Goal: Task Accomplishment & Management: Use online tool/utility

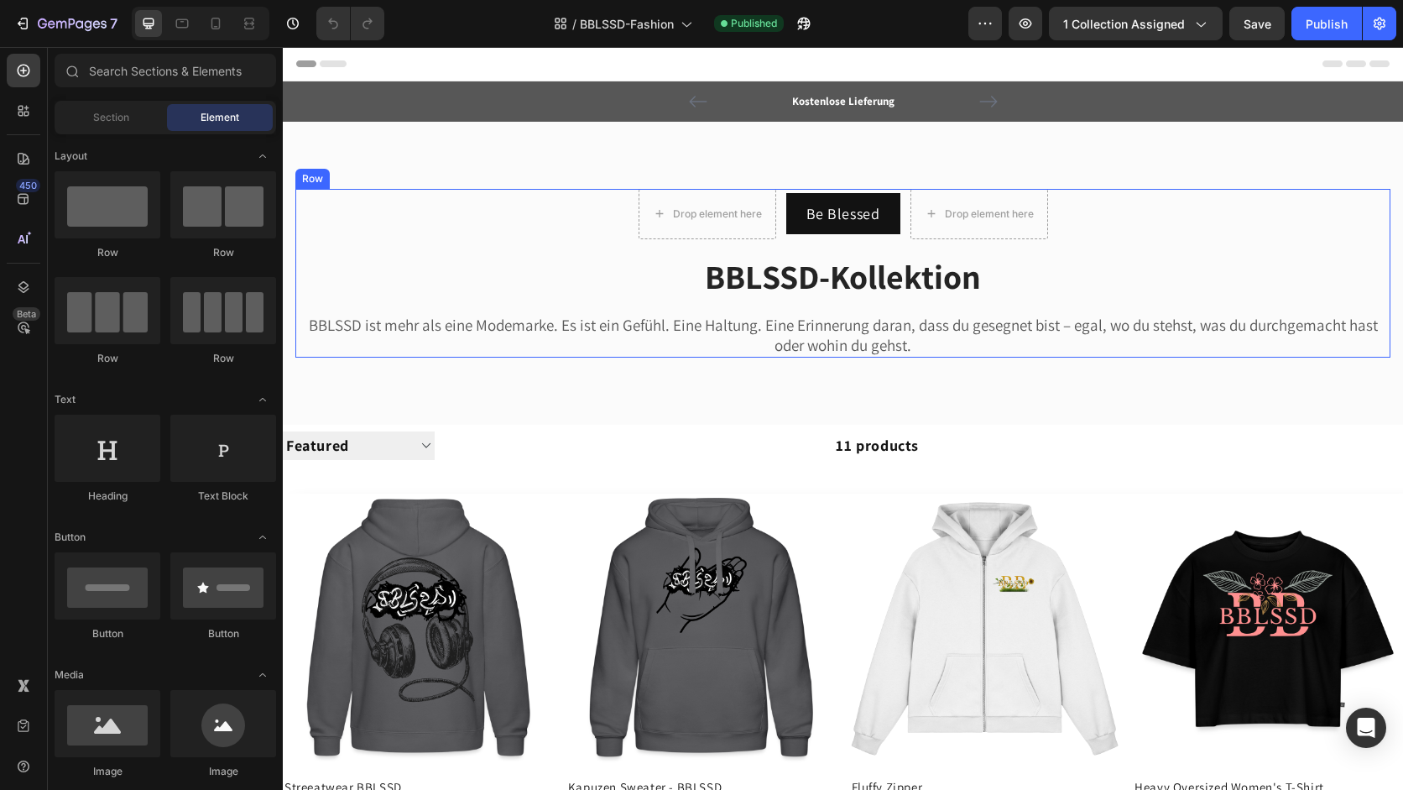
click at [681, 310] on div "Drop element here Be Blessed Button Drop element here Row BBLSSD-Kollektion Hea…" at bounding box center [842, 273] width 1095 height 169
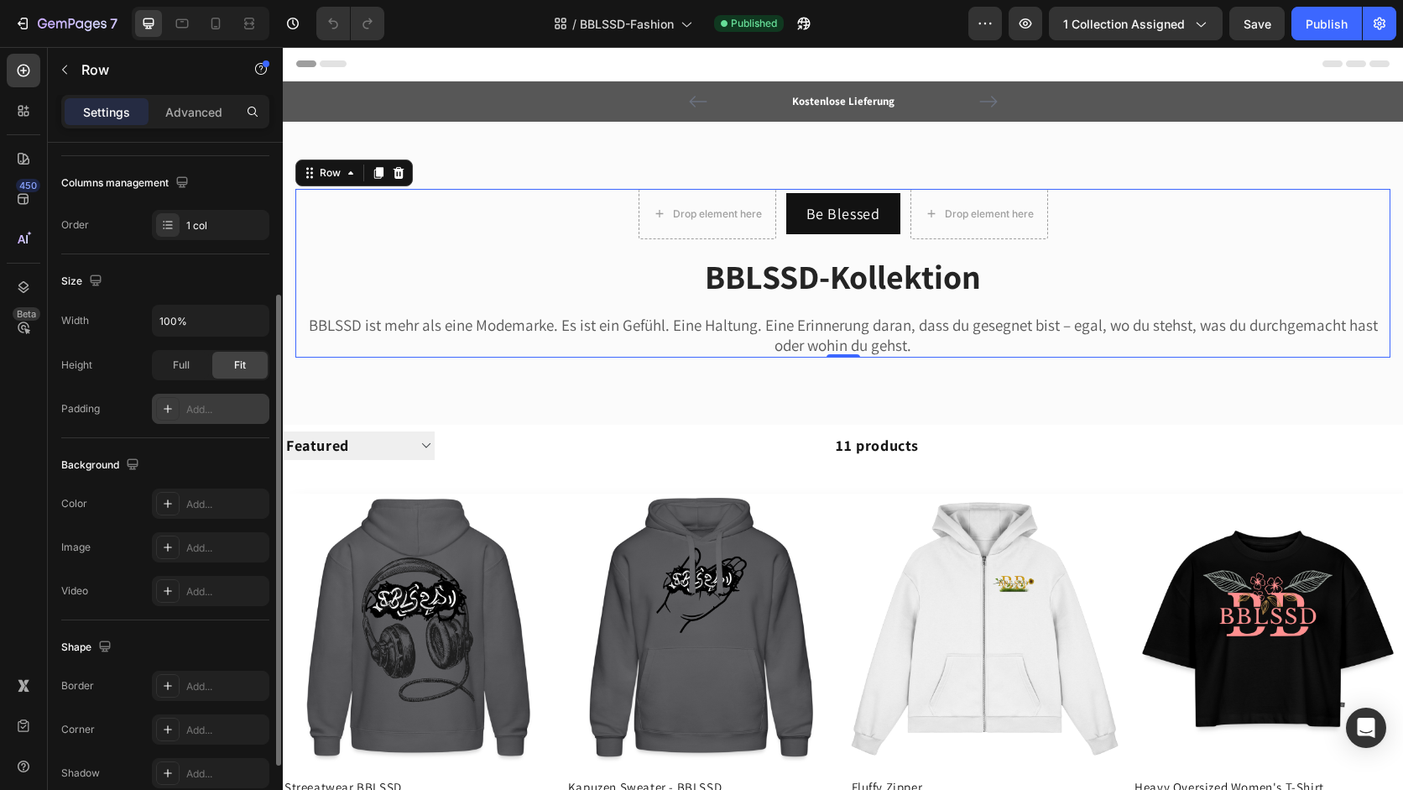
scroll to position [265, 0]
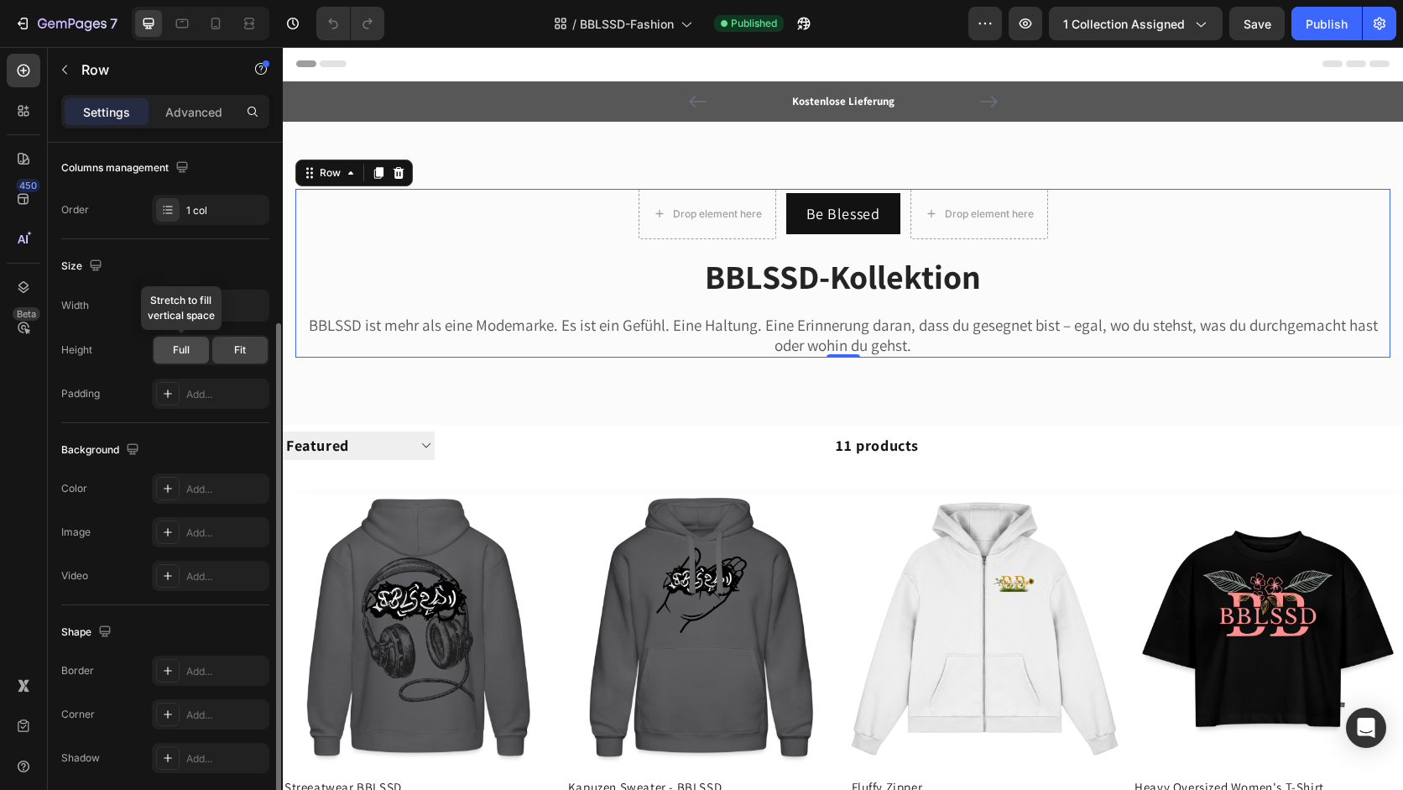
click at [177, 356] on span "Full" at bounding box center [181, 349] width 17 height 15
click at [237, 354] on span "Fit" at bounding box center [240, 349] width 12 height 15
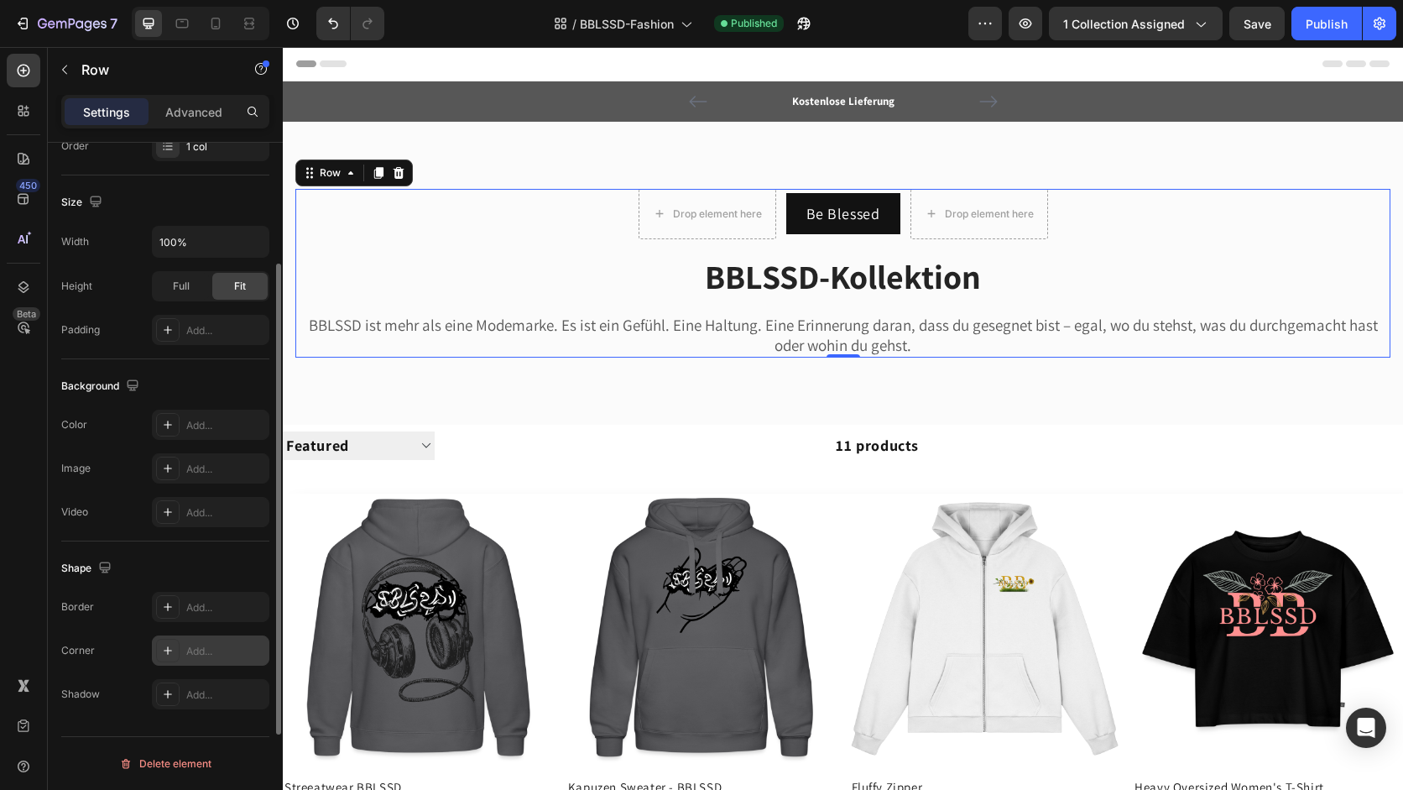
scroll to position [0, 0]
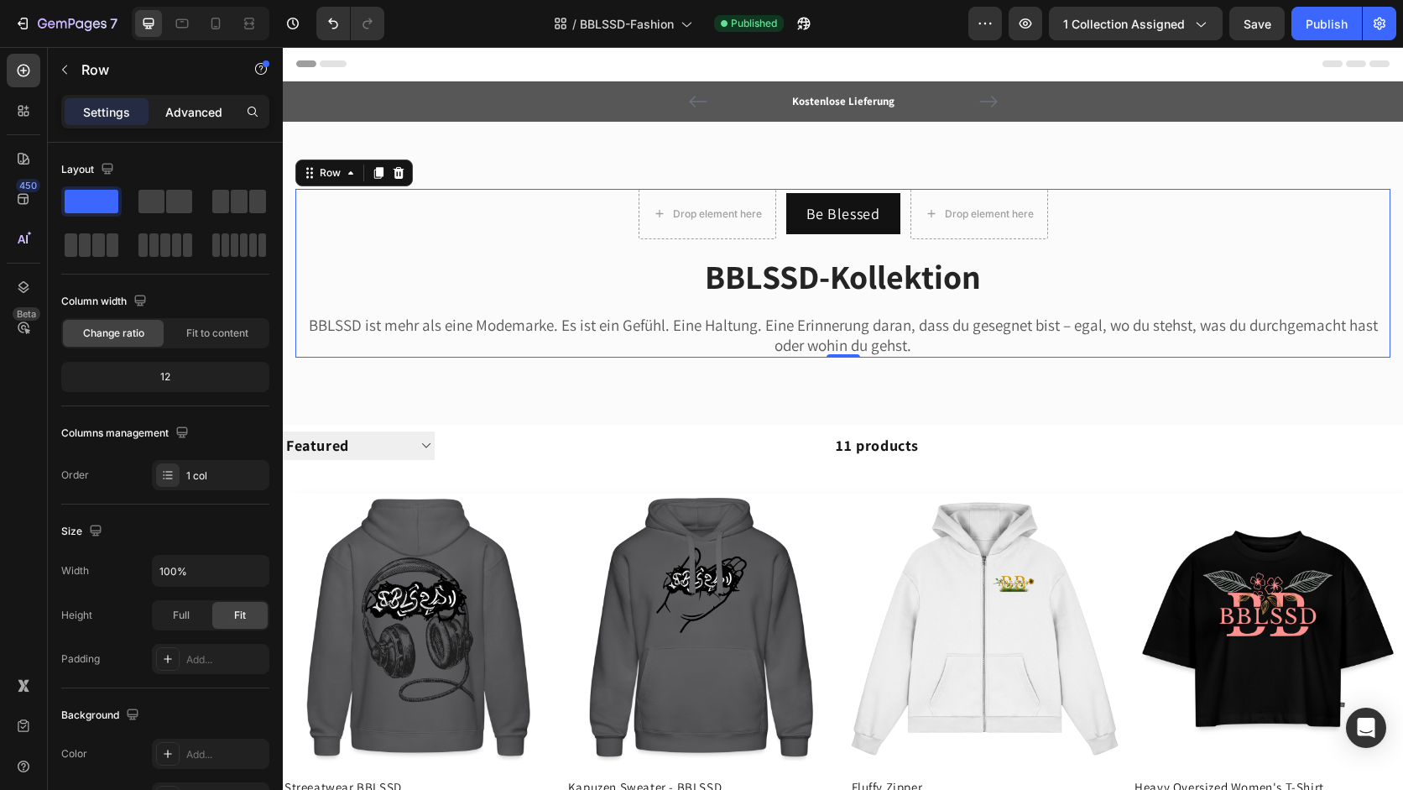
click at [181, 107] on p "Advanced" at bounding box center [193, 112] width 57 height 18
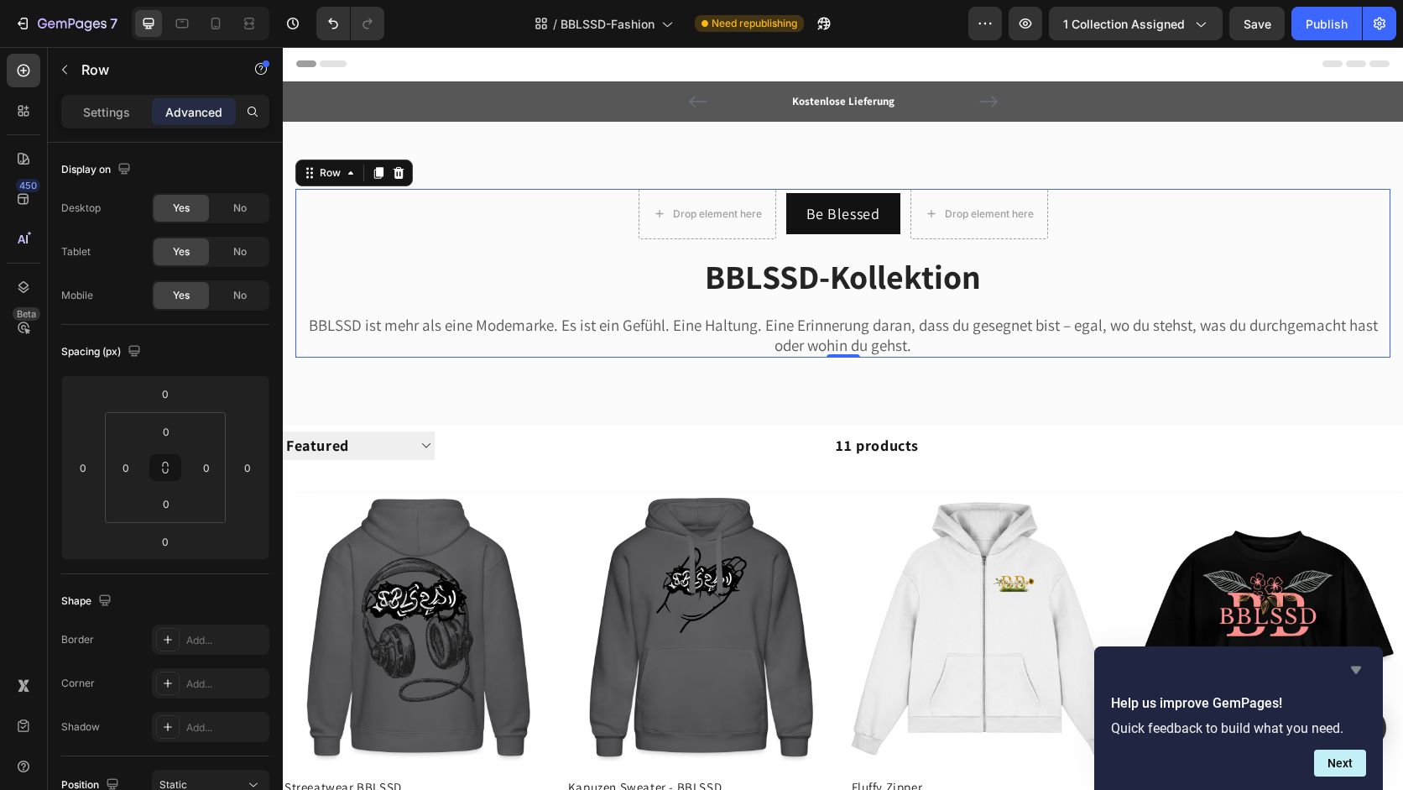
click at [1357, 673] on icon "Hide survey" at bounding box center [1356, 670] width 20 height 20
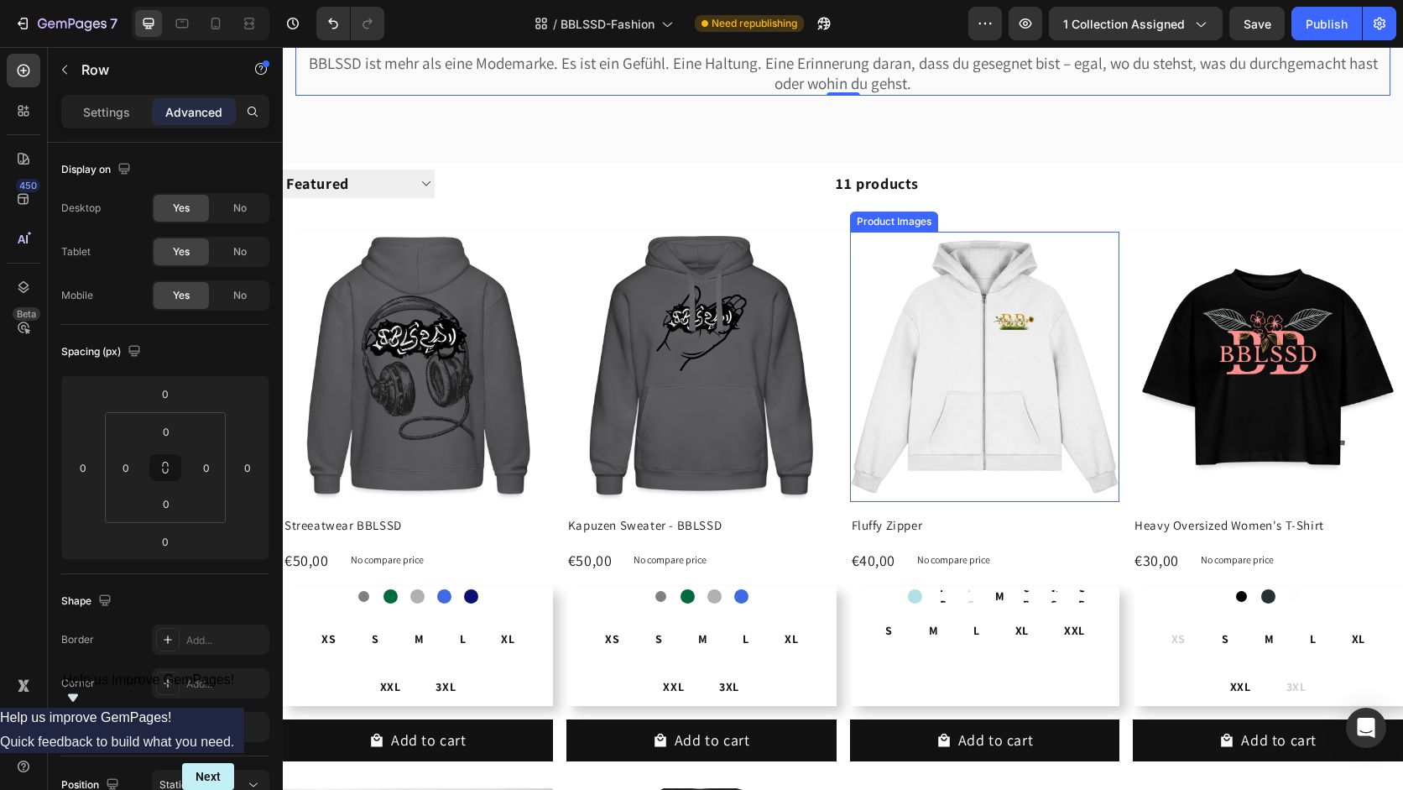
scroll to position [274, 0]
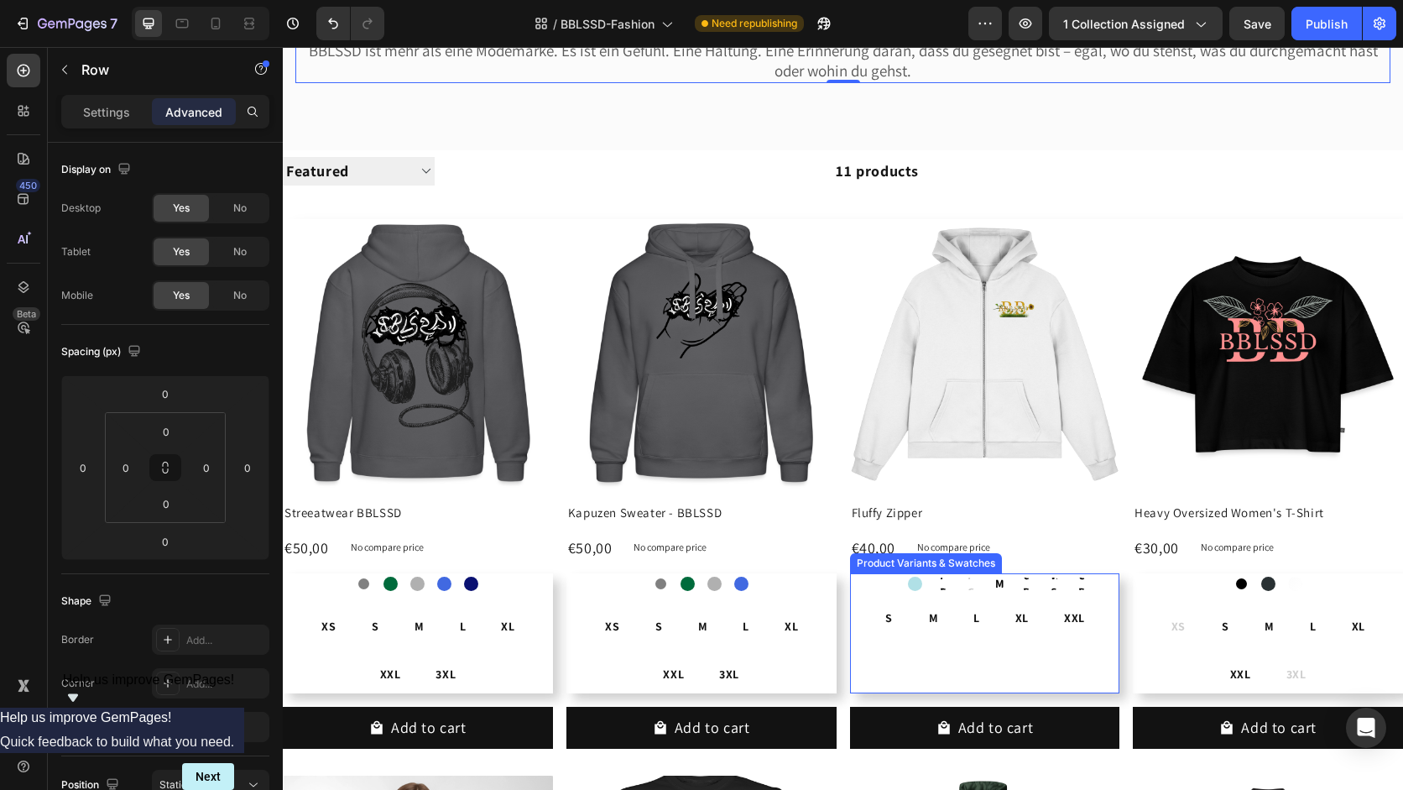
click at [950, 596] on div "White White Powder Blue Powder Blue Plum Purple Plum Purple Plum Purple Pale Ol…" at bounding box center [985, 600] width 270 height 55
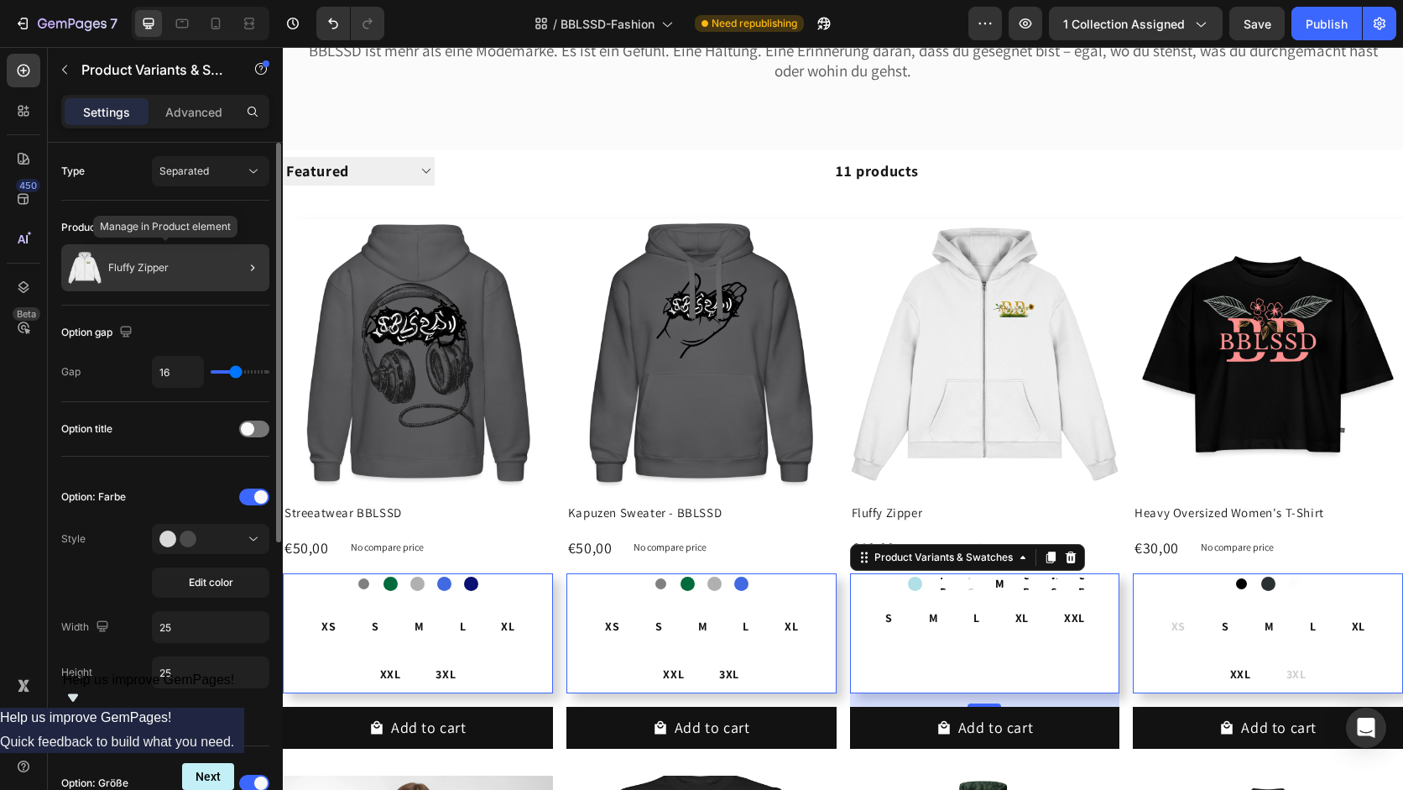
click at [177, 286] on div "Fluffy Zipper" at bounding box center [165, 267] width 208 height 47
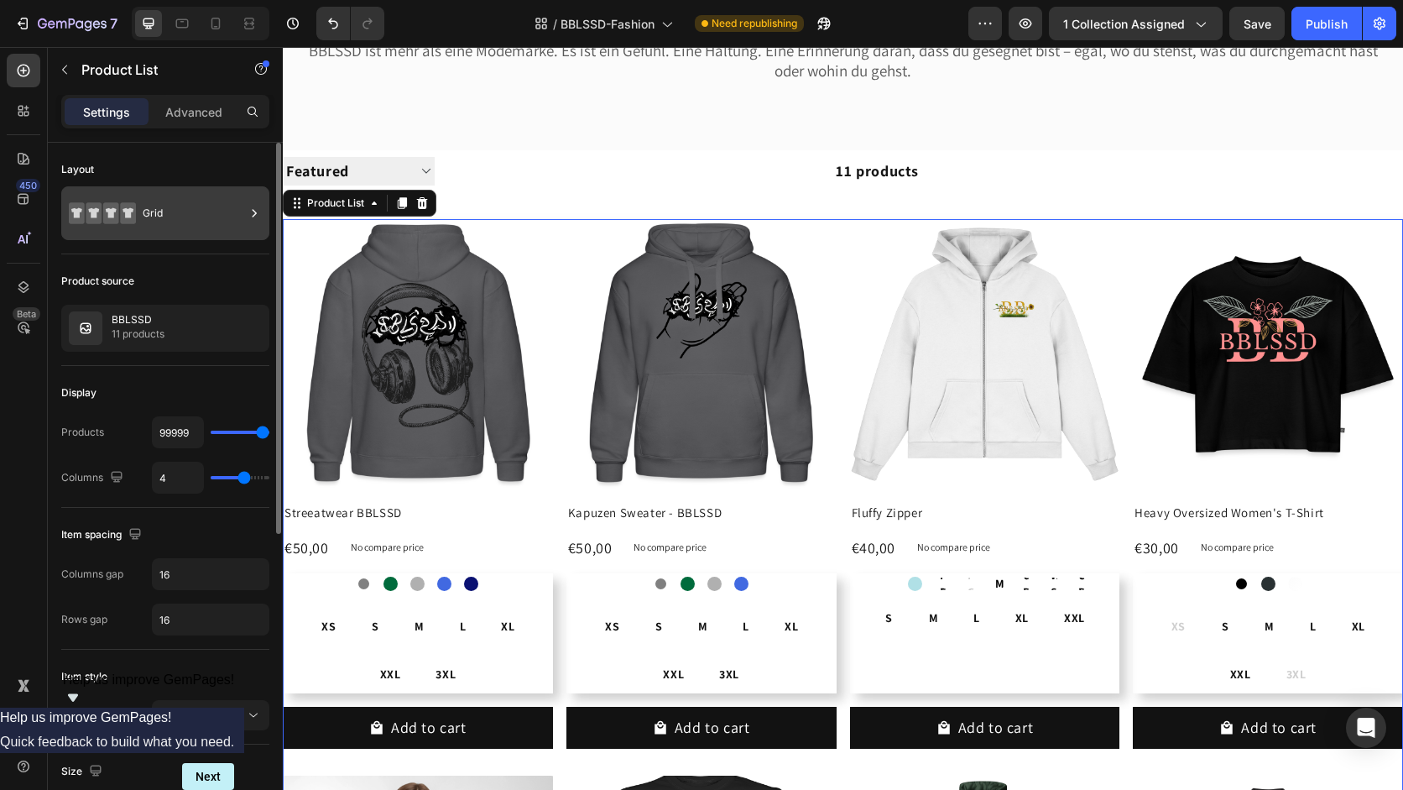
click at [203, 221] on div "Grid" at bounding box center [194, 213] width 102 height 39
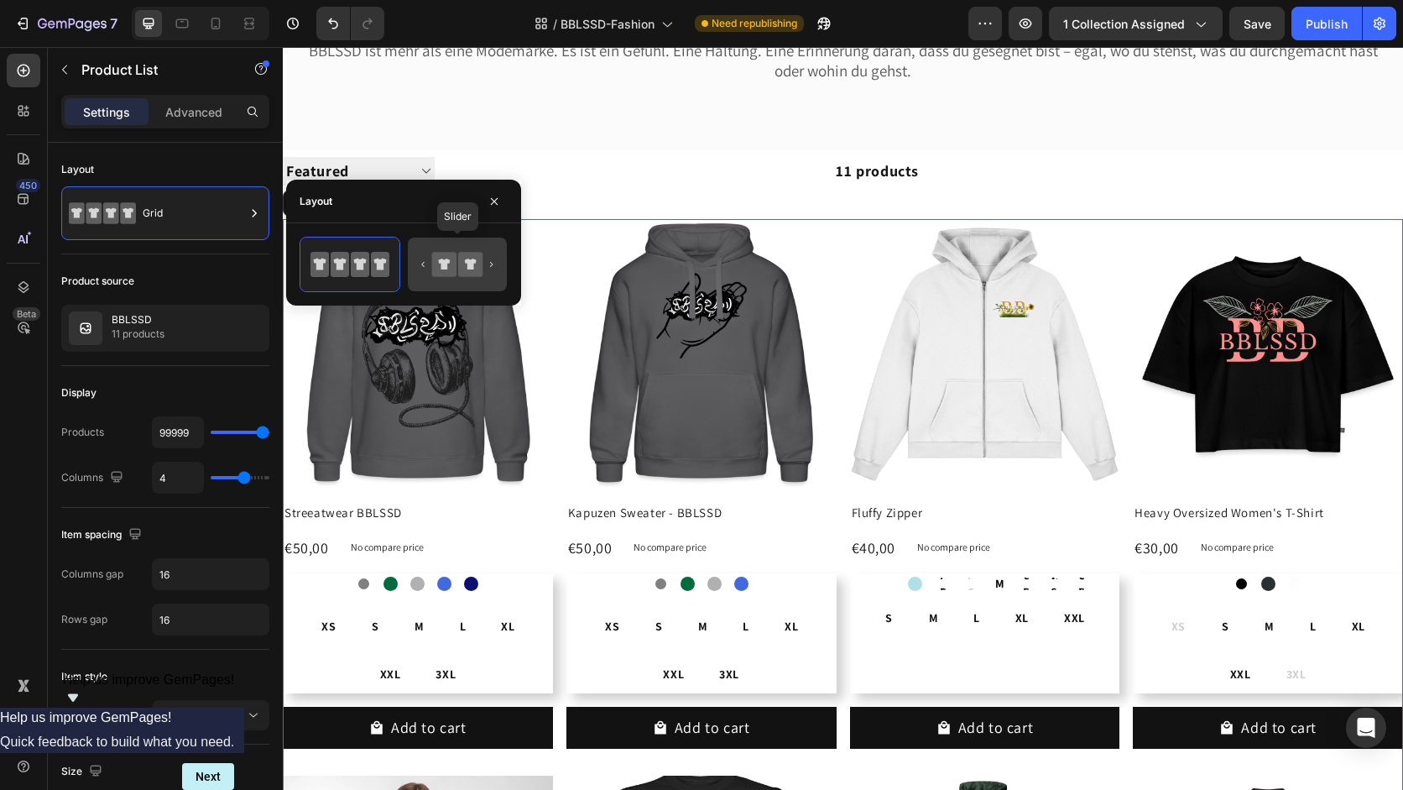
click at [453, 260] on icon at bounding box center [444, 264] width 24 height 24
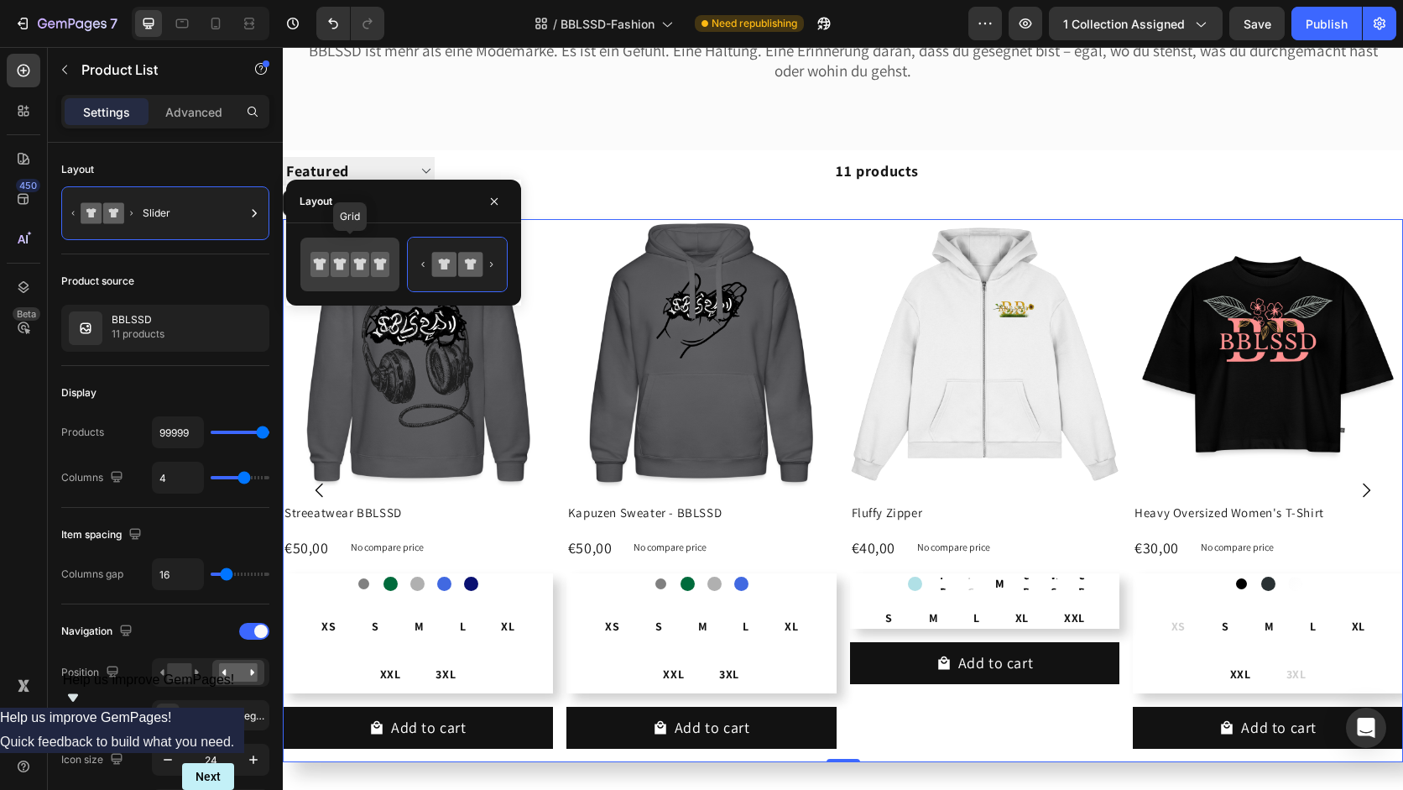
click at [371, 277] on icon at bounding box center [349, 265] width 79 height 34
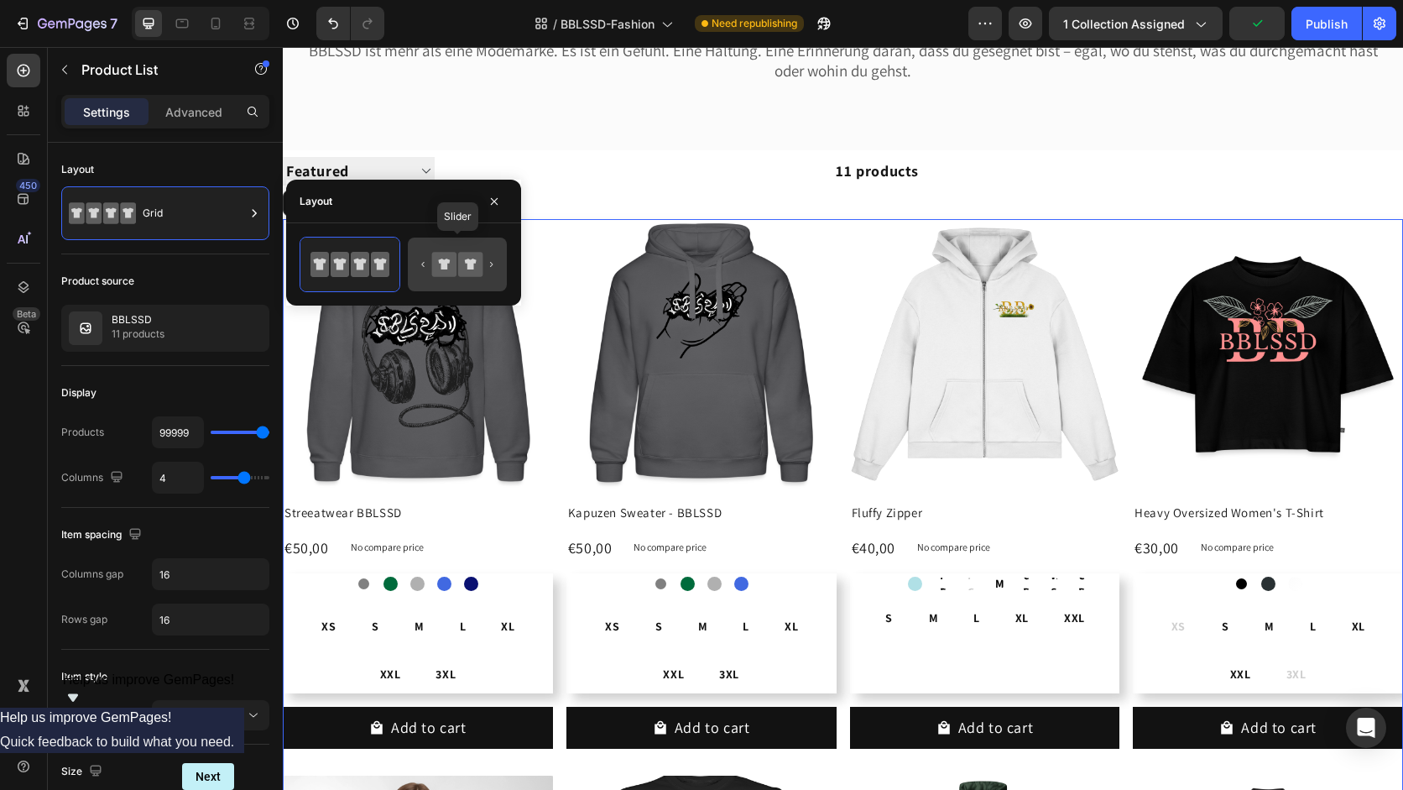
click at [459, 284] on div at bounding box center [457, 264] width 99 height 54
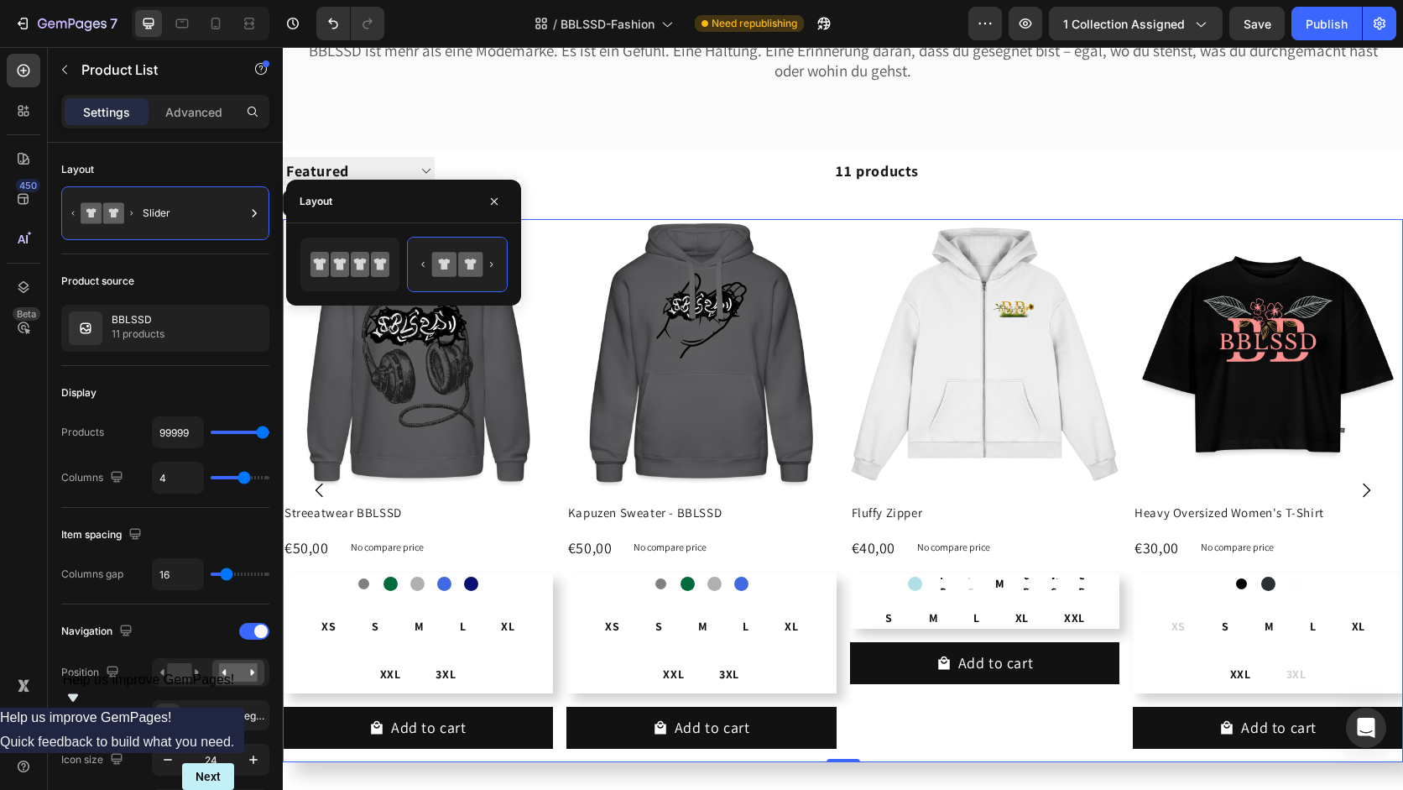
click at [151, 269] on div "Product source" at bounding box center [165, 281] width 208 height 27
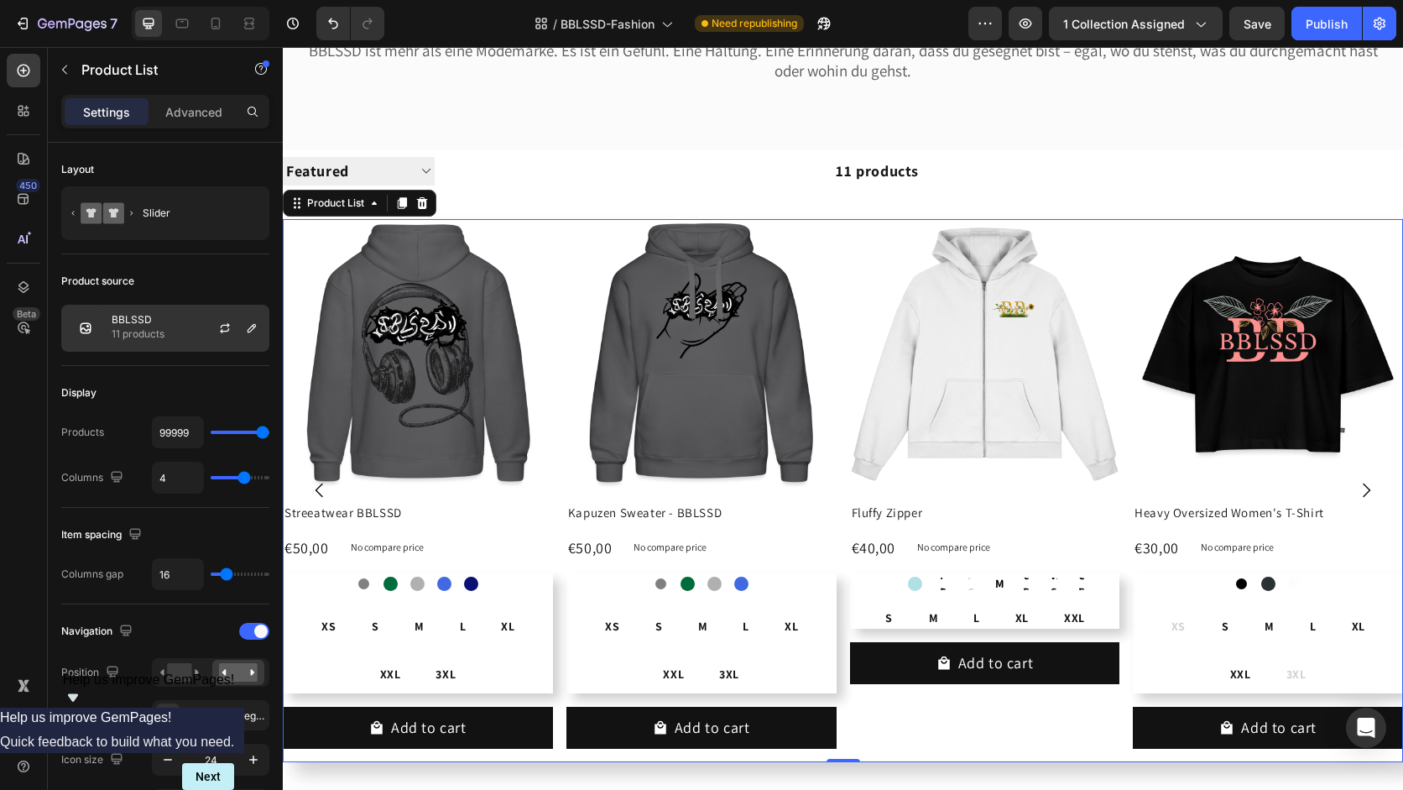
click at [160, 315] on p "BBLSSD" at bounding box center [138, 320] width 53 height 12
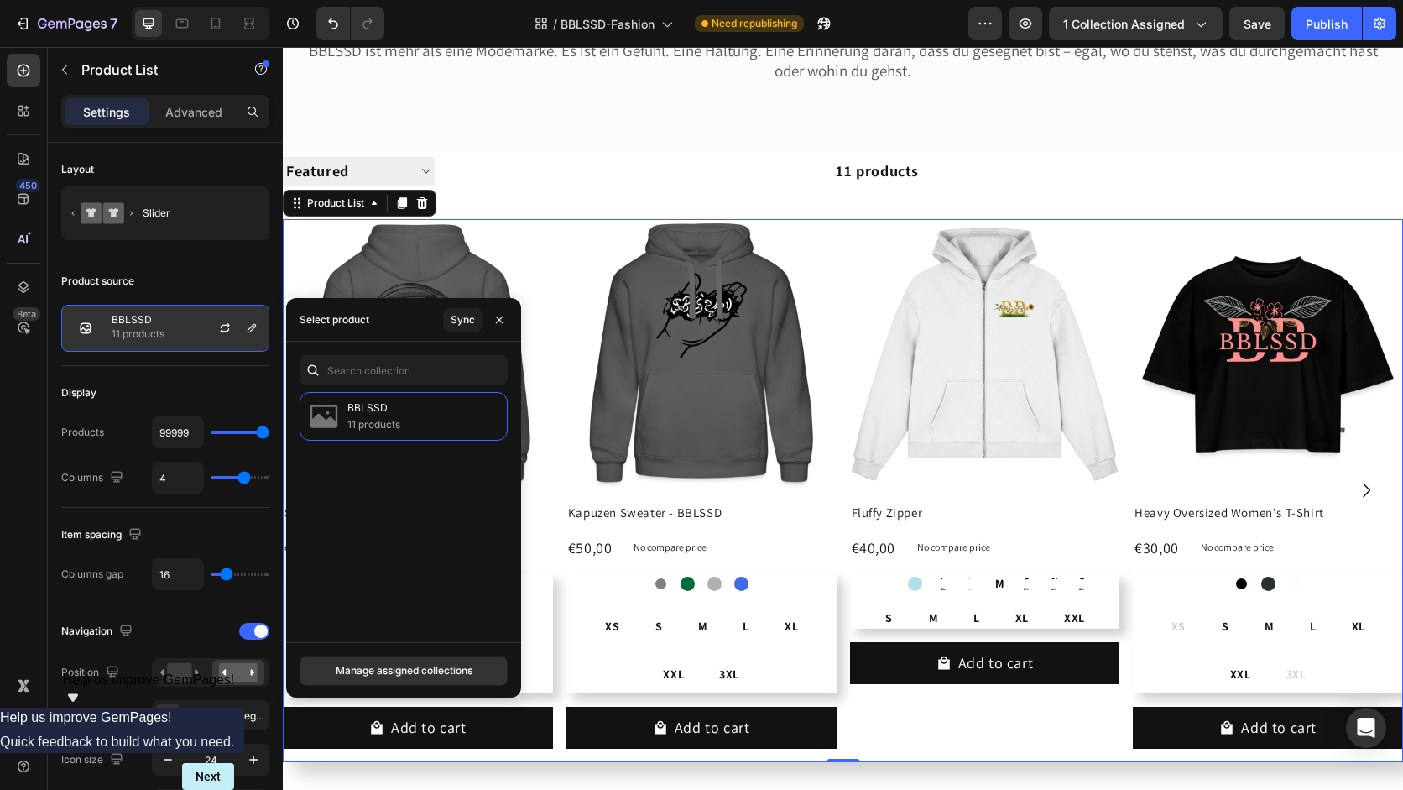
click at [160, 315] on p "BBLSSD" at bounding box center [138, 320] width 53 height 12
click at [178, 276] on div "Product source" at bounding box center [165, 281] width 208 height 27
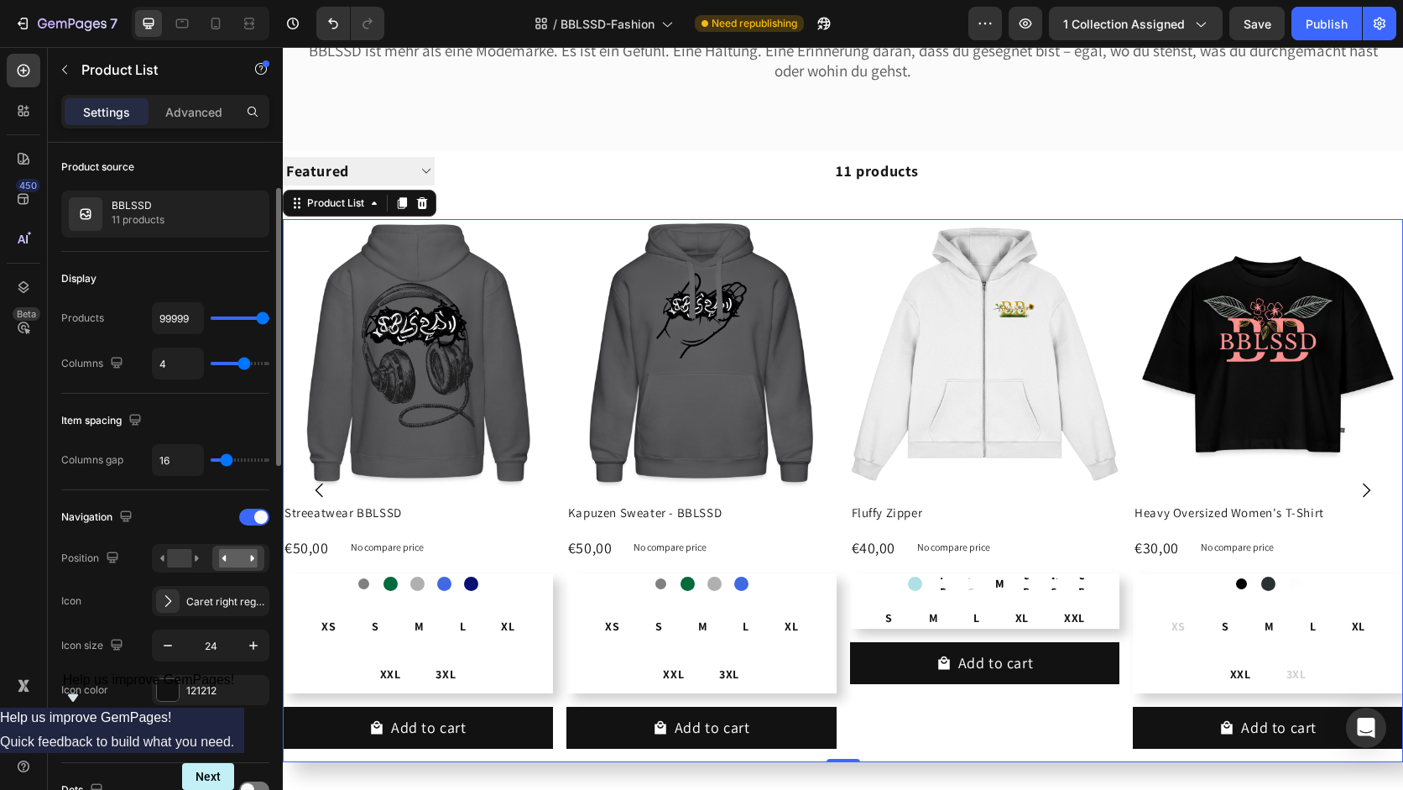
scroll to position [118, 0]
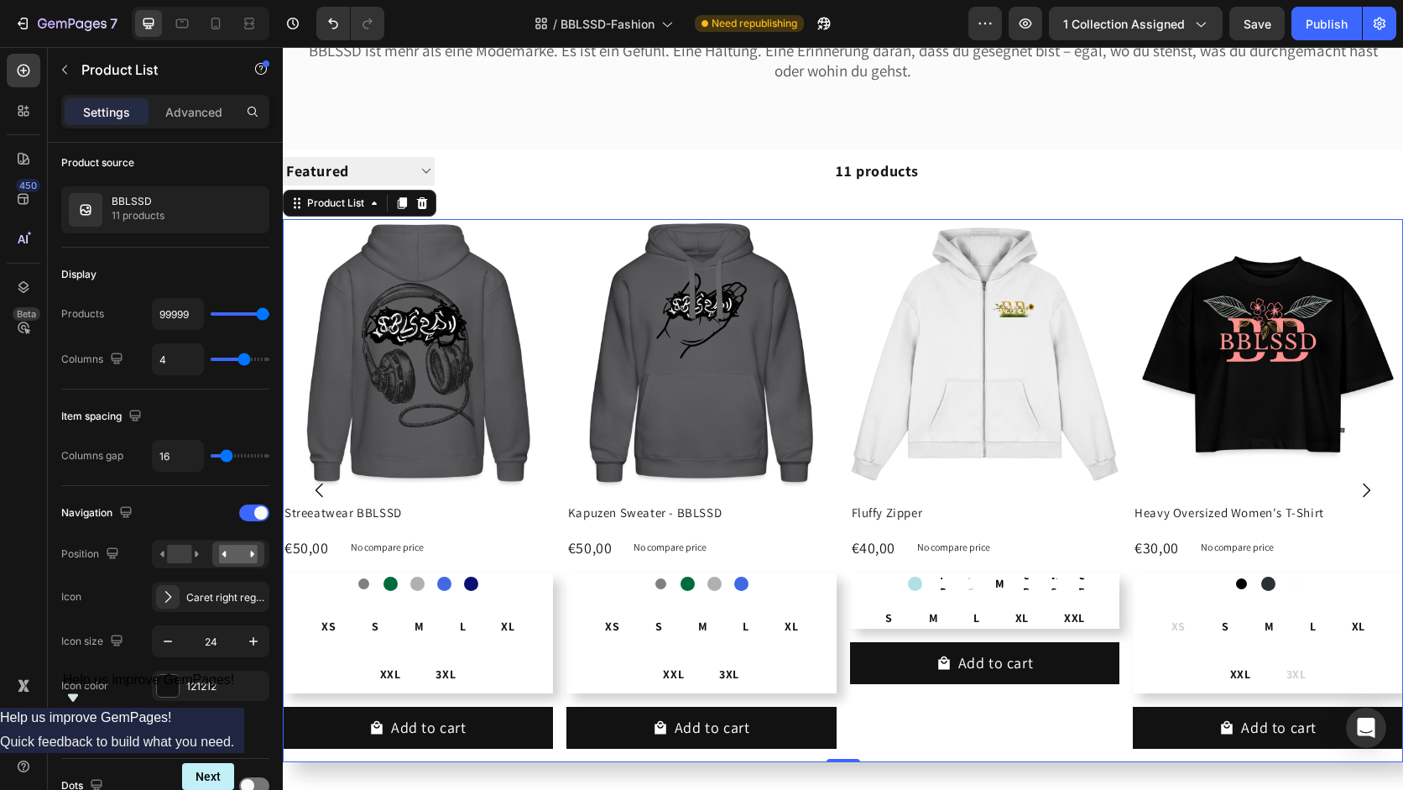
click at [245, 317] on div "99999" at bounding box center [210, 314] width 117 height 32
click at [255, 307] on div "99999" at bounding box center [210, 314] width 117 height 32
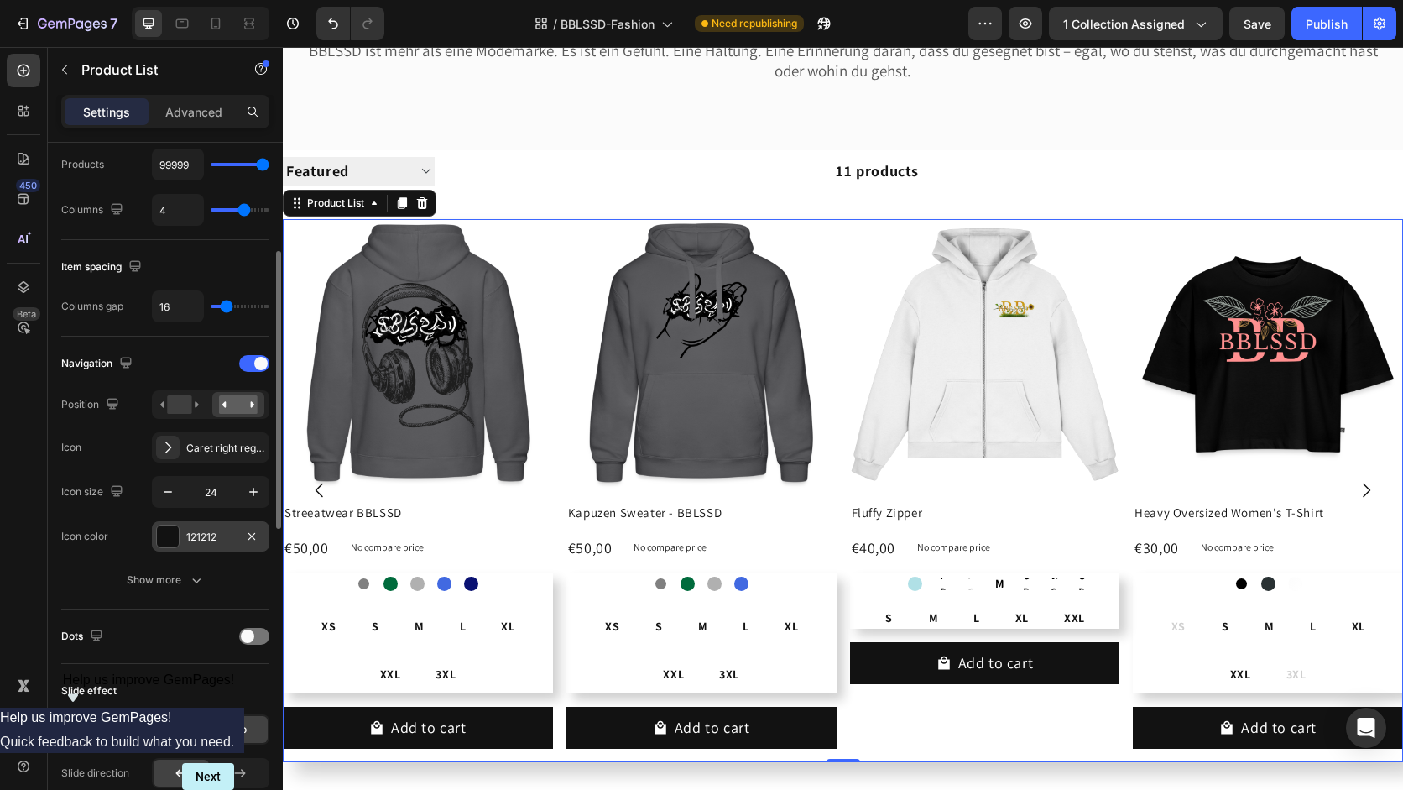
scroll to position [269, 0]
click at [169, 493] on icon "button" at bounding box center [167, 491] width 17 height 17
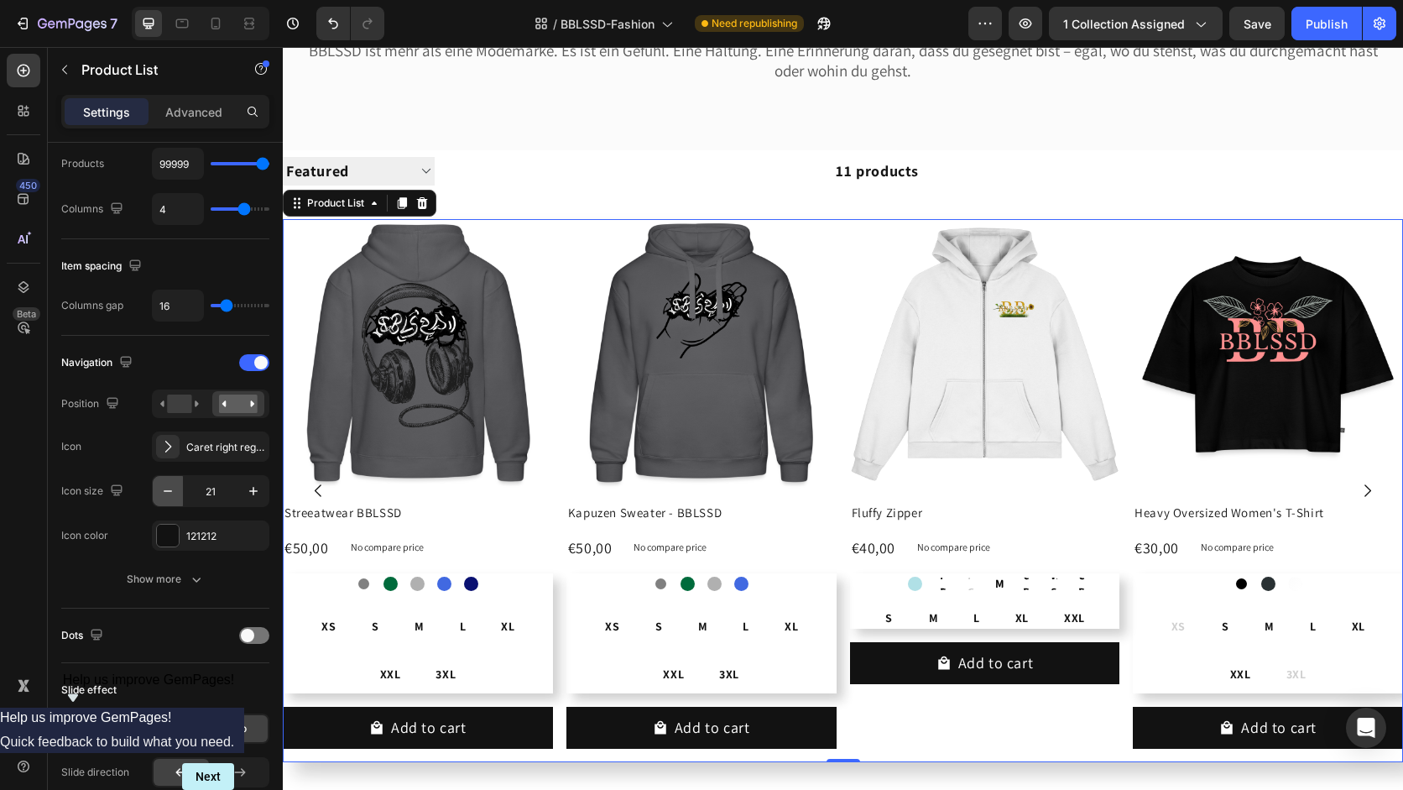
click at [169, 493] on icon "button" at bounding box center [167, 491] width 17 height 17
type input "18"
click at [1002, 618] on div "XL" at bounding box center [1022, 618] width 40 height 30
click at [1021, 608] on input "XL XL XL" at bounding box center [1021, 607] width 1 height 1
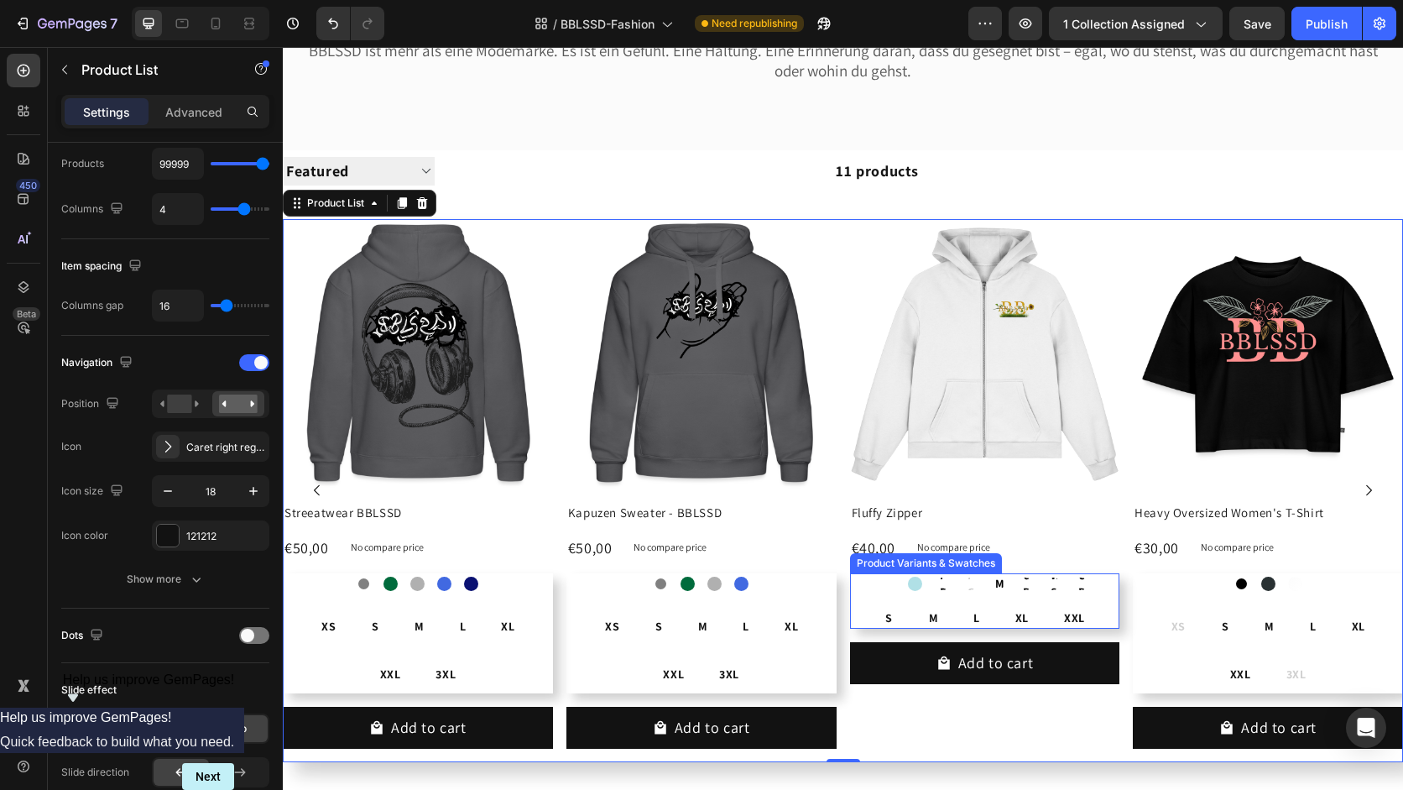
radio input "true"
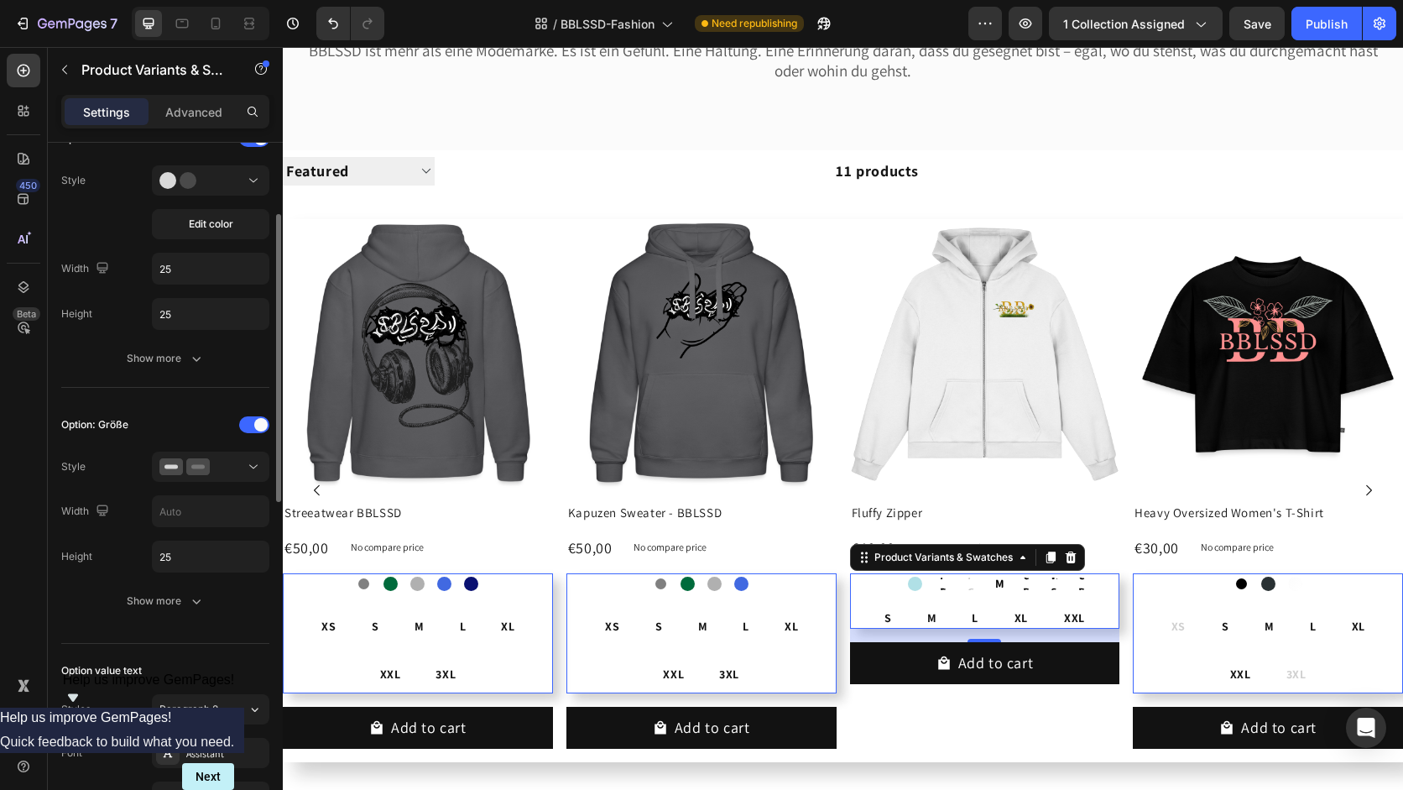
scroll to position [360, 0]
click at [199, 473] on button at bounding box center [210, 465] width 117 height 30
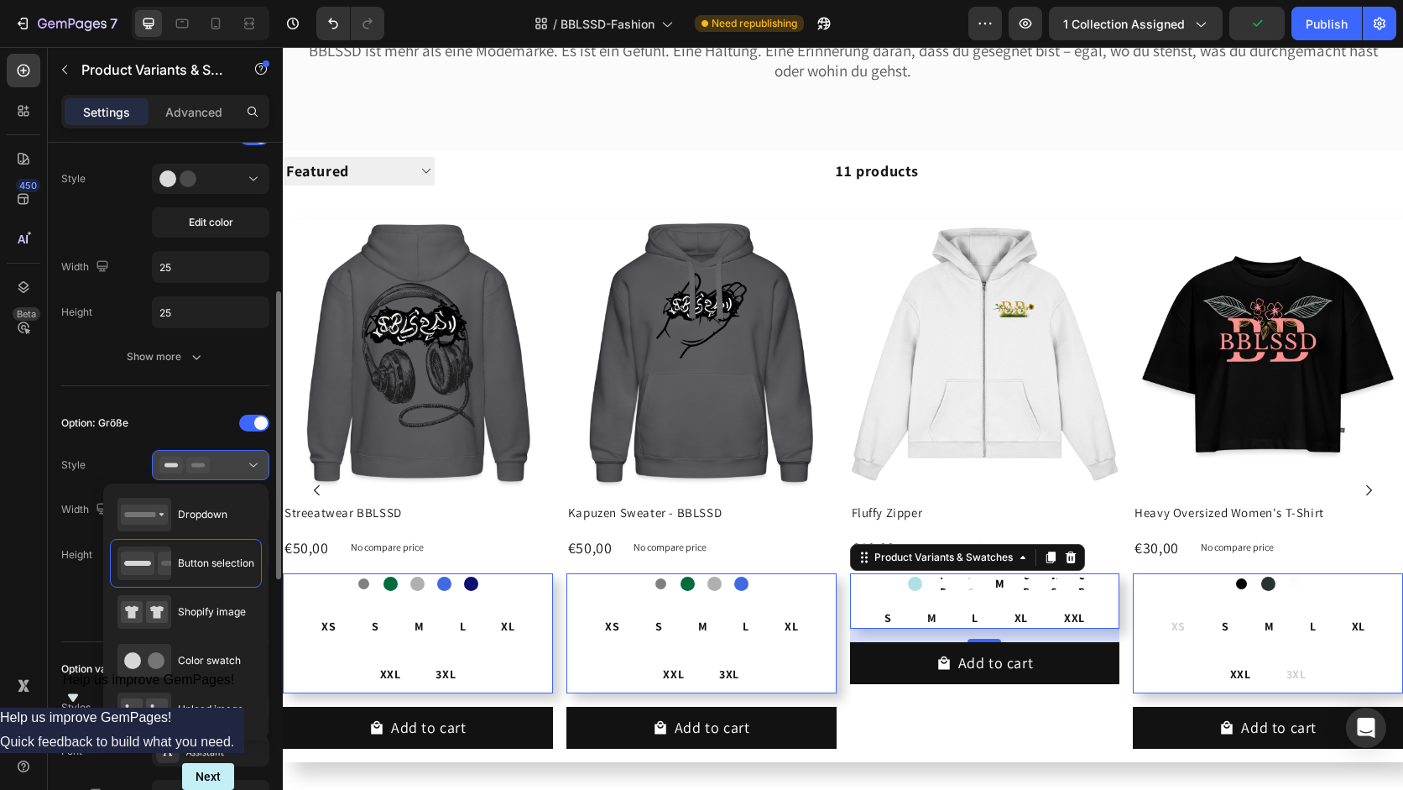
click at [240, 467] on div at bounding box center [210, 465] width 102 height 17
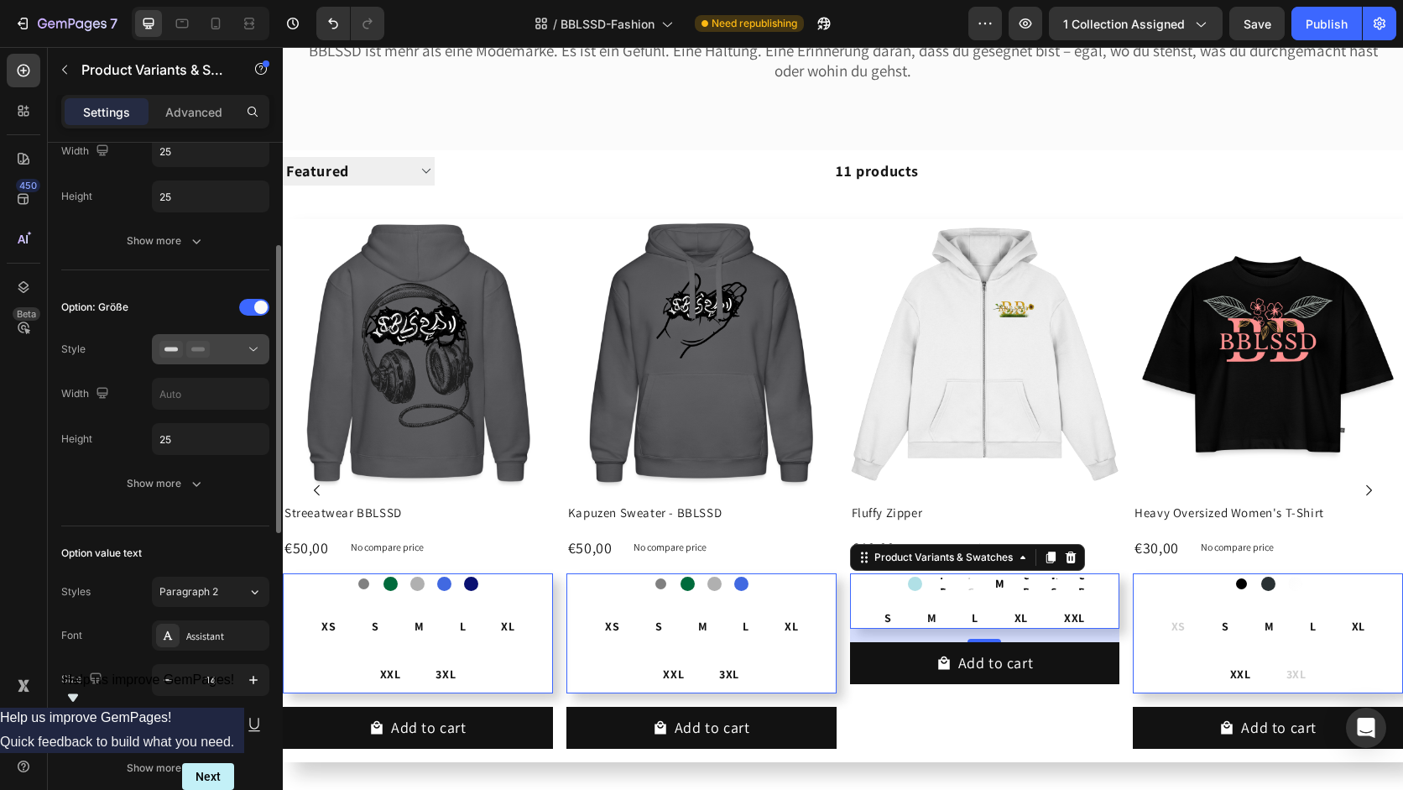
scroll to position [477, 0]
click at [212, 593] on span "Paragraph 2" at bounding box center [188, 589] width 59 height 15
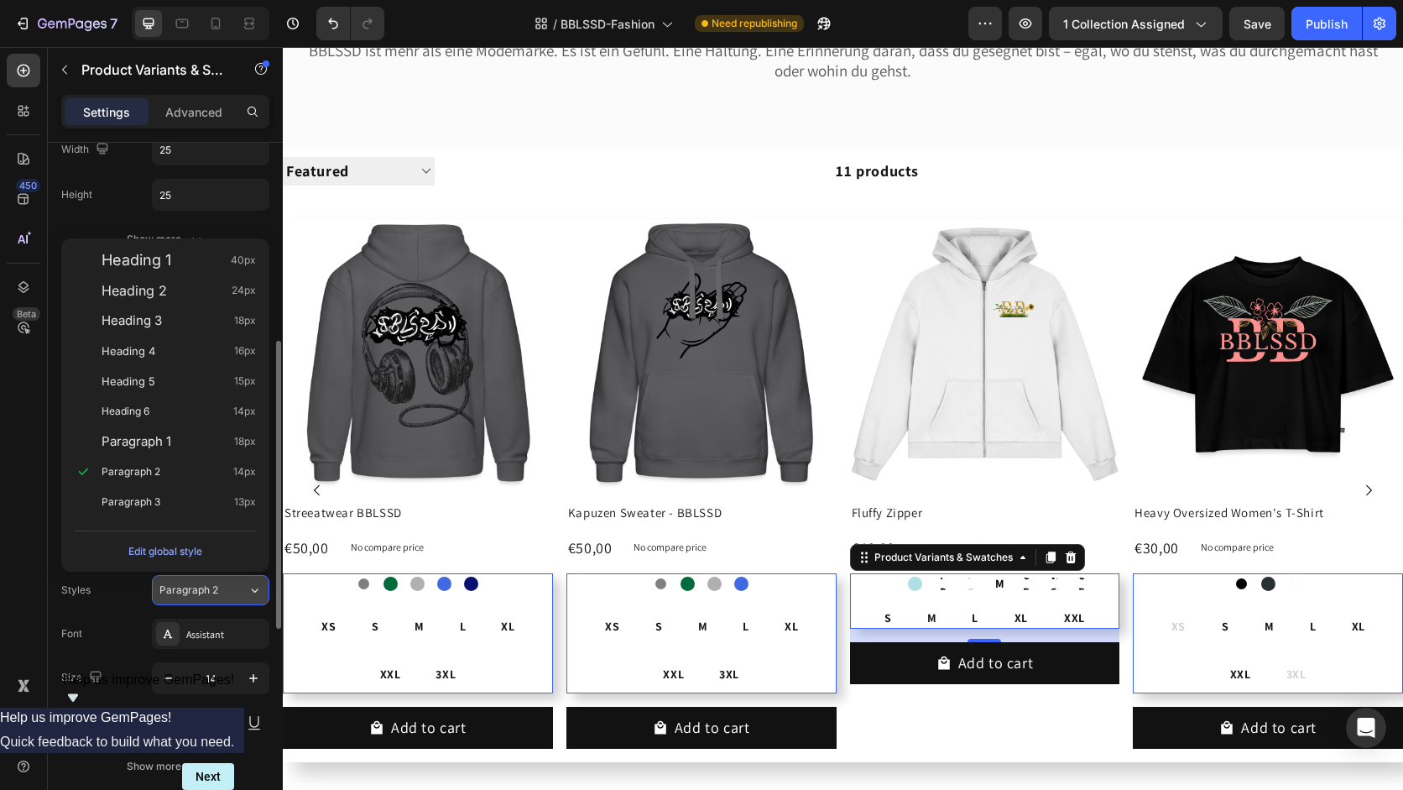
click at [212, 593] on span "Paragraph 2" at bounding box center [188, 589] width 59 height 15
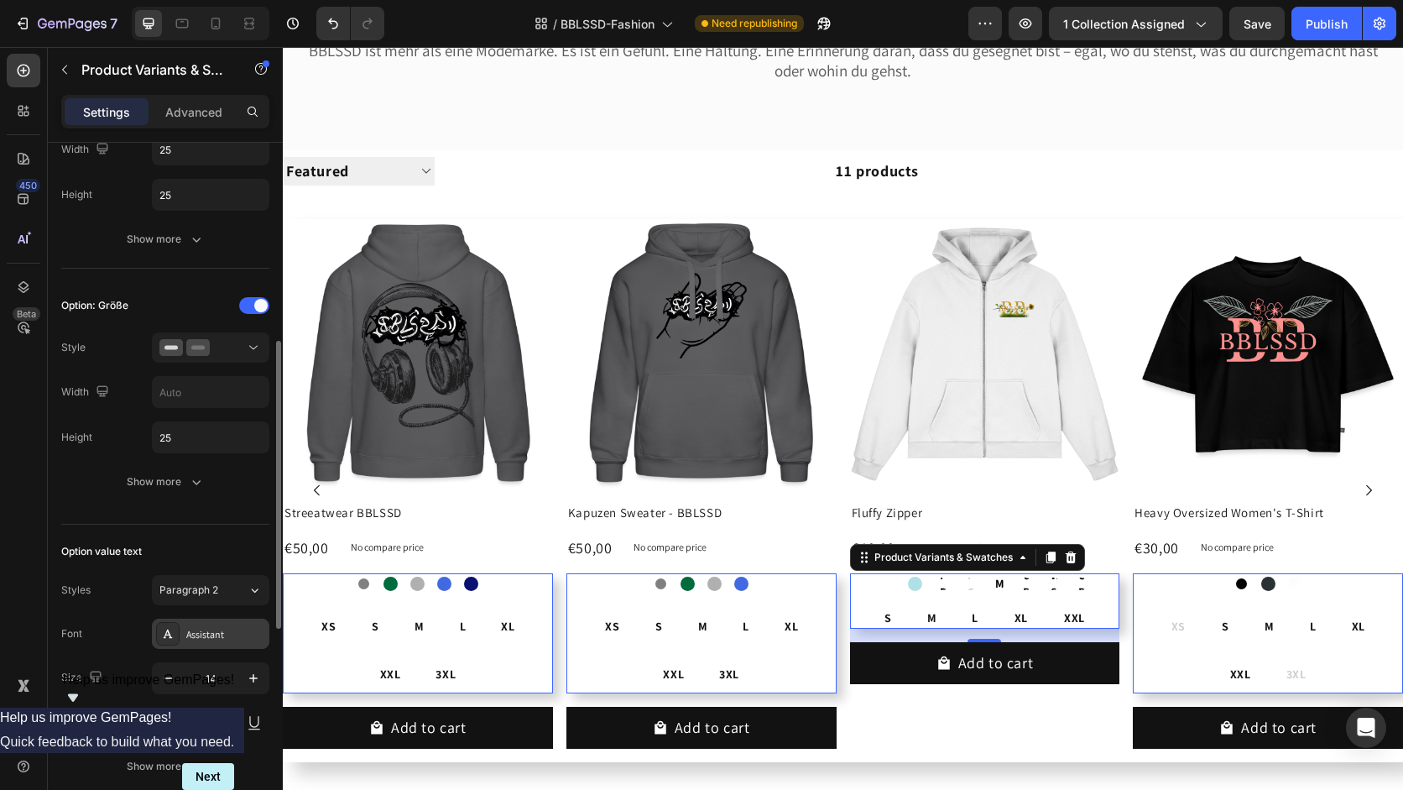
click at [215, 637] on div "Assistant" at bounding box center [225, 634] width 79 height 15
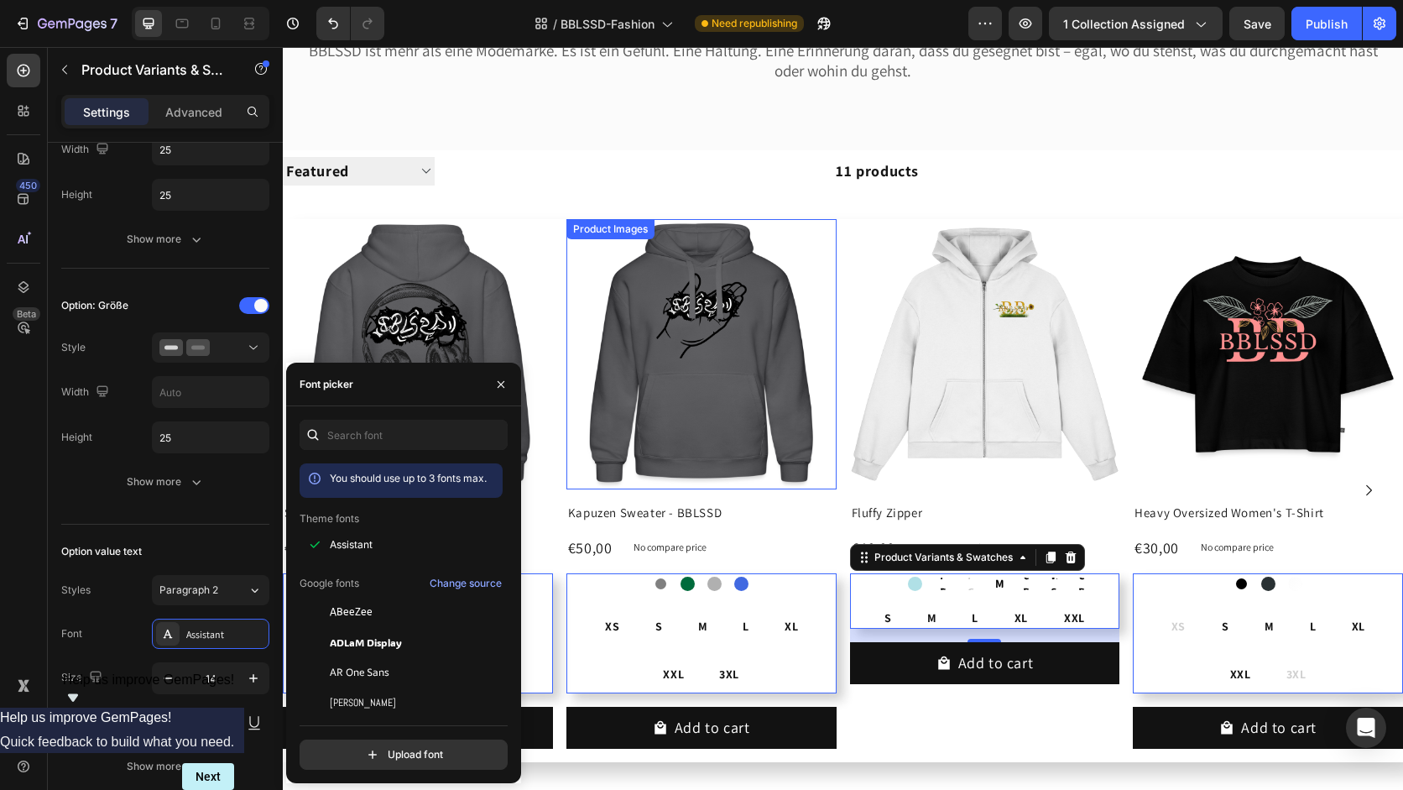
click at [814, 416] on img at bounding box center [701, 354] width 270 height 270
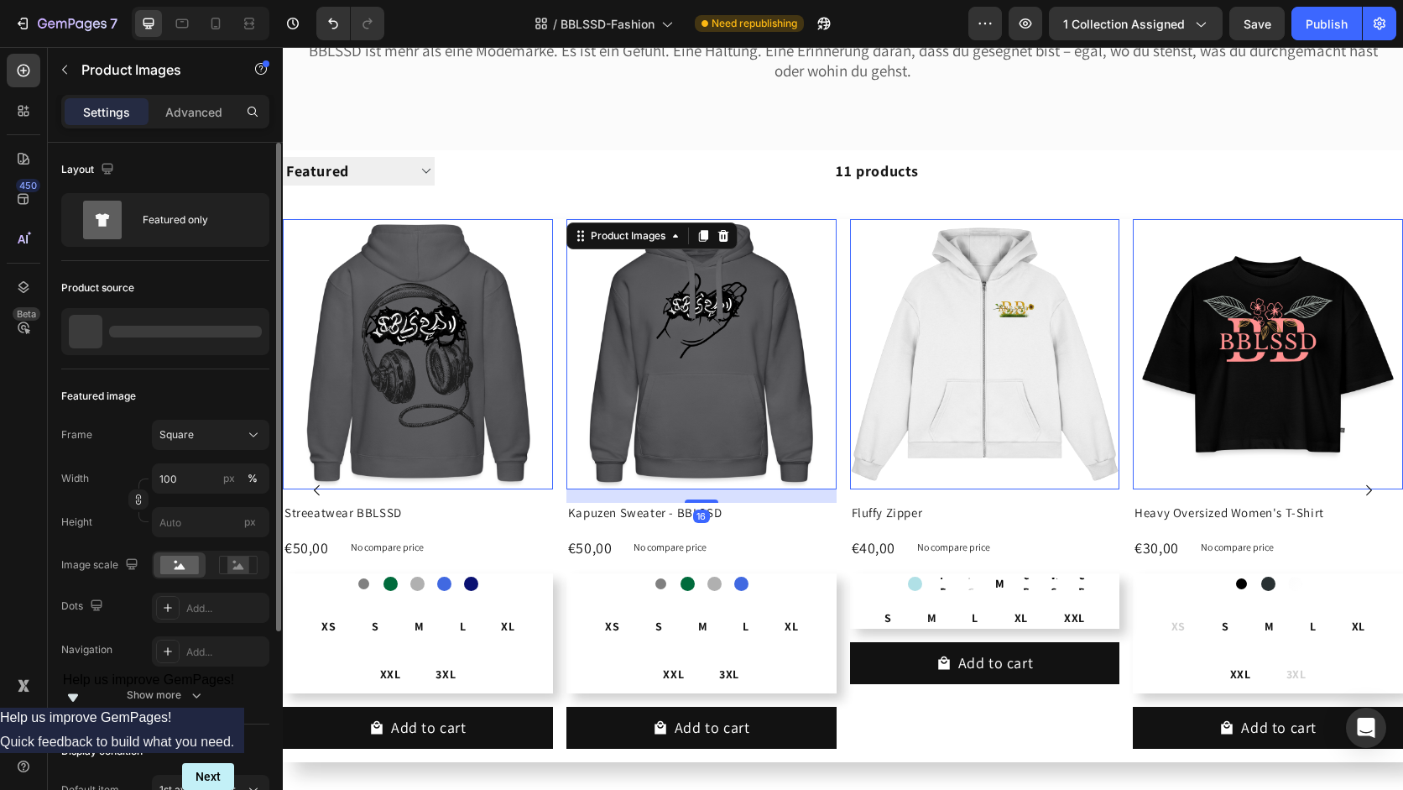
scroll to position [0, 0]
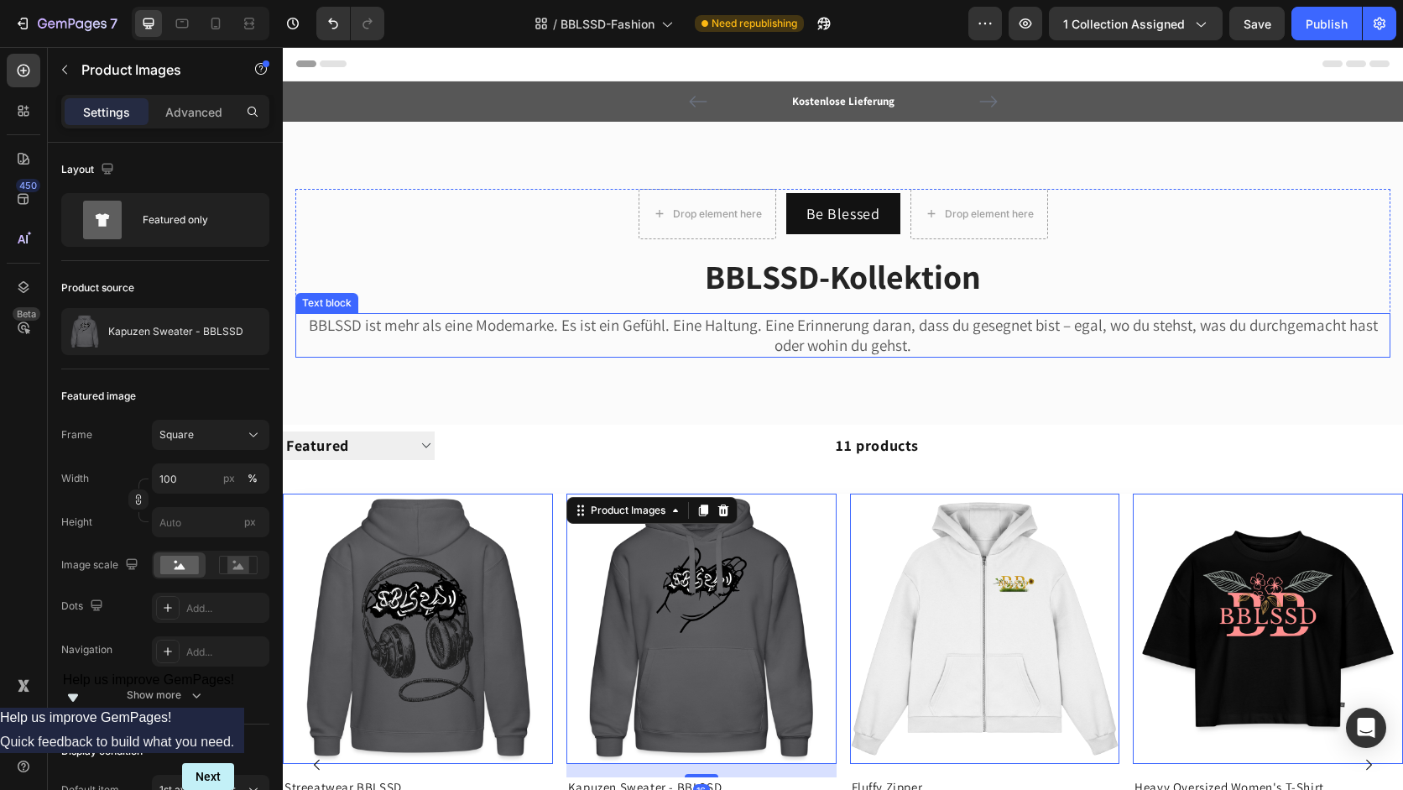
click at [820, 346] on p "BBLSSD ist mehr als eine Modemarke. Es ist ein Gefühl. Eine Haltung. Eine Erinn…" at bounding box center [843, 335] width 1092 height 41
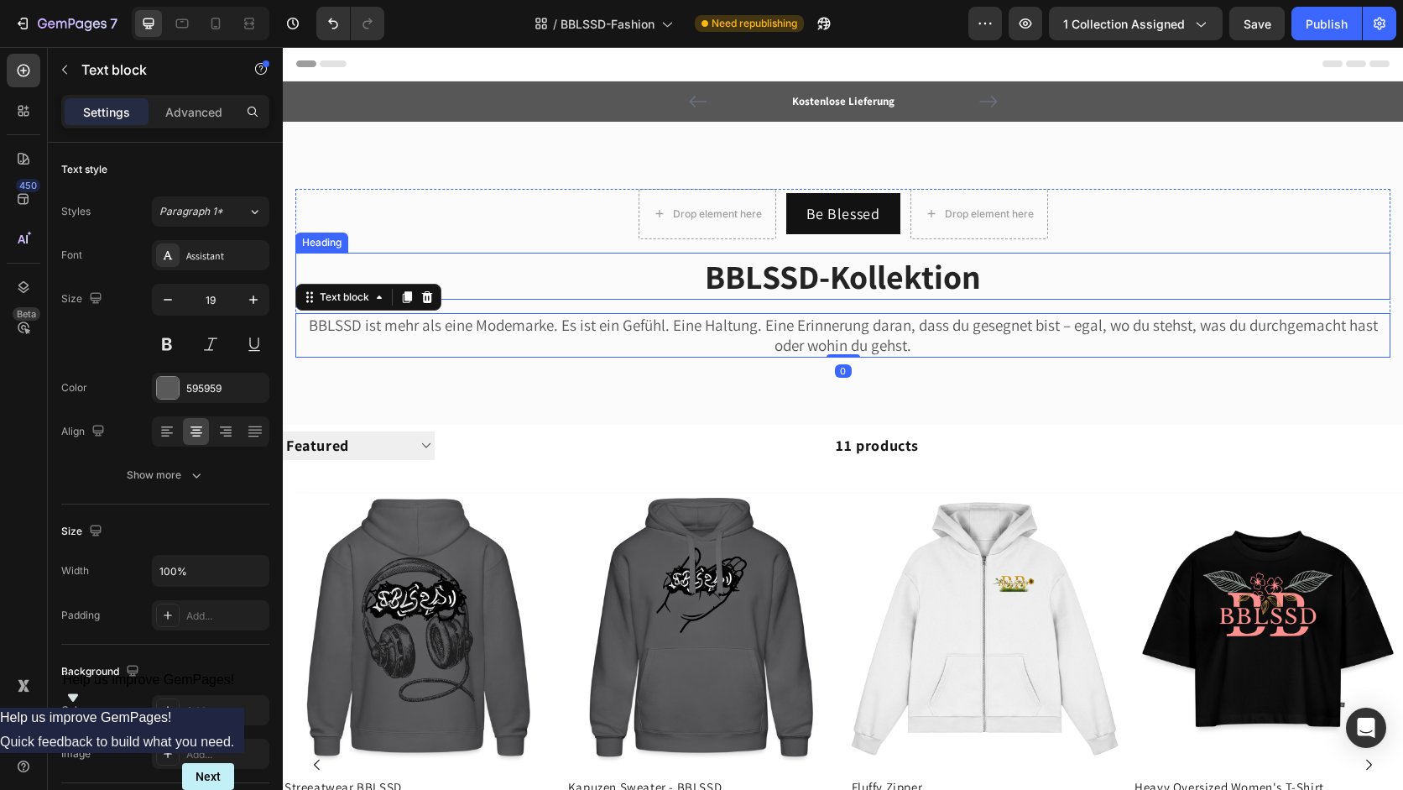
click at [832, 274] on h2 "BBLSSD-Kollektion" at bounding box center [842, 276] width 1095 height 47
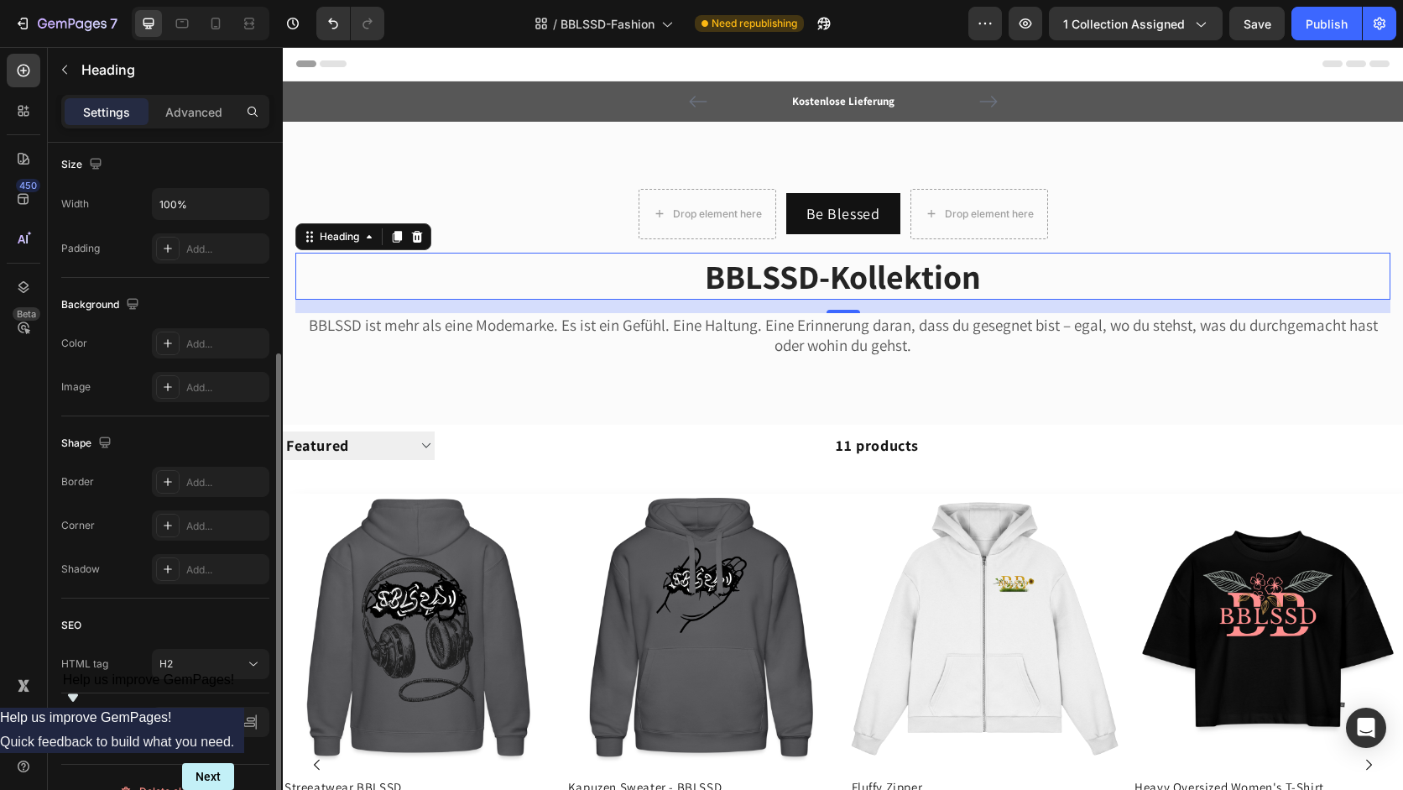
scroll to position [394, 0]
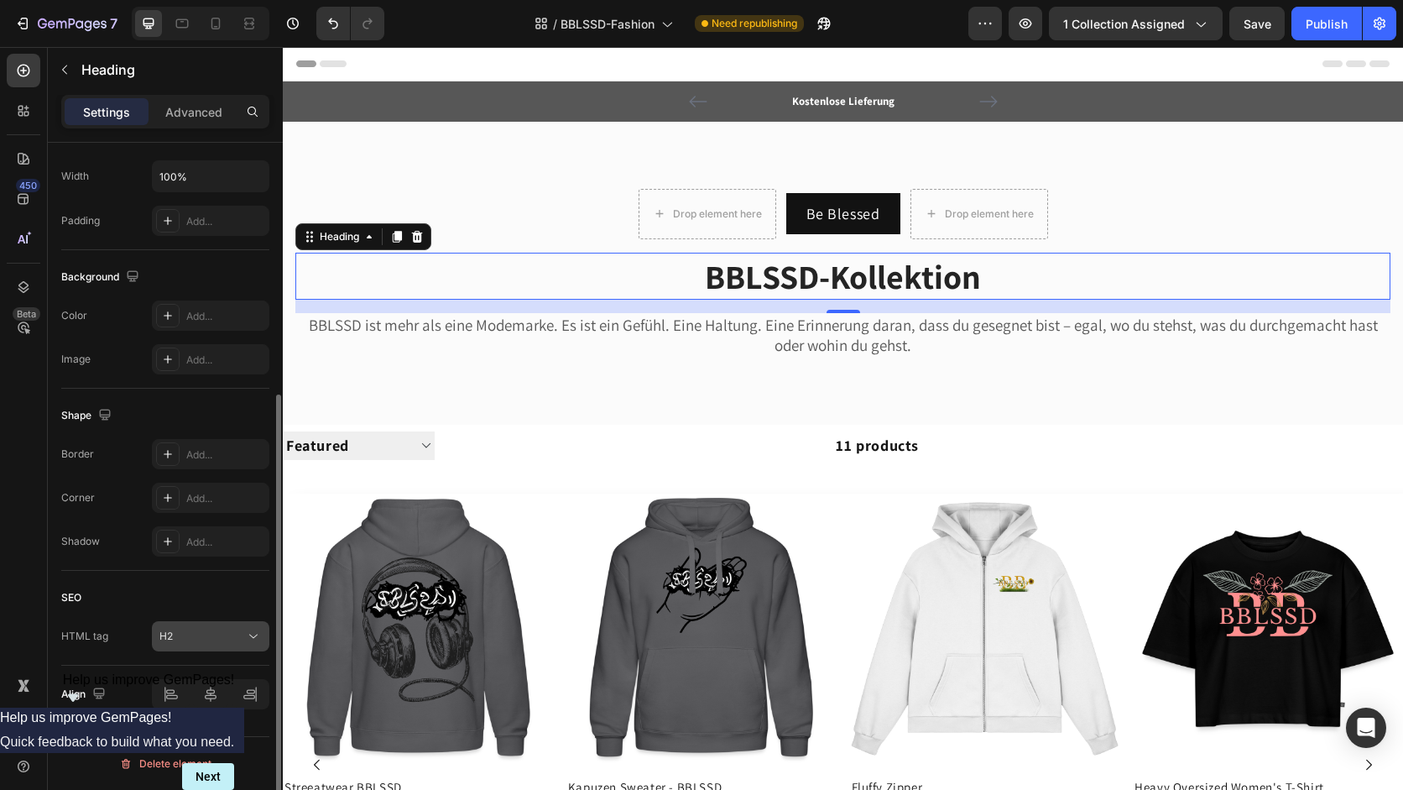
click at [237, 641] on div "H2" at bounding box center [202, 636] width 86 height 15
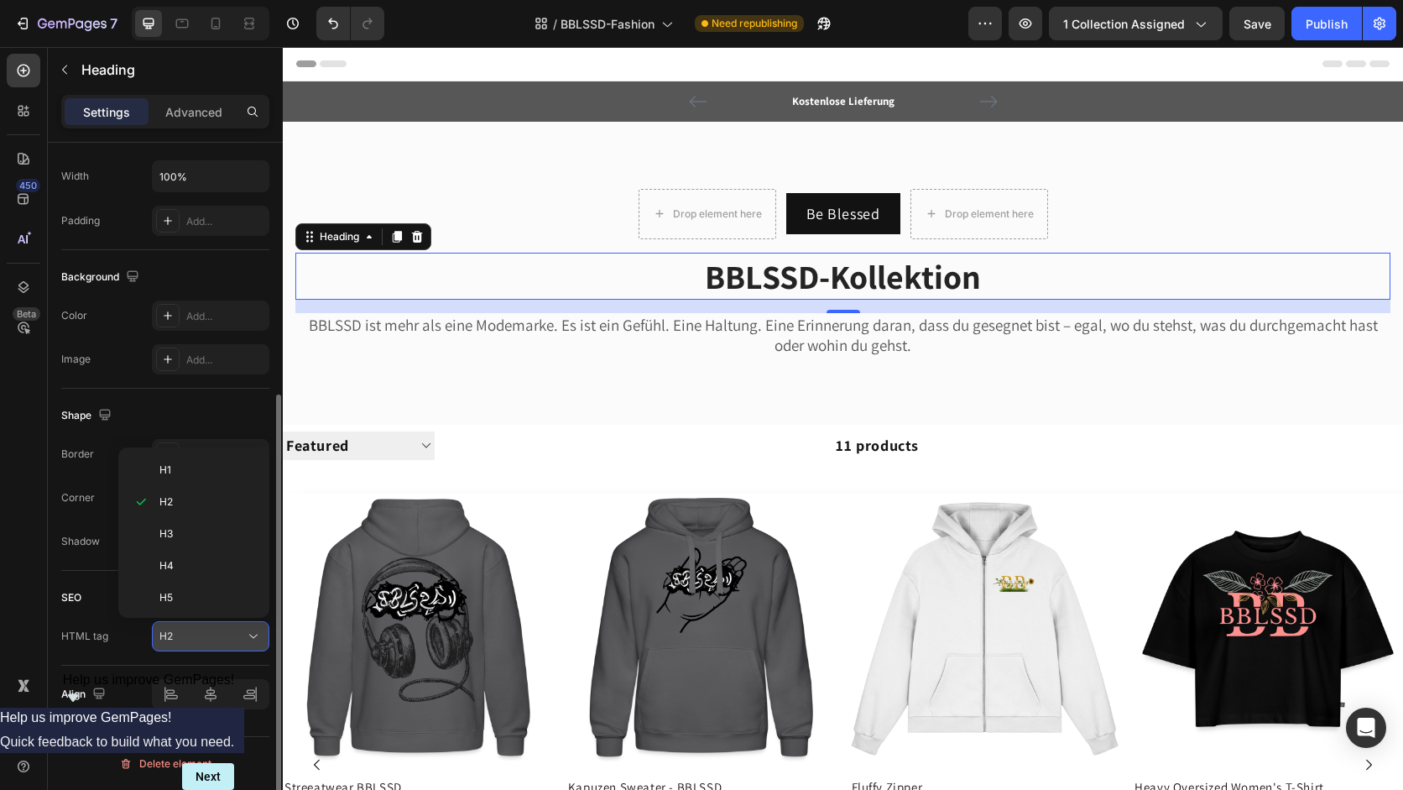
click at [237, 641] on div "H2" at bounding box center [202, 636] width 86 height 15
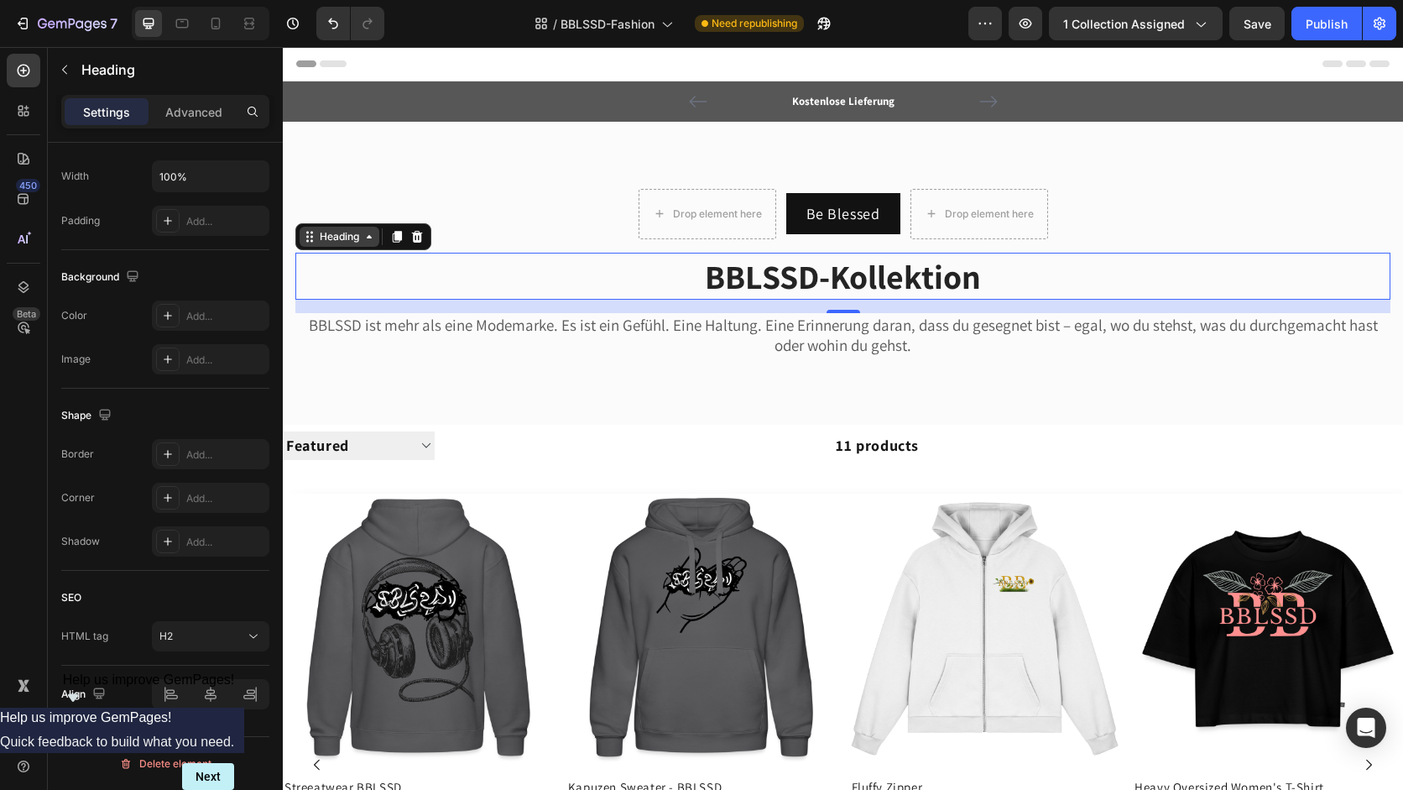
click at [352, 240] on div "Heading" at bounding box center [339, 236] width 46 height 15
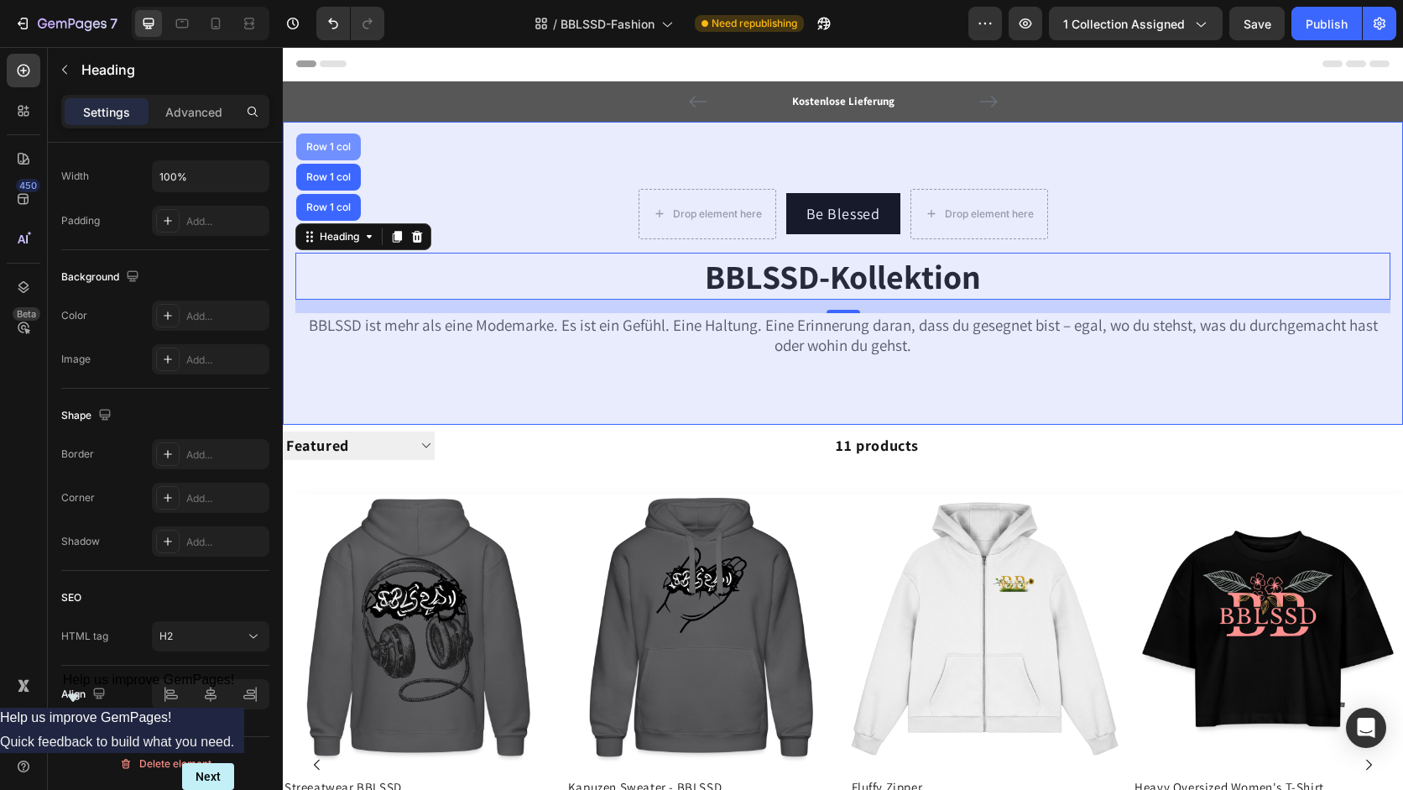
click at [321, 151] on div "Row 1 col" at bounding box center [328, 147] width 51 height 10
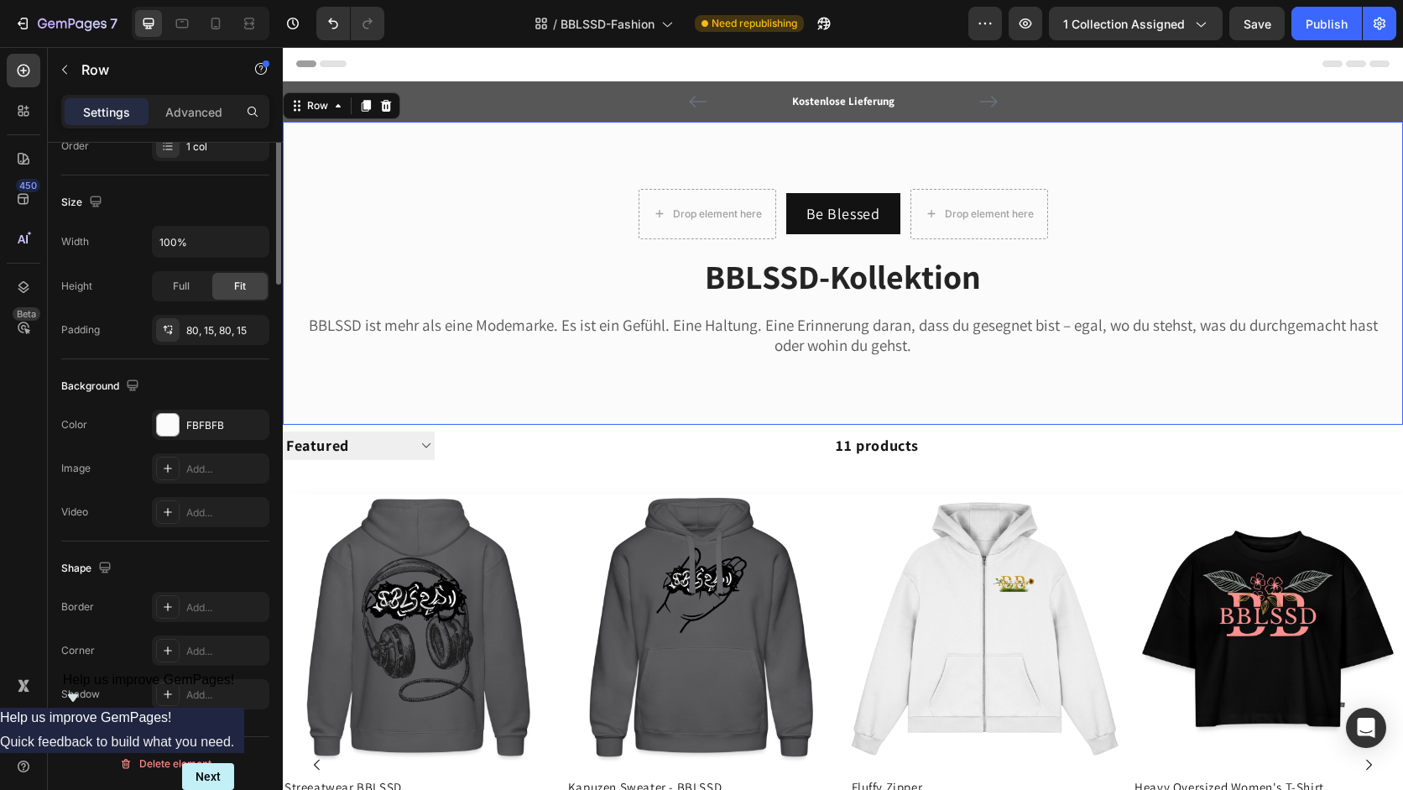
scroll to position [0, 0]
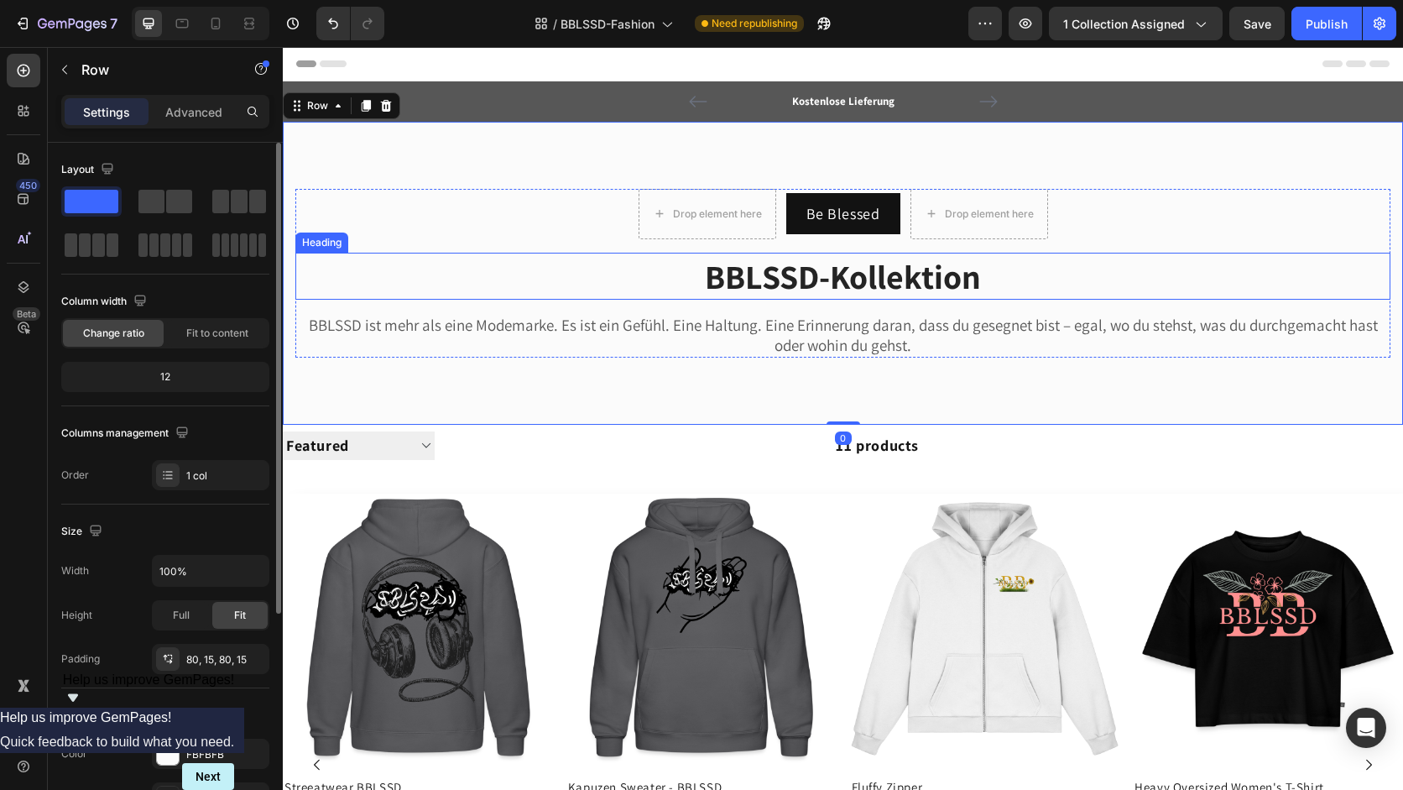
click at [502, 283] on h2 "BBLSSD-Kollektion" at bounding box center [842, 276] width 1095 height 47
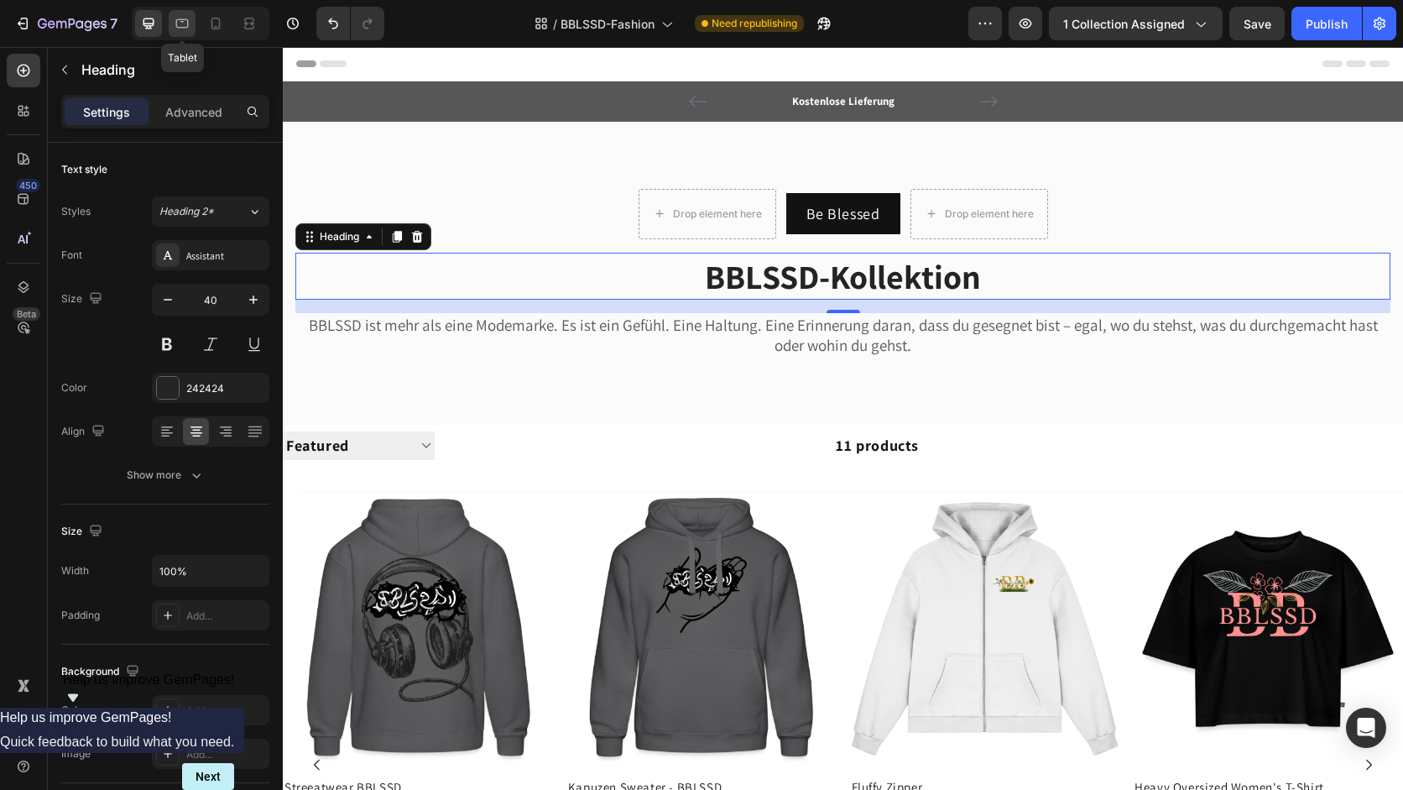
click at [185, 21] on icon at bounding box center [182, 23] width 17 height 17
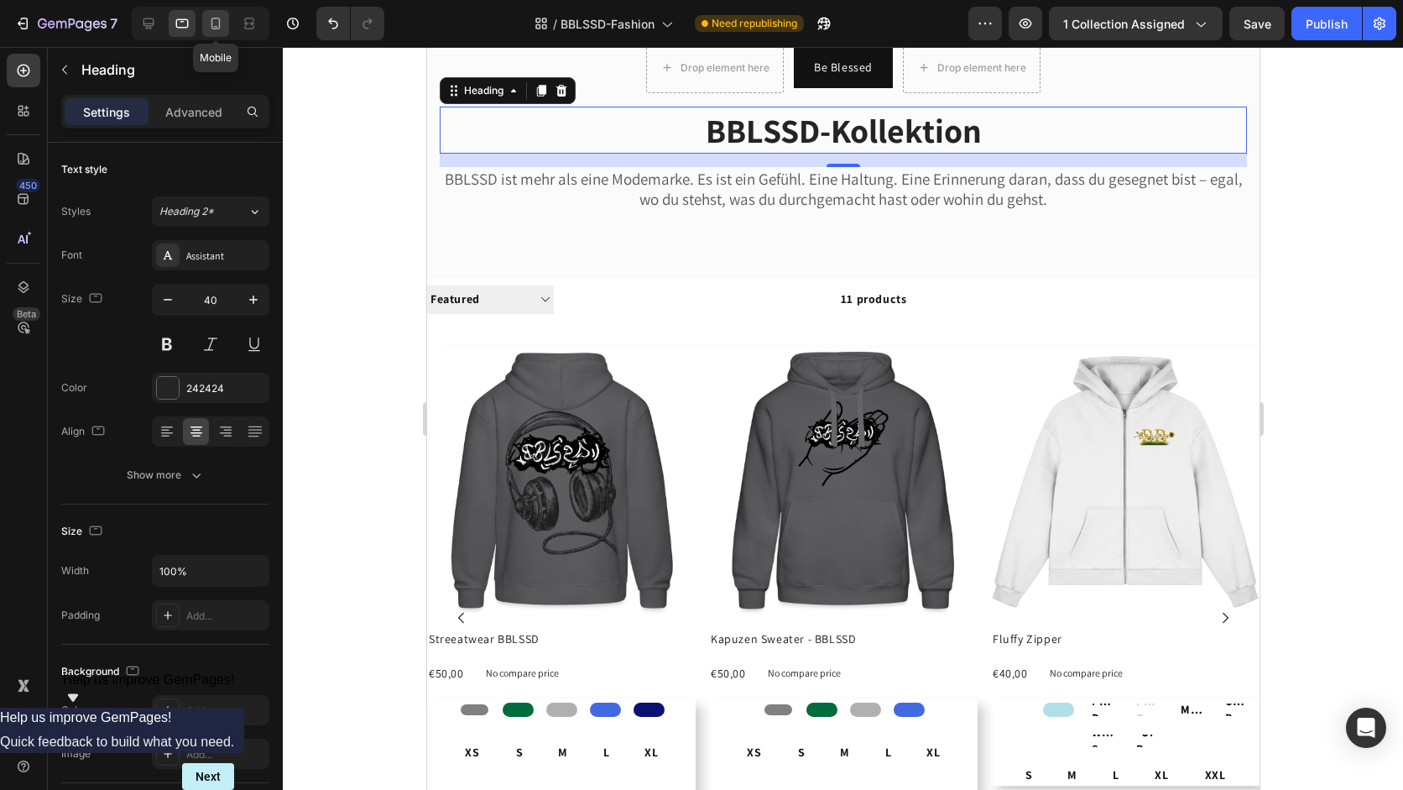
click at [217, 23] on icon at bounding box center [215, 23] width 17 height 17
type input "33"
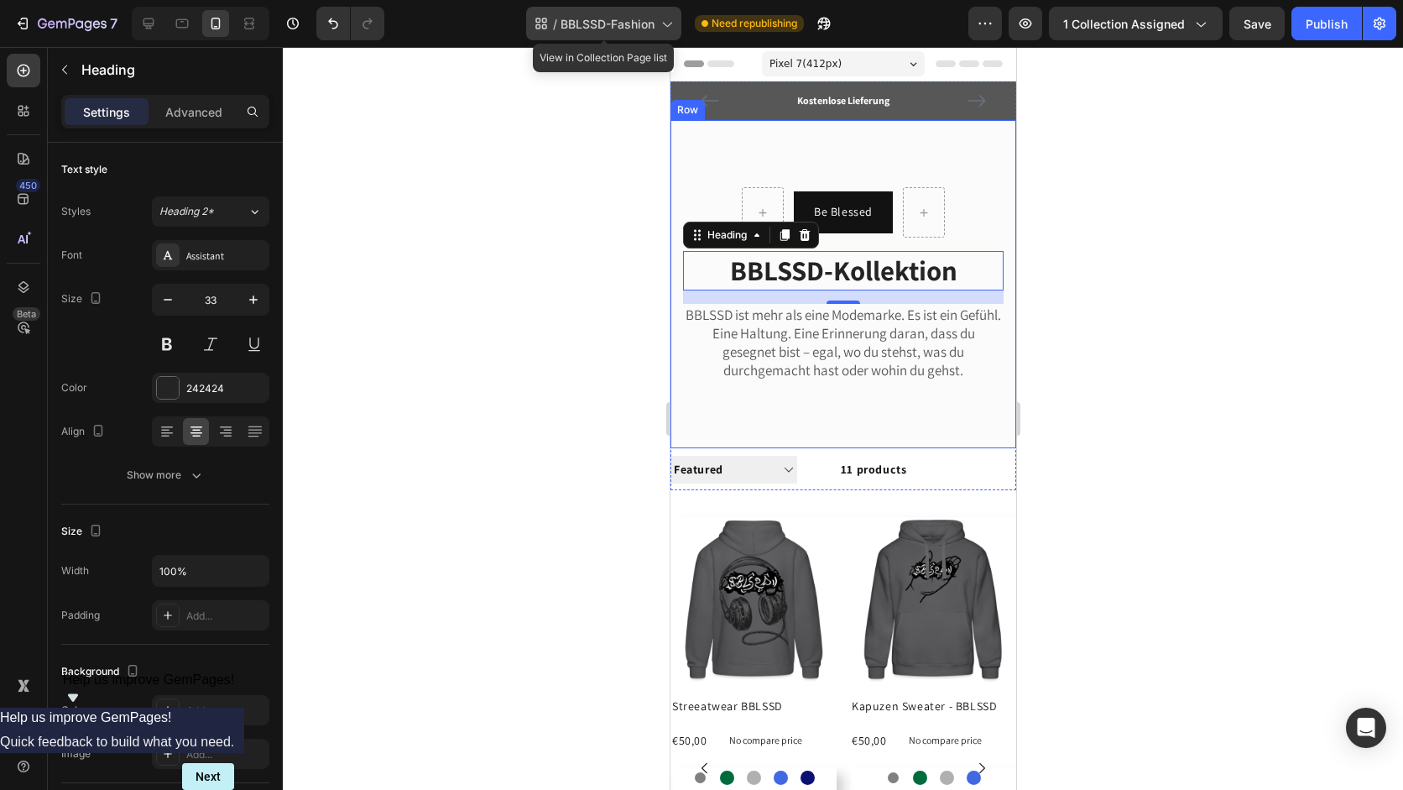
click at [623, 29] on span "BBLSSD-Fashion" at bounding box center [608, 24] width 94 height 18
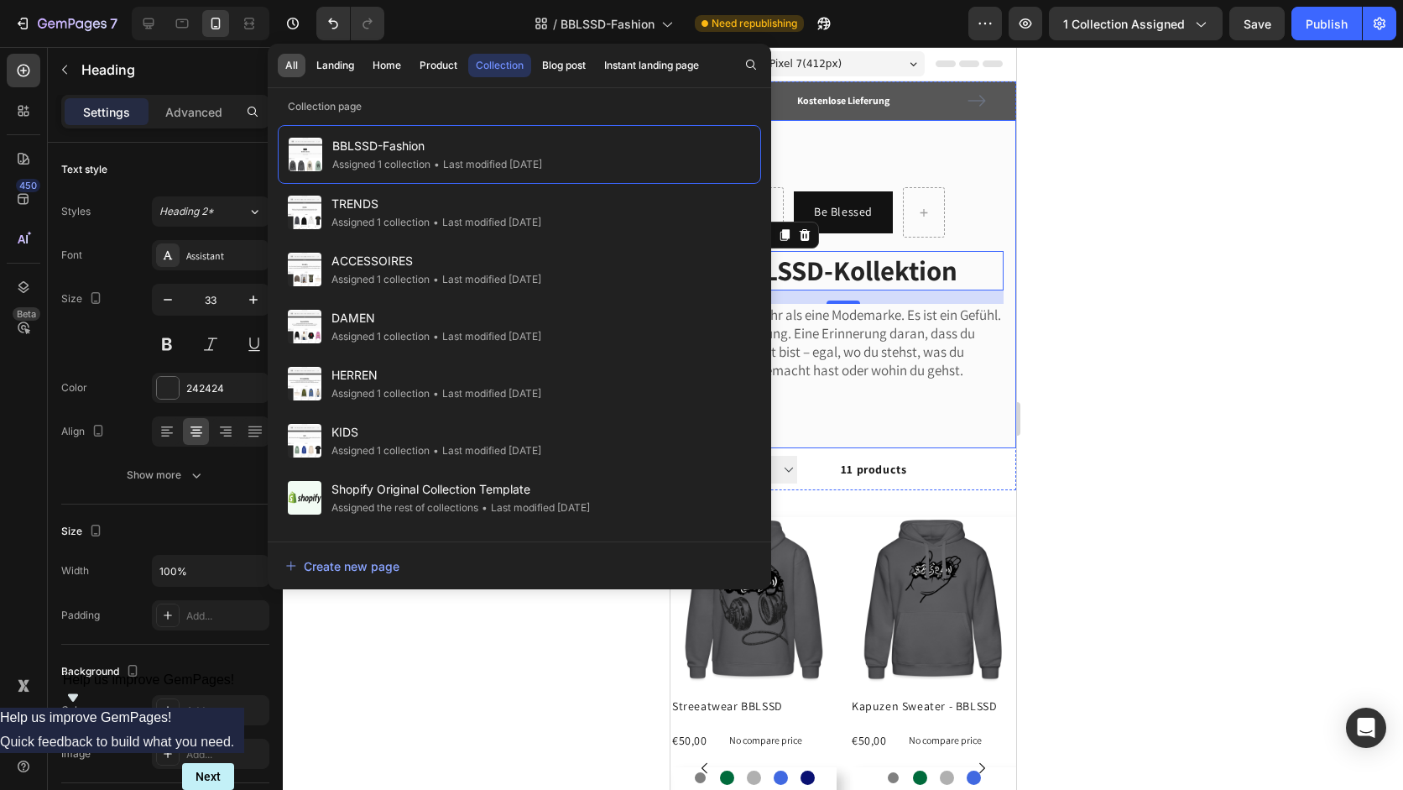
click at [296, 70] on div "All" at bounding box center [291, 65] width 13 height 15
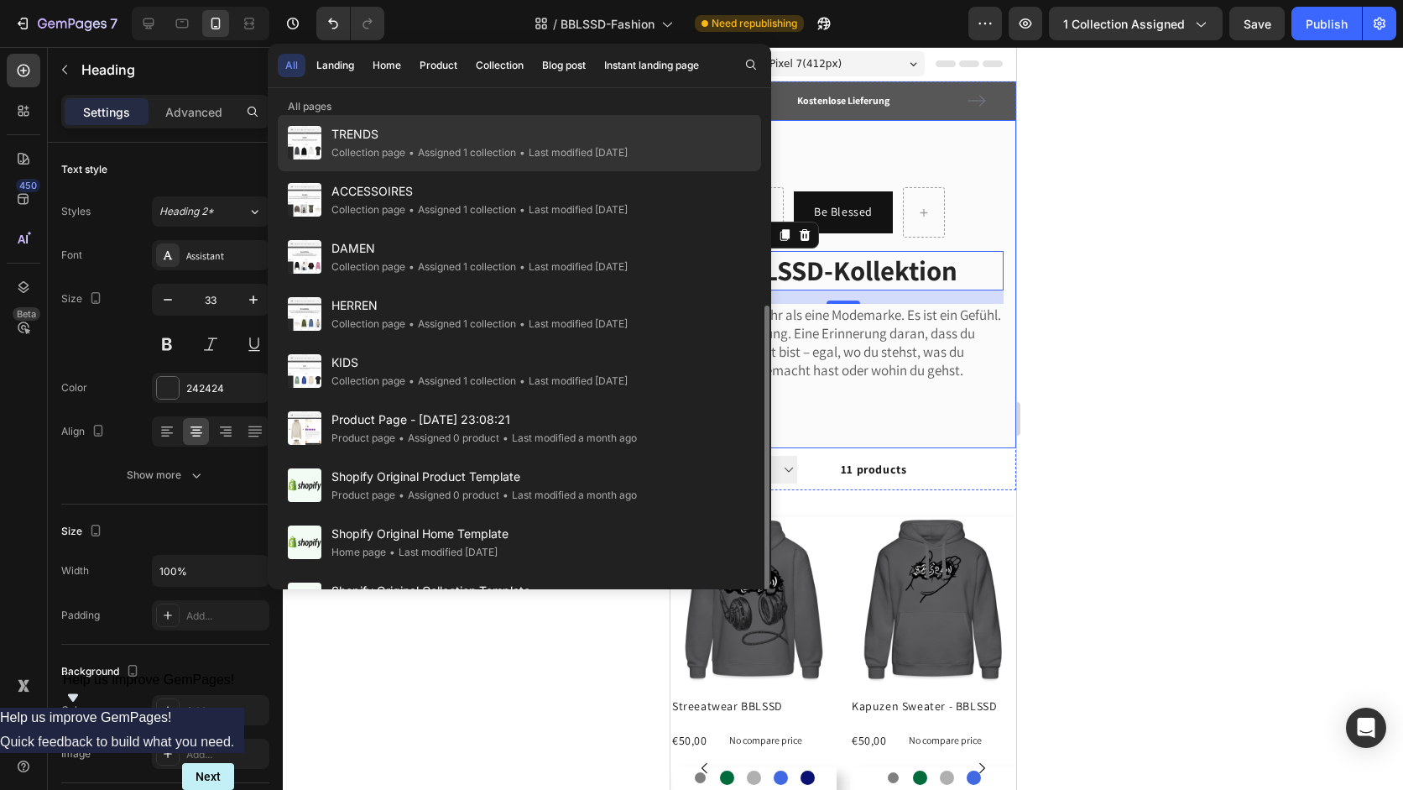
scroll to position [222, 0]
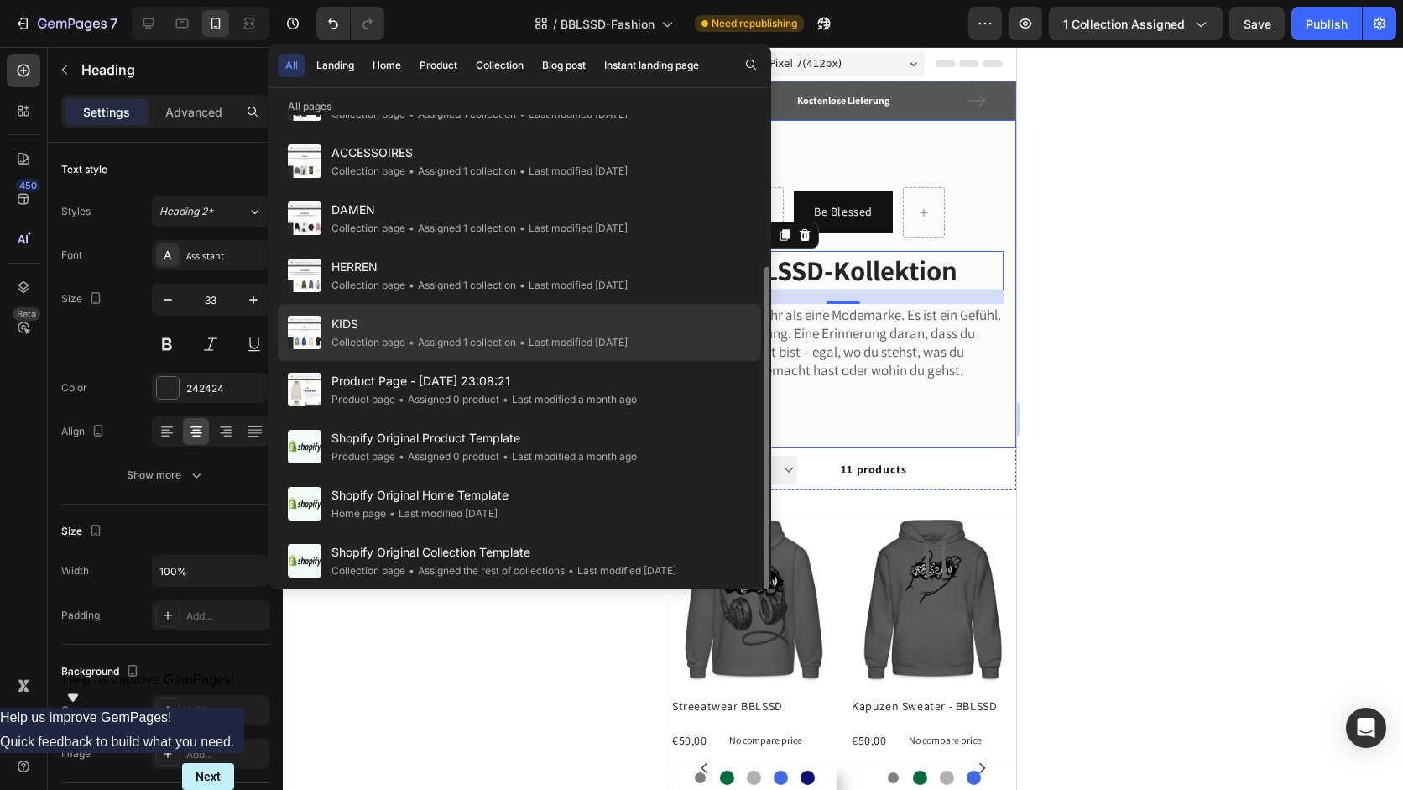
click at [420, 337] on div "• Assigned 1 collection" at bounding box center [460, 342] width 111 height 17
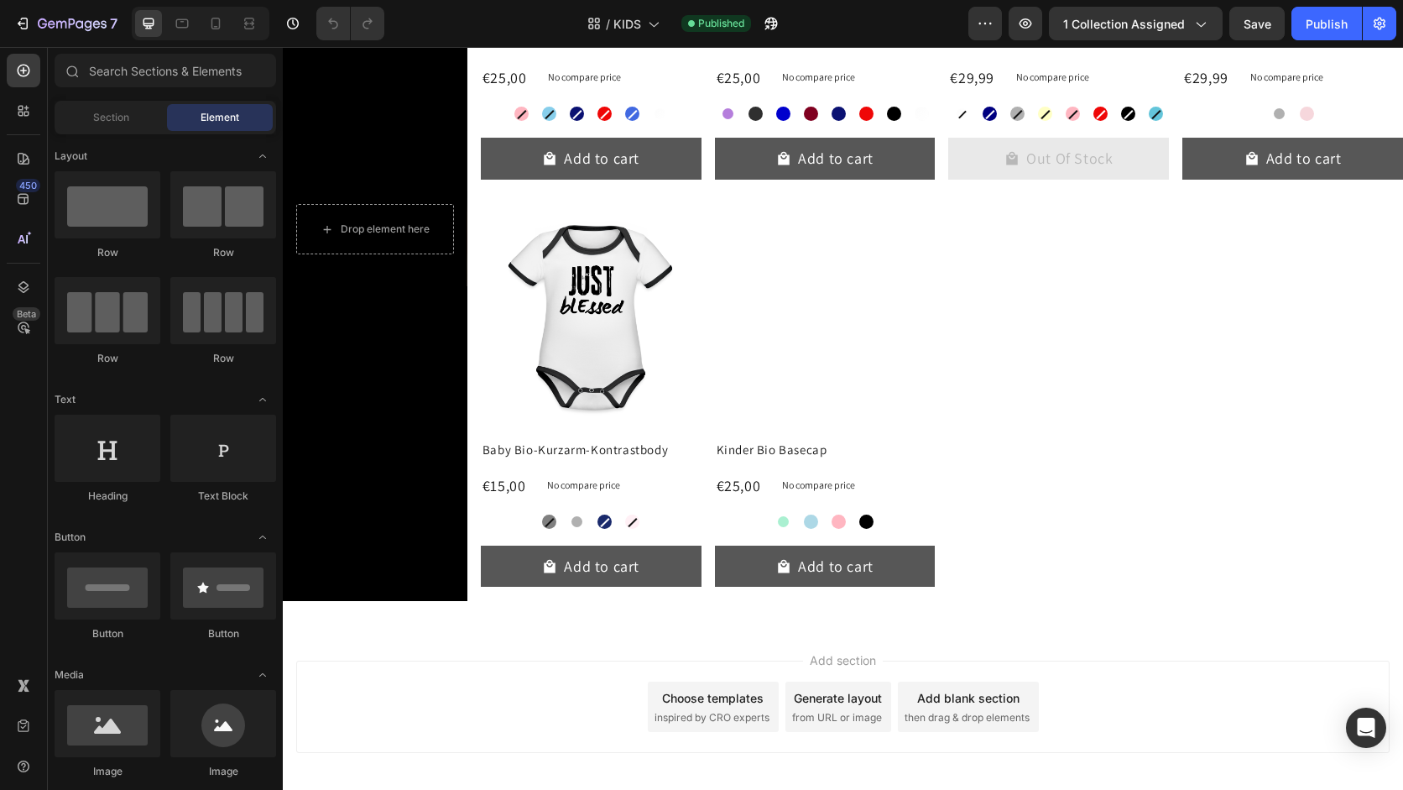
scroll to position [1155, 0]
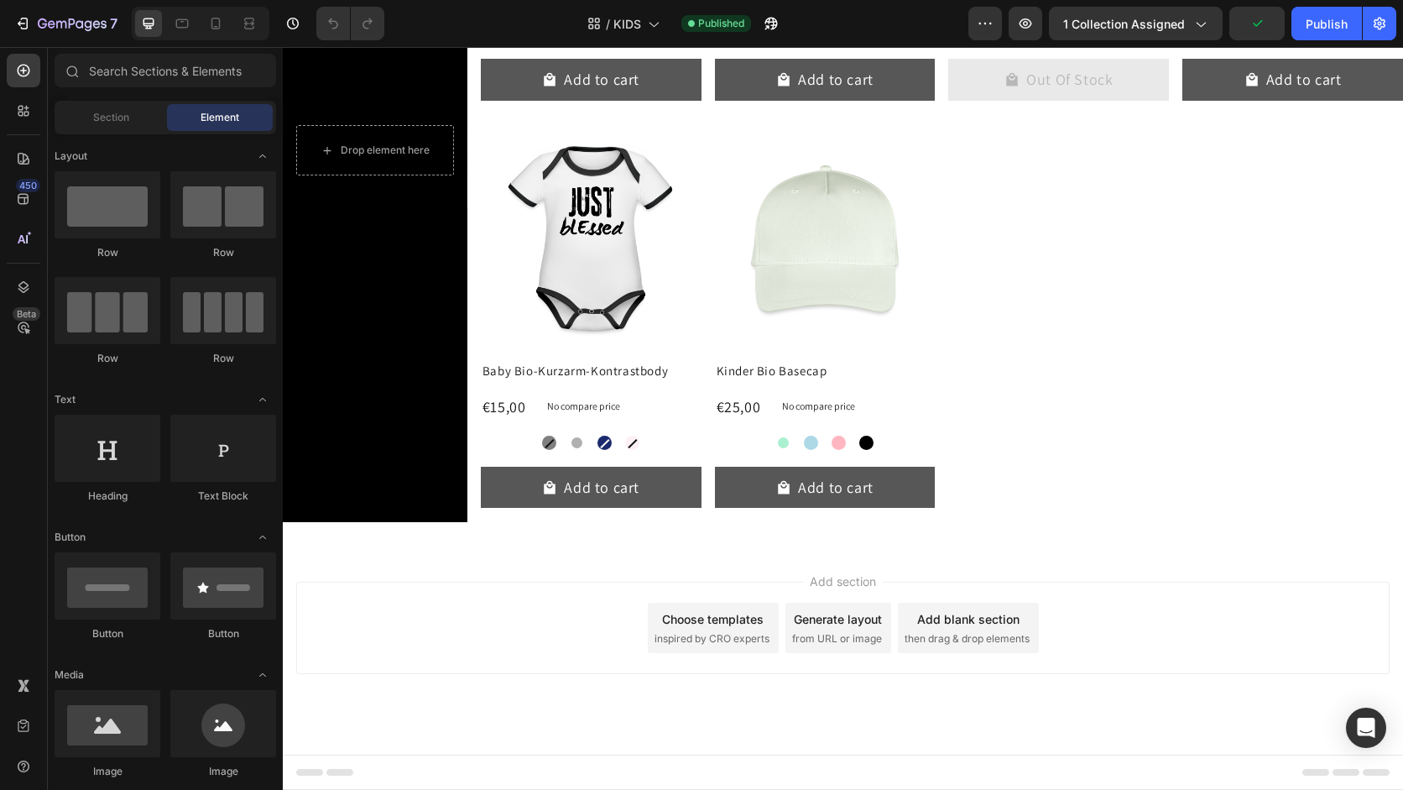
click at [733, 632] on span "inspired by CRO experts" at bounding box center [712, 638] width 115 height 15
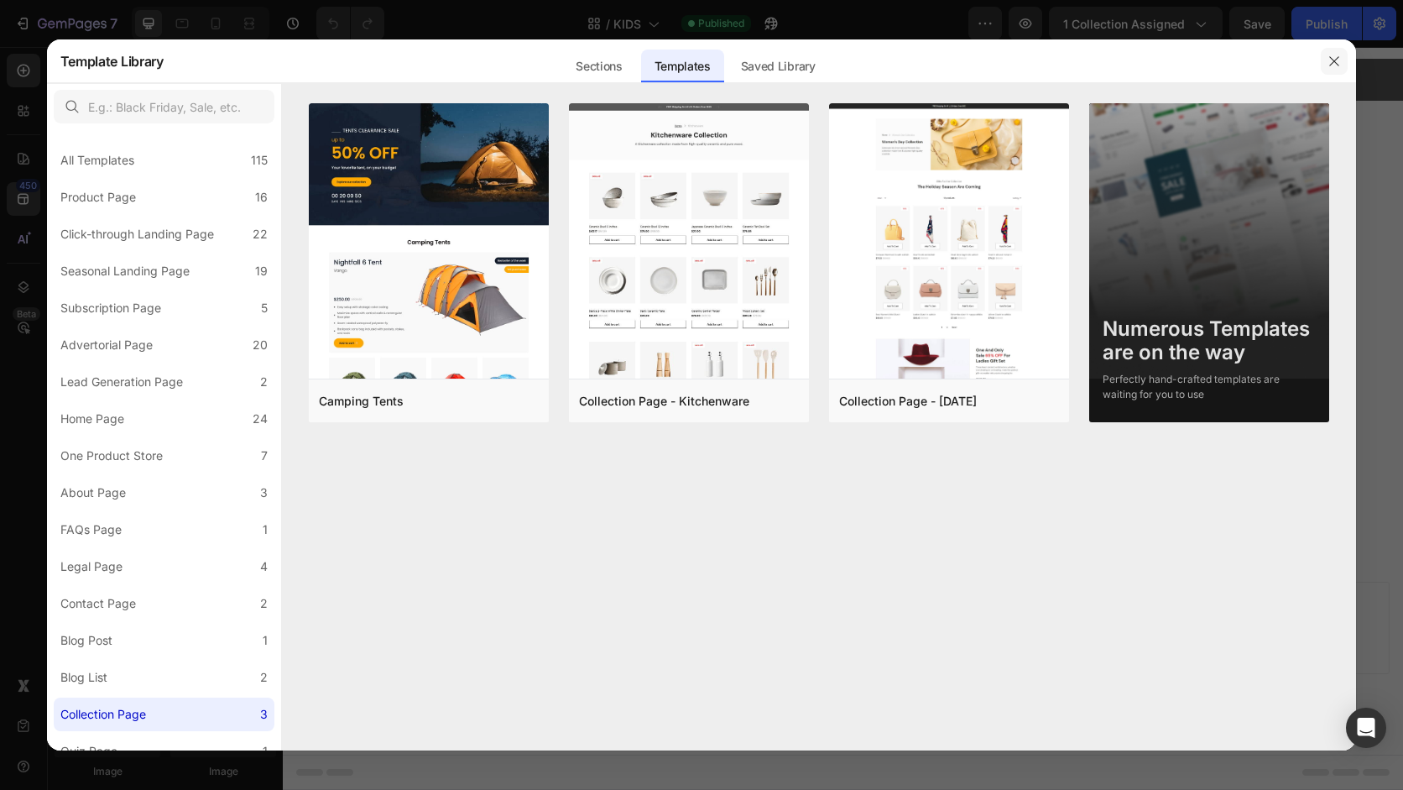
click at [1338, 65] on icon "button" at bounding box center [1334, 61] width 13 height 13
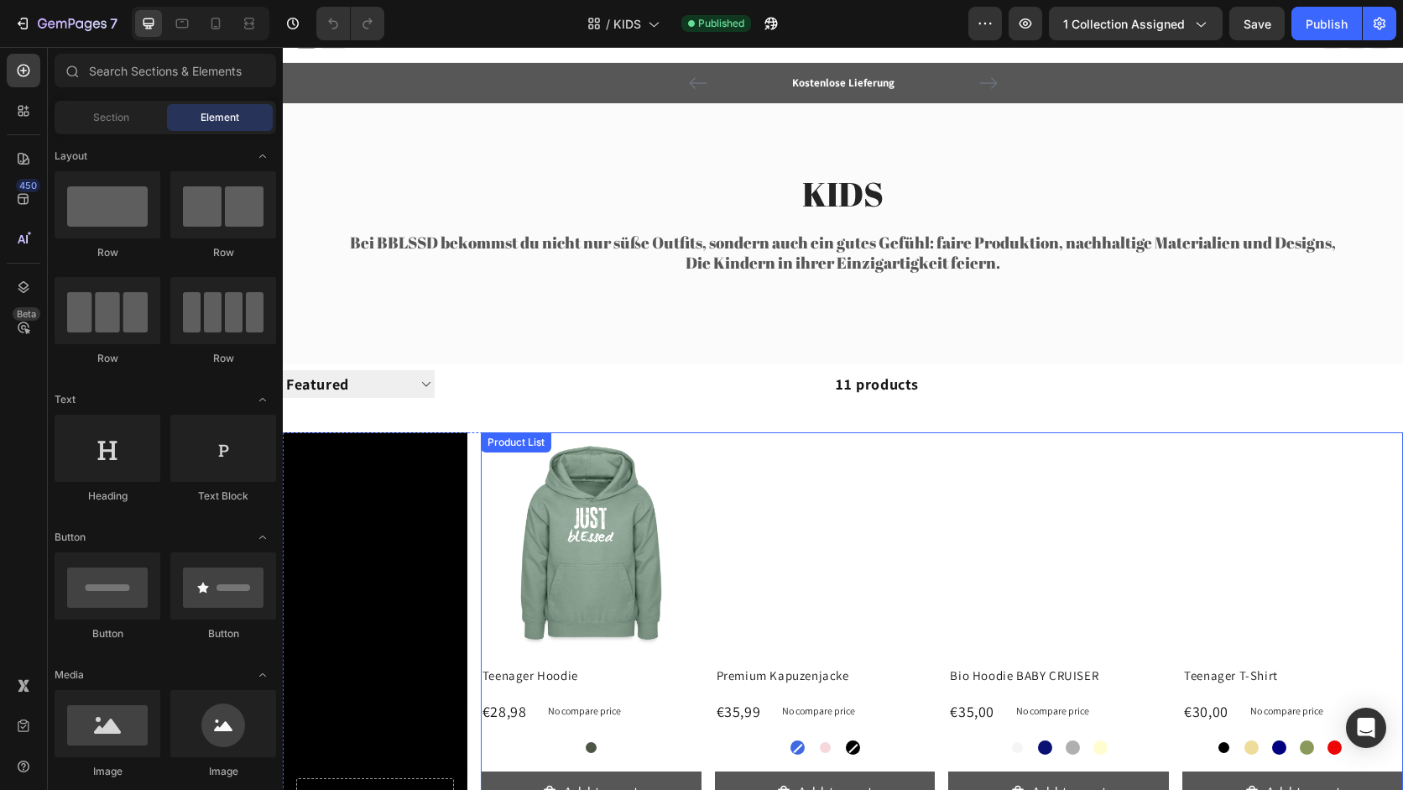
scroll to position [0, 0]
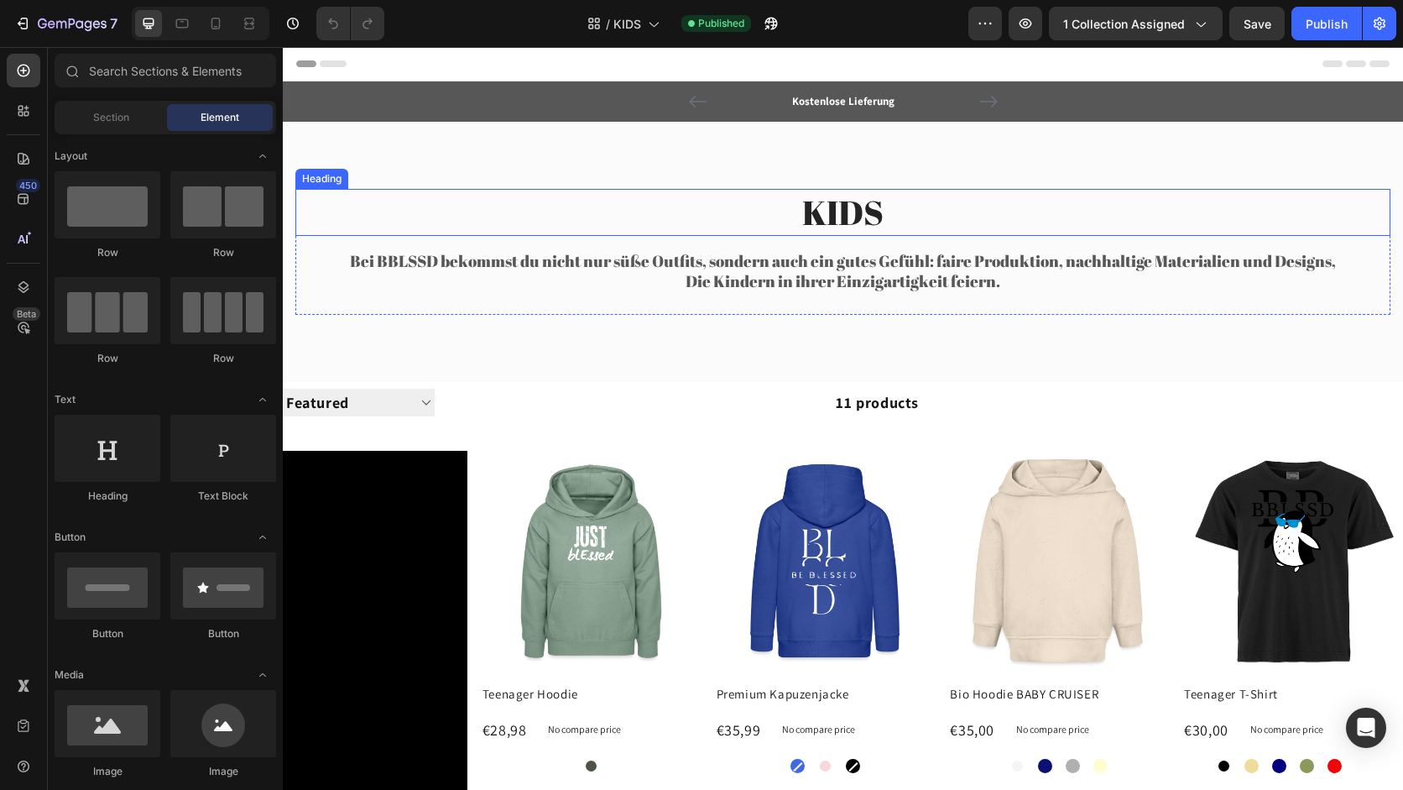
click at [403, 189] on h2 "KIDS" at bounding box center [842, 212] width 1095 height 47
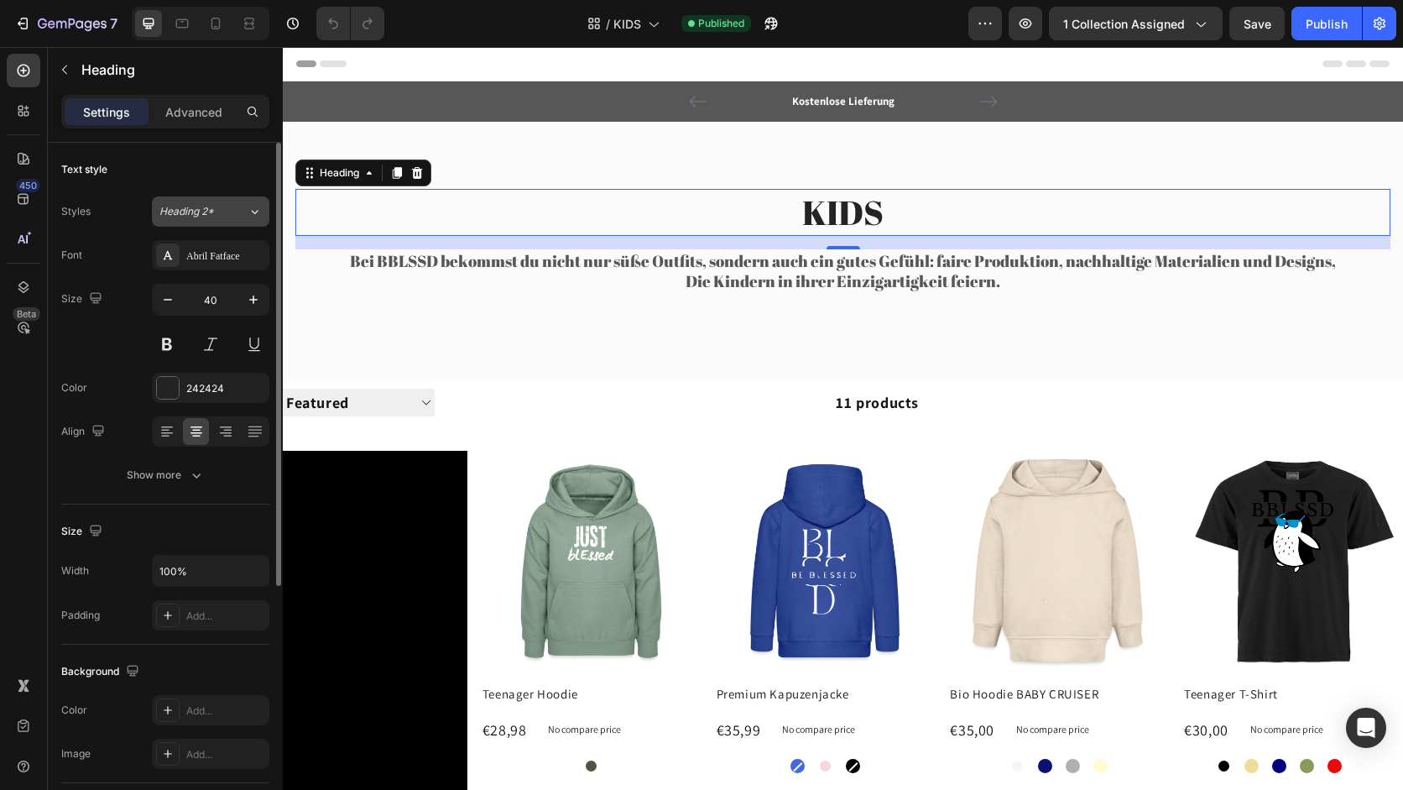
click at [220, 206] on div "Heading 2*" at bounding box center [193, 211] width 68 height 15
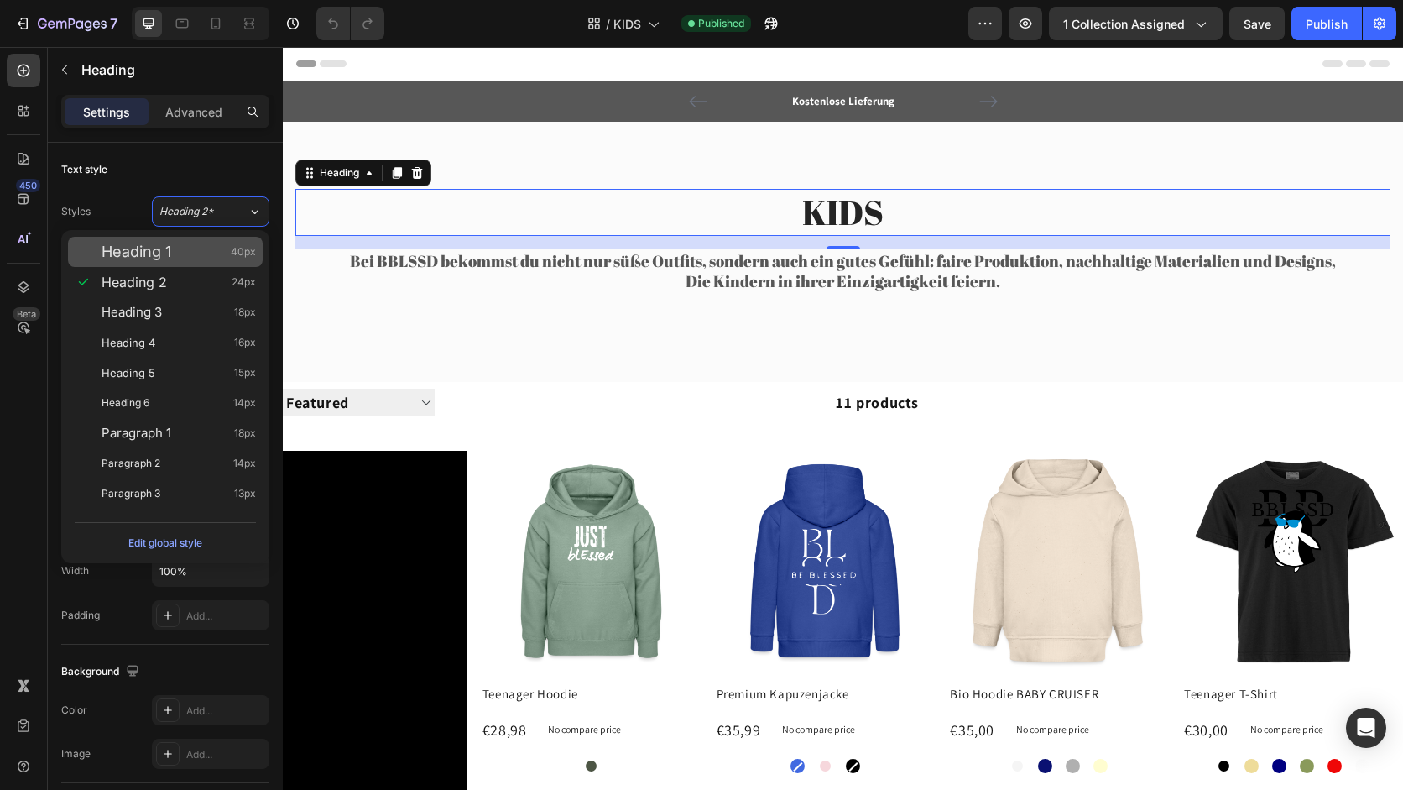
click at [211, 240] on div "Heading 1 40px" at bounding box center [165, 252] width 195 height 30
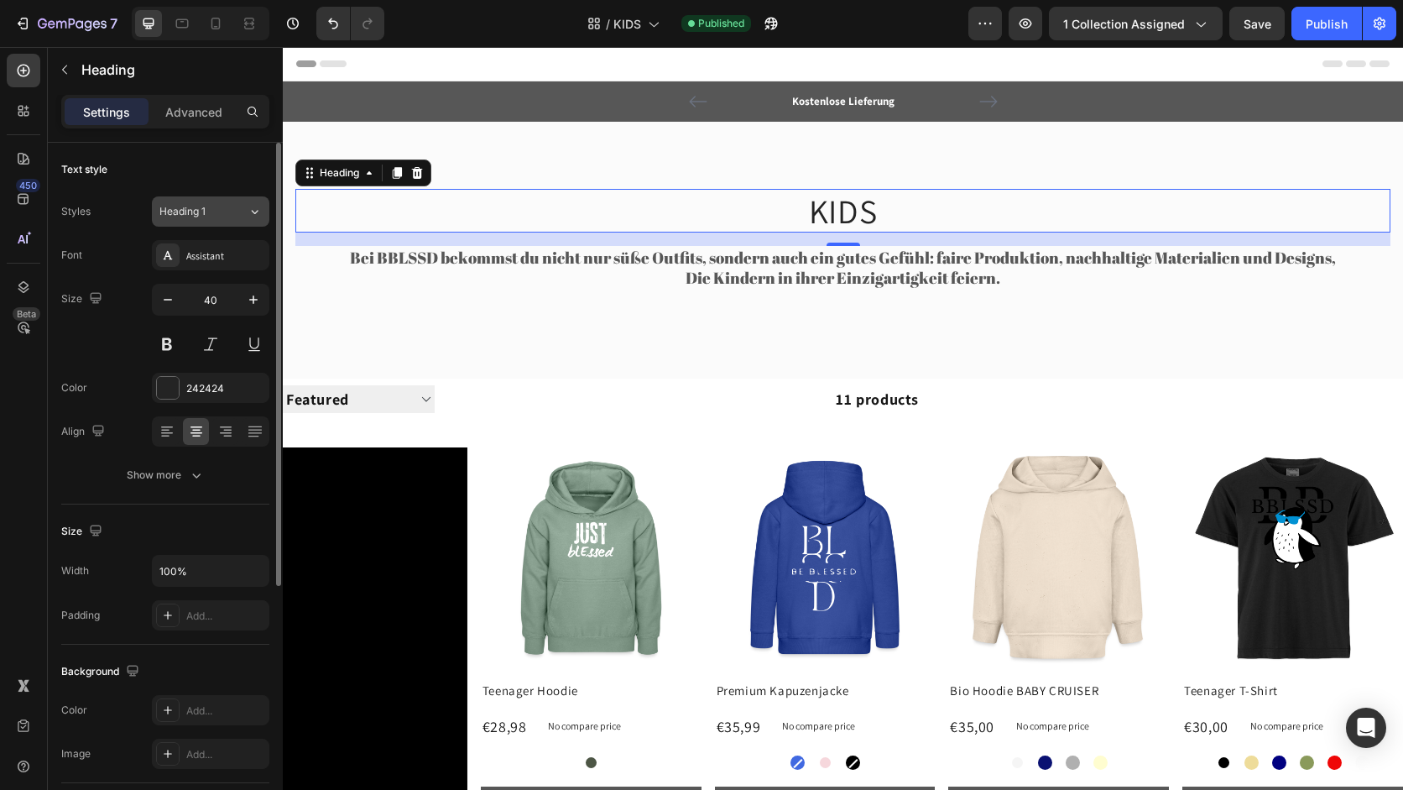
click at [219, 211] on div "Heading 1" at bounding box center [193, 211] width 68 height 15
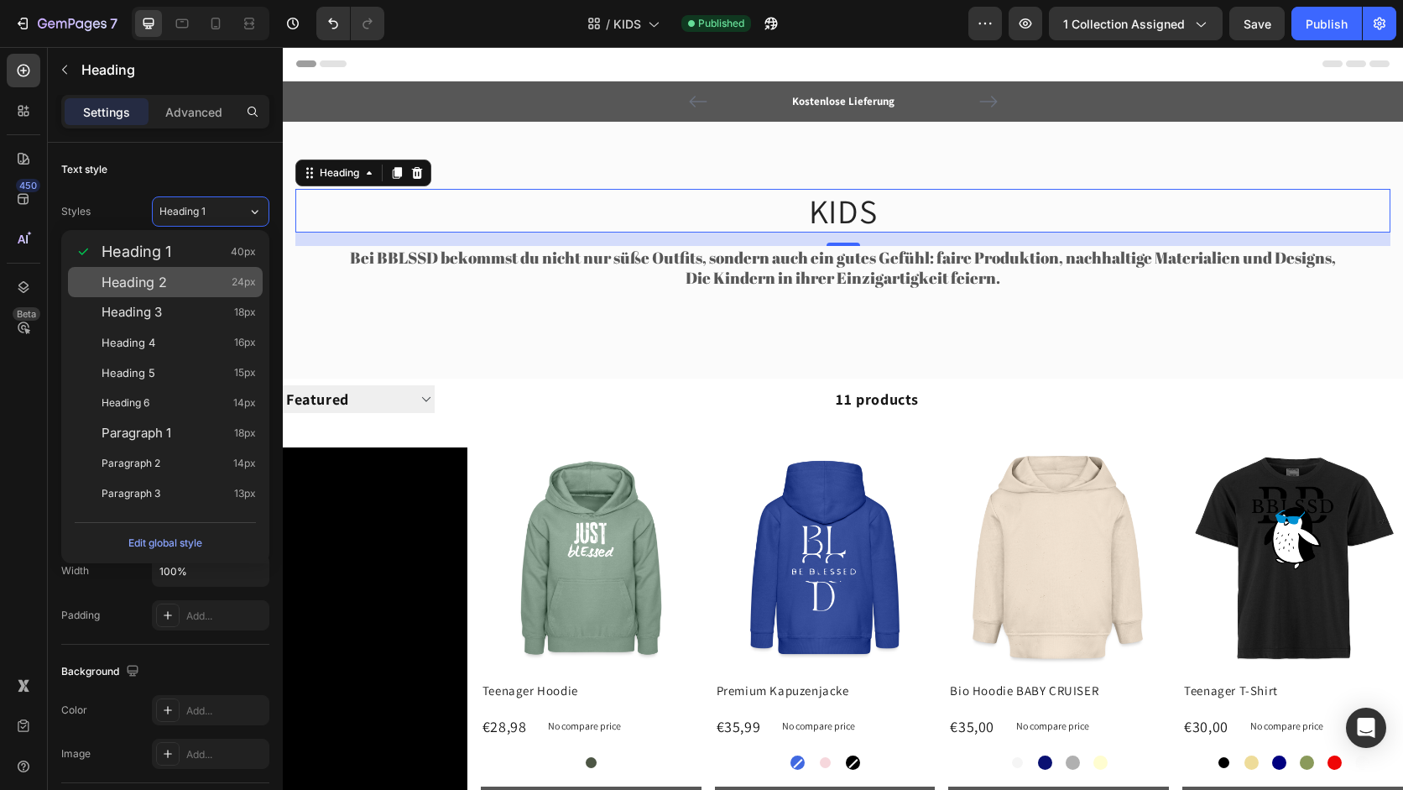
click at [217, 290] on div "Heading 2 24px" at bounding box center [179, 282] width 154 height 17
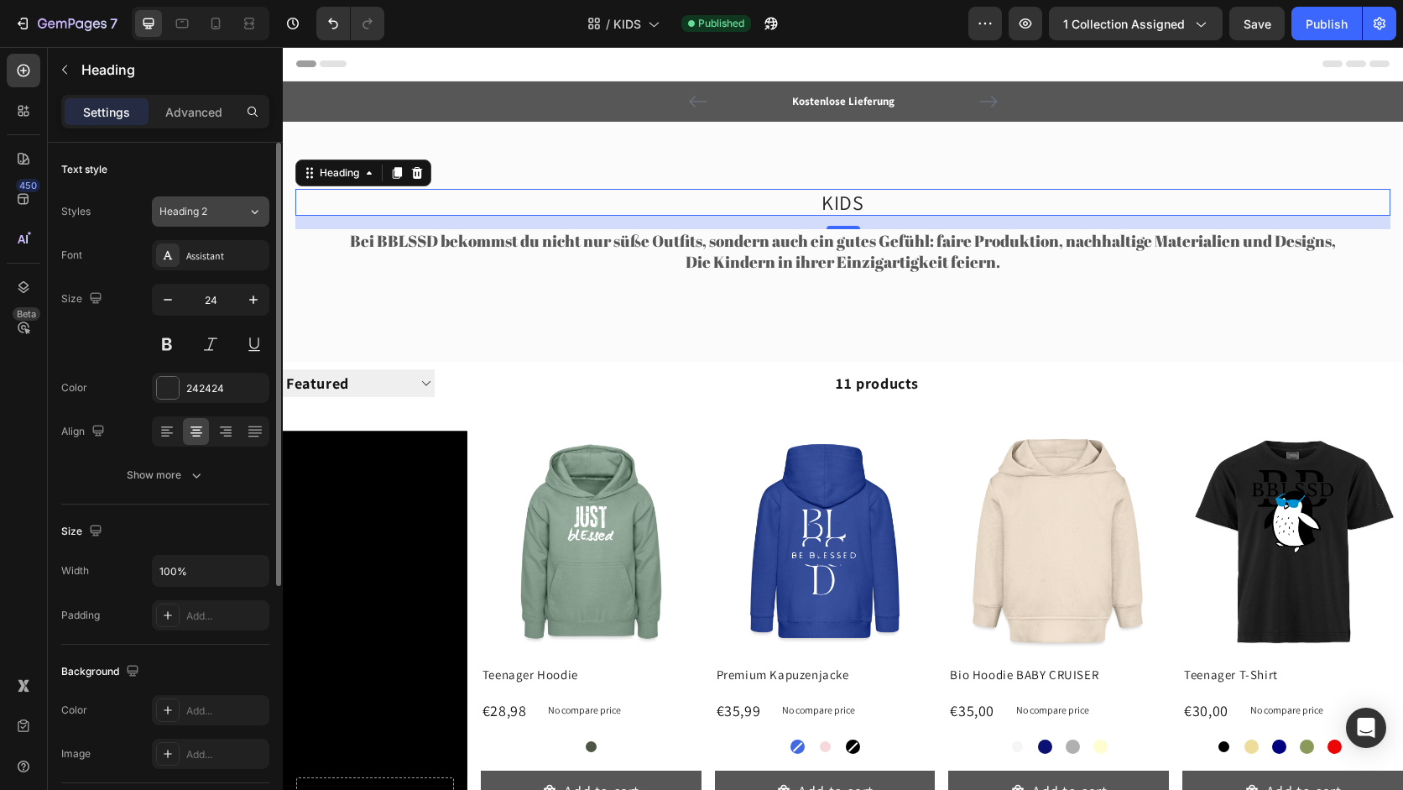
click at [237, 209] on div "Heading 2" at bounding box center [203, 211] width 88 height 15
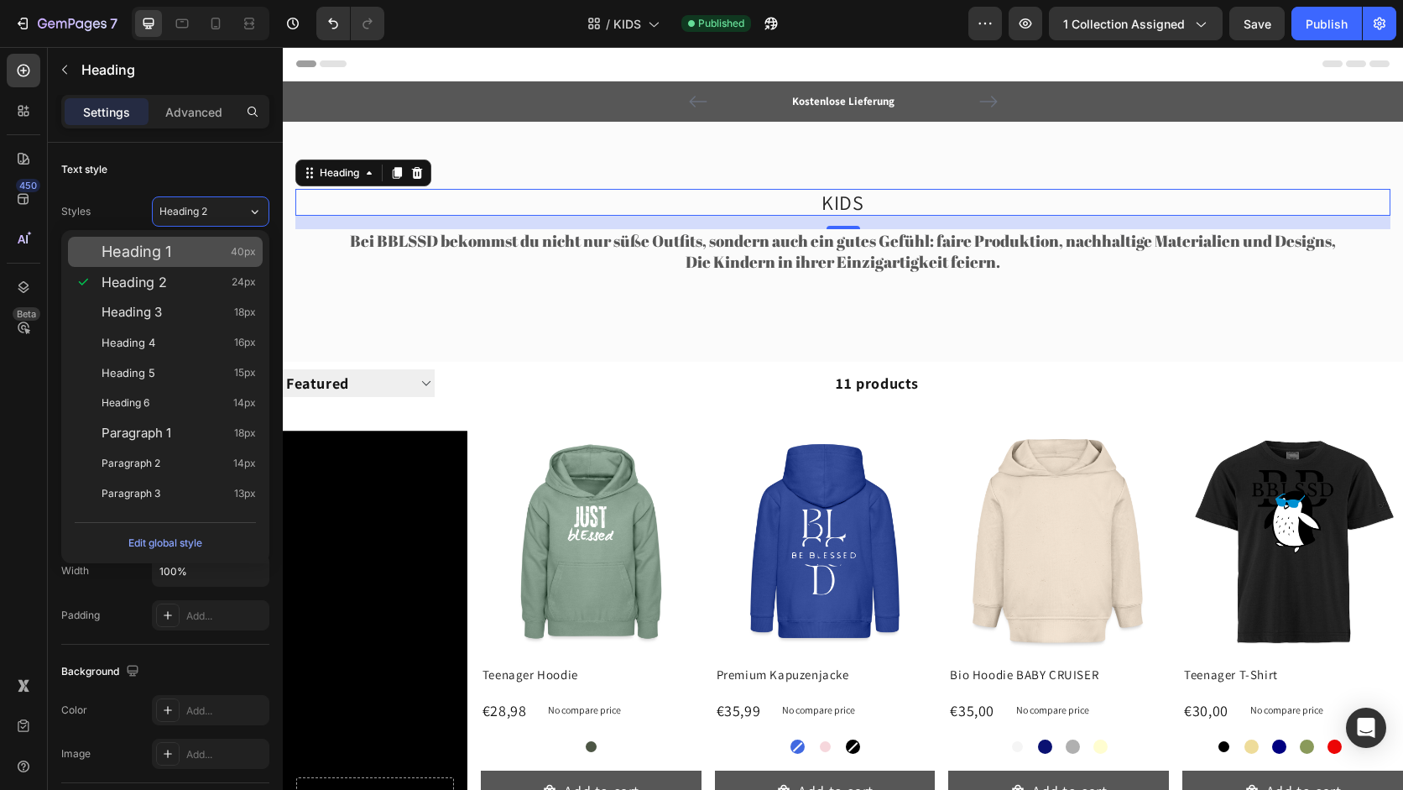
click at [223, 255] on div "Heading 1 40px" at bounding box center [179, 251] width 154 height 17
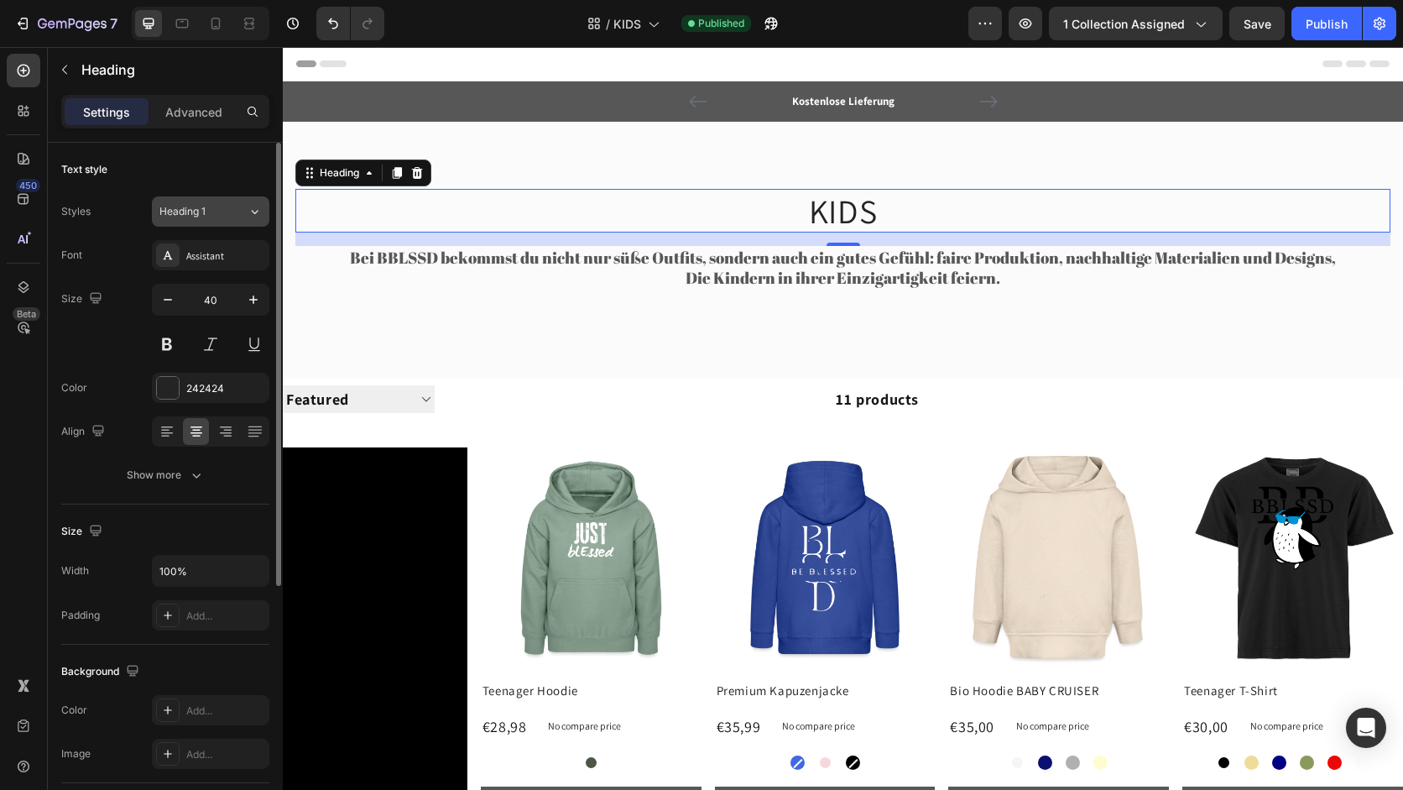
click at [237, 224] on button "Heading 1" at bounding box center [210, 211] width 117 height 30
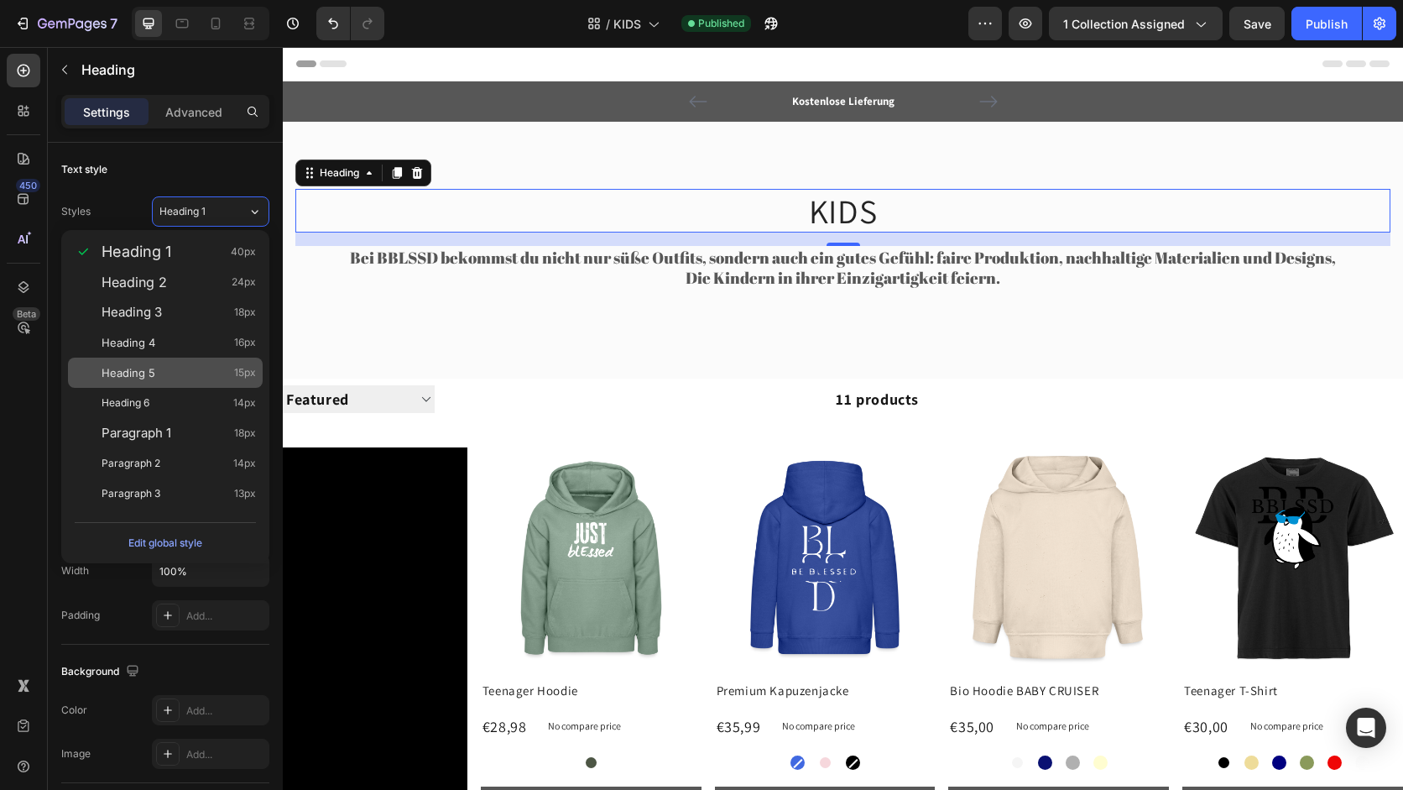
click at [214, 364] on div "Heading 5 15px" at bounding box center [179, 372] width 154 height 17
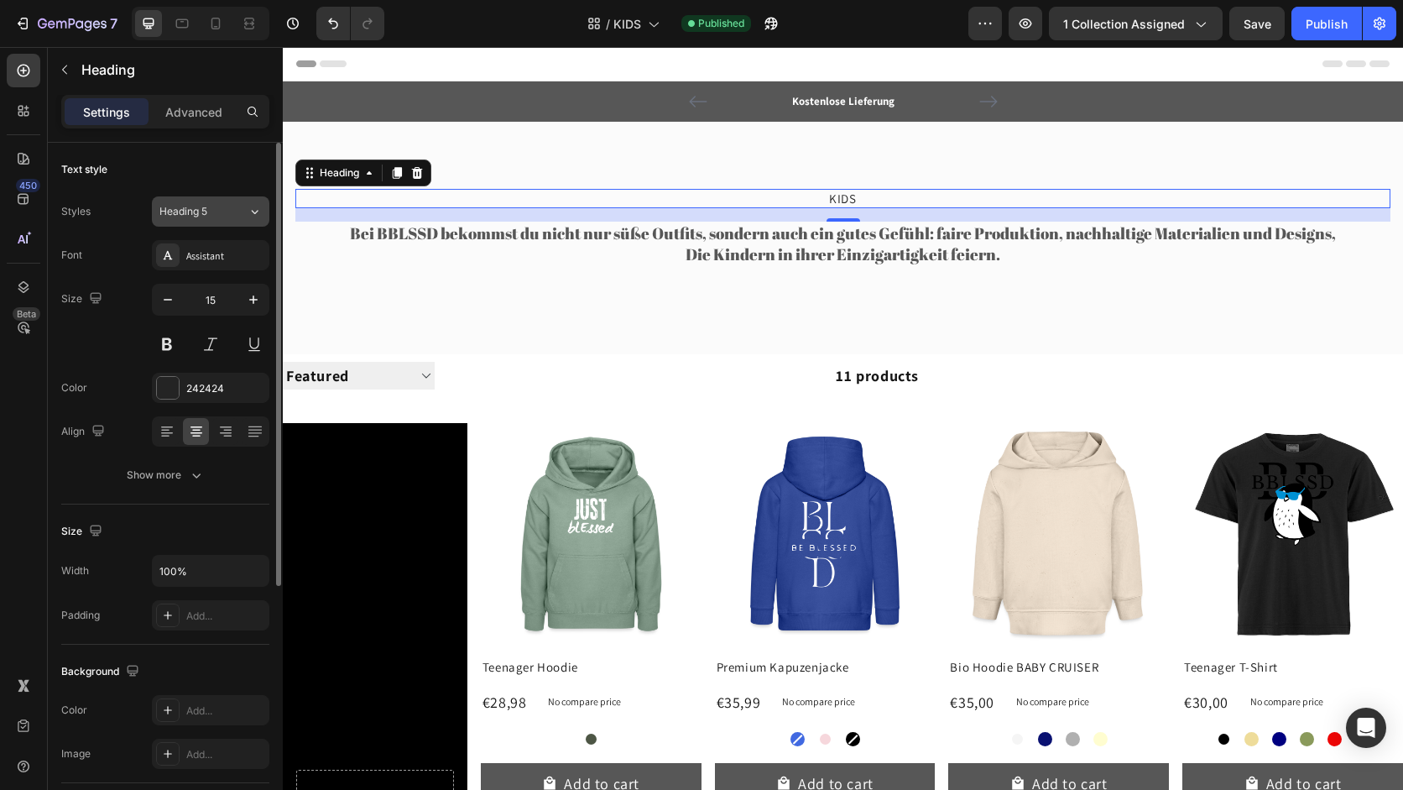
click at [245, 209] on div "Heading 5" at bounding box center [203, 211] width 88 height 15
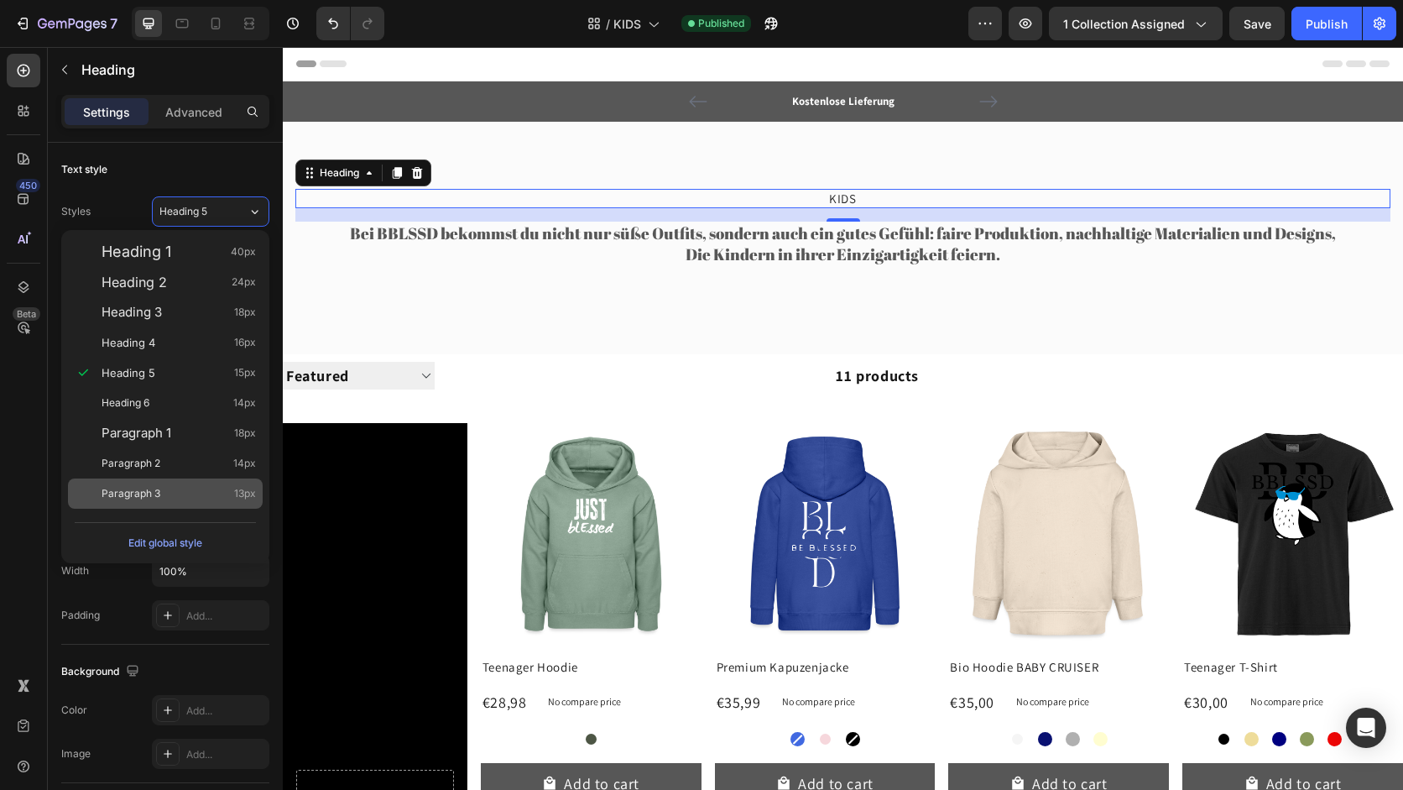
click at [200, 504] on div "Paragraph 3 13px" at bounding box center [165, 493] width 195 height 30
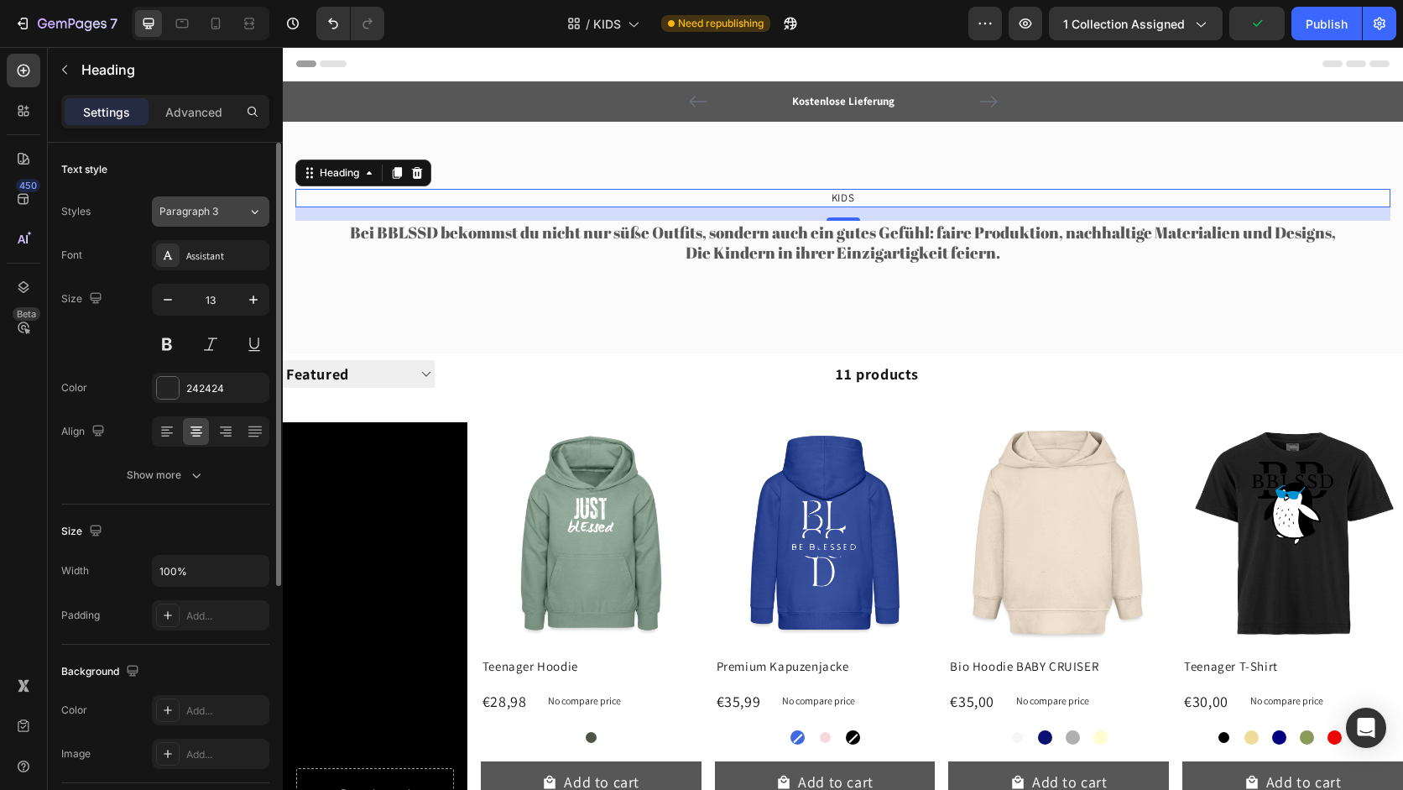
click at [226, 214] on div "Paragraph 3" at bounding box center [193, 211] width 68 height 15
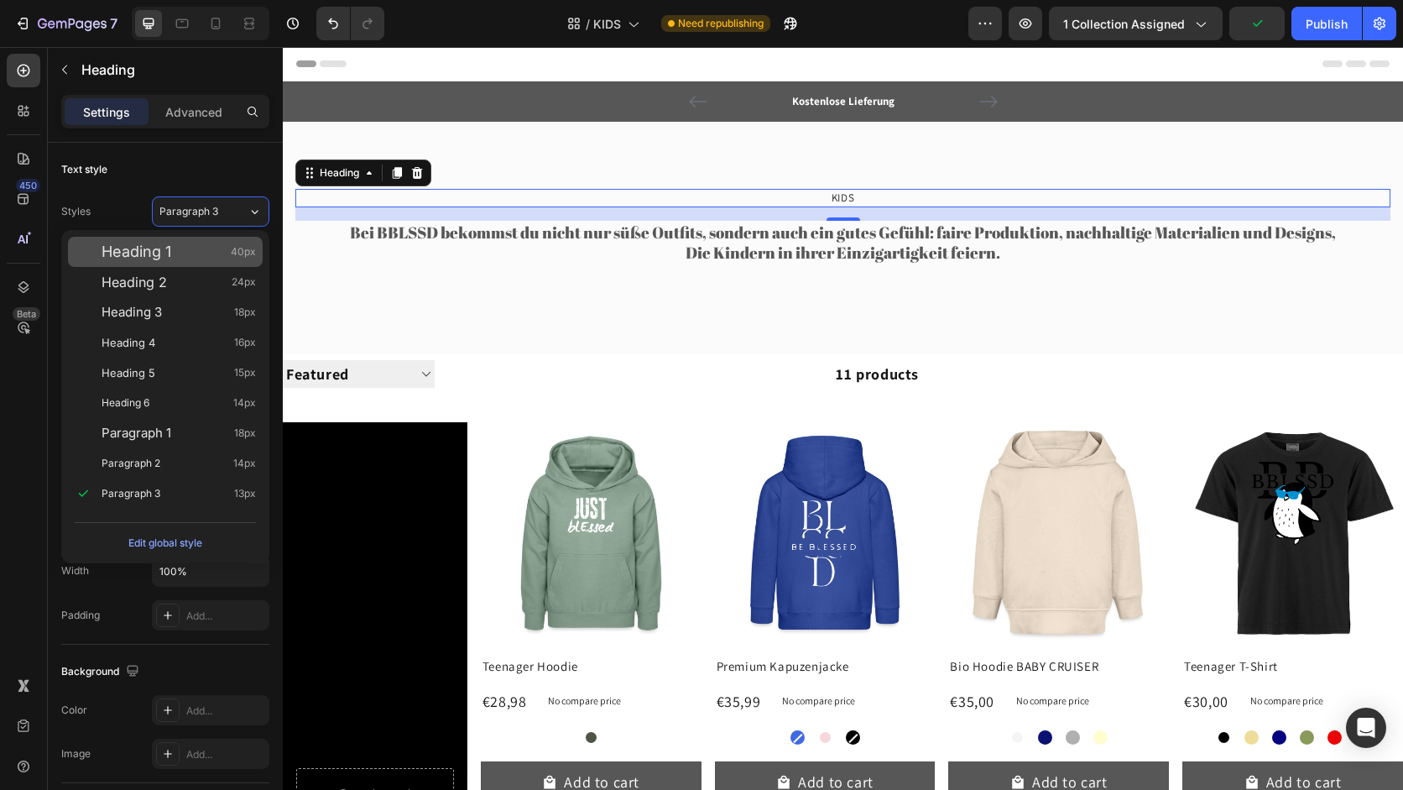
click at [211, 256] on div "Heading 1 40px" at bounding box center [179, 251] width 154 height 17
type input "40"
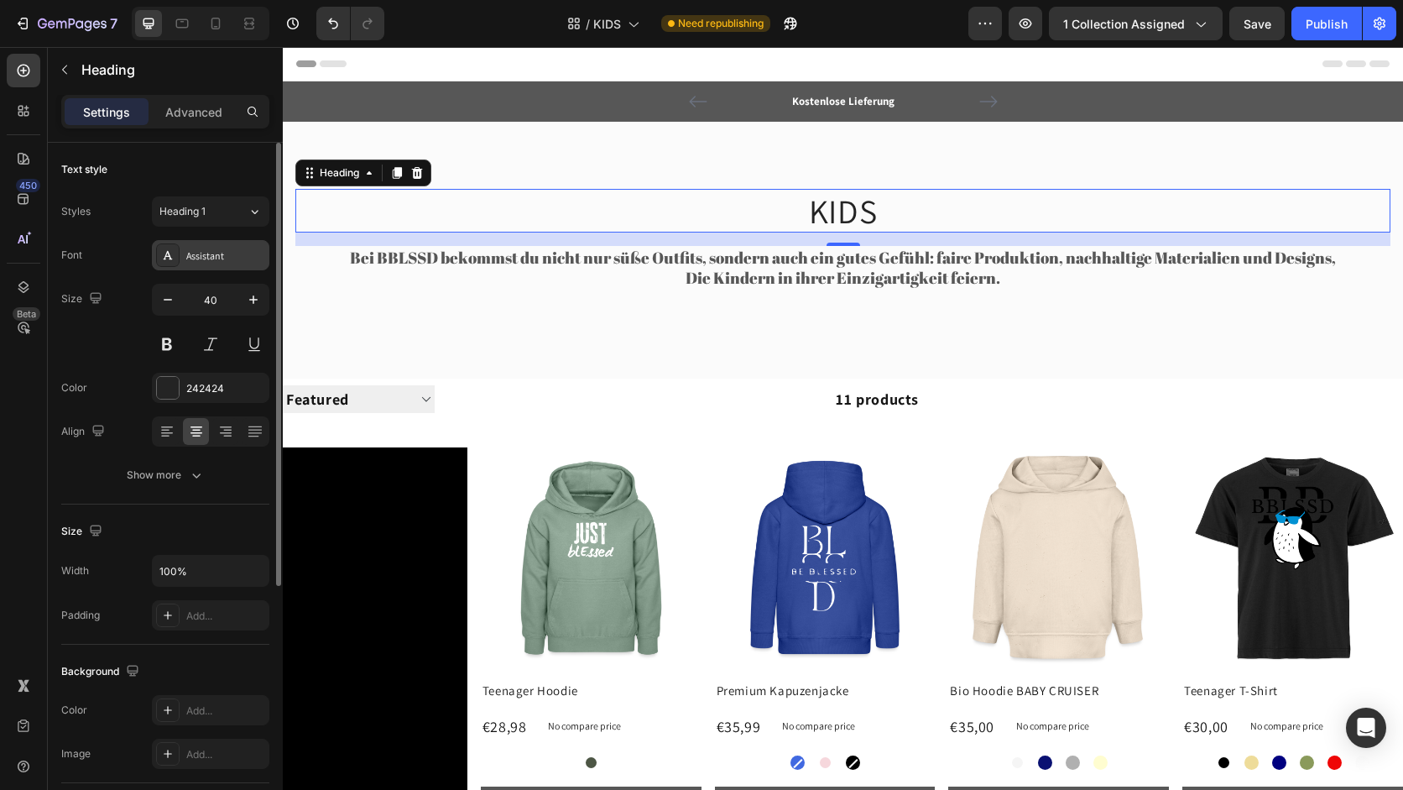
click at [227, 254] on div "Assistant" at bounding box center [225, 255] width 79 height 15
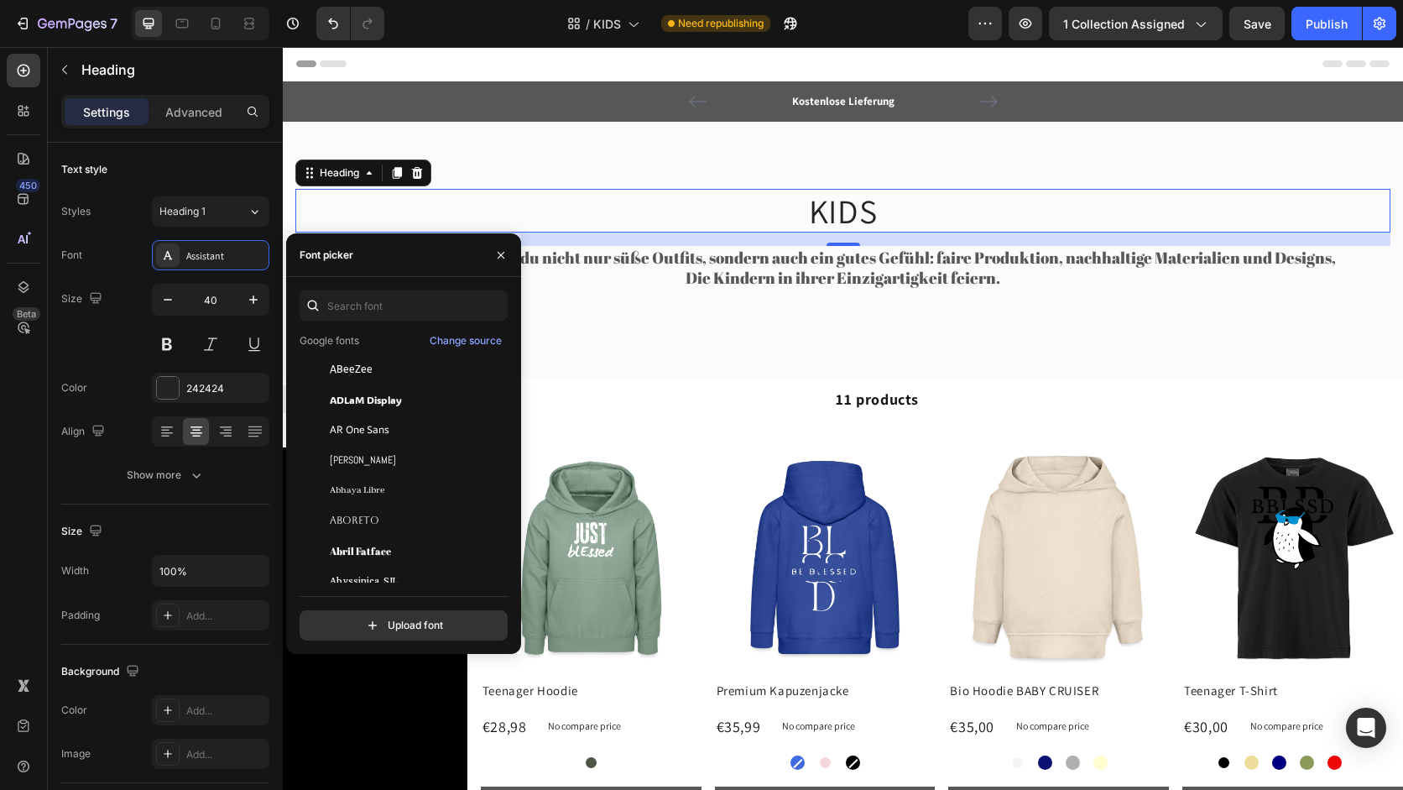
scroll to position [114, 0]
click at [397, 430] on div "AR One Sans" at bounding box center [415, 428] width 170 height 15
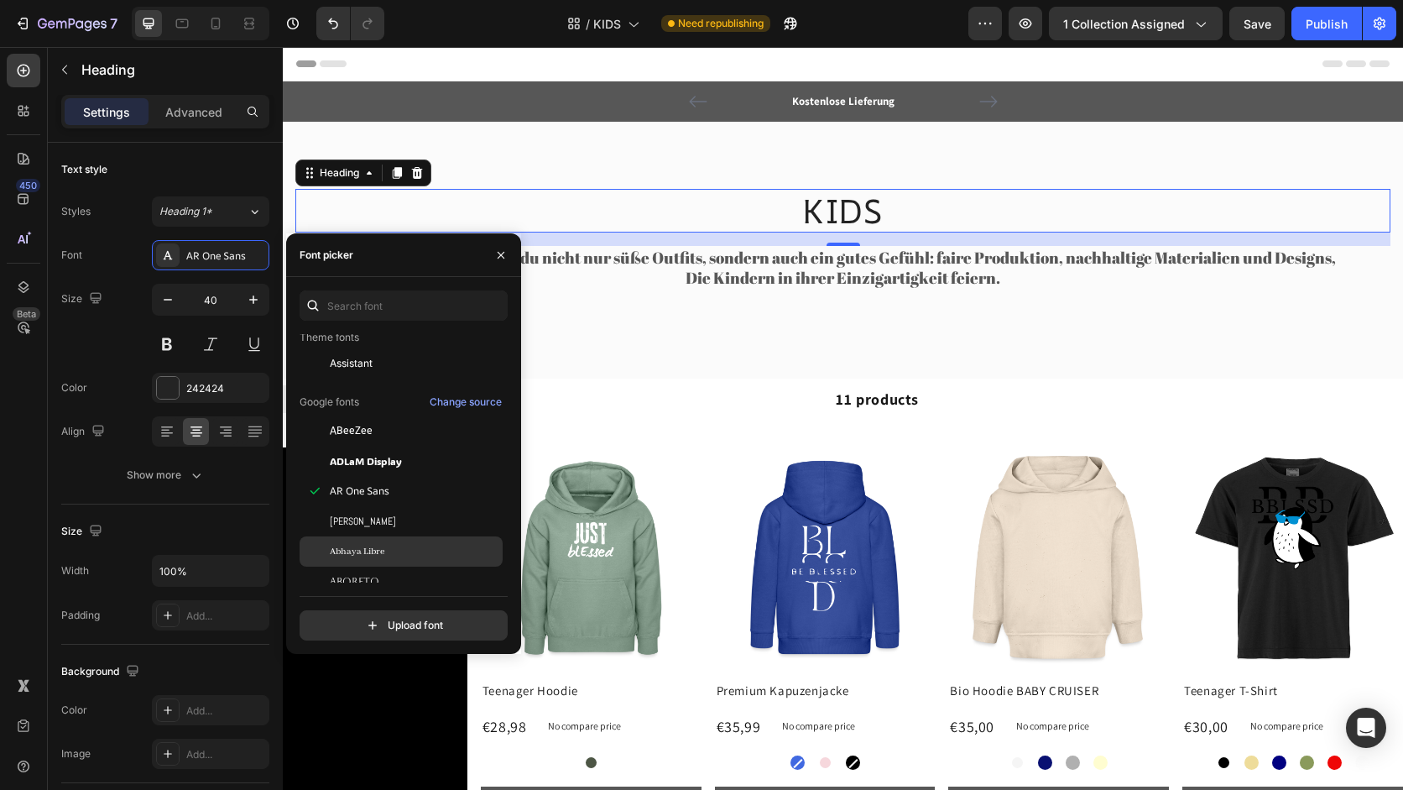
click at [397, 541] on div "Abhaya Libre" at bounding box center [401, 551] width 203 height 30
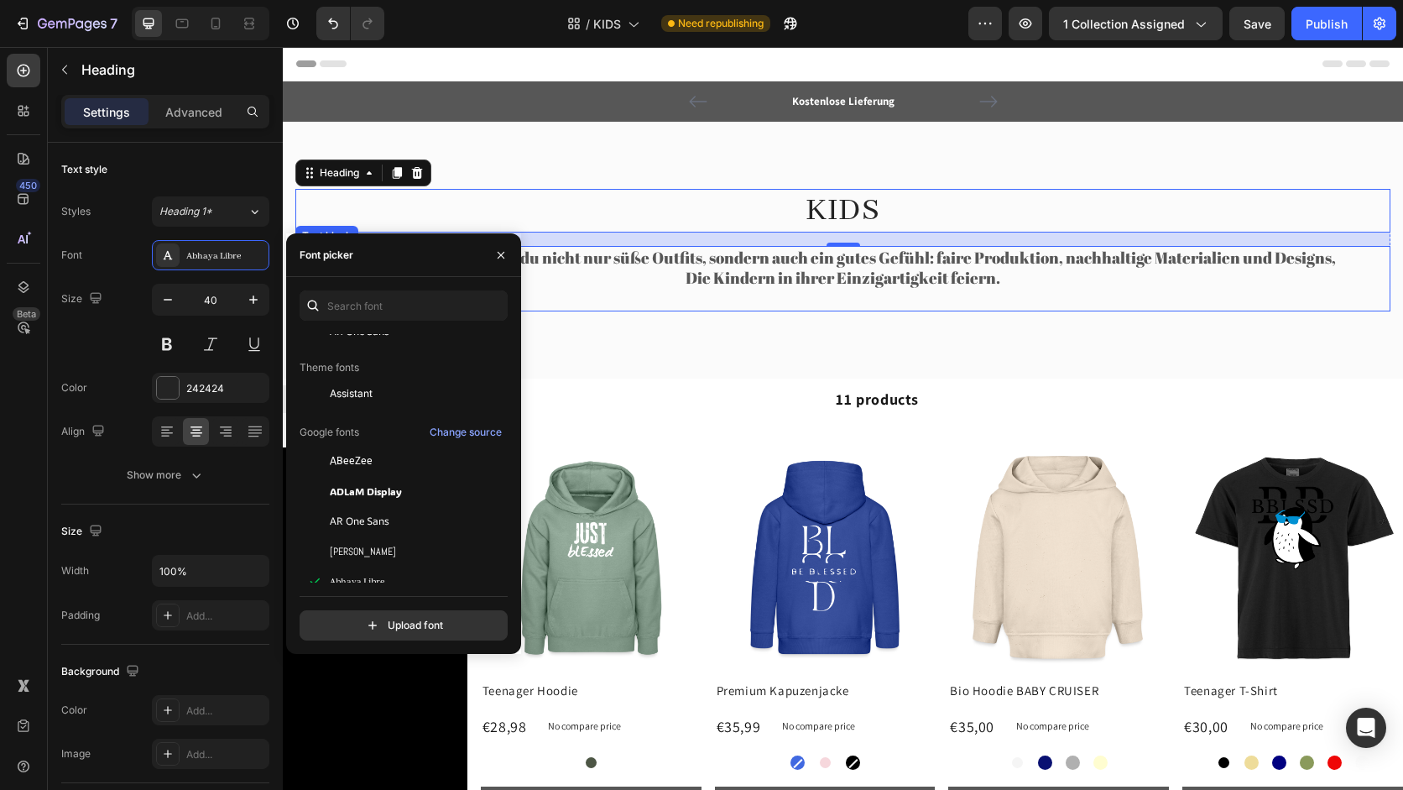
click at [687, 269] on p "Die Kindern in ihrer Einzigartigkeit feiern." at bounding box center [843, 278] width 1092 height 21
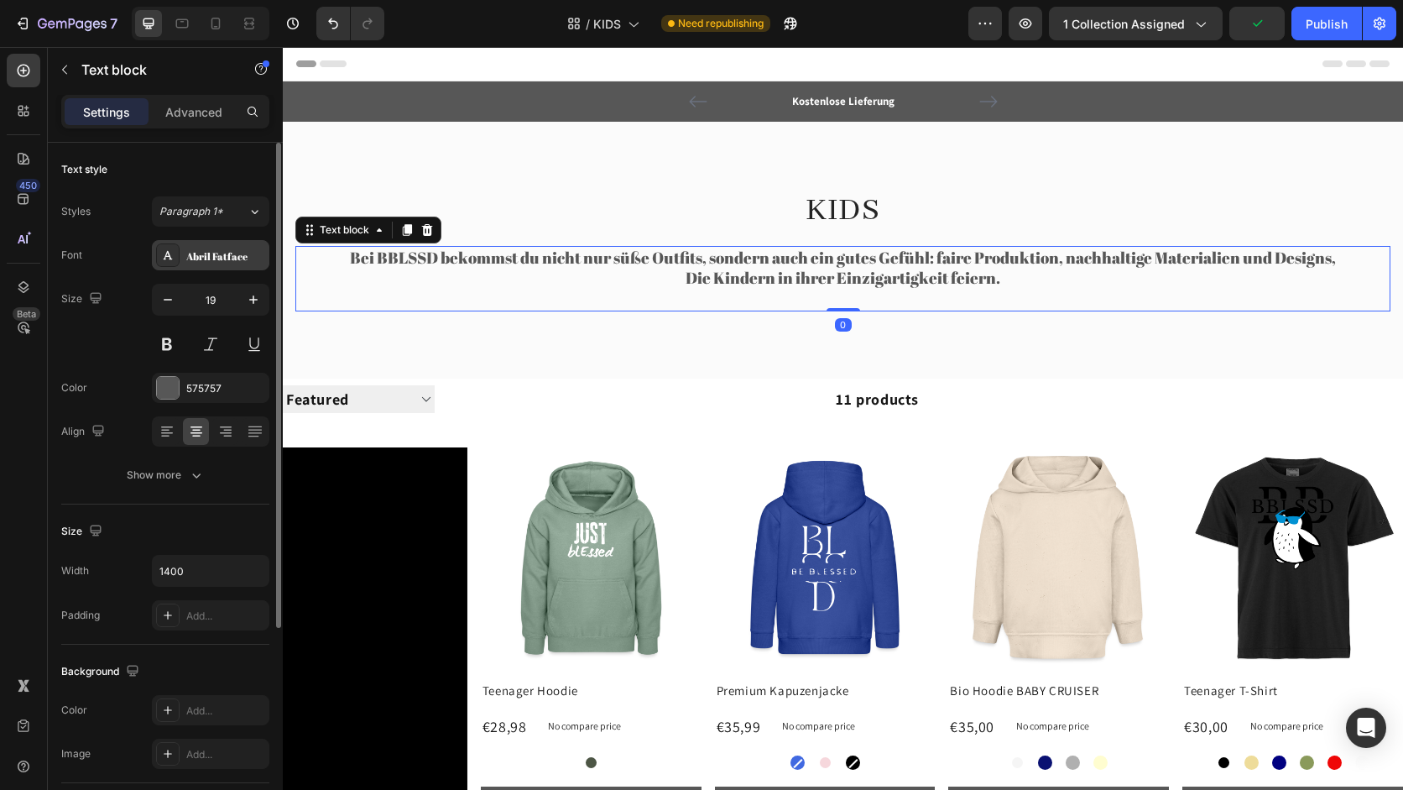
click at [222, 257] on div "Abril Fatface" at bounding box center [225, 255] width 79 height 15
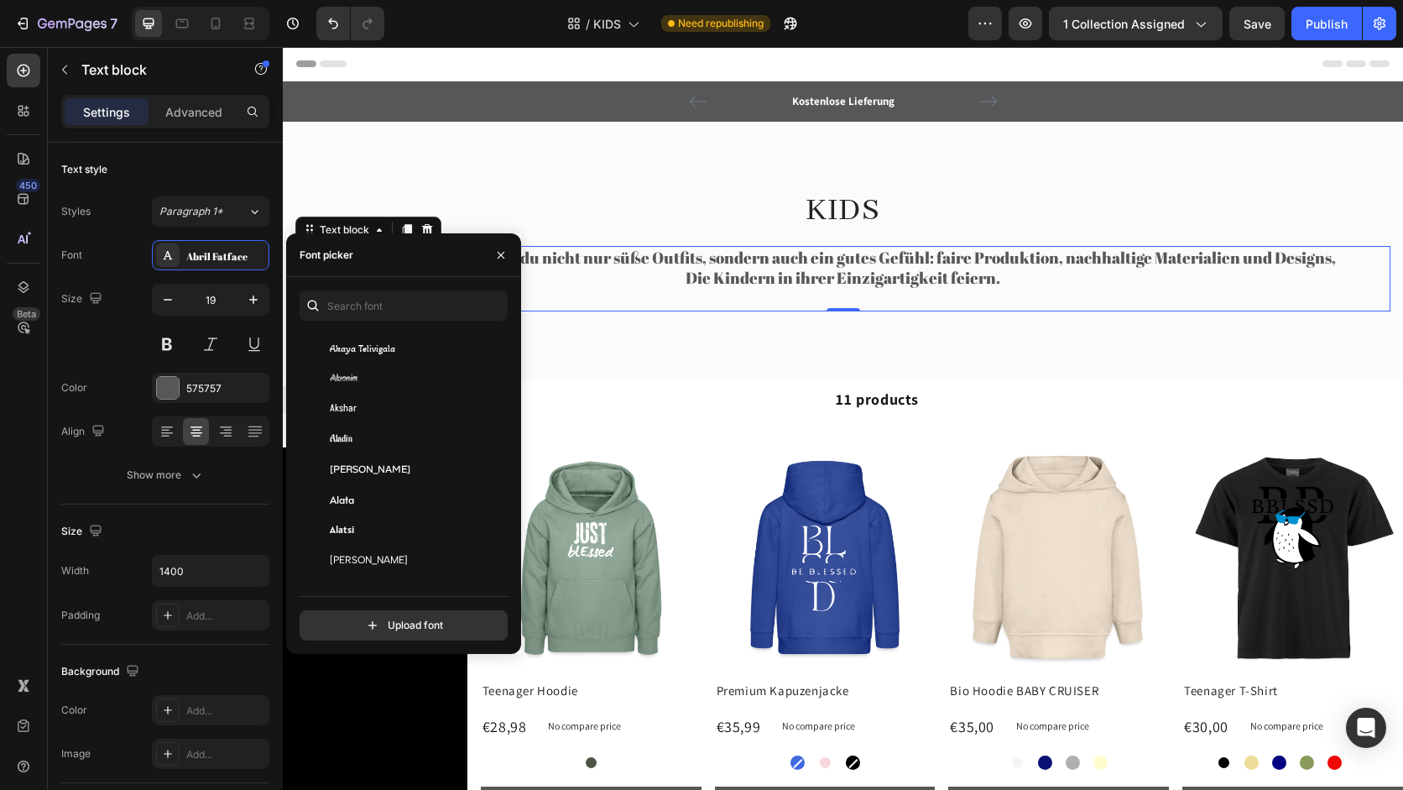
scroll to position [862, 0]
click at [408, 505] on div "Alatsi" at bounding box center [401, 518] width 203 height 30
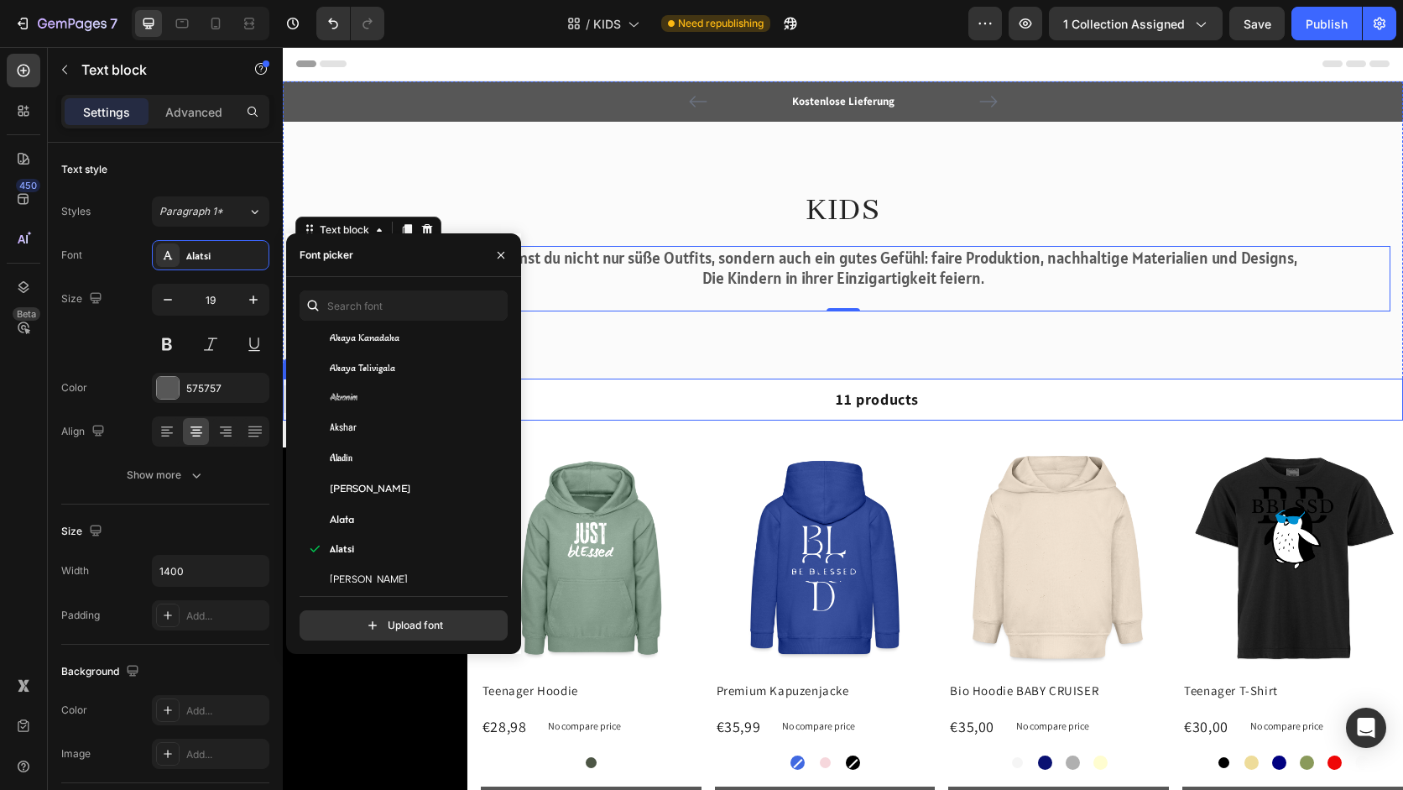
click at [783, 413] on div "11 products" at bounding box center [677, 399] width 484 height 42
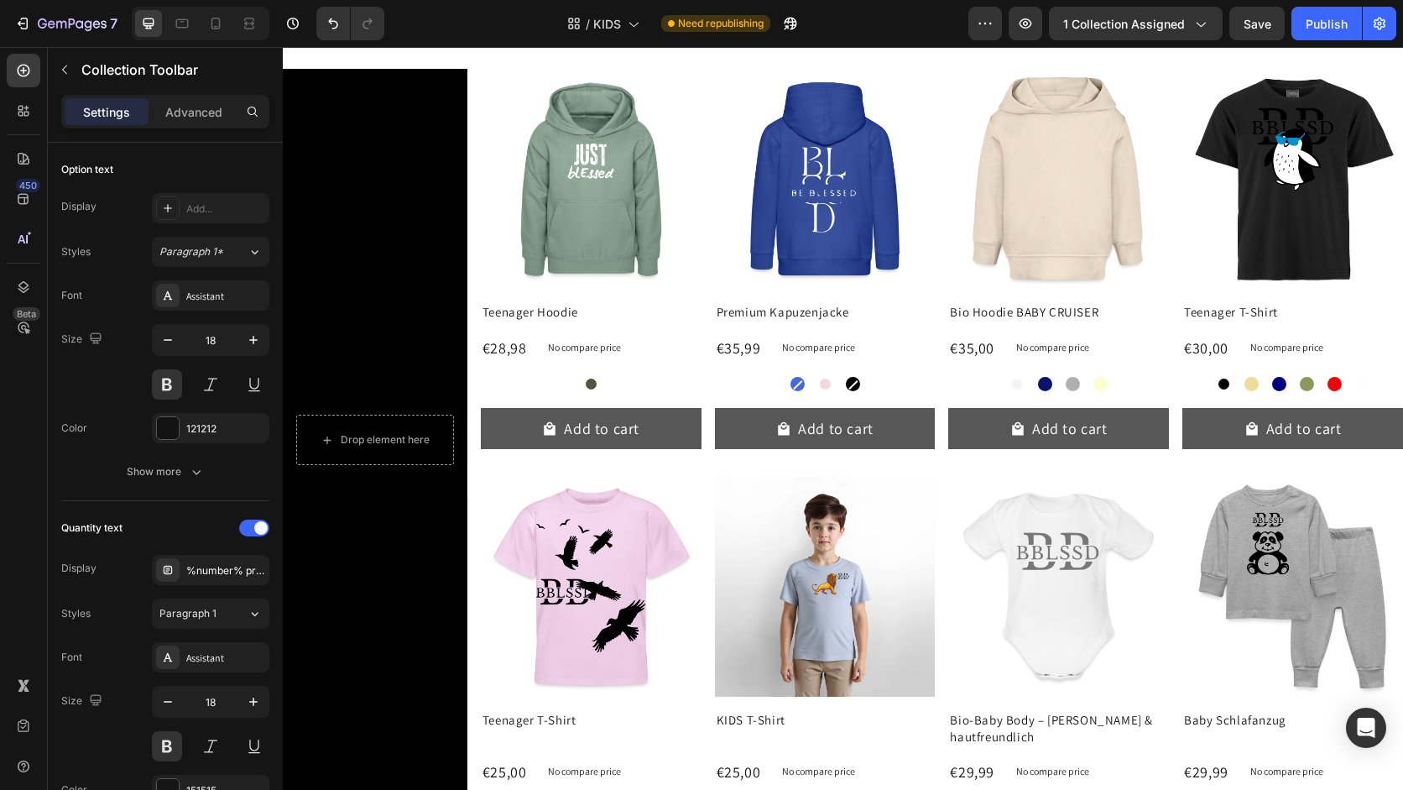
scroll to position [0, 0]
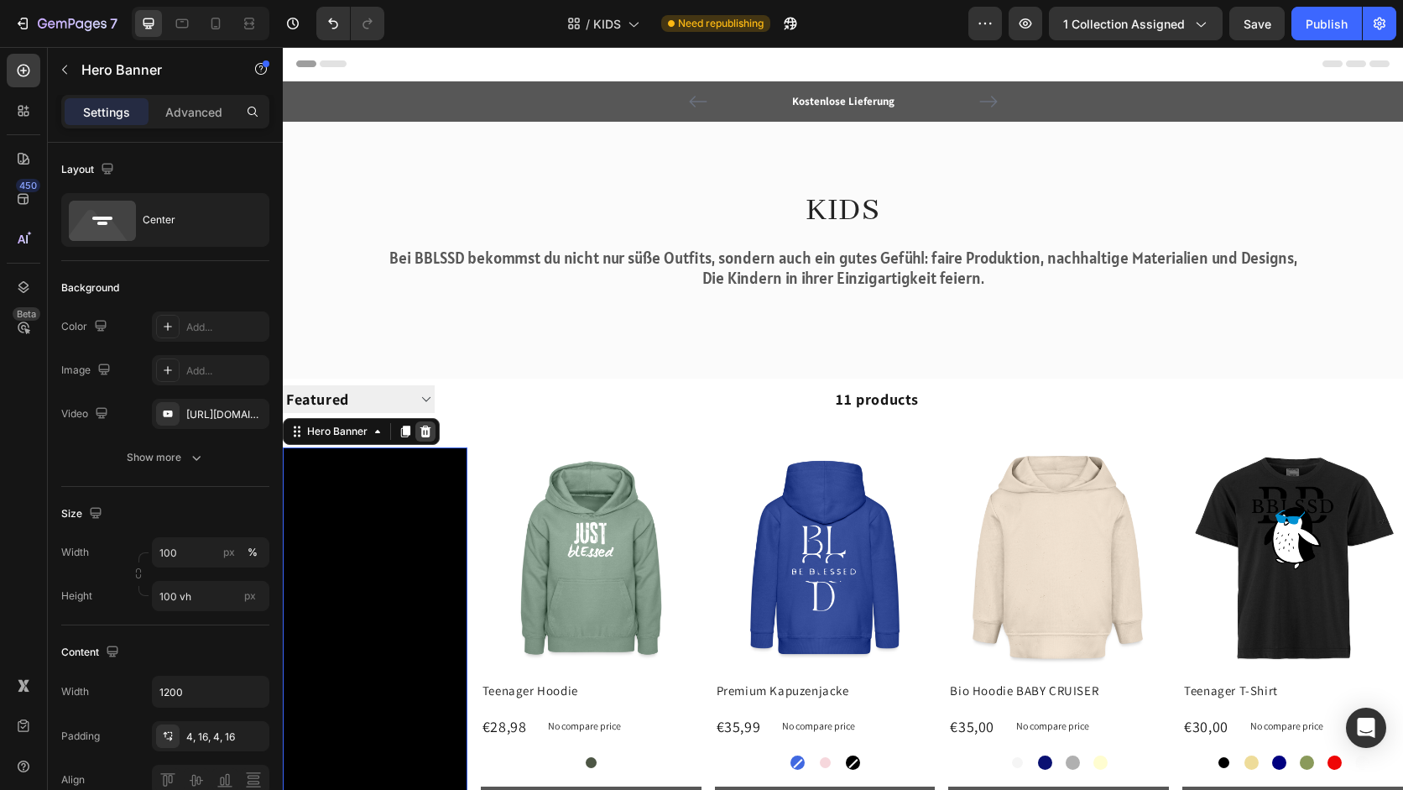
click at [429, 435] on icon at bounding box center [425, 431] width 11 height 12
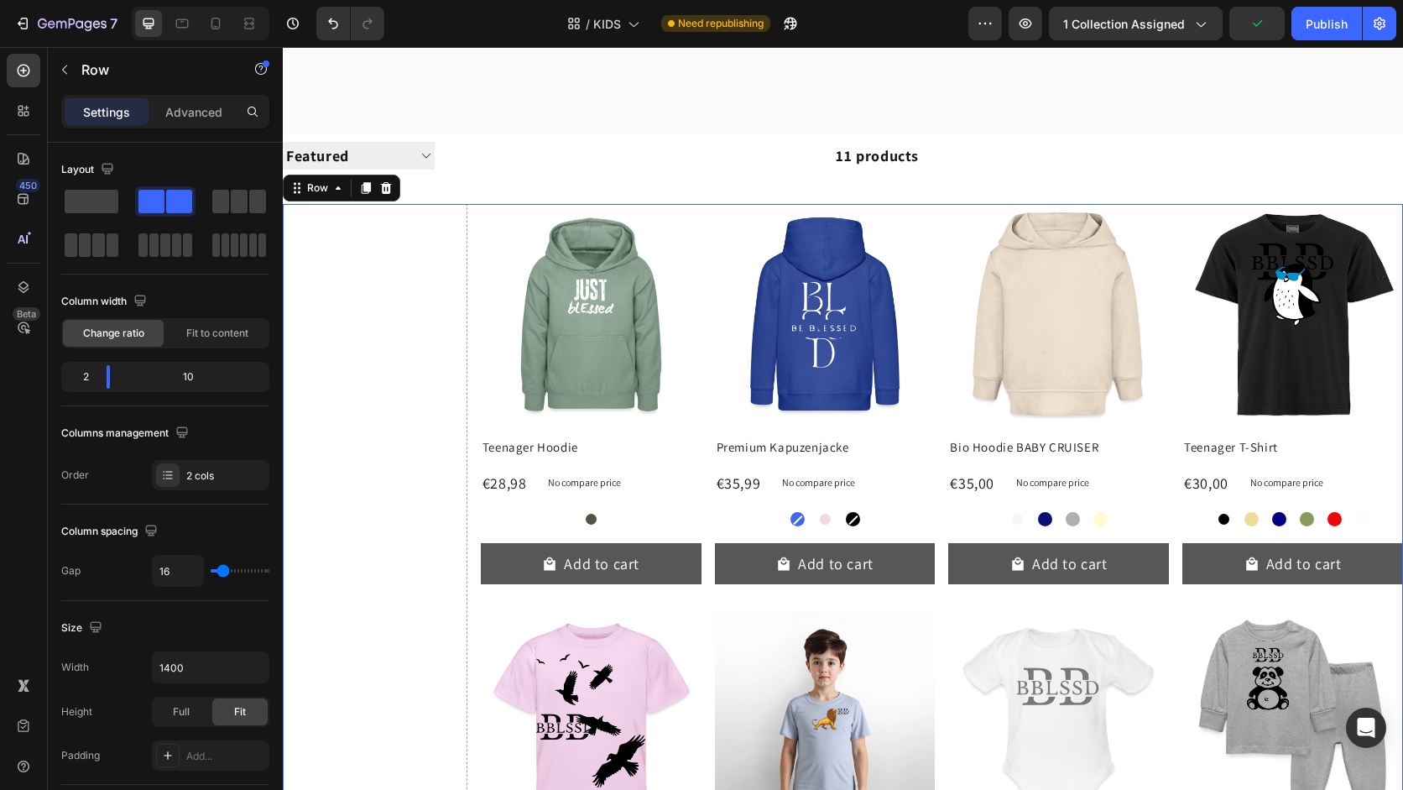
scroll to position [246, 0]
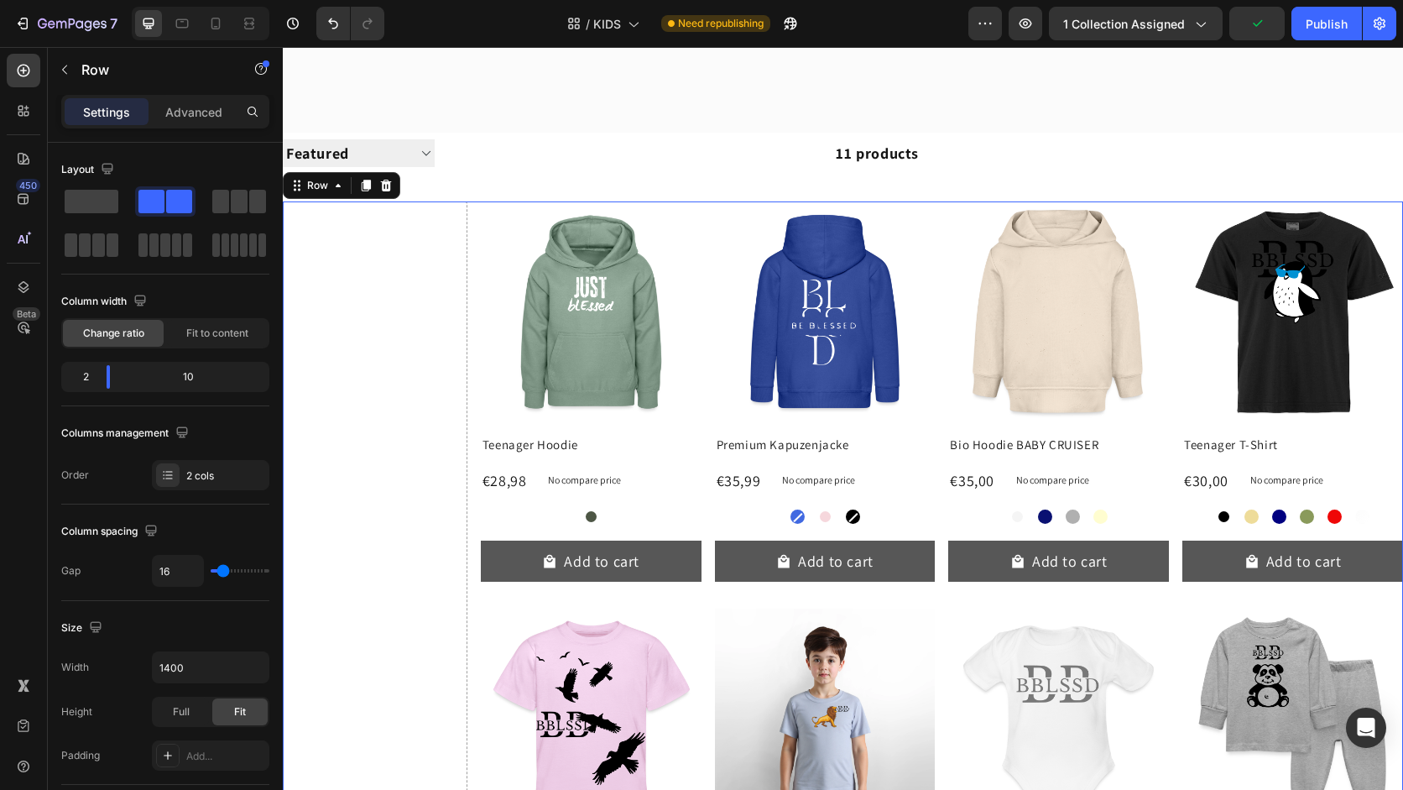
click at [386, 195] on div at bounding box center [386, 185] width 20 height 20
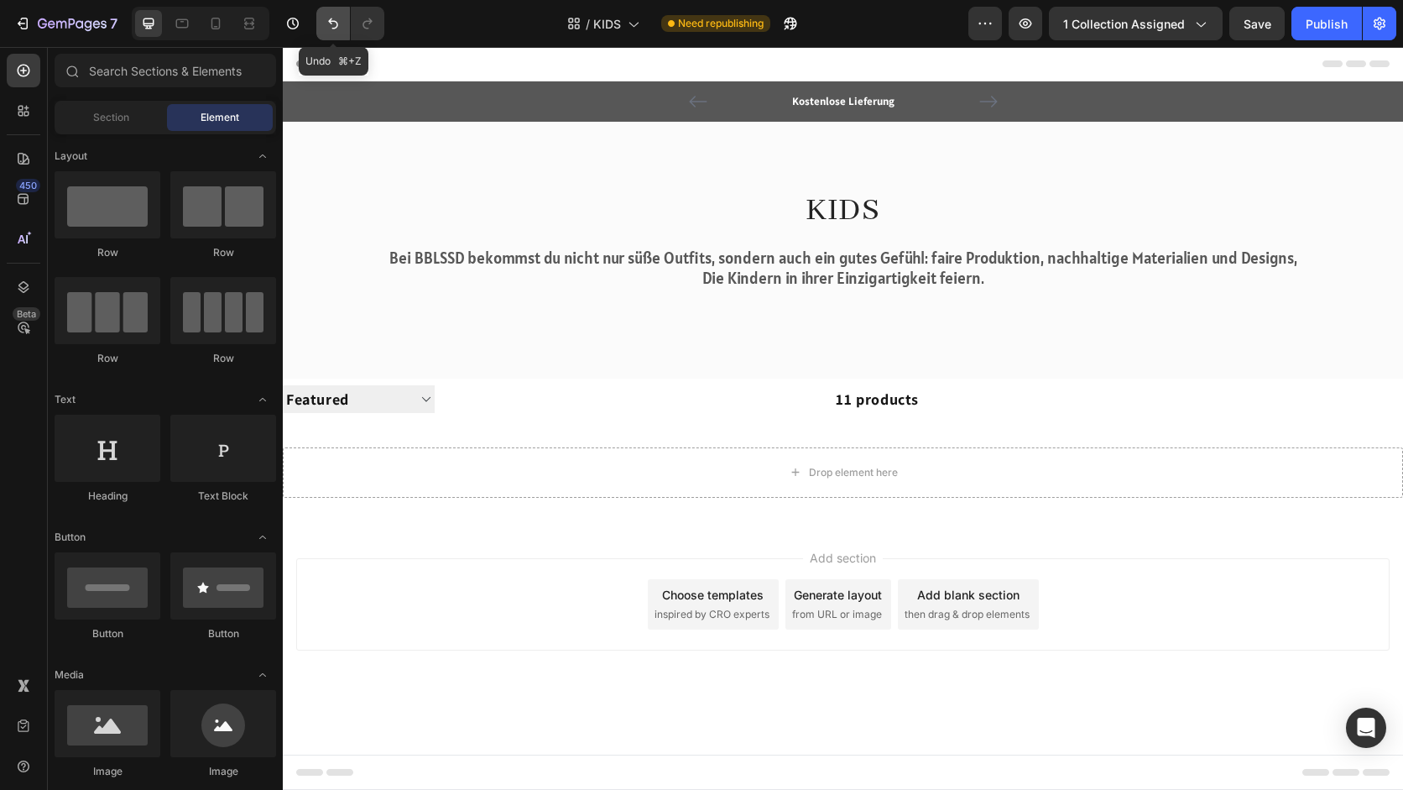
click at [330, 30] on icon "Undo/Redo" at bounding box center [333, 23] width 17 height 17
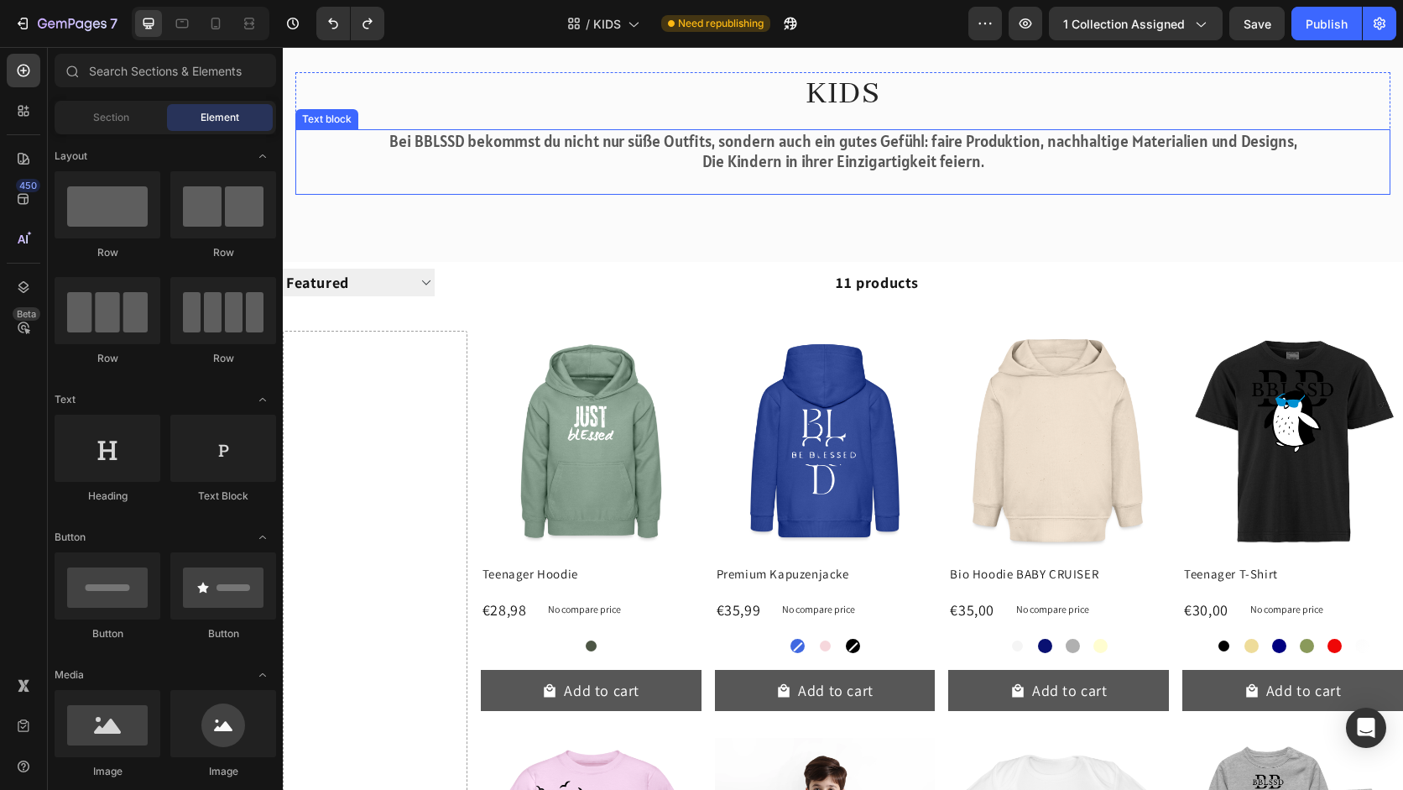
scroll to position [119, 0]
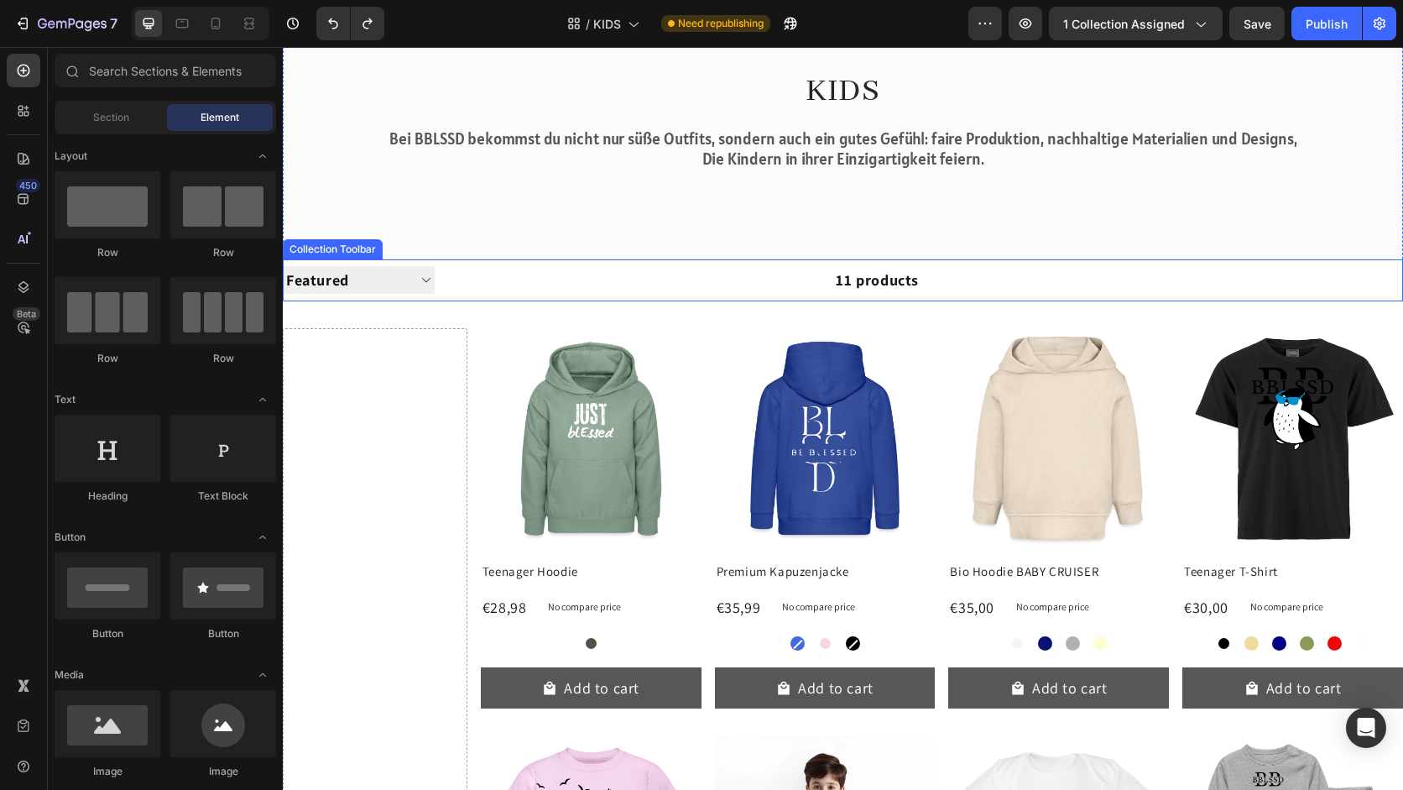
click at [370, 266] on select "Best selling Featured Alphabetically, A-Z Alphabetically, Z-A Price, low to hig…" at bounding box center [359, 280] width 152 height 28
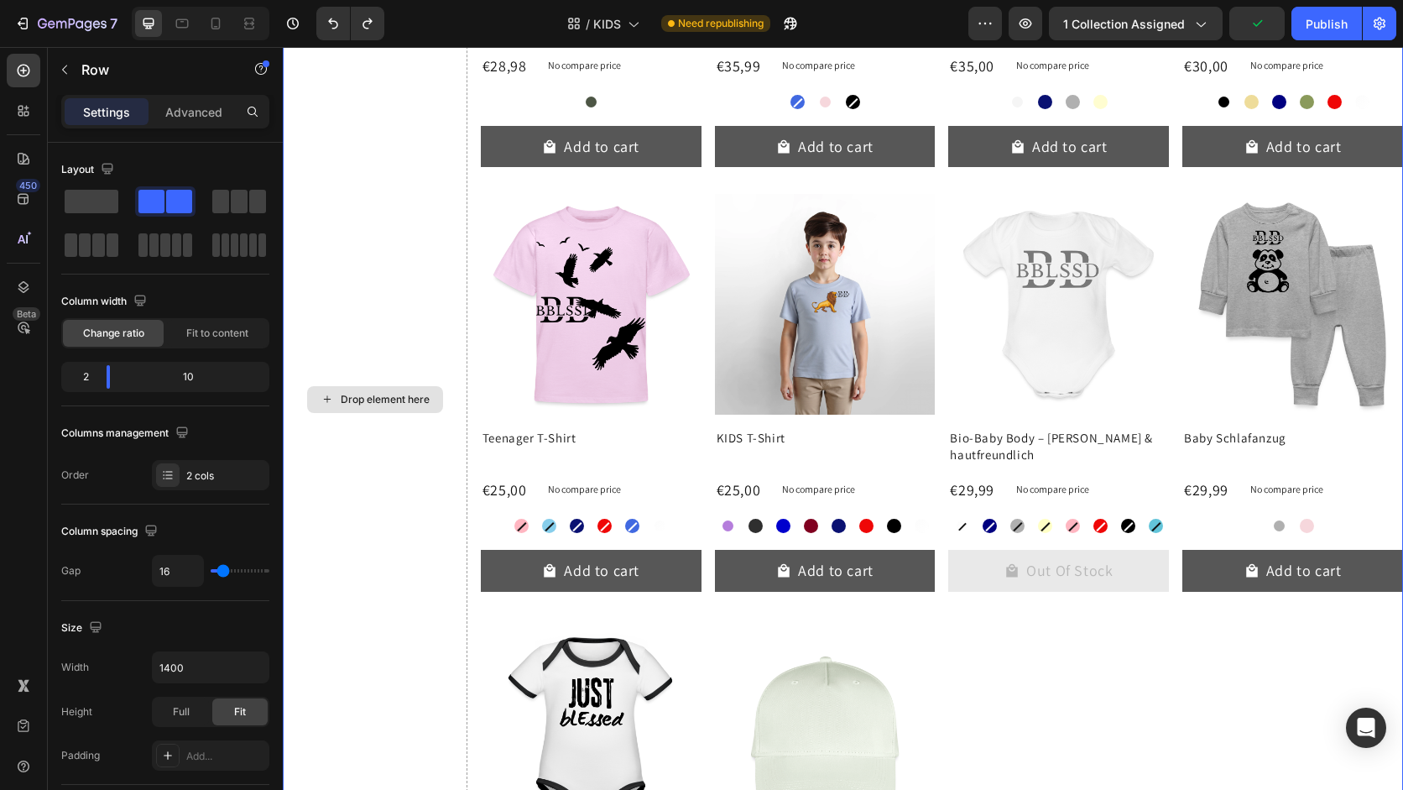
scroll to position [1151, 0]
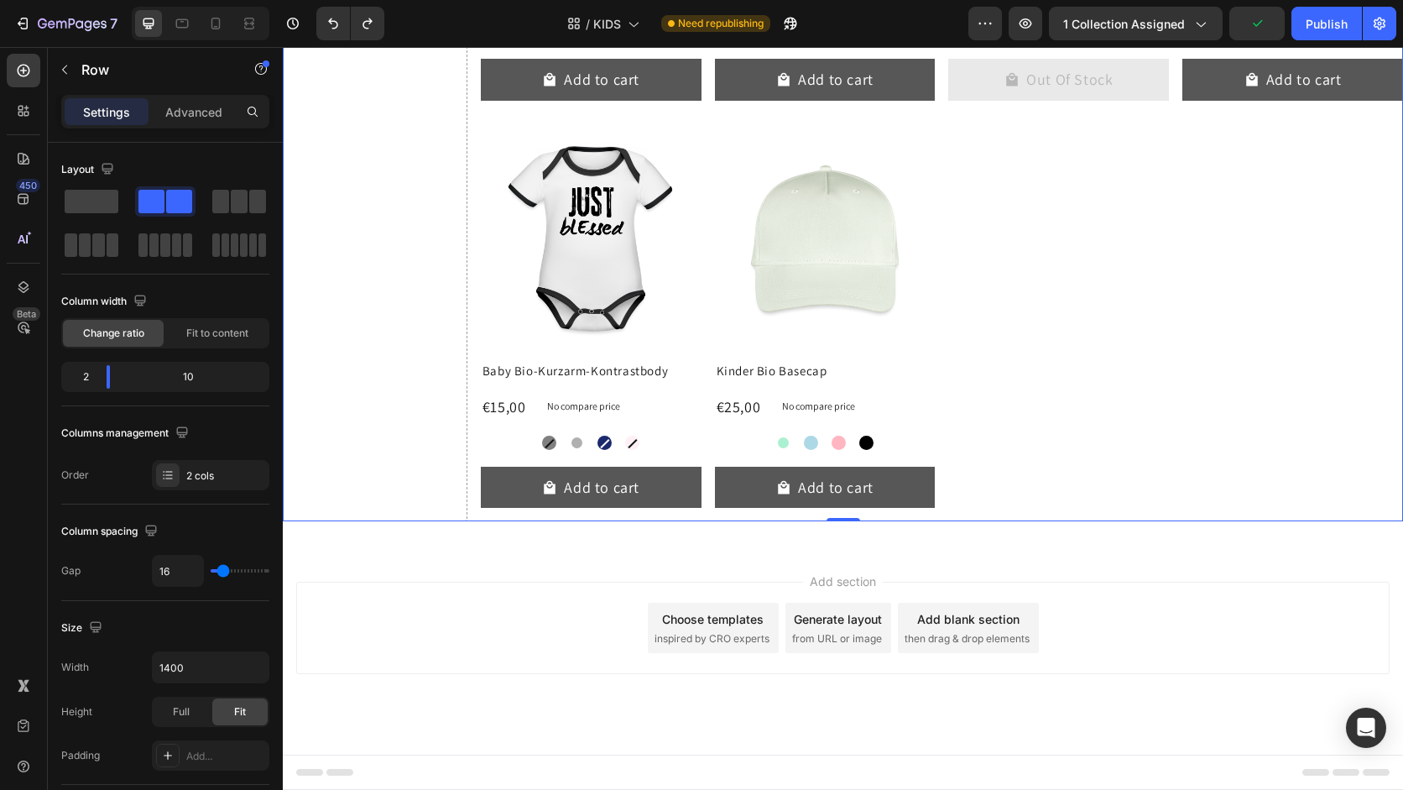
click at [481, 367] on h2 "Baby Bio-Kurzarm-Kontrastbody" at bounding box center [591, 371] width 221 height 20
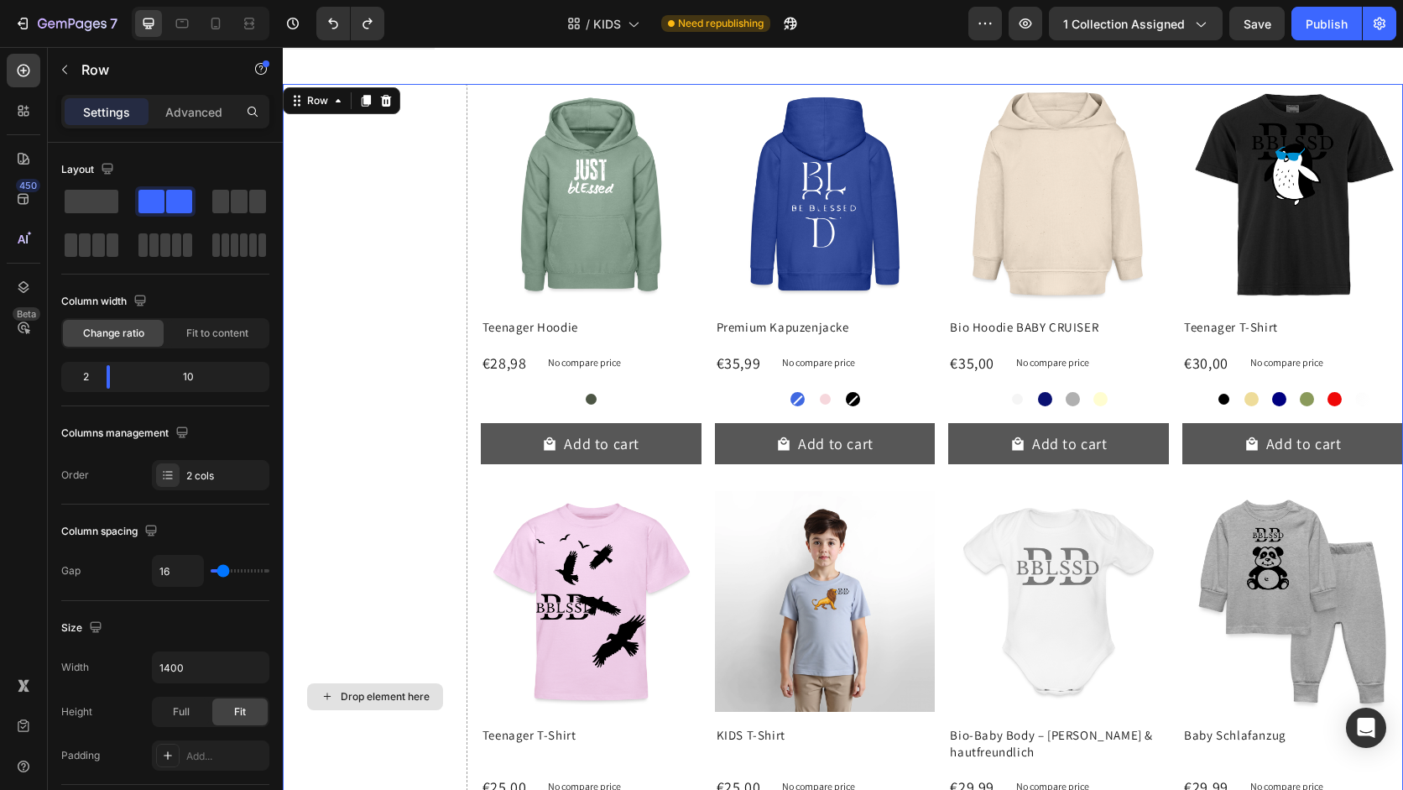
scroll to position [272, 0]
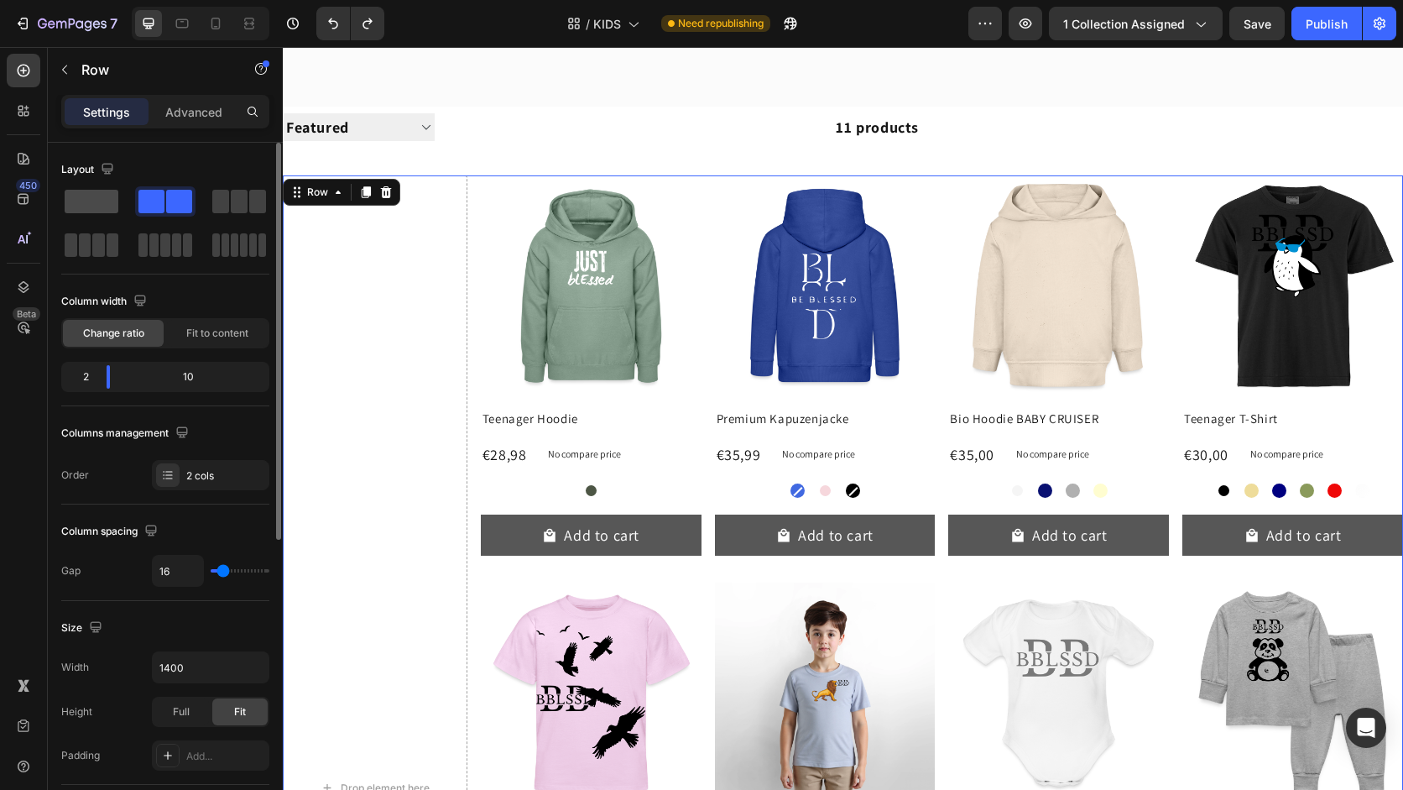
click at [86, 203] on span at bounding box center [92, 201] width 54 height 23
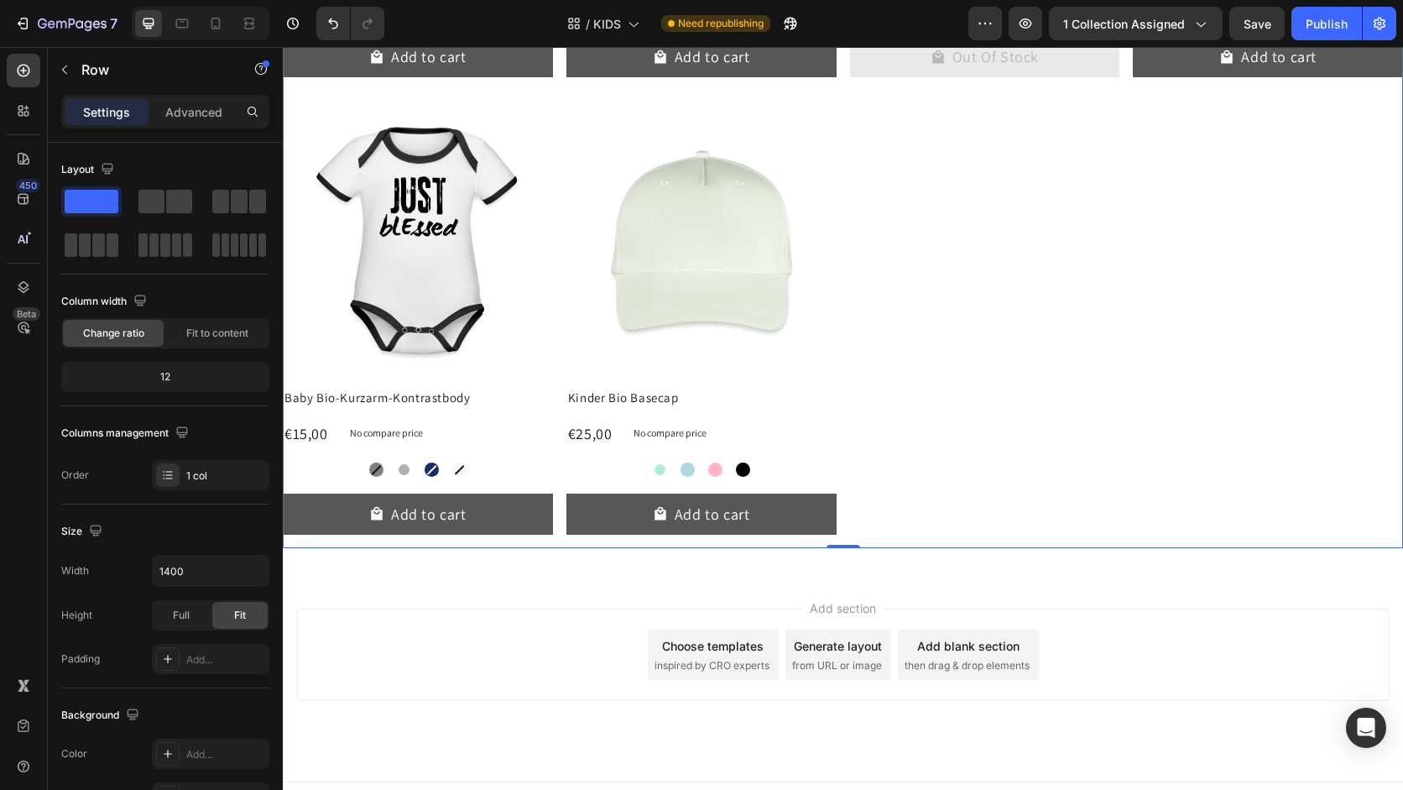
scroll to position [1283, 0]
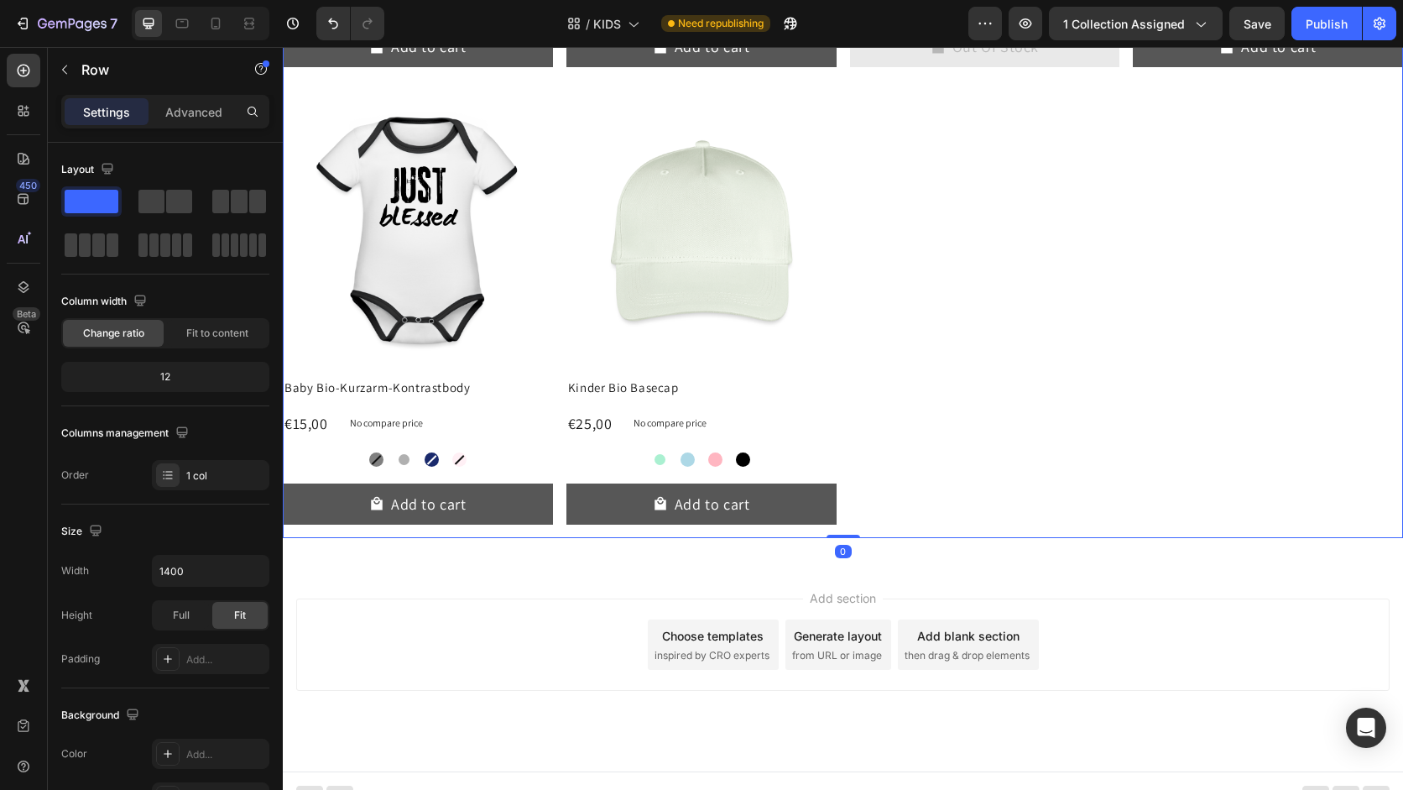
drag, startPoint x: 853, startPoint y: 520, endPoint x: 868, endPoint y: 450, distance: 71.9
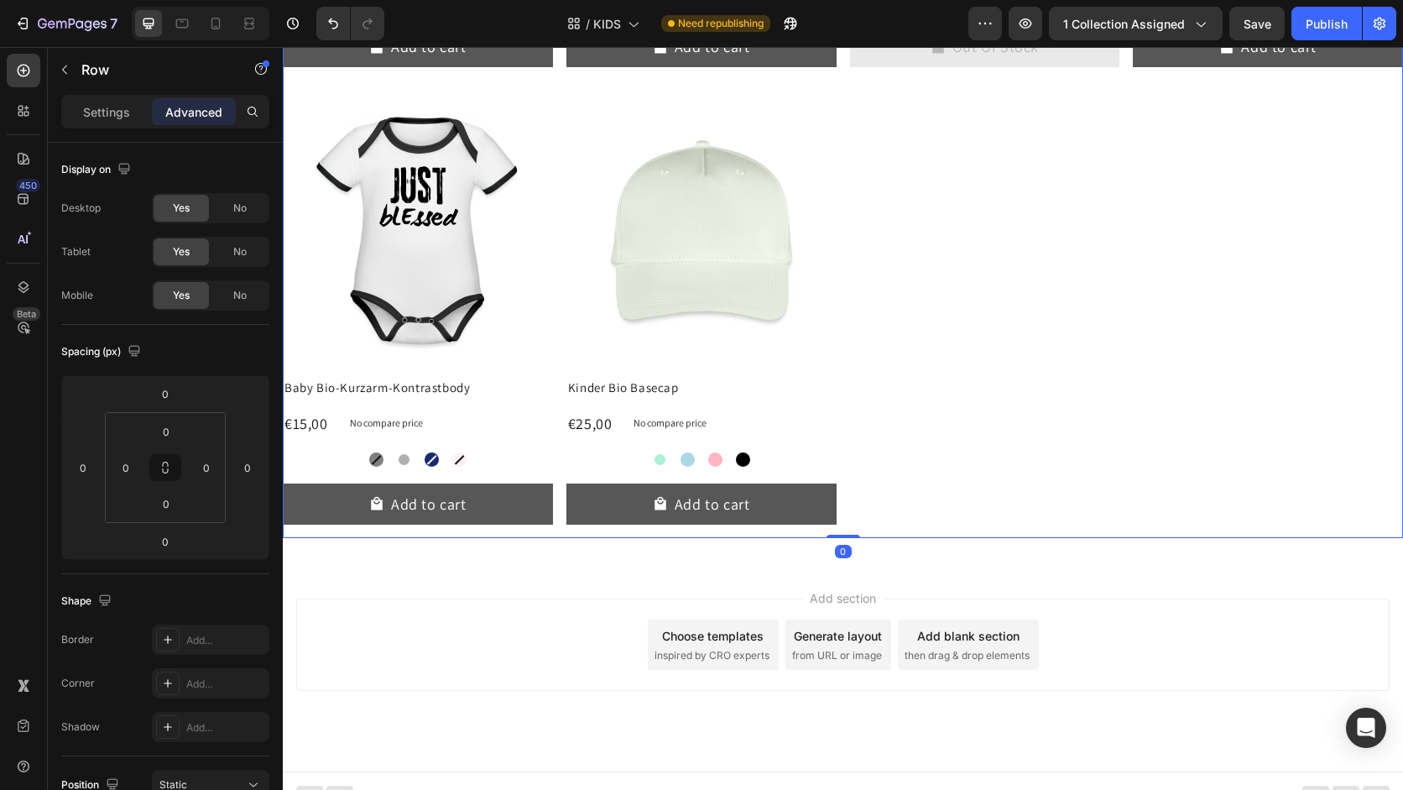
drag, startPoint x: 851, startPoint y: 517, endPoint x: 872, endPoint y: 391, distance: 127.6
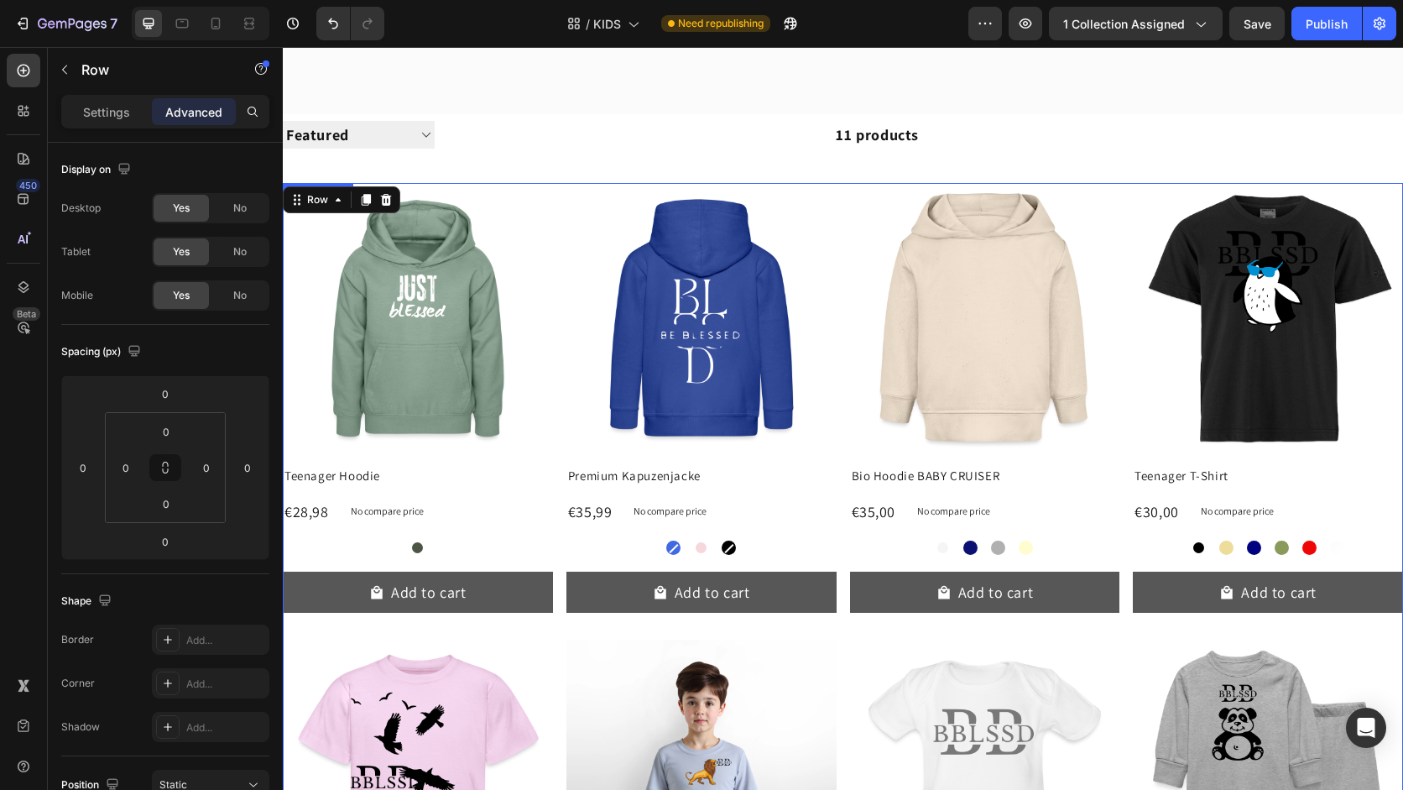
scroll to position [0, 0]
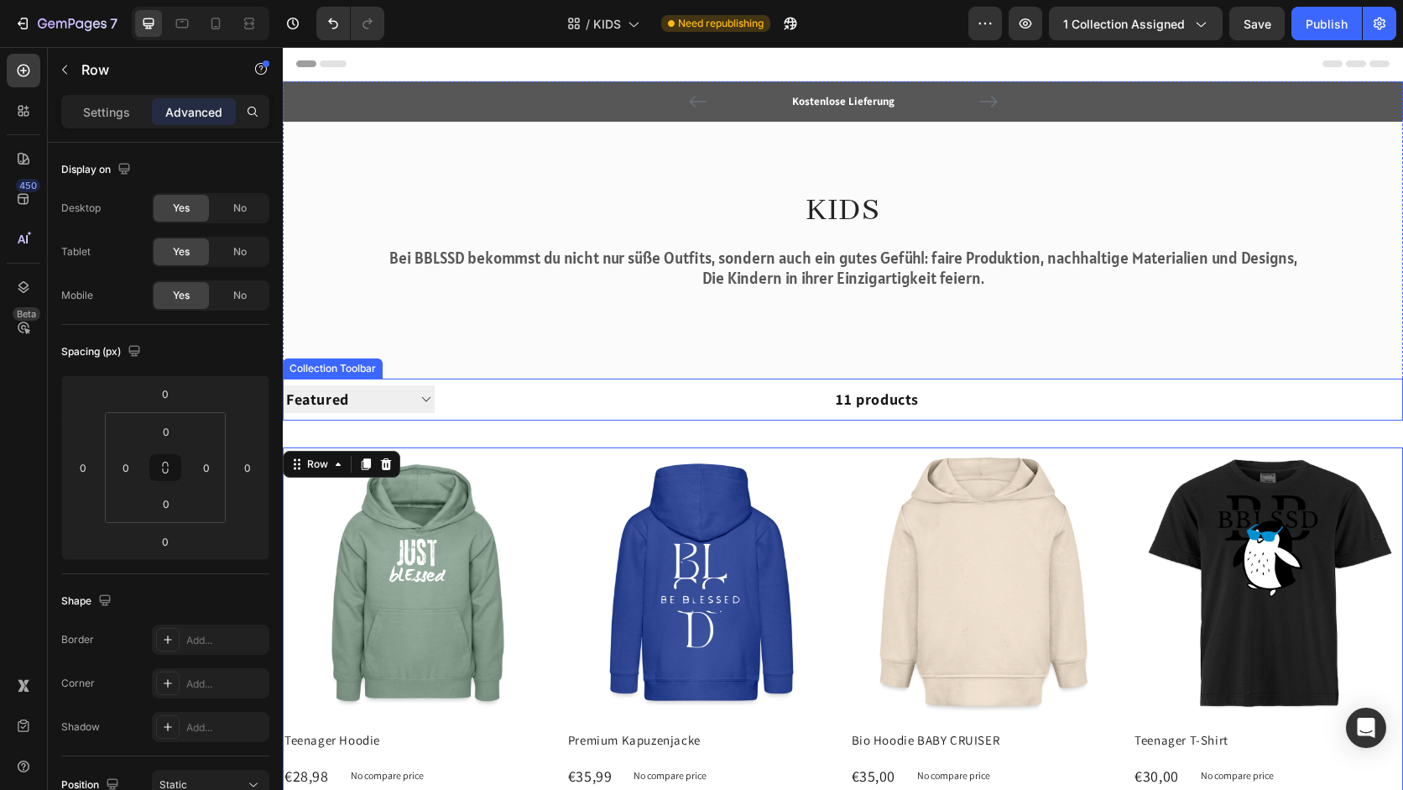
click at [887, 404] on div "11 products" at bounding box center [677, 399] width 484 height 42
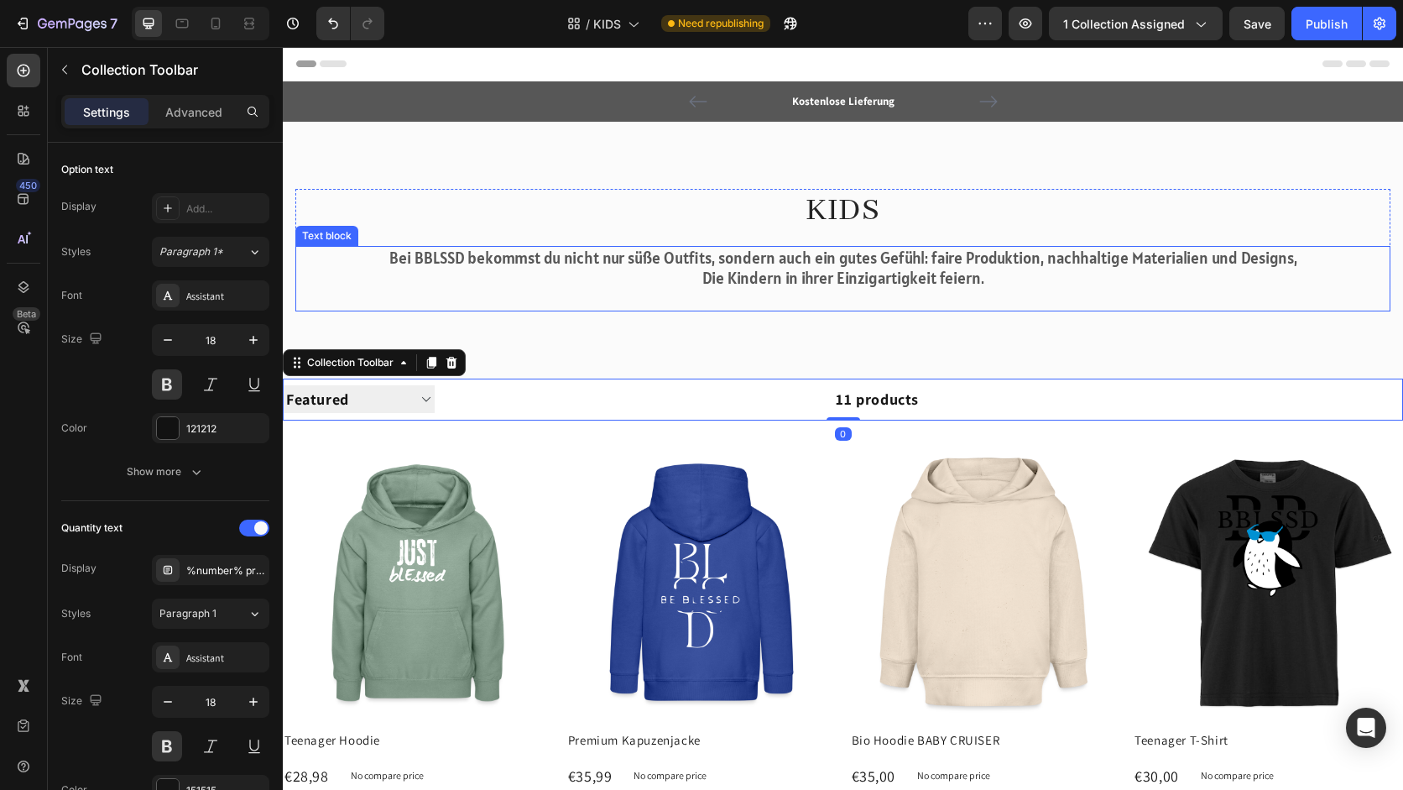
click at [787, 301] on p at bounding box center [843, 299] width 1092 height 21
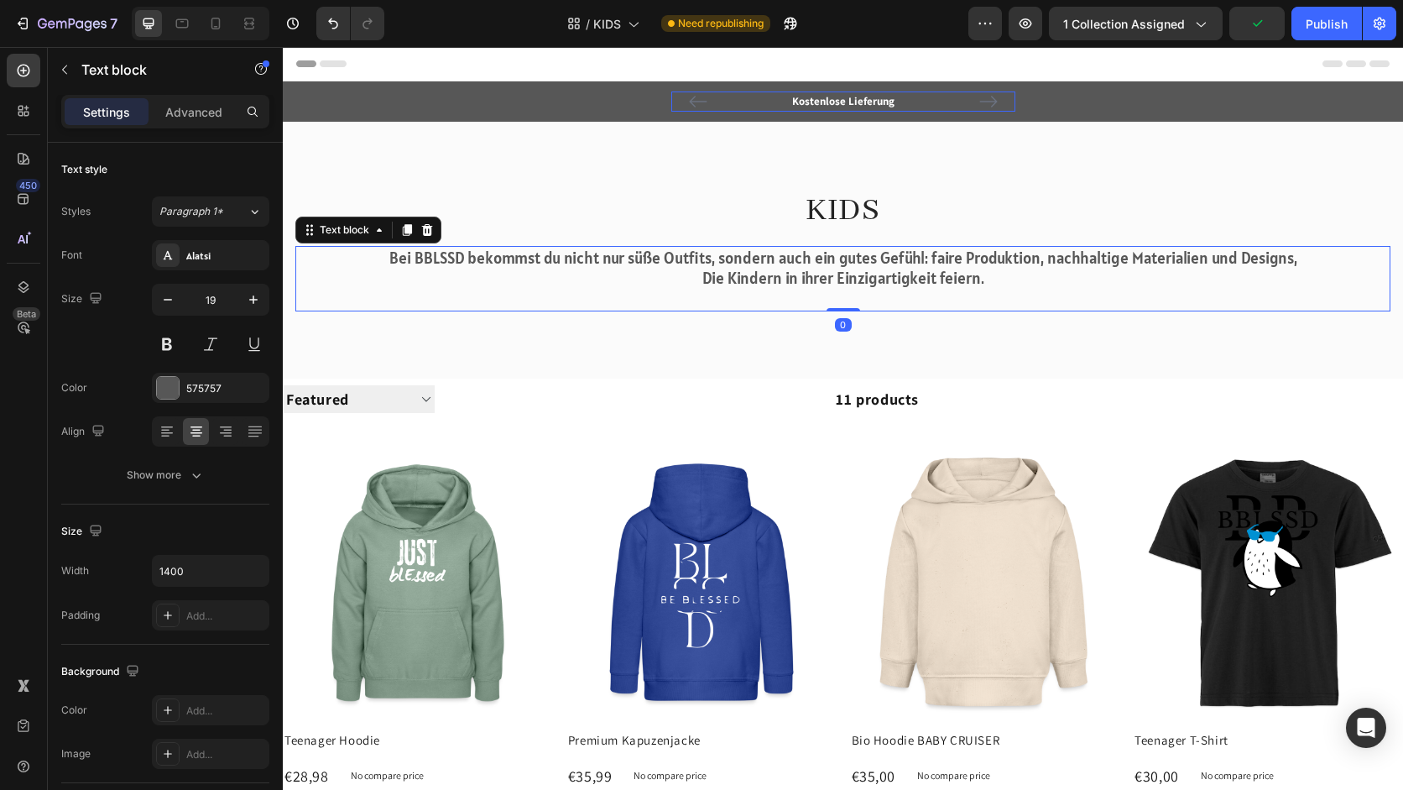
click at [842, 97] on p "Kostenlose Lieferung" at bounding box center [843, 101] width 341 height 17
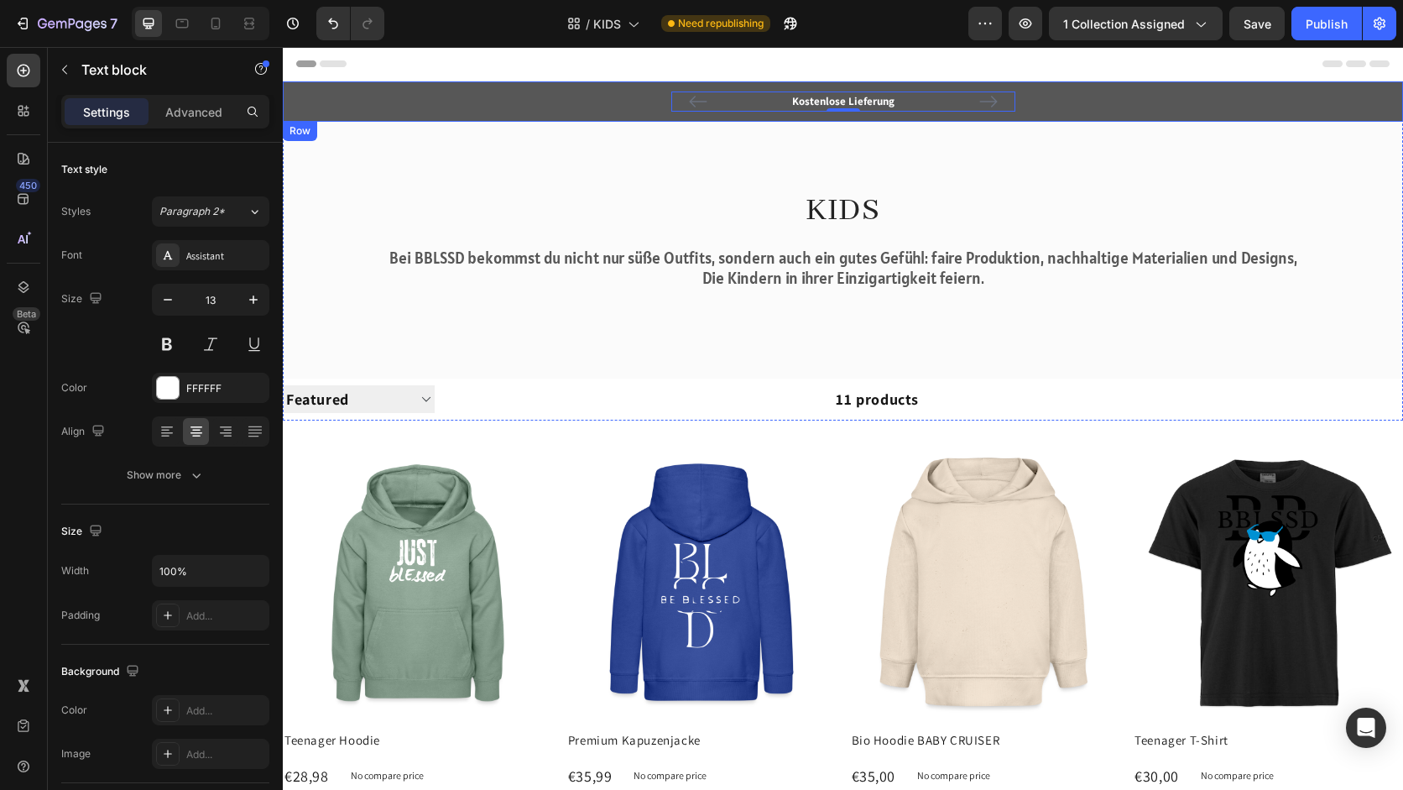
click at [561, 112] on div "Kostenlose Lieferung Text block 0 Text block Icon Icon Icon Icon Icon Icon List…" at bounding box center [843, 101] width 1120 height 40
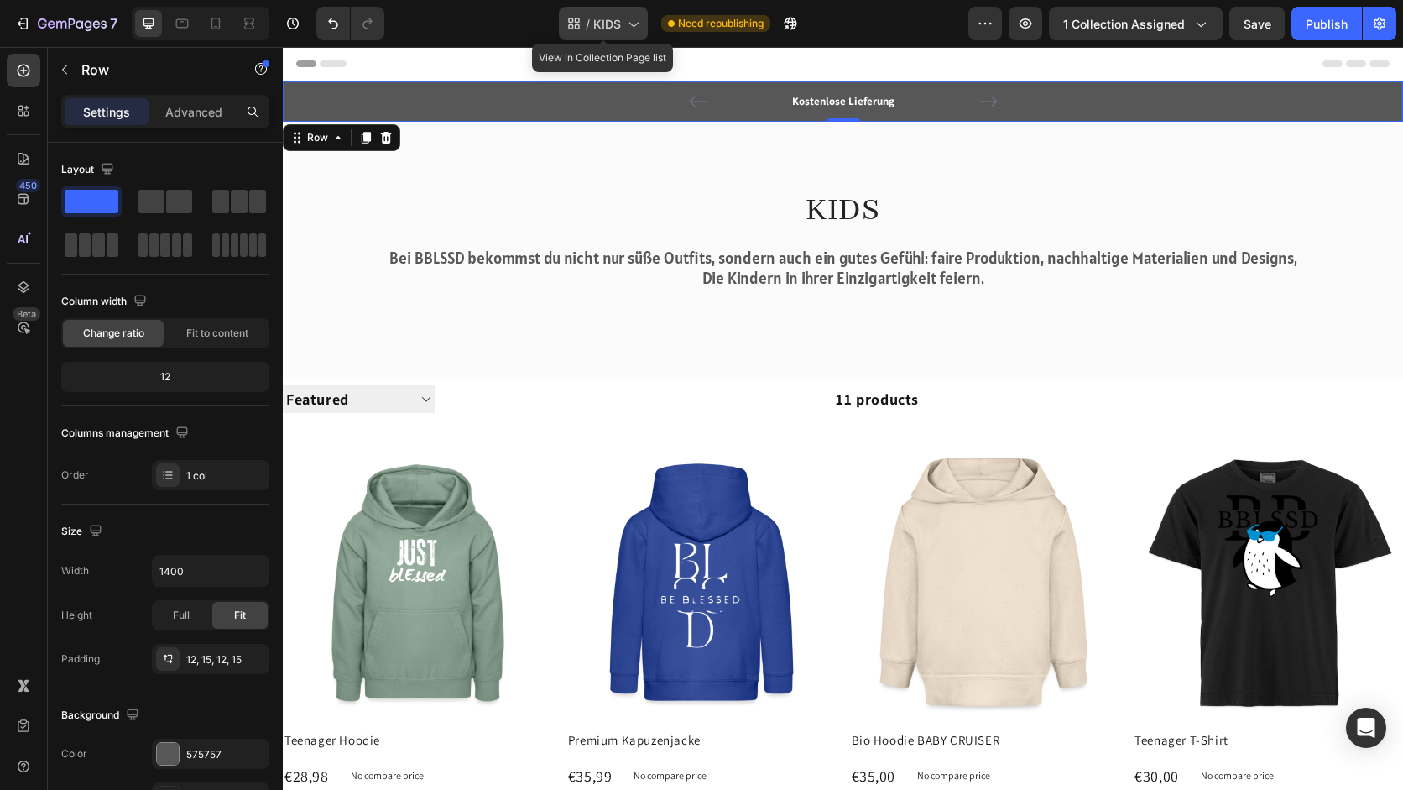
click at [603, 23] on span "KIDS" at bounding box center [607, 24] width 28 height 18
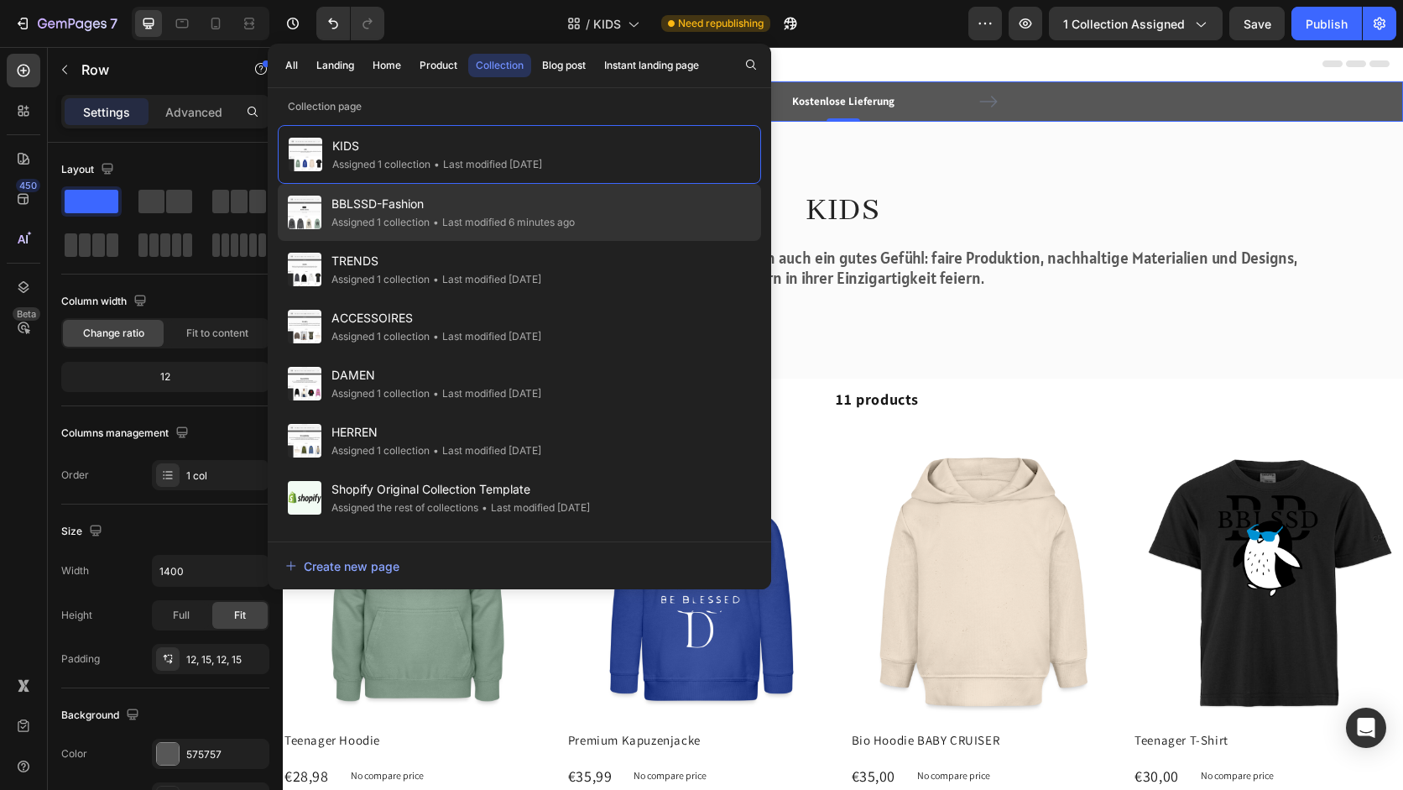
click at [553, 196] on span "BBLSSD-Fashion" at bounding box center [452, 204] width 243 height 20
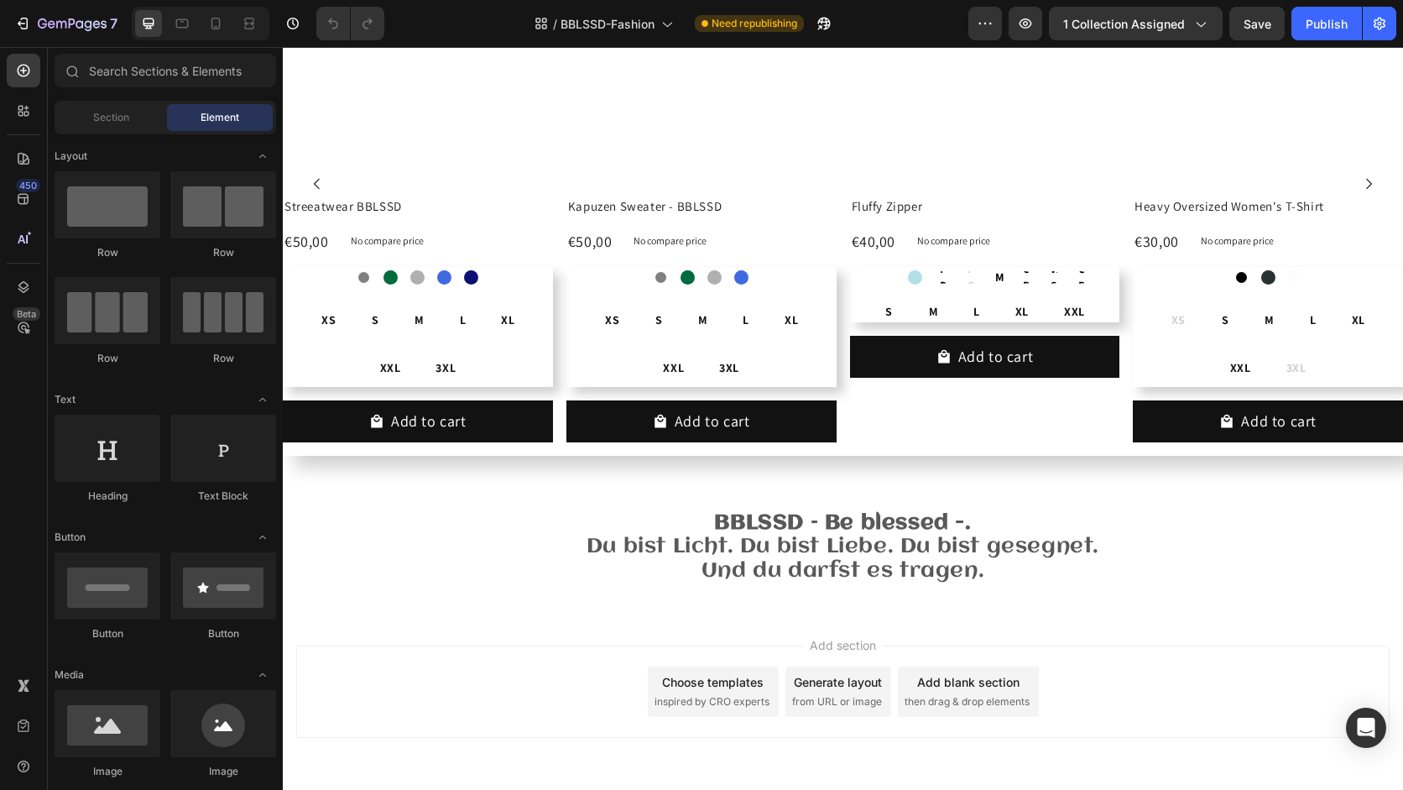
scroll to position [566, 0]
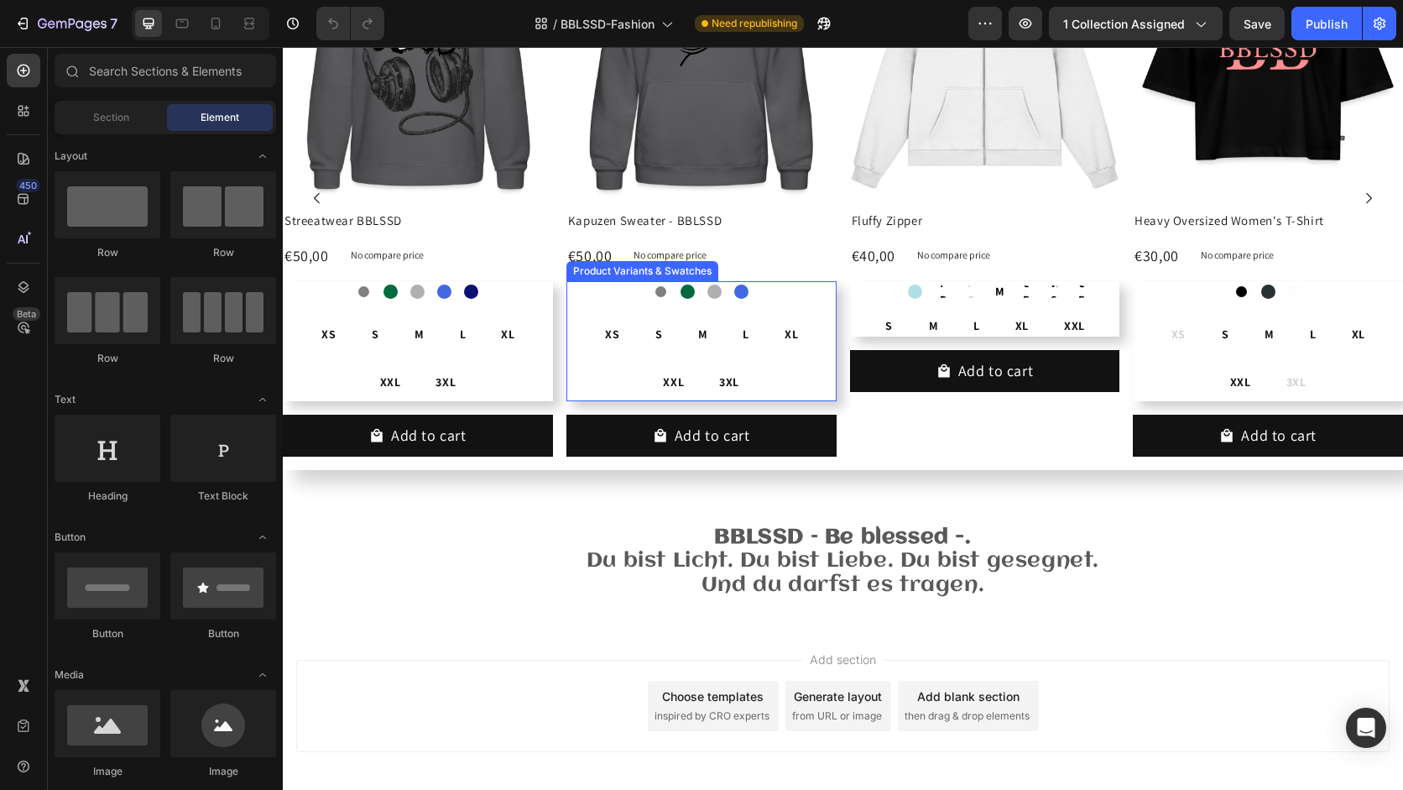
click at [705, 343] on div "M" at bounding box center [703, 335] width 37 height 30
click at [703, 316] on input "M M M" at bounding box center [702, 315] width 1 height 1
radio input "true"
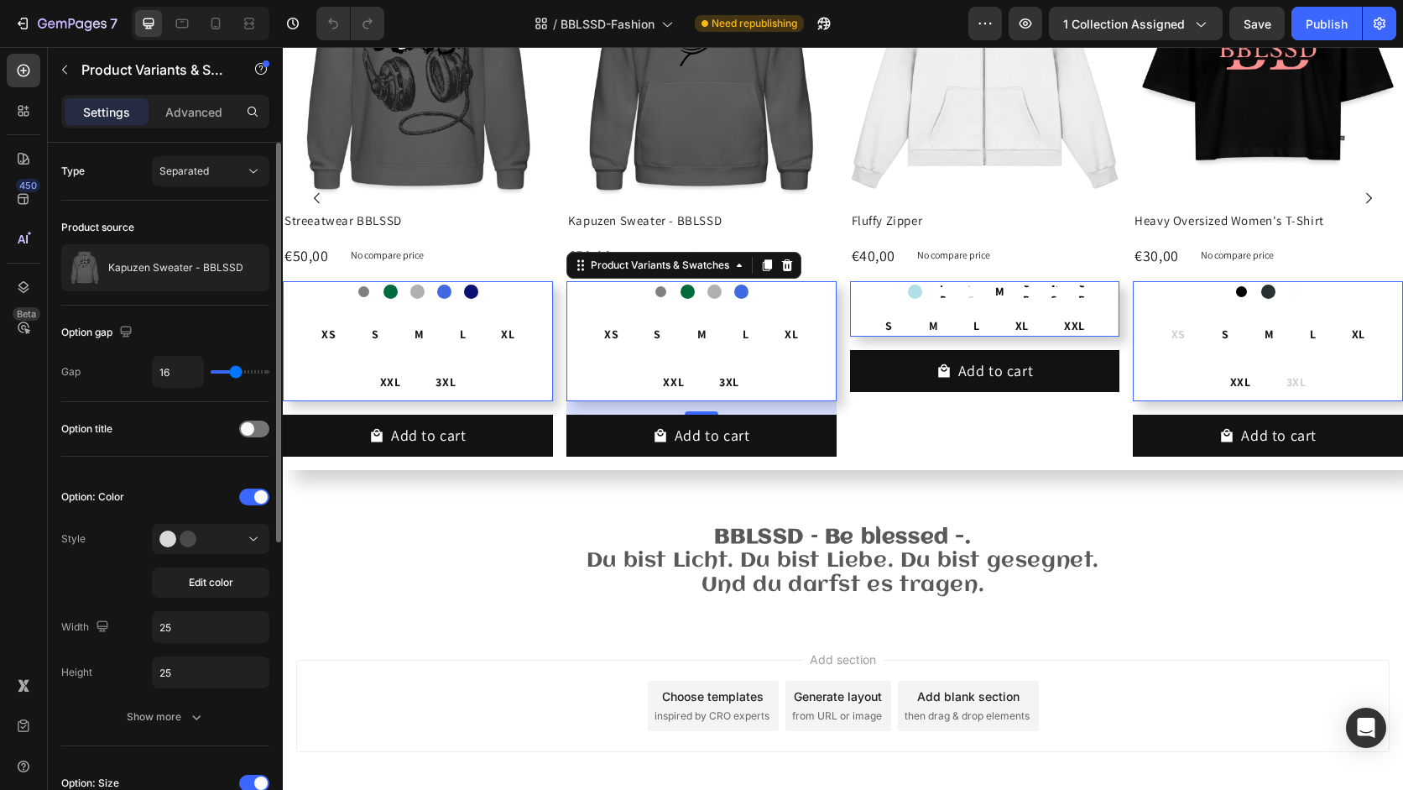
click at [248, 368] on div "16" at bounding box center [210, 372] width 117 height 32
click at [243, 374] on div "16" at bounding box center [210, 372] width 117 height 32
type input "38"
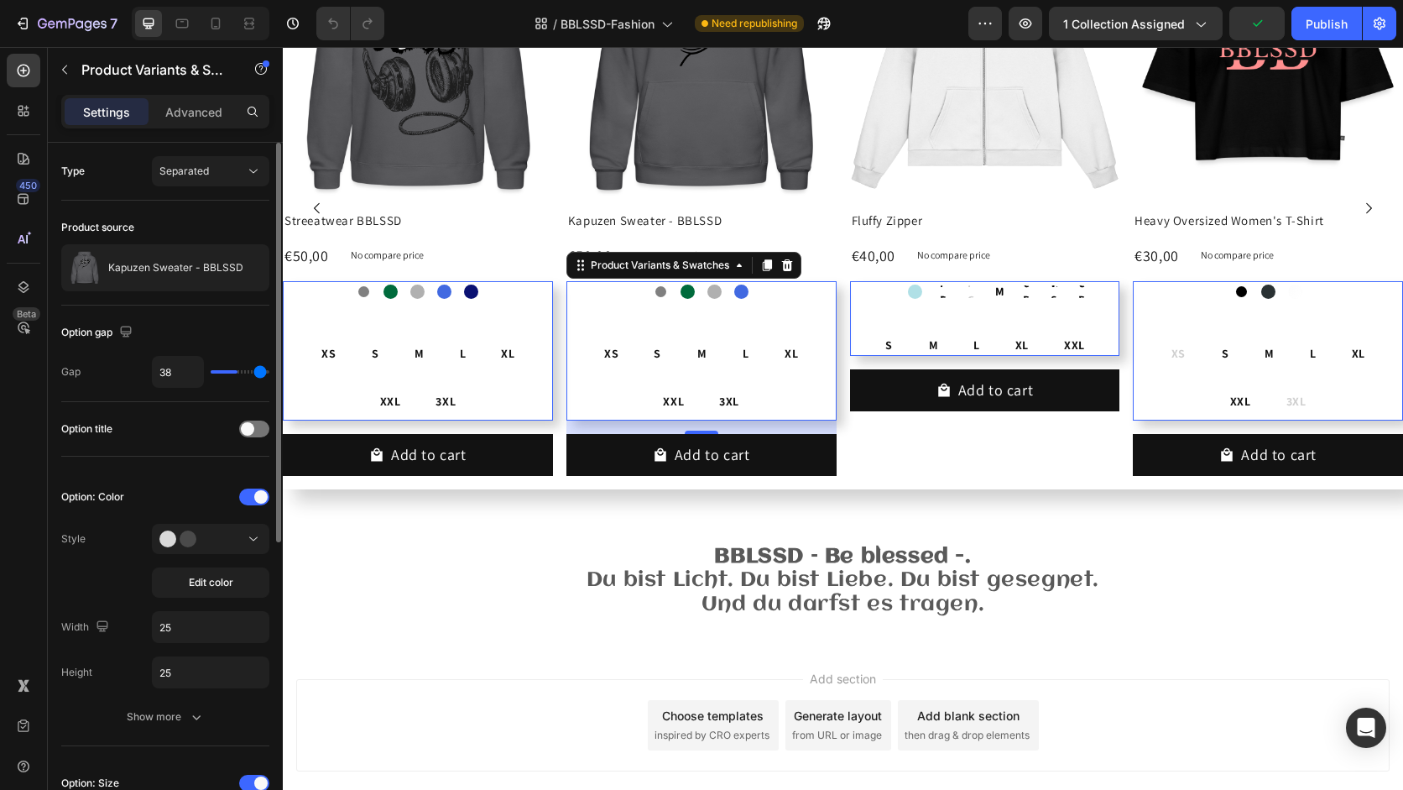
type input "39"
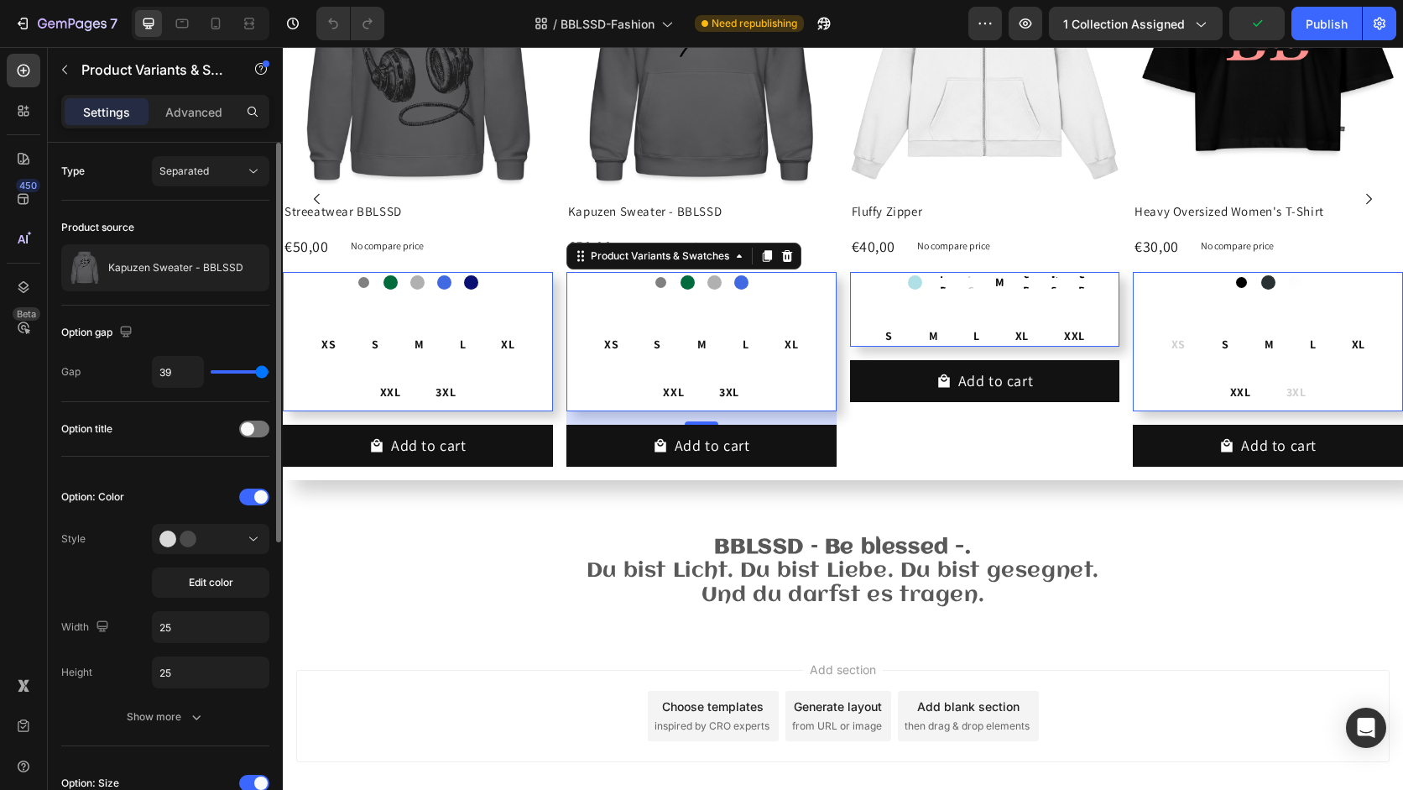
type input "33"
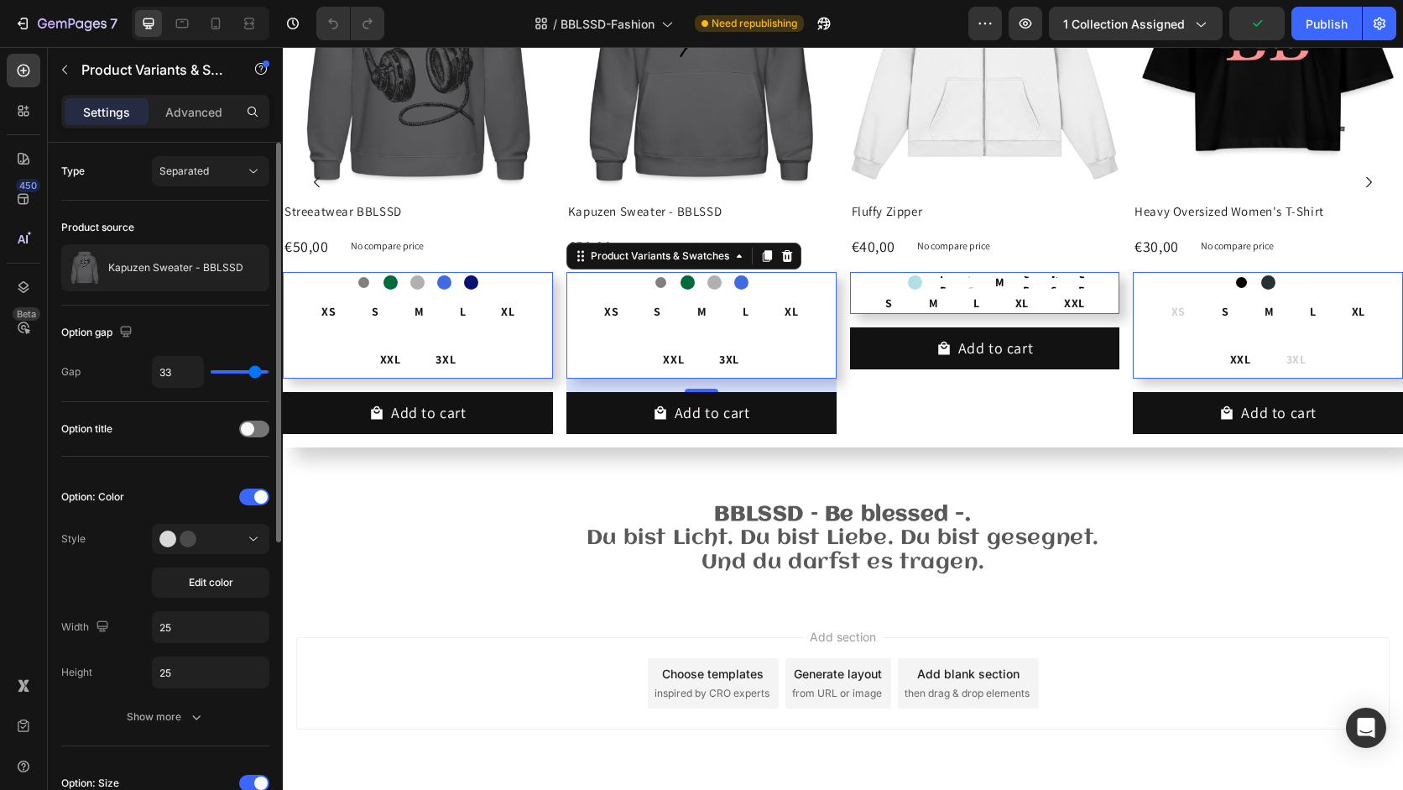
type input "0"
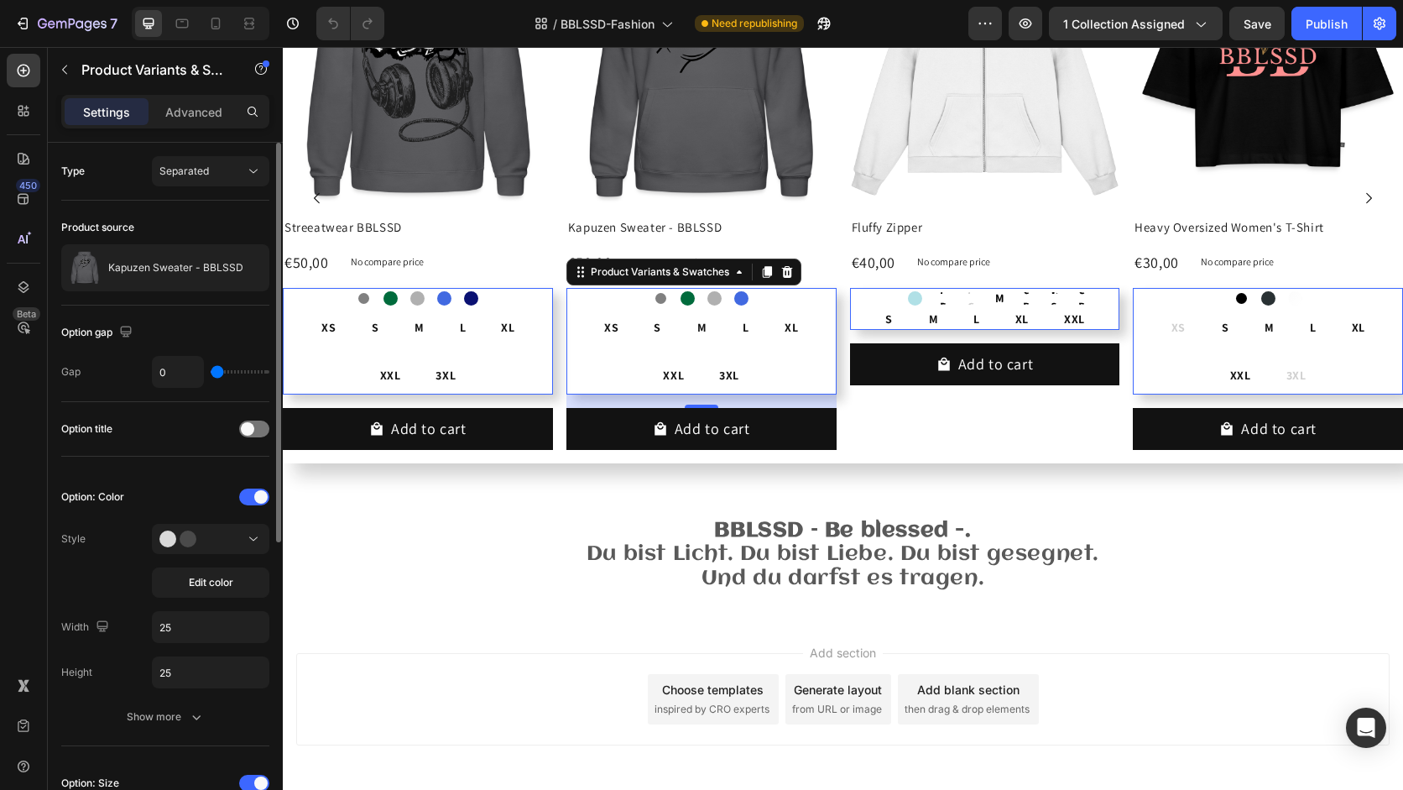
drag, startPoint x: 238, startPoint y: 374, endPoint x: 209, endPoint y: 382, distance: 30.3
type input "0"
click at [211, 373] on input "range" at bounding box center [240, 371] width 59 height 3
click at [253, 496] on div at bounding box center [254, 496] width 30 height 17
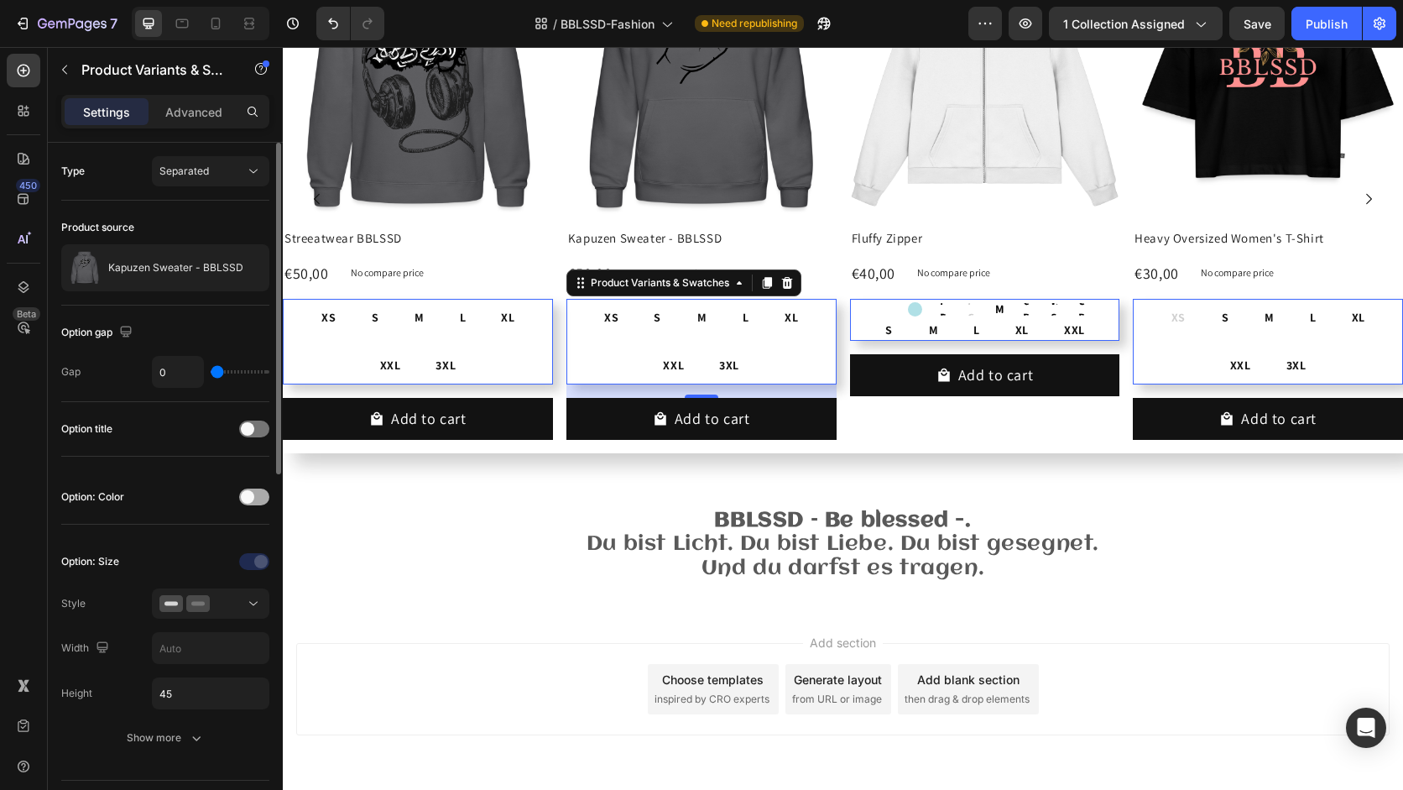
click at [253, 496] on span at bounding box center [247, 496] width 13 height 13
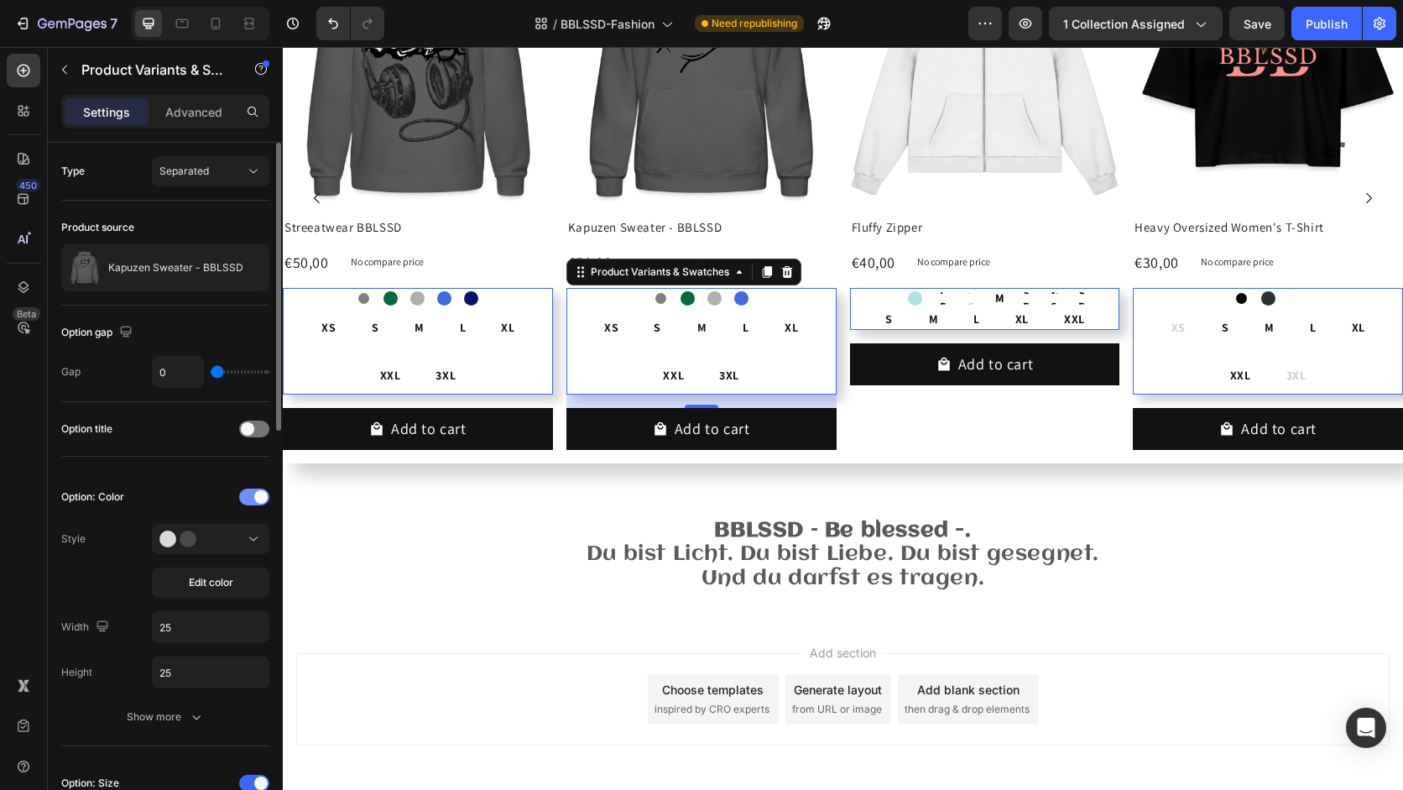
click at [253, 496] on div at bounding box center [254, 496] width 30 height 17
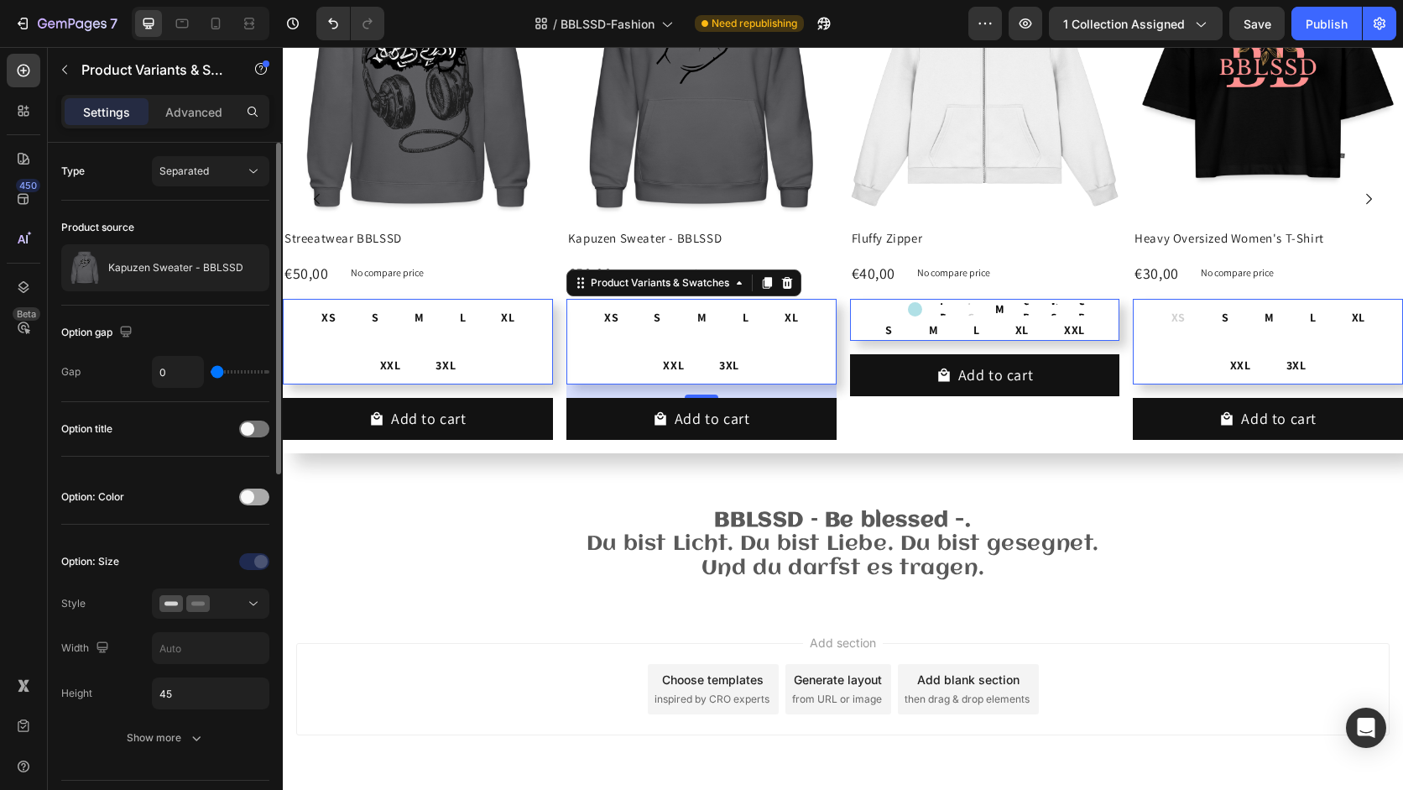
click at [253, 496] on span at bounding box center [247, 496] width 13 height 13
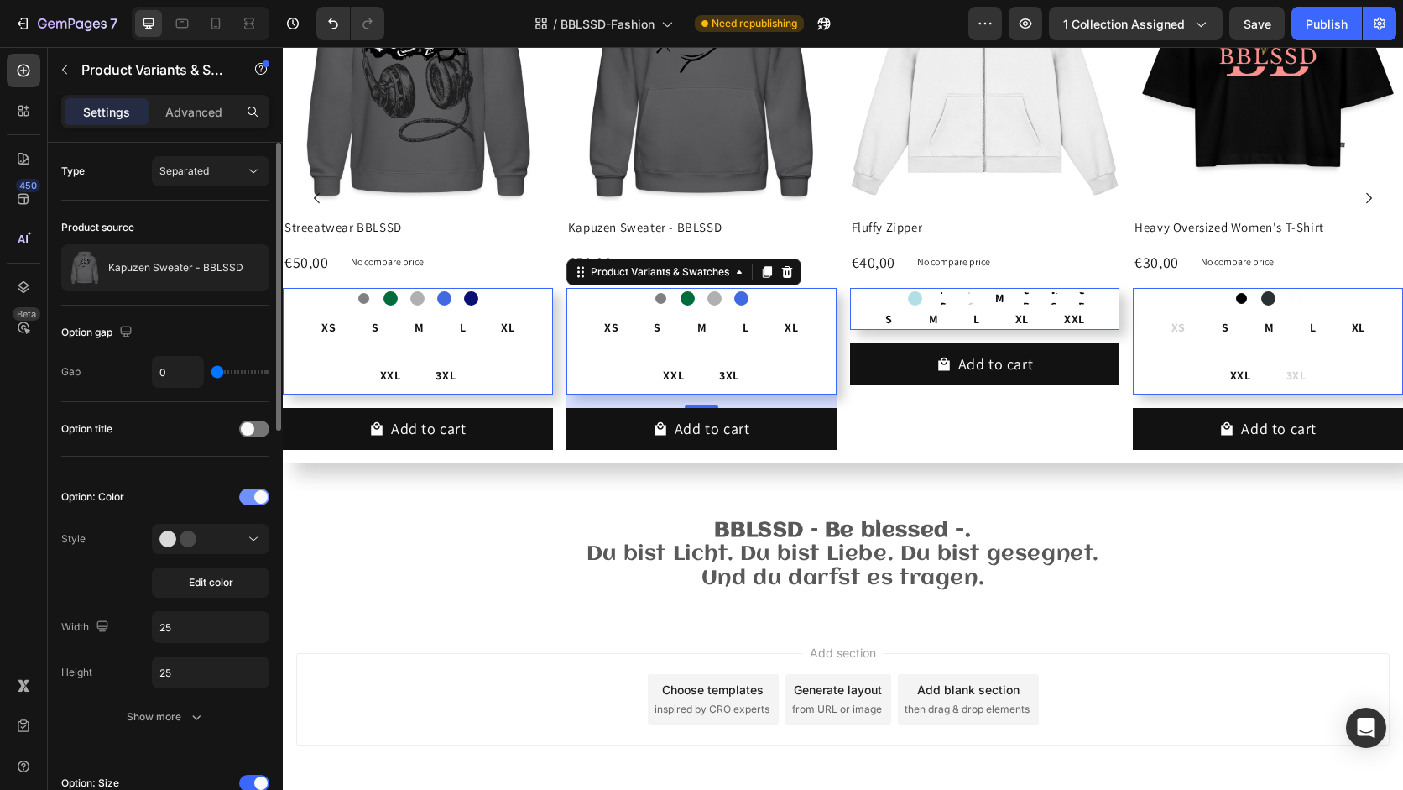
click at [252, 501] on div at bounding box center [254, 496] width 30 height 17
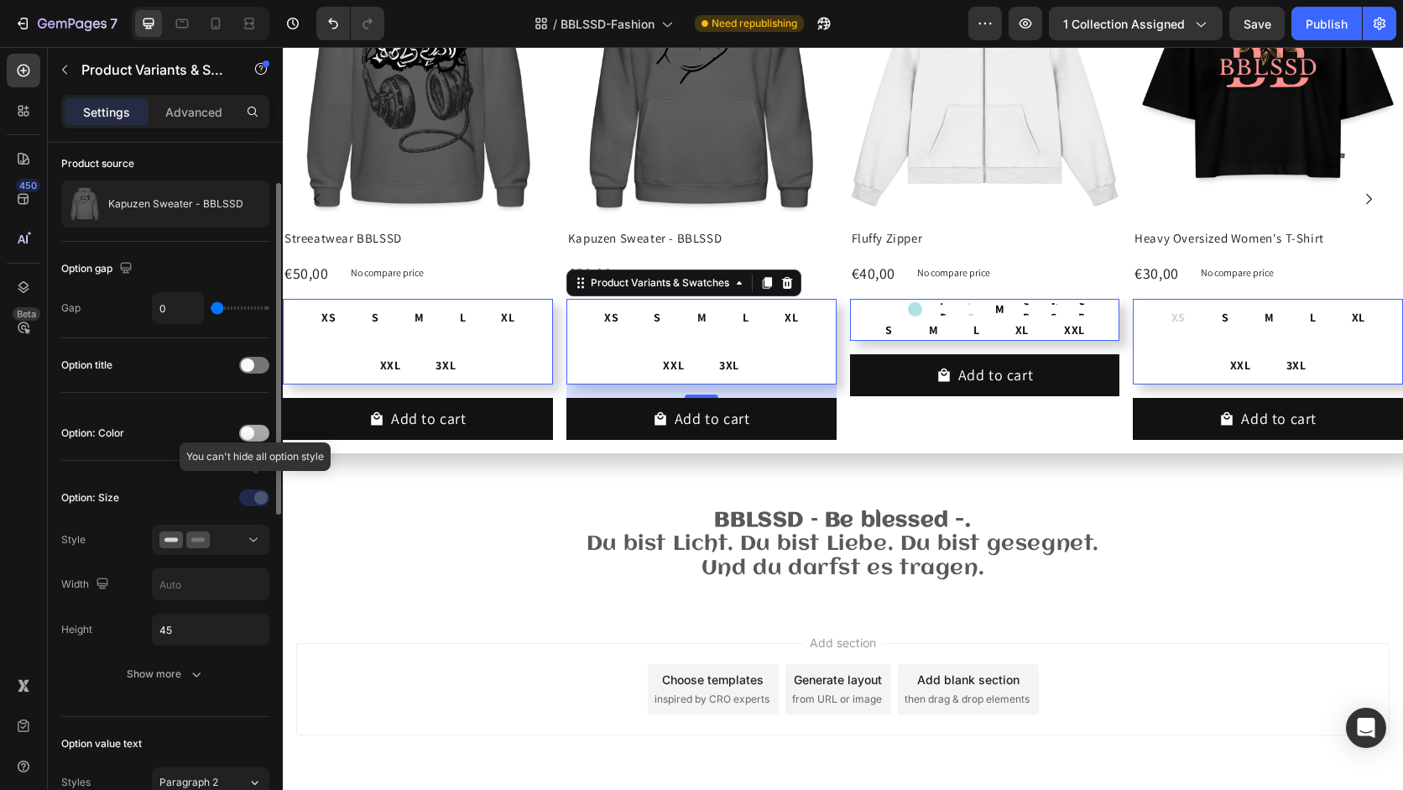
scroll to position [70, 0]
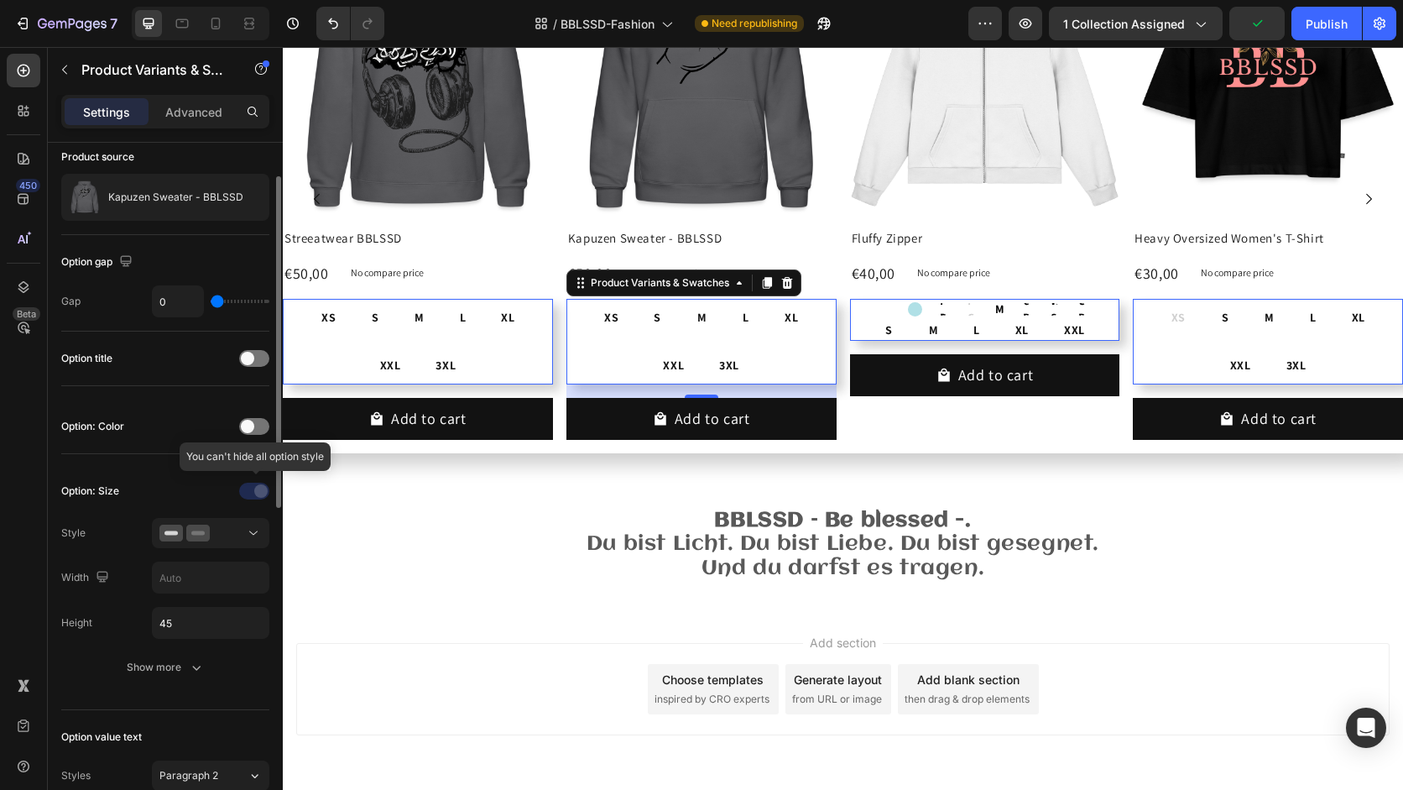
click at [252, 493] on div at bounding box center [255, 490] width 117 height 27
click at [258, 424] on div at bounding box center [254, 426] width 30 height 17
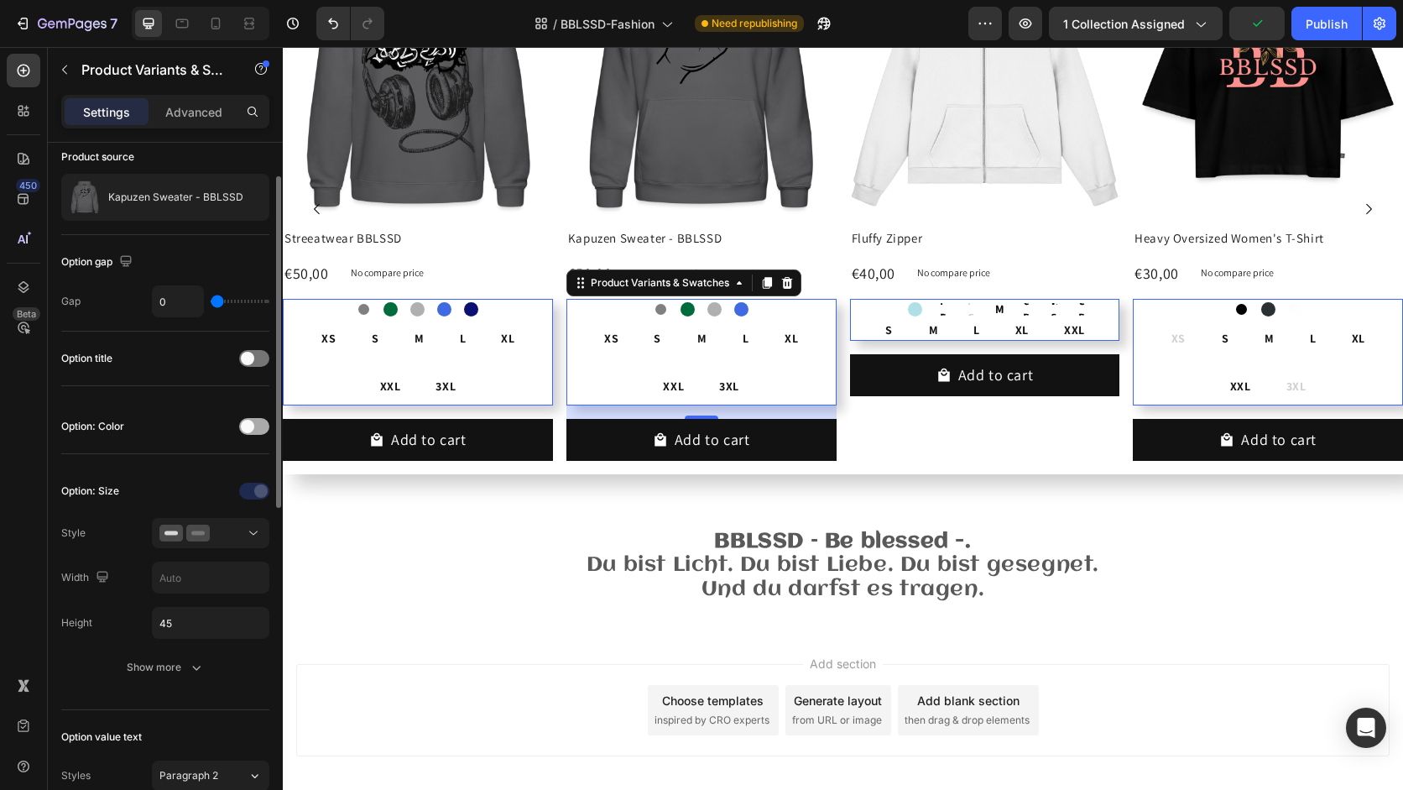
scroll to position [560, 0]
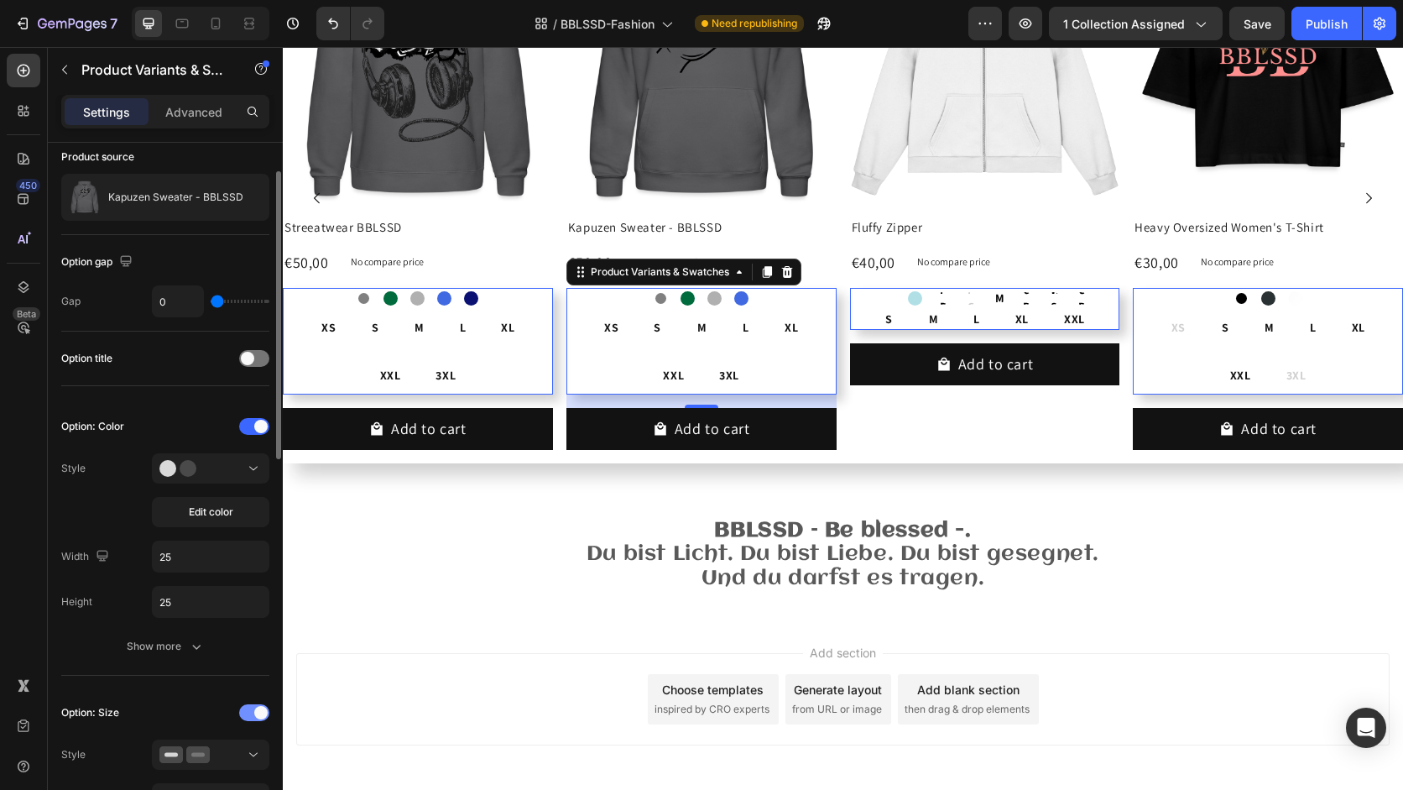
click at [259, 713] on span at bounding box center [260, 712] width 13 height 13
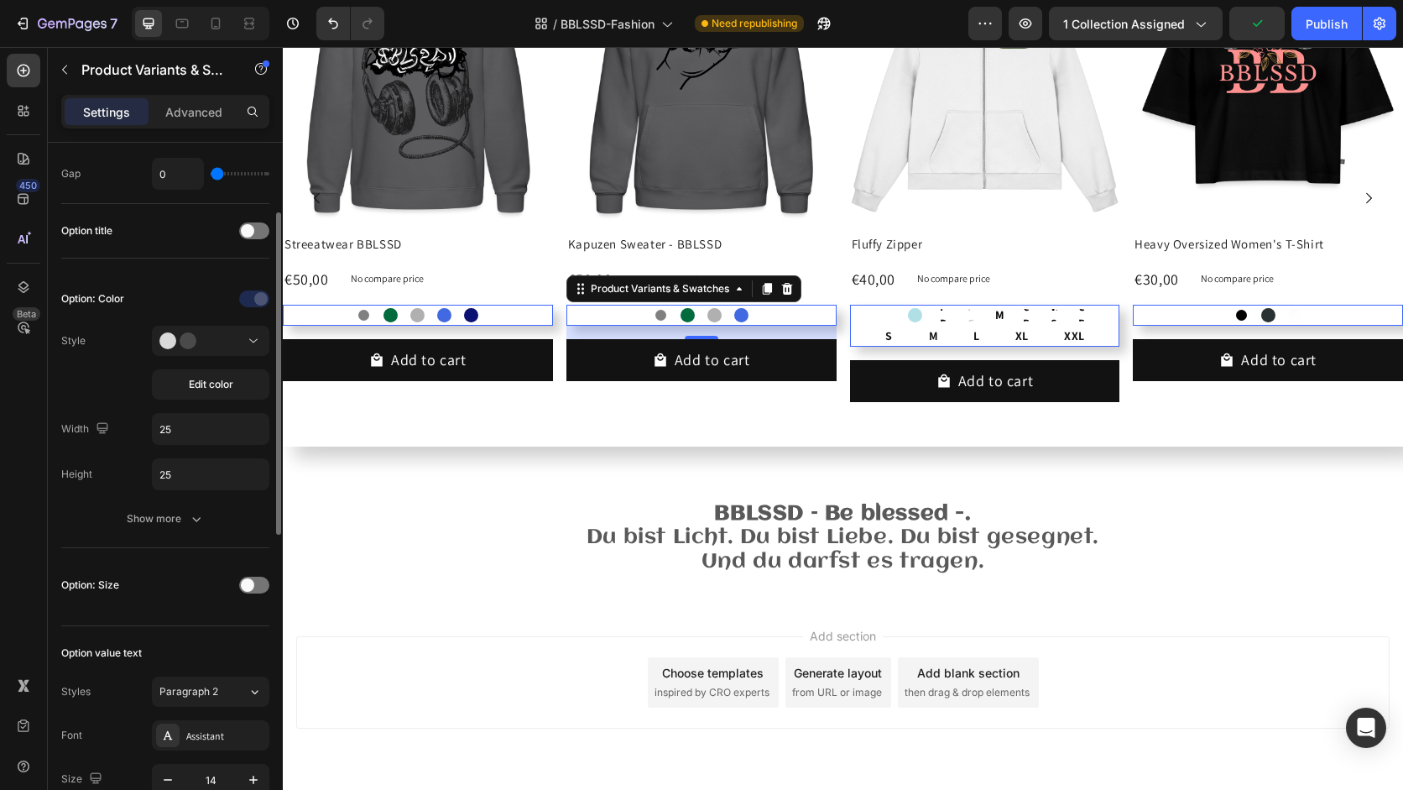
scroll to position [206, 0]
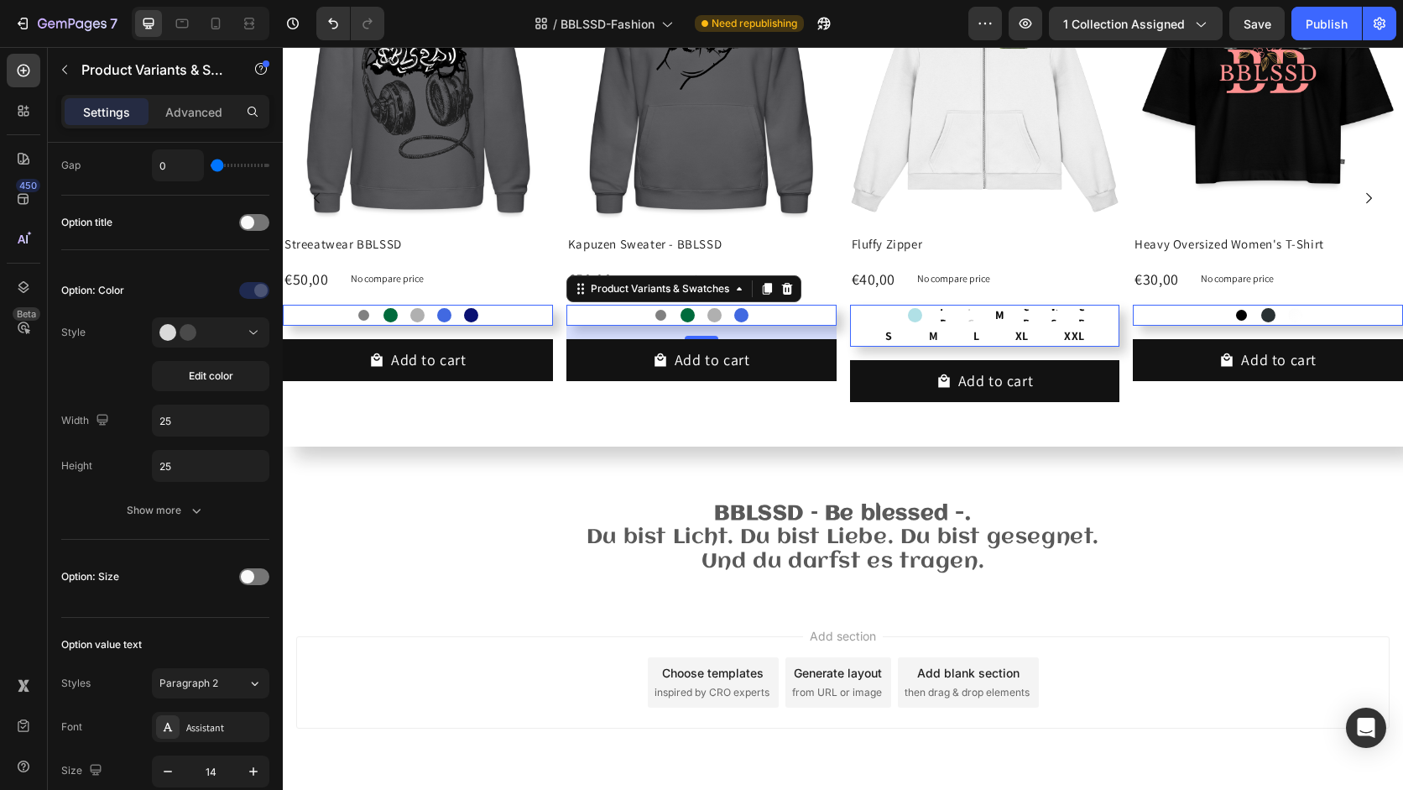
click at [905, 325] on div at bounding box center [915, 315] width 21 height 21
click at [915, 305] on input "Powder Blue Powder Blue" at bounding box center [915, 304] width 1 height 1
radio input "true"
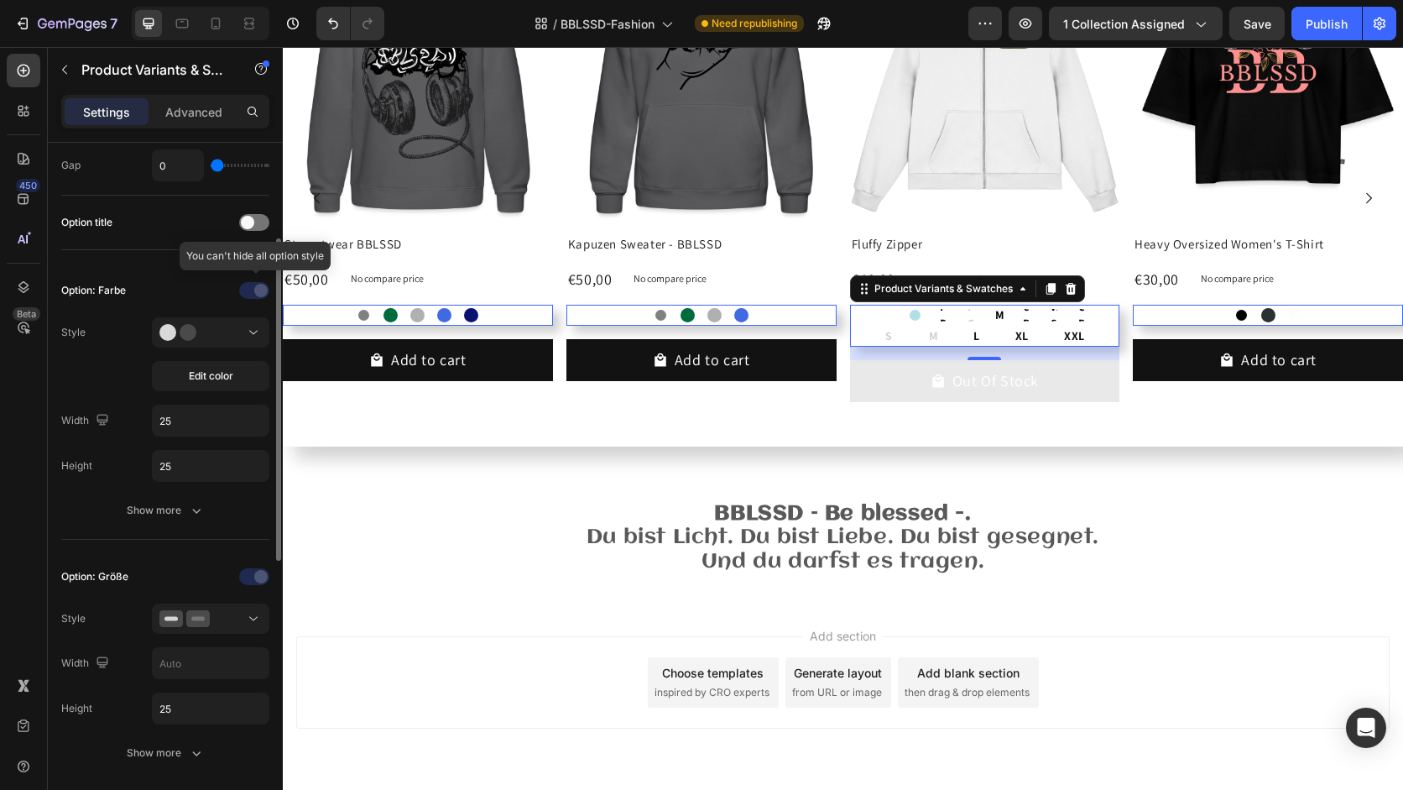
click at [251, 293] on div at bounding box center [255, 290] width 117 height 27
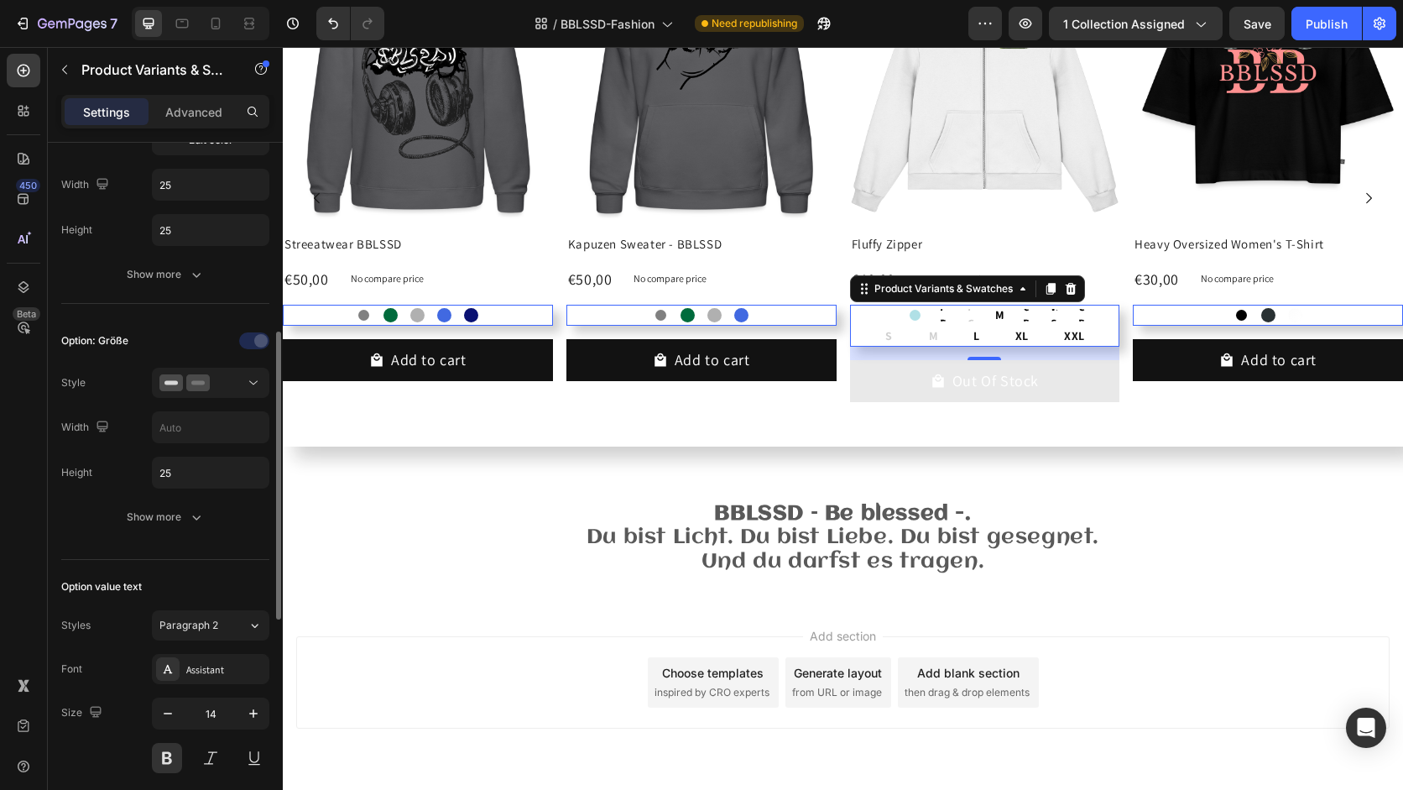
scroll to position [446, 0]
click at [227, 383] on div at bounding box center [210, 378] width 102 height 17
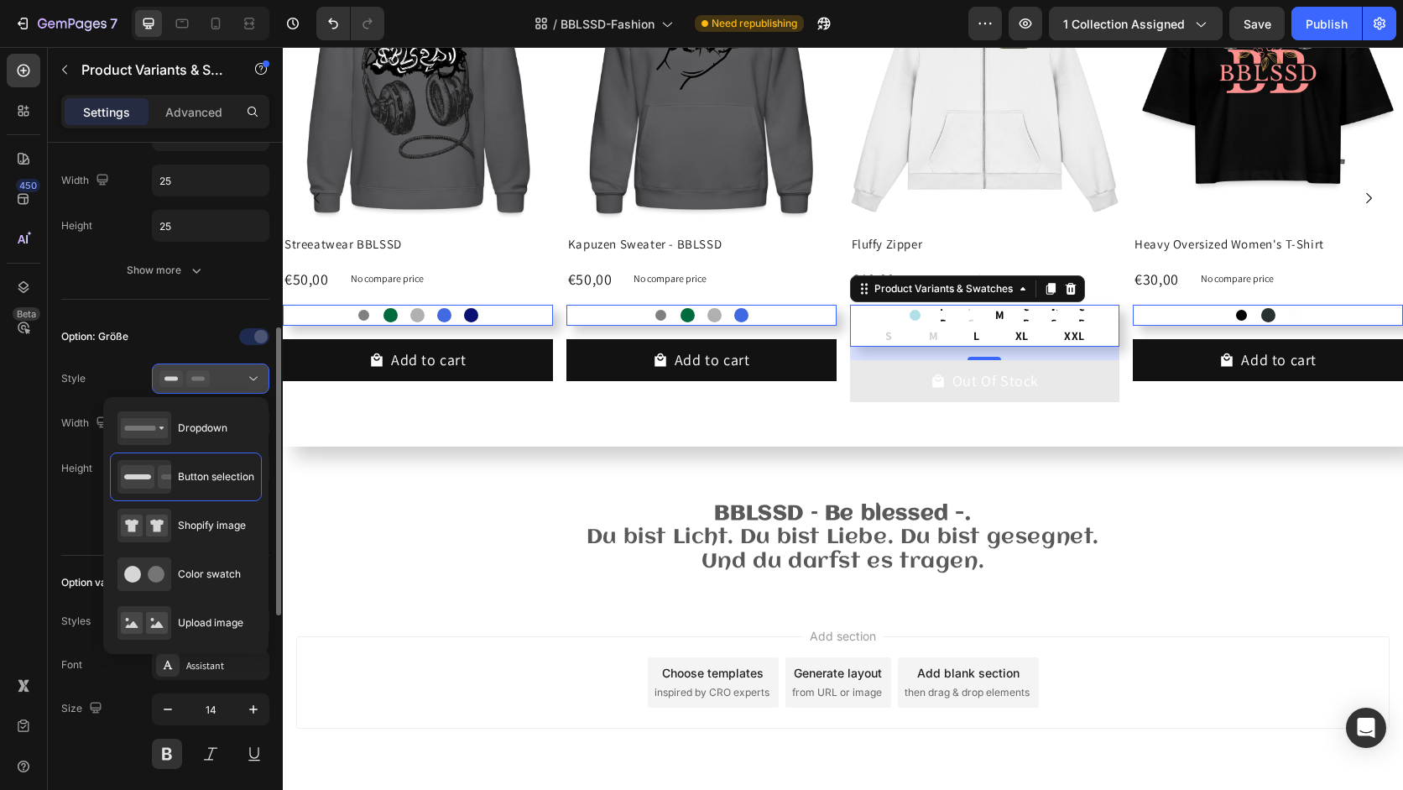
click at [227, 383] on div at bounding box center [210, 378] width 102 height 17
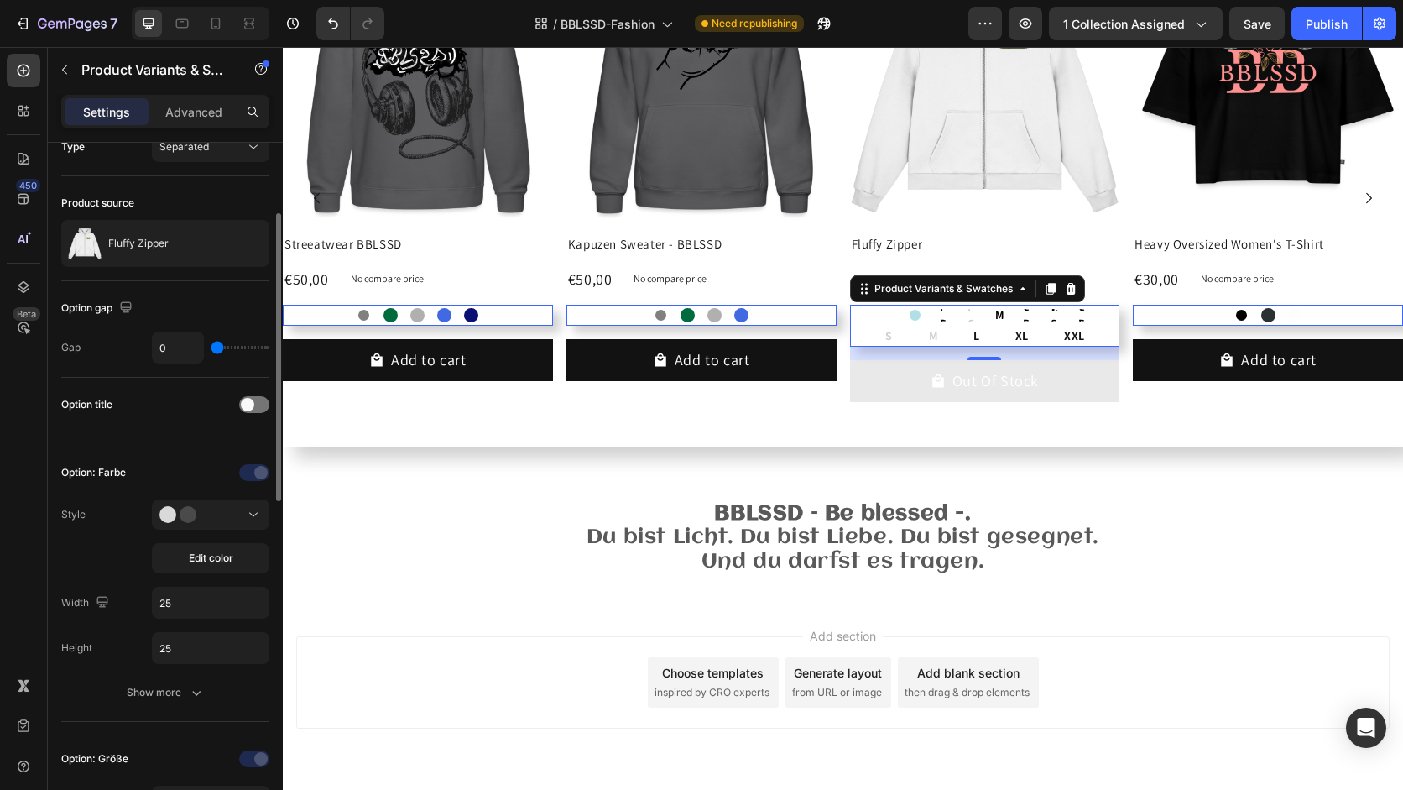
scroll to position [0, 0]
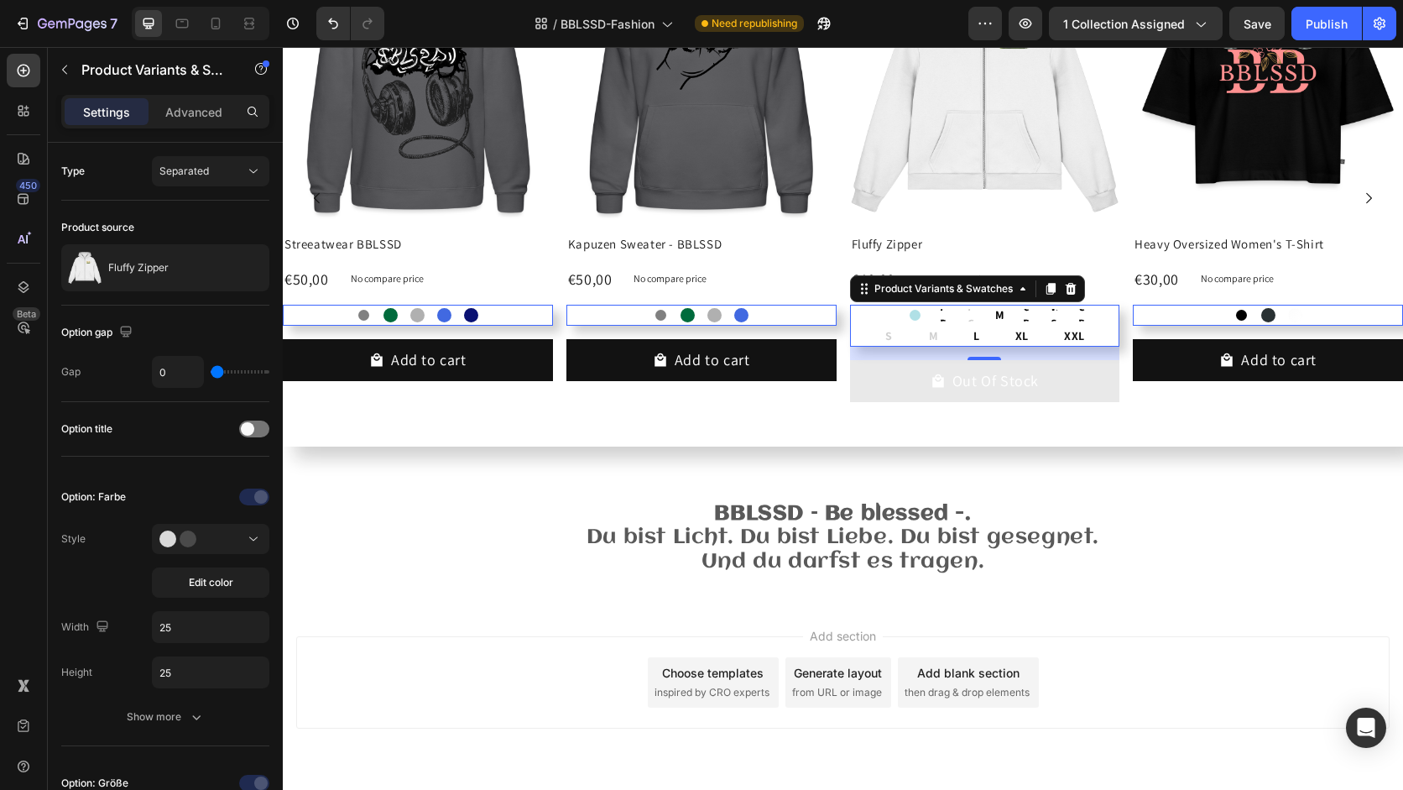
click at [1102, 328] on div "S S S M M M L L L XL XL XL XXL XXL XXL" at bounding box center [985, 336] width 270 height 21
click at [999, 525] on p "BBLSSD – Be blessed -. Du bist Licht. Du bist Liebe. Du bist gesegnet. Und du d…" at bounding box center [842, 538] width 1117 height 72
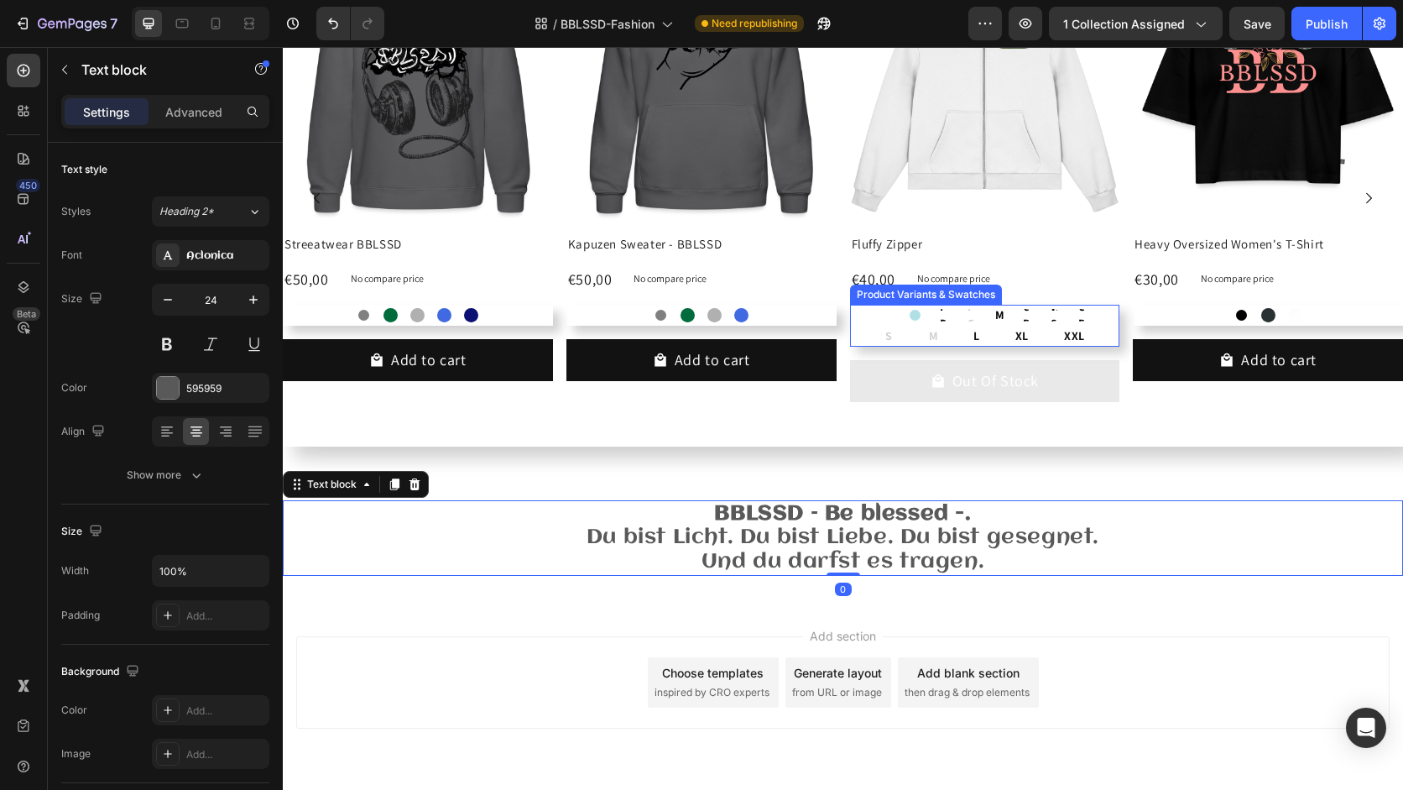
click at [978, 341] on span "L" at bounding box center [976, 335] width 7 height 15
click at [977, 326] on input "L L L" at bounding box center [976, 325] width 1 height 1
radio input "true"
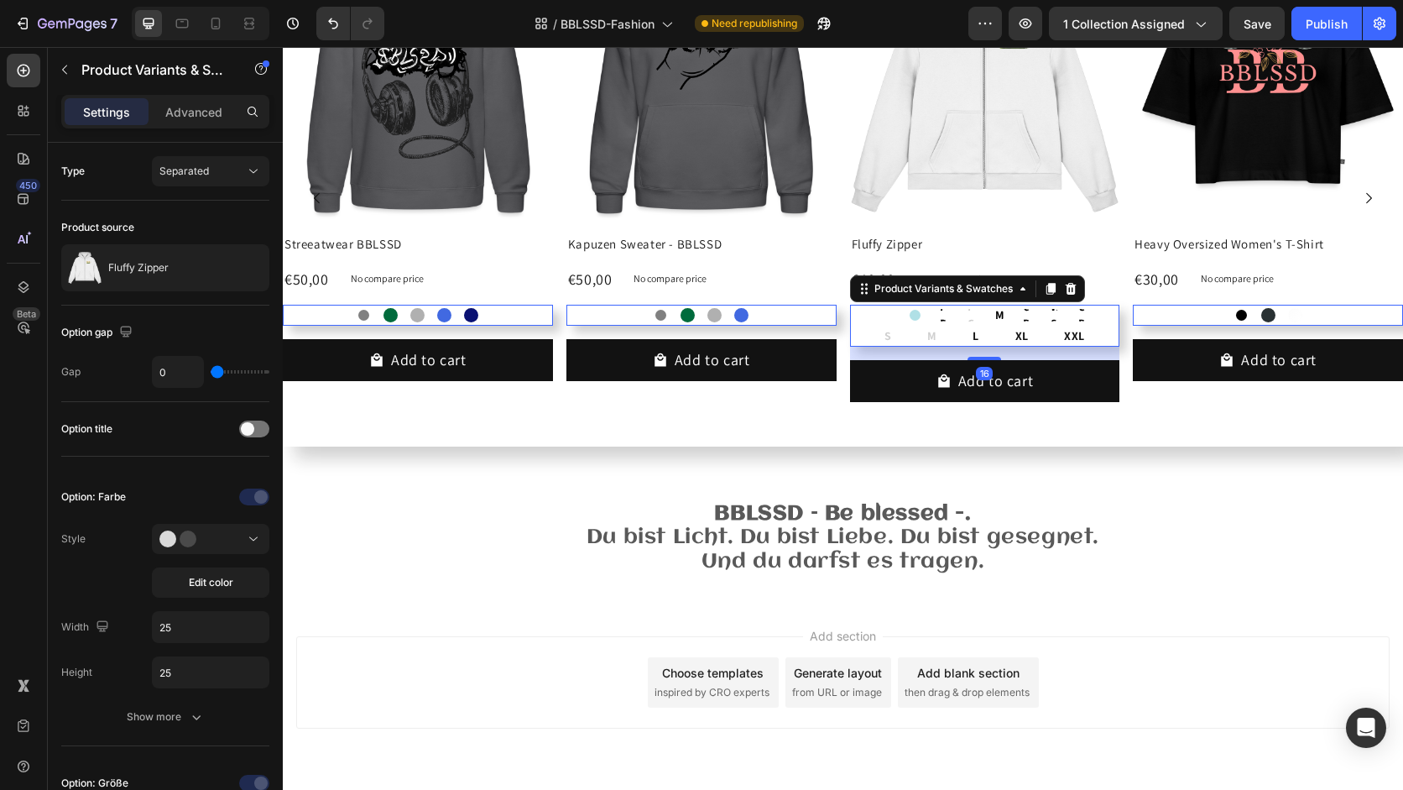
click at [929, 321] on div "White White Powder Blue Powder Blue Plum Purple Plum Purple Plum Purple Pale Ol…" at bounding box center [985, 315] width 270 height 21
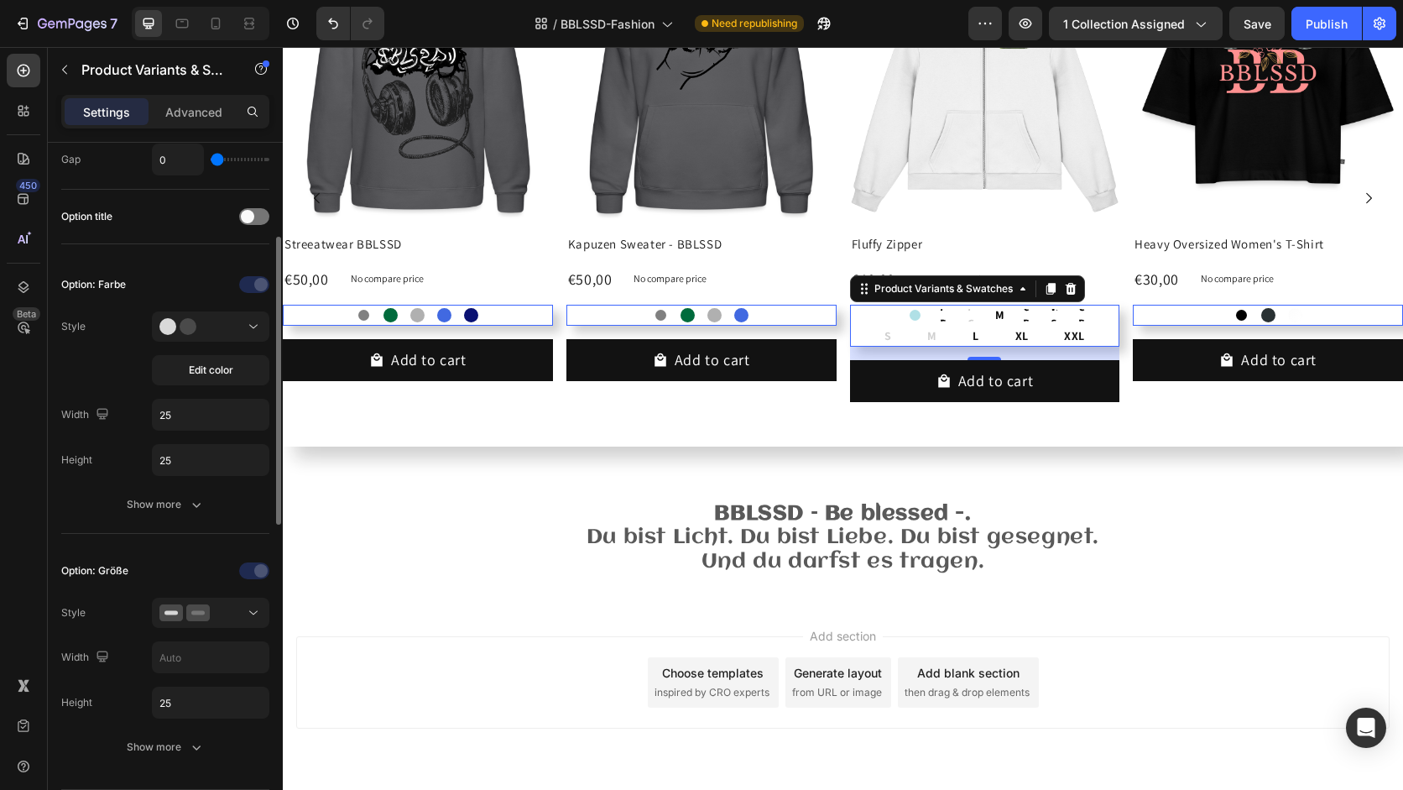
scroll to position [217, 0]
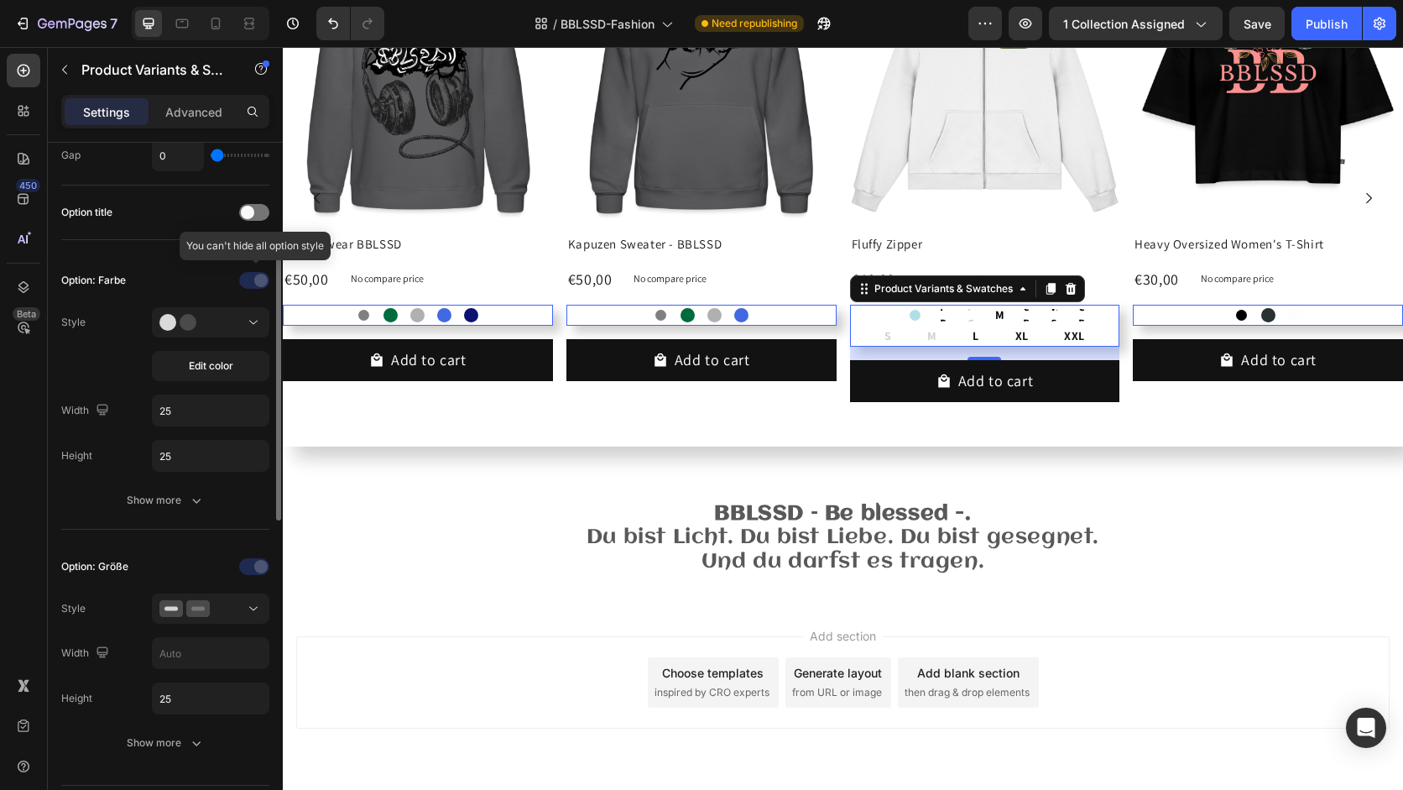
click at [257, 271] on div at bounding box center [255, 280] width 117 height 27
click at [195, 517] on div "Option: Farbe Style Edit color Width 25 Height 25 Show more" at bounding box center [165, 391] width 208 height 276
click at [202, 499] on icon "button" at bounding box center [196, 500] width 17 height 17
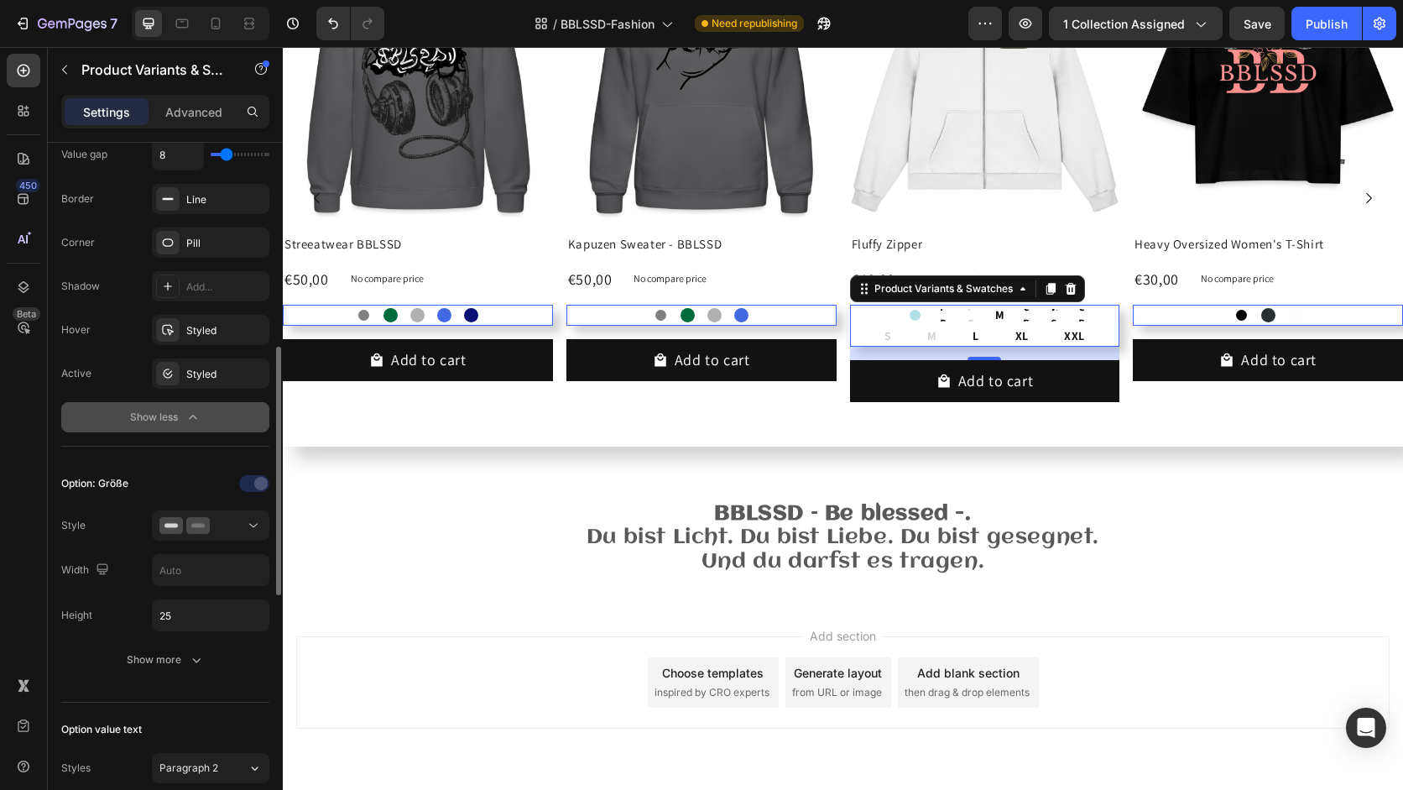
scroll to position [564, 0]
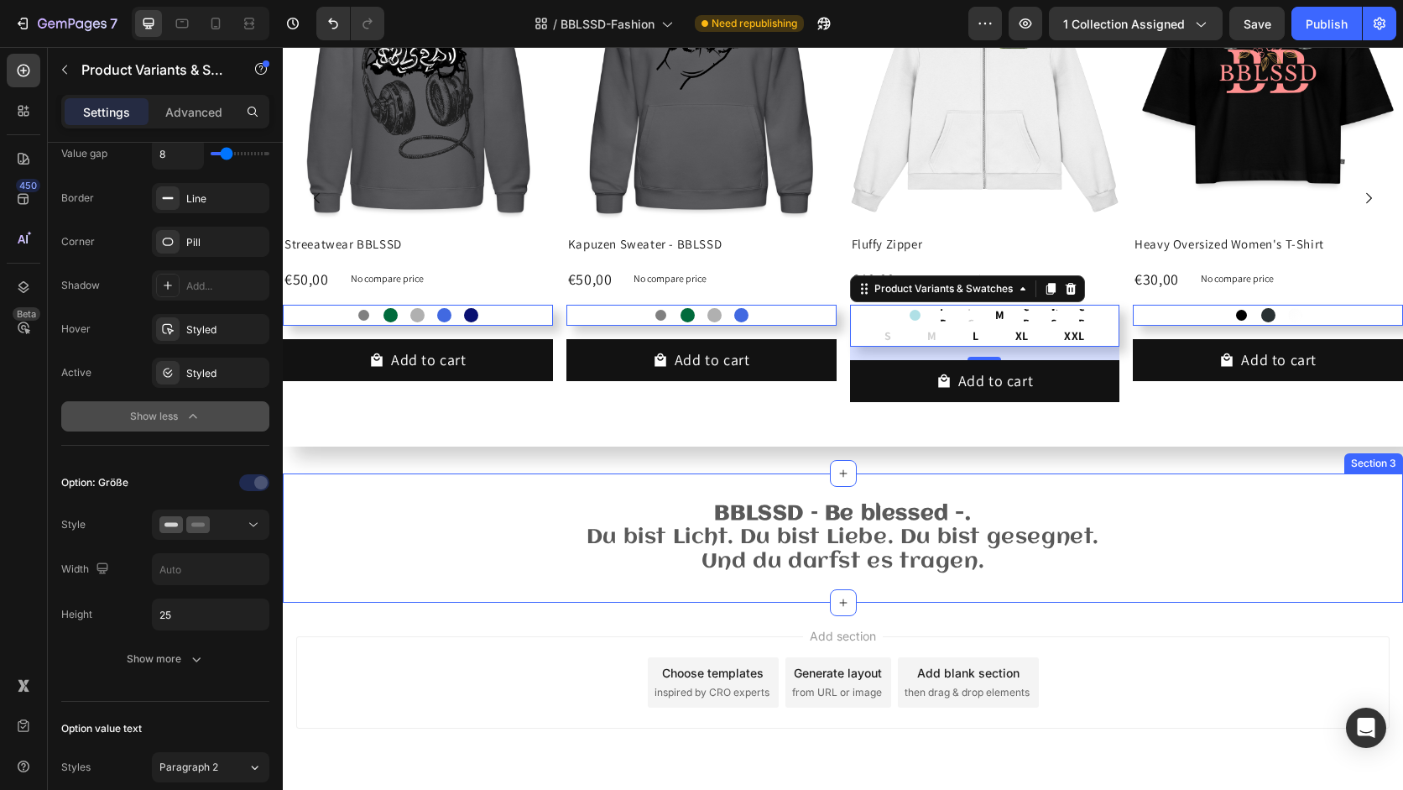
click at [342, 598] on div "BBLSSD – Be blessed -. Du bist Licht. Du bist Liebe. Du bist gesegnet. Und du d…" at bounding box center [843, 537] width 1120 height 129
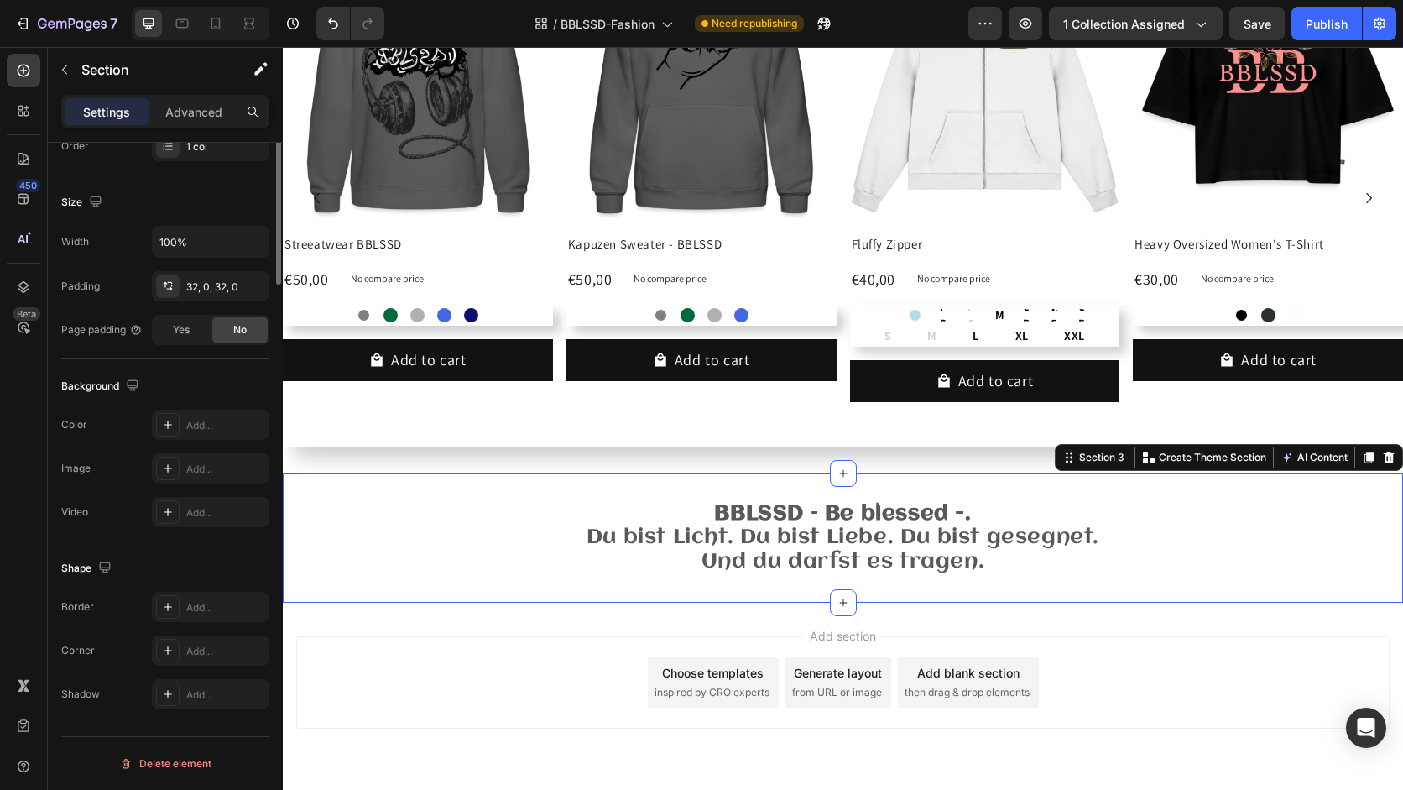
scroll to position [0, 0]
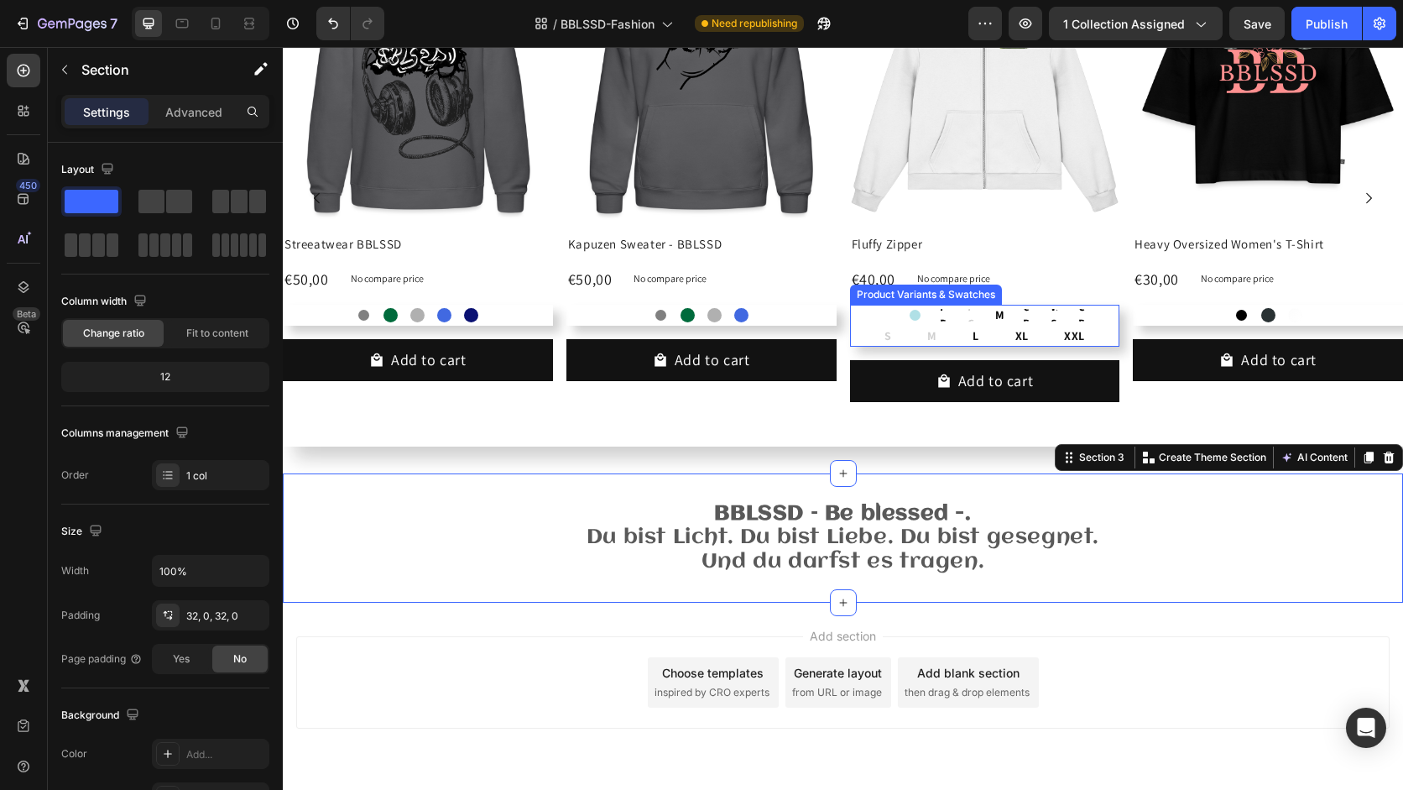
click at [959, 305] on div "White White Powder Blue Powder Blue Plum Purple Plum Purple Plum Purple Pale Ol…" at bounding box center [985, 315] width 270 height 21
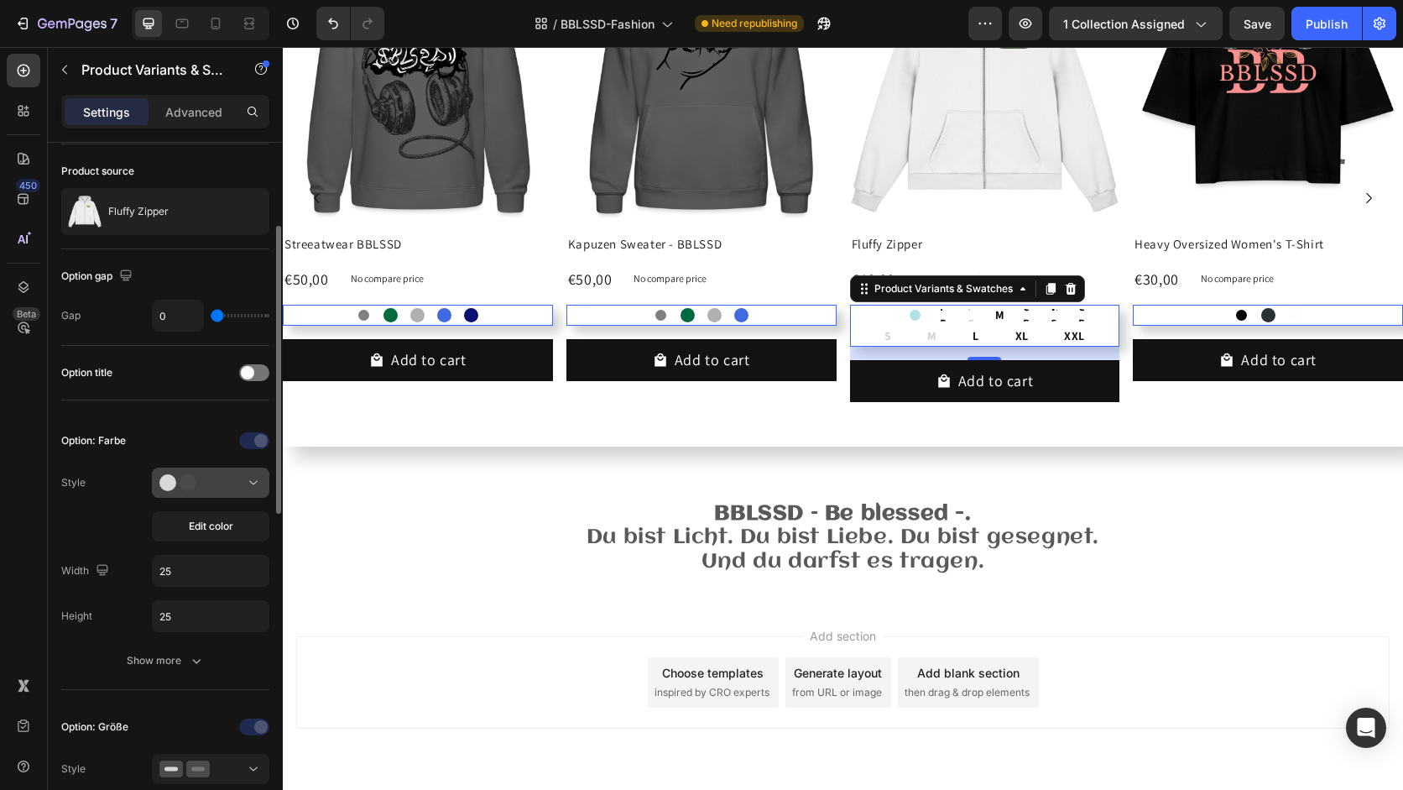
scroll to position [106, 0]
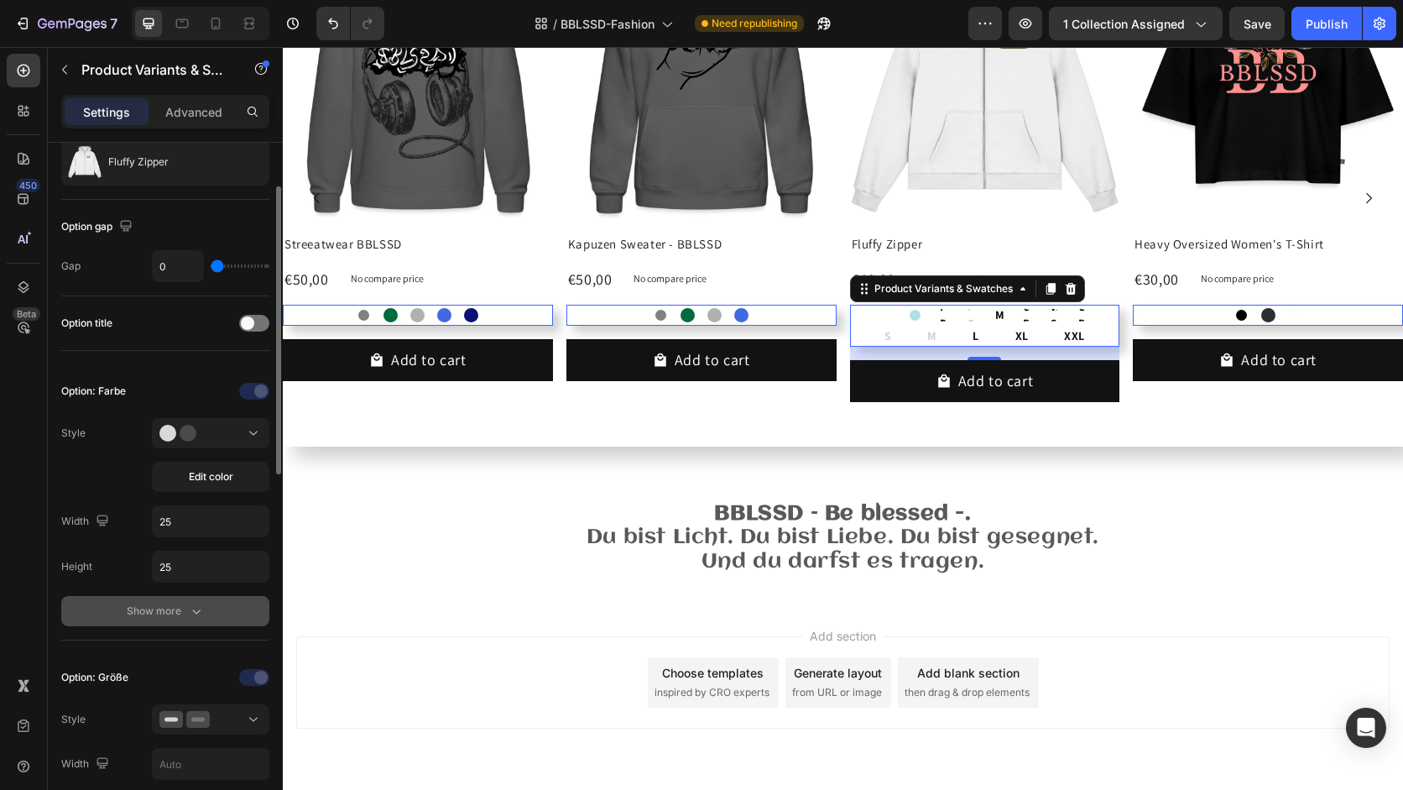
click at [179, 608] on div "Show more" at bounding box center [166, 611] width 78 height 17
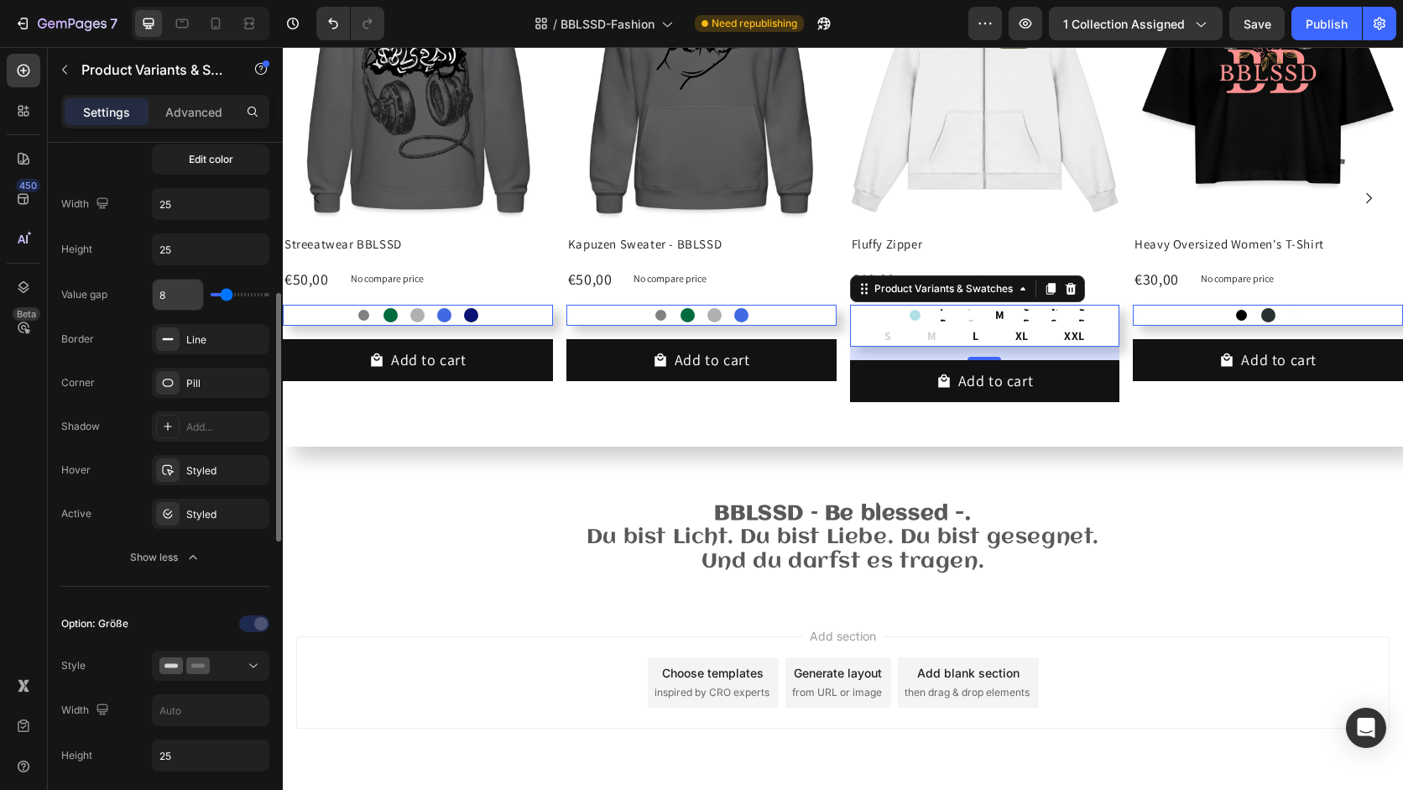
scroll to position [422, 0]
click at [253, 631] on div at bounding box center [255, 624] width 117 height 27
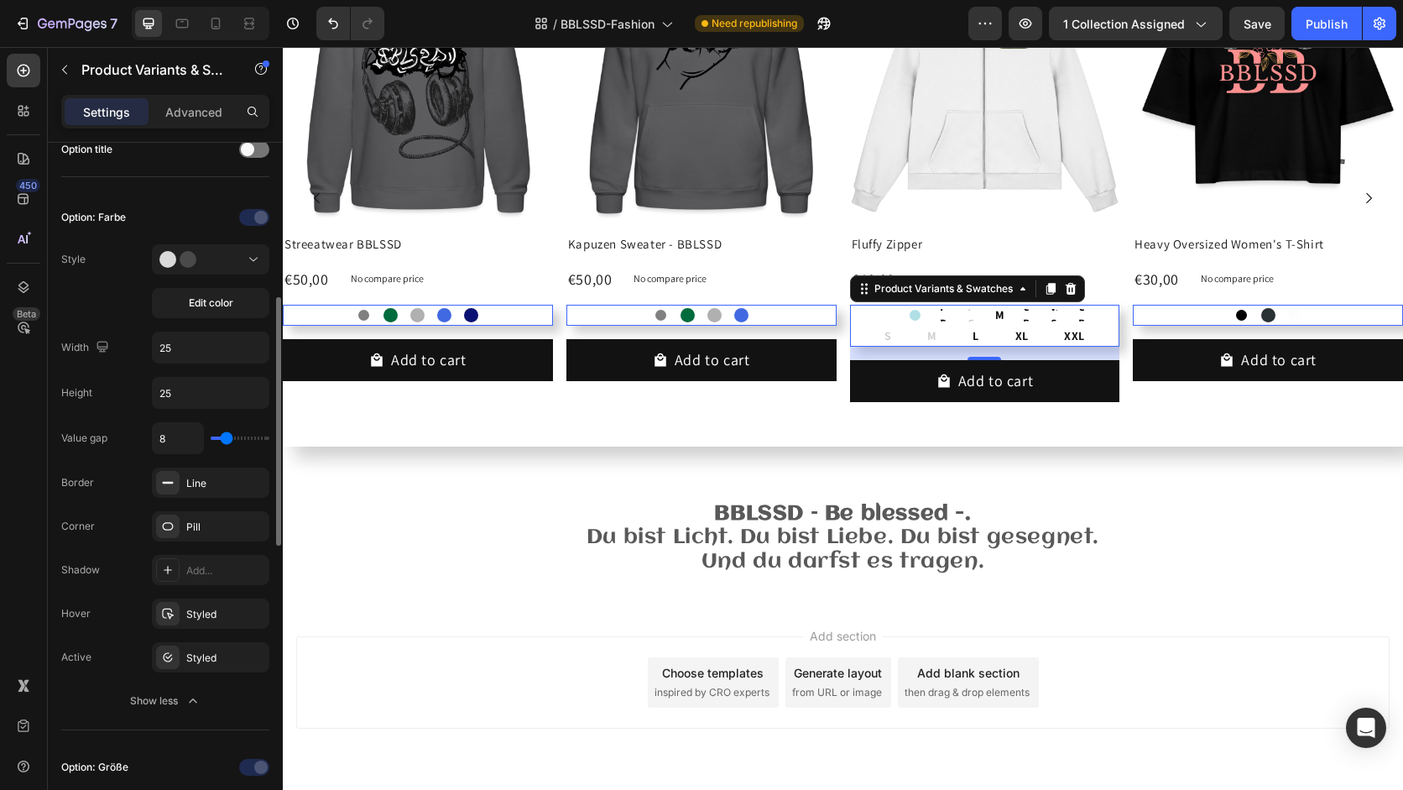
scroll to position [248, 0]
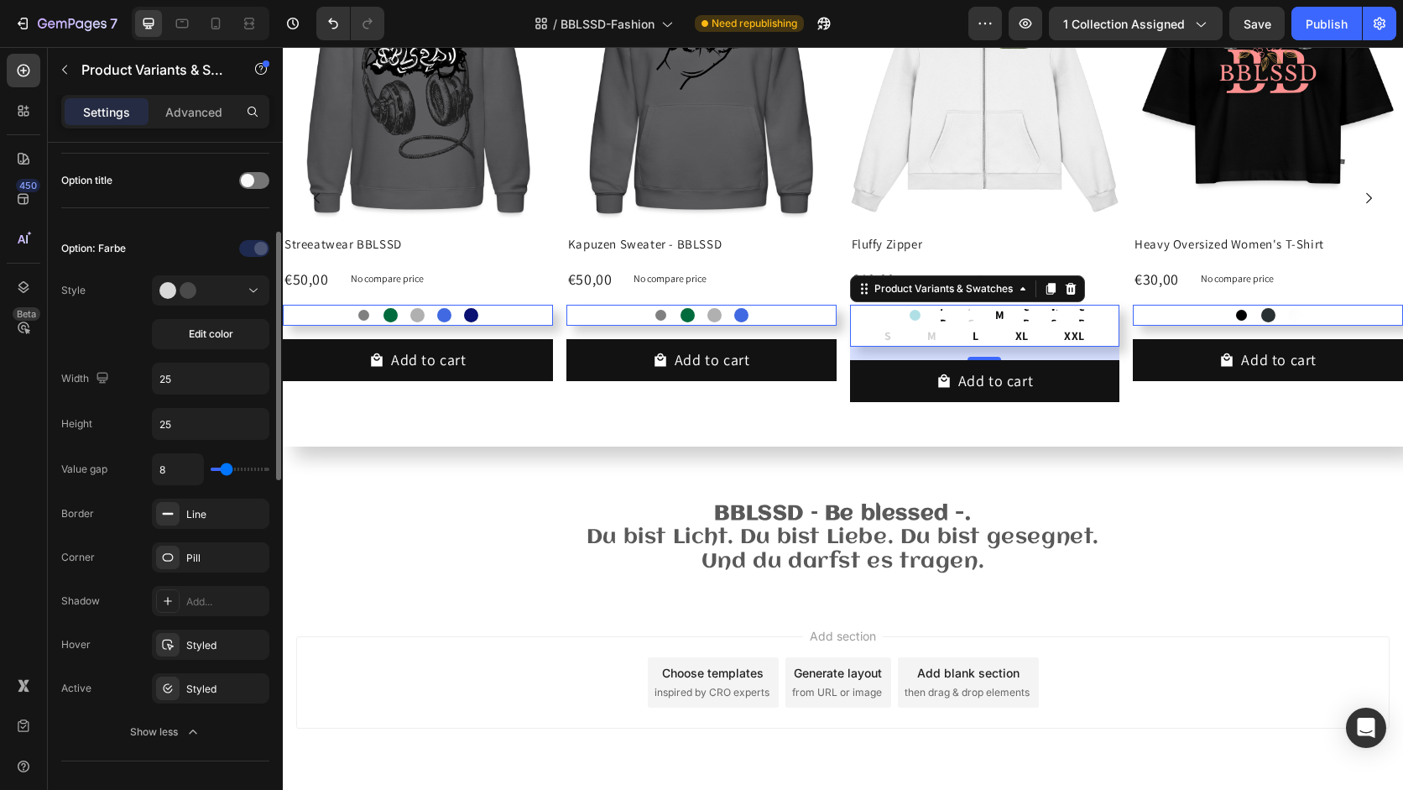
click at [505, 313] on div "Grau Grau Flaschengrün Flaschengrün Grau meliert Grau meliert Royalblau Royalbl…" at bounding box center [418, 315] width 270 height 21
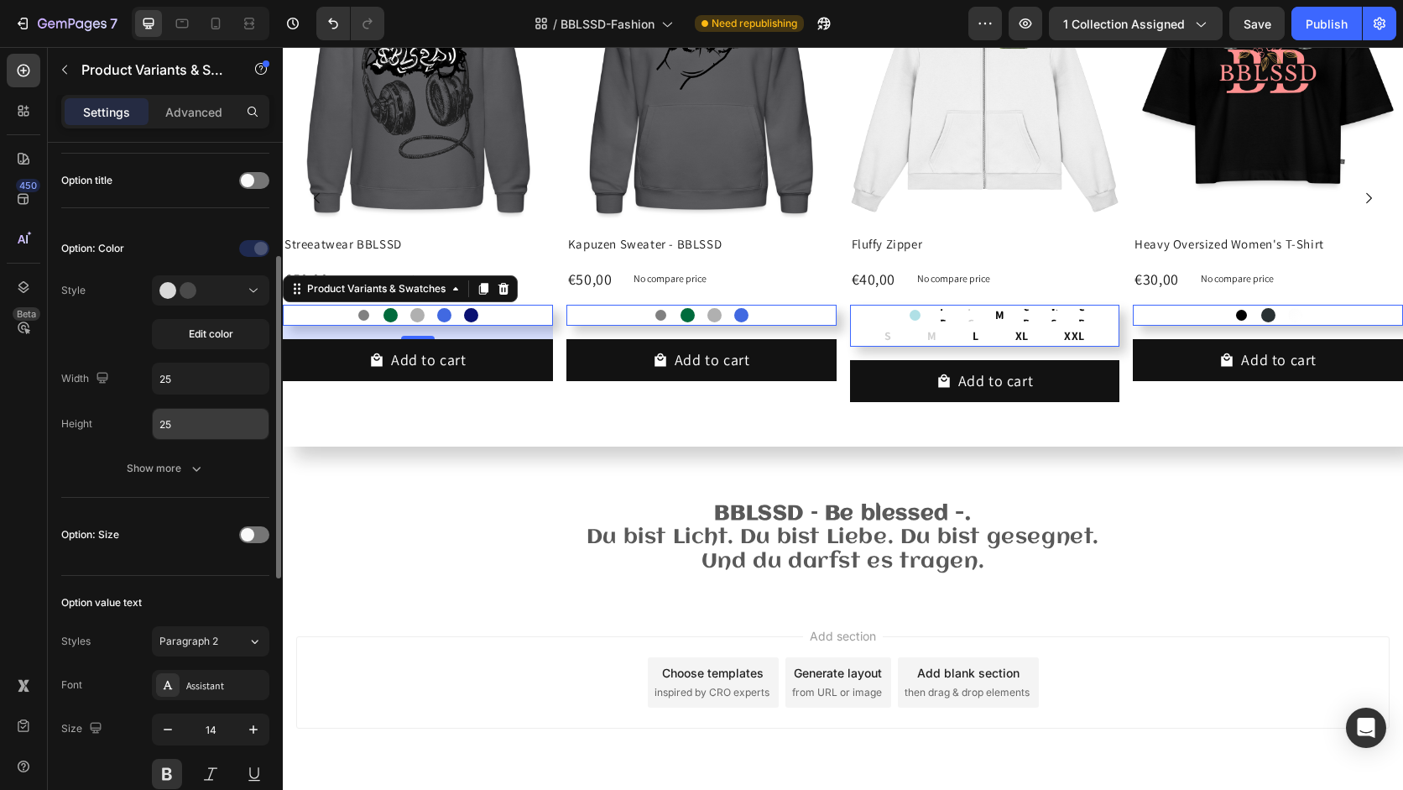
scroll to position [0, 0]
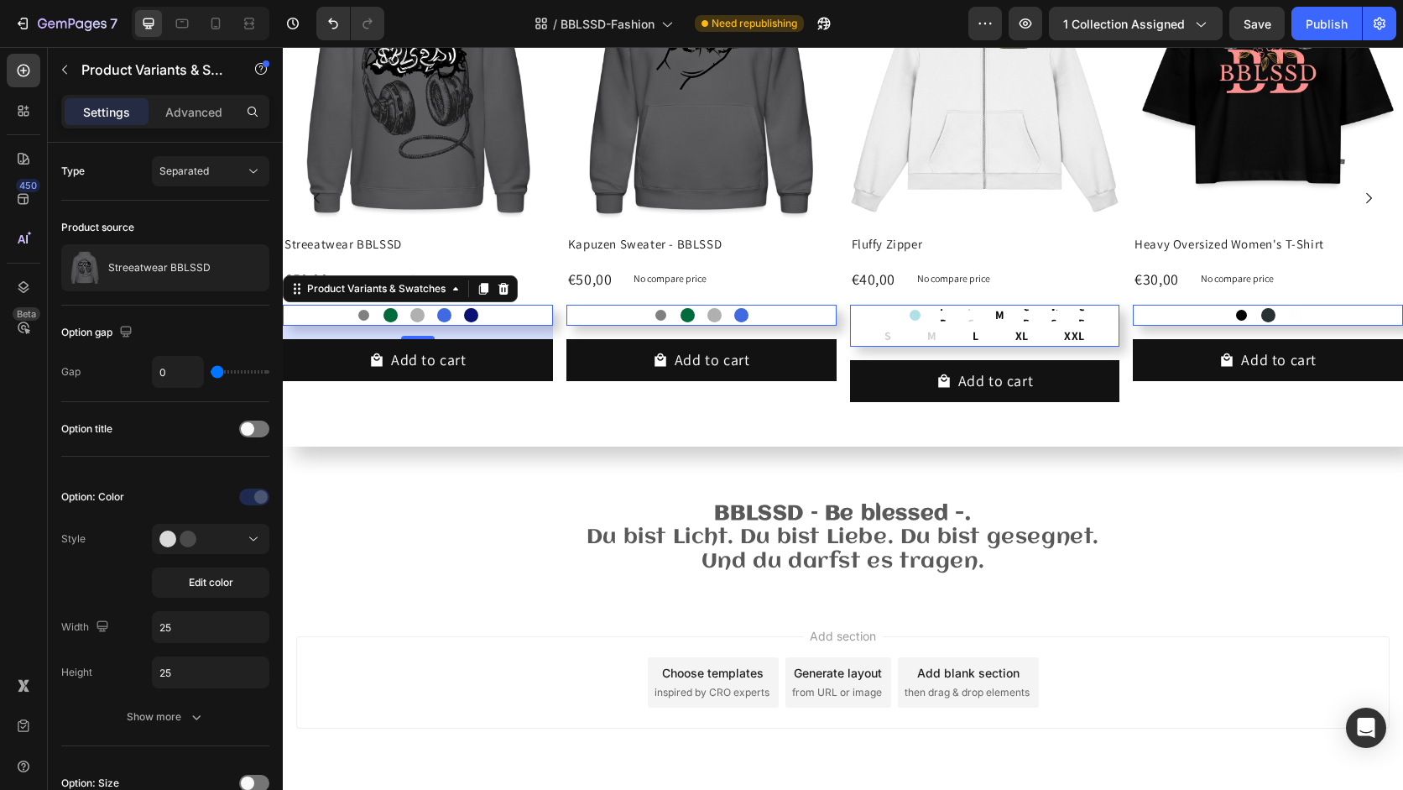
click at [889, 337] on div "S S S M M M L L L XL XL XL XXL XXL XXL" at bounding box center [985, 336] width 270 height 21
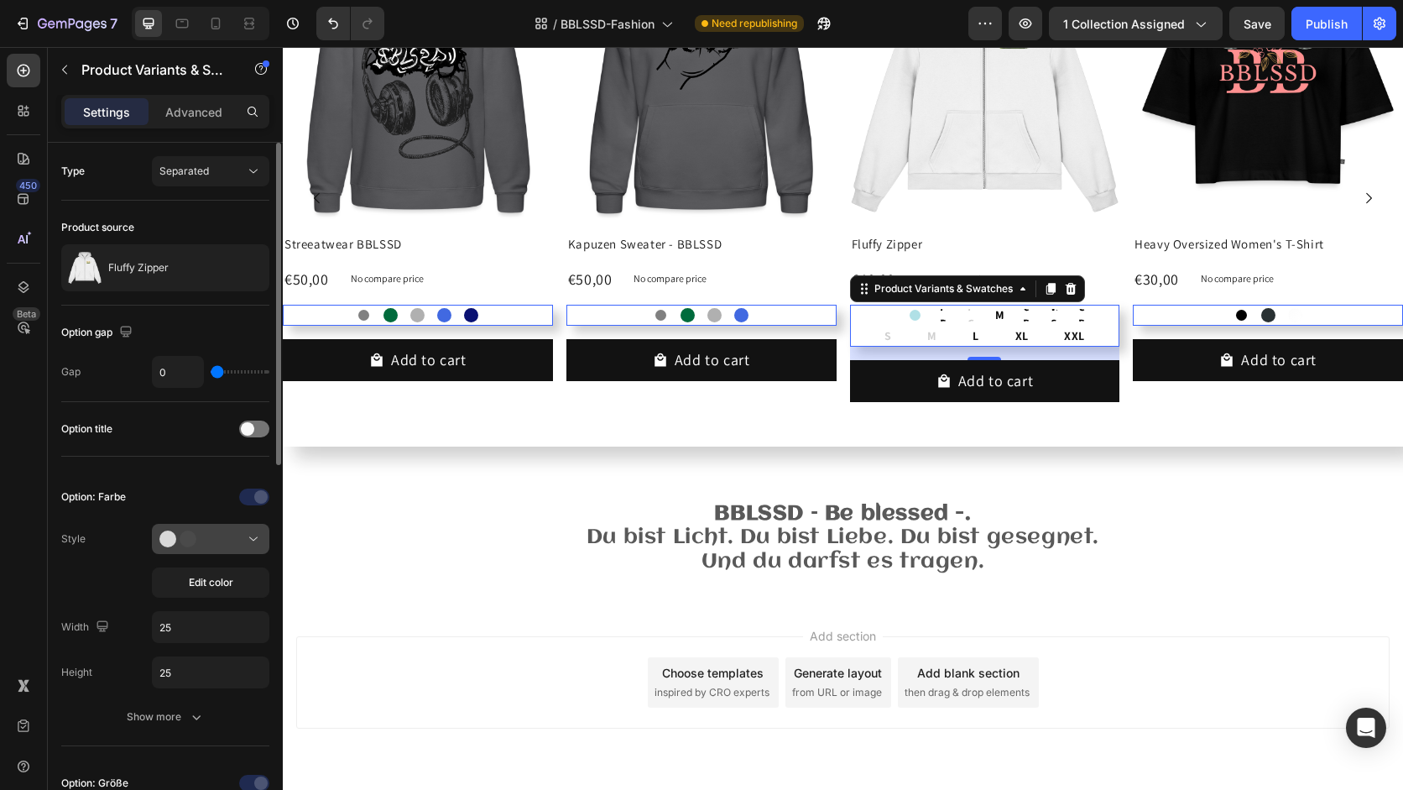
click at [233, 535] on div at bounding box center [210, 538] width 102 height 17
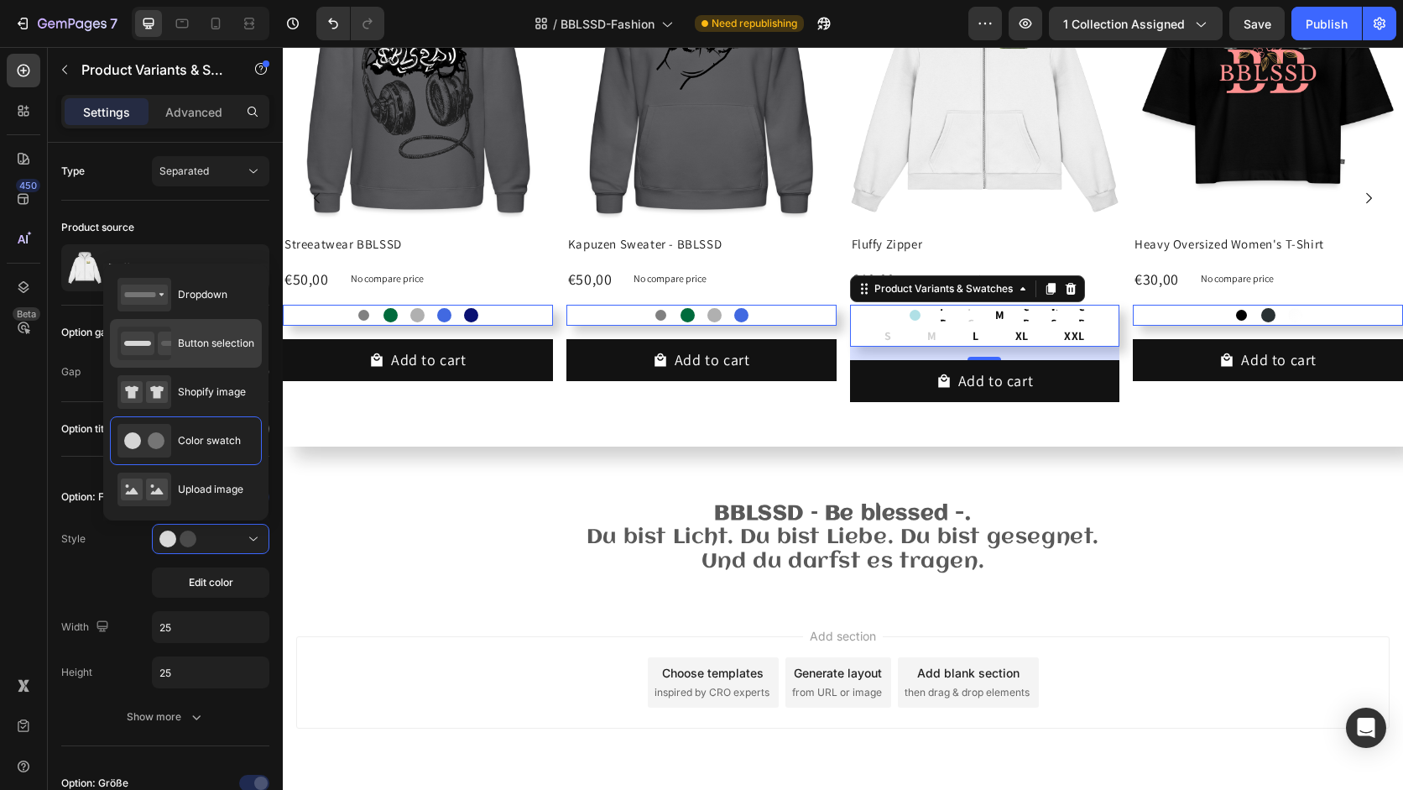
click at [219, 354] on div "Button selection" at bounding box center [185, 343] width 137 height 34
type input "45"
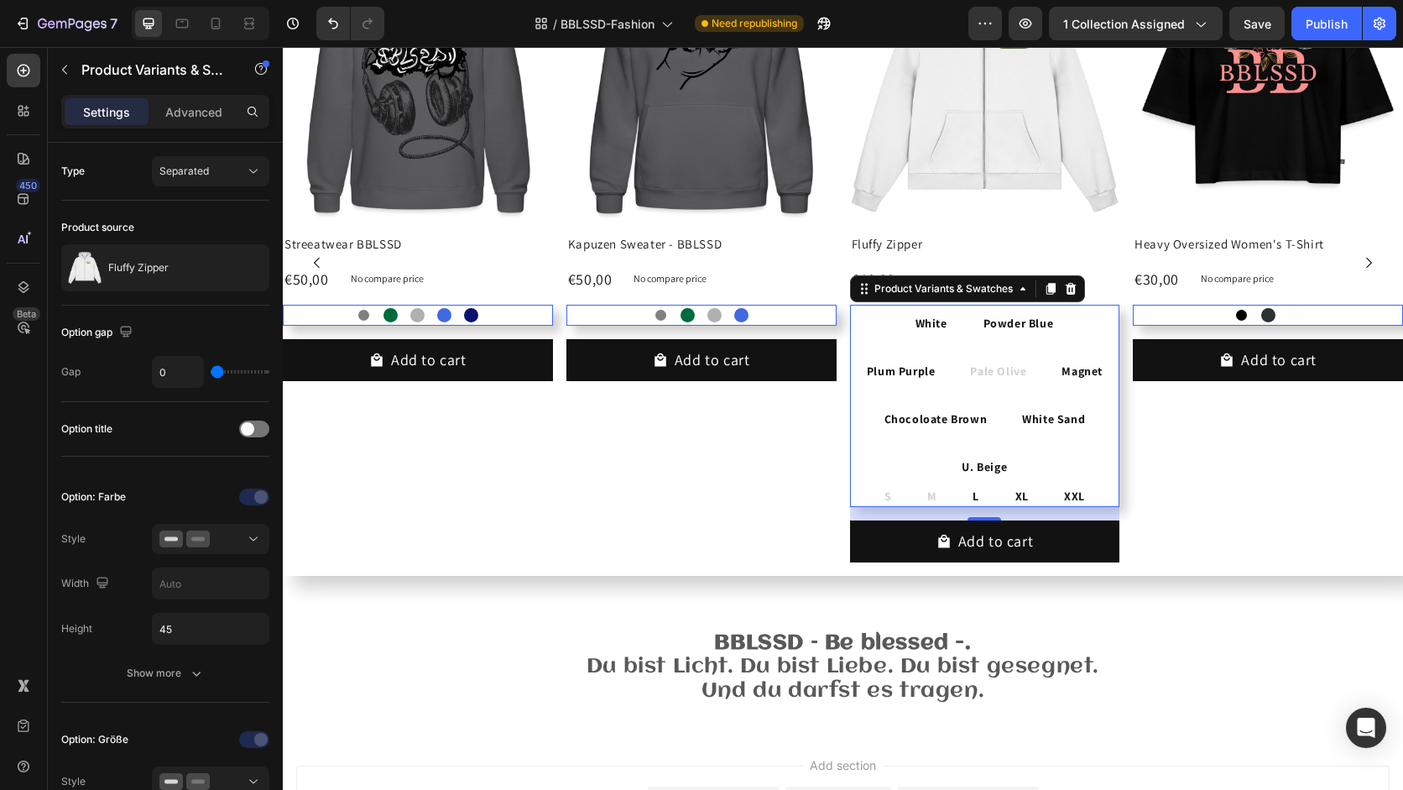
scroll to position [608, 0]
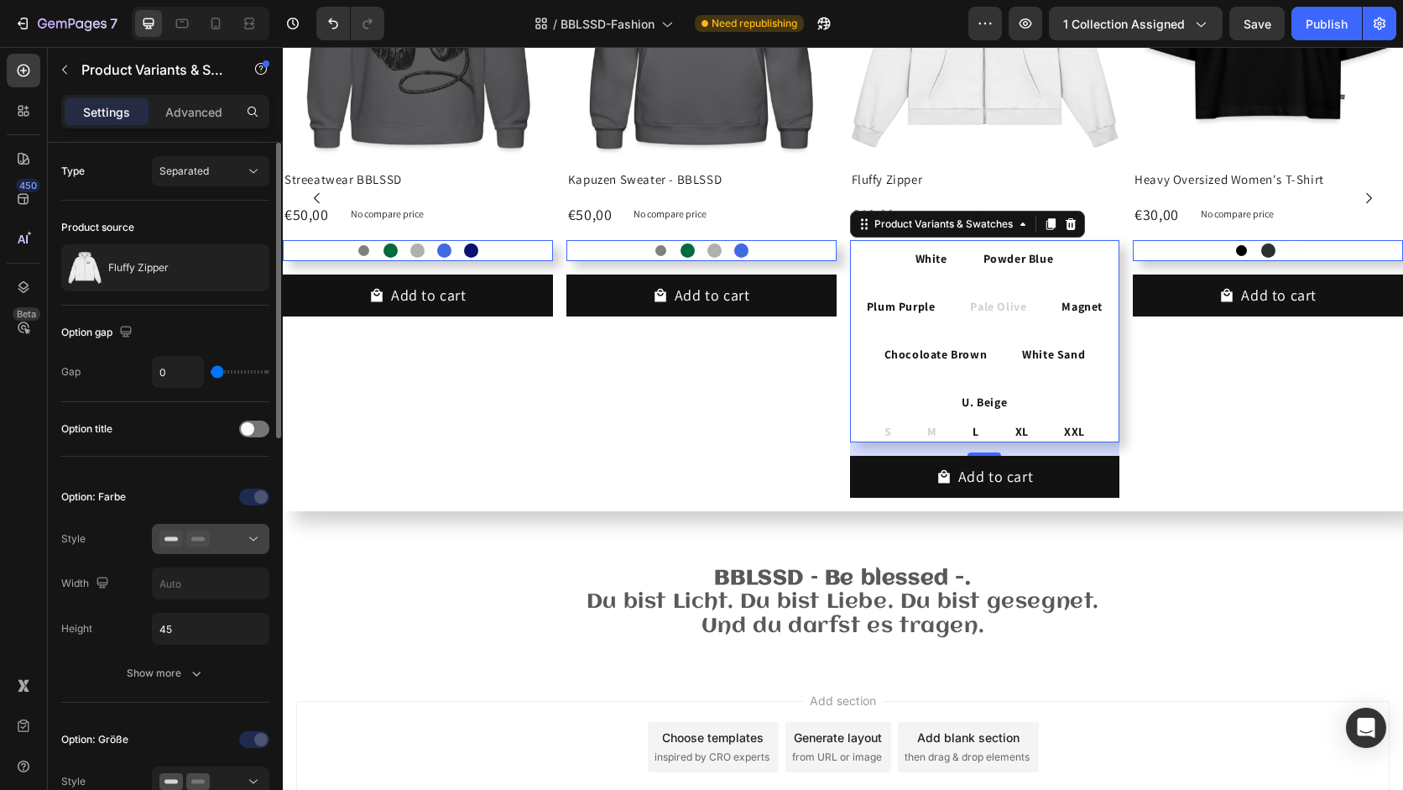
click at [242, 534] on div at bounding box center [210, 538] width 102 height 17
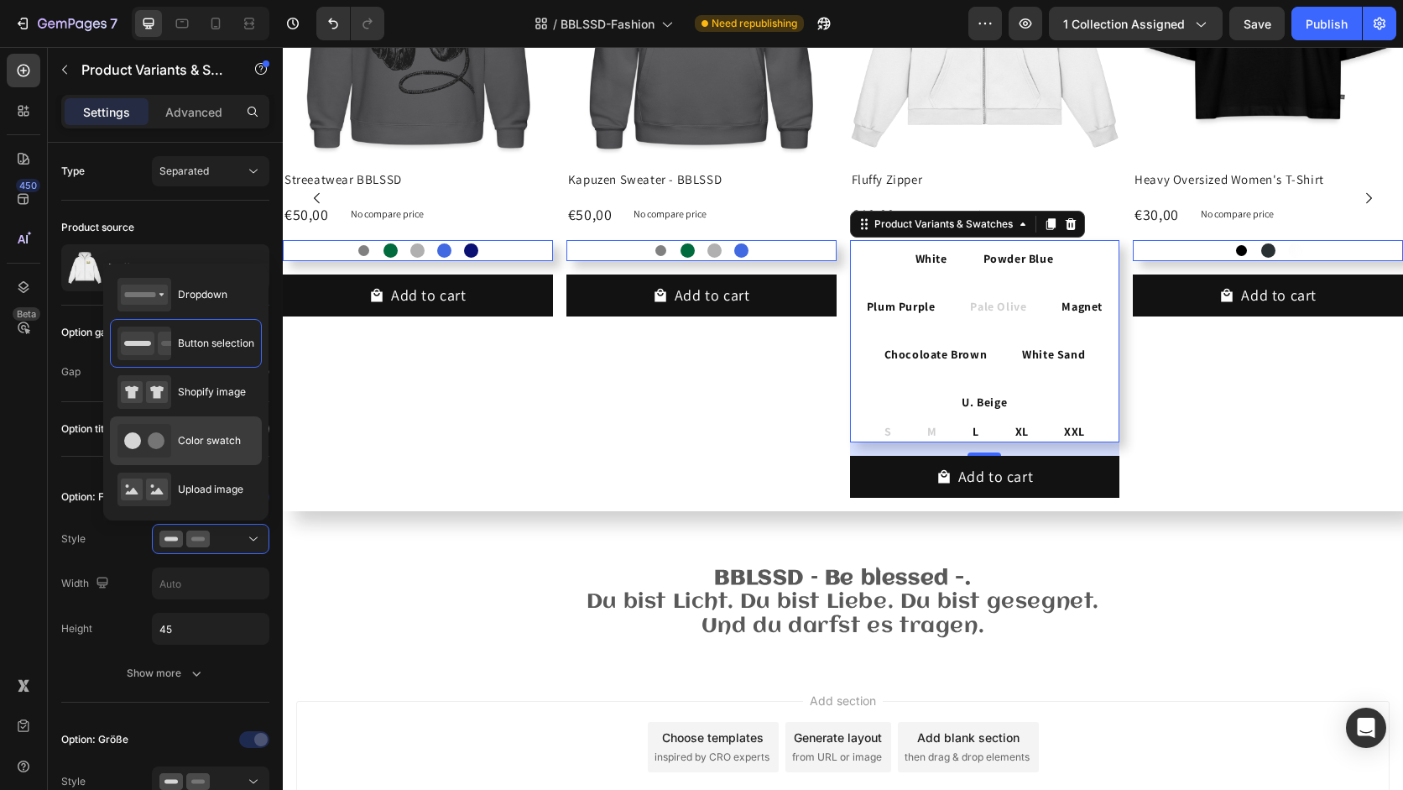
click at [222, 441] on span "Color swatch" at bounding box center [209, 440] width 63 height 15
type input "25"
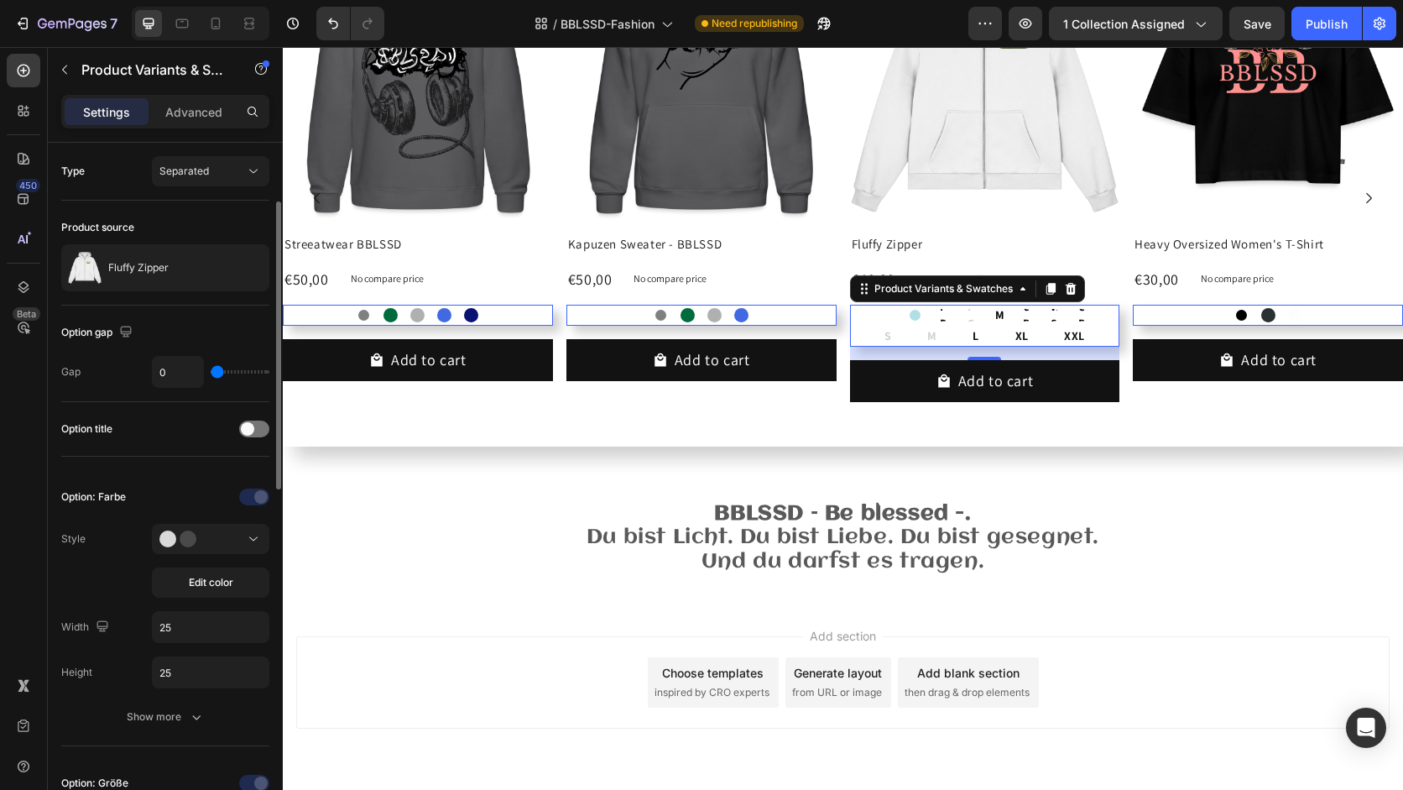
scroll to position [80, 0]
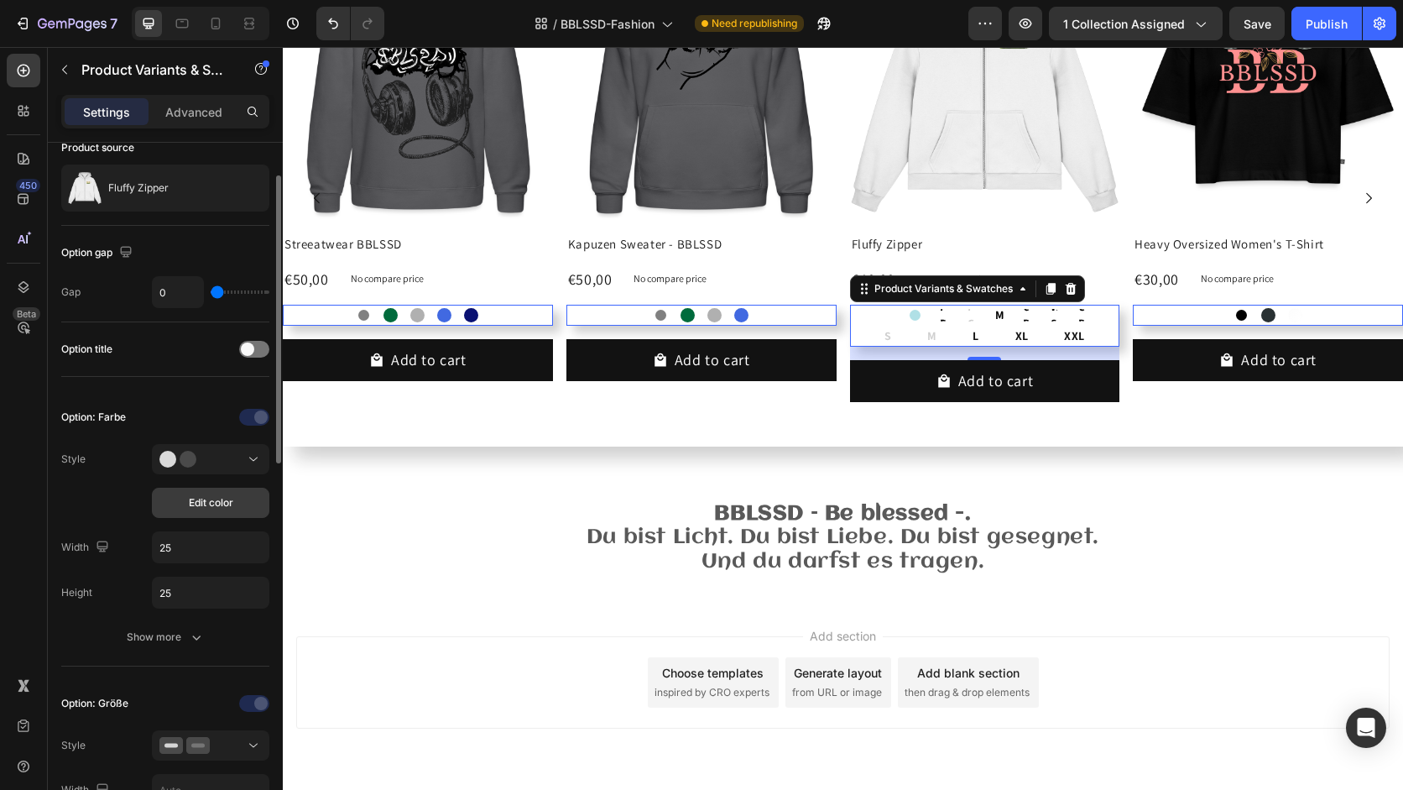
click at [252, 503] on button "Edit color" at bounding box center [210, 503] width 117 height 30
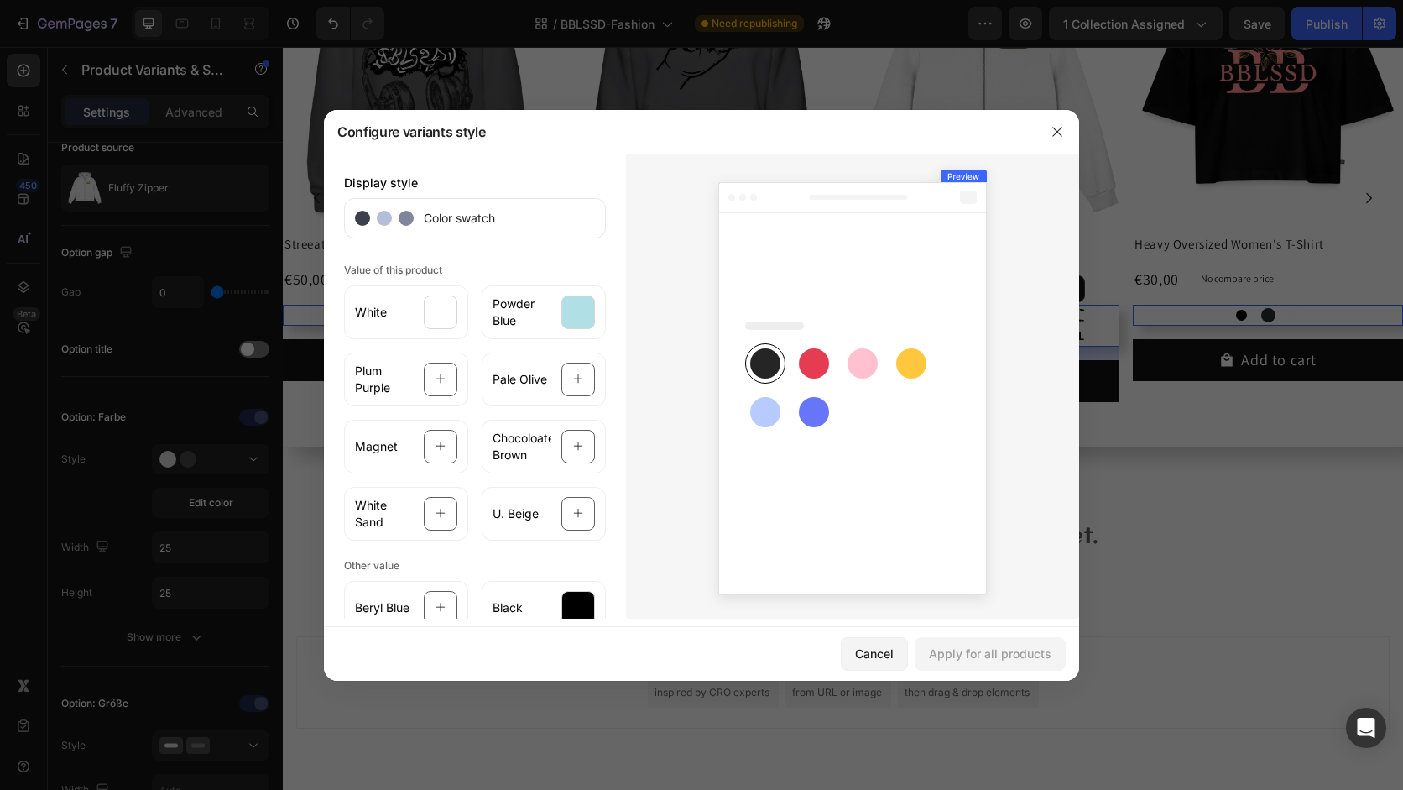
click at [773, 407] on rect at bounding box center [765, 412] width 30 height 30
click at [886, 665] on button "Cancel" at bounding box center [874, 654] width 67 height 34
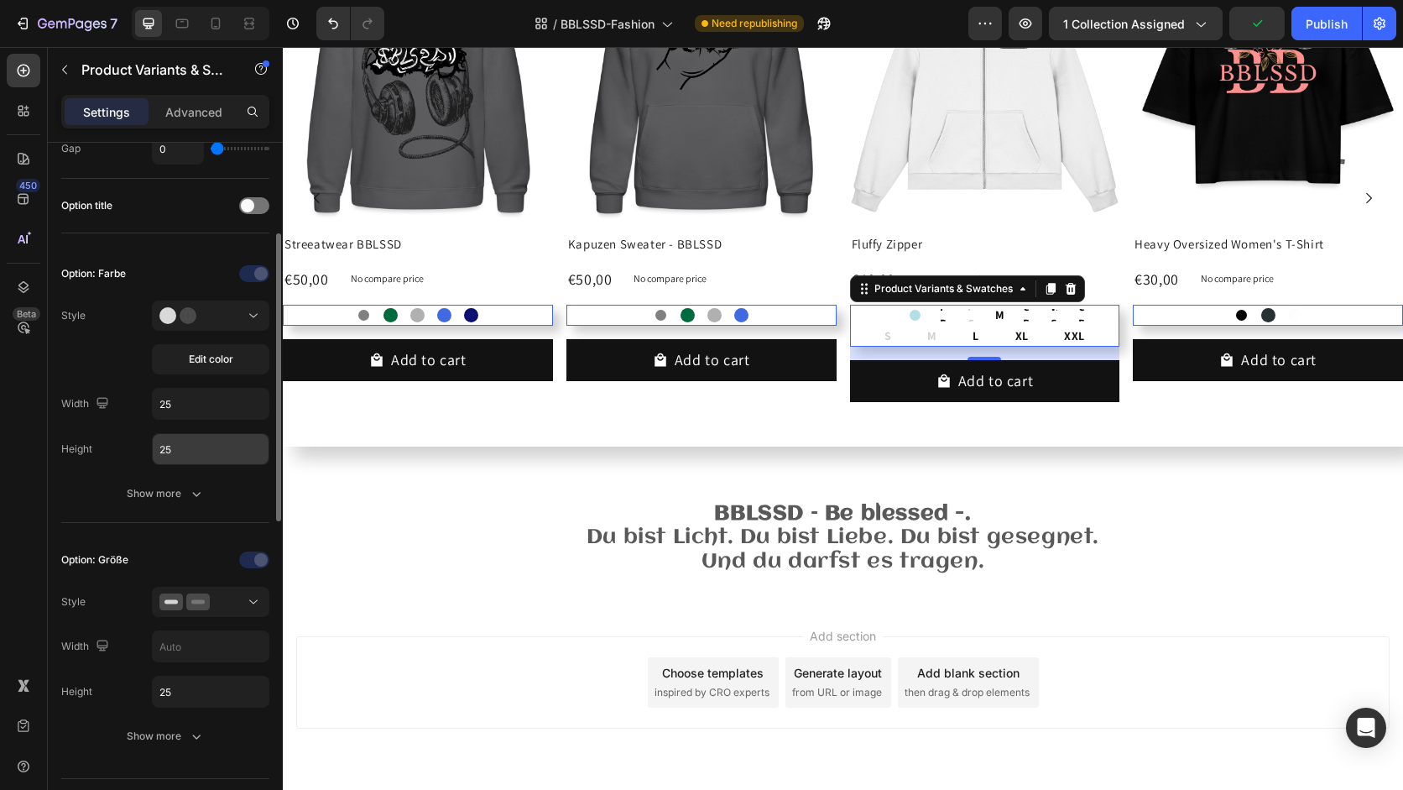
scroll to position [222, 0]
click at [208, 603] on icon at bounding box center [197, 602] width 23 height 17
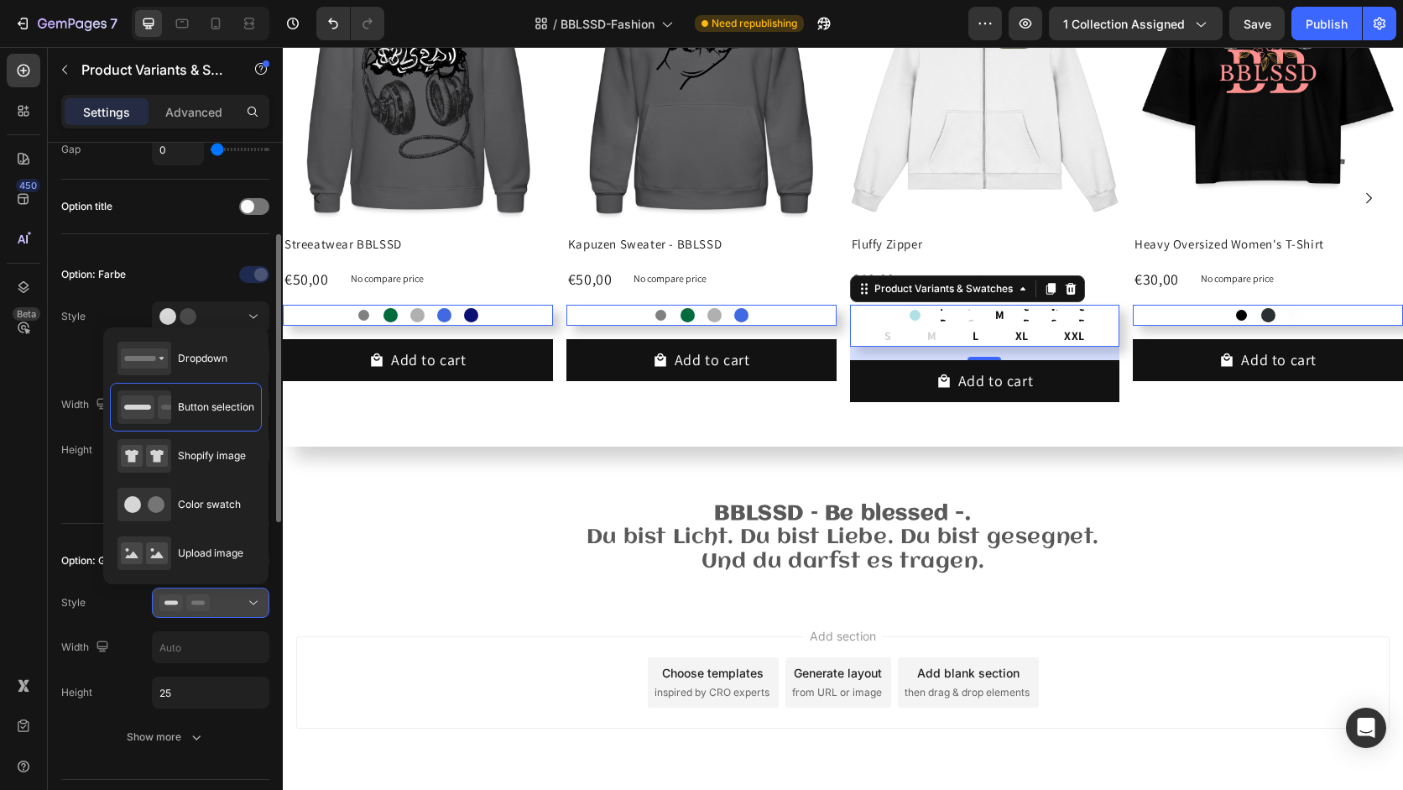
click at [223, 607] on div at bounding box center [210, 602] width 102 height 17
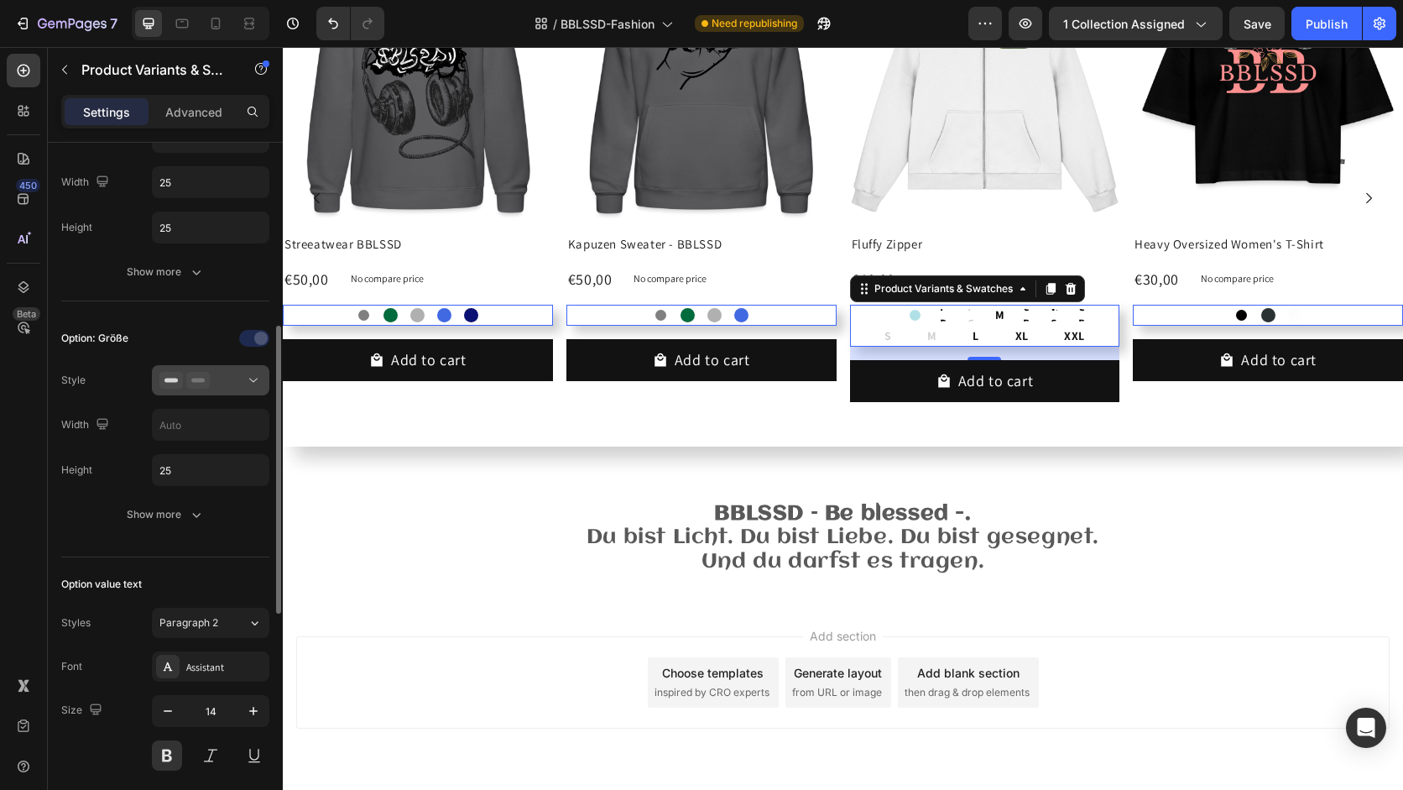
scroll to position [444, 0]
click at [229, 621] on div "Paragraph 2" at bounding box center [203, 623] width 88 height 15
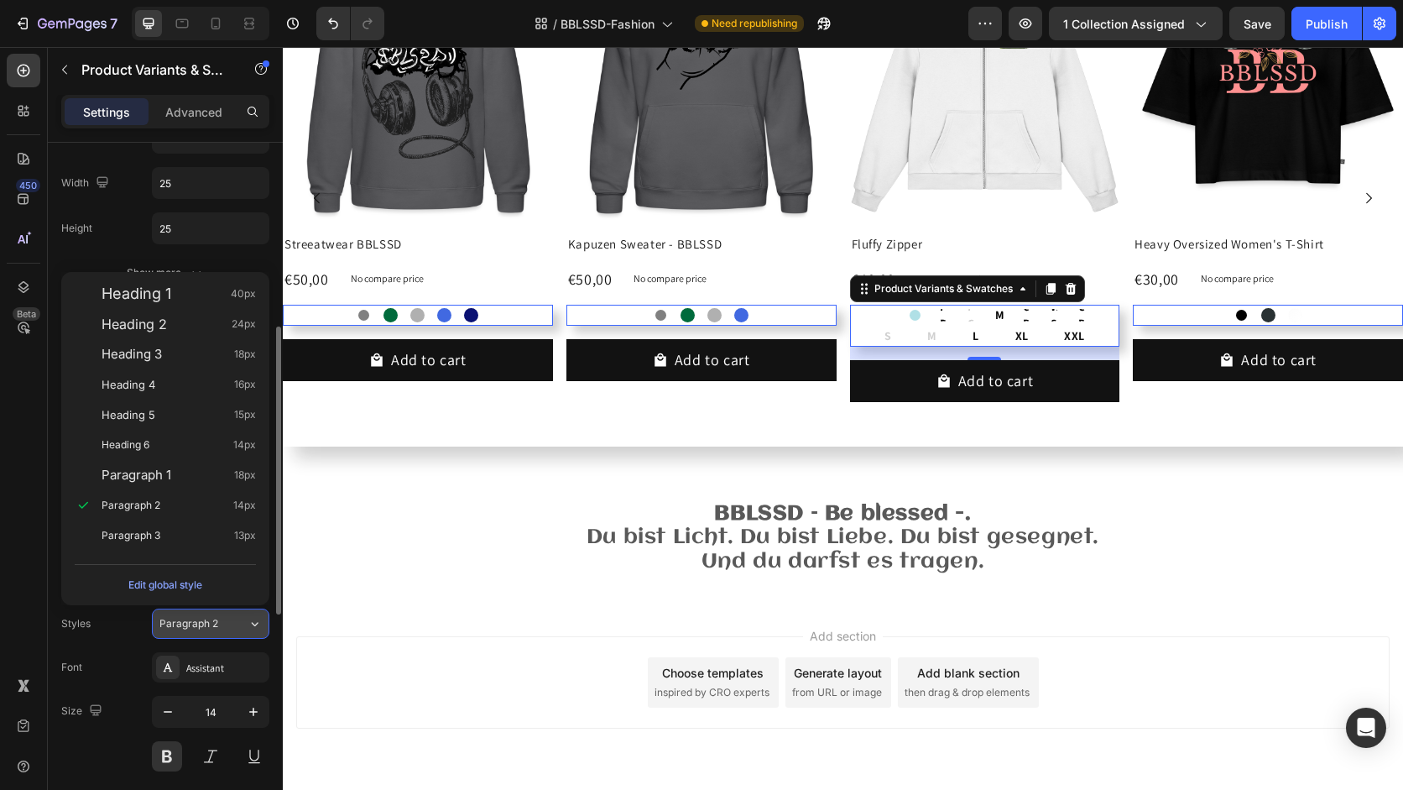
click at [229, 621] on div "Paragraph 2" at bounding box center [203, 623] width 88 height 15
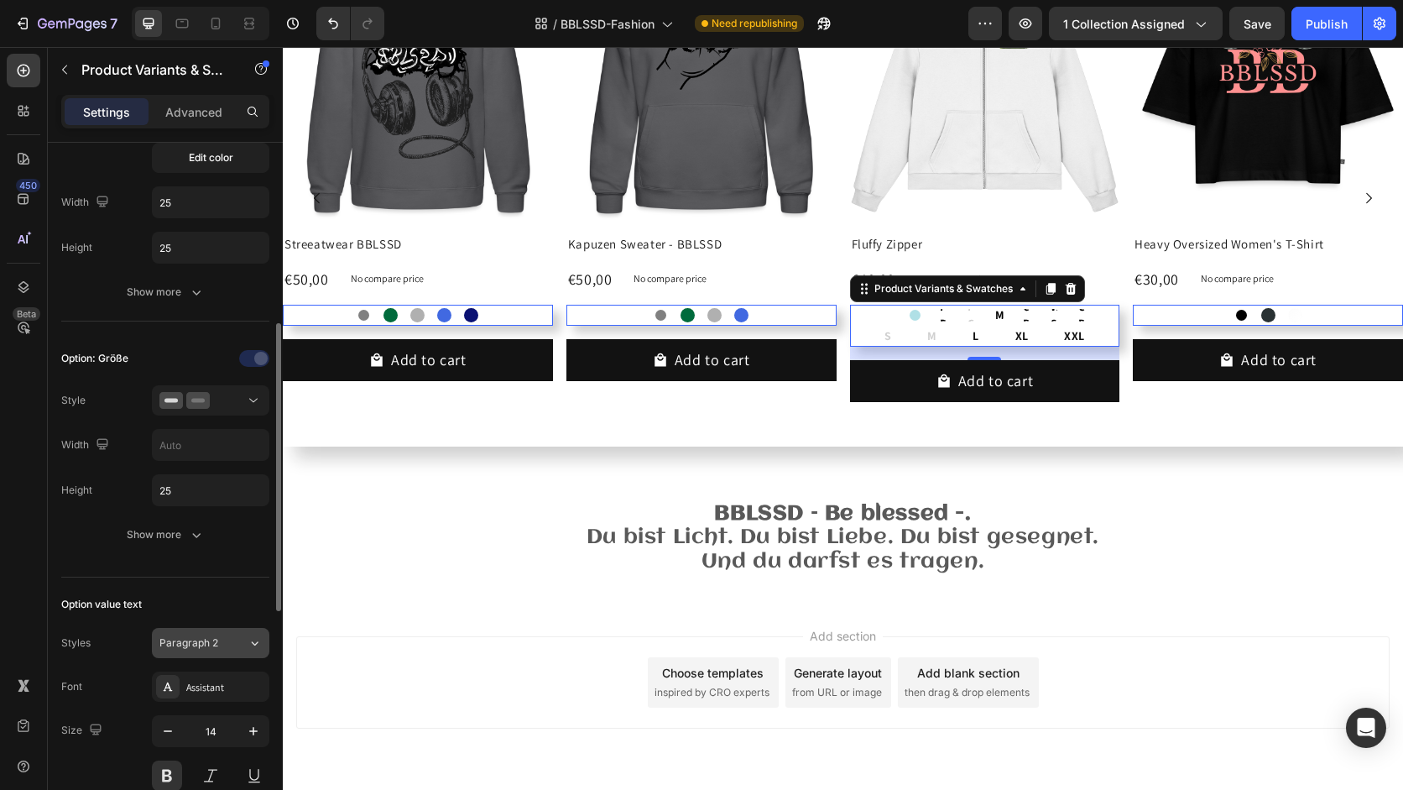
scroll to position [421, 0]
click at [234, 412] on button at bounding box center [210, 404] width 117 height 30
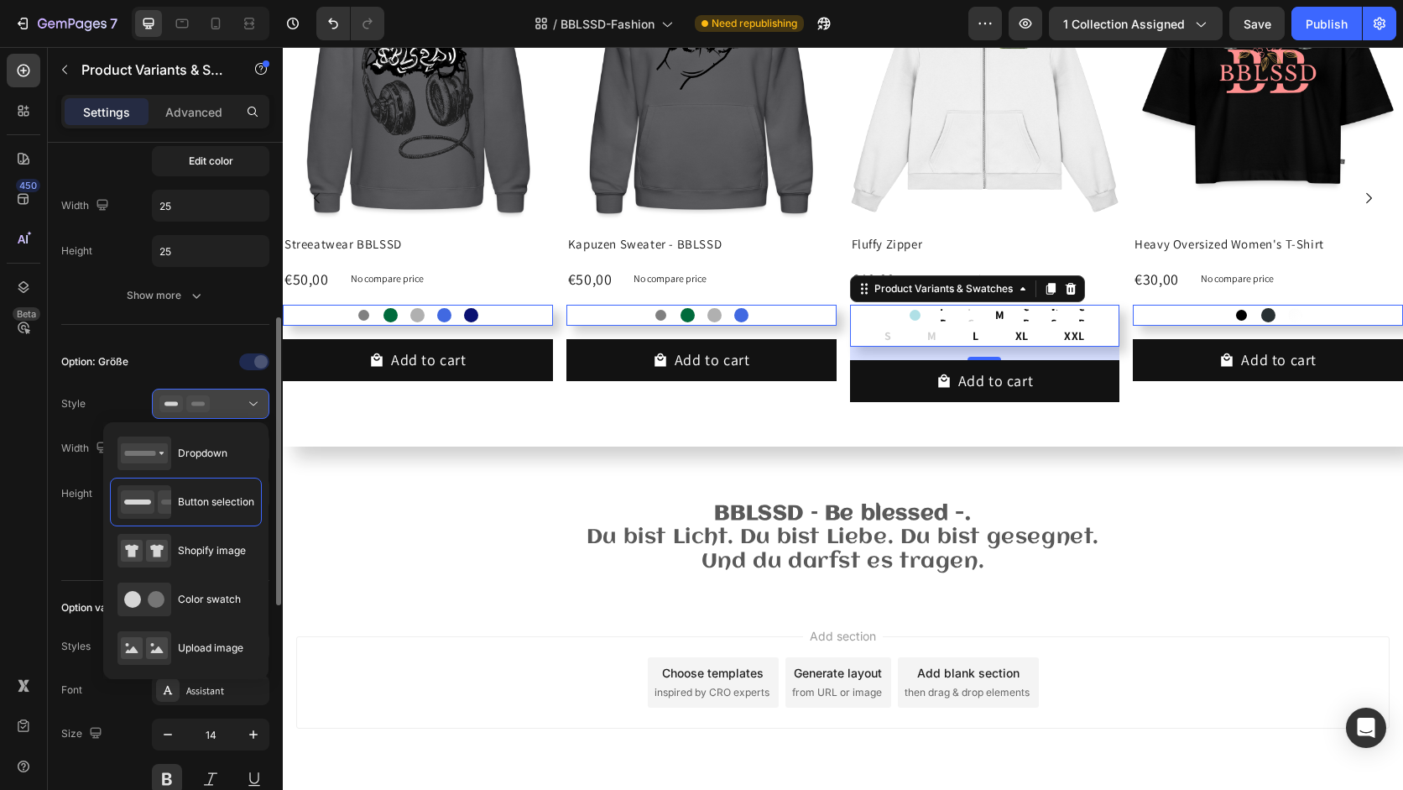
click at [234, 412] on button at bounding box center [210, 404] width 117 height 30
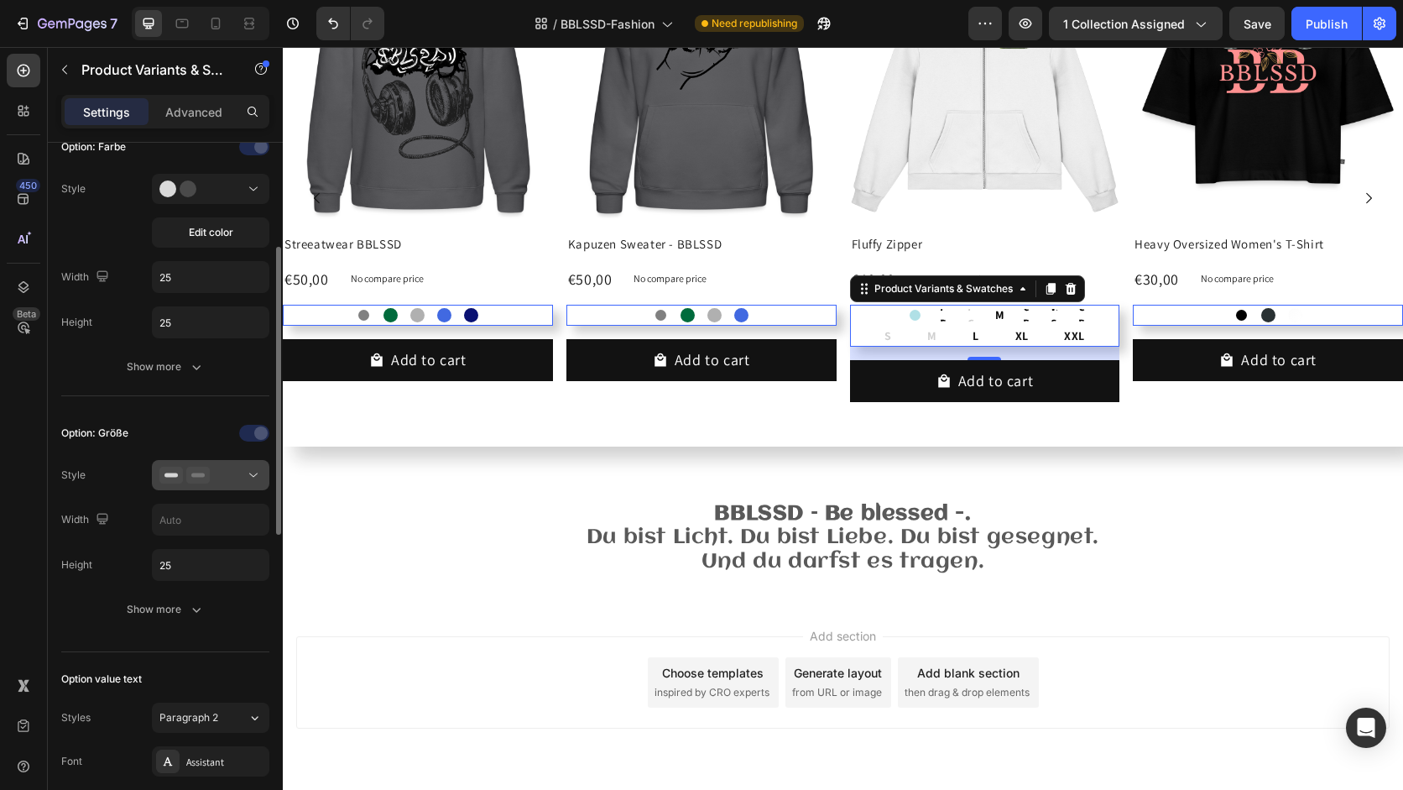
scroll to position [320, 0]
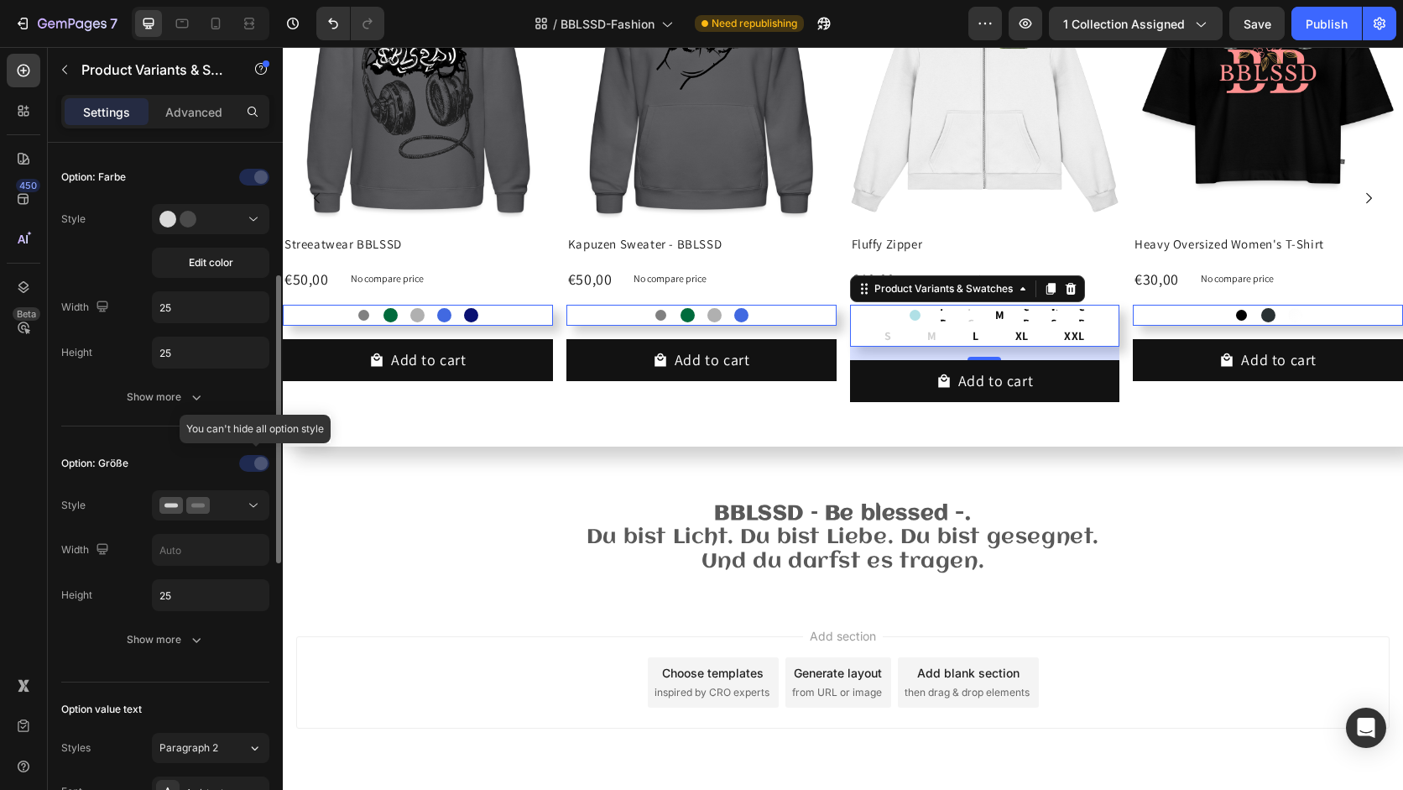
click at [258, 464] on div at bounding box center [255, 463] width 117 height 27
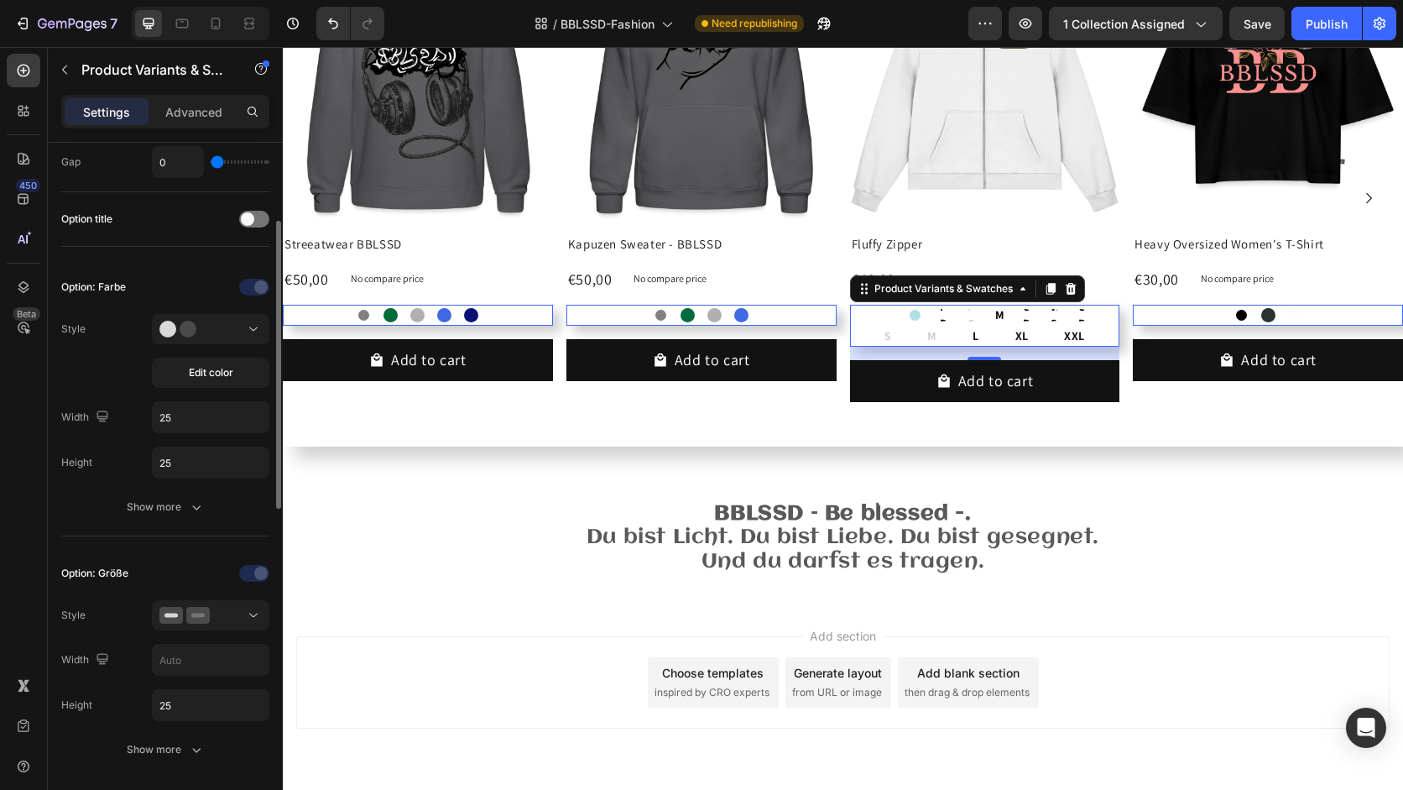
scroll to position [204, 0]
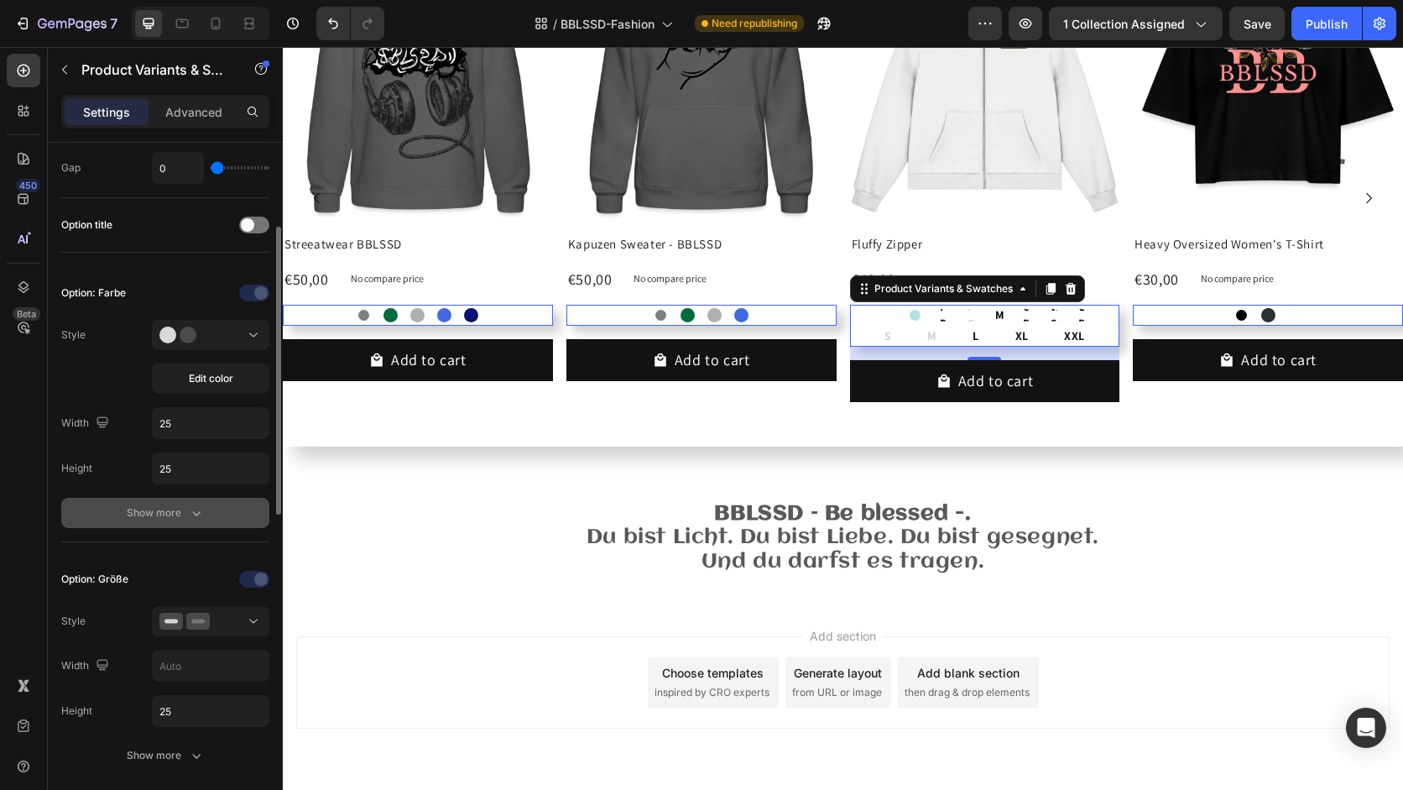
click at [175, 514] on div "Show more" at bounding box center [166, 512] width 78 height 17
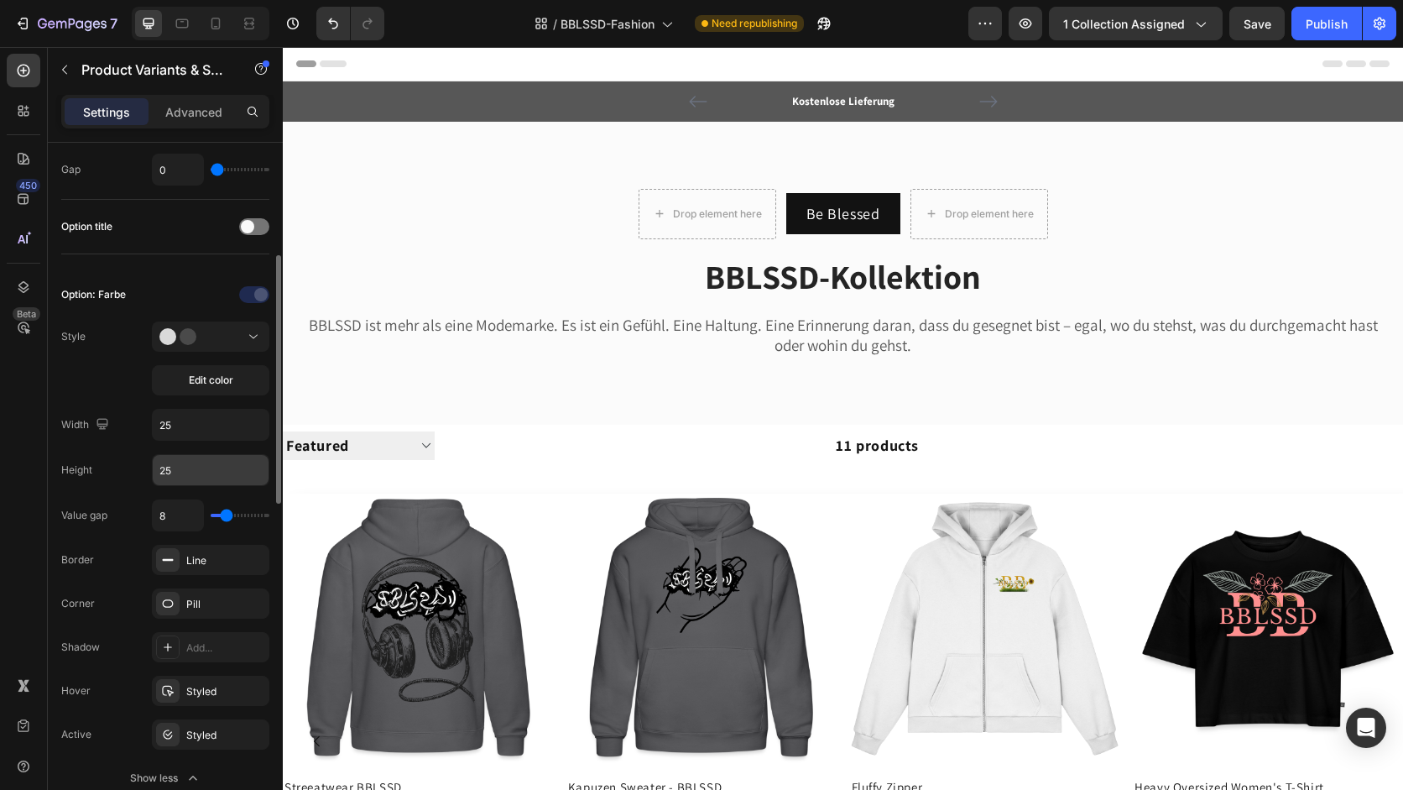
scroll to position [237, 0]
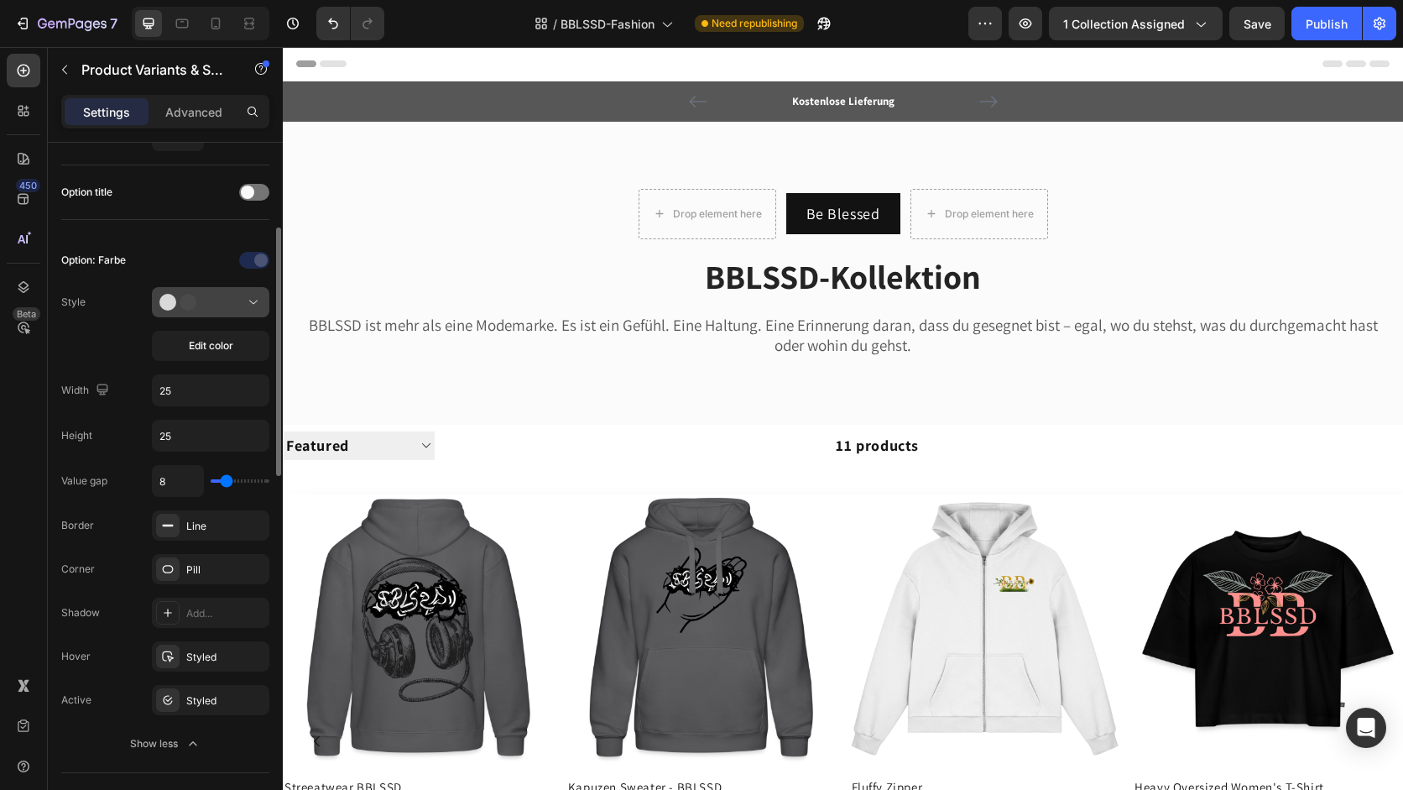
click at [232, 308] on div at bounding box center [210, 302] width 102 height 17
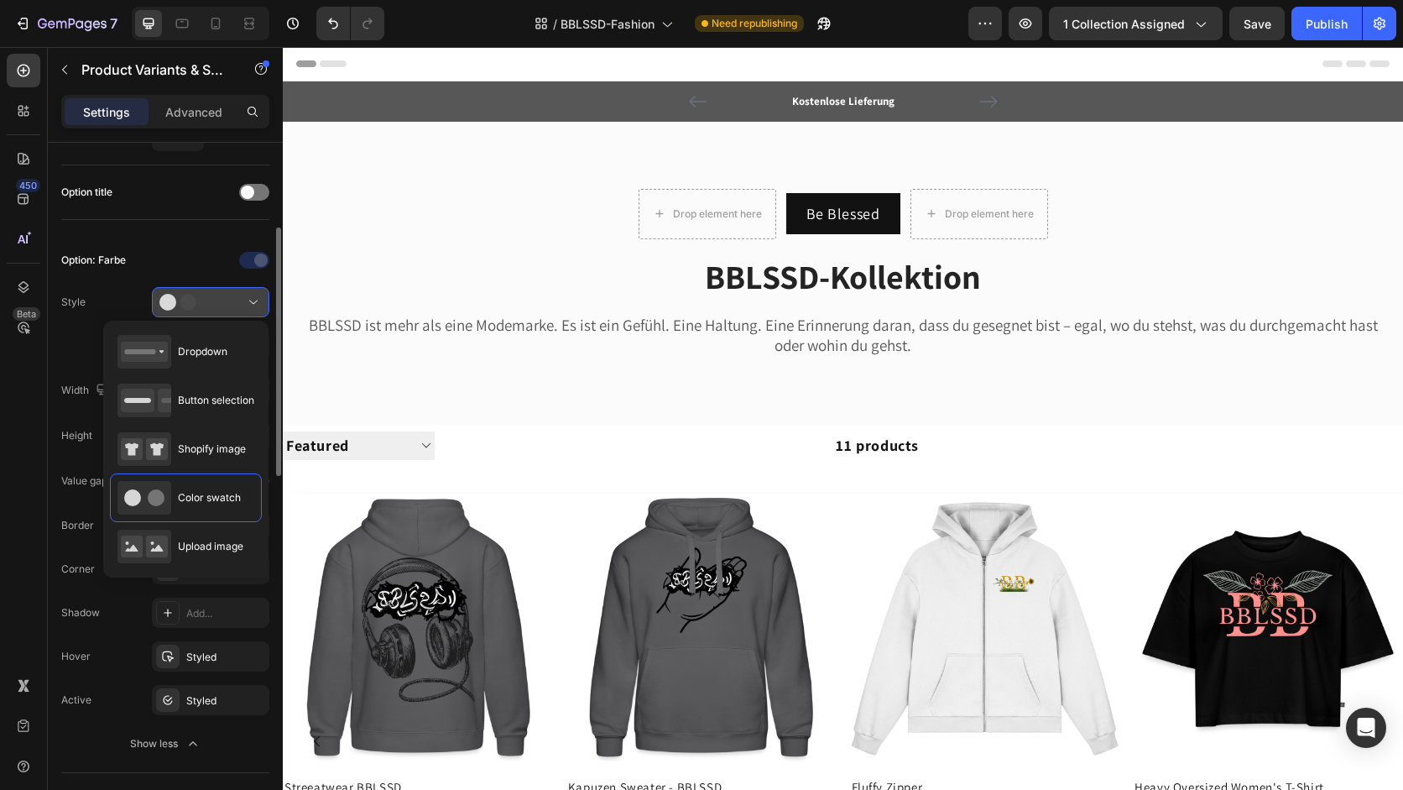
click at [232, 308] on div at bounding box center [210, 302] width 102 height 17
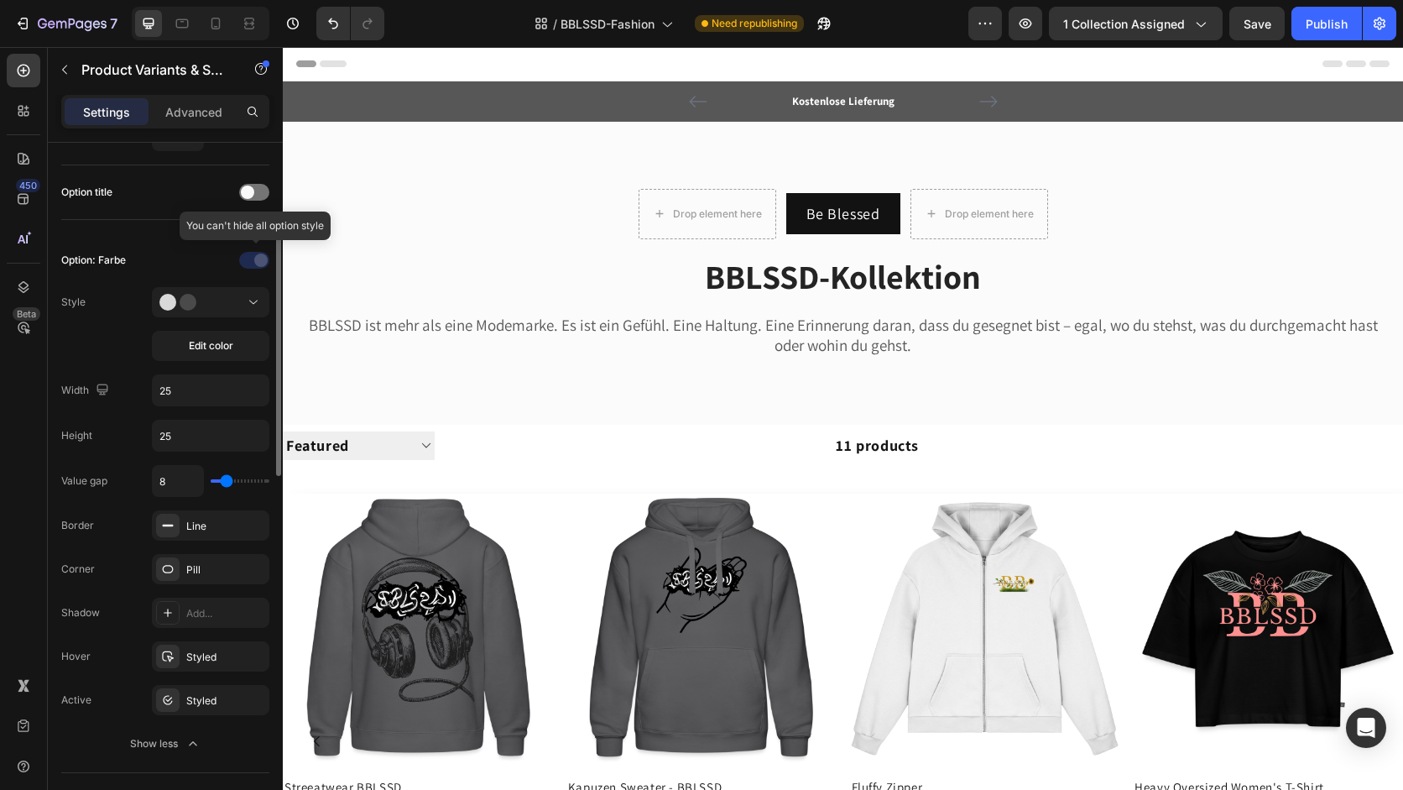
click at [256, 259] on div at bounding box center [255, 260] width 117 height 27
click at [251, 196] on span at bounding box center [247, 191] width 13 height 13
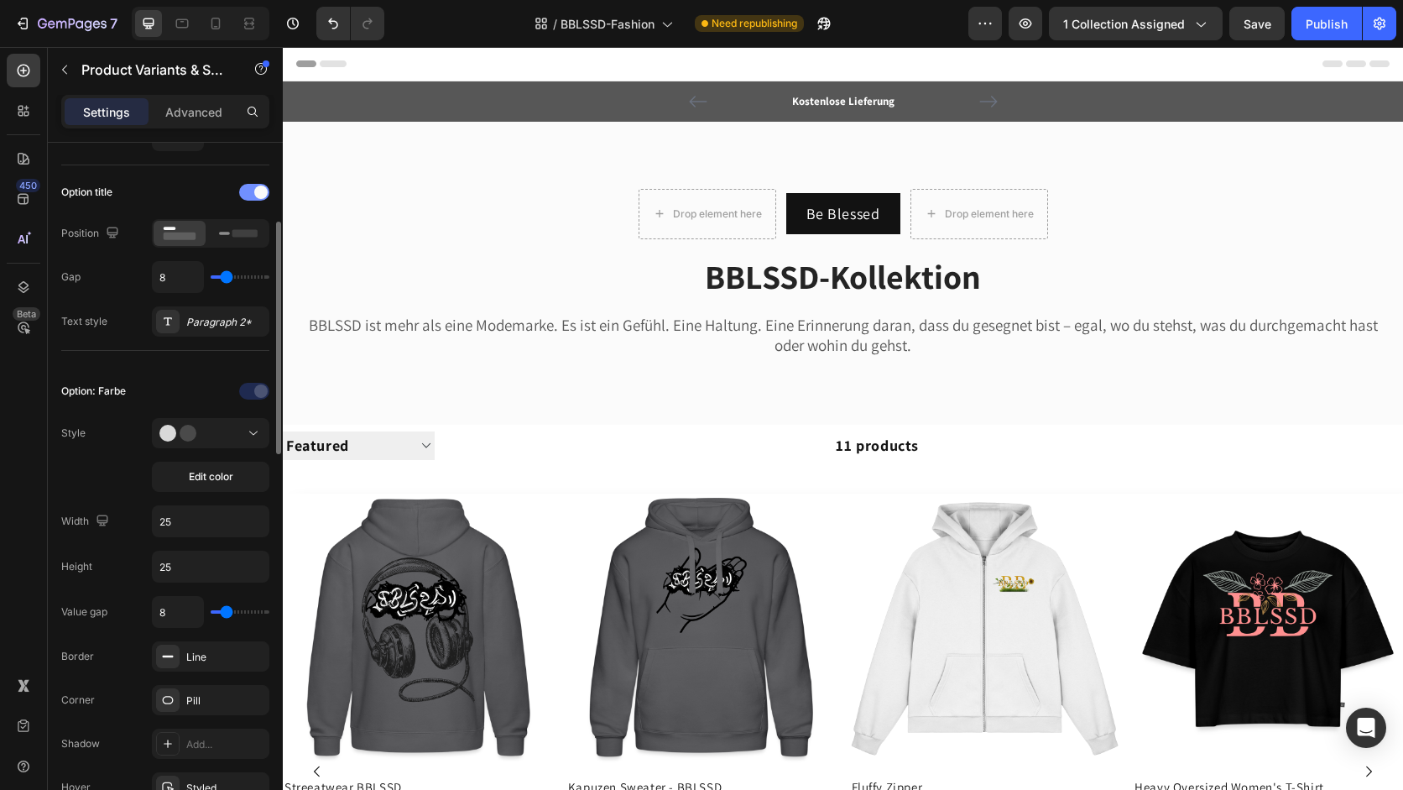
click at [251, 196] on div at bounding box center [254, 192] width 30 height 17
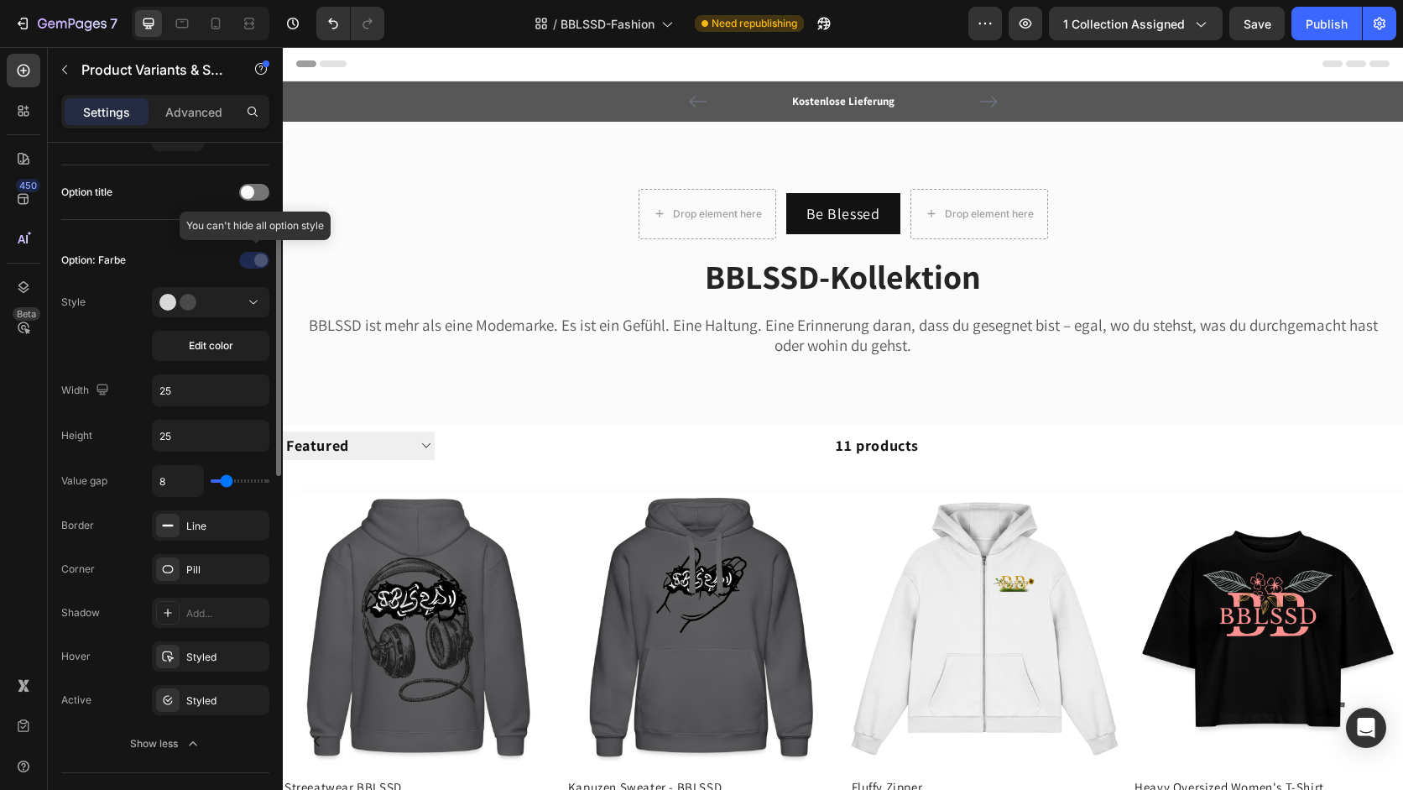
click at [254, 267] on div at bounding box center [255, 260] width 117 height 27
click at [237, 359] on button "Edit color" at bounding box center [210, 346] width 117 height 30
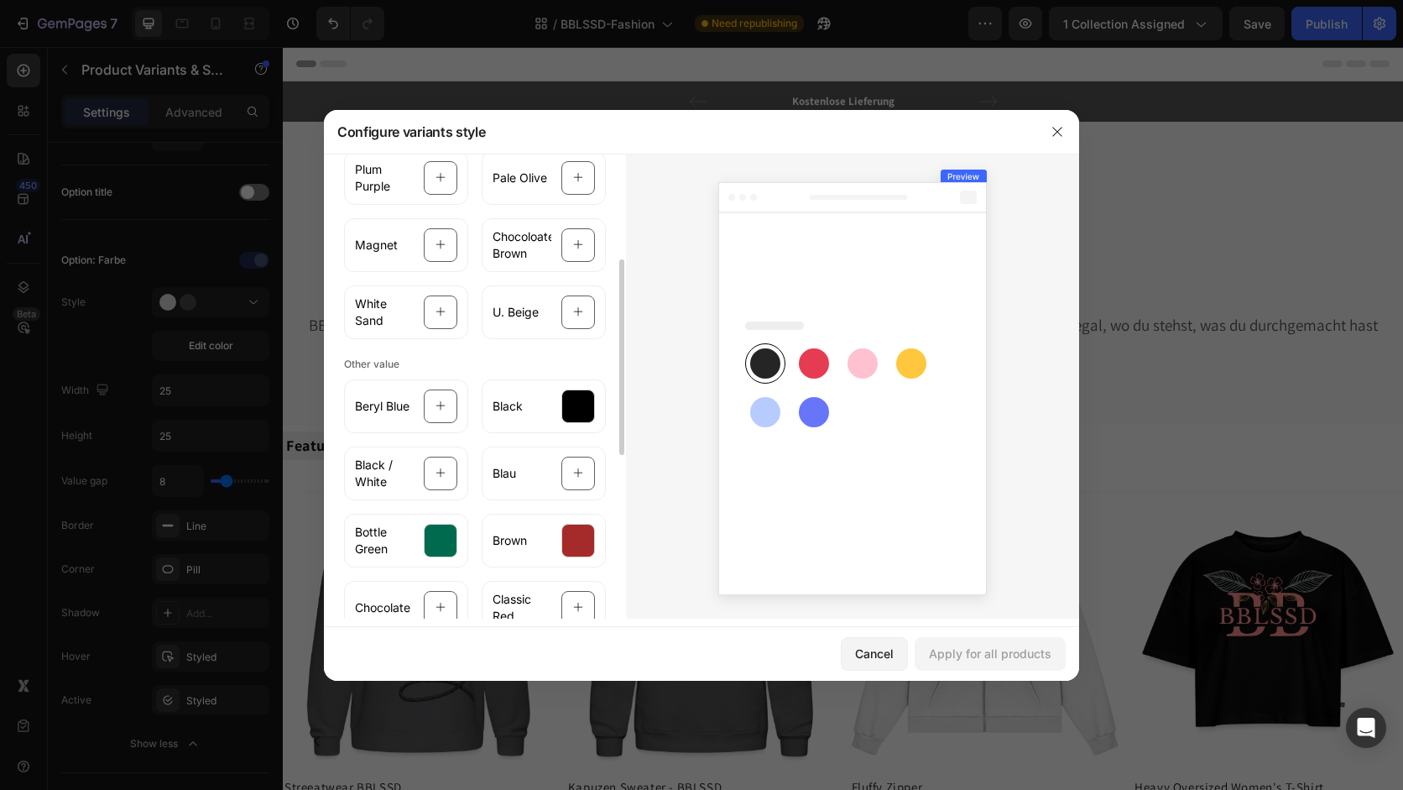
scroll to position [217, 0]
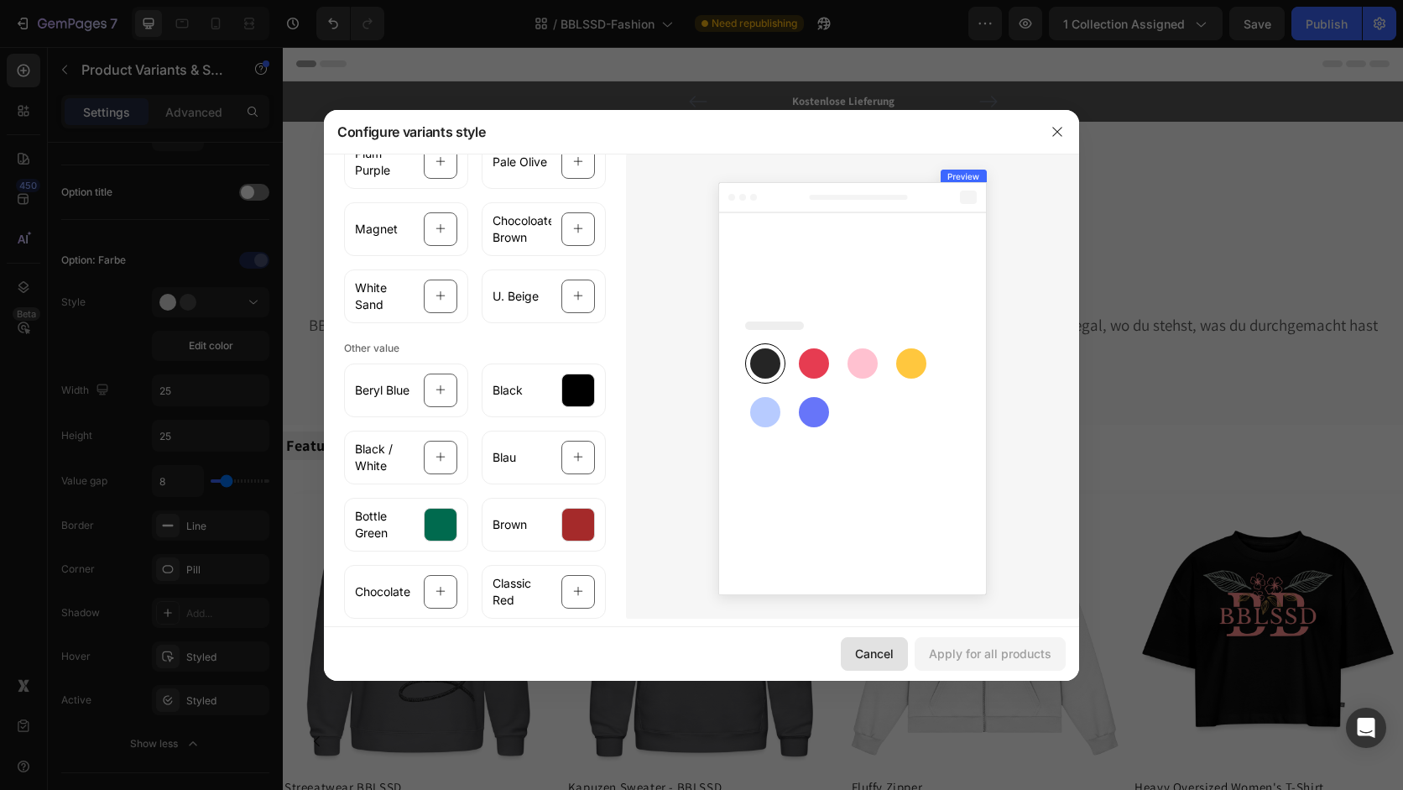
click at [890, 662] on button "Cancel" at bounding box center [874, 654] width 67 height 34
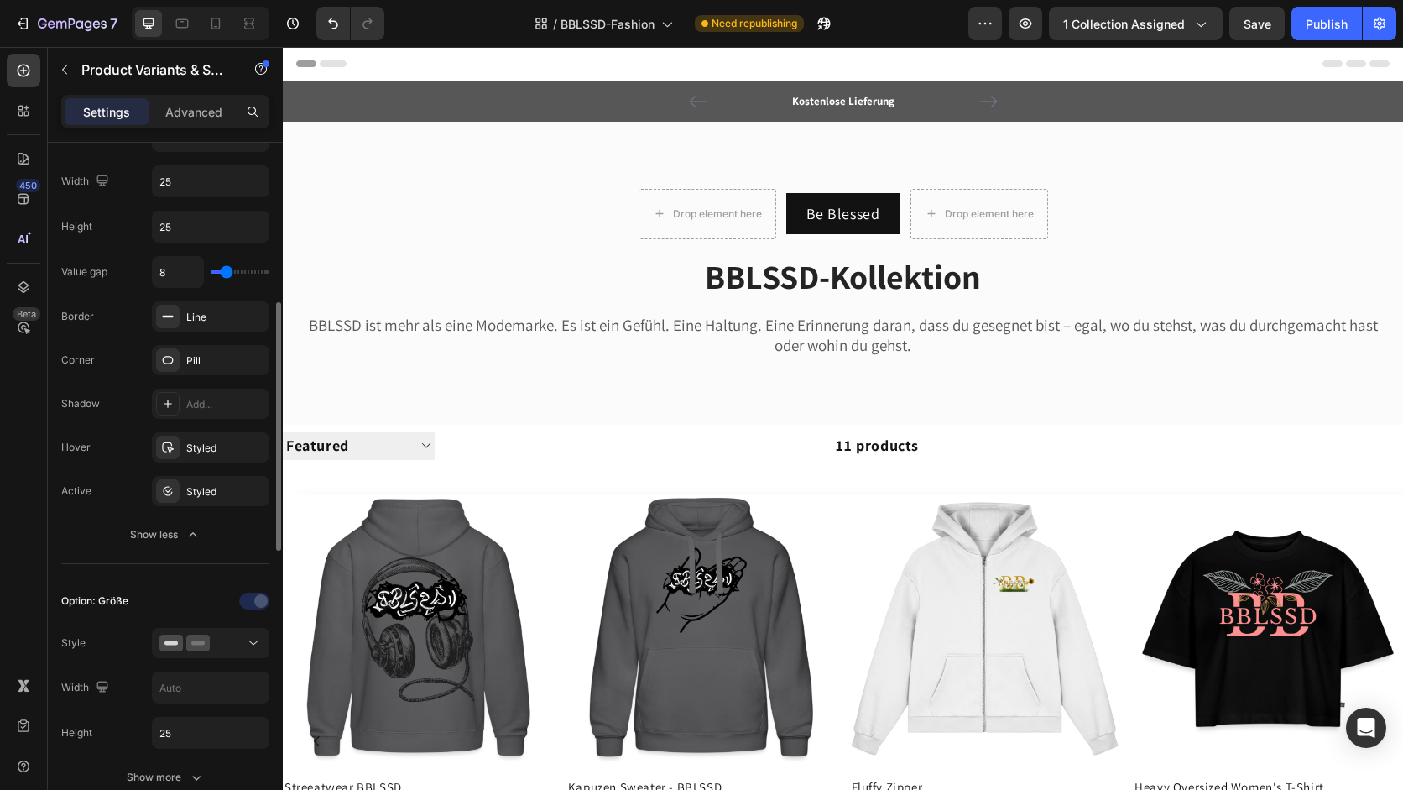
scroll to position [460, 0]
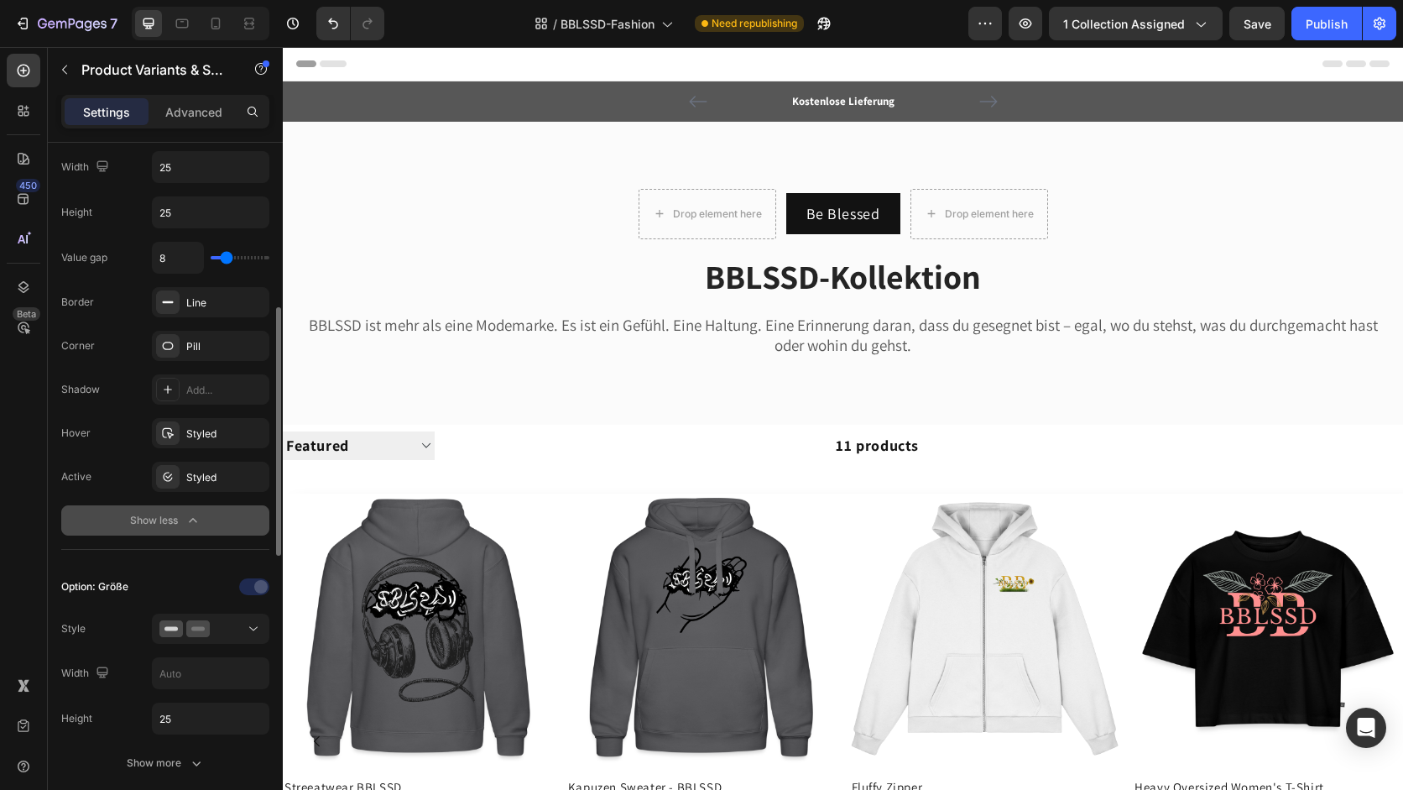
click at [187, 524] on icon "button" at bounding box center [193, 520] width 17 height 17
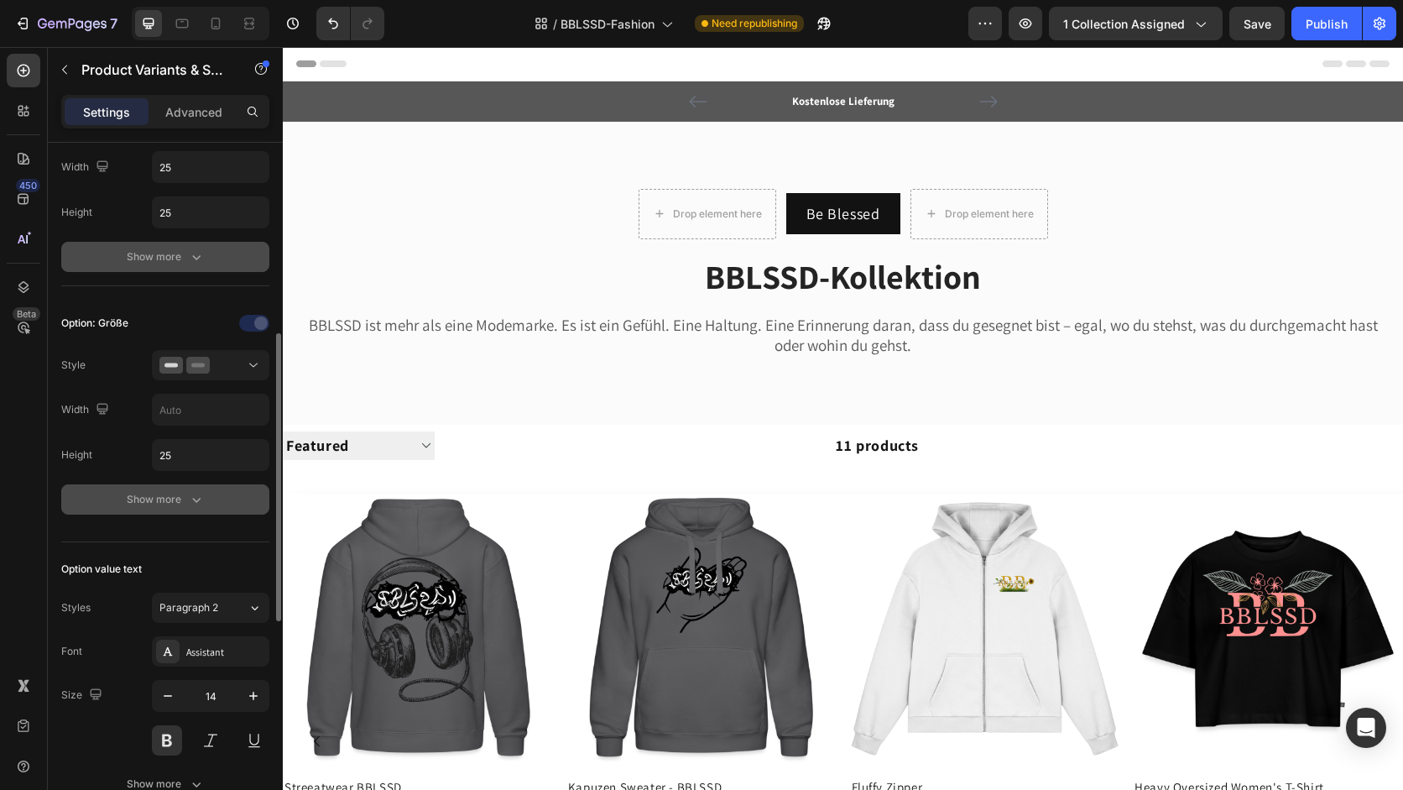
click at [178, 506] on div "Show more" at bounding box center [166, 499] width 78 height 17
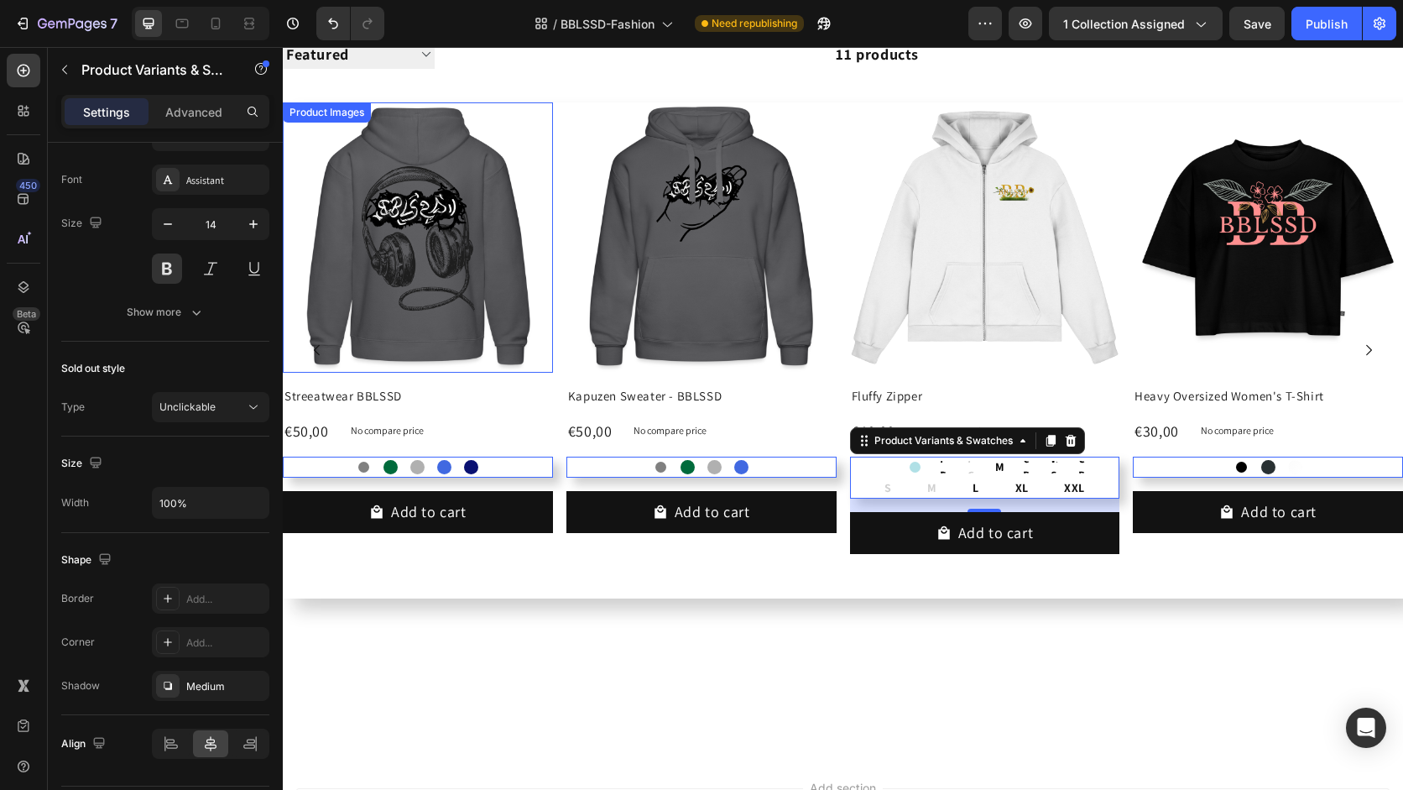
scroll to position [0, 0]
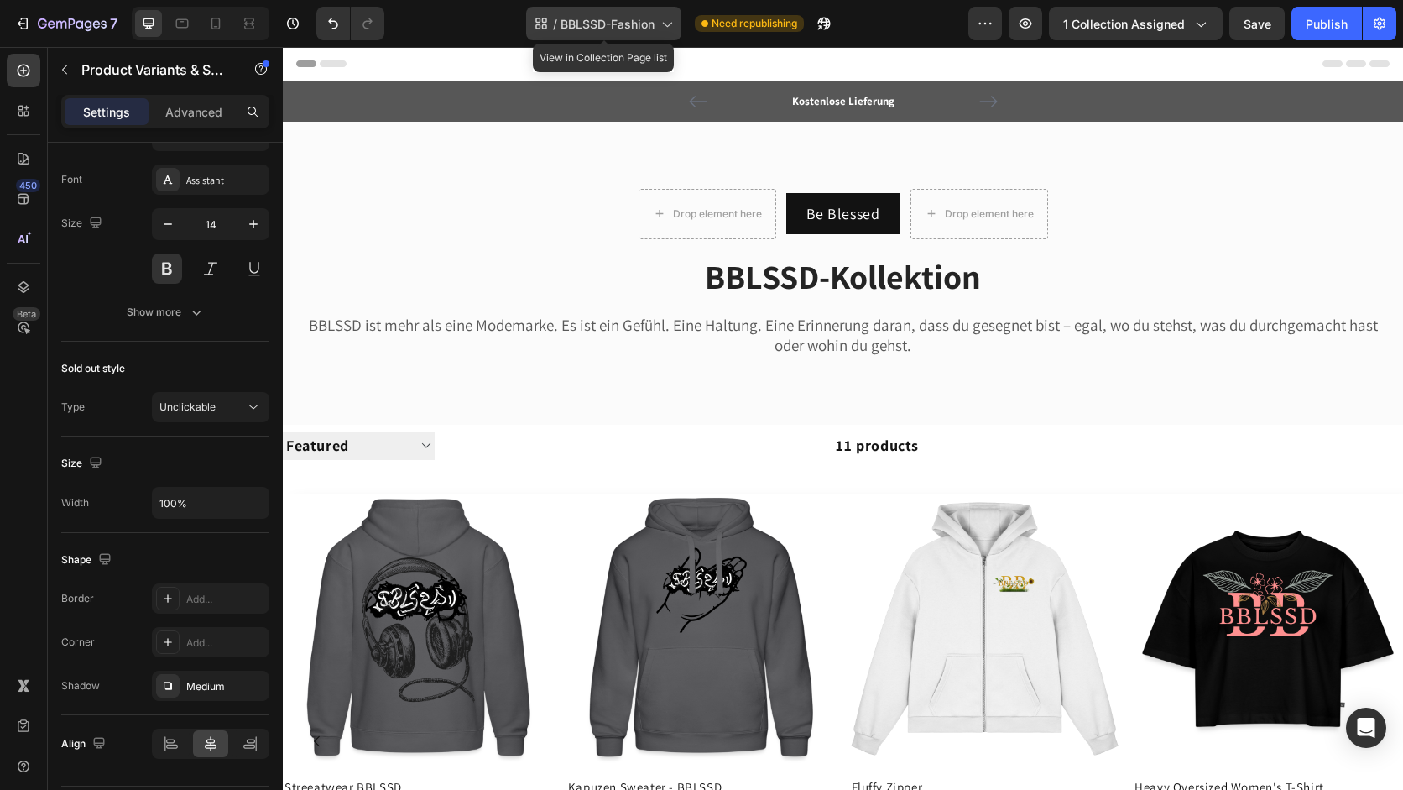
click at [644, 25] on span "BBLSSD-Fashion" at bounding box center [608, 24] width 94 height 18
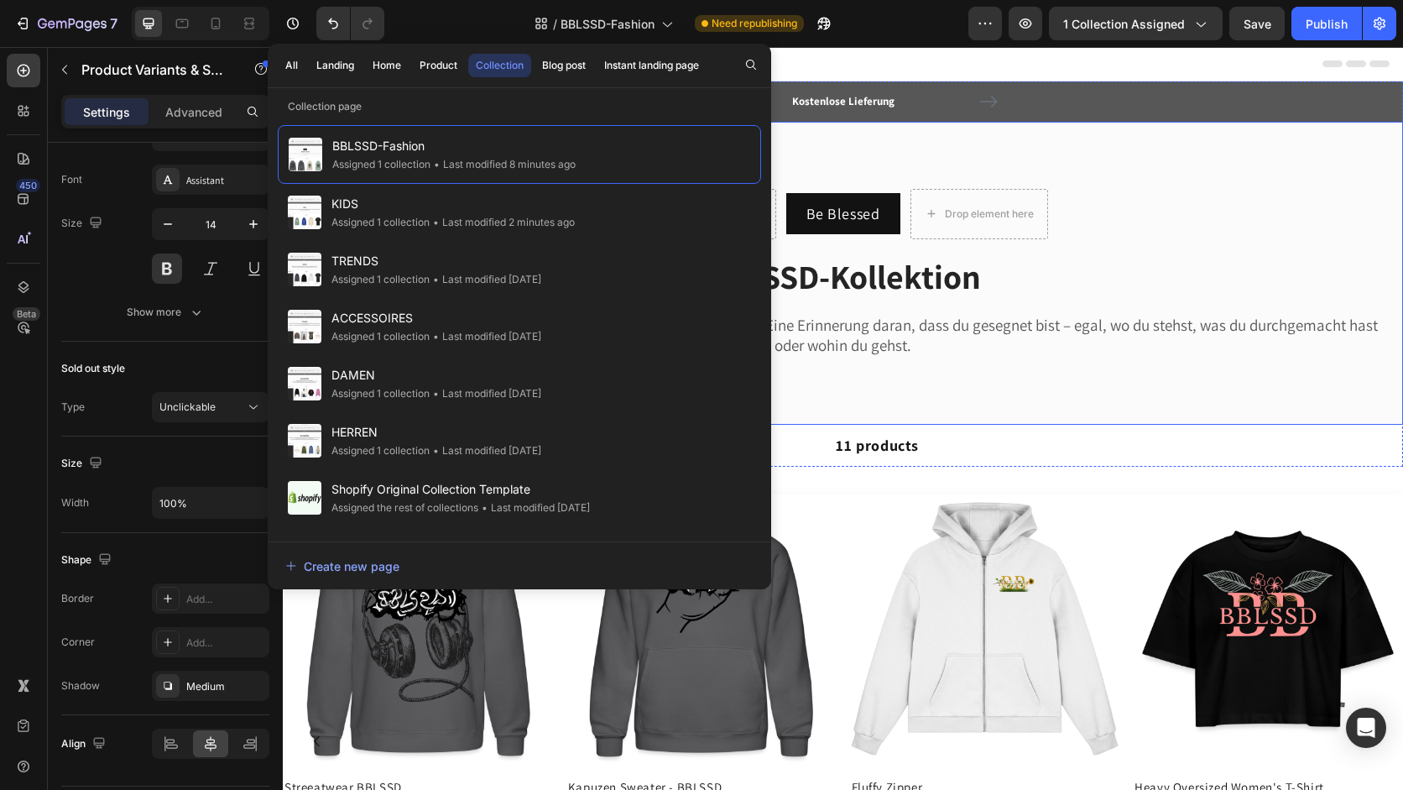
click at [902, 402] on div "Drop element here Be Blessed Button Drop element here Row BBLSSD-Kollektion Hea…" at bounding box center [843, 273] width 1120 height 303
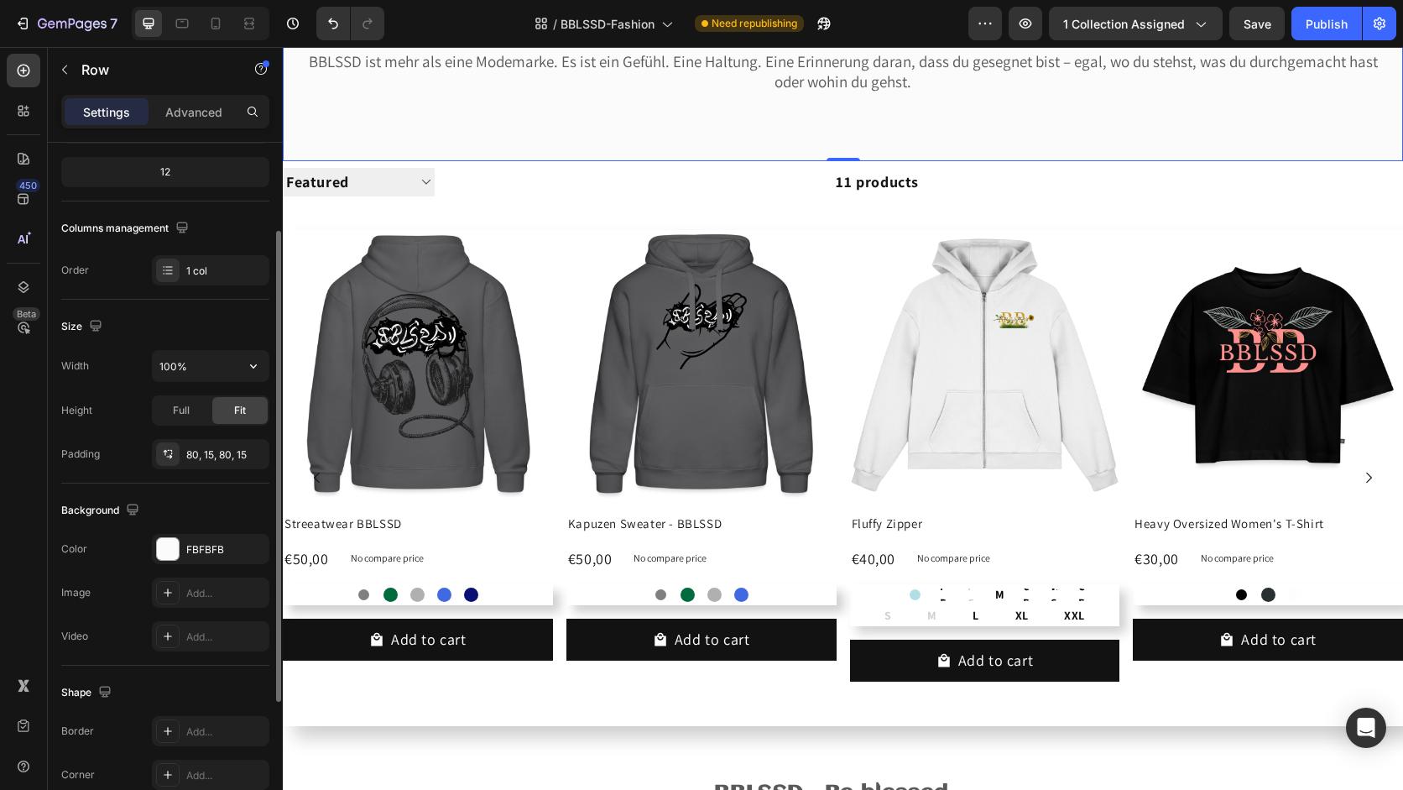
scroll to position [219, 0]
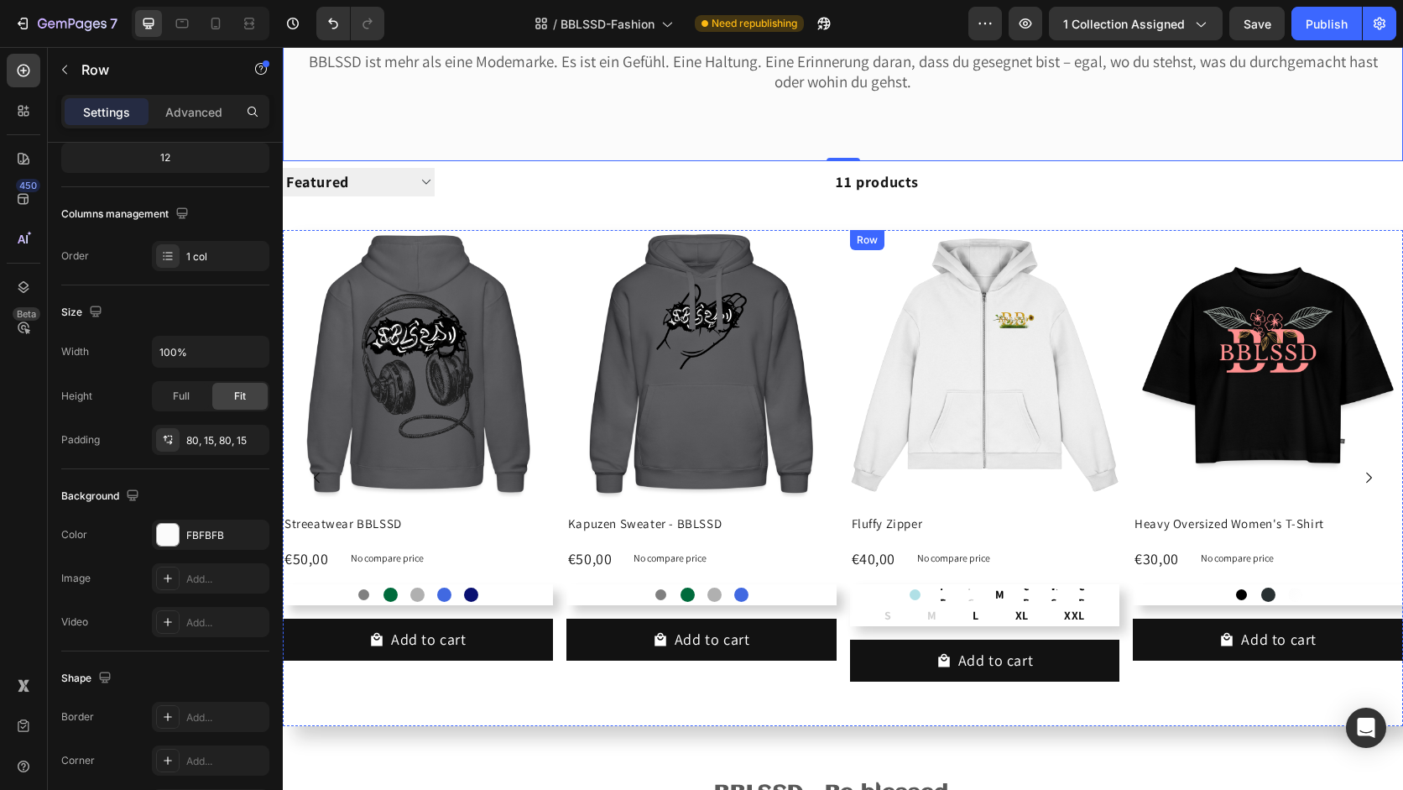
click at [1054, 634] on div "Product Images Fluffy Zipper Product Title €40,00 Product Price Product Price N…" at bounding box center [985, 462] width 270 height 465
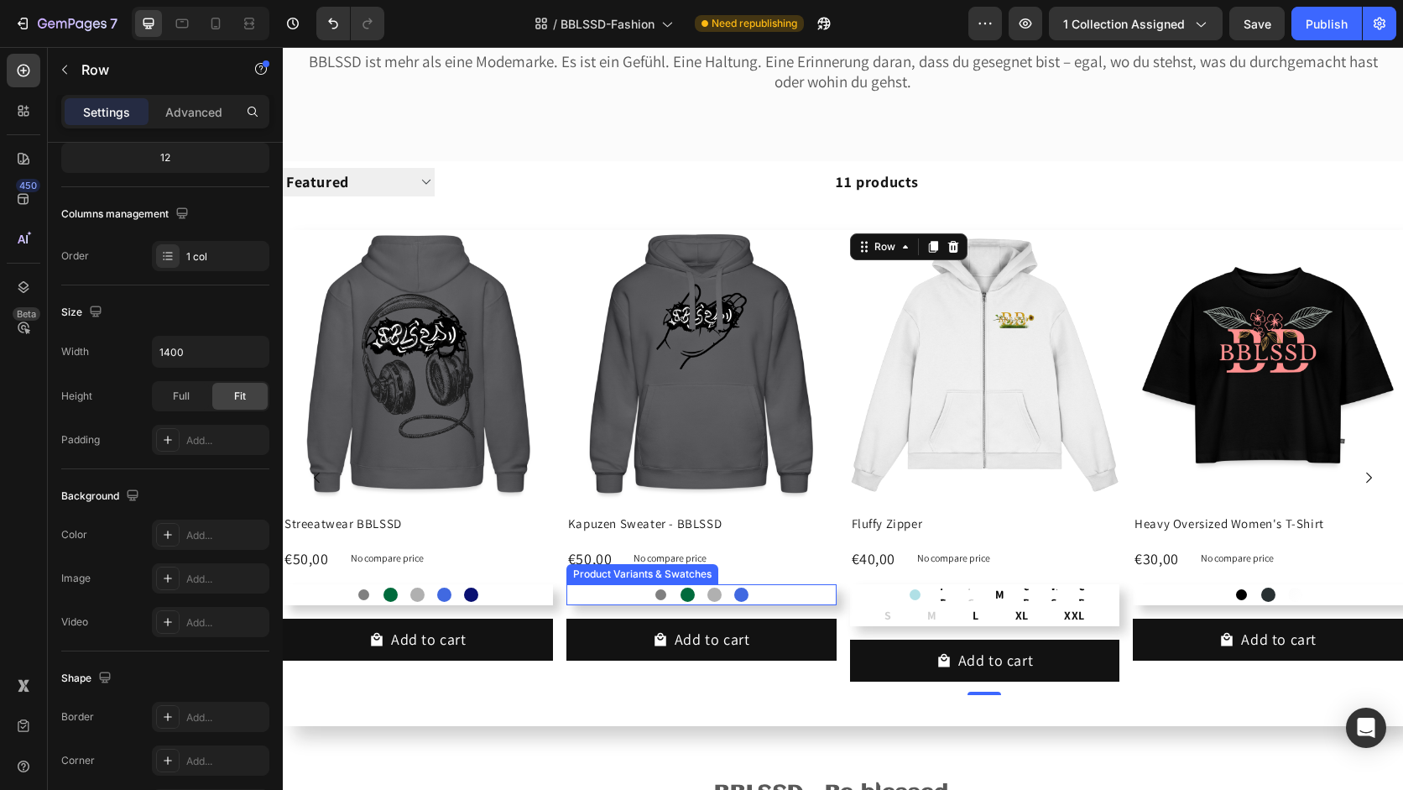
click at [772, 592] on div "Grau Grau Flaschengrün Flaschengrün Grau meliert Grau meliert Royalblau Royalbl…" at bounding box center [701, 594] width 270 height 21
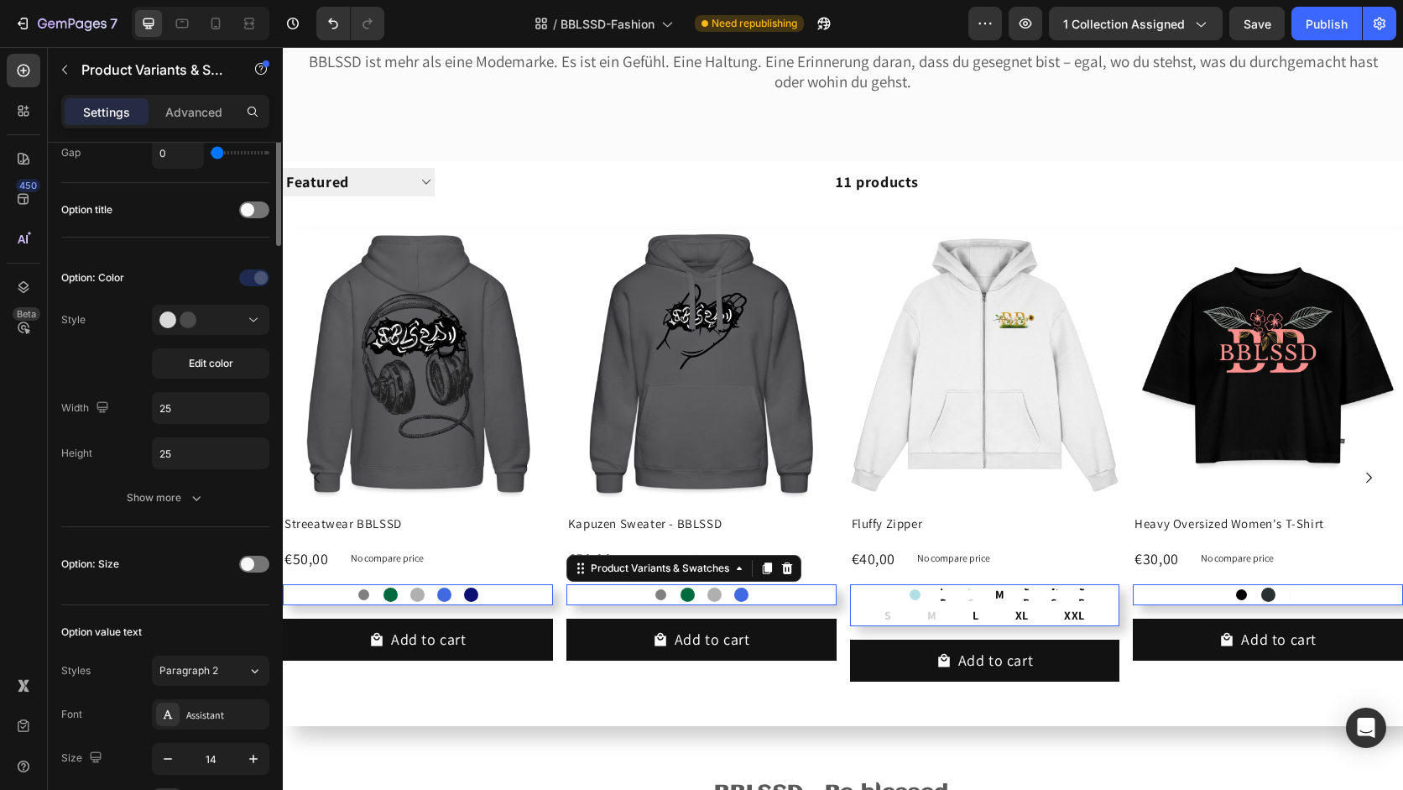
scroll to position [0, 0]
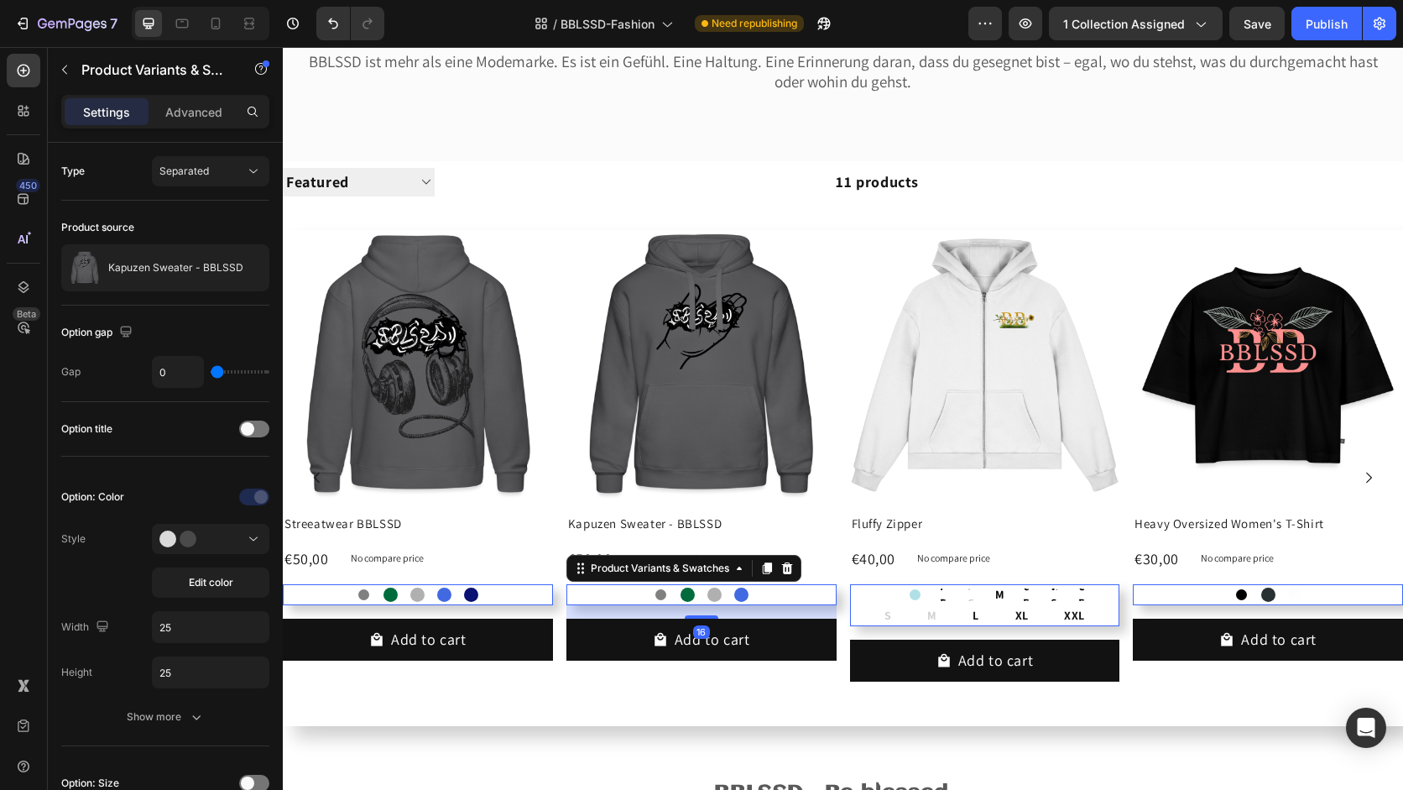
click at [931, 592] on div "White White Powder Blue Powder Blue Plum Purple Plum Purple Plum Purple Pale Ol…" at bounding box center [985, 594] width 270 height 21
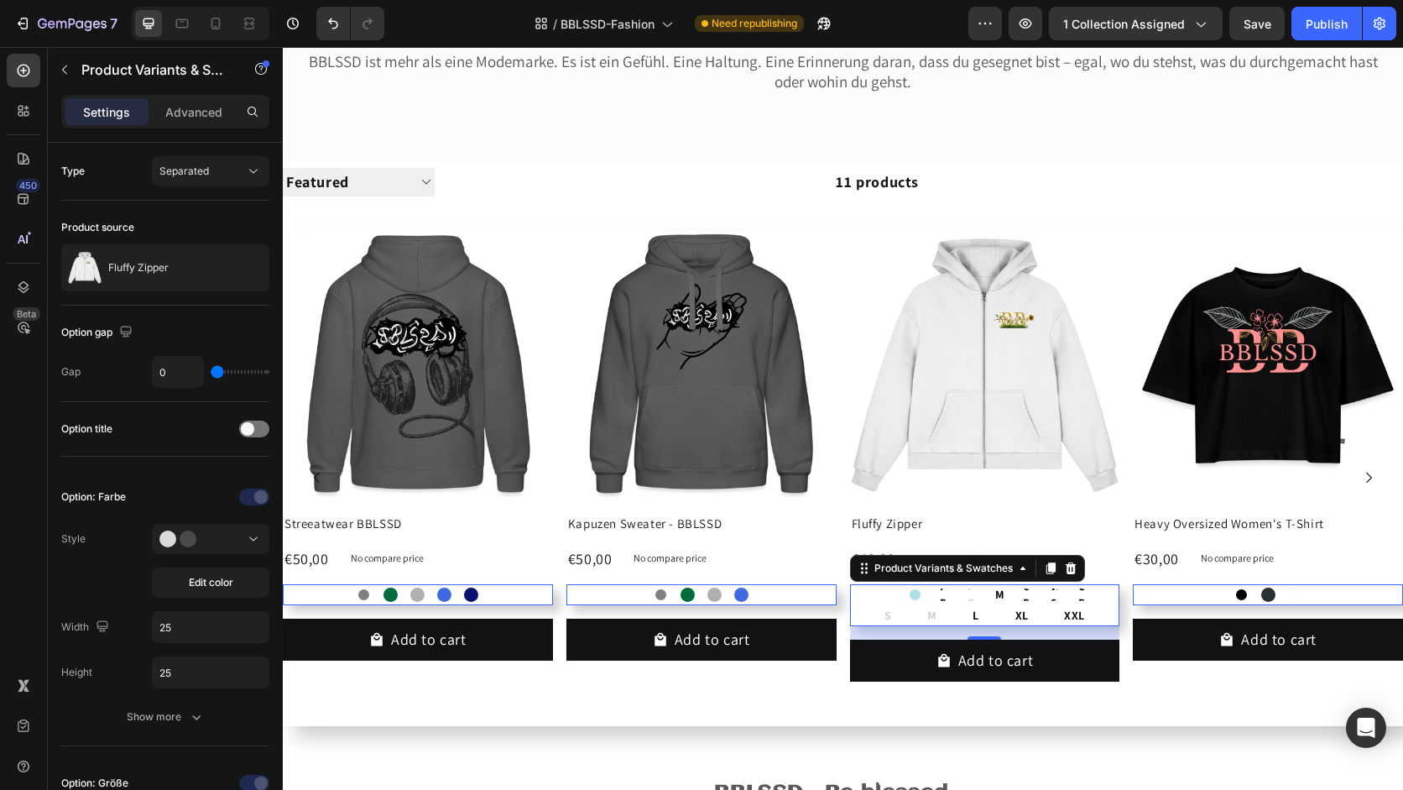
click at [756, 592] on div "Grau Grau Flaschengrün Flaschengrün Grau meliert Grau meliert Royalblau Royalbl…" at bounding box center [701, 594] width 270 height 21
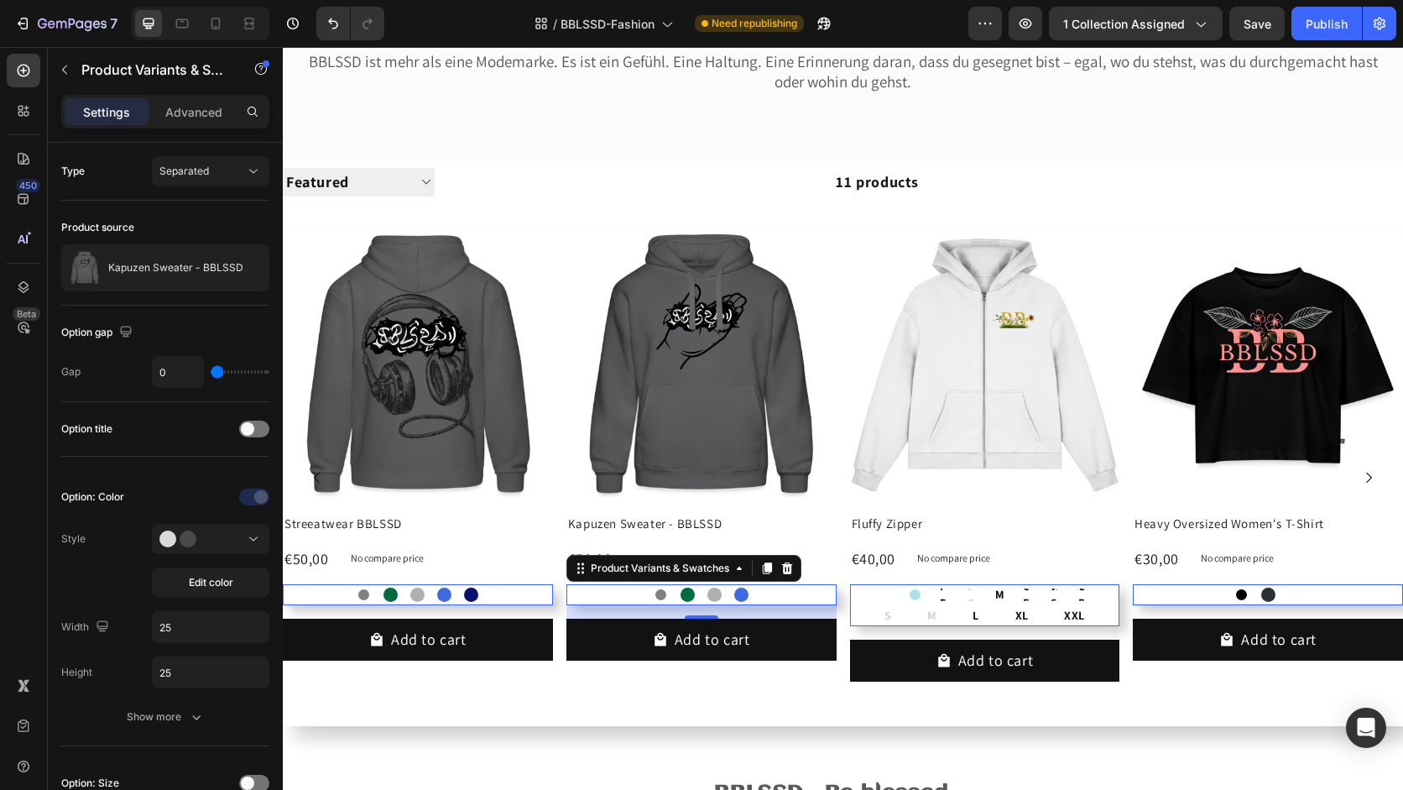
click at [957, 607] on div "L" at bounding box center [975, 615] width 37 height 21
click at [975, 605] on input "L L L" at bounding box center [975, 604] width 1 height 1
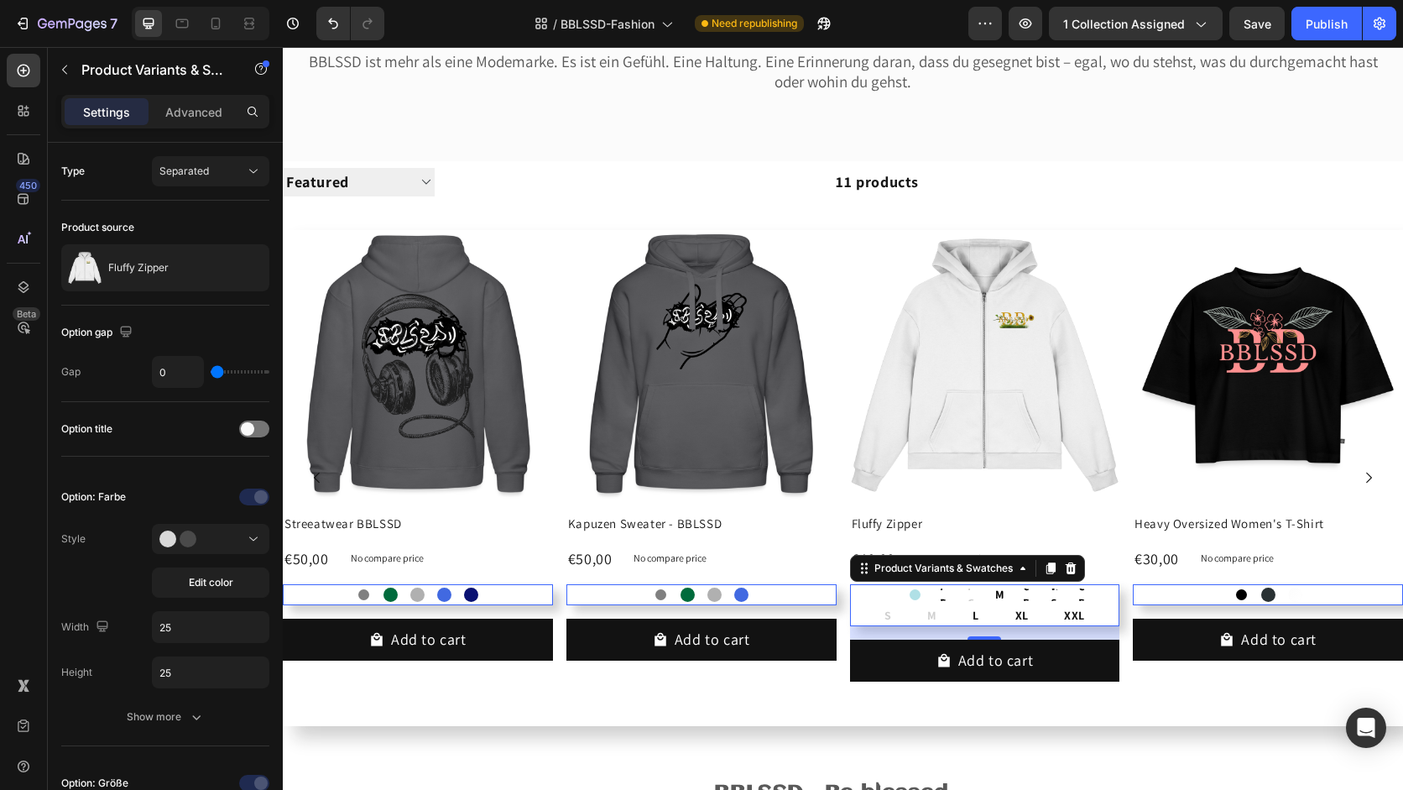
click at [797, 599] on div "Grau Grau Flaschengrün Flaschengrün Grau meliert Grau meliert Royalblau Royalbl…" at bounding box center [701, 594] width 270 height 21
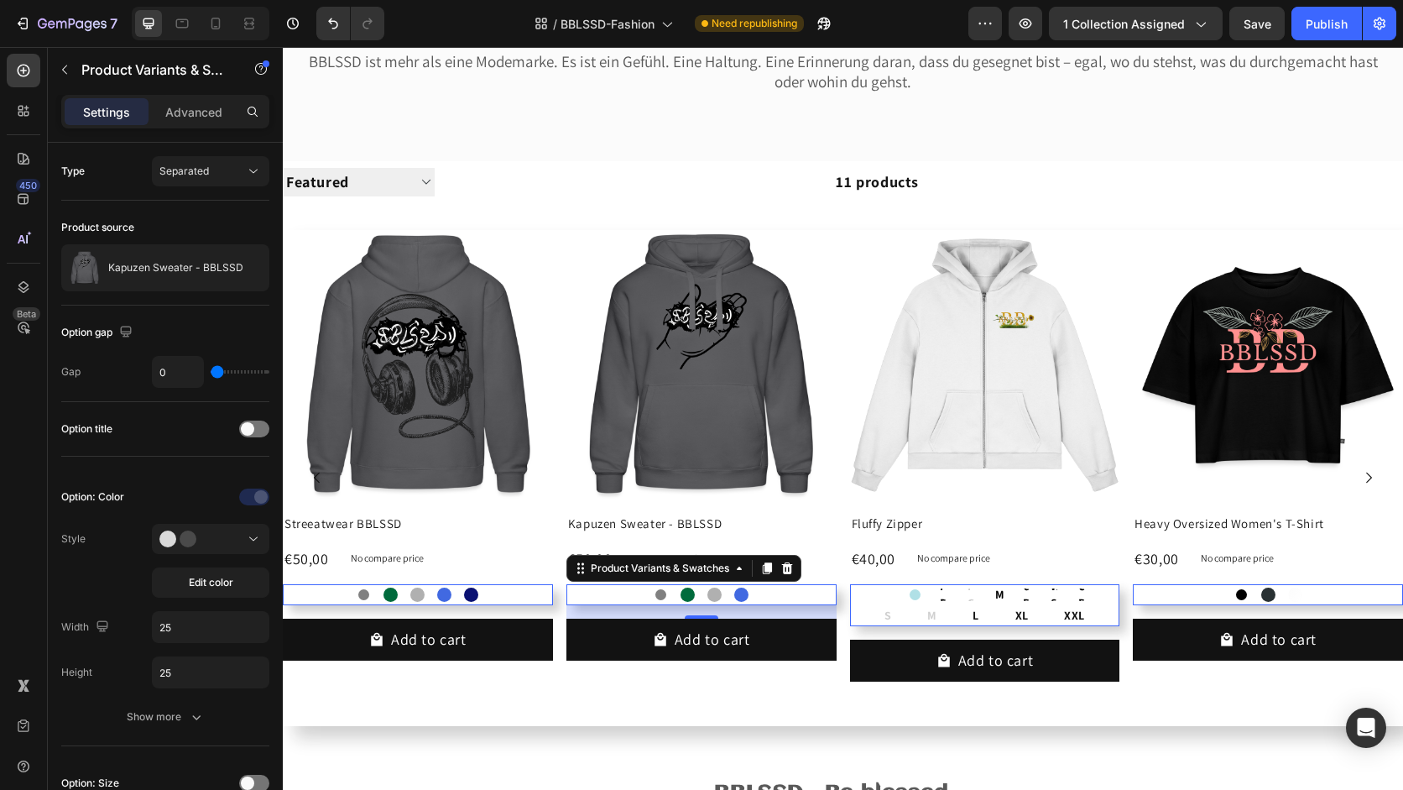
click at [913, 601] on Blue at bounding box center [915, 594] width 21 height 21
click at [915, 584] on input "Powder Blue Powder Blue" at bounding box center [915, 583] width 1 height 1
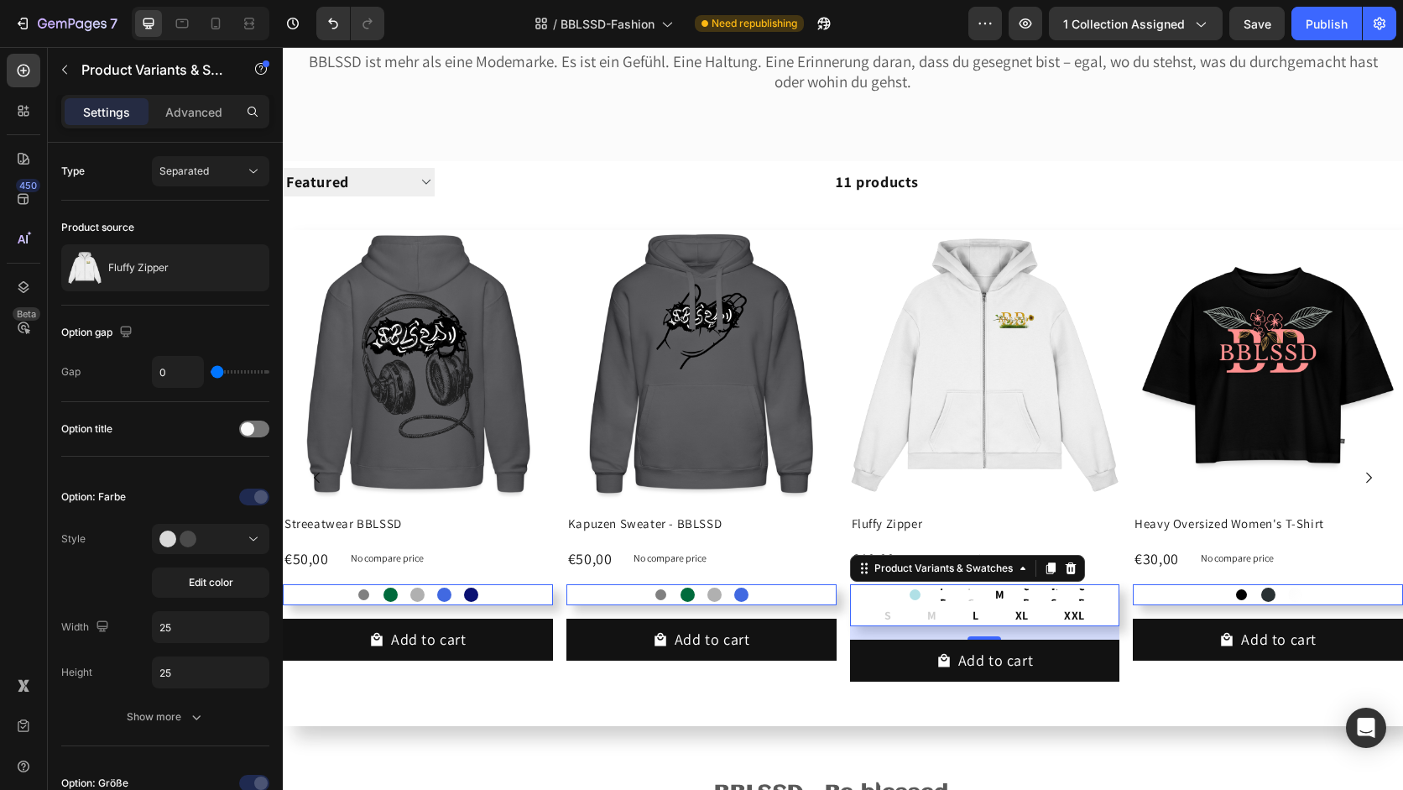
click at [780, 596] on div "Grau Grau Flaschengrün Flaschengrün Grau meliert Grau meliert Royalblau Royalbl…" at bounding box center [701, 594] width 270 height 21
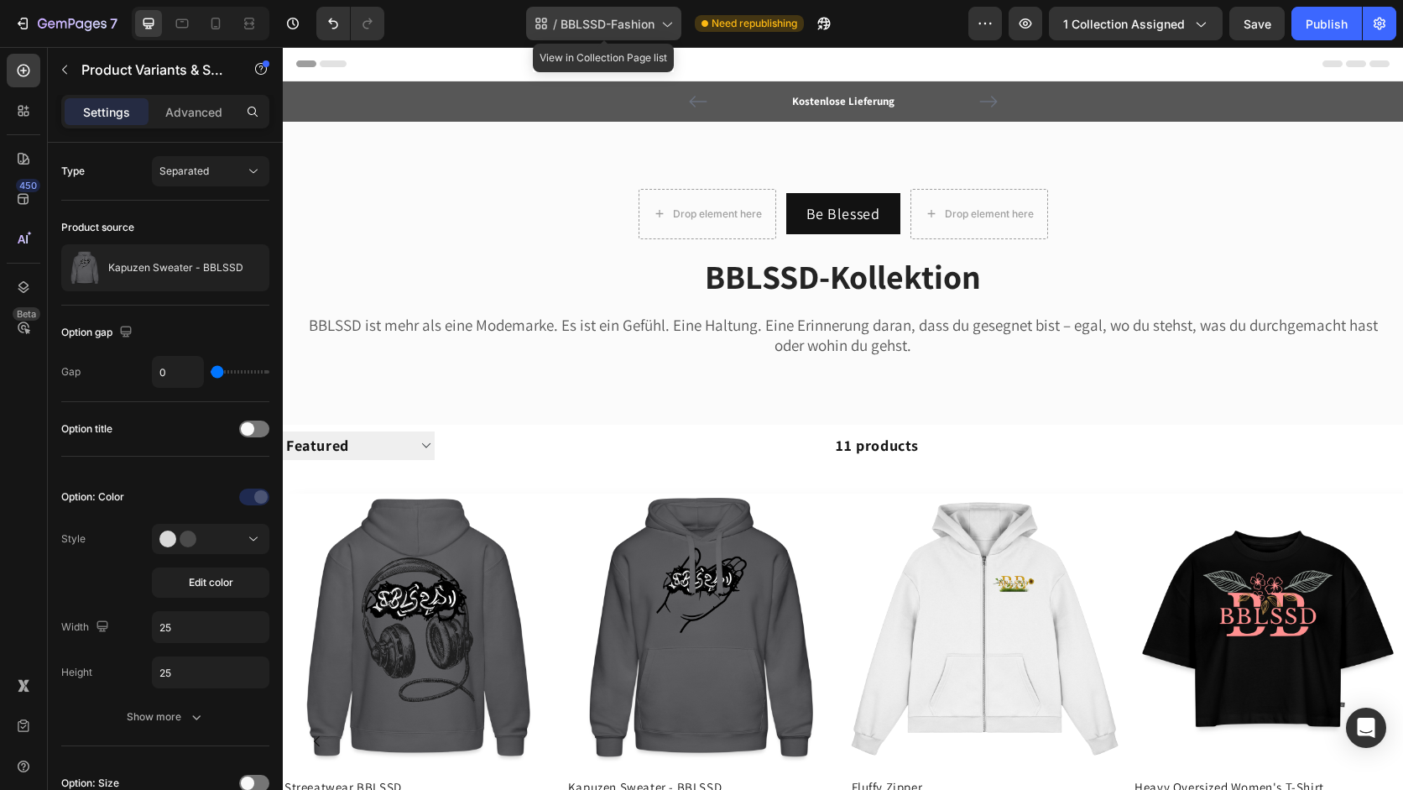
click at [649, 21] on span "BBLSSD-Fashion" at bounding box center [608, 24] width 94 height 18
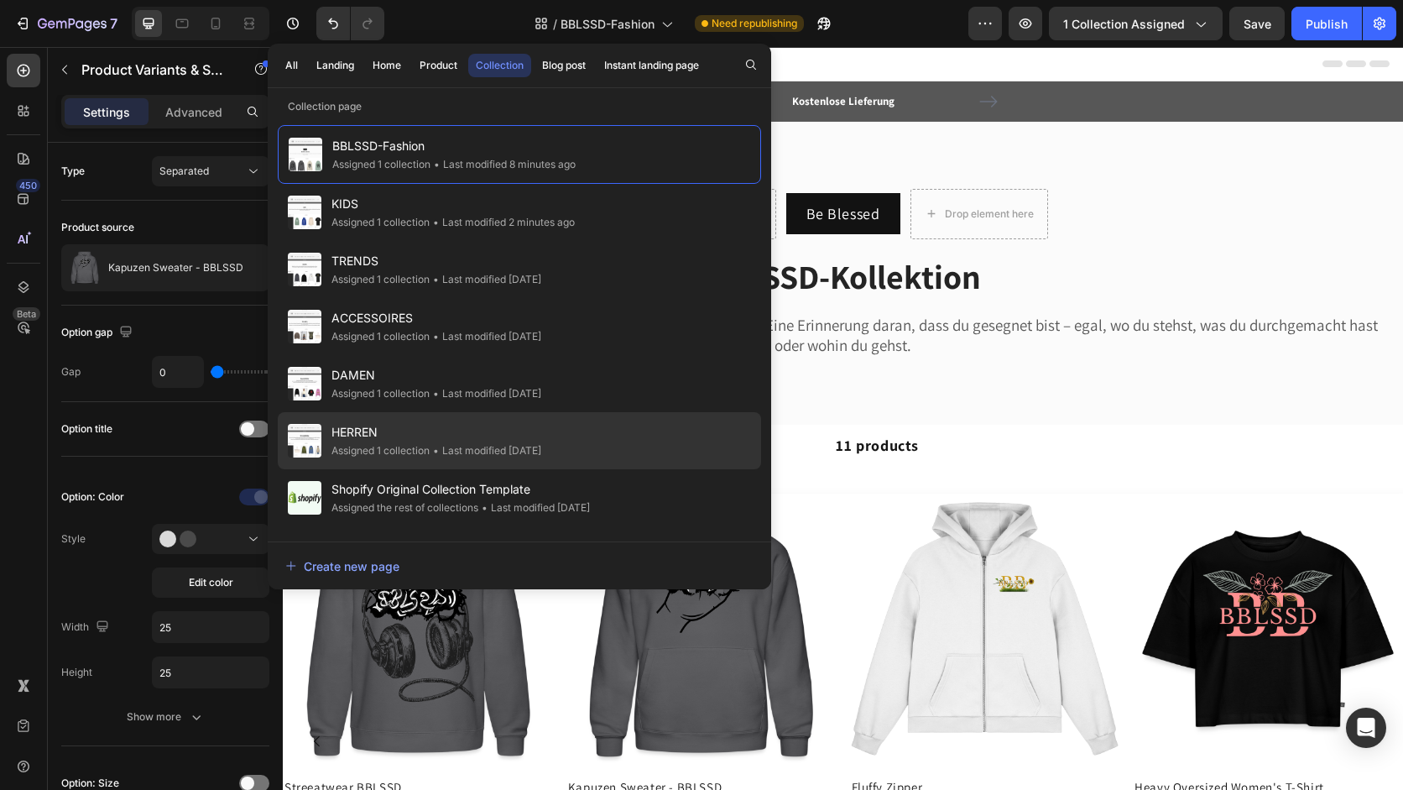
click at [535, 465] on div "HERREN Assigned 1 collection • Last modified 16 days ago" at bounding box center [519, 440] width 483 height 57
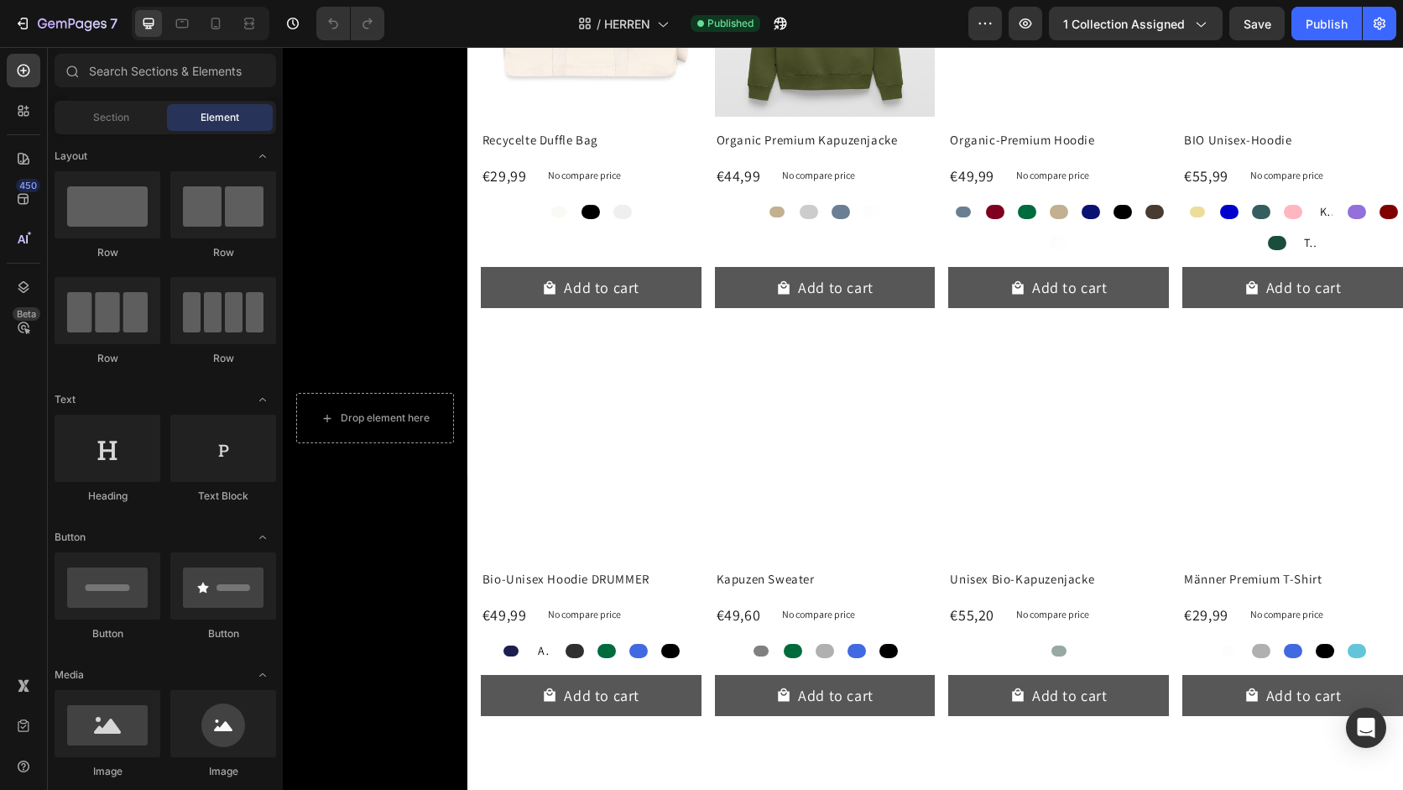
scroll to position [582, 0]
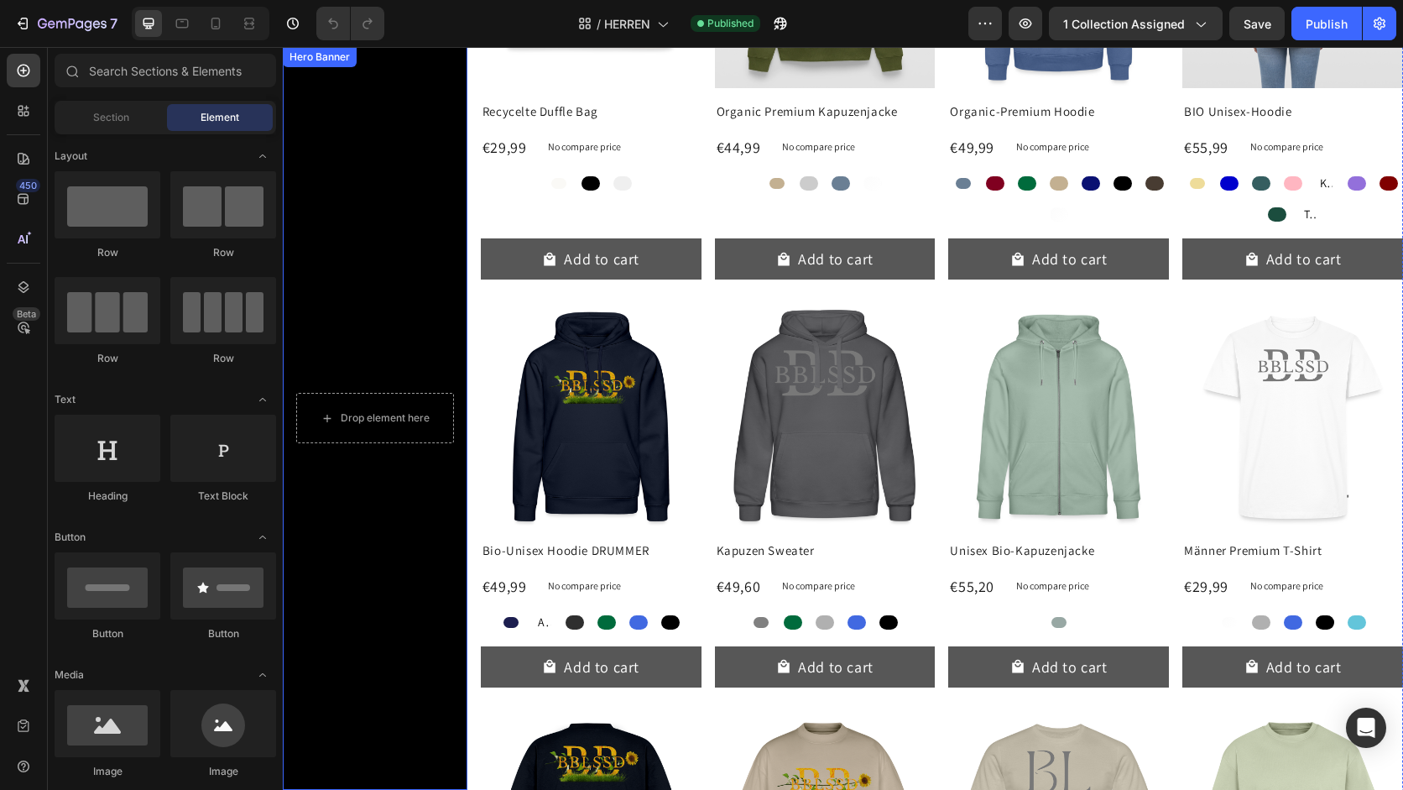
click at [370, 349] on div "Background Image" at bounding box center [375, 604] width 185 height 1114
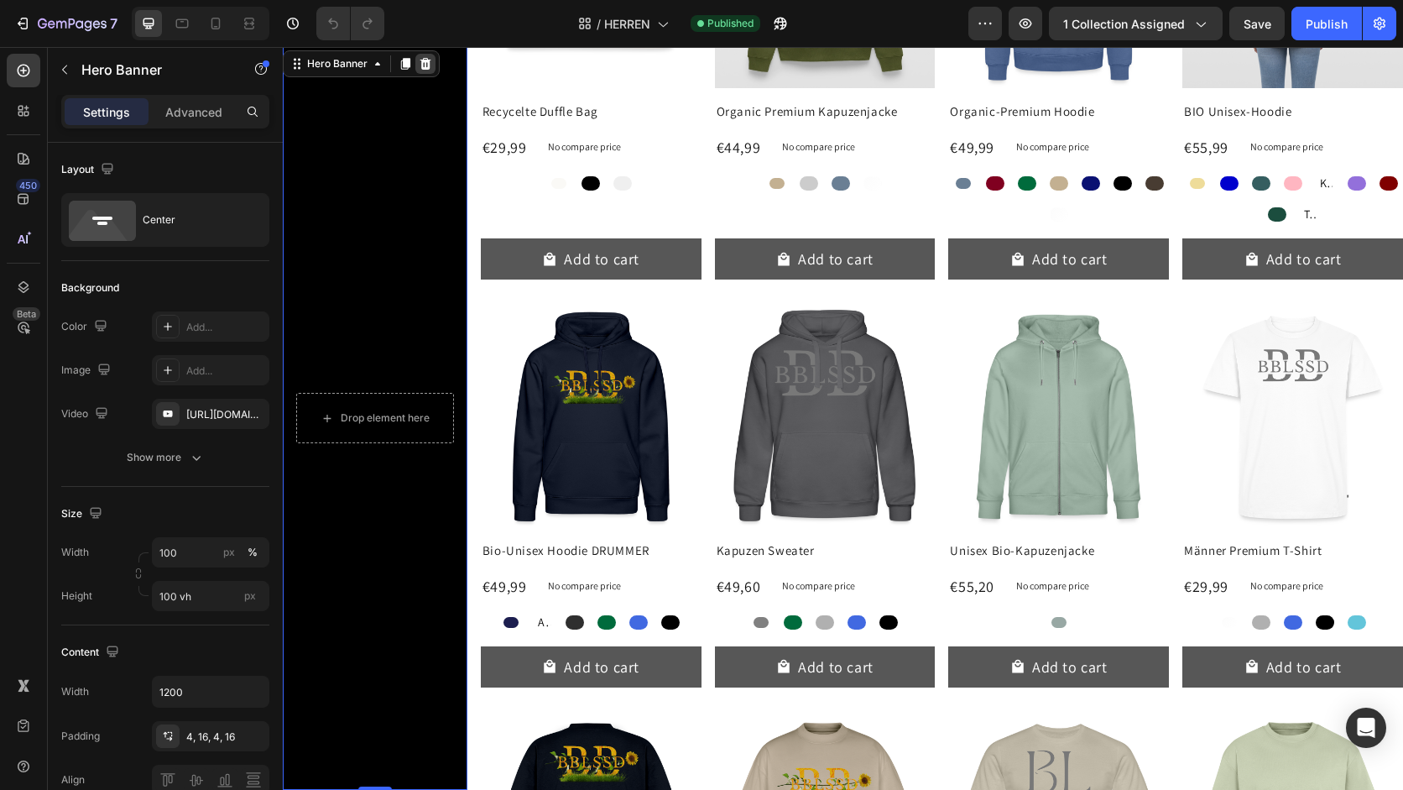
click at [430, 58] on icon at bounding box center [425, 63] width 13 height 13
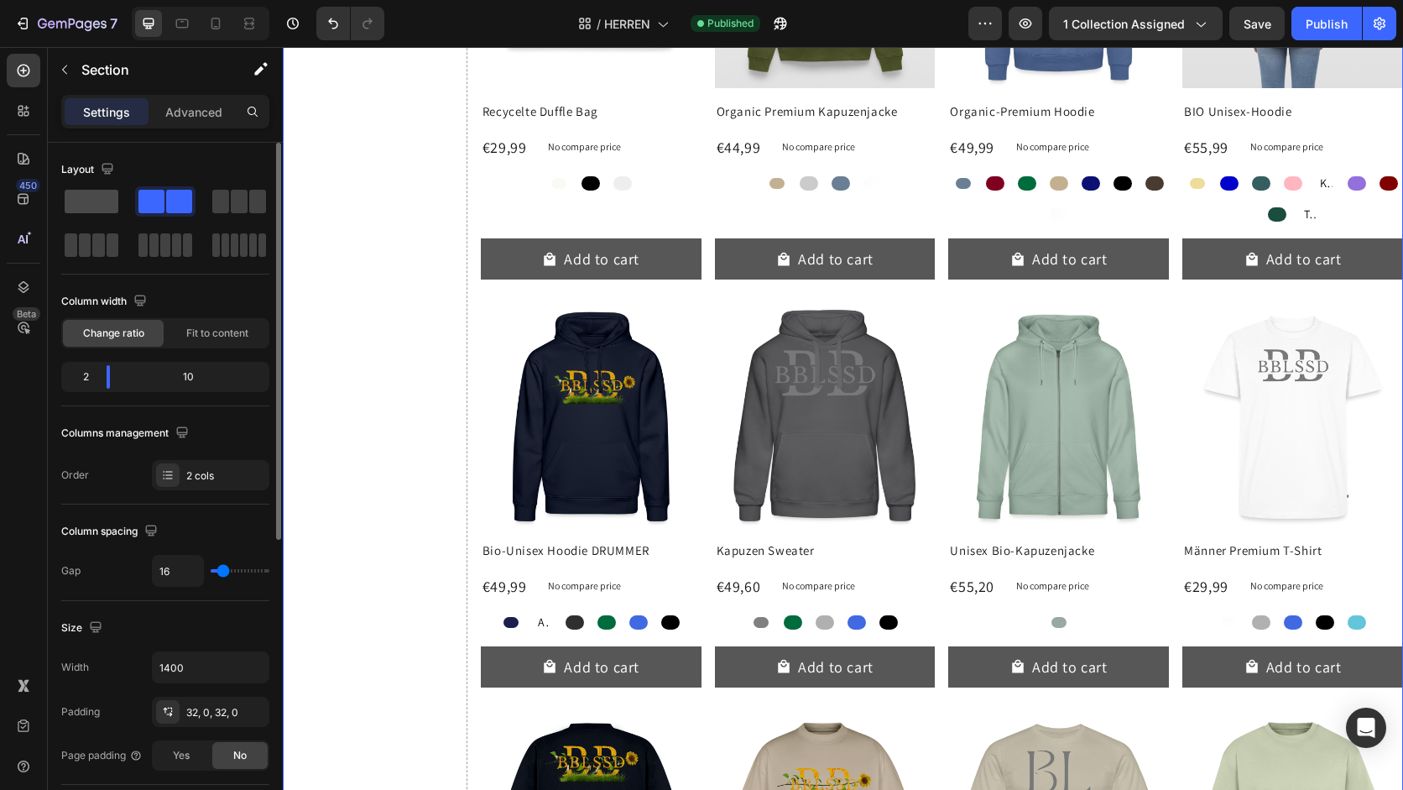
click at [108, 211] on span at bounding box center [92, 201] width 54 height 23
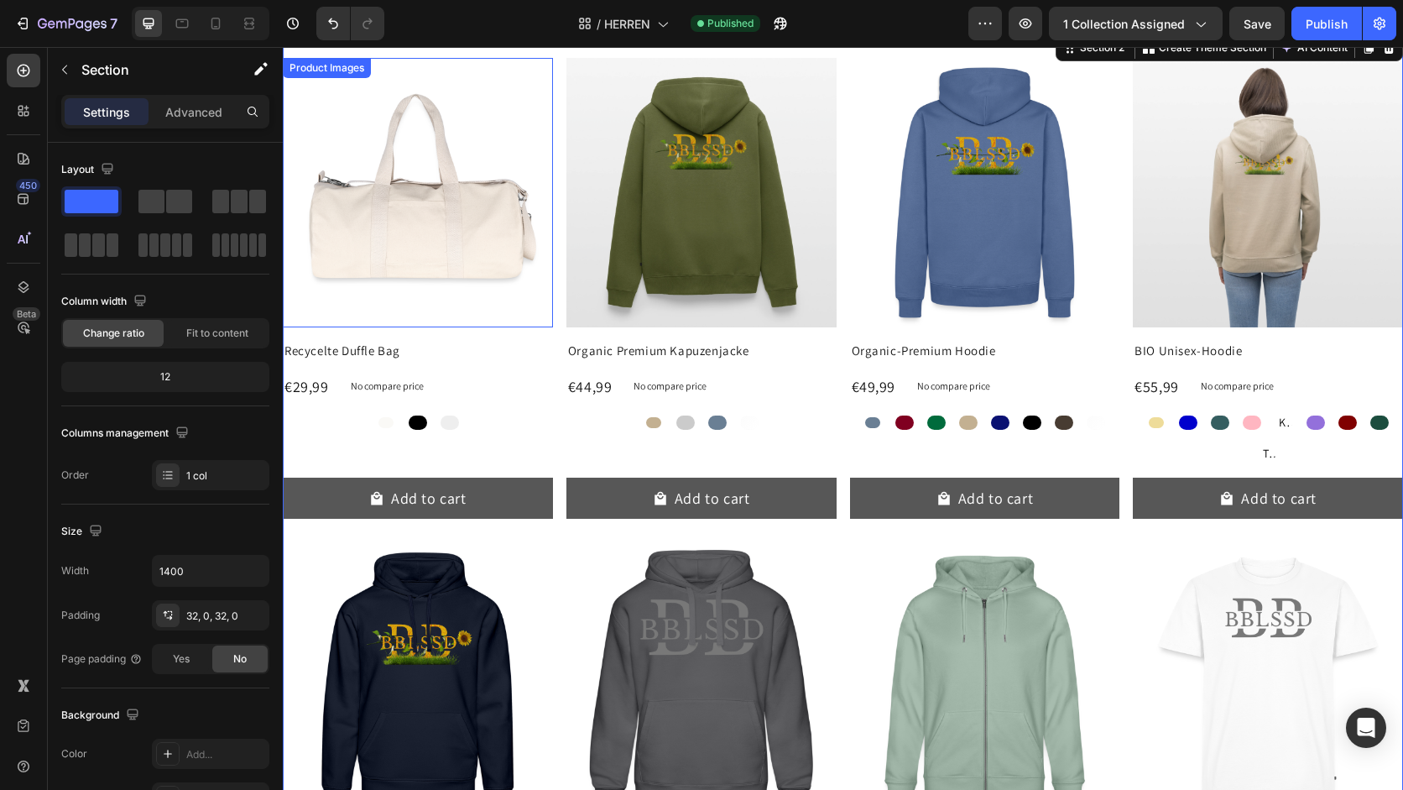
click at [472, 220] on img at bounding box center [418, 193] width 270 height 270
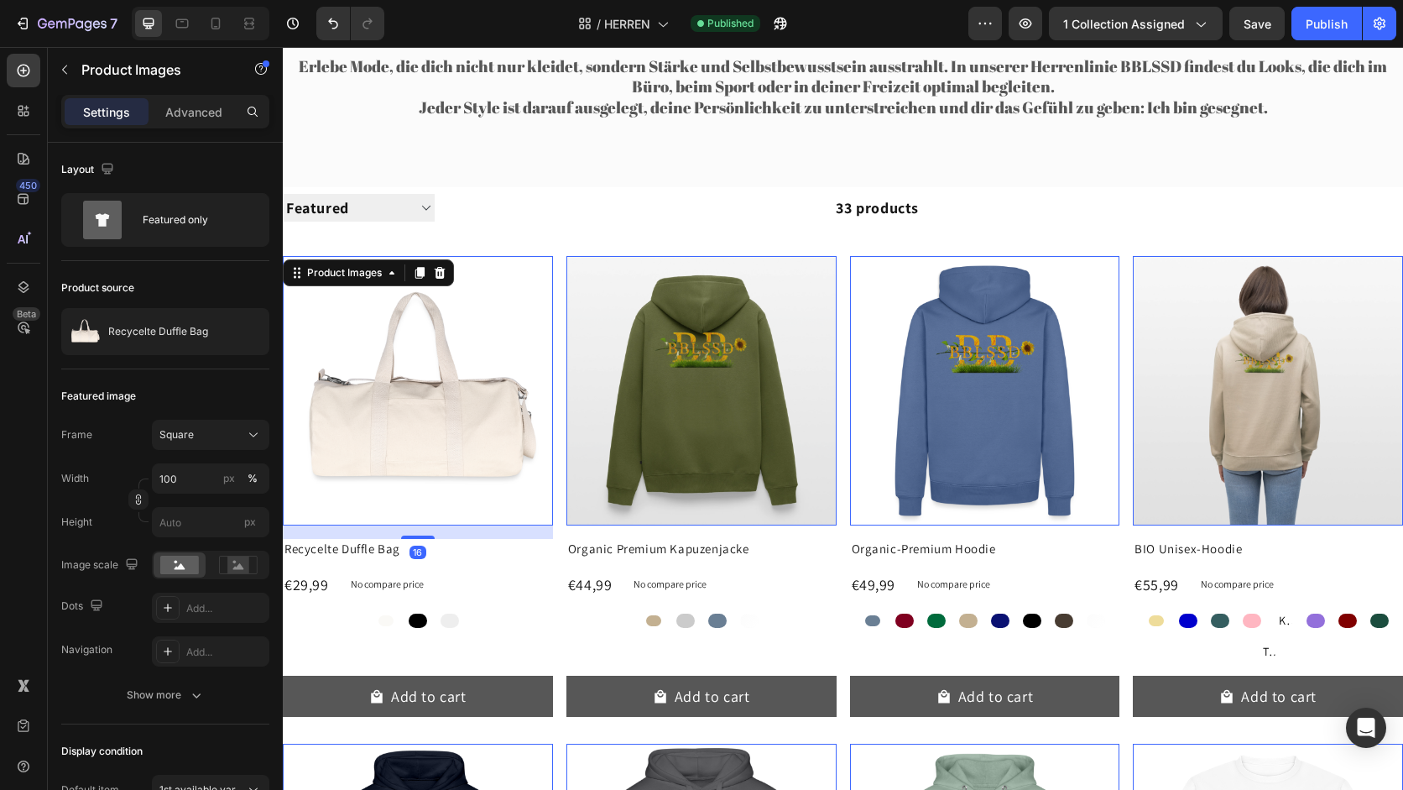
scroll to position [159, 0]
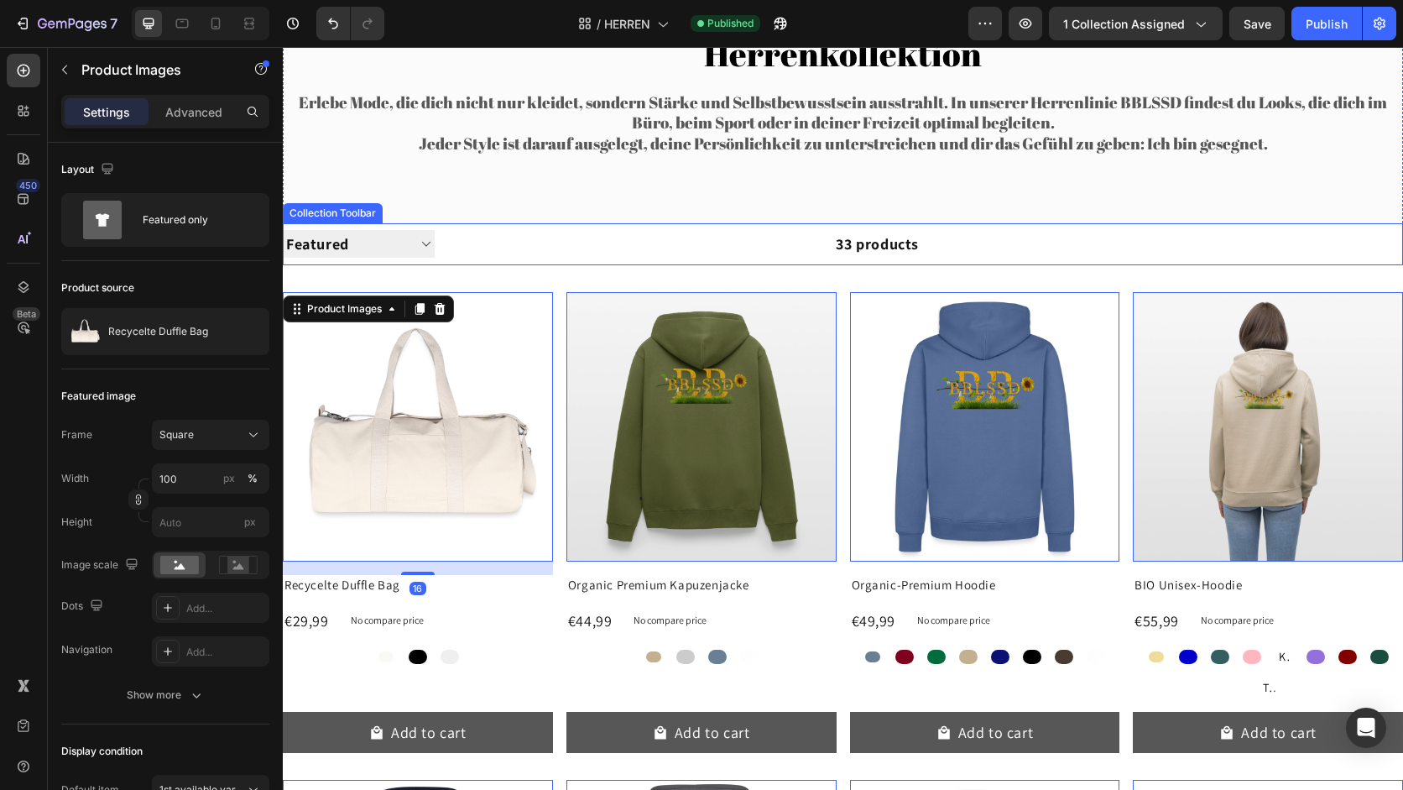
click at [678, 243] on div "33 products" at bounding box center [677, 244] width 484 height 42
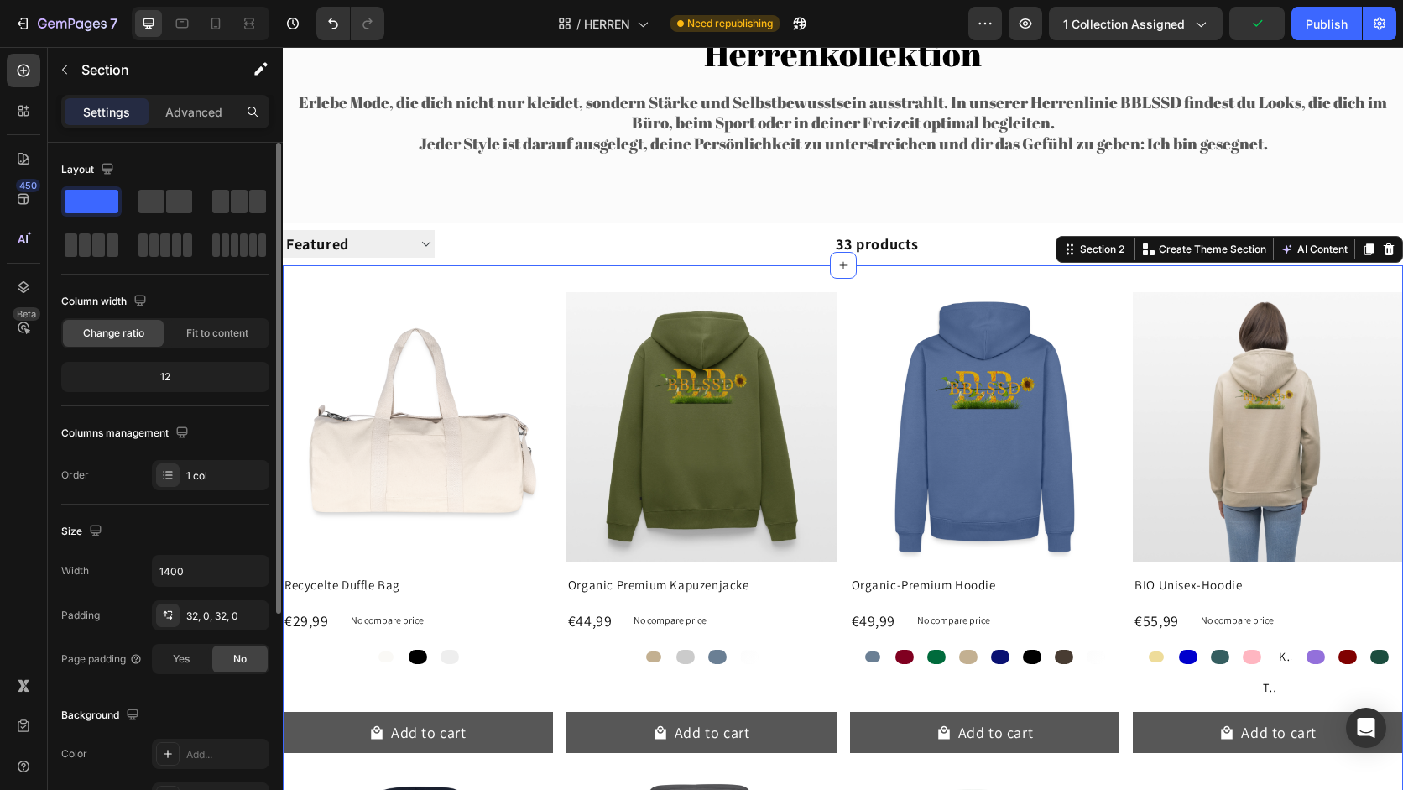
click at [190, 383] on div "12" at bounding box center [165, 376] width 201 height 23
click at [159, 377] on div "12" at bounding box center [165, 376] width 201 height 23
click at [195, 340] on span "Fit to content" at bounding box center [217, 333] width 62 height 15
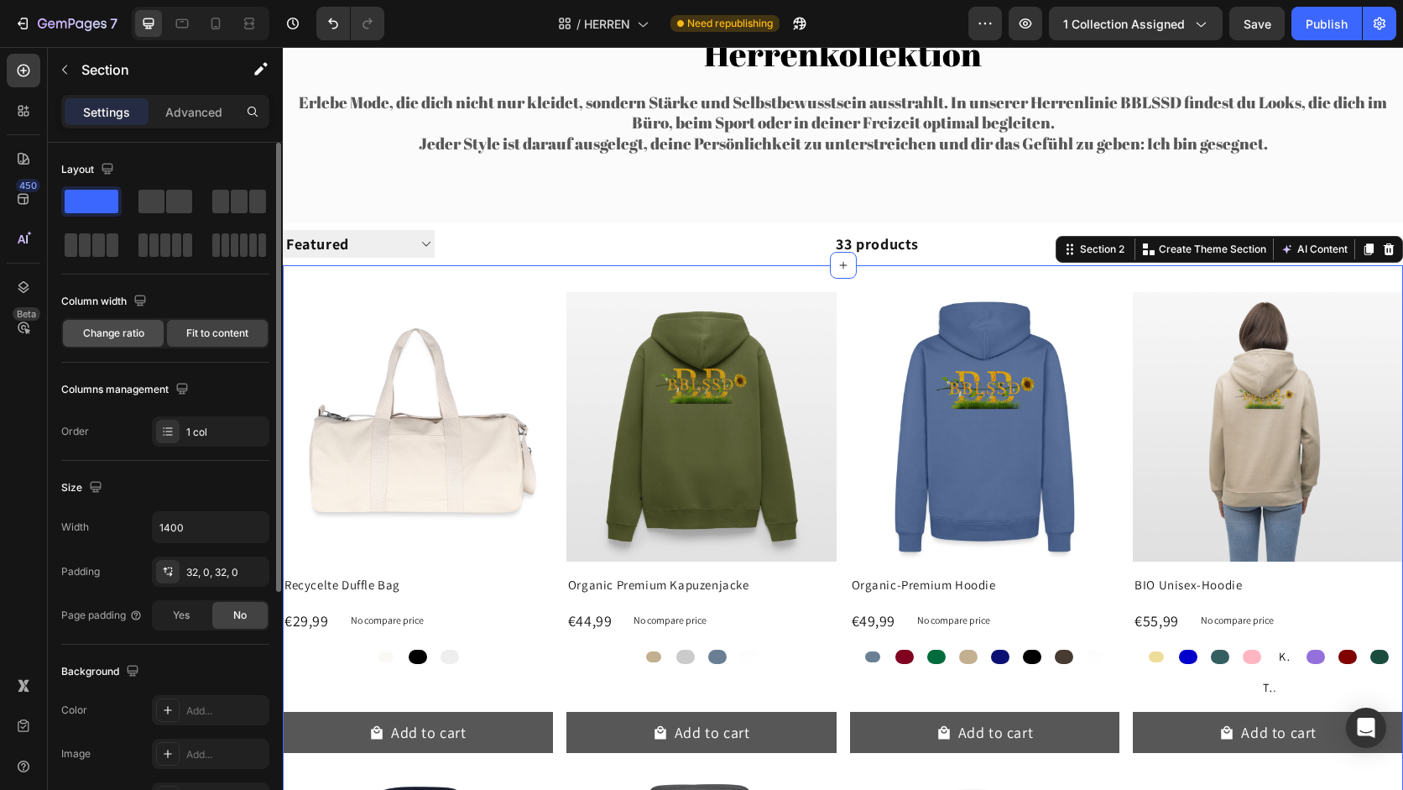
click at [132, 336] on span "Change ratio" at bounding box center [113, 333] width 61 height 15
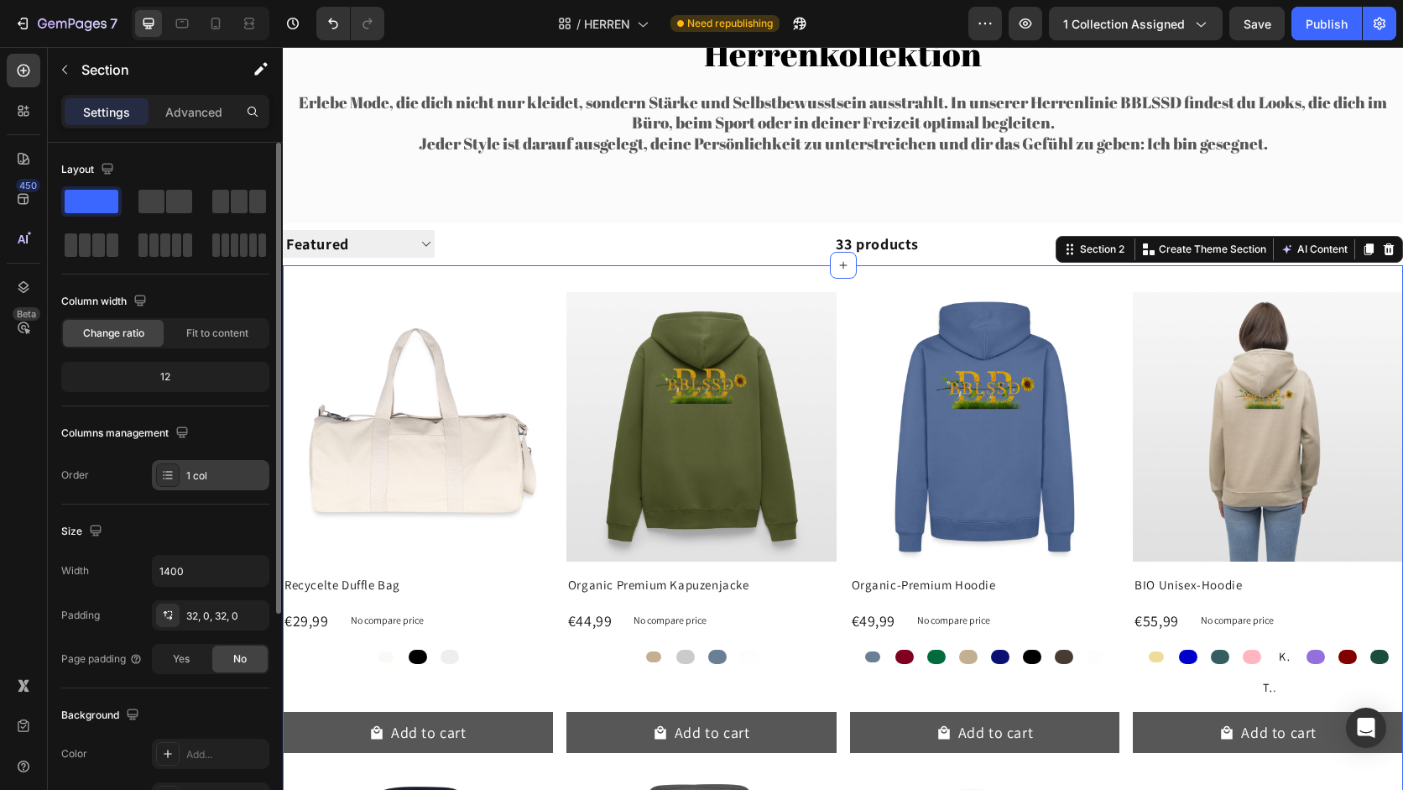
click at [227, 477] on div "1 col" at bounding box center [225, 475] width 79 height 15
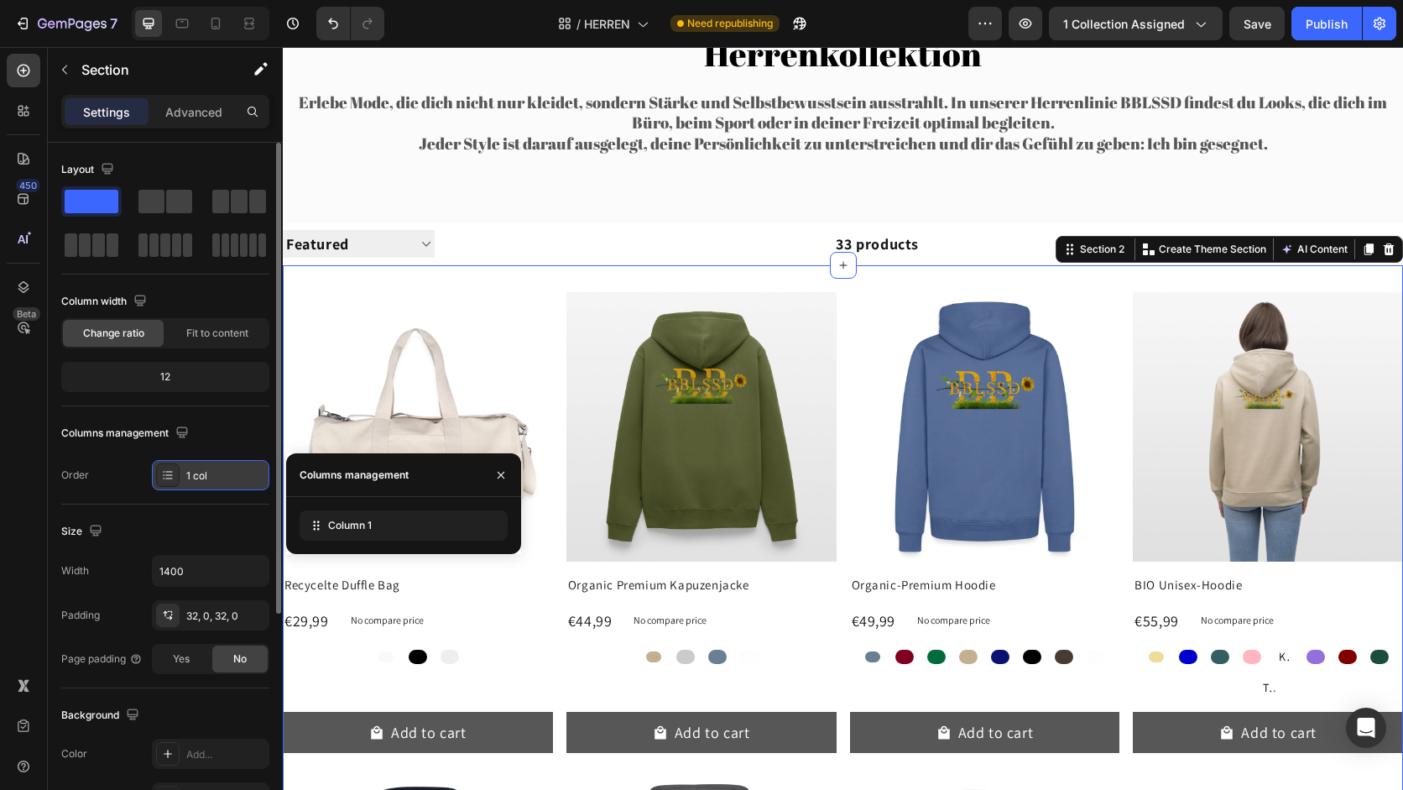
click at [227, 477] on div "1 col" at bounding box center [225, 475] width 79 height 15
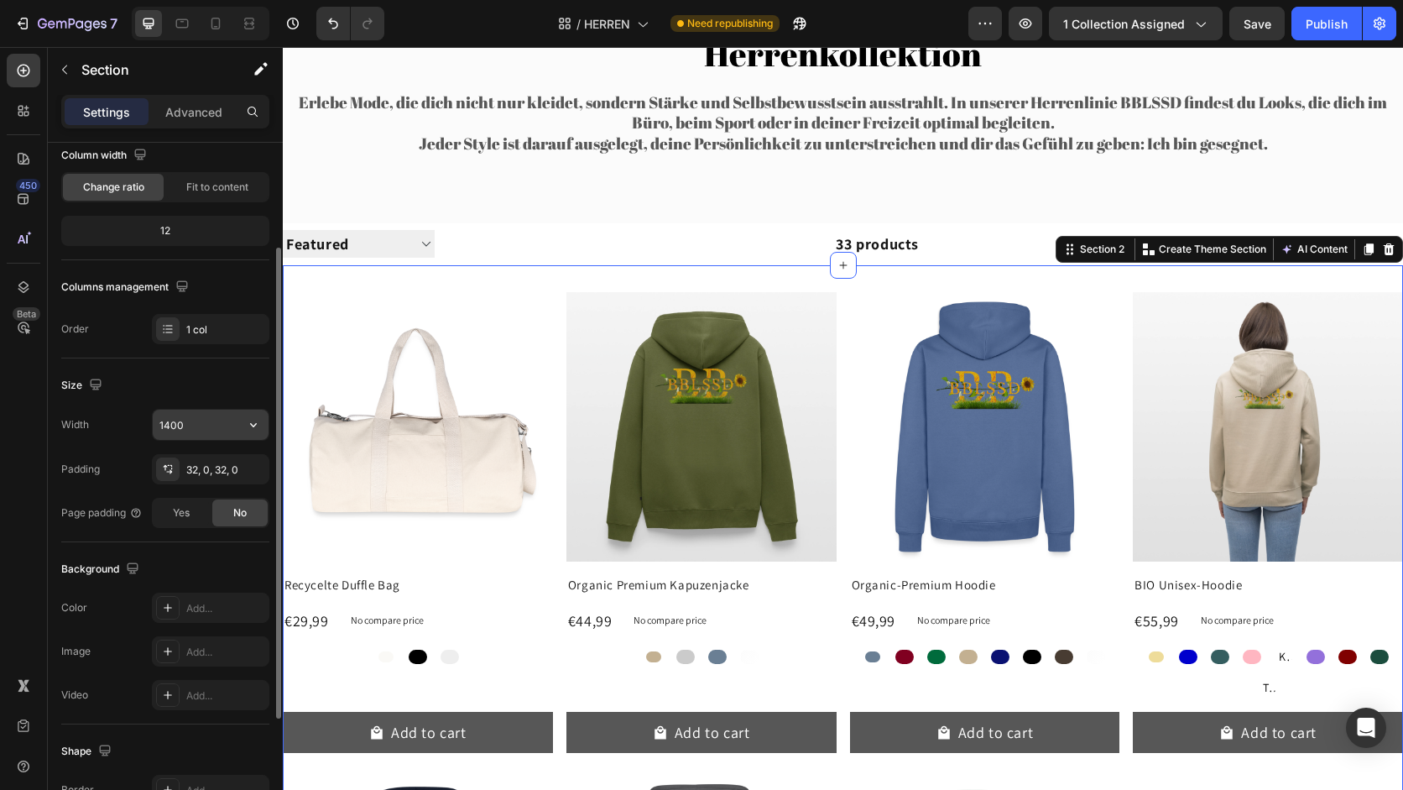
scroll to position [329, 0]
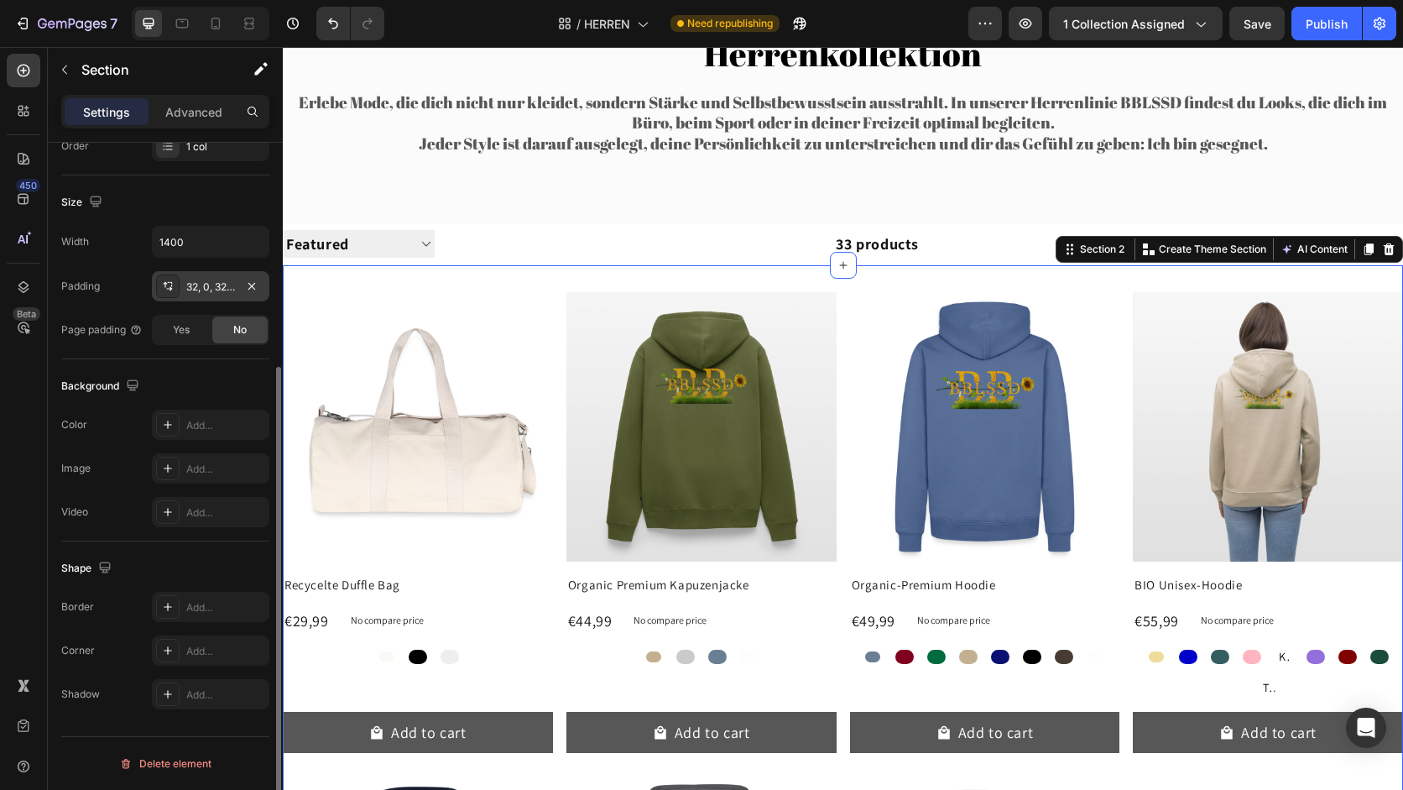
click at [227, 291] on div "32, 0, 32, 0" at bounding box center [210, 286] width 49 height 15
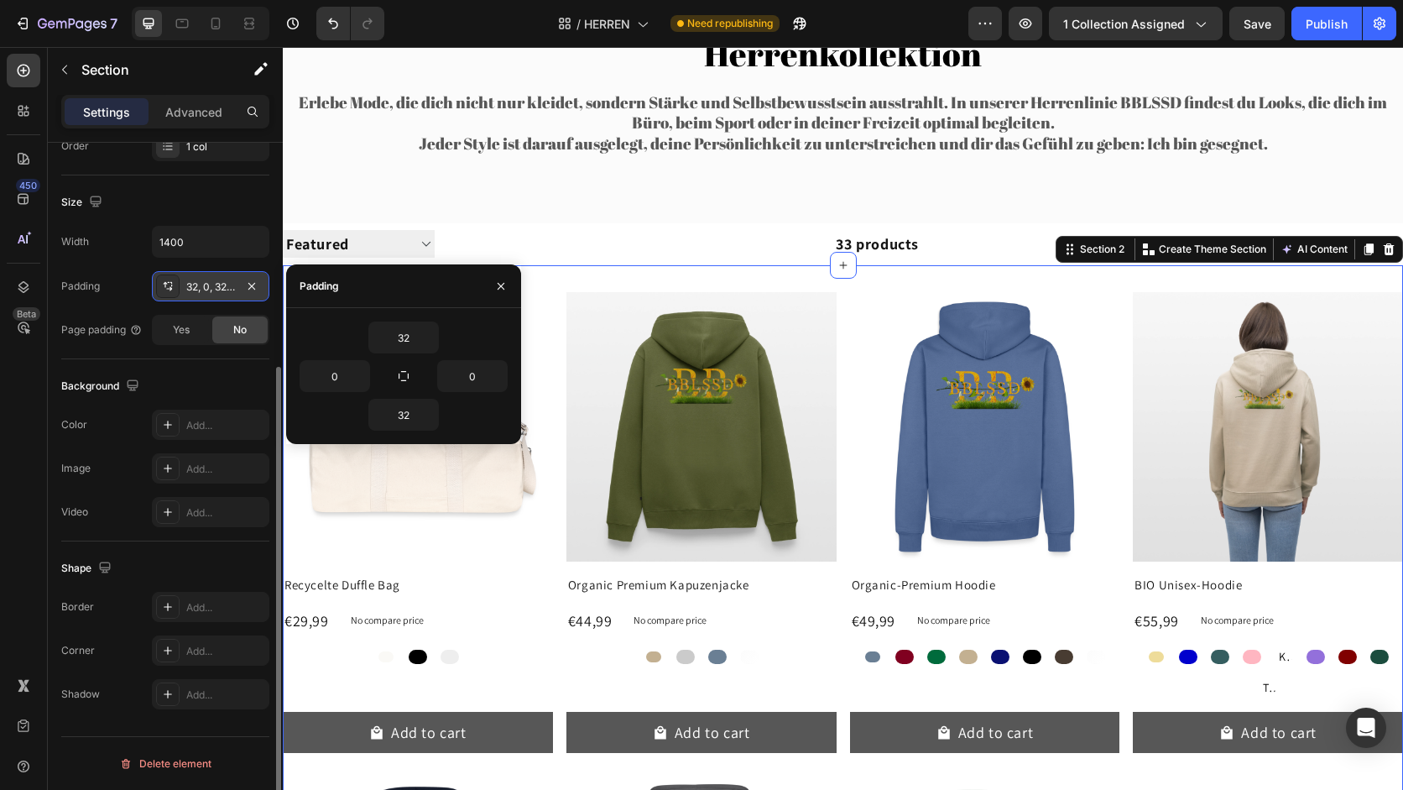
click at [227, 291] on div "32, 0, 32, 0" at bounding box center [210, 286] width 49 height 15
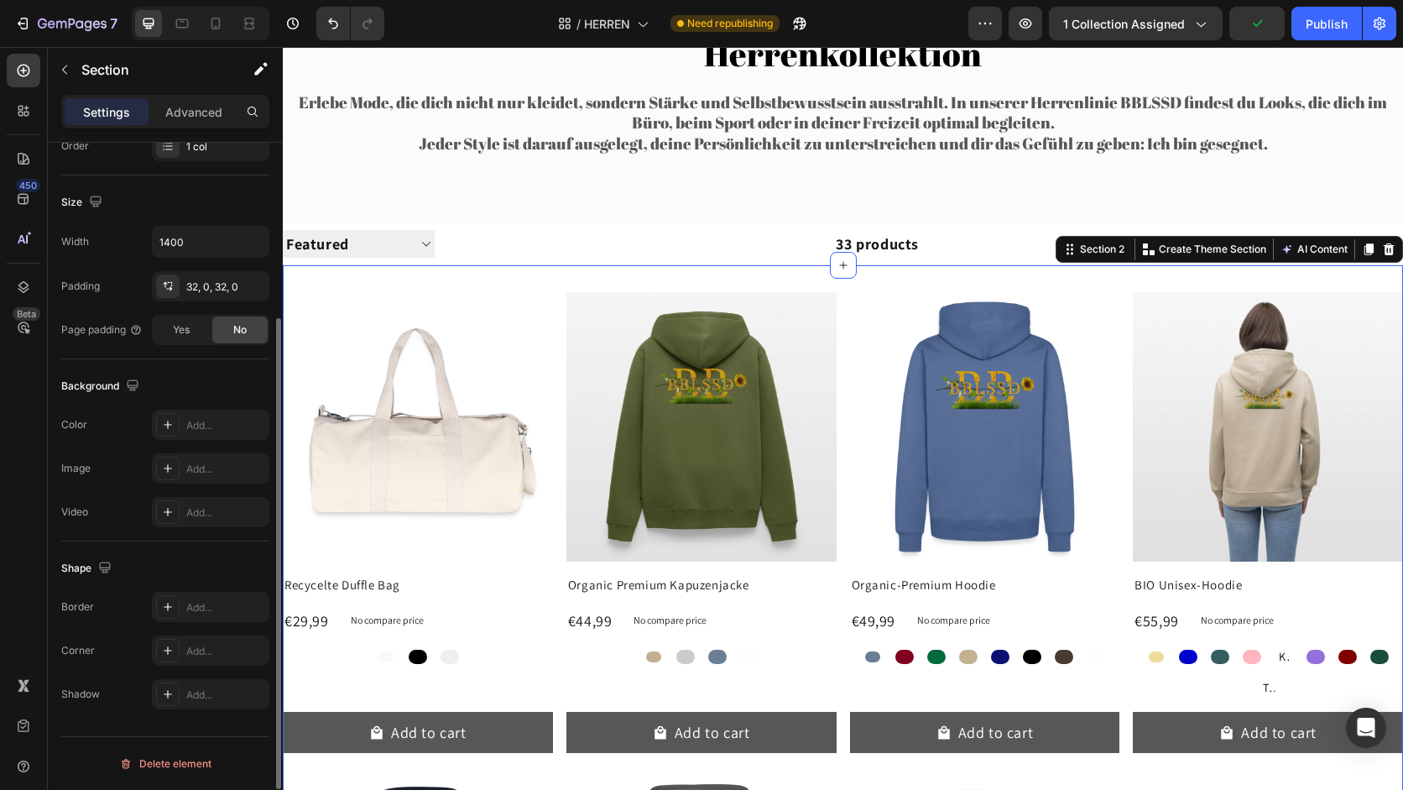
scroll to position [0, 0]
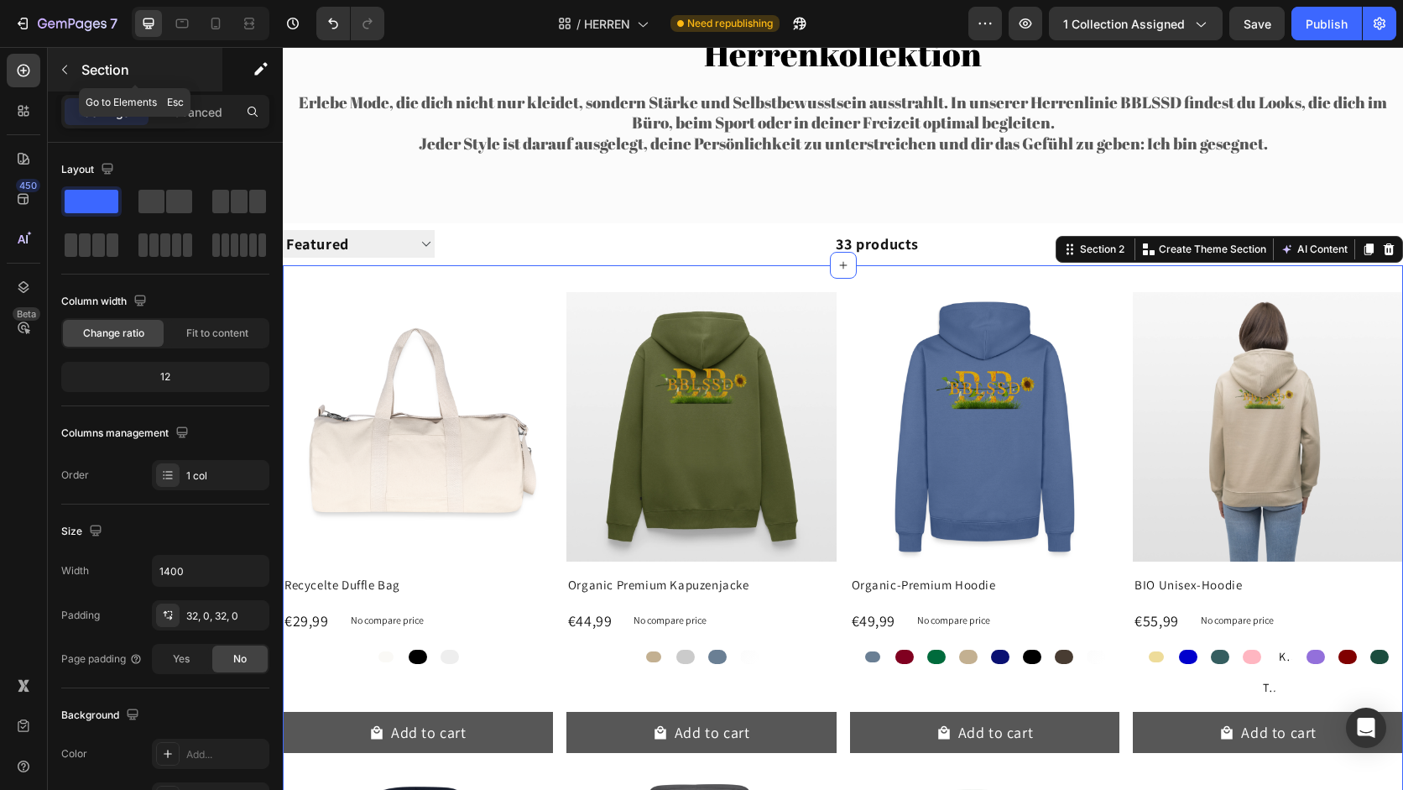
click at [62, 60] on button "button" at bounding box center [64, 69] width 27 height 27
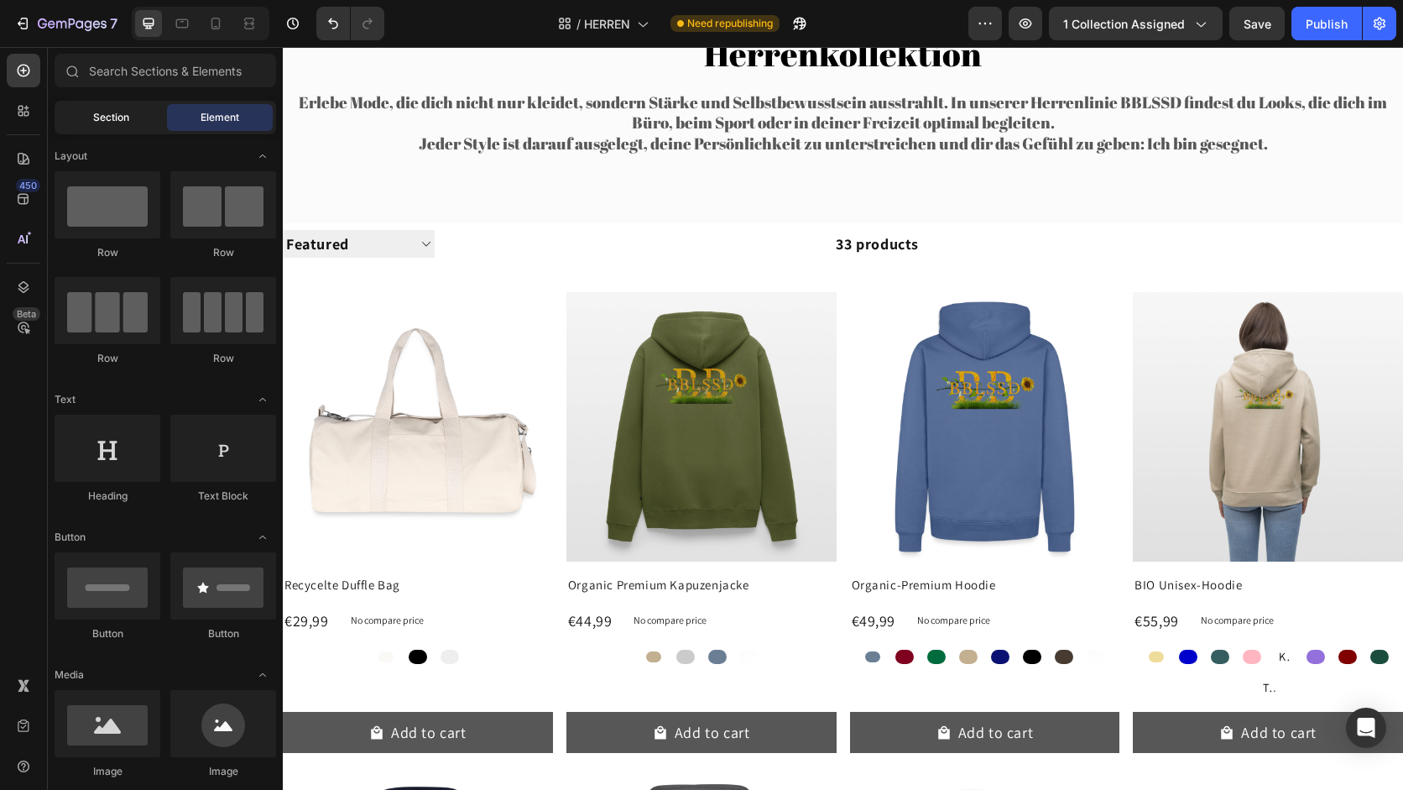
click at [128, 122] on div "Section" at bounding box center [111, 117] width 106 height 27
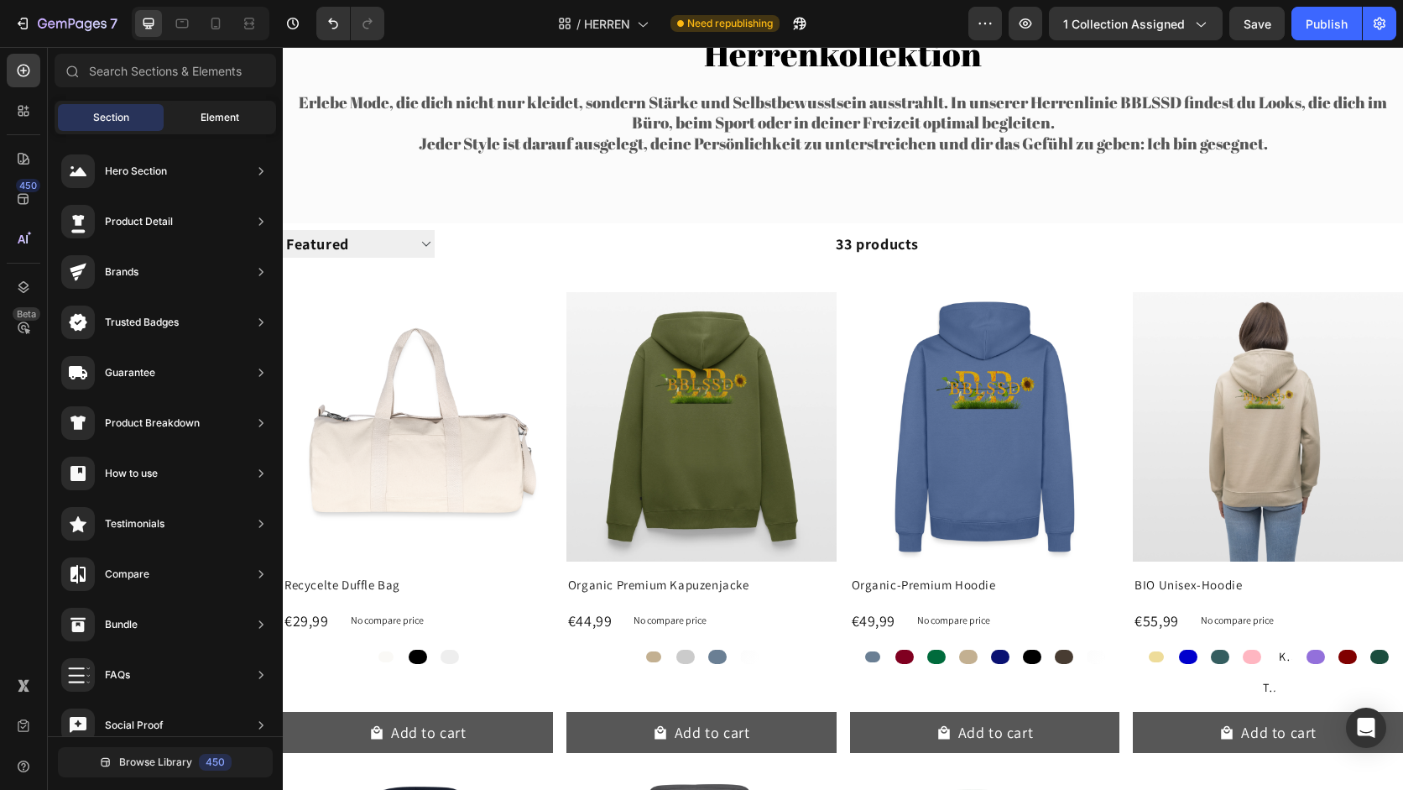
click at [232, 116] on span "Element" at bounding box center [220, 117] width 39 height 15
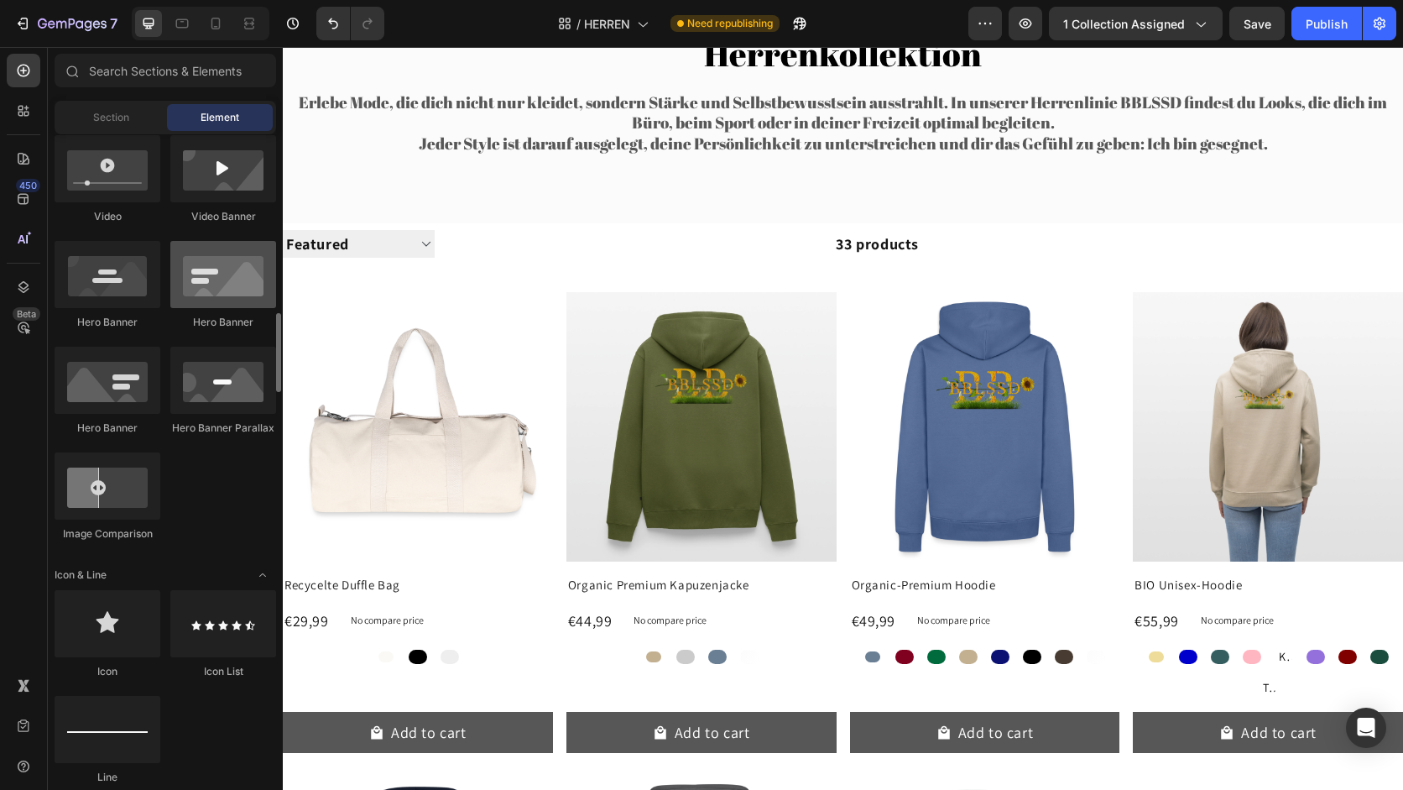
scroll to position [749, 0]
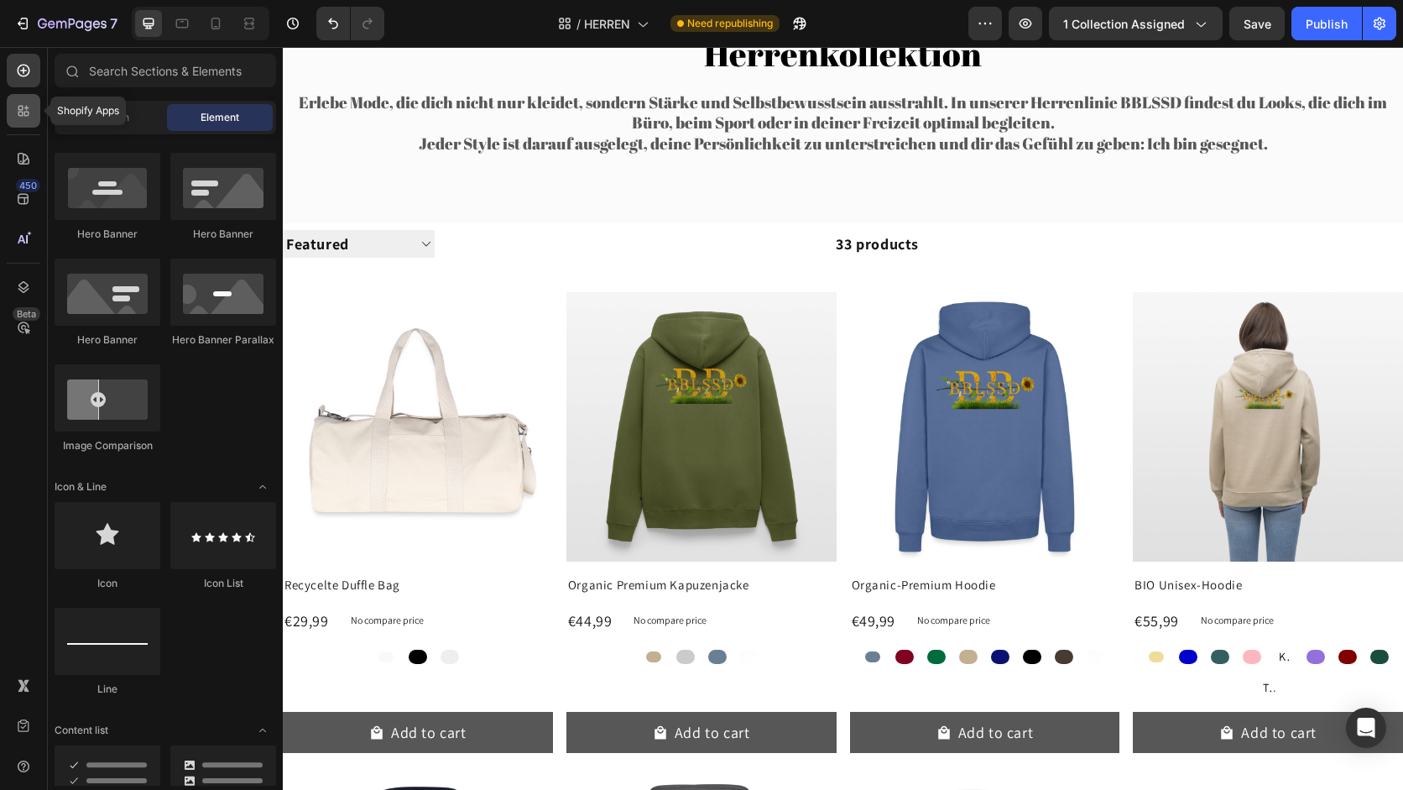
click at [26, 105] on icon at bounding box center [23, 110] width 17 height 17
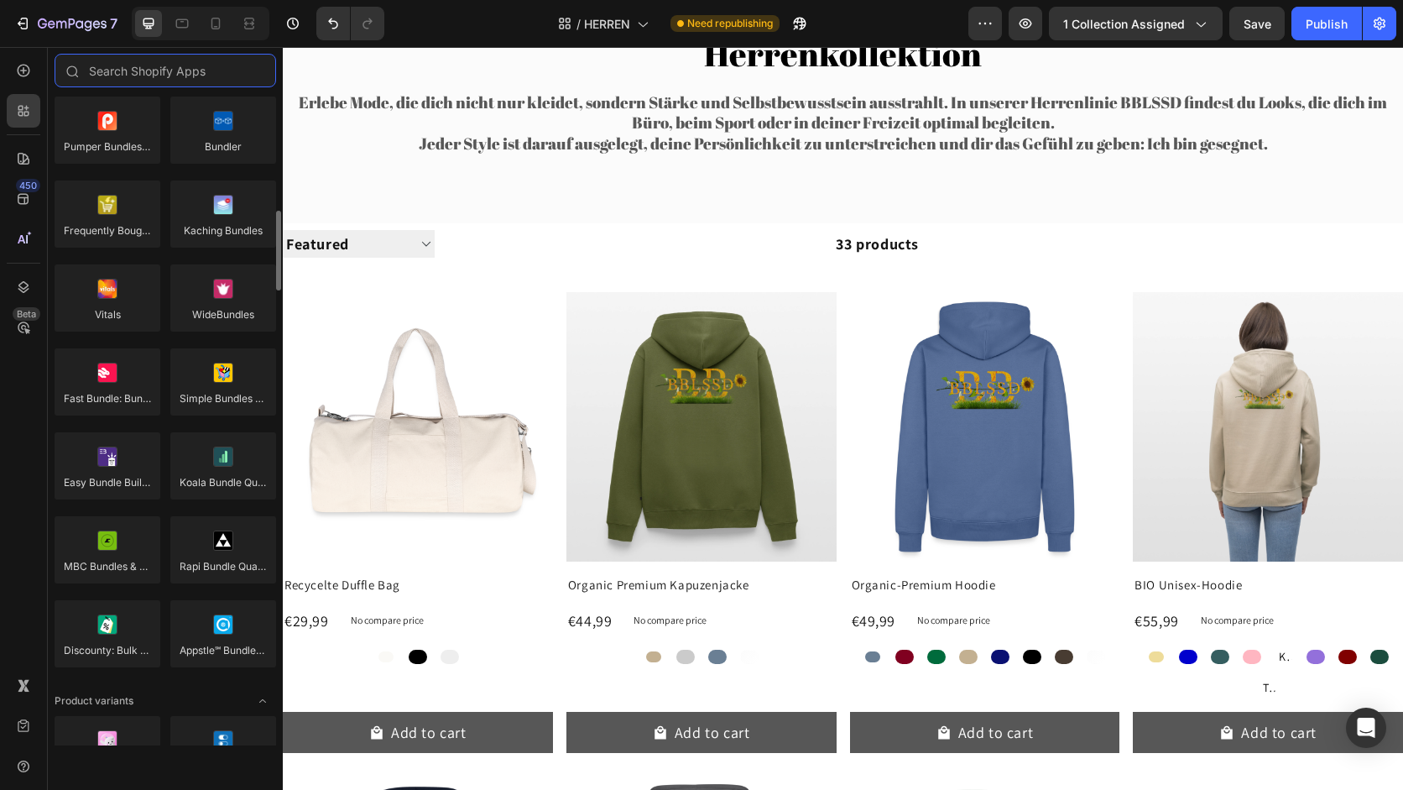
scroll to position [1281, 0]
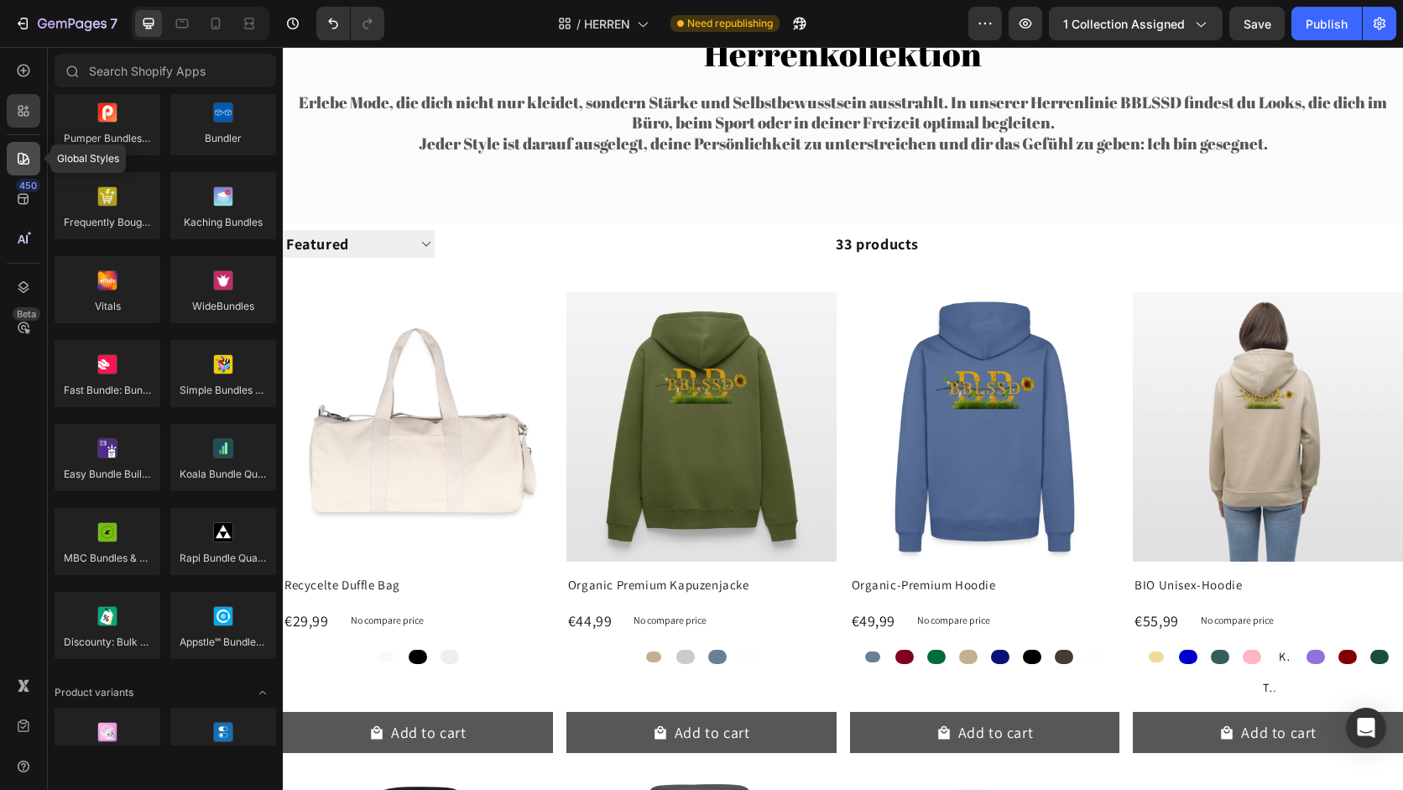
click at [33, 170] on div at bounding box center [24, 159] width 34 height 34
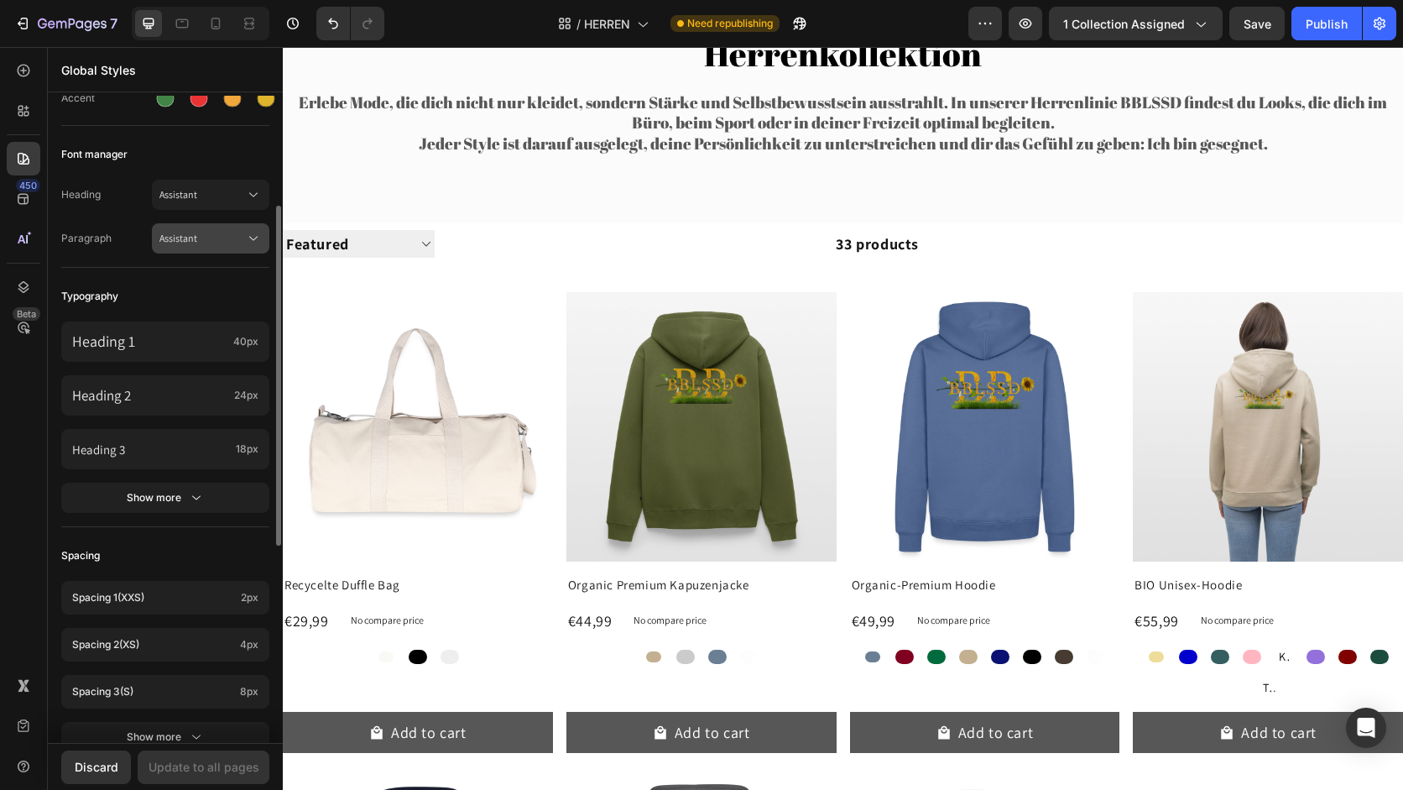
scroll to position [0, 0]
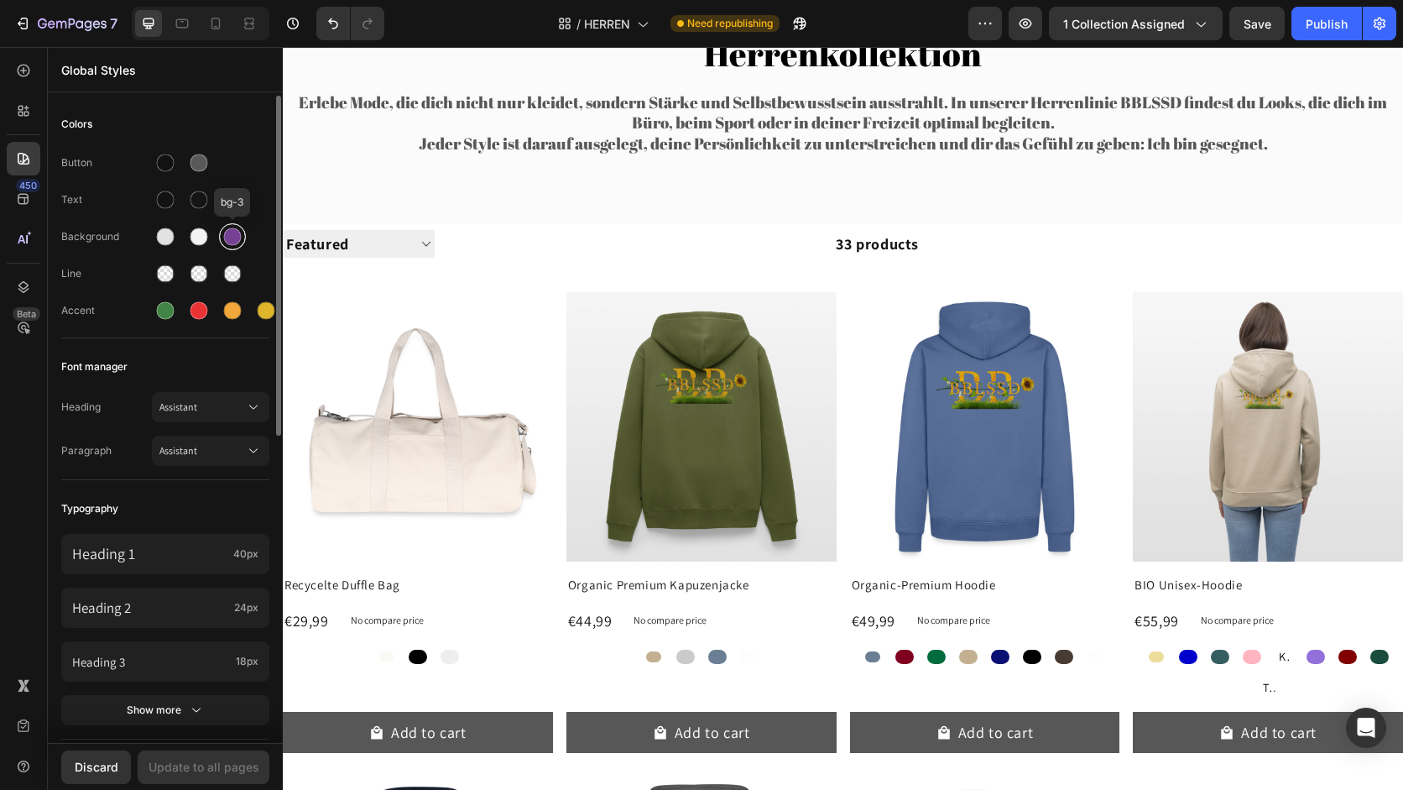
click at [233, 228] on div at bounding box center [233, 237] width 18 height 18
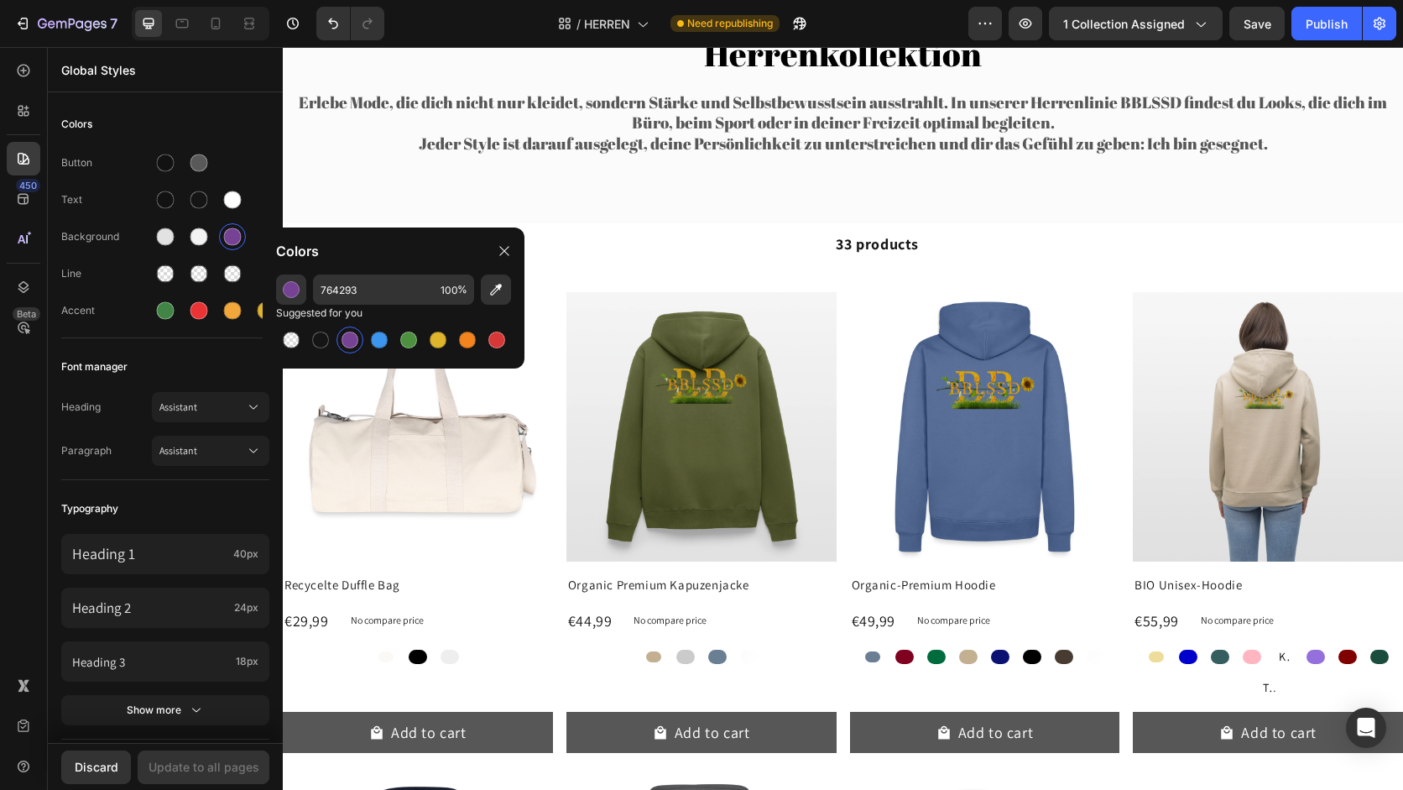
click at [352, 341] on div at bounding box center [350, 339] width 17 height 17
click at [179, 236] on div at bounding box center [165, 237] width 30 height 30
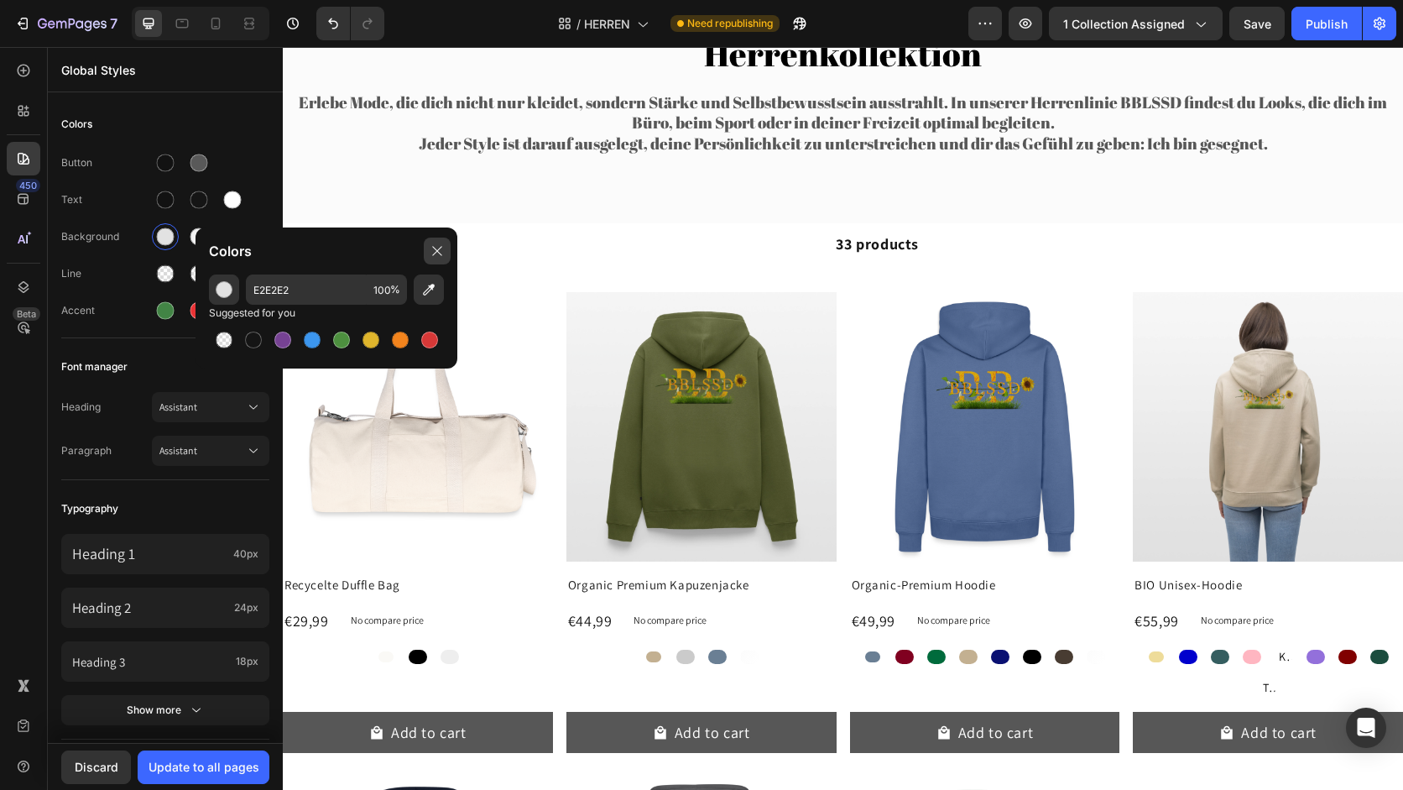
click at [446, 246] on div at bounding box center [437, 250] width 27 height 27
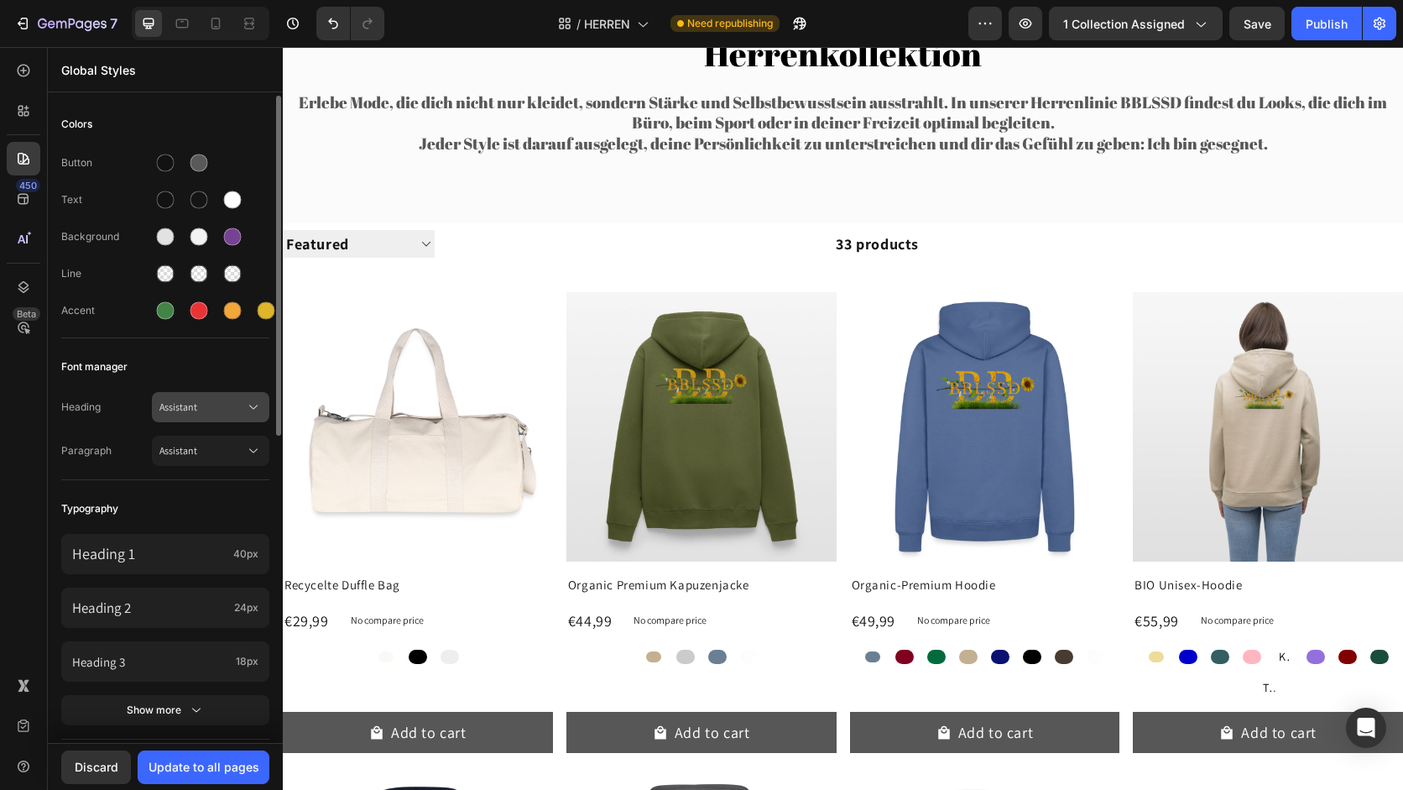
click at [188, 421] on button "Assistant" at bounding box center [210, 407] width 117 height 30
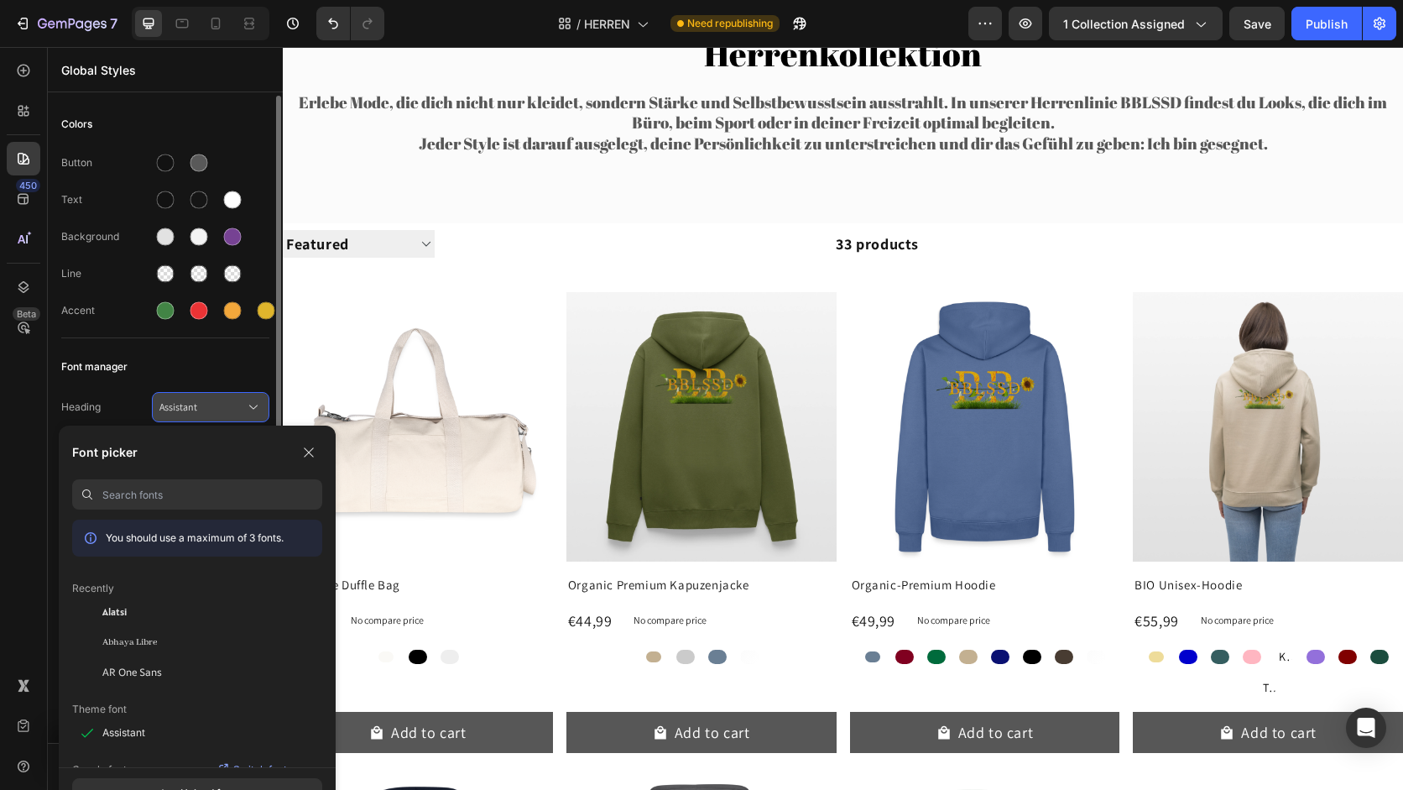
click at [207, 402] on span "Assistant" at bounding box center [202, 406] width 86 height 15
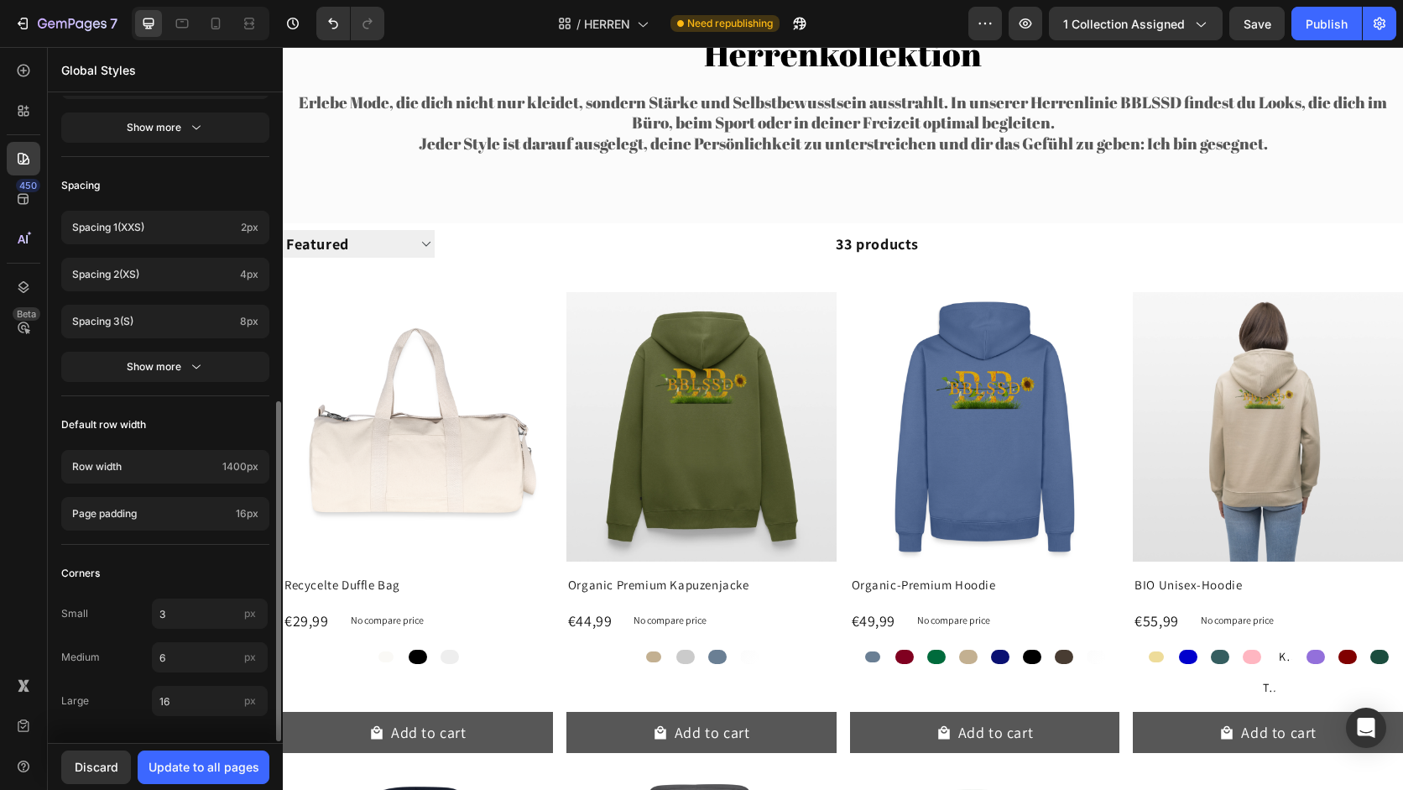
scroll to position [582, 0]
click at [21, 196] on icon at bounding box center [23, 198] width 17 height 17
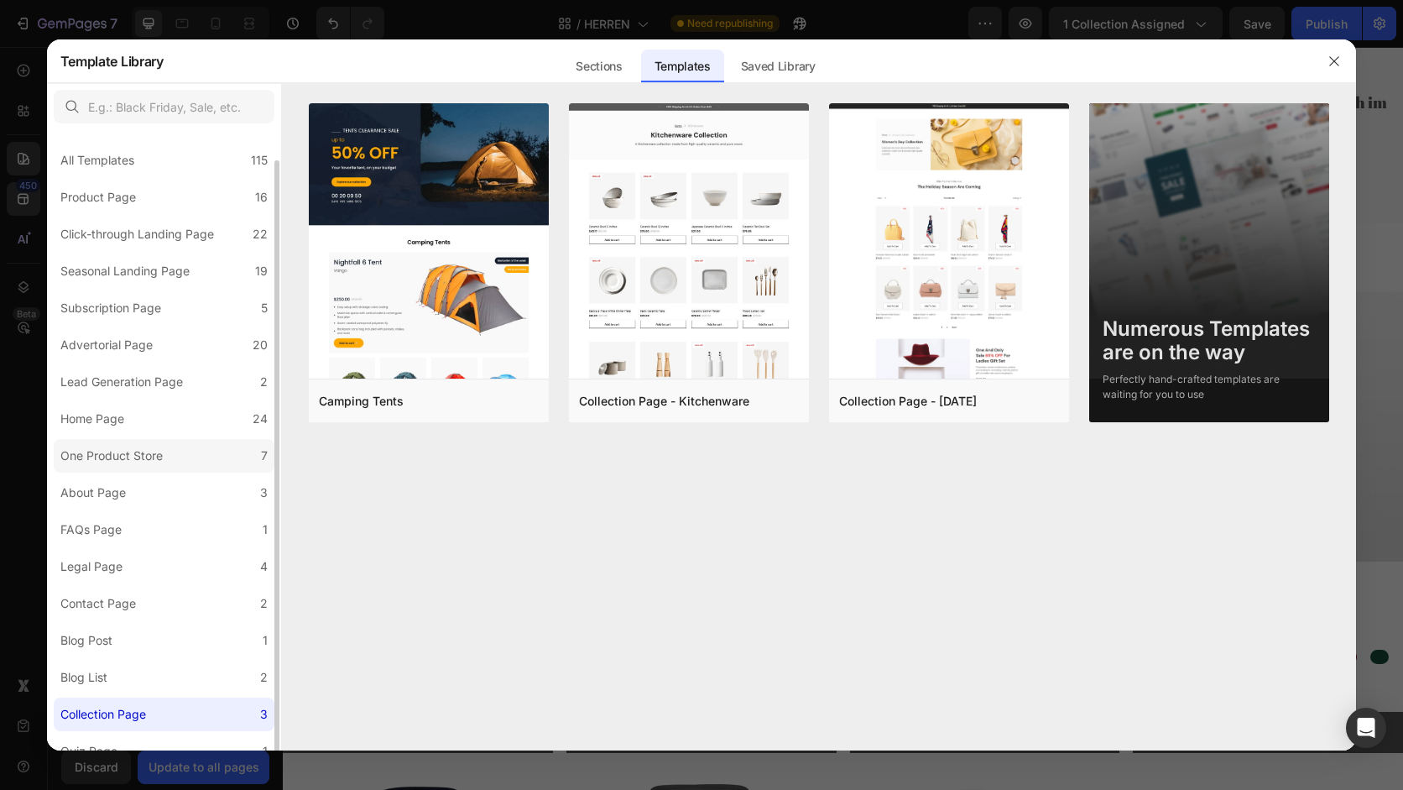
scroll to position [18, 0]
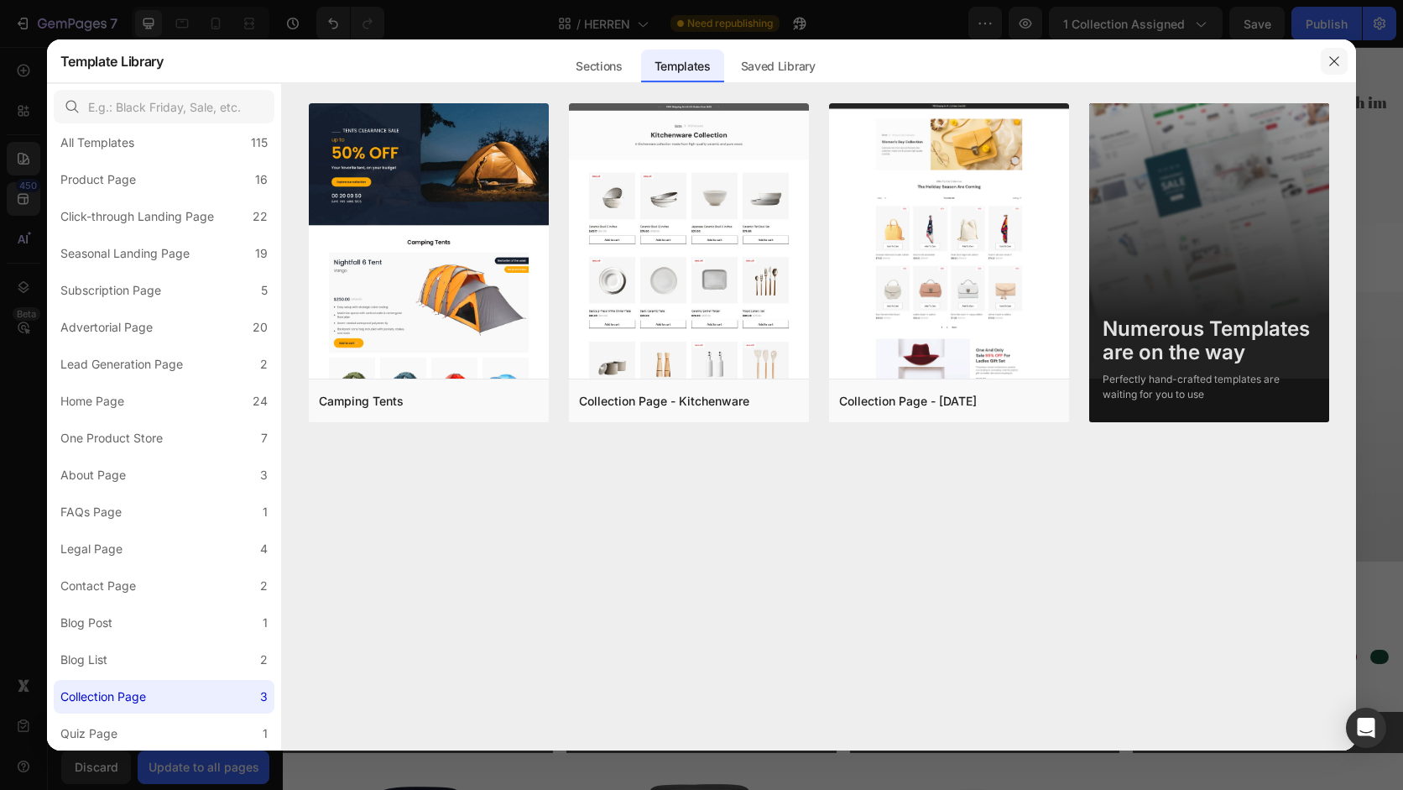
click at [1342, 57] on button "button" at bounding box center [1334, 61] width 27 height 27
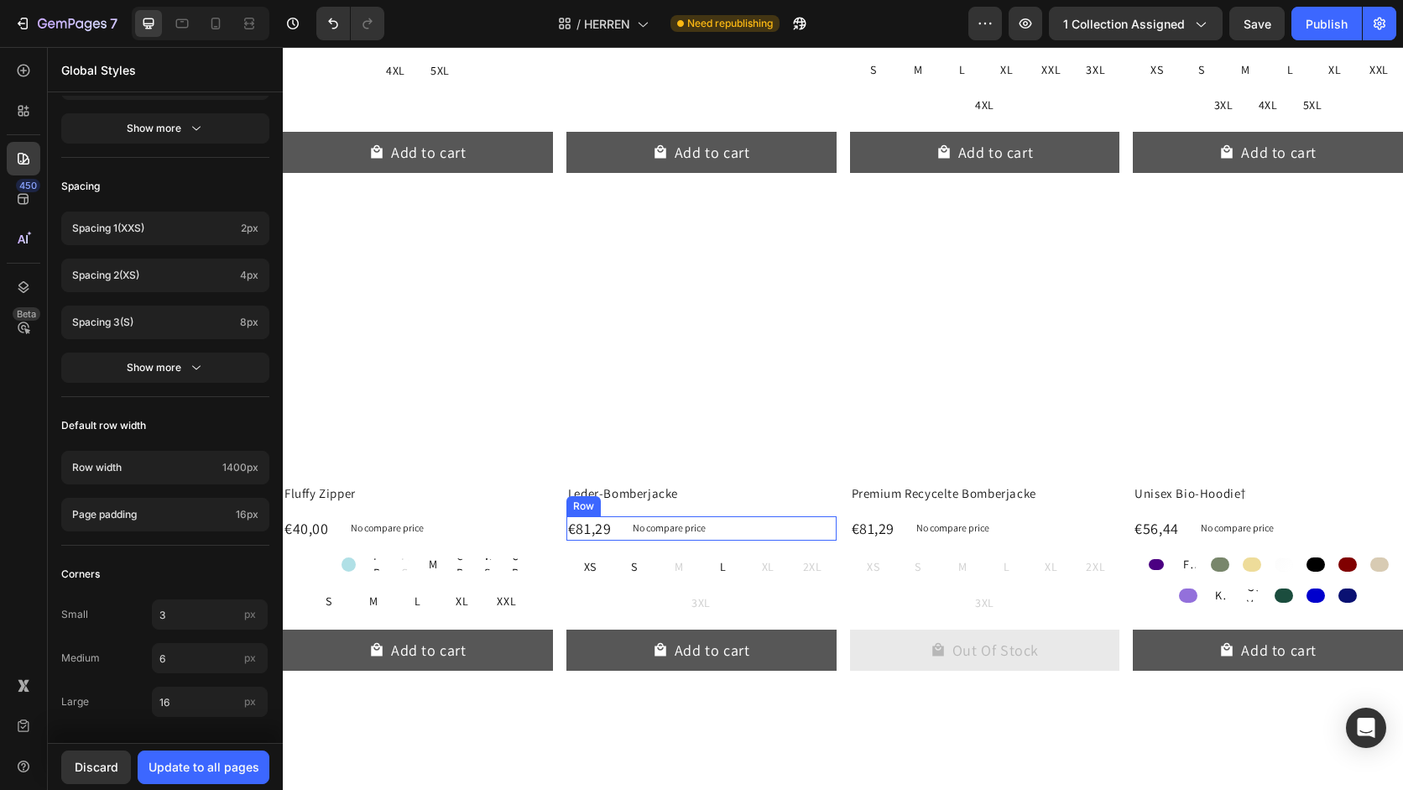
scroll to position [3597, 0]
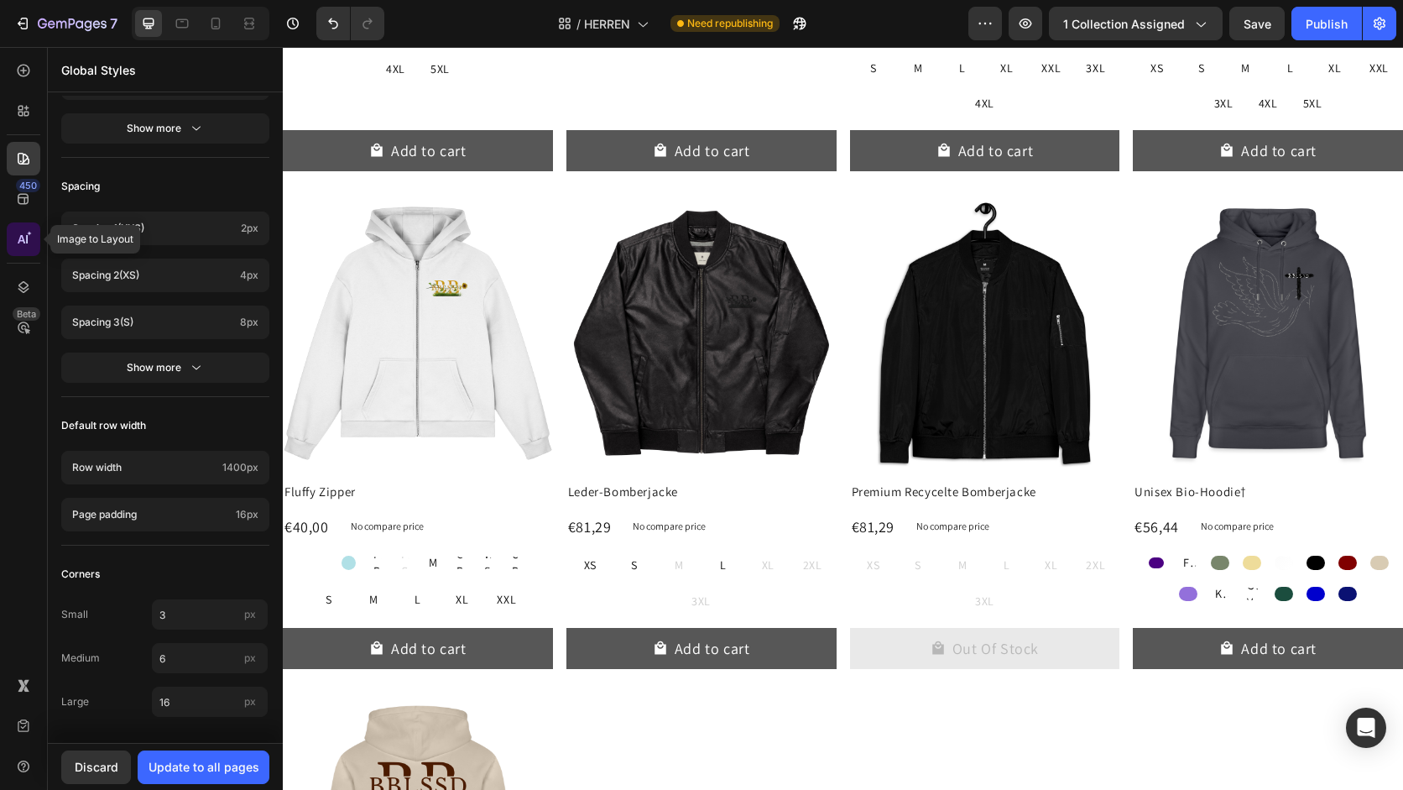
click at [17, 232] on icon at bounding box center [23, 239] width 17 height 17
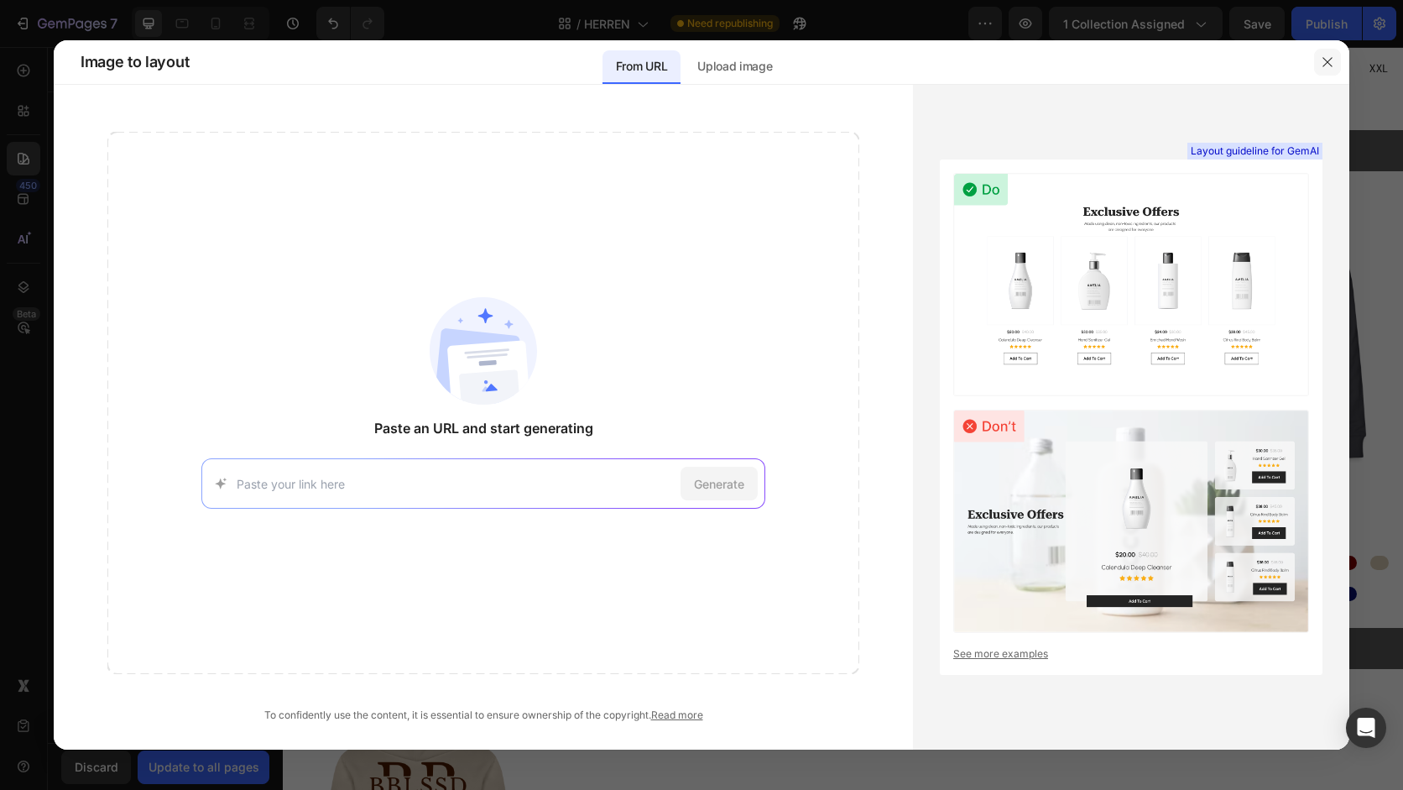
click at [1324, 59] on icon "button" at bounding box center [1327, 61] width 9 height 9
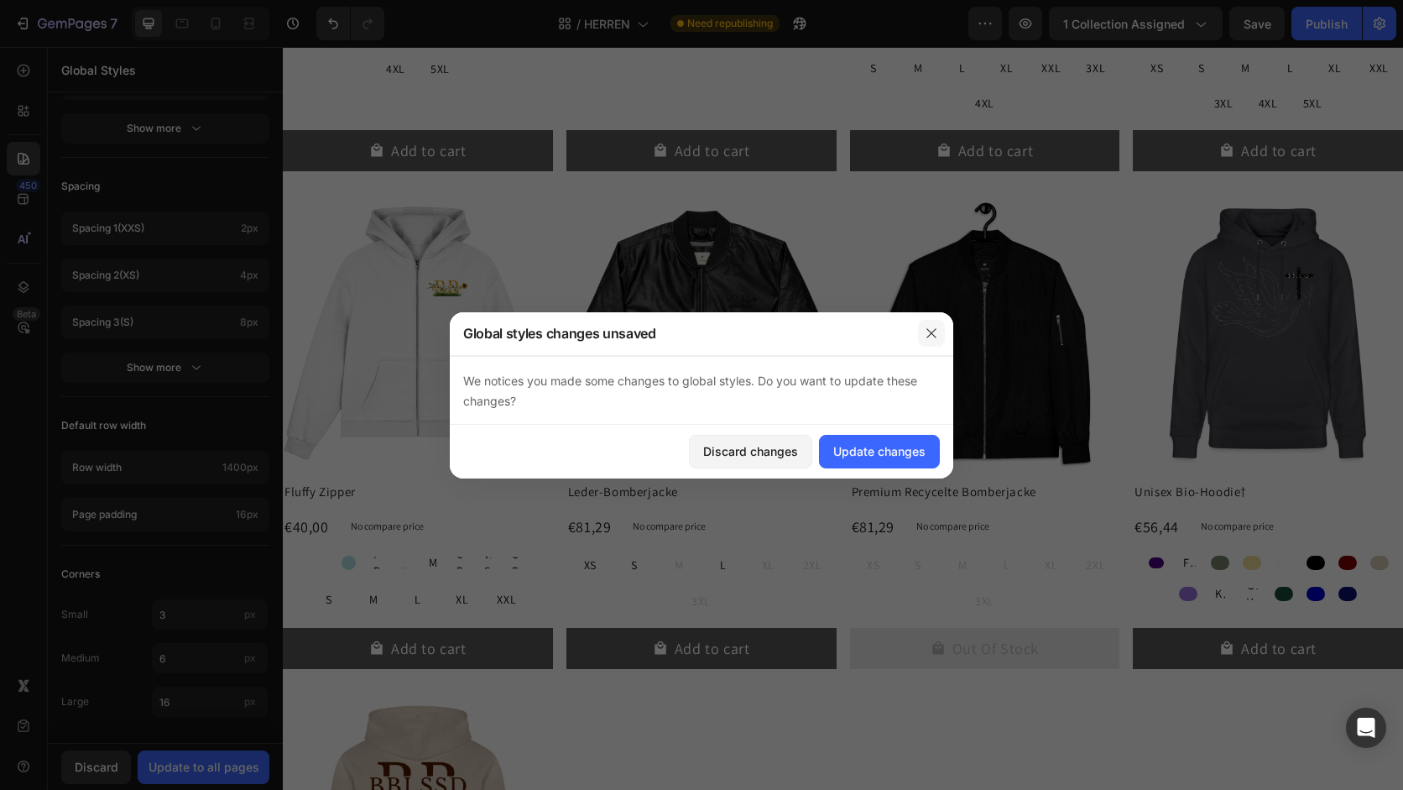
click at [931, 337] on icon "button" at bounding box center [931, 332] width 13 height 13
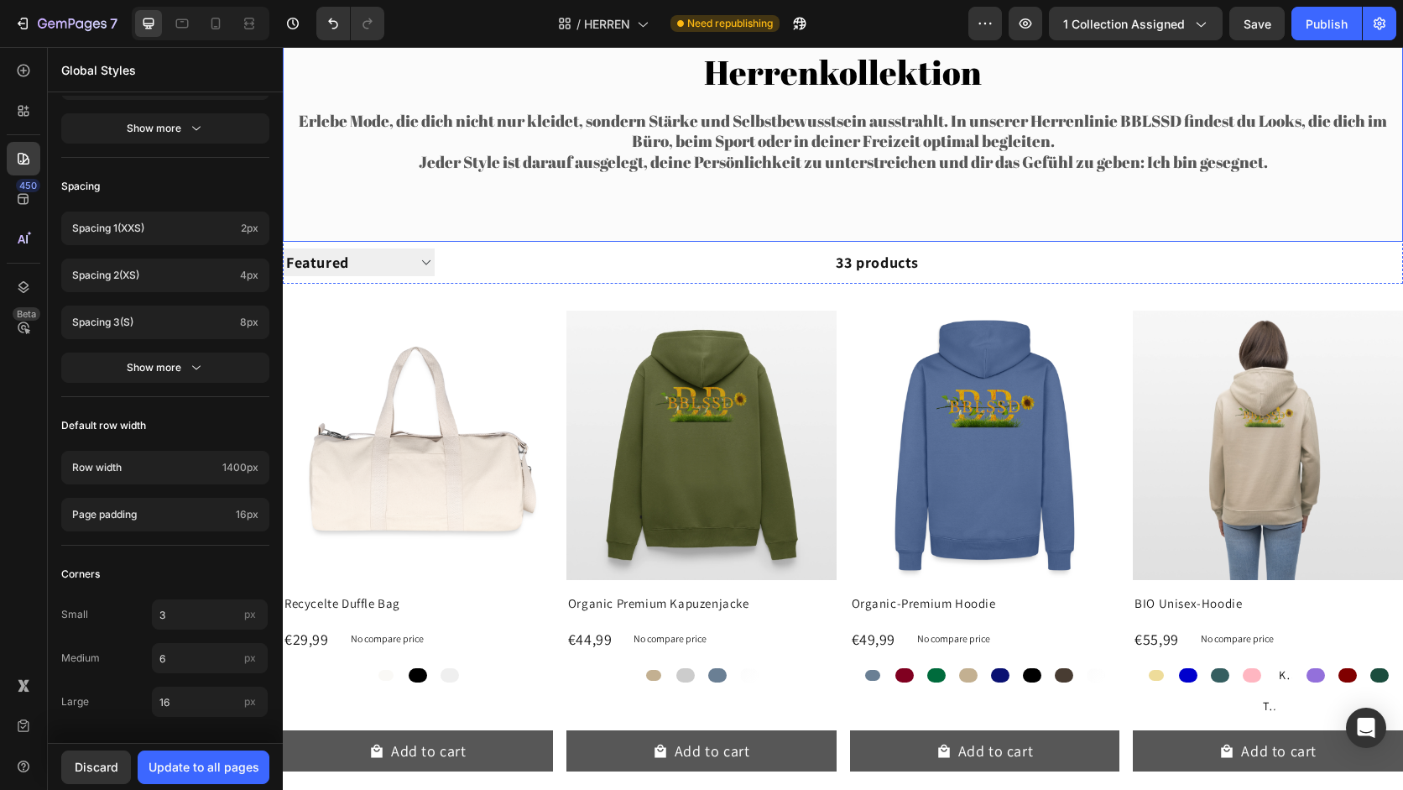
scroll to position [0, 0]
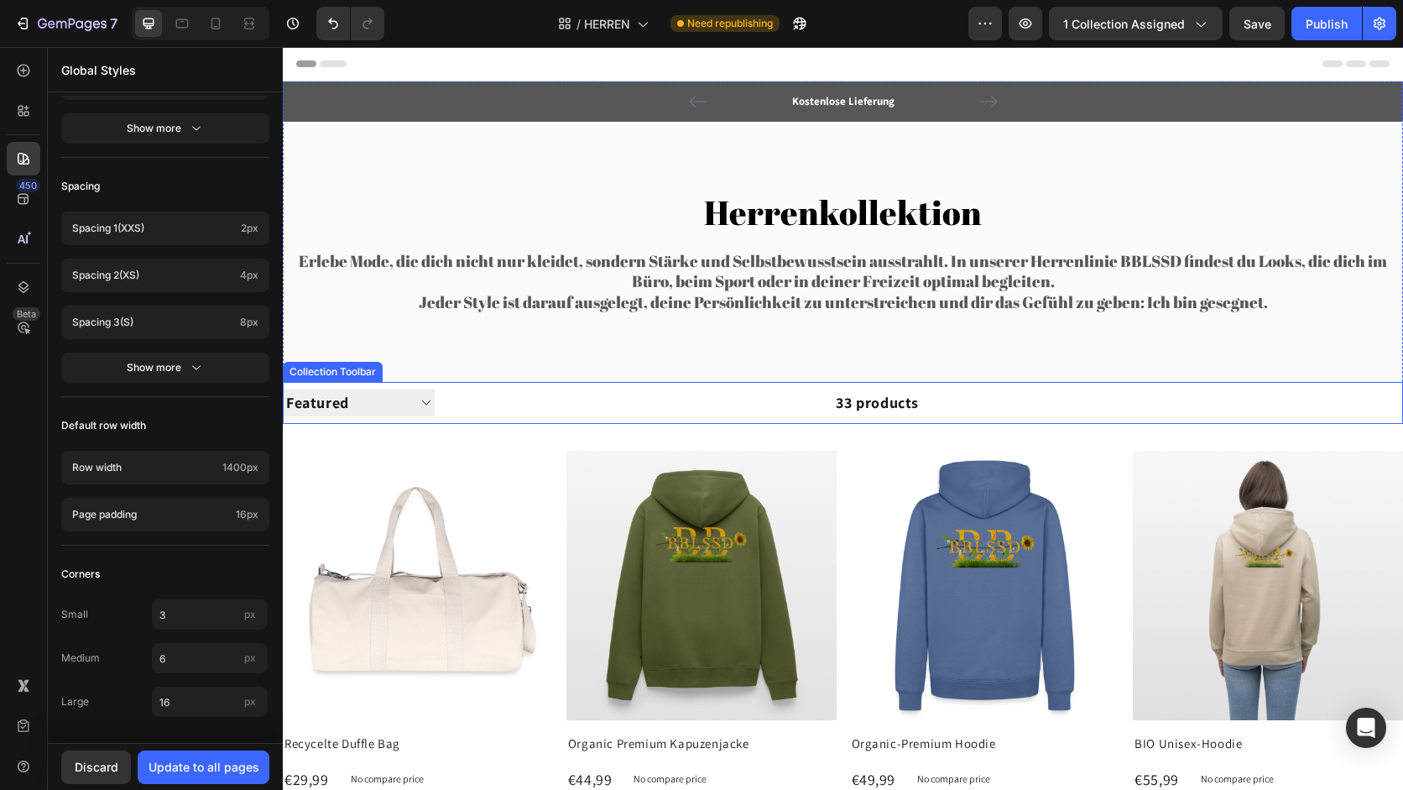
click at [645, 395] on div "33 products" at bounding box center [677, 403] width 484 height 42
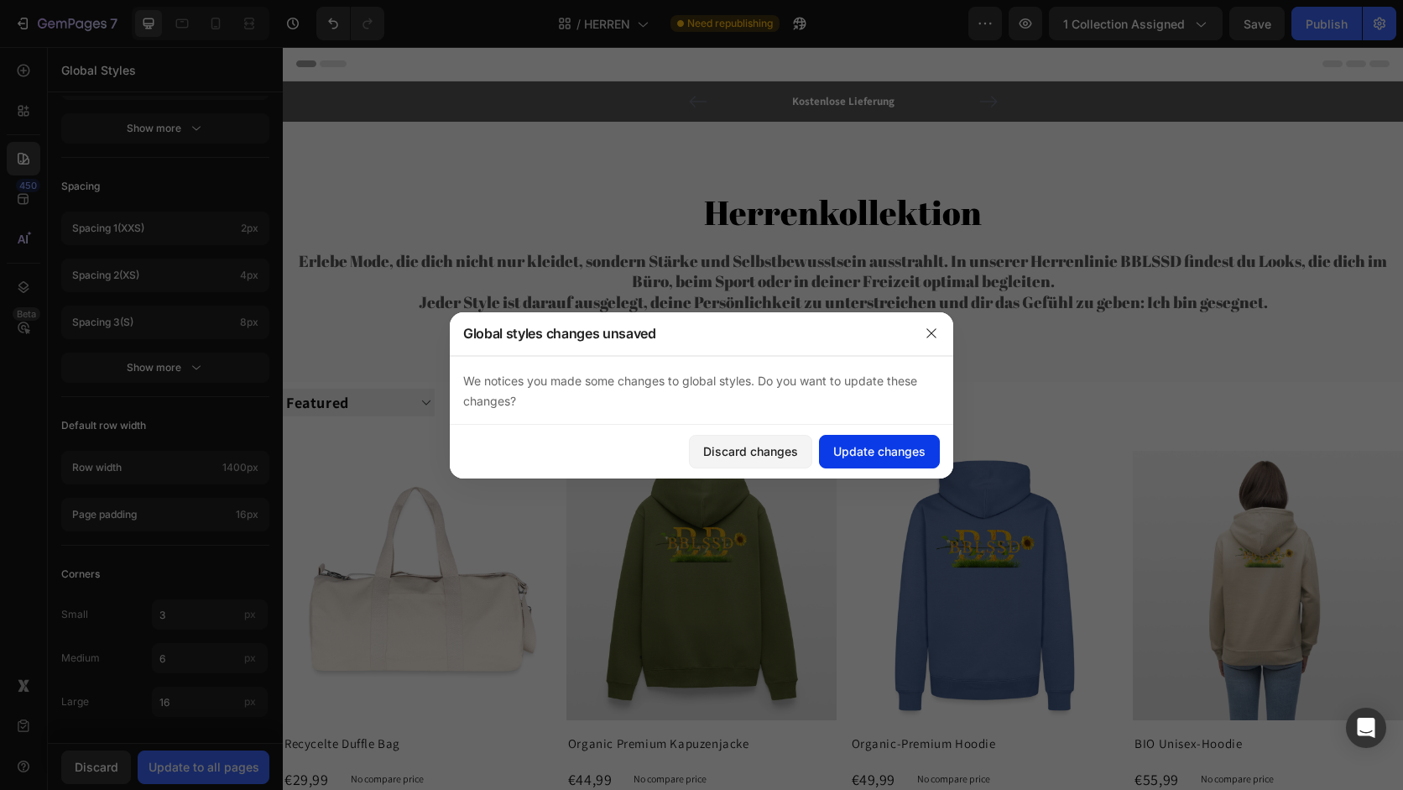
click at [878, 451] on div "Update changes" at bounding box center [879, 451] width 92 height 18
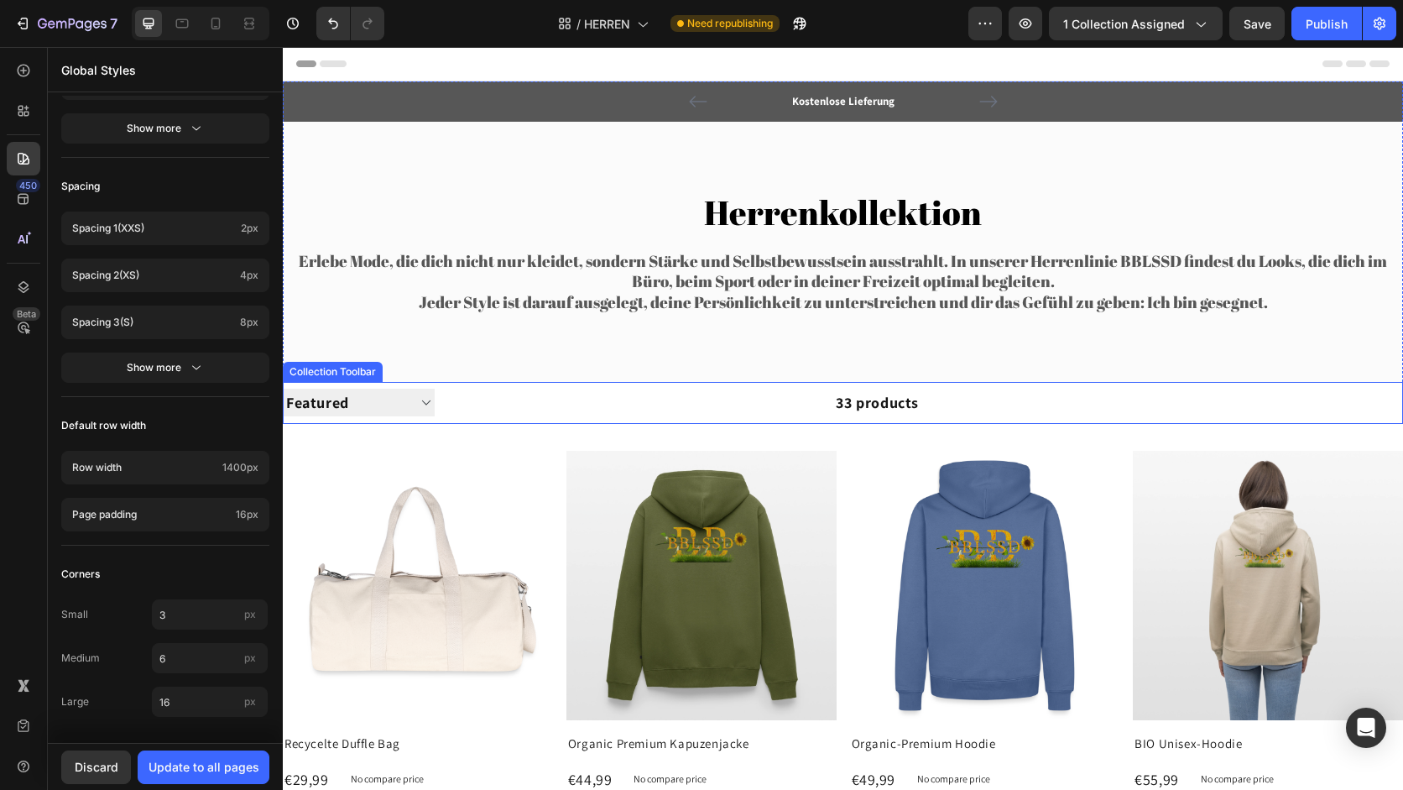
click at [685, 399] on div "33 products" at bounding box center [677, 403] width 484 height 42
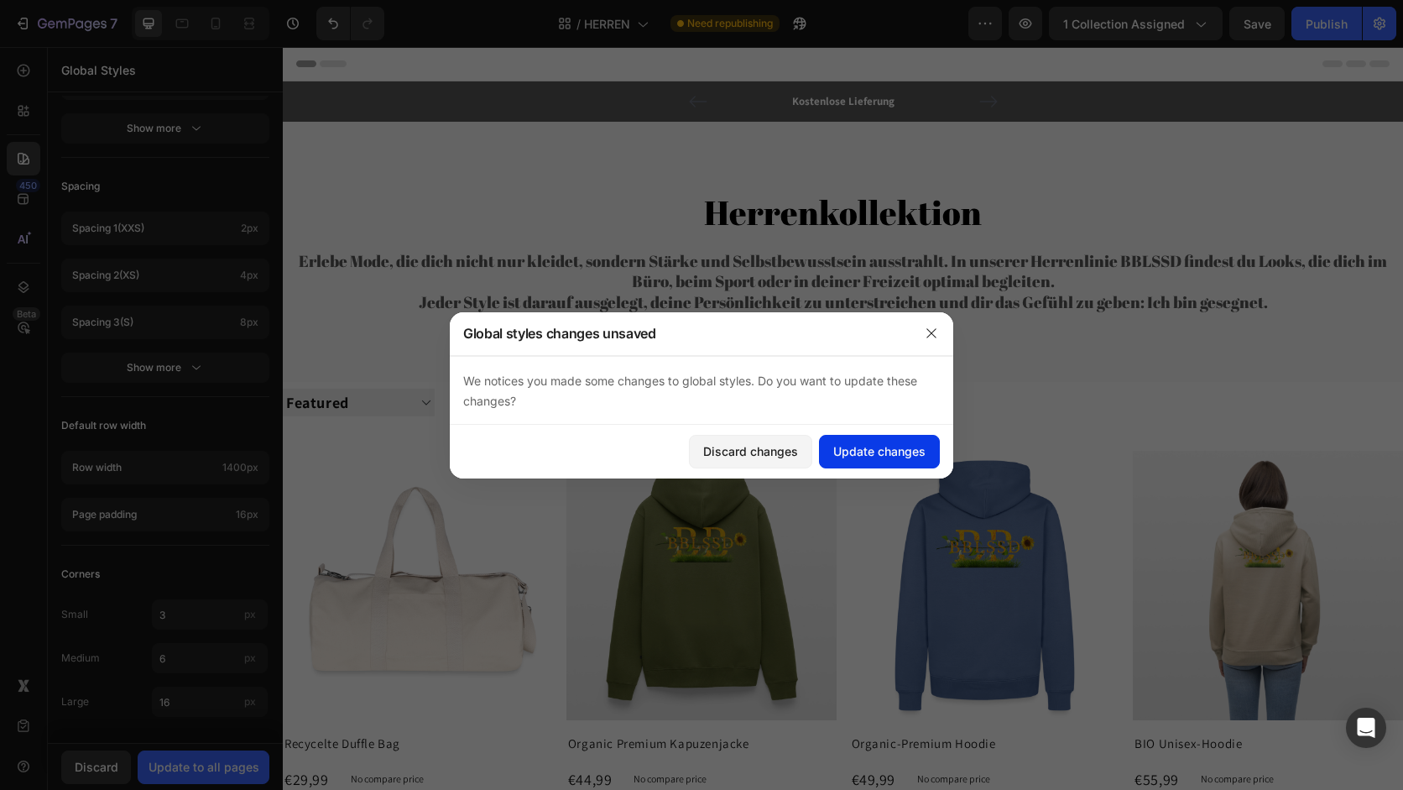
click at [837, 446] on div "Update changes" at bounding box center [879, 451] width 92 height 18
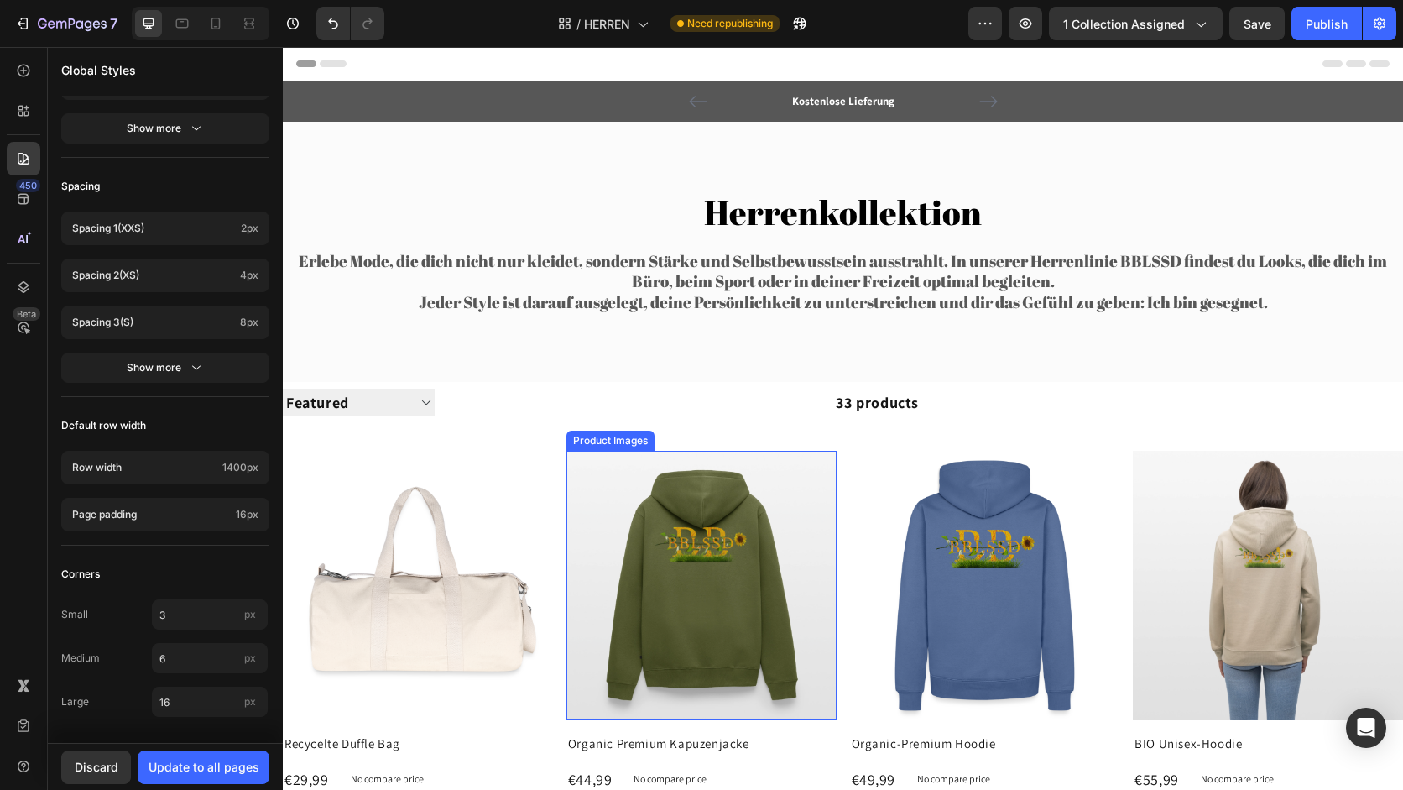
click at [610, 451] on img at bounding box center [701, 586] width 270 height 270
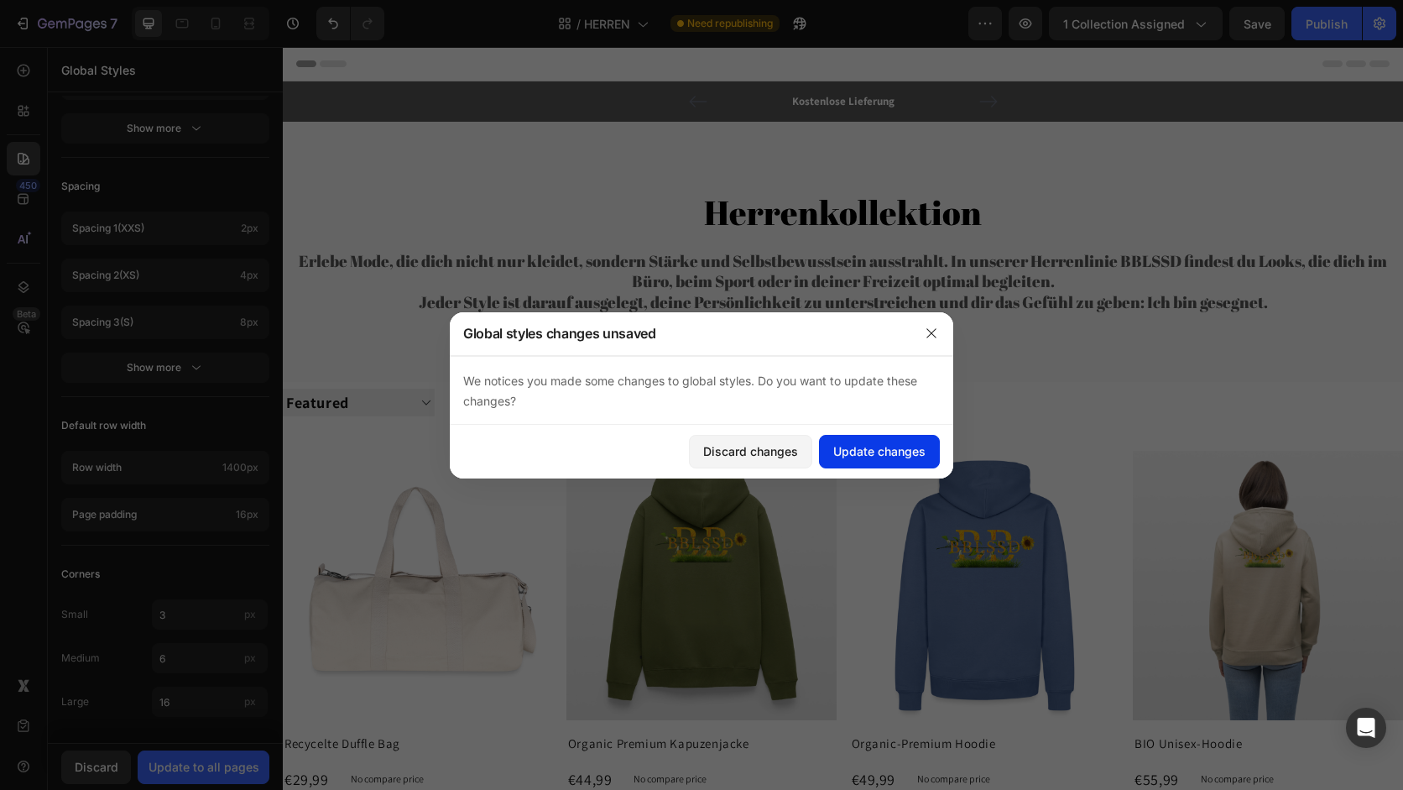
click at [881, 437] on button "Update changes" at bounding box center [879, 452] width 121 height 34
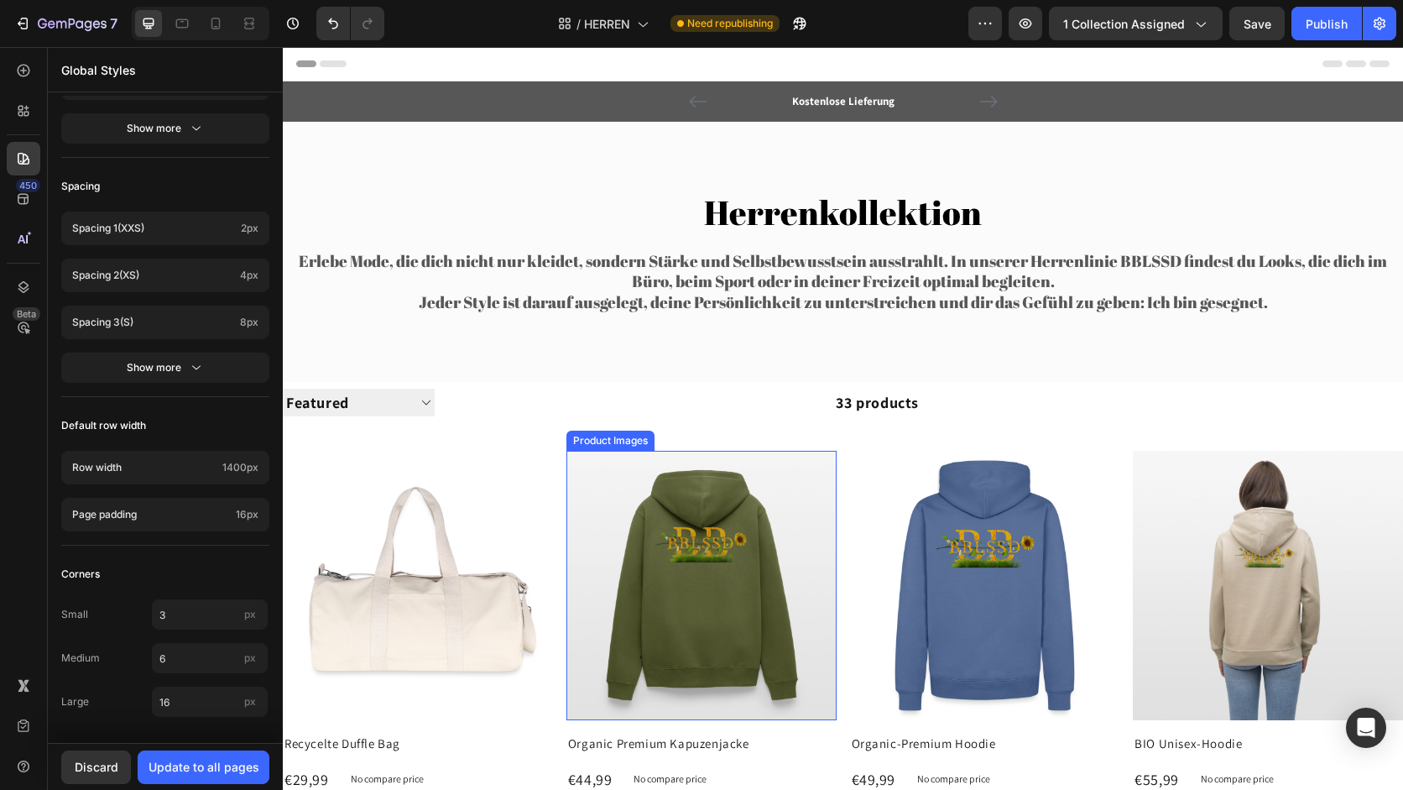
click at [809, 479] on img at bounding box center [701, 586] width 270 height 270
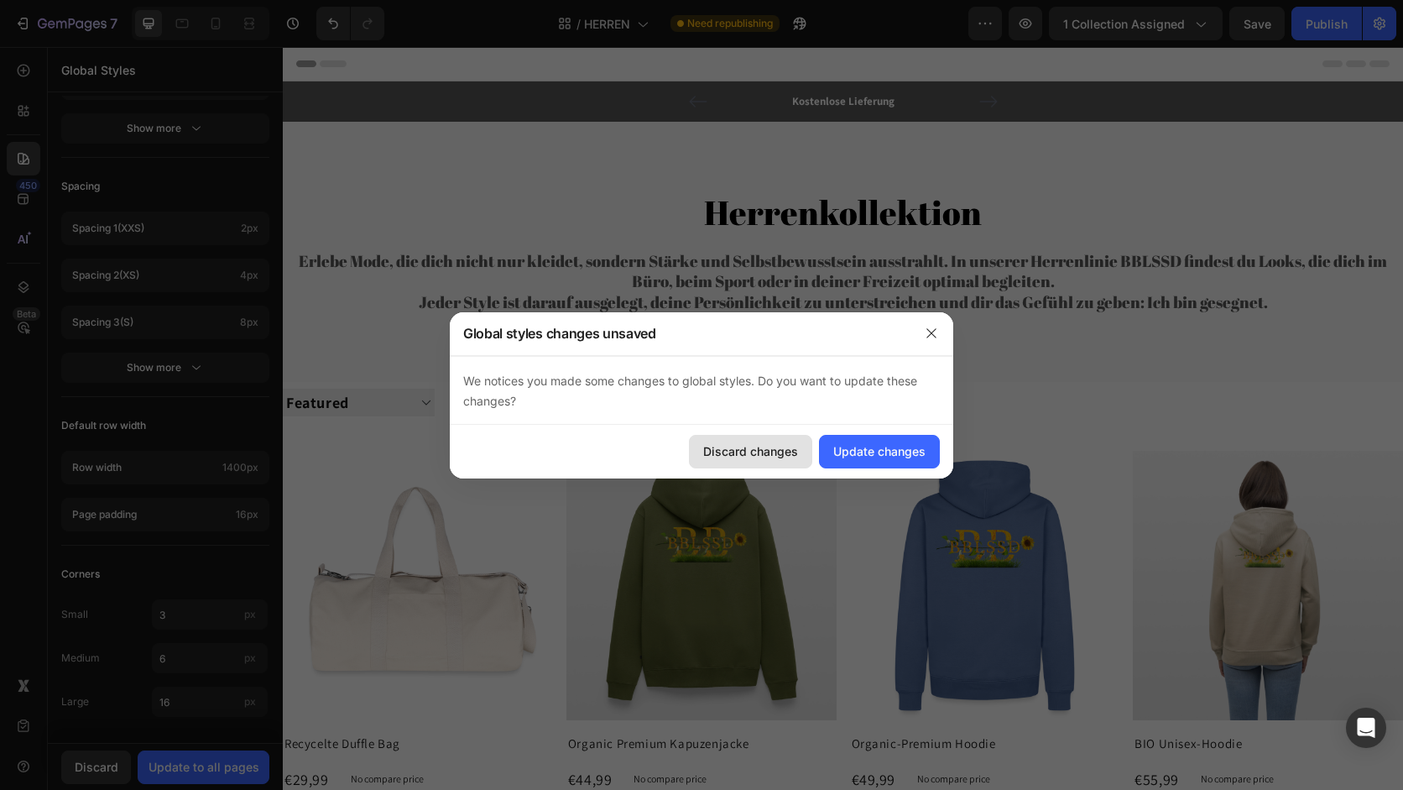
click at [762, 454] on div "Discard changes" at bounding box center [750, 451] width 95 height 18
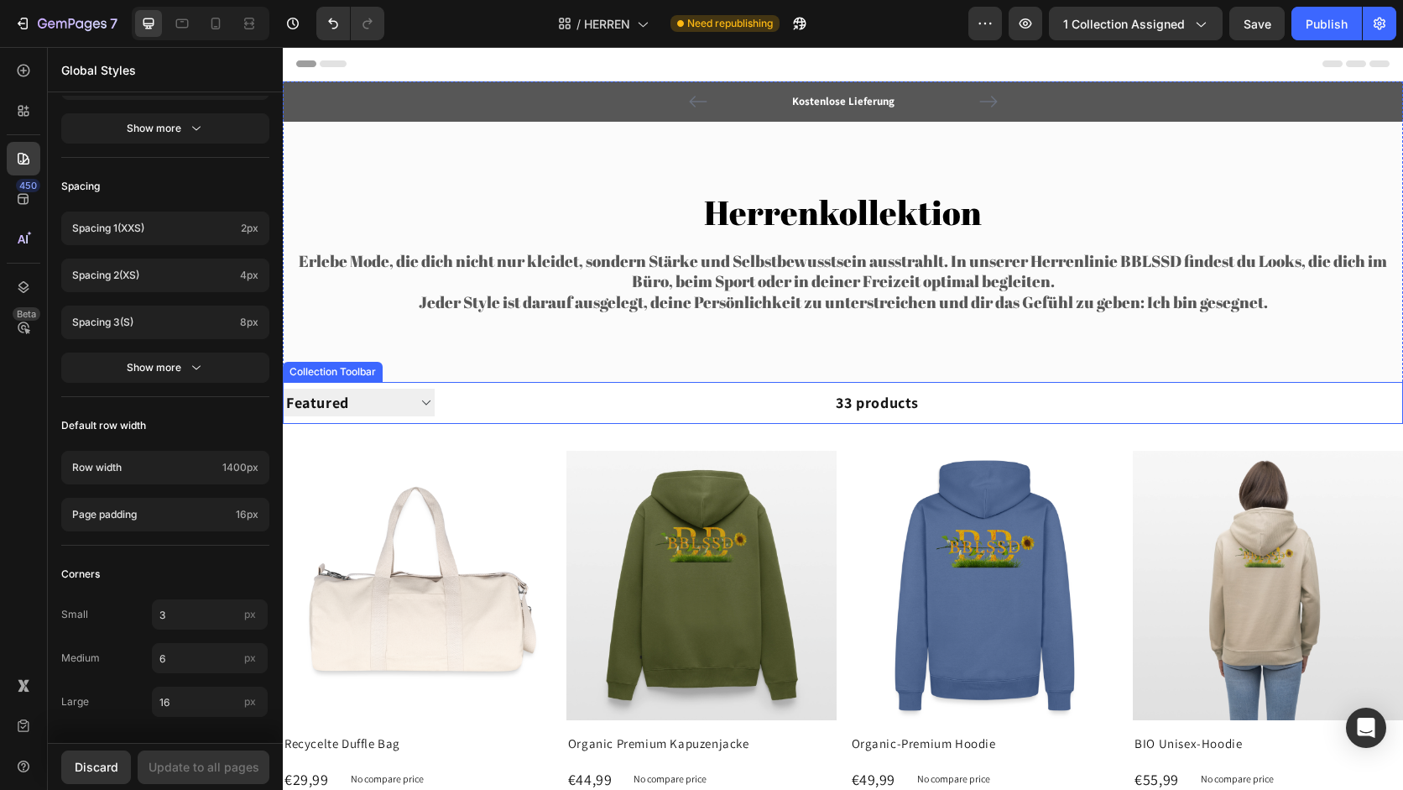
click at [707, 421] on div "33 products" at bounding box center [677, 403] width 484 height 42
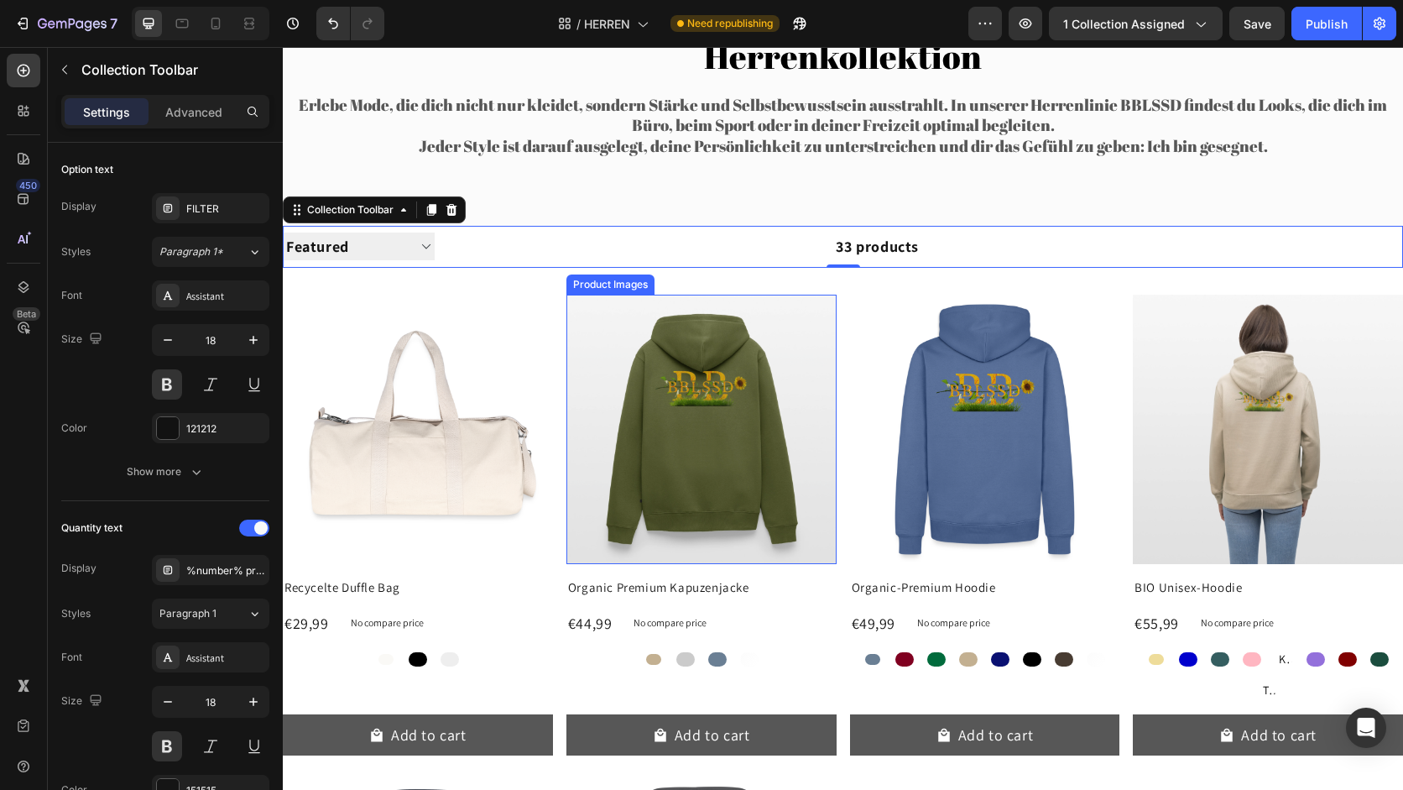
scroll to position [184, 0]
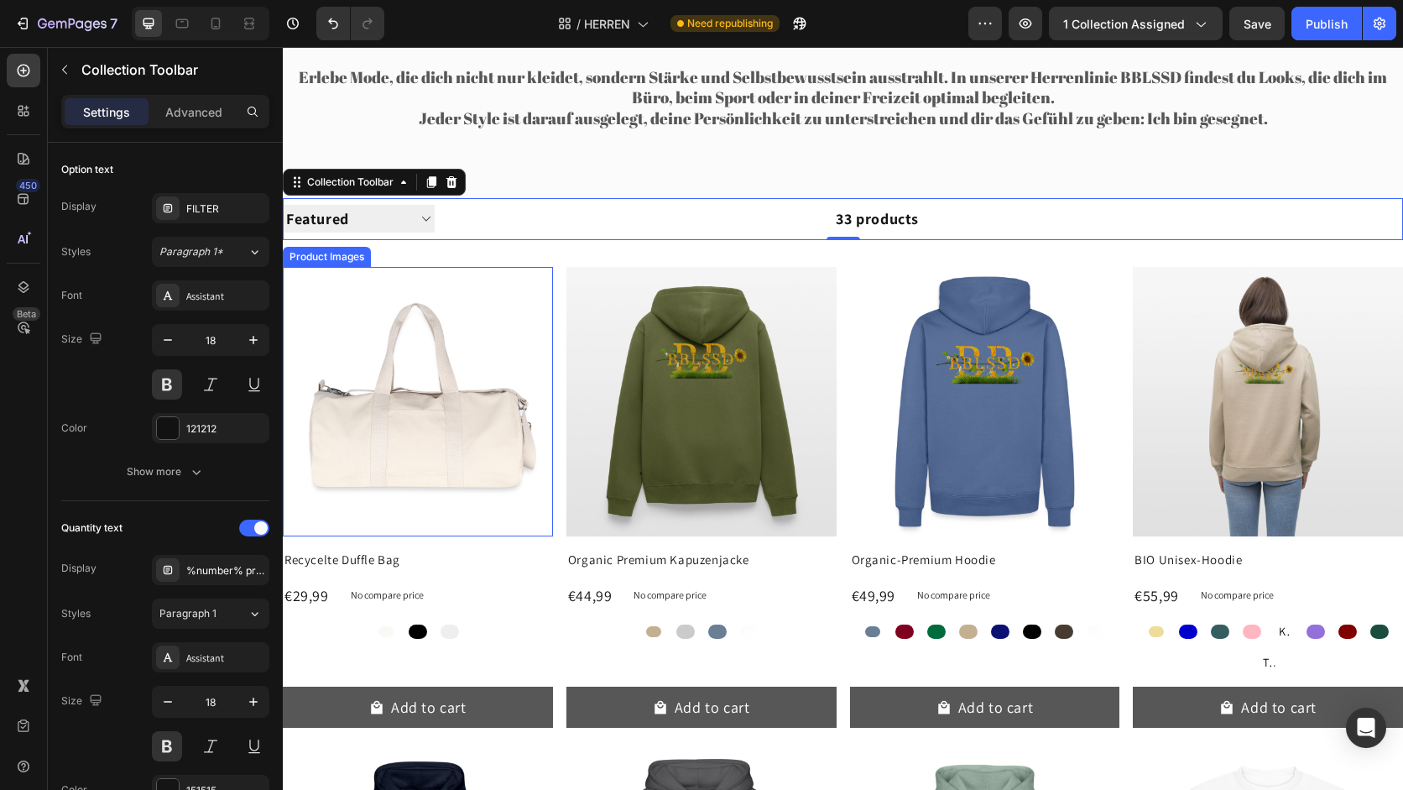
click at [485, 397] on img at bounding box center [418, 402] width 270 height 270
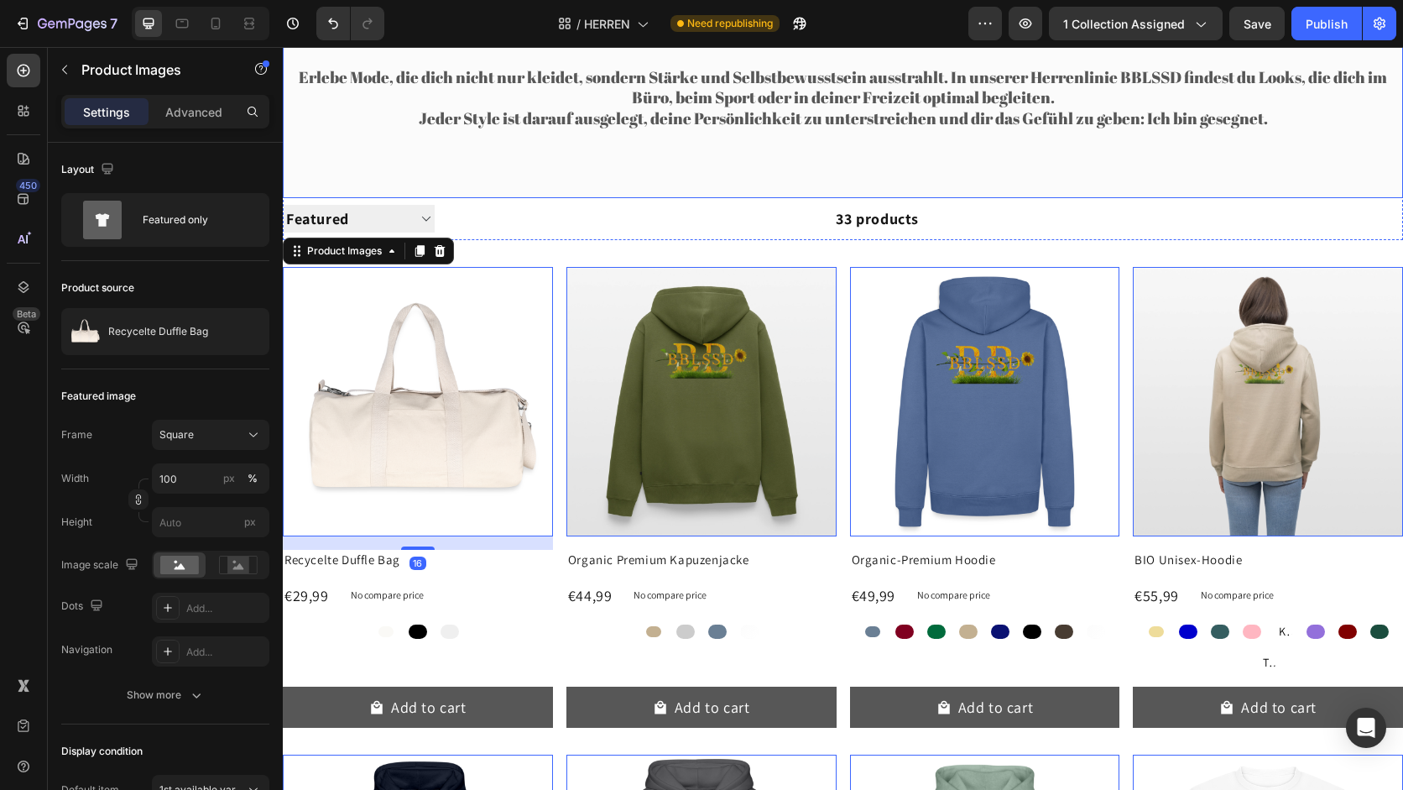
click at [590, 159] on div "Herrenkollektion Heading Erlebe Mode, die dich nicht nur kleidet, sondern Stärk…" at bounding box center [843, 68] width 1120 height 260
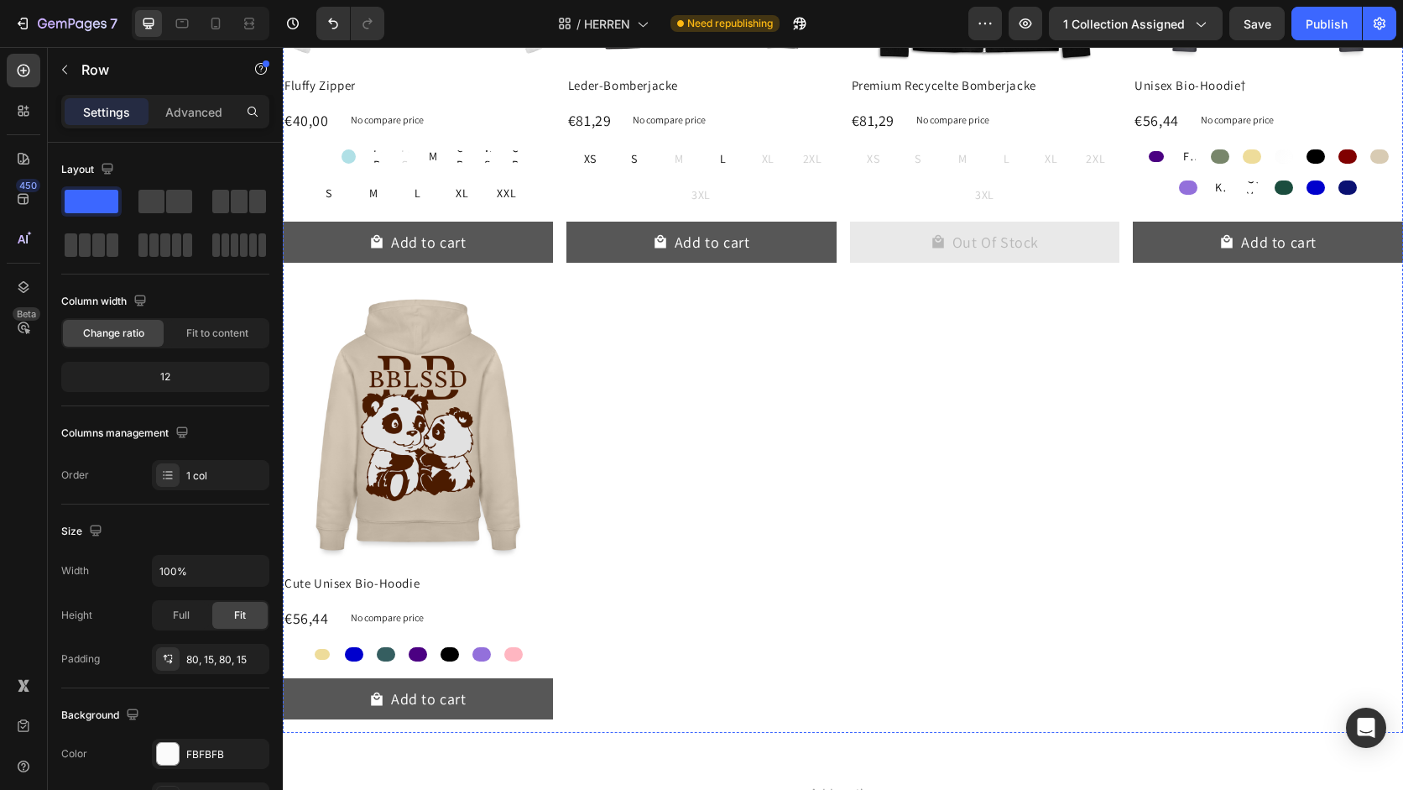
scroll to position [4004, 0]
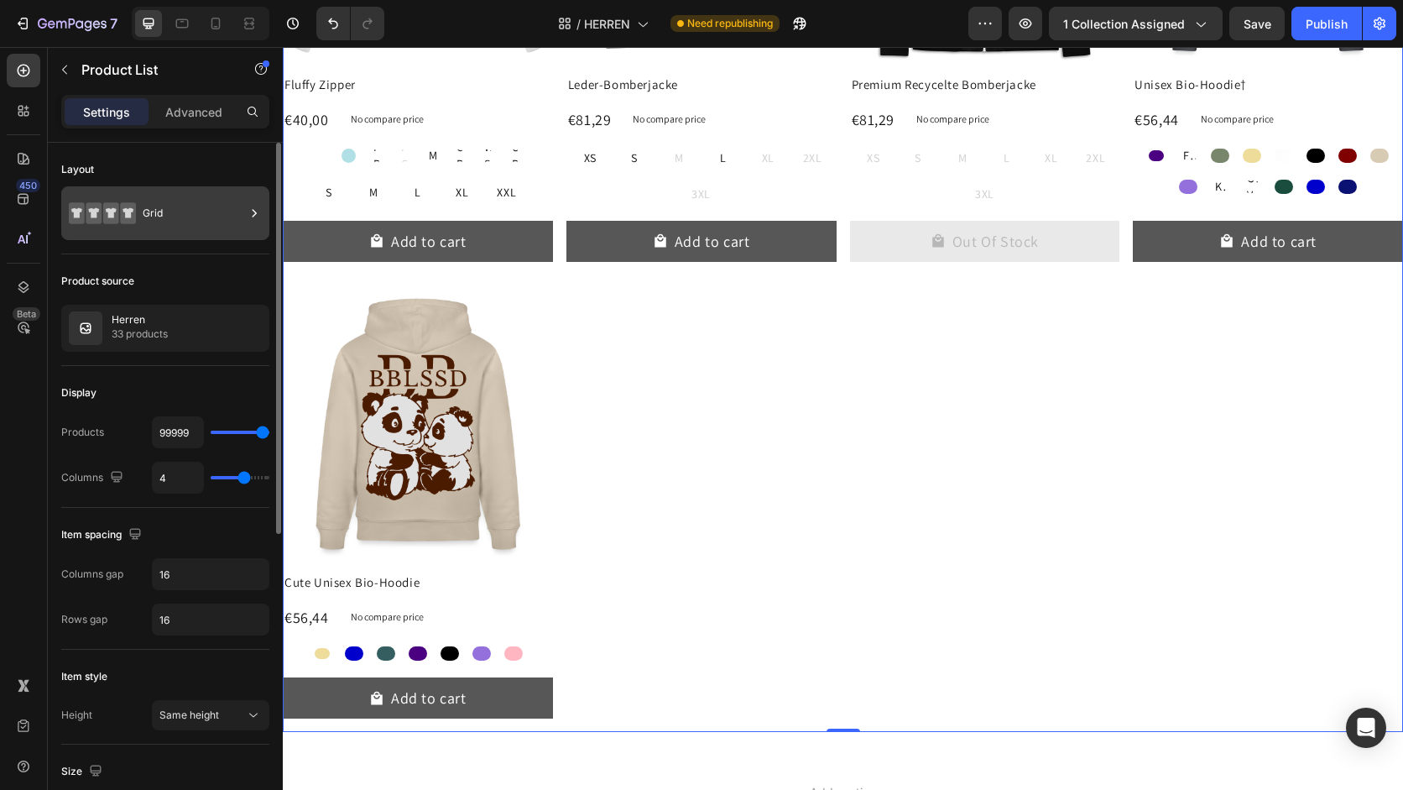
click at [161, 216] on div "Grid" at bounding box center [194, 213] width 102 height 39
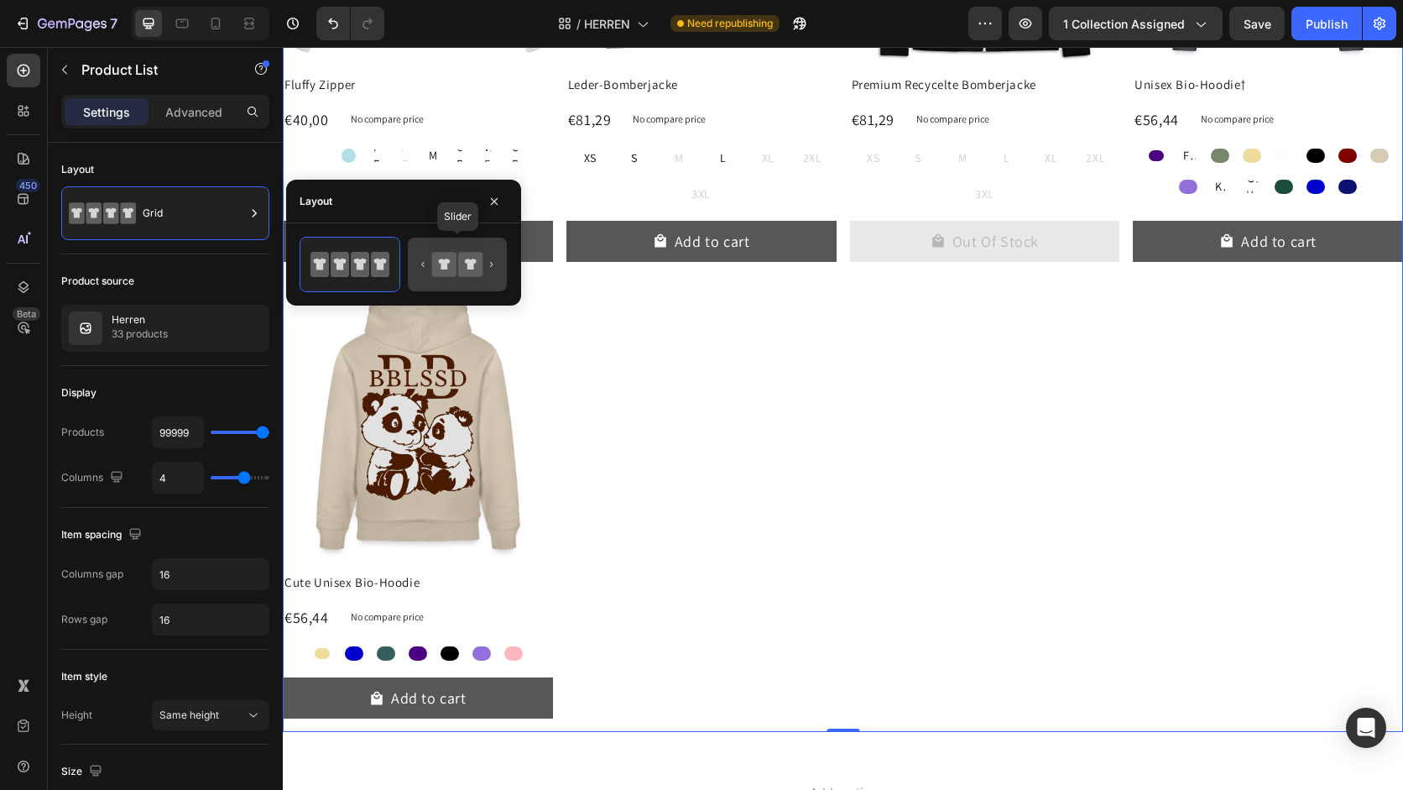
click at [446, 267] on icon at bounding box center [444, 263] width 12 height 11
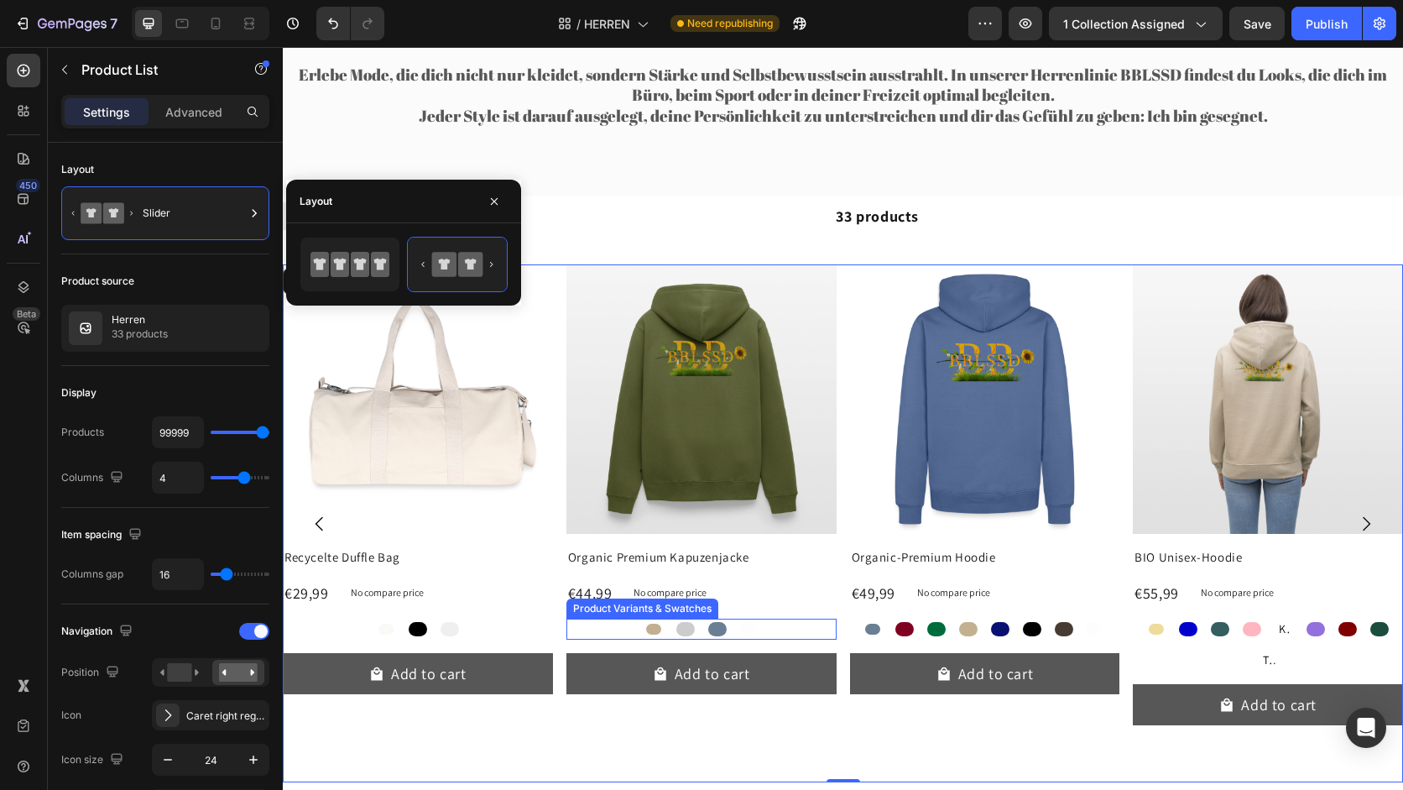
scroll to position [0, 0]
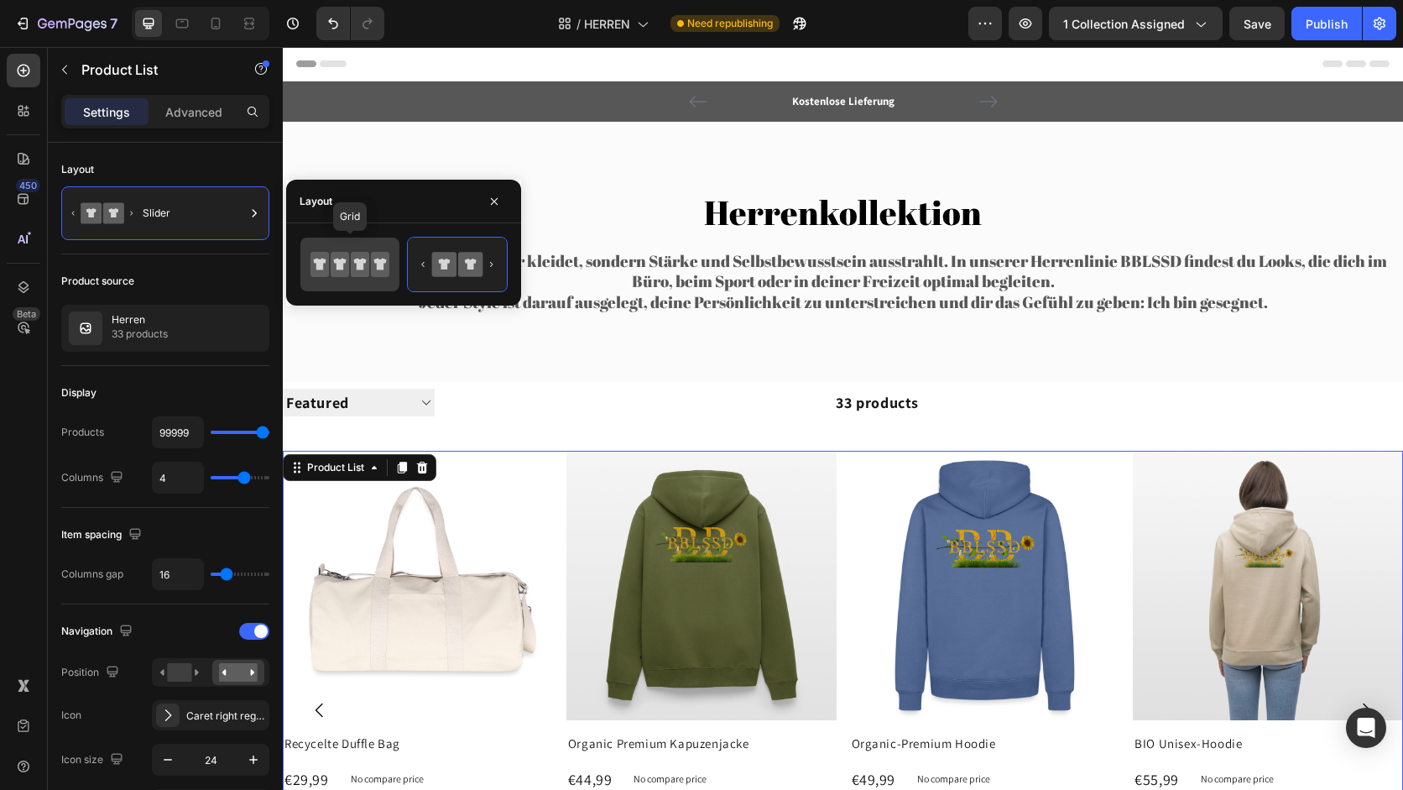
click at [367, 274] on icon at bounding box center [360, 264] width 18 height 25
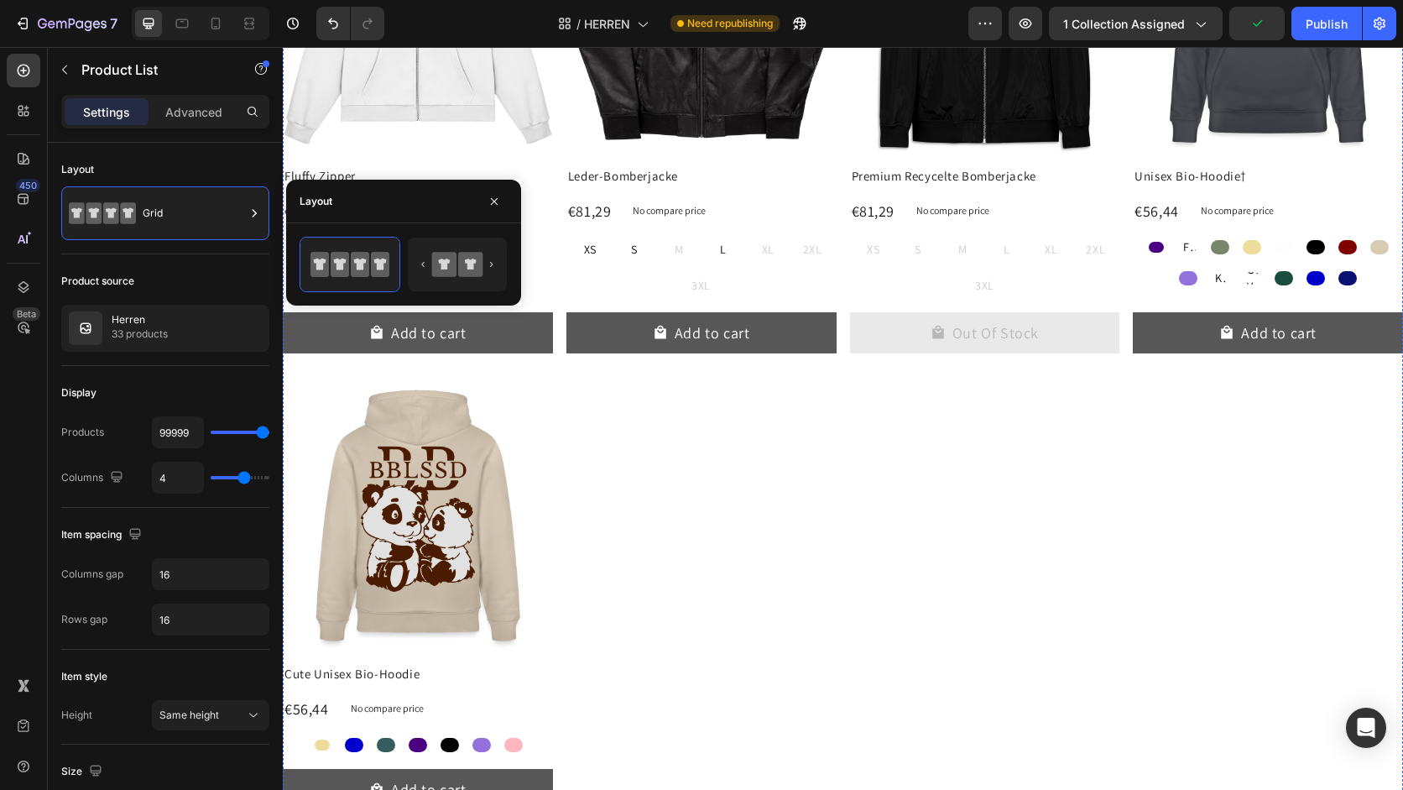
scroll to position [4215, 0]
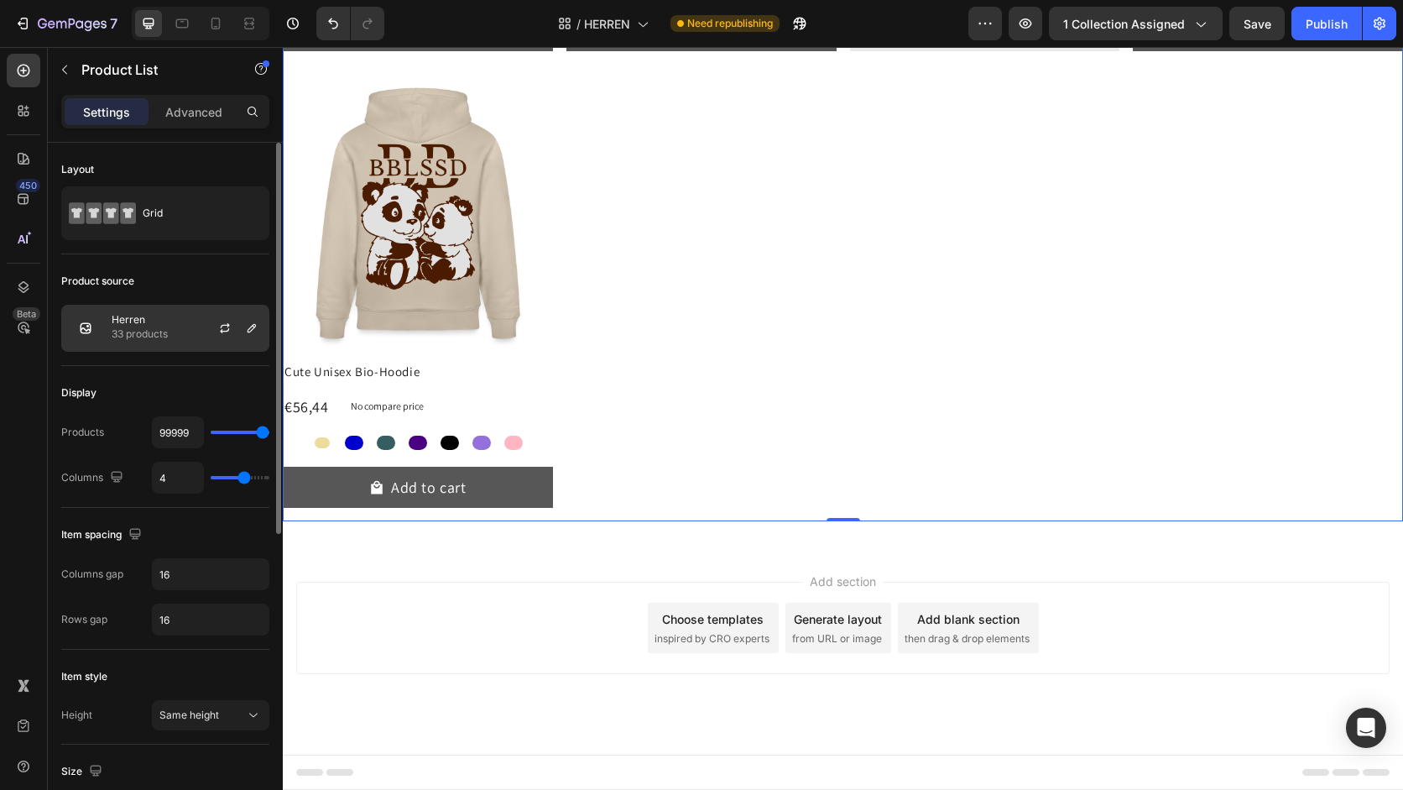
click at [175, 321] on div "Herren 33 products" at bounding box center [165, 328] width 208 height 47
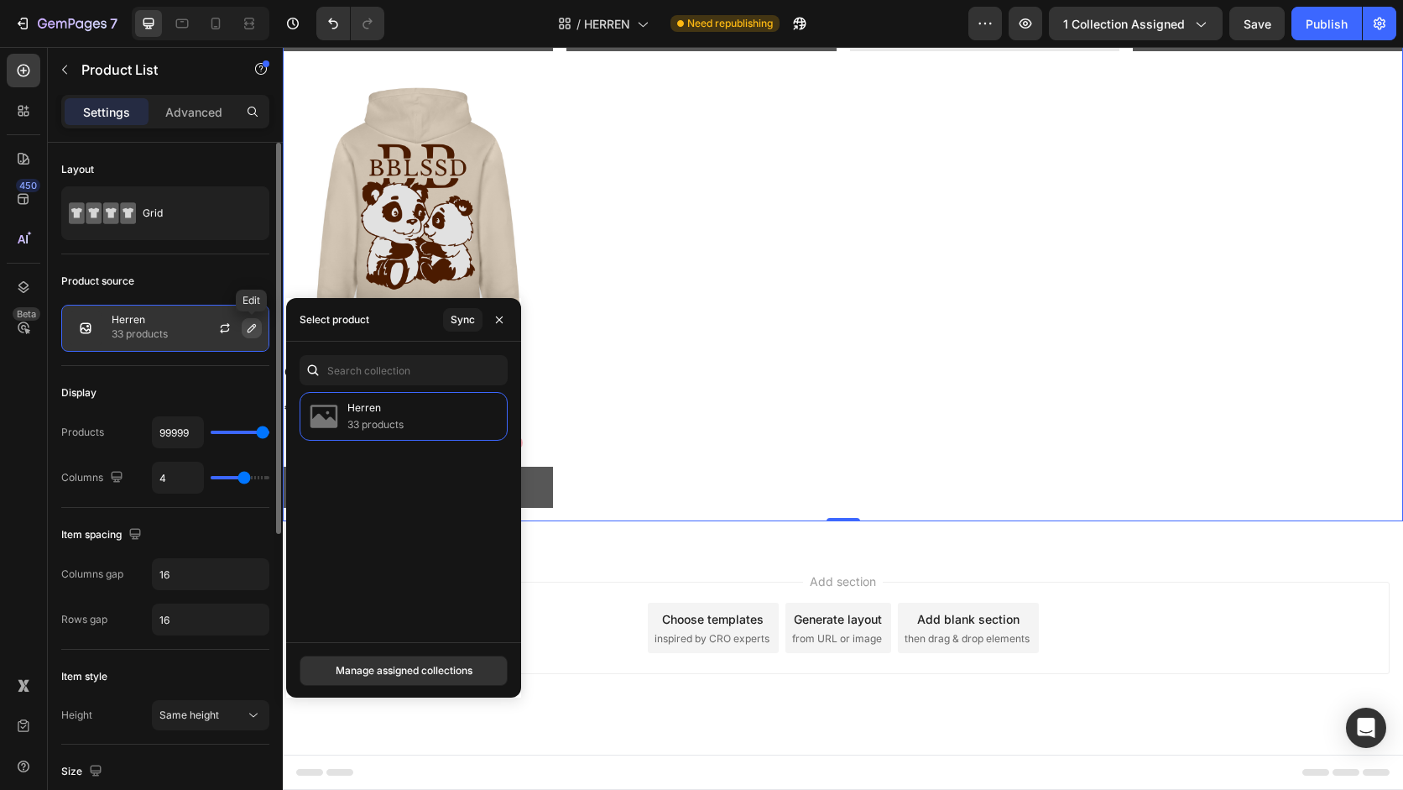
click at [257, 331] on icon "button" at bounding box center [251, 327] width 13 height 13
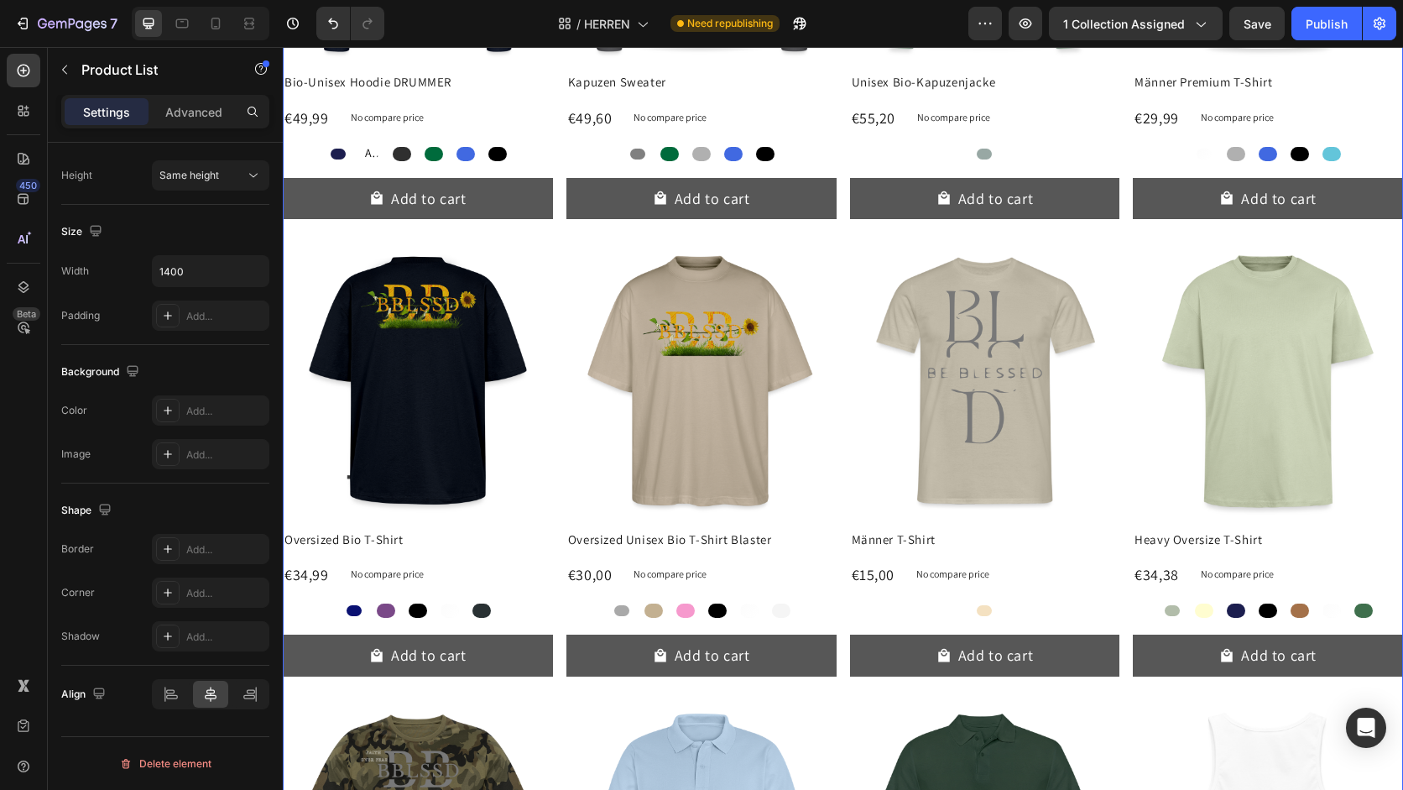
scroll to position [1109, 0]
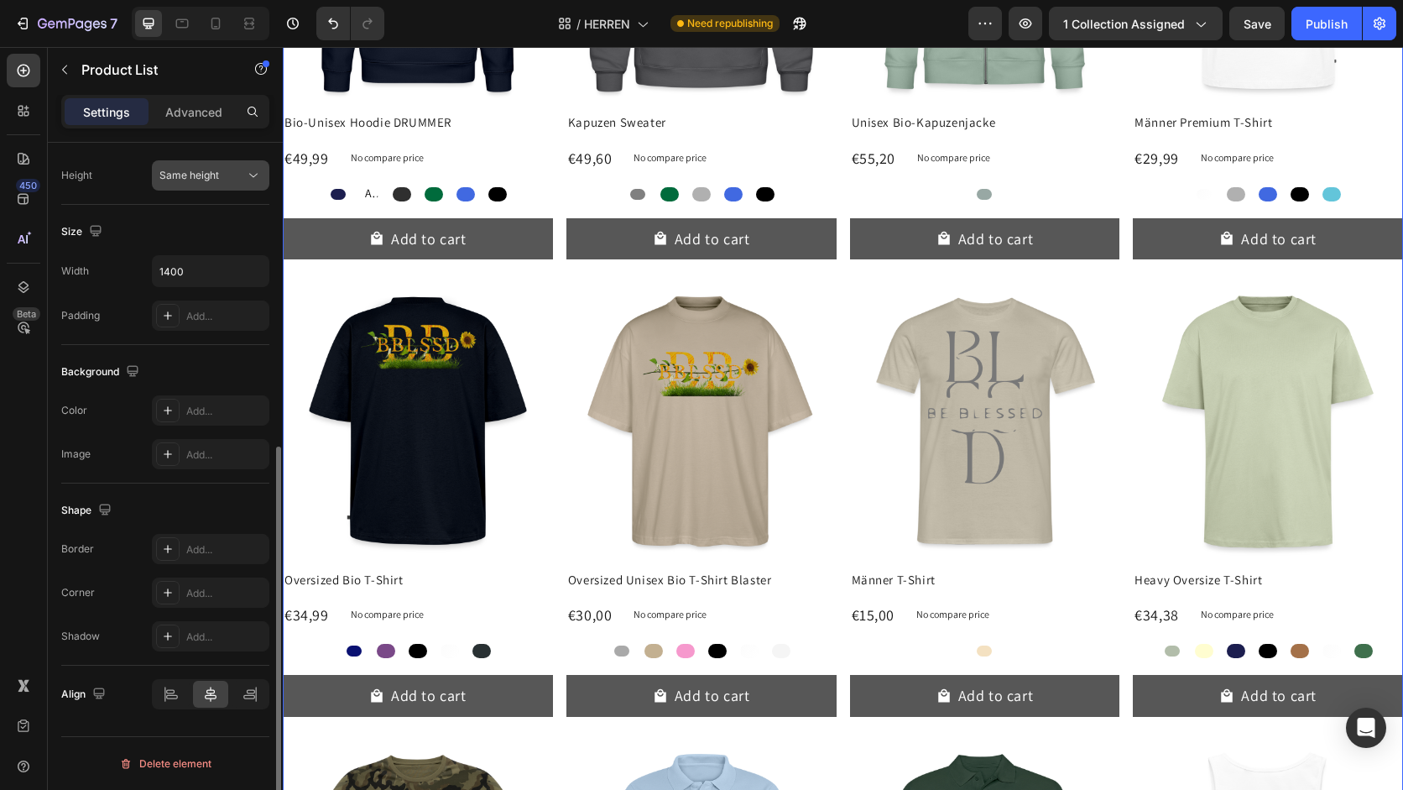
click at [217, 180] on span "Same height" at bounding box center [189, 175] width 60 height 13
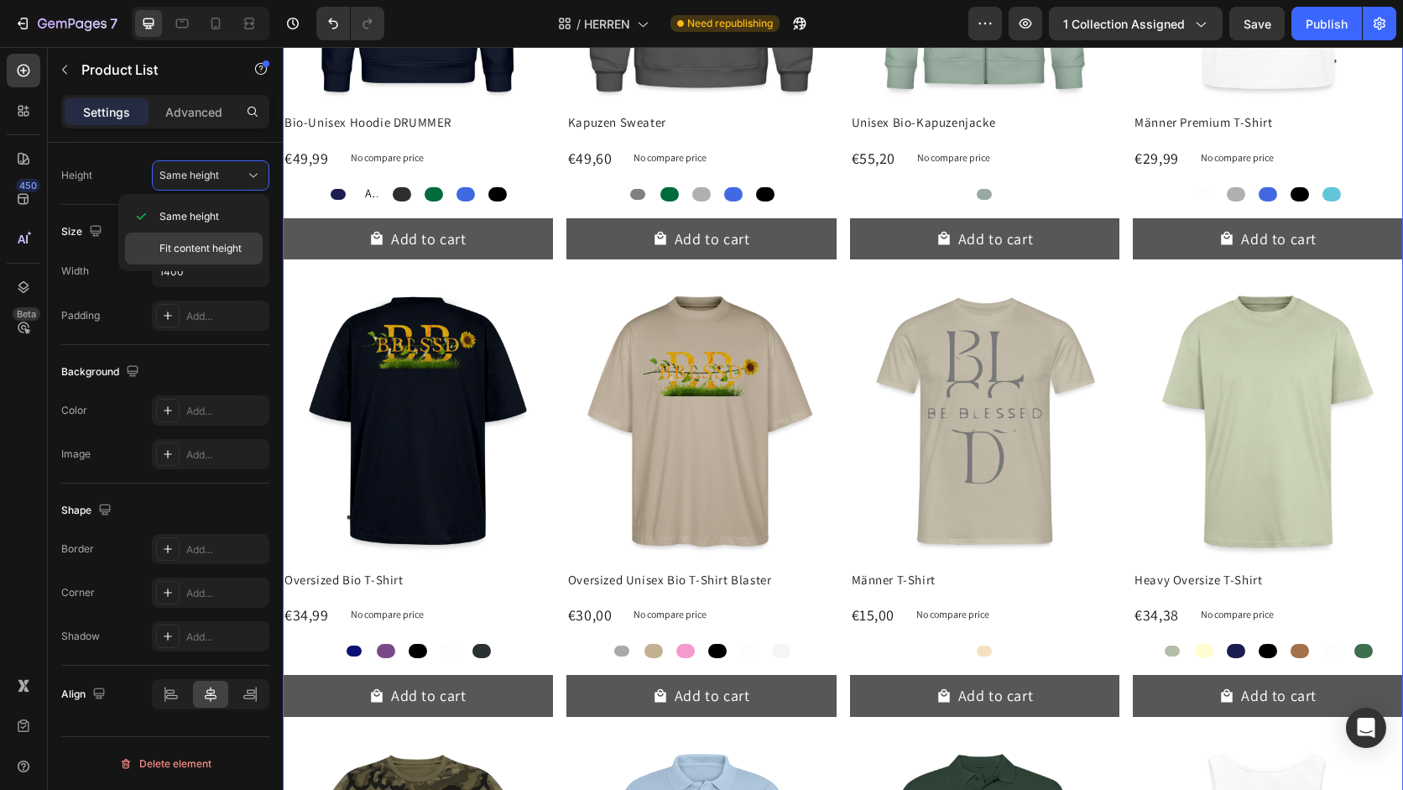
click at [220, 245] on span "Fit content height" at bounding box center [200, 248] width 82 height 15
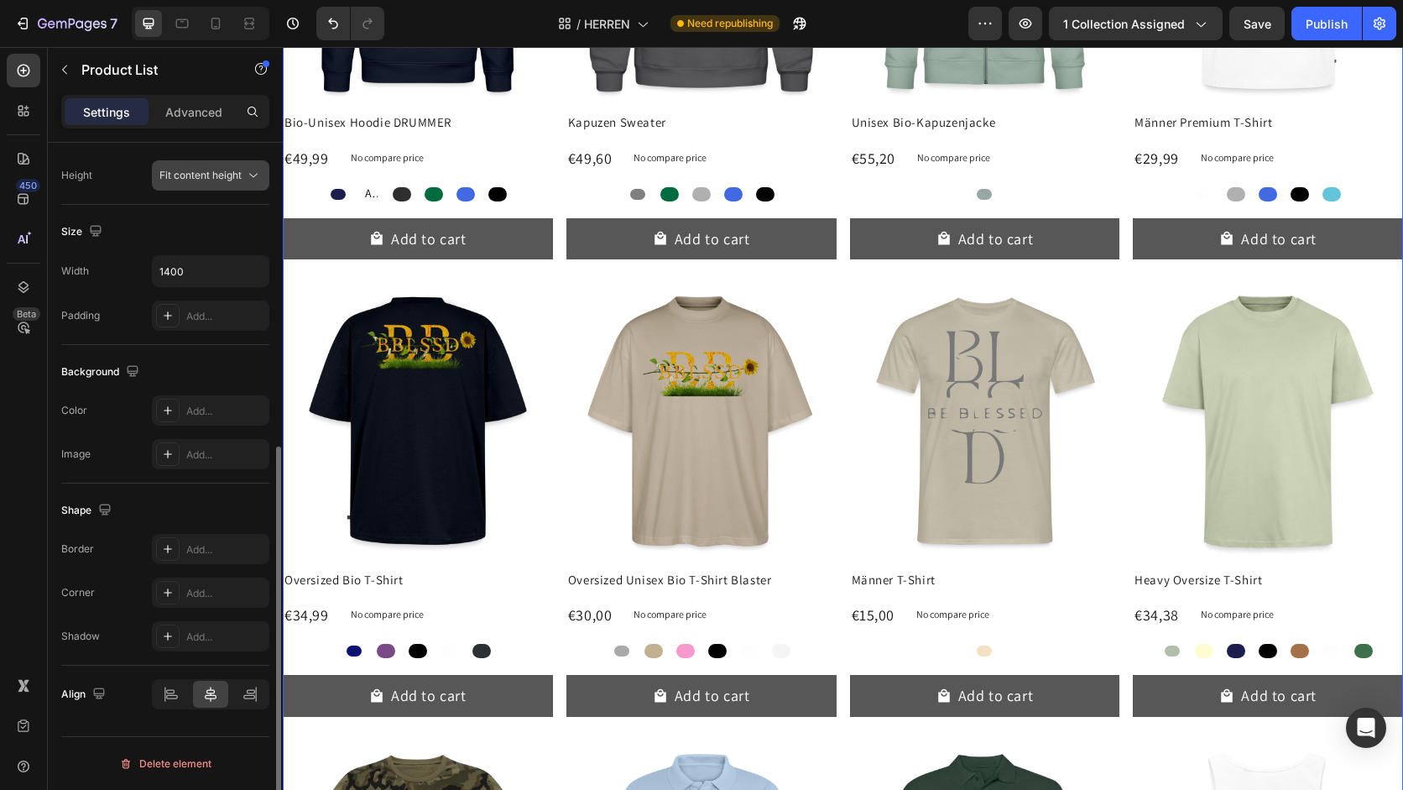
click at [235, 180] on span "Fit content height" at bounding box center [200, 175] width 82 height 13
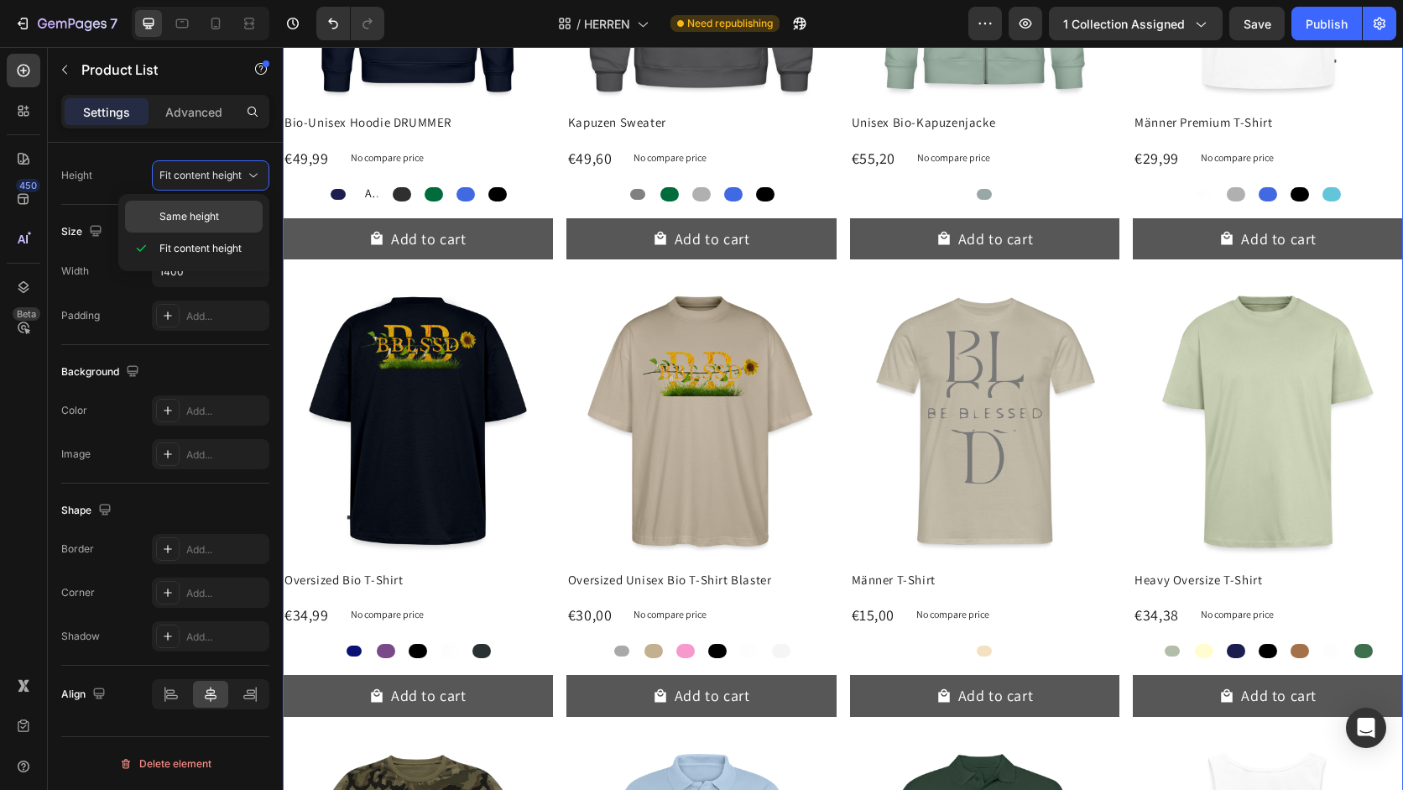
click at [226, 205] on div "Same height" at bounding box center [194, 217] width 138 height 32
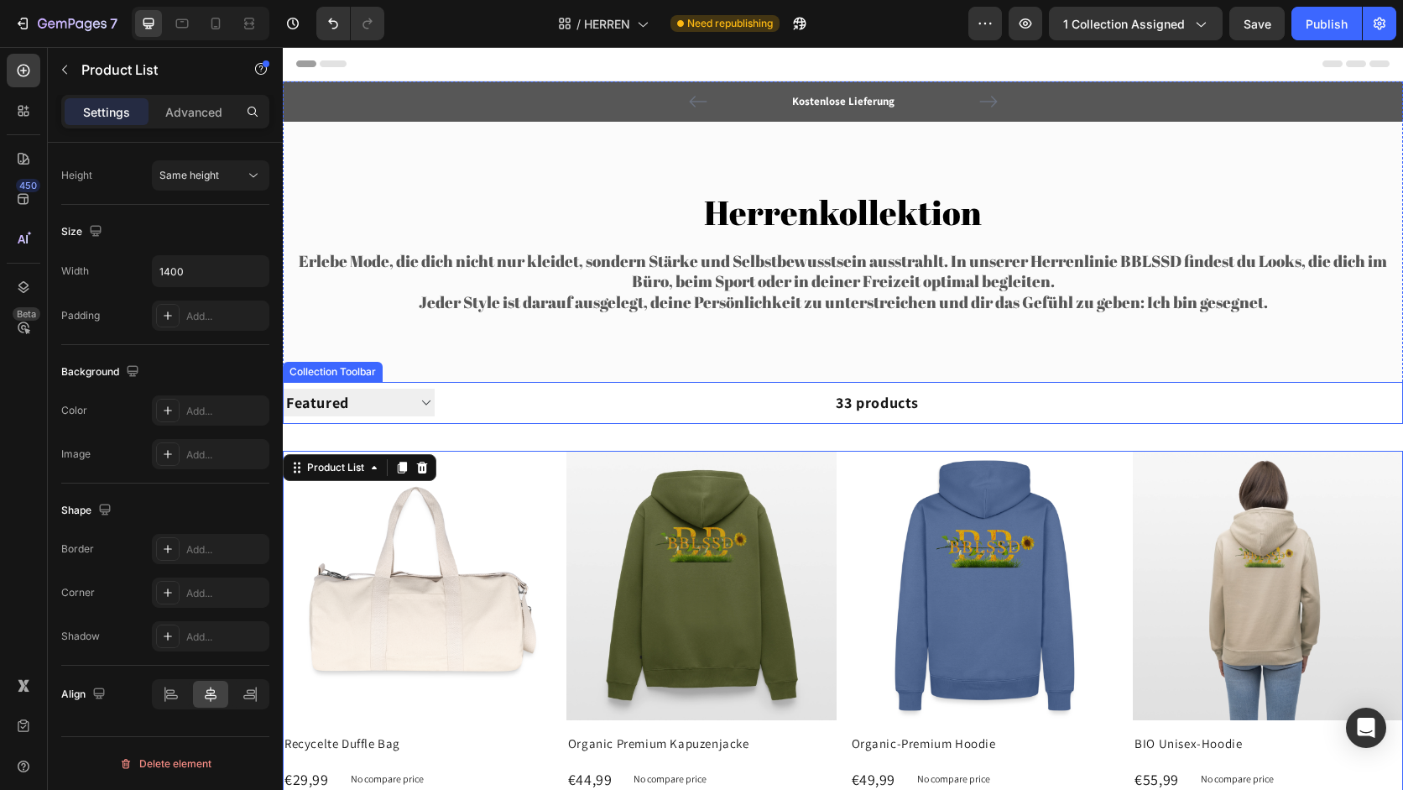
scroll to position [82, 0]
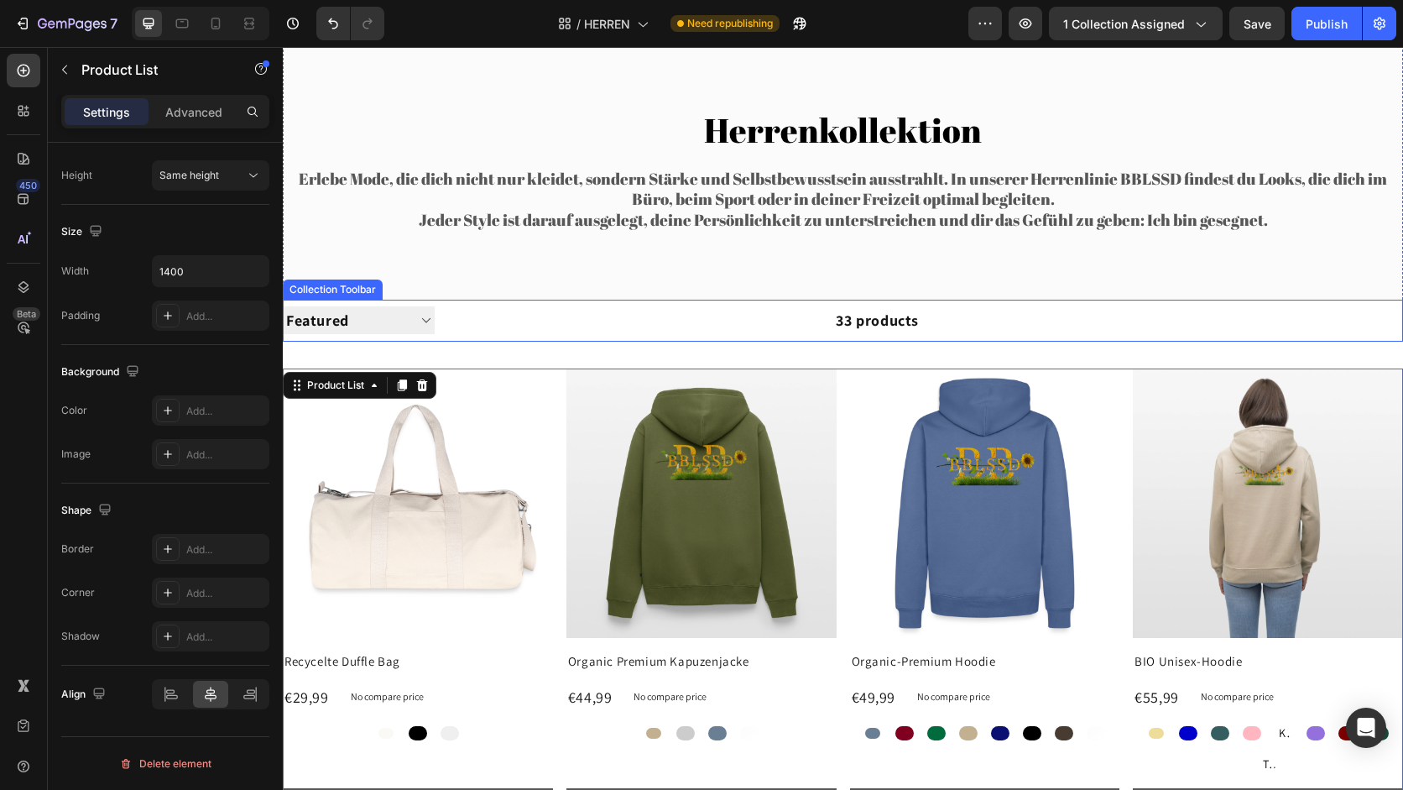
click at [764, 312] on div "33 products" at bounding box center [677, 321] width 484 height 42
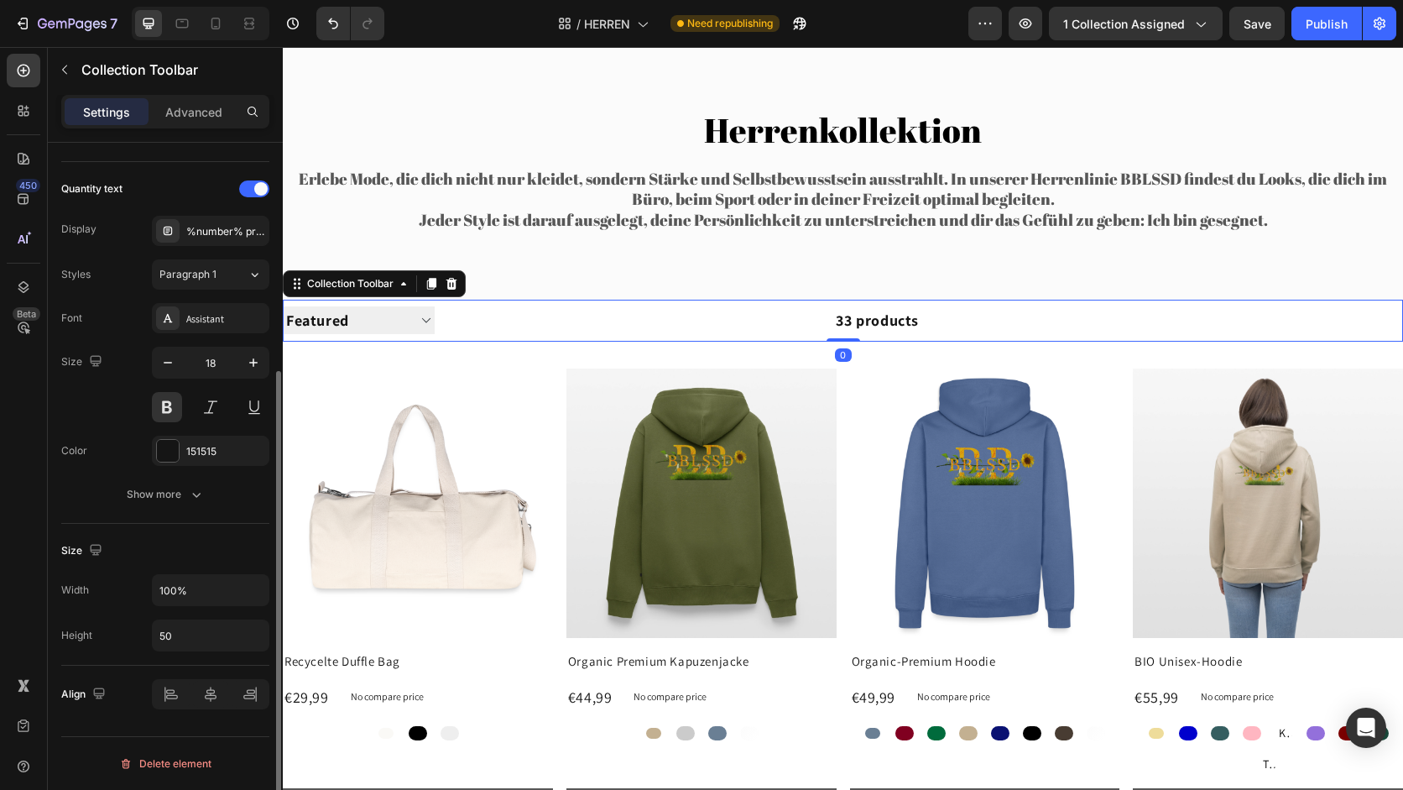
scroll to position [0, 0]
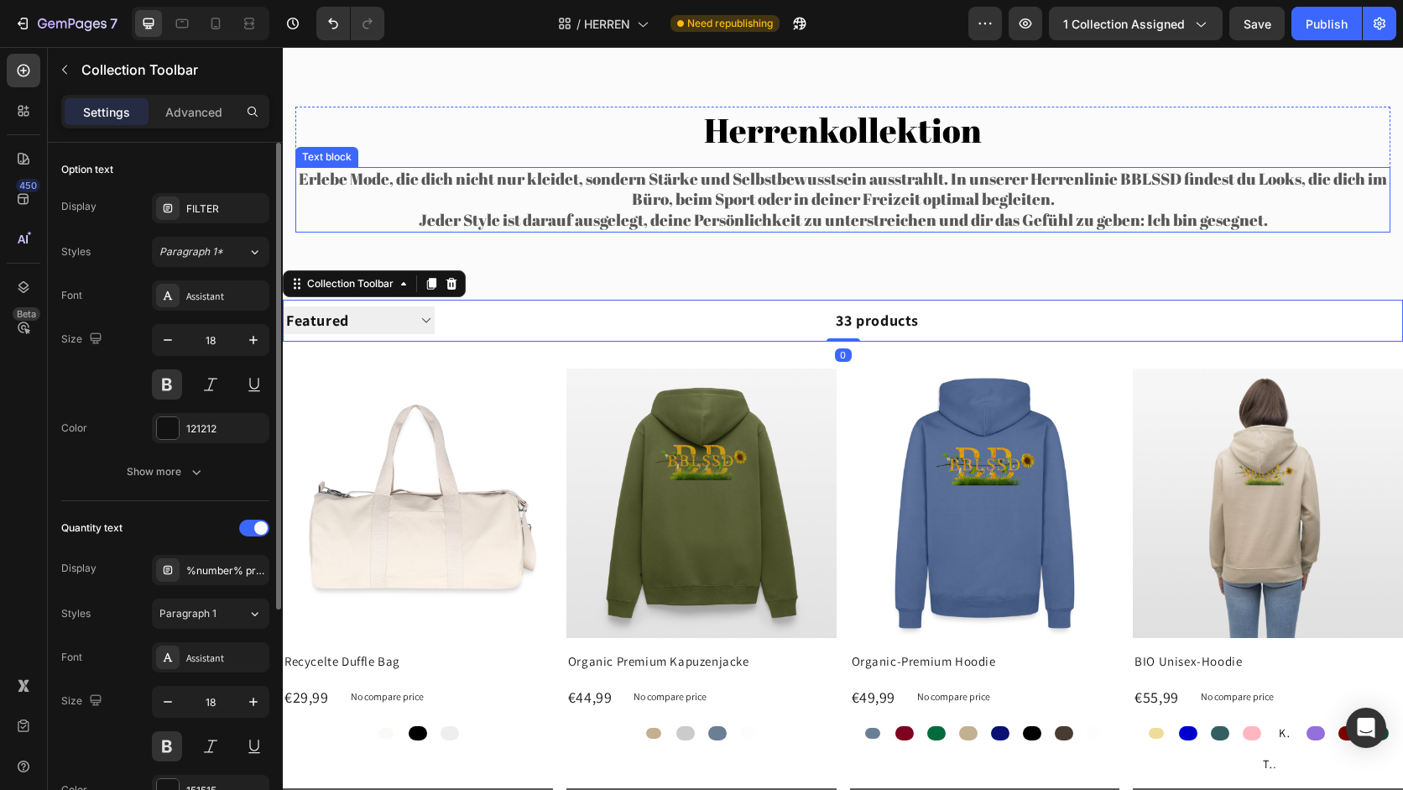
click at [665, 200] on span "Erlebe Mode, die dich nicht nur kleidet, sondern Stärke und Selbstbewusstsein a…" at bounding box center [843, 189] width 1088 height 43
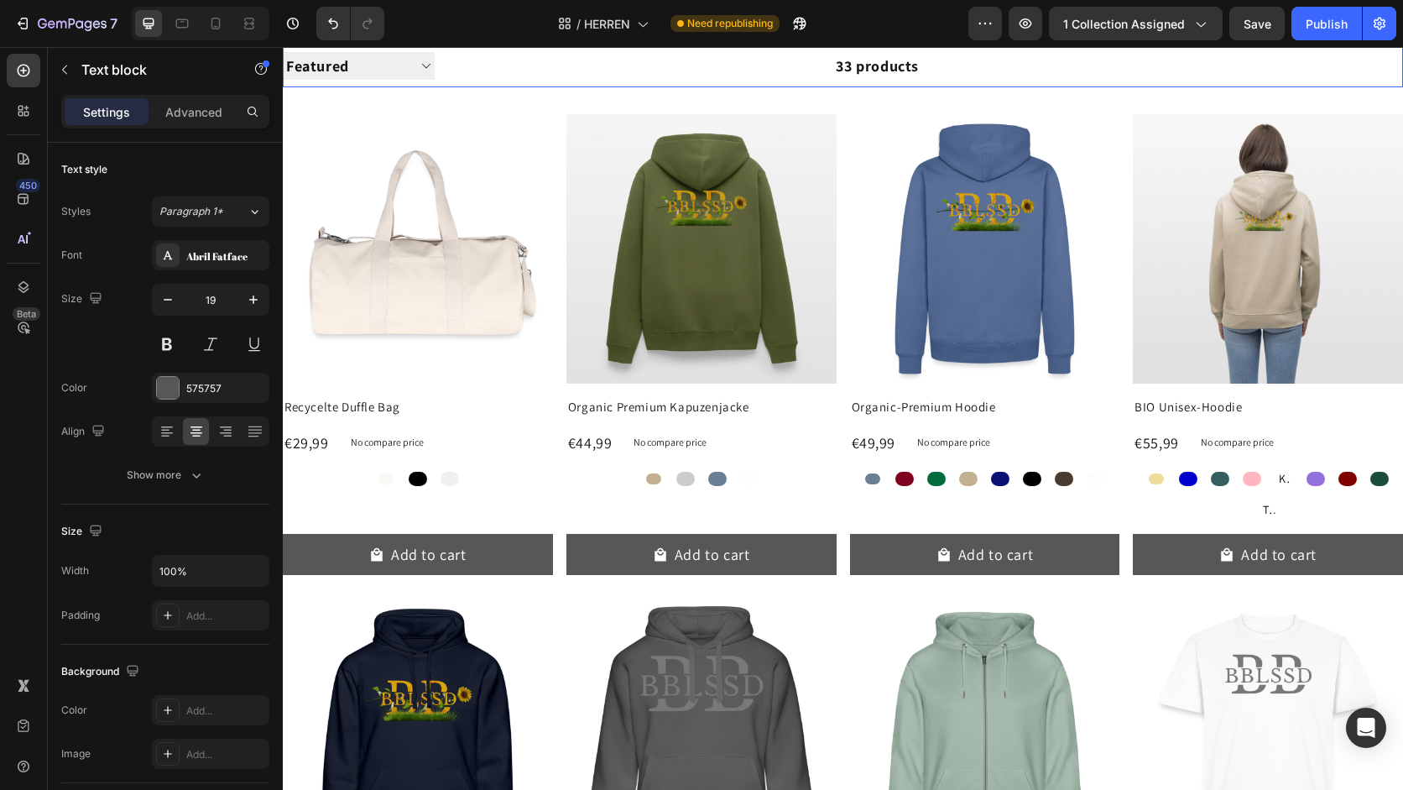
scroll to position [342, 0]
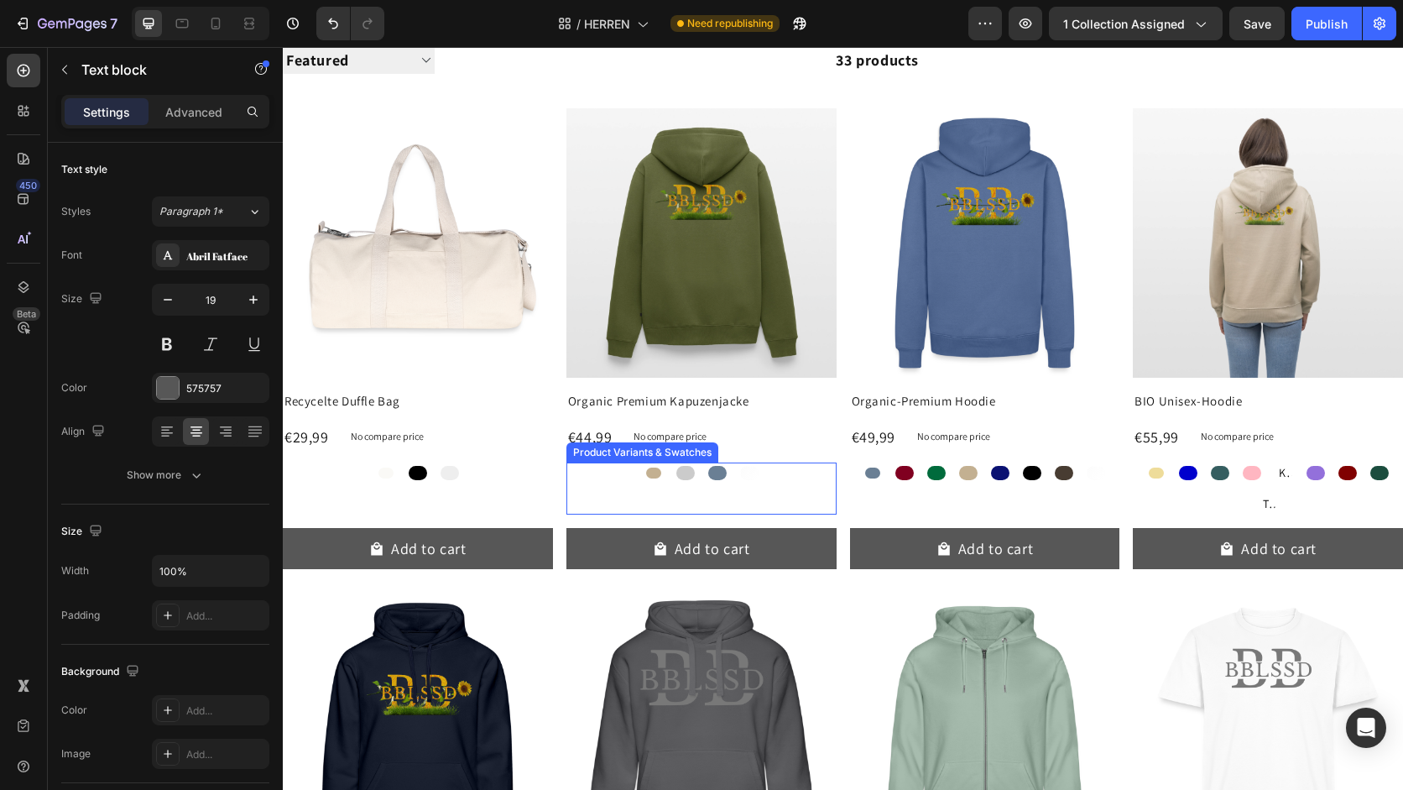
click at [681, 475] on div "Khaki Khaki Schwarz Schwarz Taubenblau Taubenblau Weiß Weiß" at bounding box center [701, 472] width 270 height 21
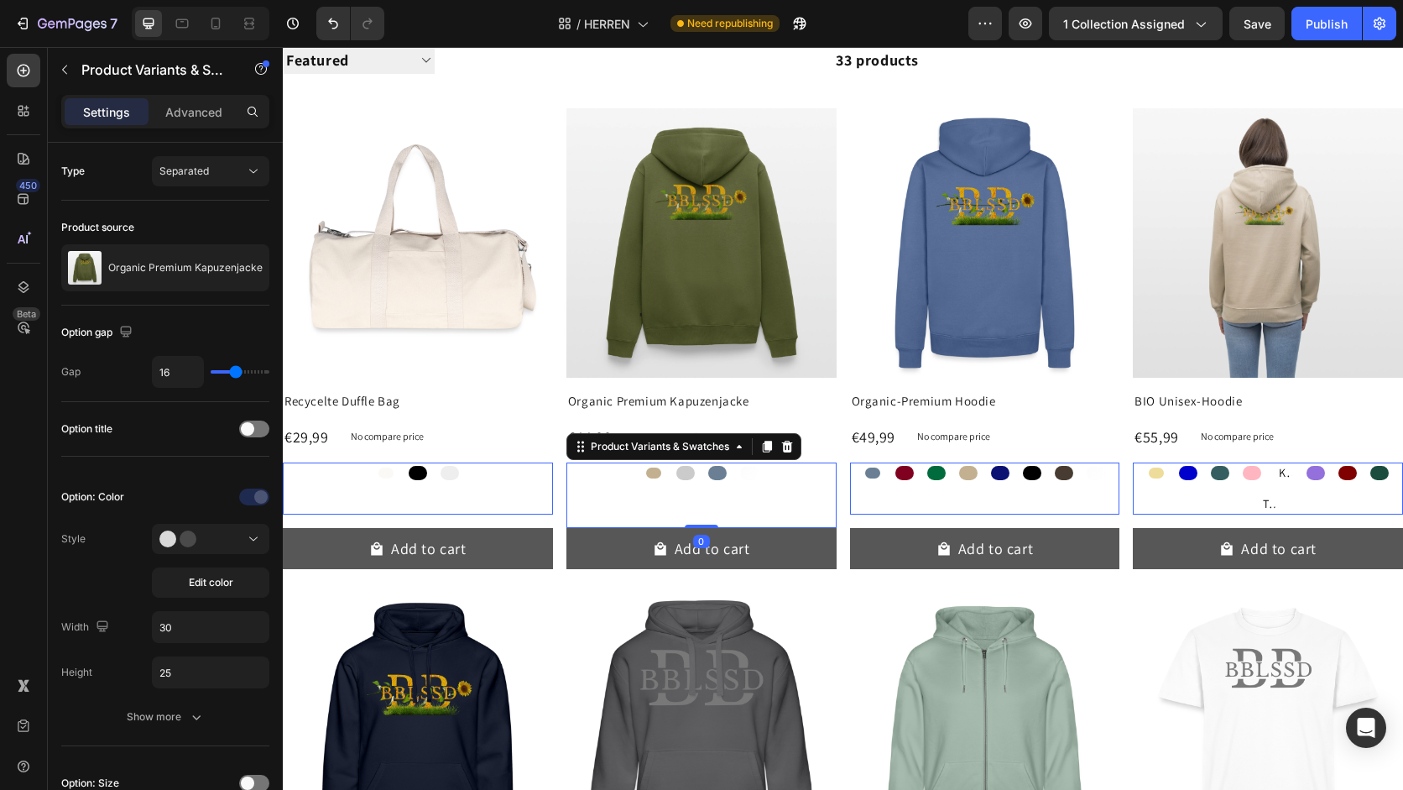
drag, startPoint x: 710, startPoint y: 527, endPoint x: 704, endPoint y: 489, distance: 38.2
click at [704, 489] on div "Khaki Khaki Schwarz Schwarz Taubenblau Taubenblau Weiß Weiß Product Variants & …" at bounding box center [701, 494] width 270 height 65
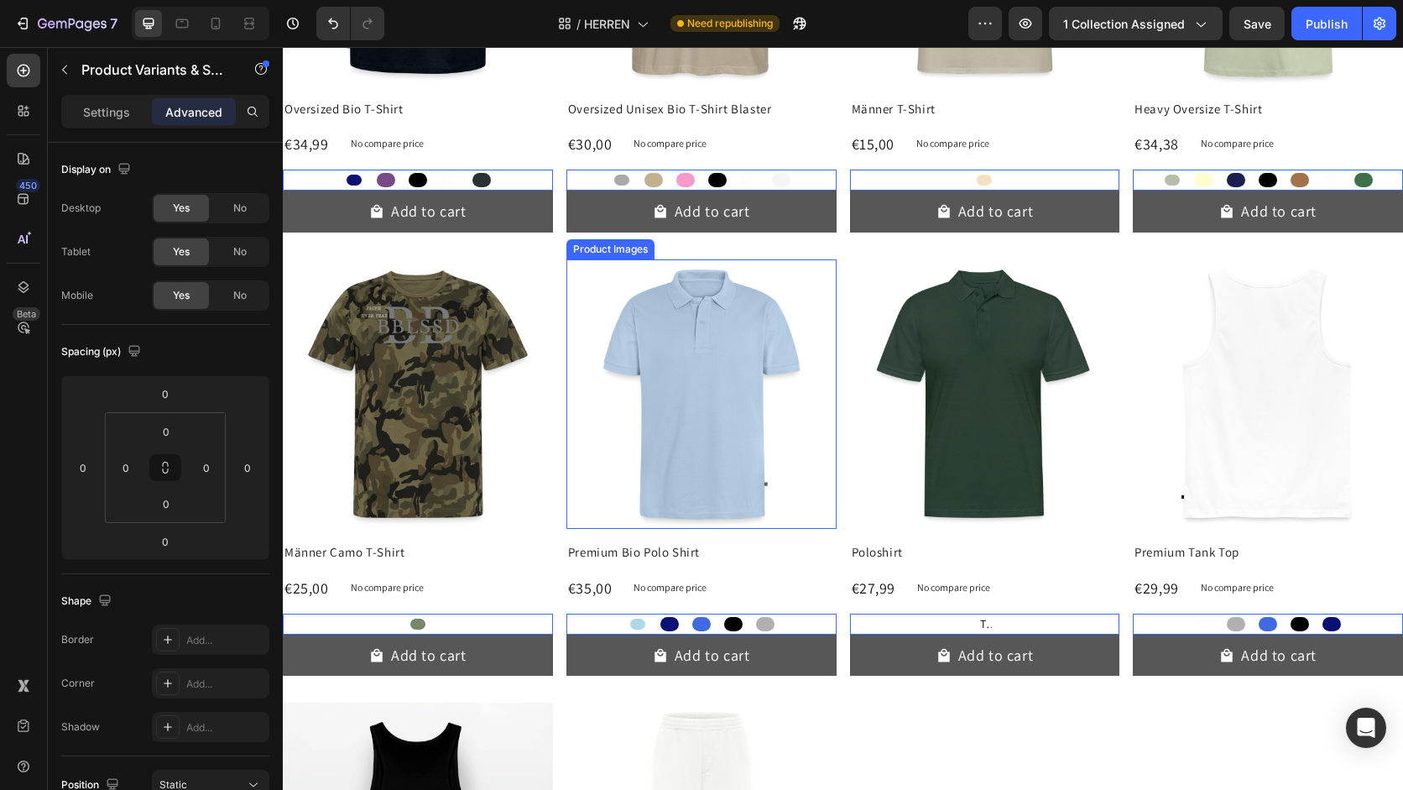
scroll to position [1568, 0]
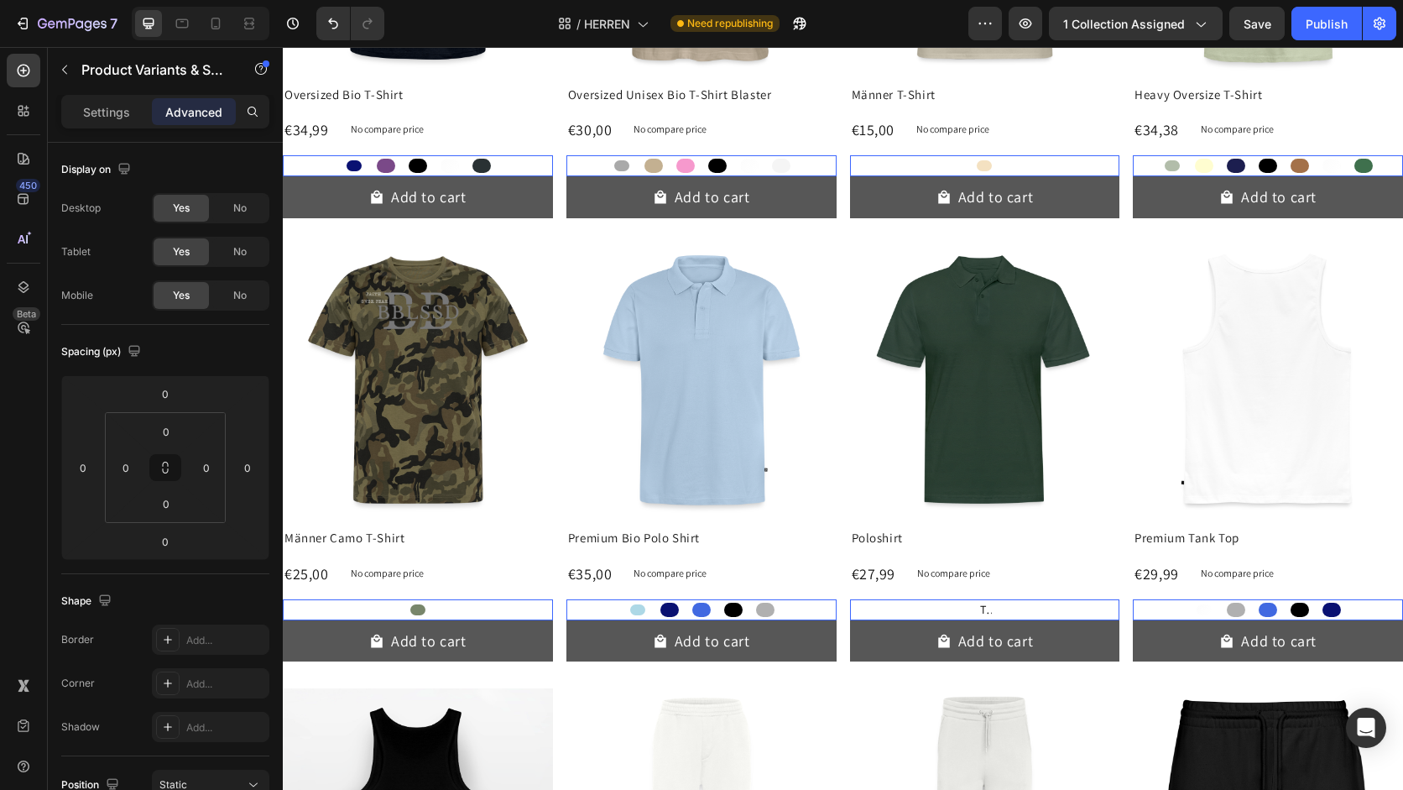
click at [910, 613] on div "Tannengrün Tannengrün Tannengrün" at bounding box center [985, 609] width 270 height 21
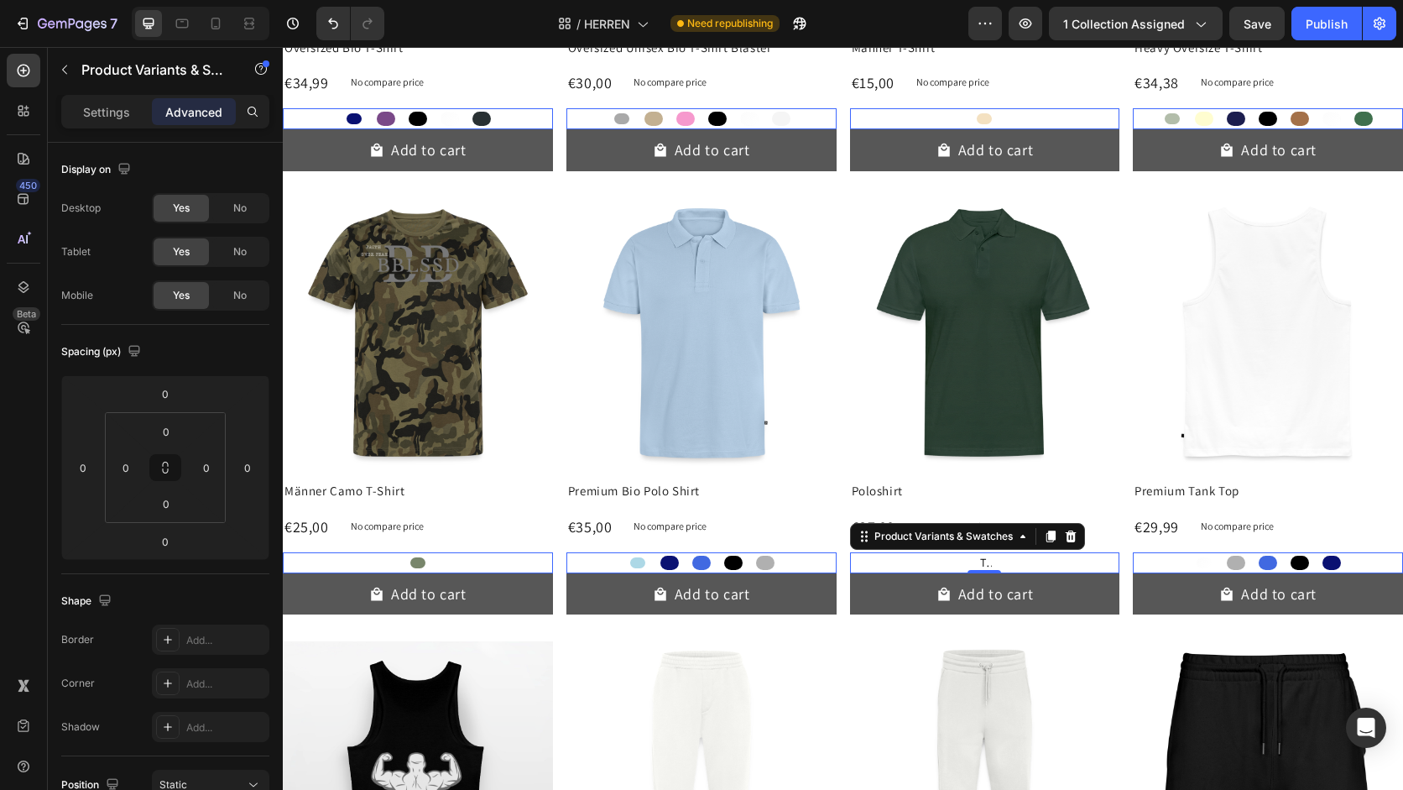
scroll to position [1629, 0]
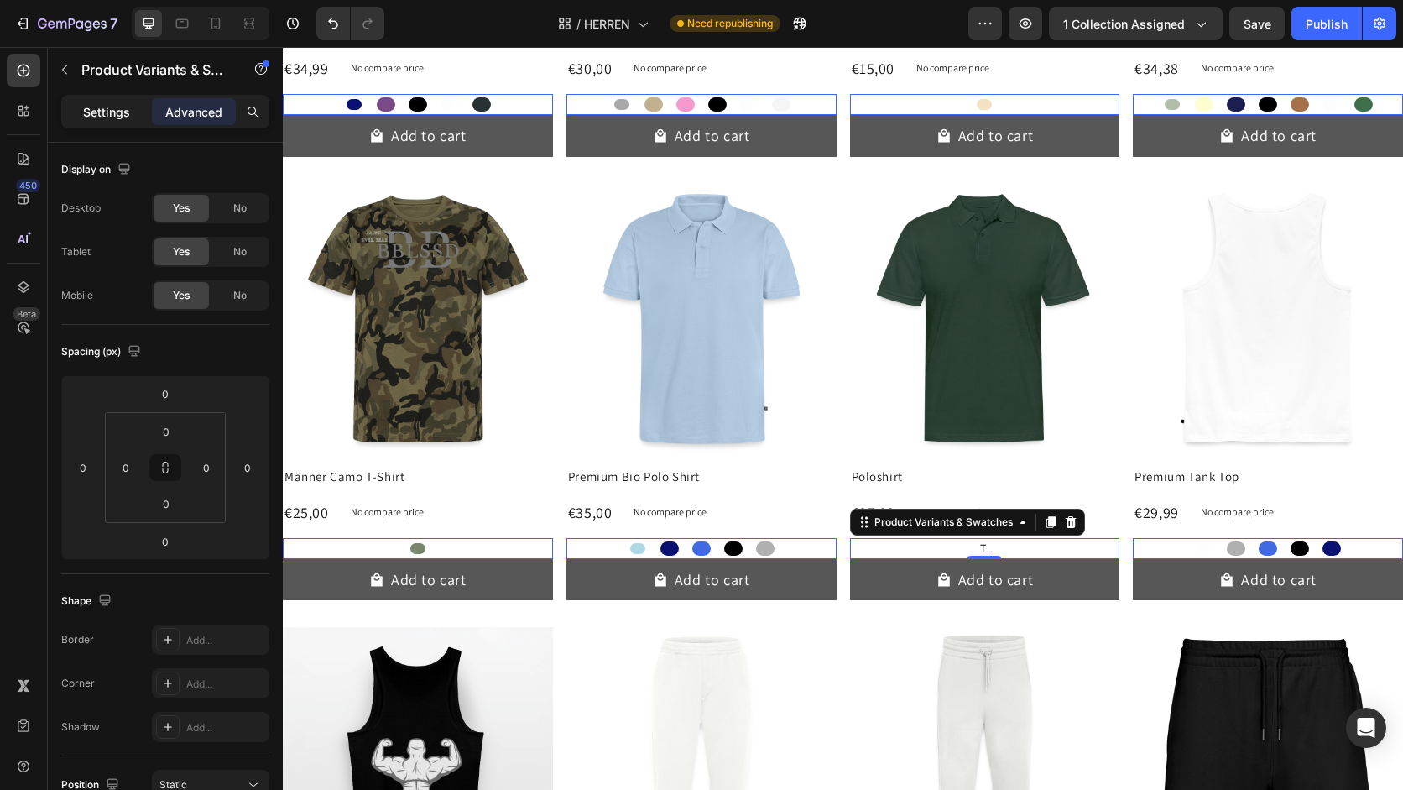
click at [107, 108] on p "Settings" at bounding box center [106, 112] width 47 height 18
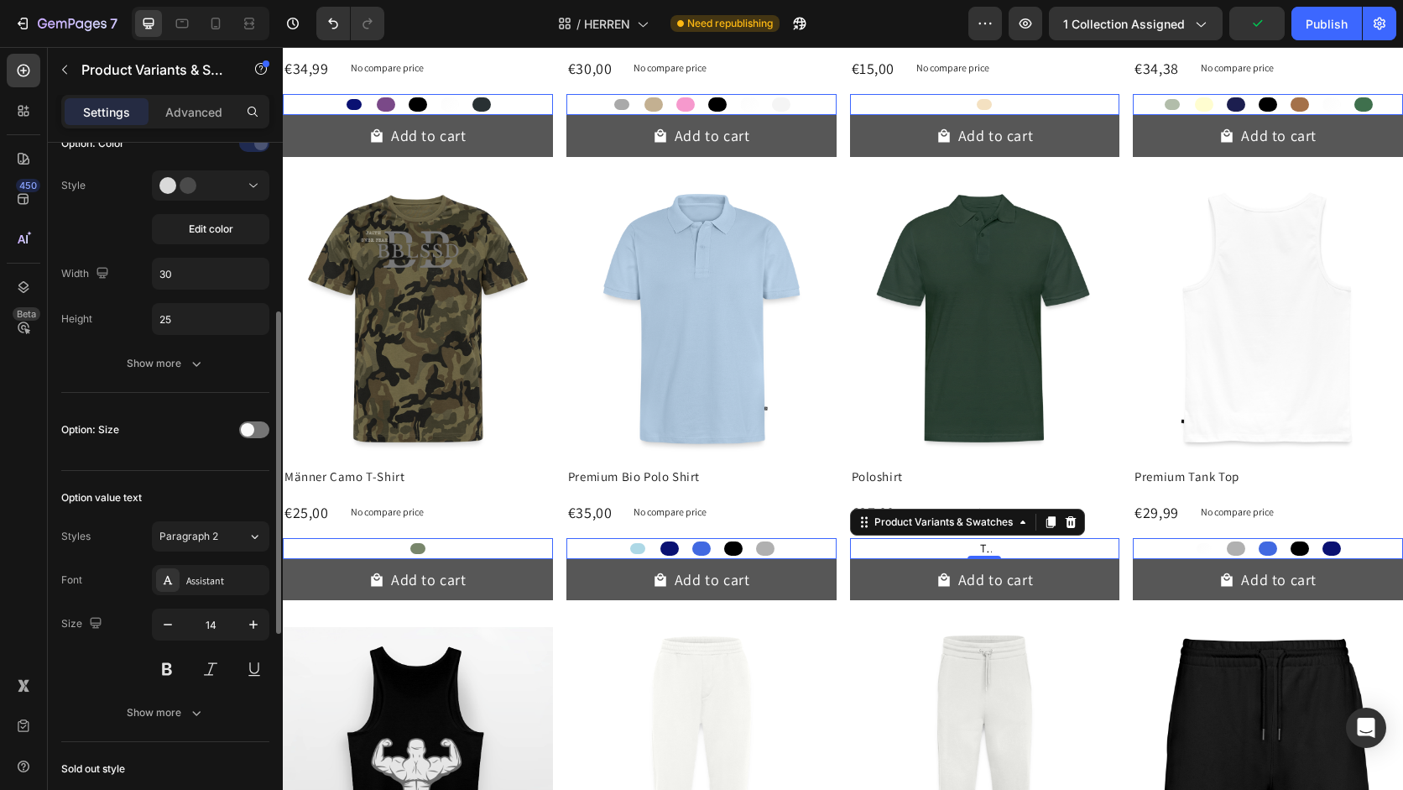
scroll to position [357, 0]
click at [250, 436] on div "Option: Size" at bounding box center [165, 426] width 208 height 27
click at [254, 430] on div at bounding box center [254, 426] width 30 height 17
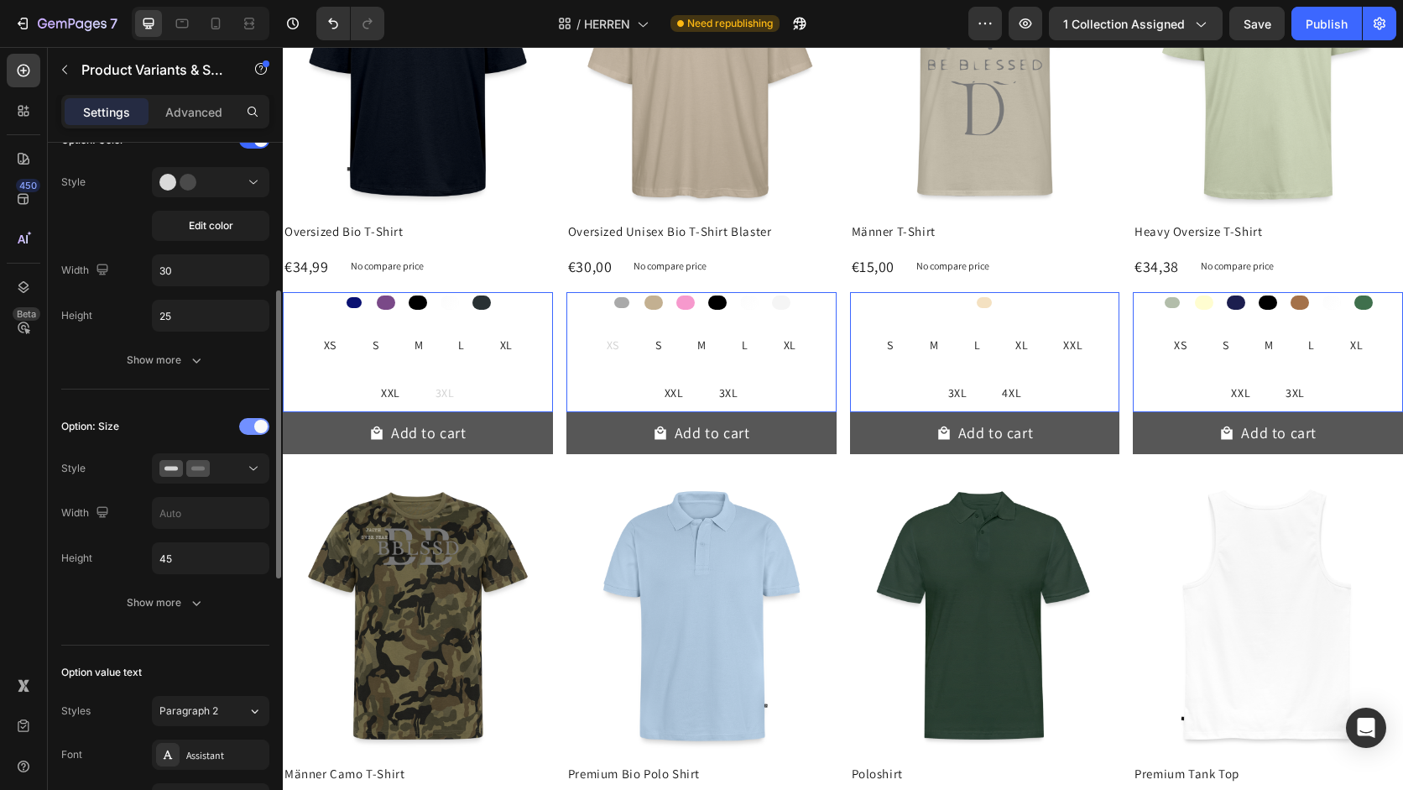
click at [254, 430] on div at bounding box center [254, 426] width 30 height 17
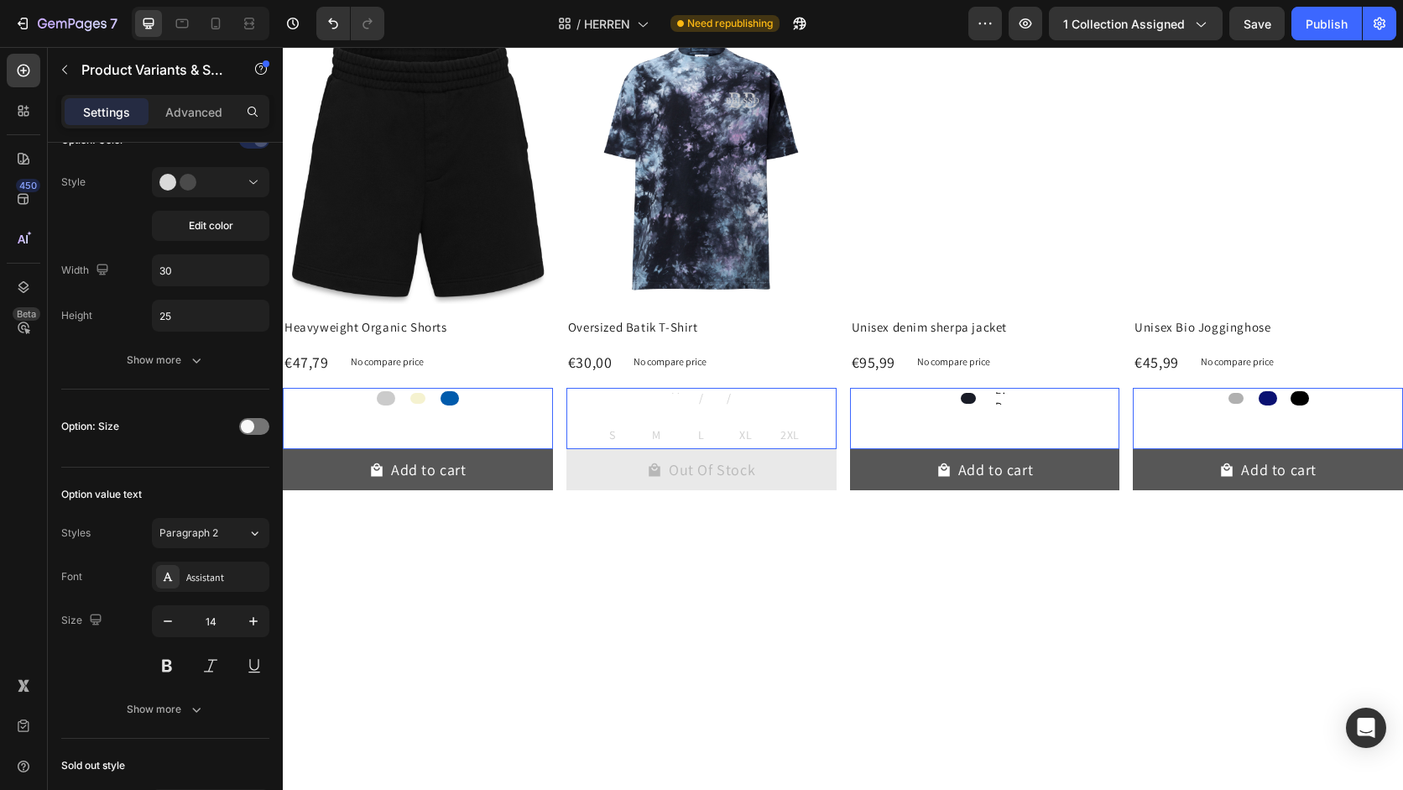
scroll to position [2669, 0]
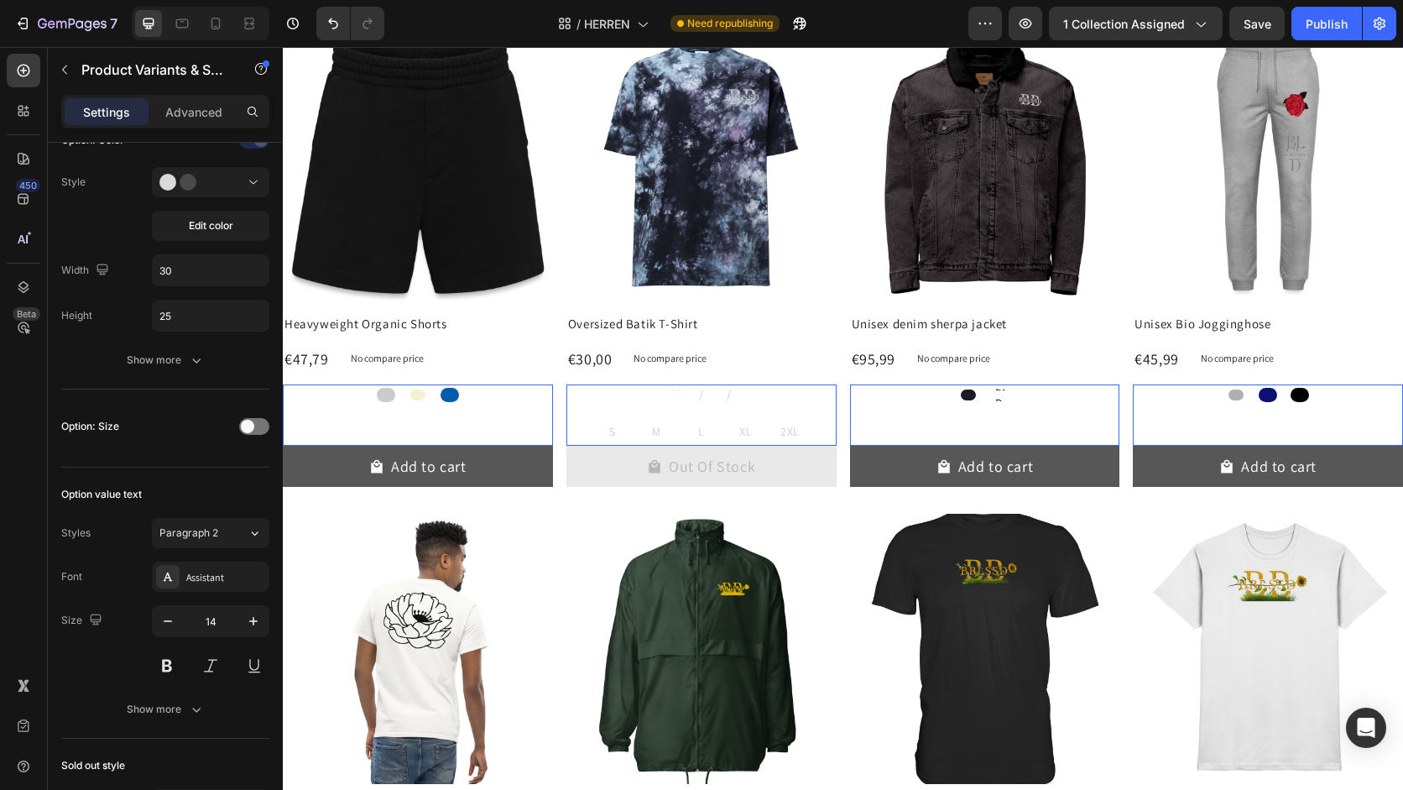
click at [714, 404] on div "Milky way Milky way Milky way Navy / White Navy / White Navy / White Black / Wh…" at bounding box center [701, 394] width 270 height 21
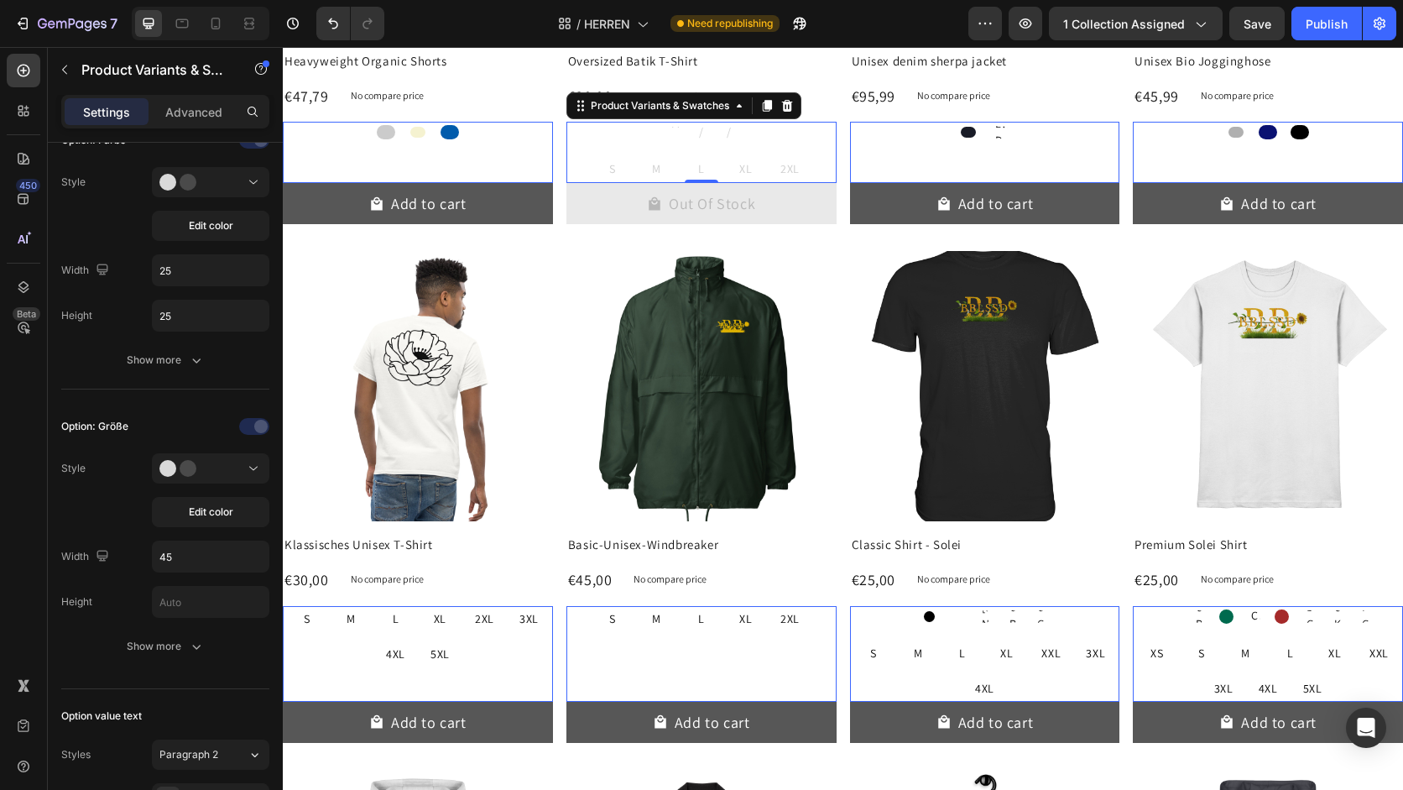
scroll to position [2941, 0]
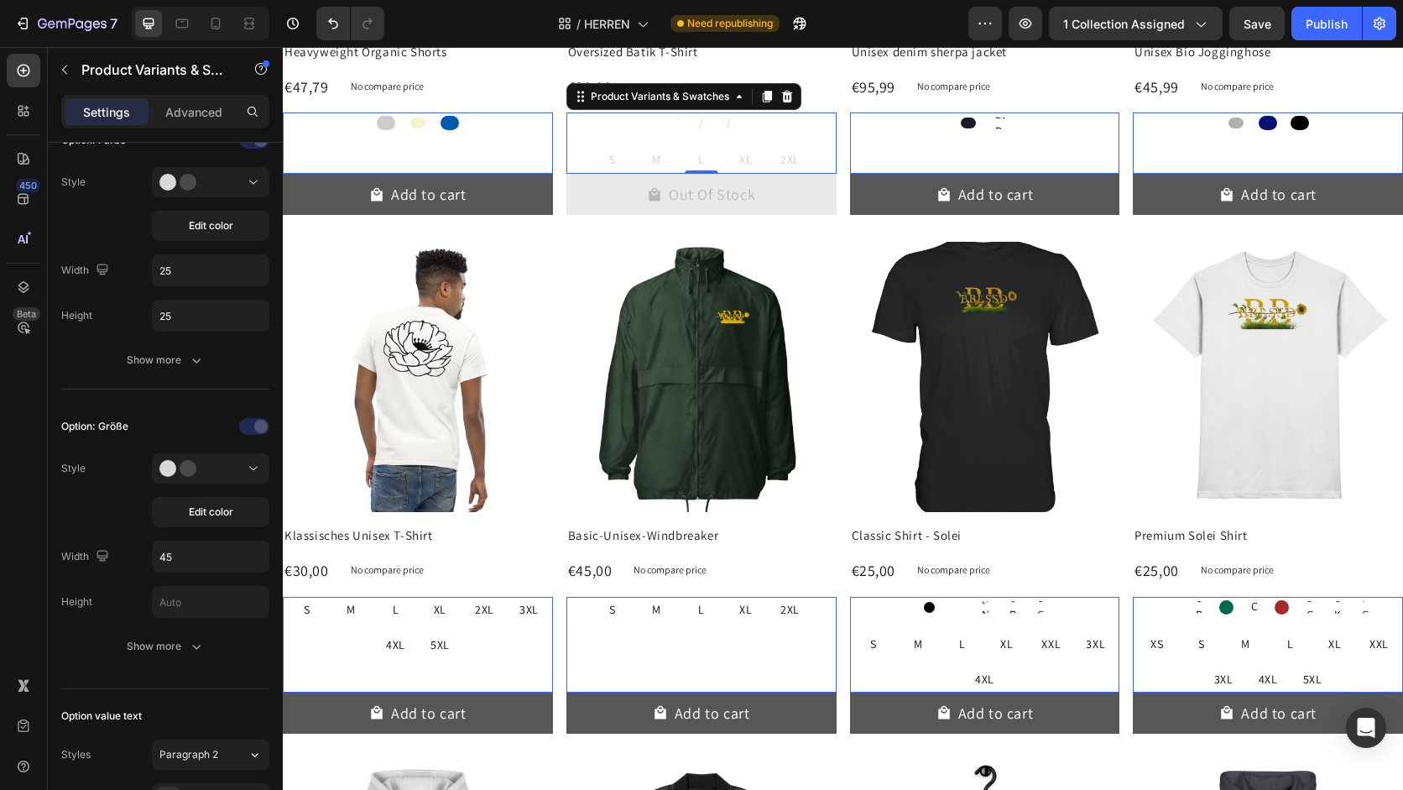
click at [719, 635] on div "S S S M M M L L L XL XL XL 2XL 2XL 2XL Product Variants & Swatches 0" at bounding box center [701, 645] width 270 height 96
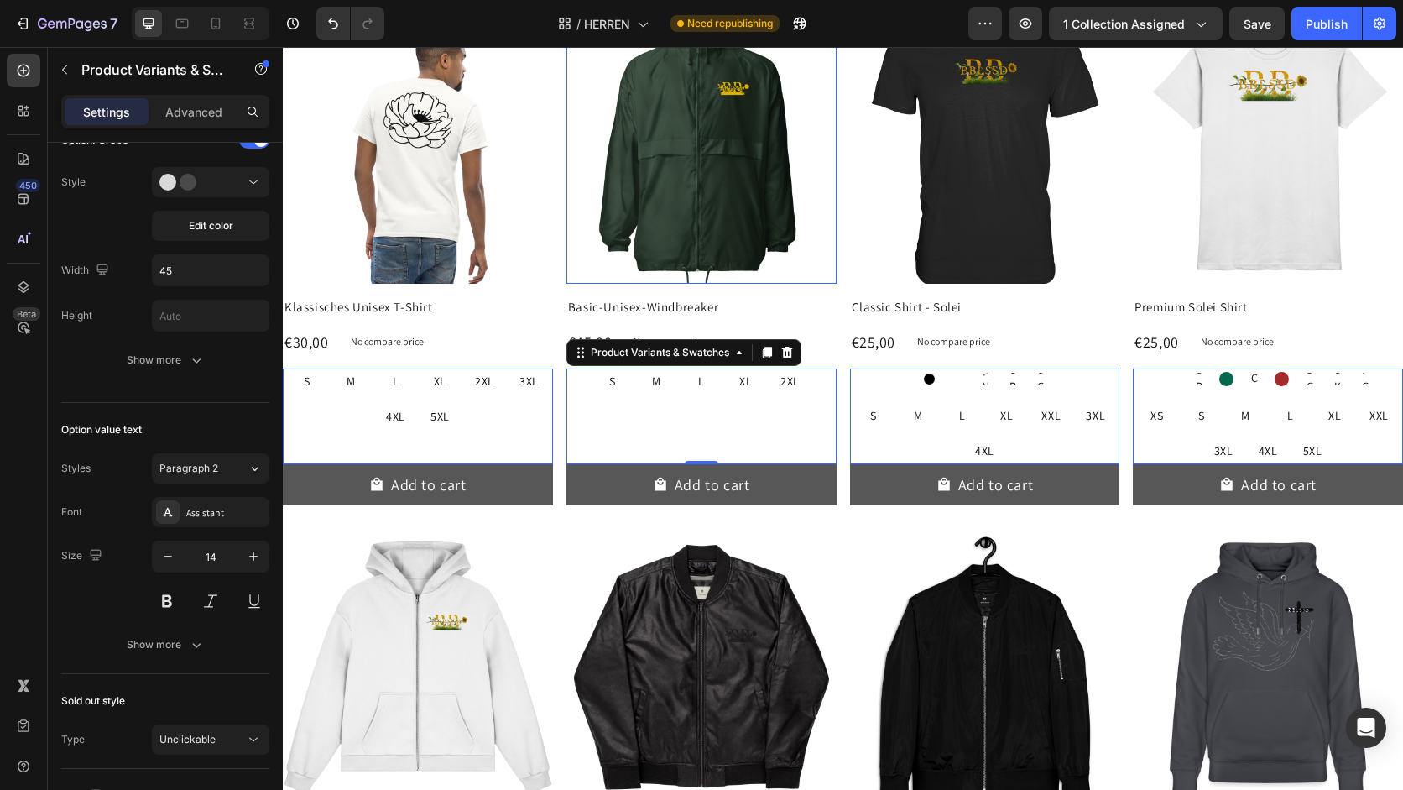
scroll to position [3191, 0]
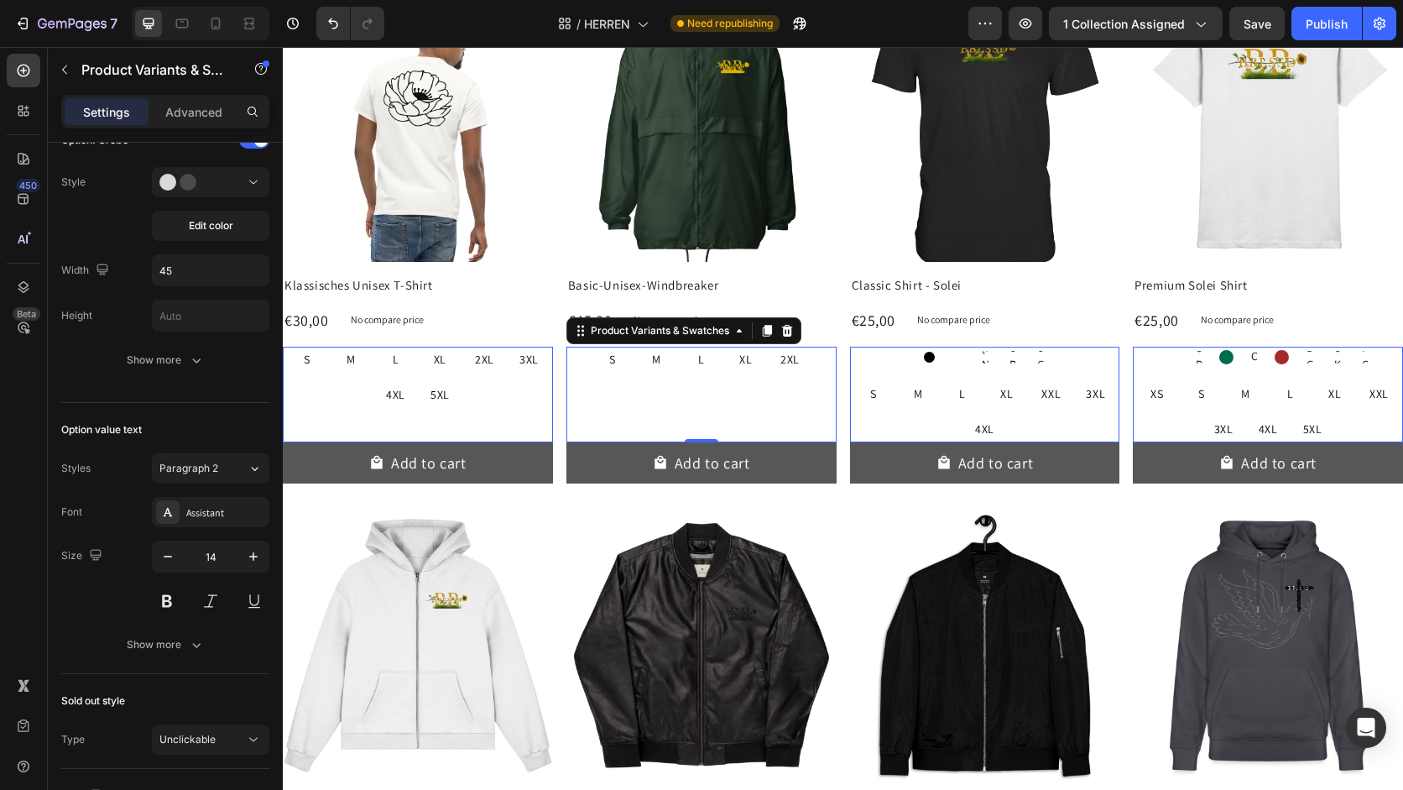
click at [590, 400] on div "S S S M M M L L L XL XL XL 2XL 2XL 2XL Product Variants & Swatches 0" at bounding box center [701, 395] width 270 height 96
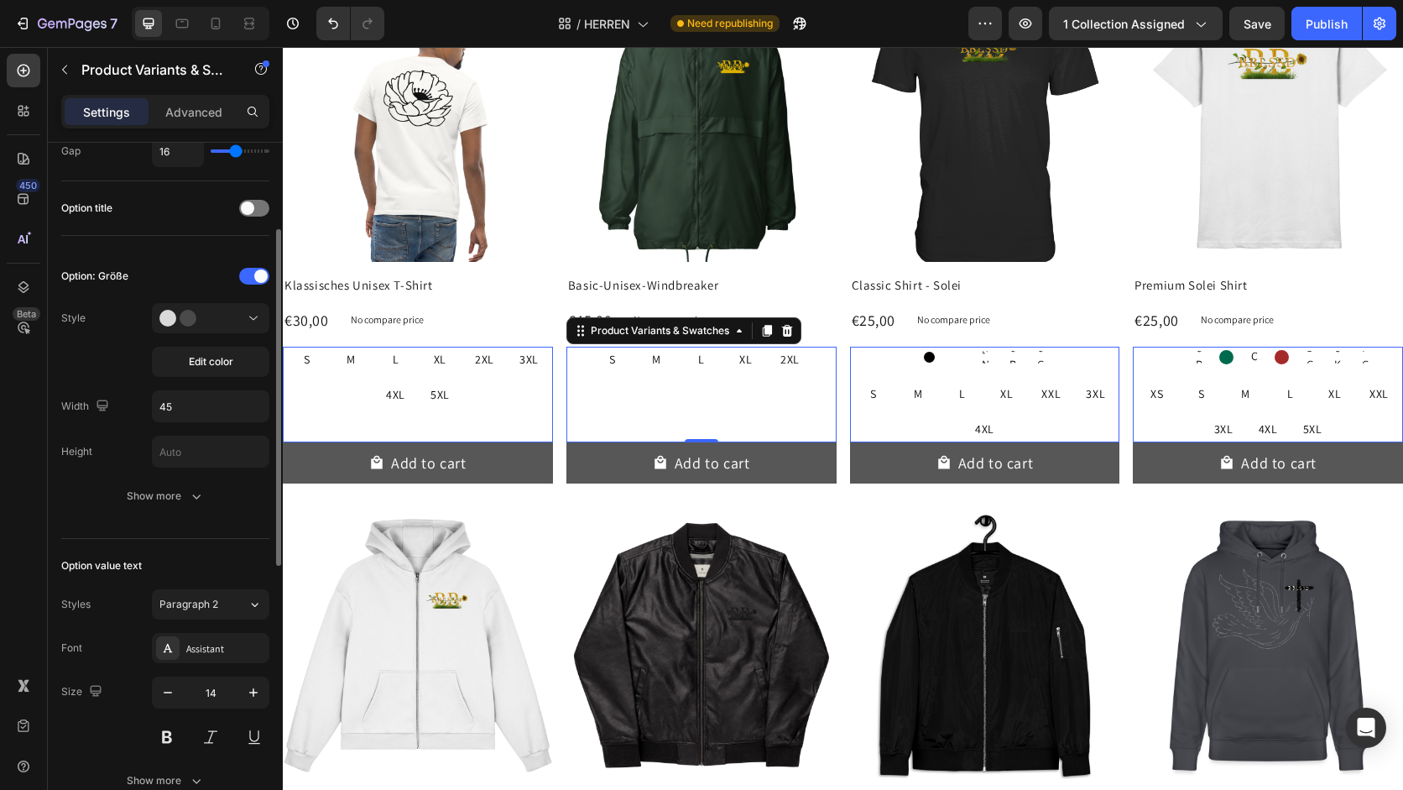
scroll to position [149, 0]
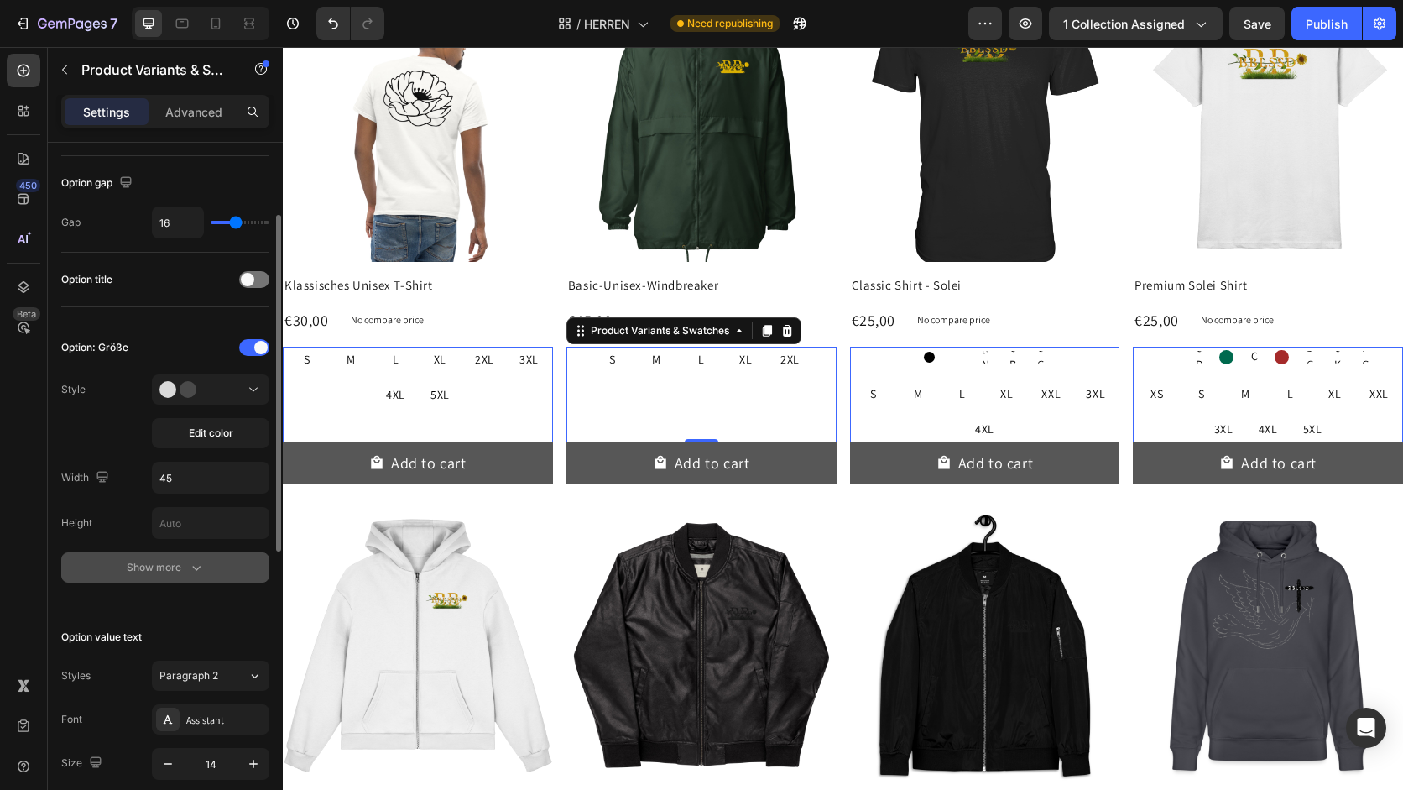
click at [183, 571] on div "Show more" at bounding box center [166, 567] width 78 height 17
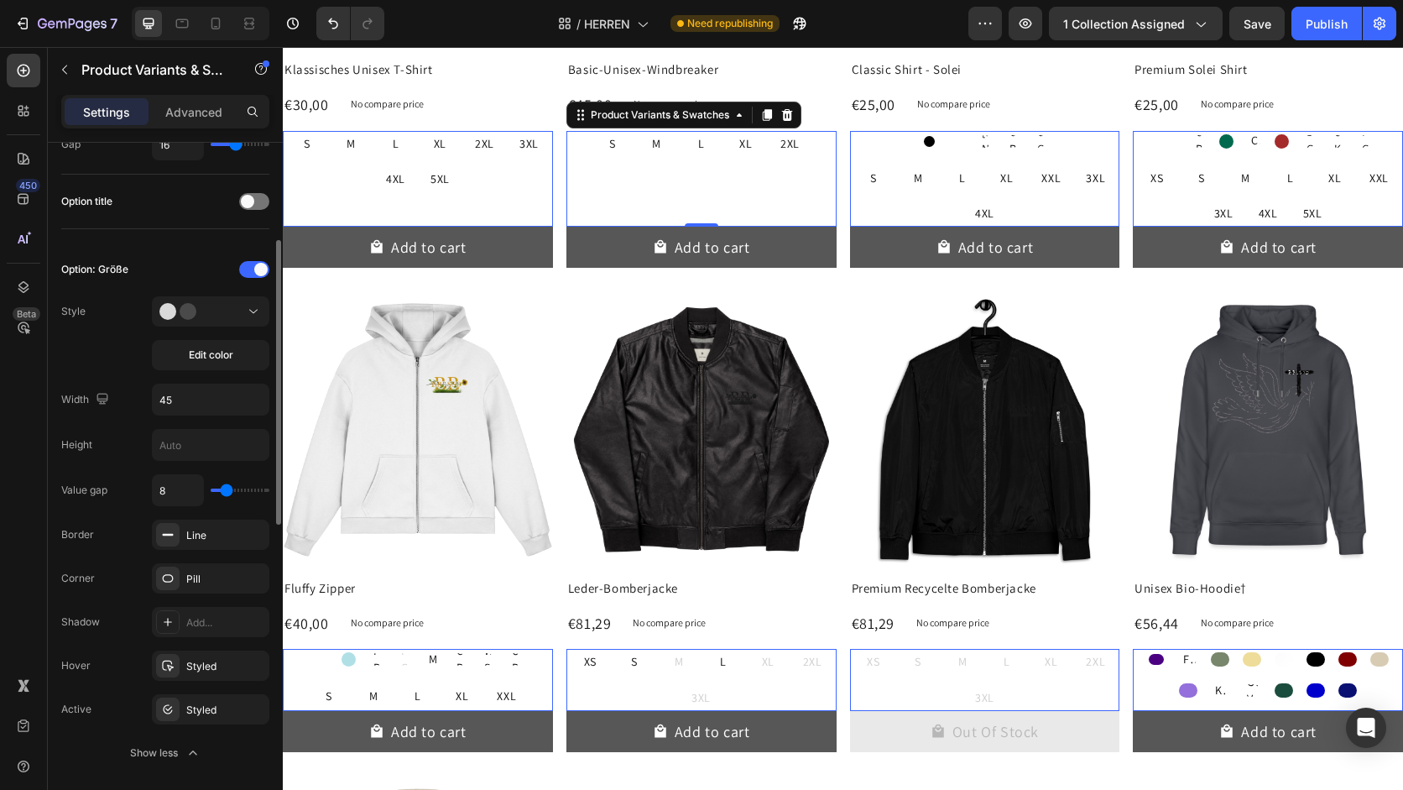
scroll to position [223, 0]
click at [250, 277] on div at bounding box center [254, 273] width 30 height 17
click at [257, 271] on span at bounding box center [260, 273] width 13 height 13
click at [251, 282] on div "Option: Größe" at bounding box center [165, 273] width 208 height 27
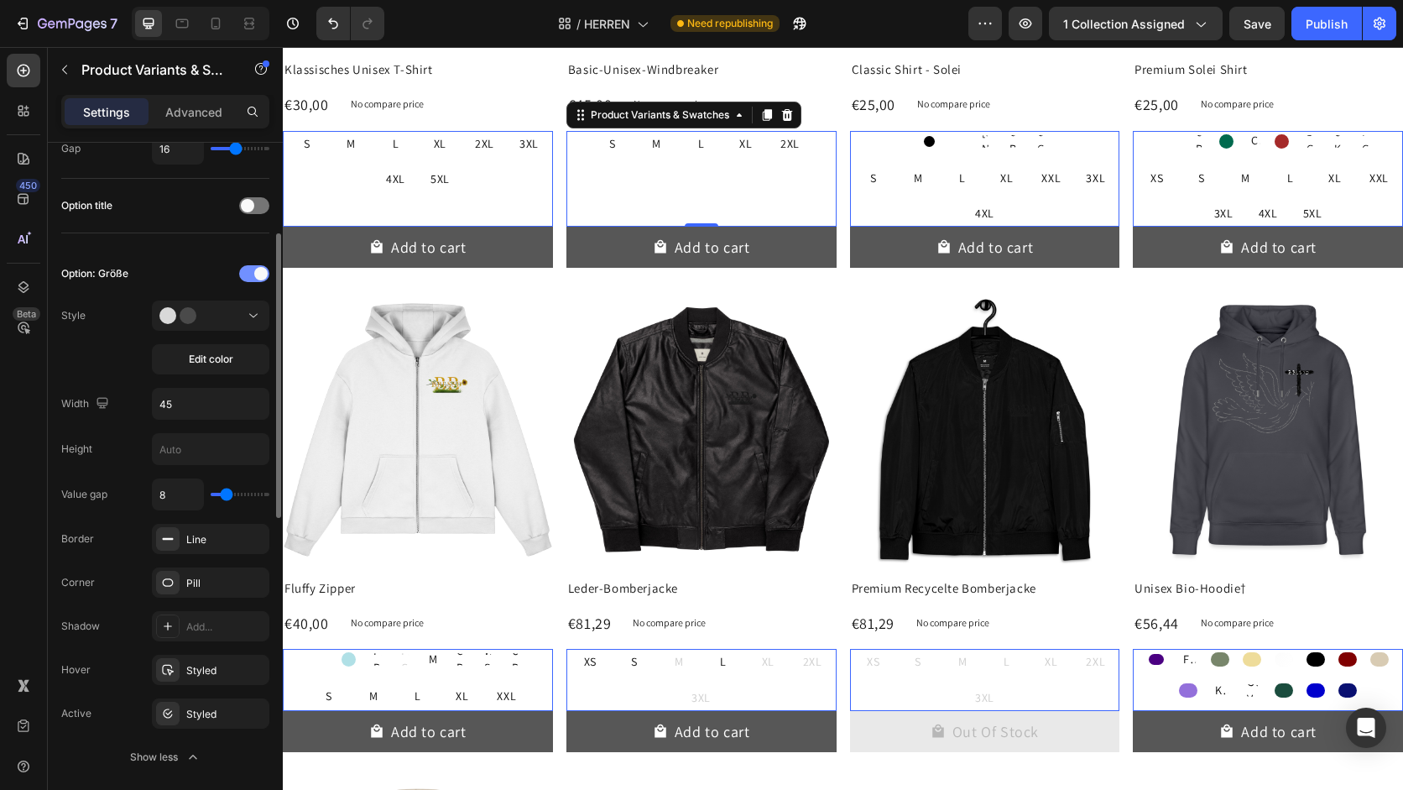
click at [261, 269] on span at bounding box center [260, 273] width 13 height 13
click at [686, 673] on div "XS XS XS S S S M M M L L L XL XL XL 2XL 2XL 2XL 3XL 3XL 3XL" at bounding box center [701, 679] width 270 height 61
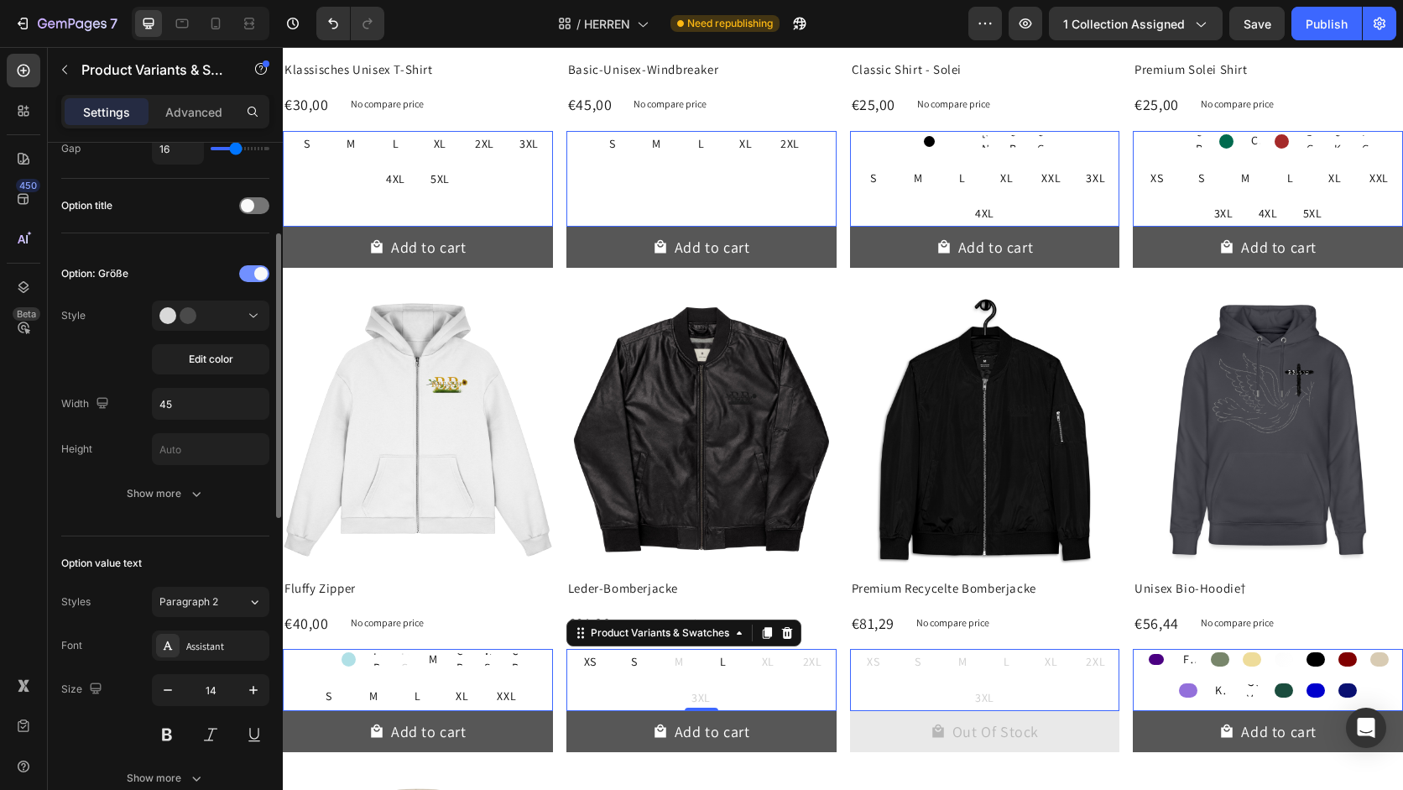
click at [251, 277] on div at bounding box center [254, 273] width 30 height 17
drag, startPoint x: 258, startPoint y: 275, endPoint x: 180, endPoint y: 281, distance: 79.1
click at [180, 281] on div "Option: Größe" at bounding box center [165, 273] width 208 height 27
click at [967, 691] on div "XS XS XS S S S M M M L L L XL XL XL 2XL 2XL 2XL 3XL 3XL 3XL" at bounding box center [985, 679] width 270 height 61
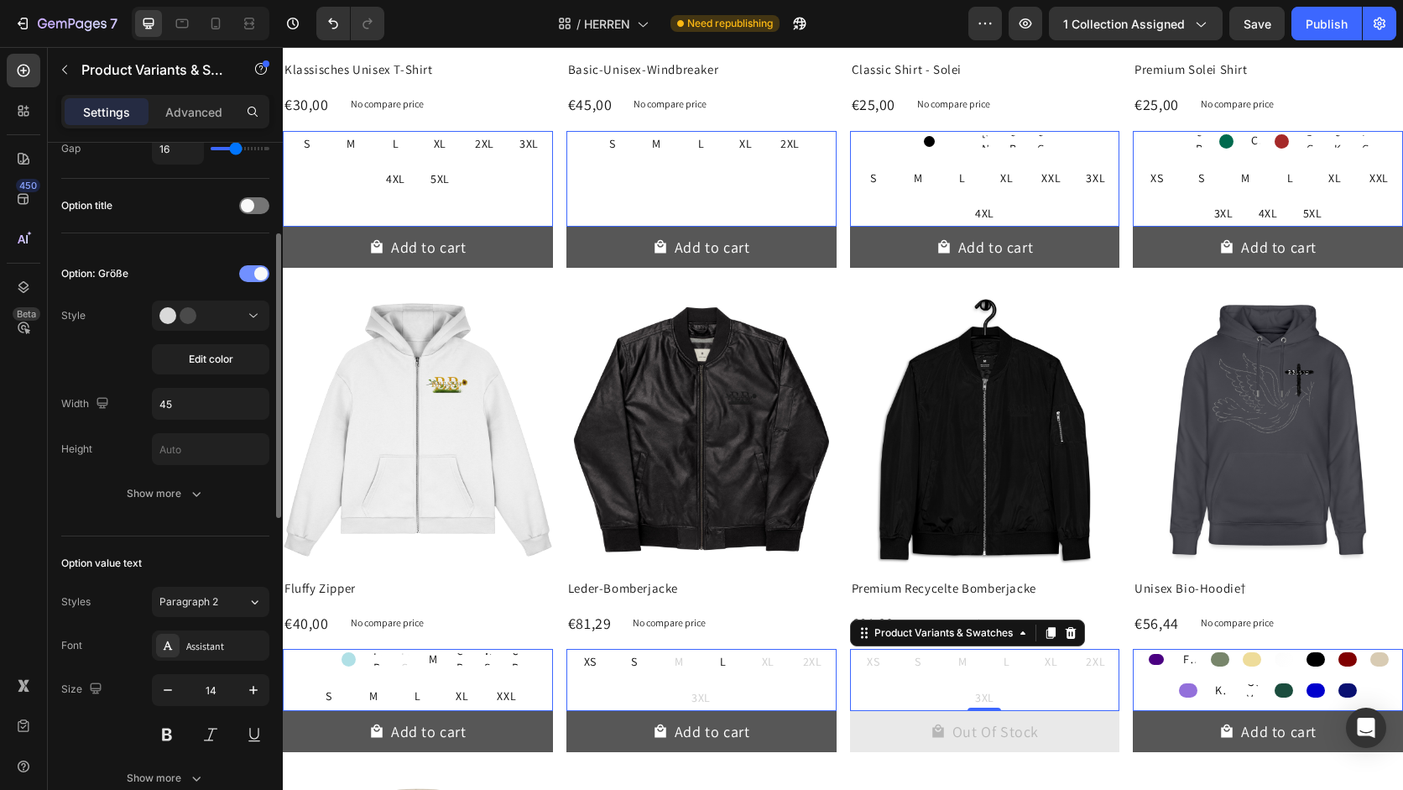
click at [247, 279] on div at bounding box center [254, 273] width 30 height 17
click at [253, 201] on span at bounding box center [247, 205] width 13 height 13
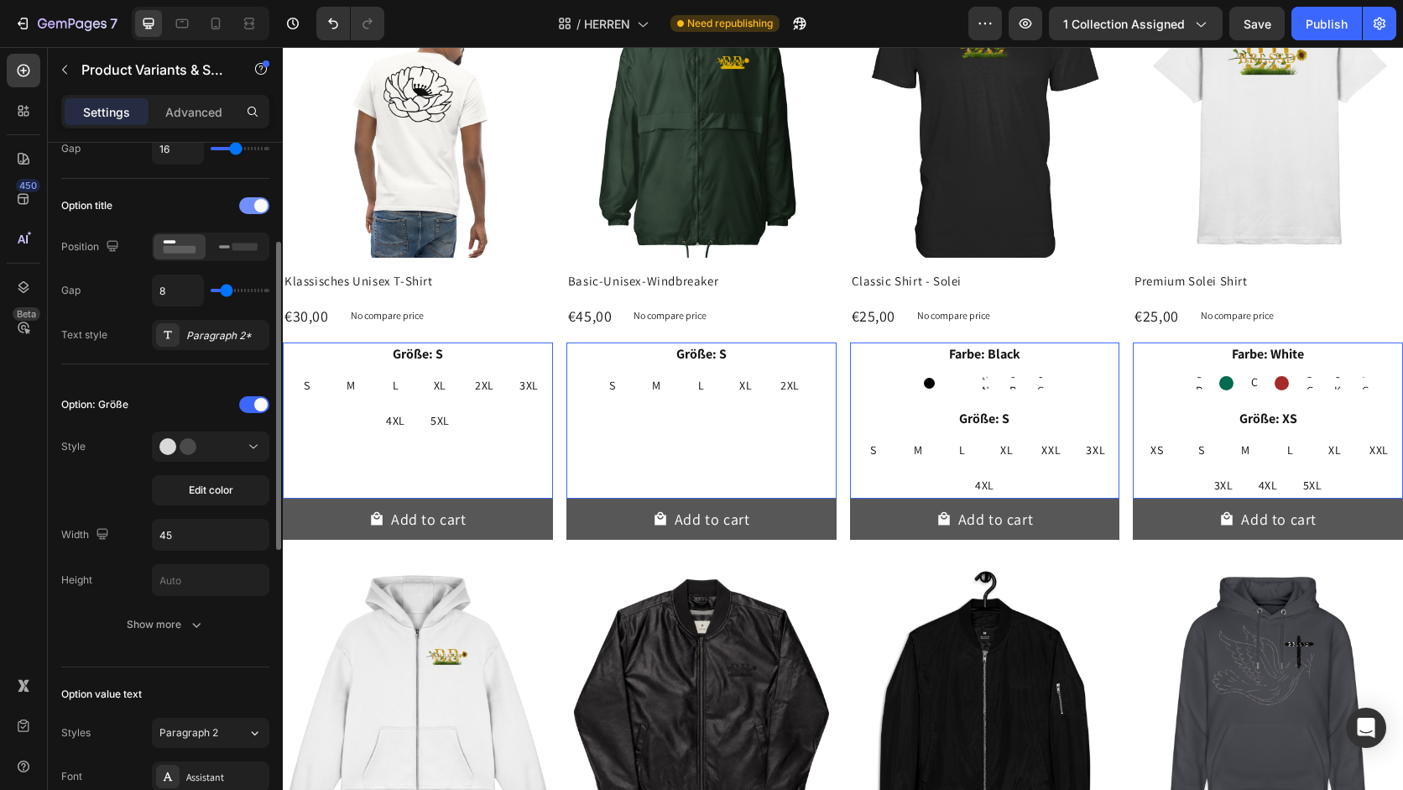
click at [258, 208] on span at bounding box center [260, 205] width 13 height 13
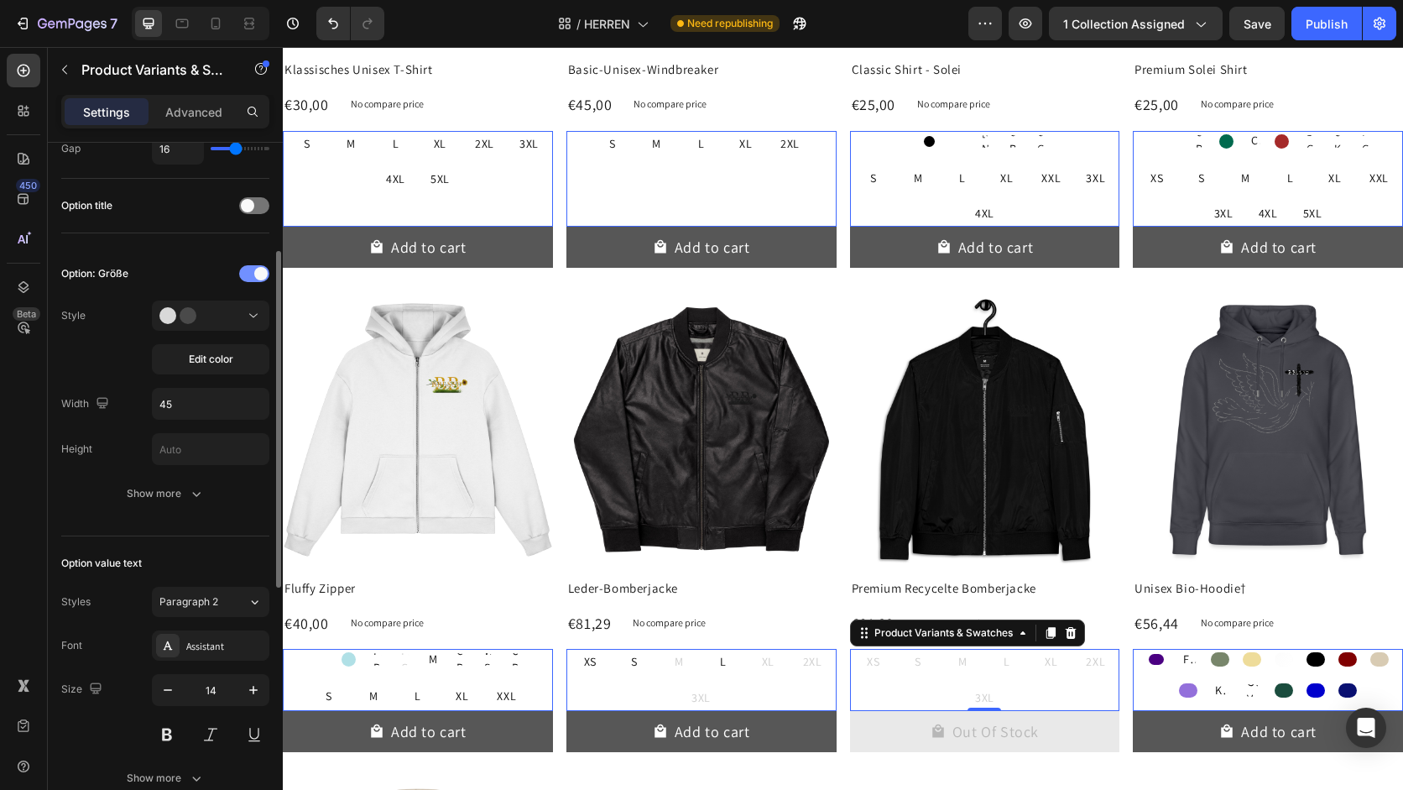
click at [262, 273] on span at bounding box center [260, 273] width 13 height 13
click at [256, 314] on icon at bounding box center [253, 316] width 8 height 4
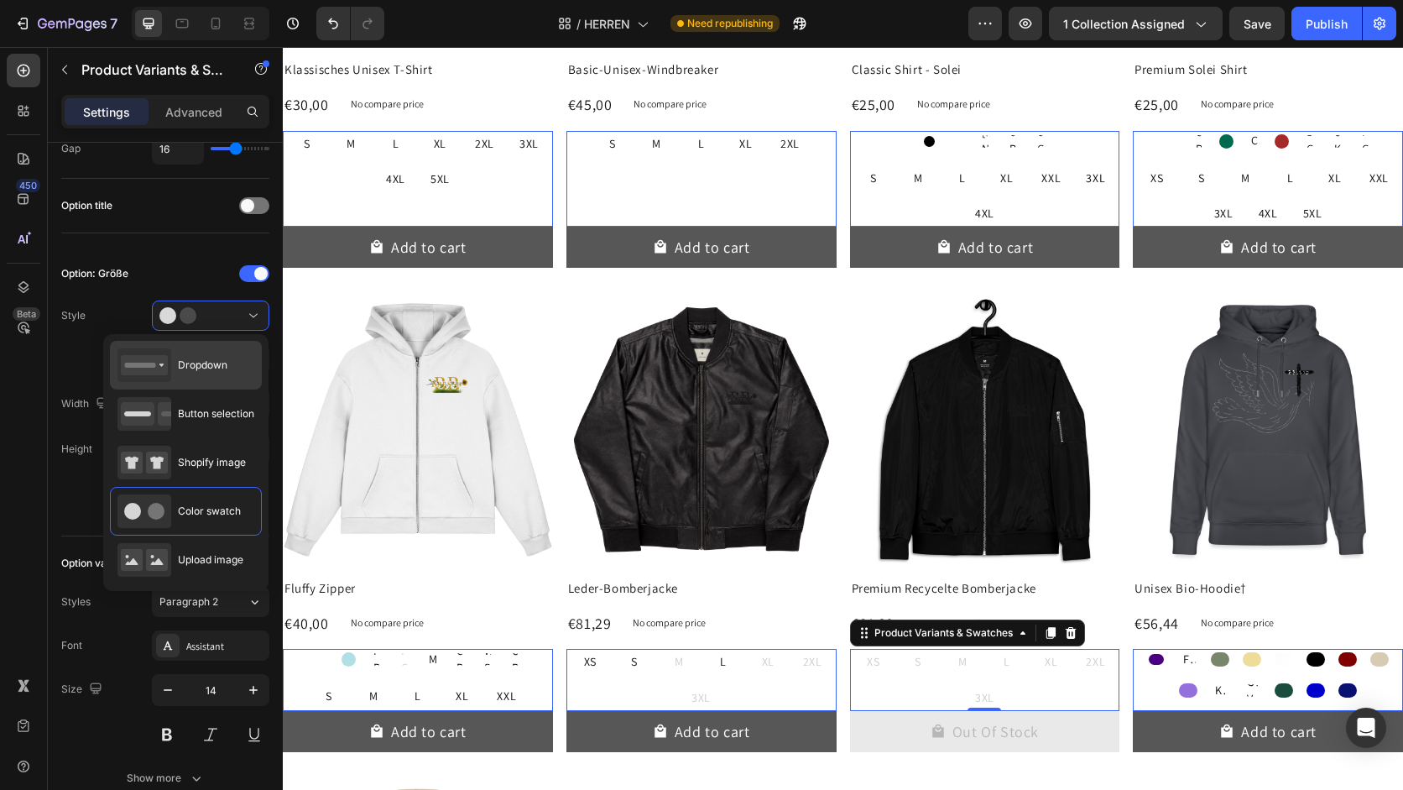
click at [211, 379] on div "Dropdown" at bounding box center [172, 365] width 110 height 34
type input "100%"
type input "45"
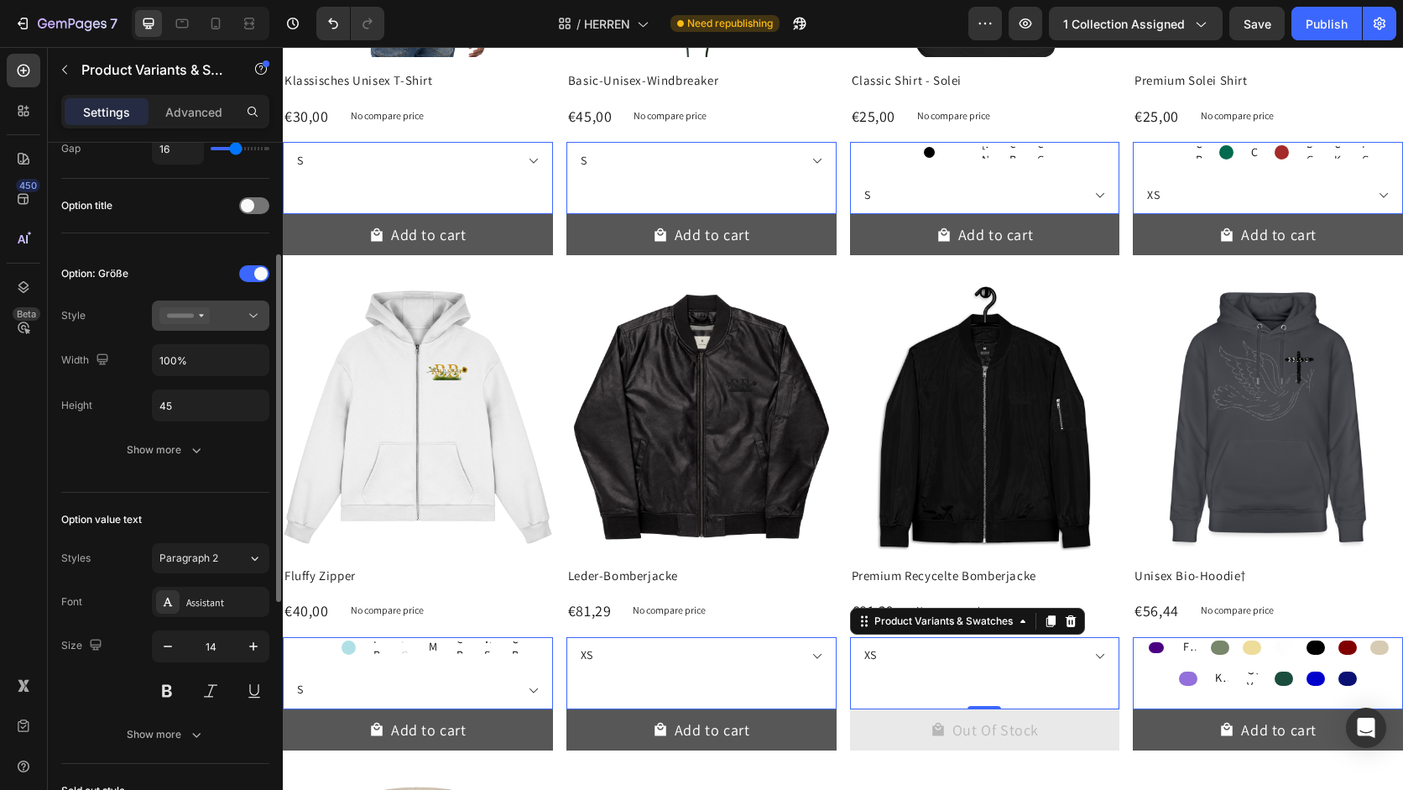
click at [228, 313] on div at bounding box center [210, 315] width 102 height 17
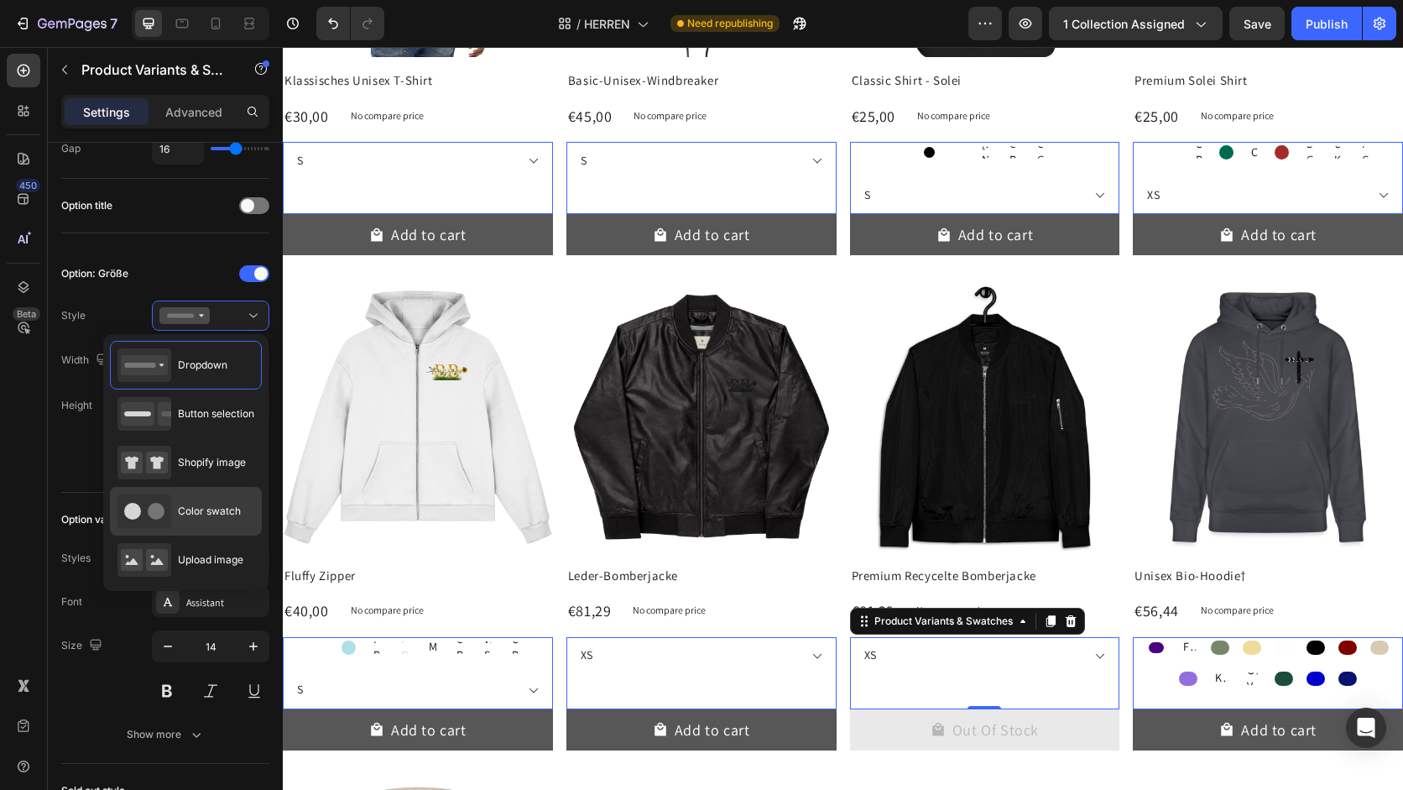
click at [220, 504] on span "Color swatch" at bounding box center [209, 510] width 63 height 15
type input "45"
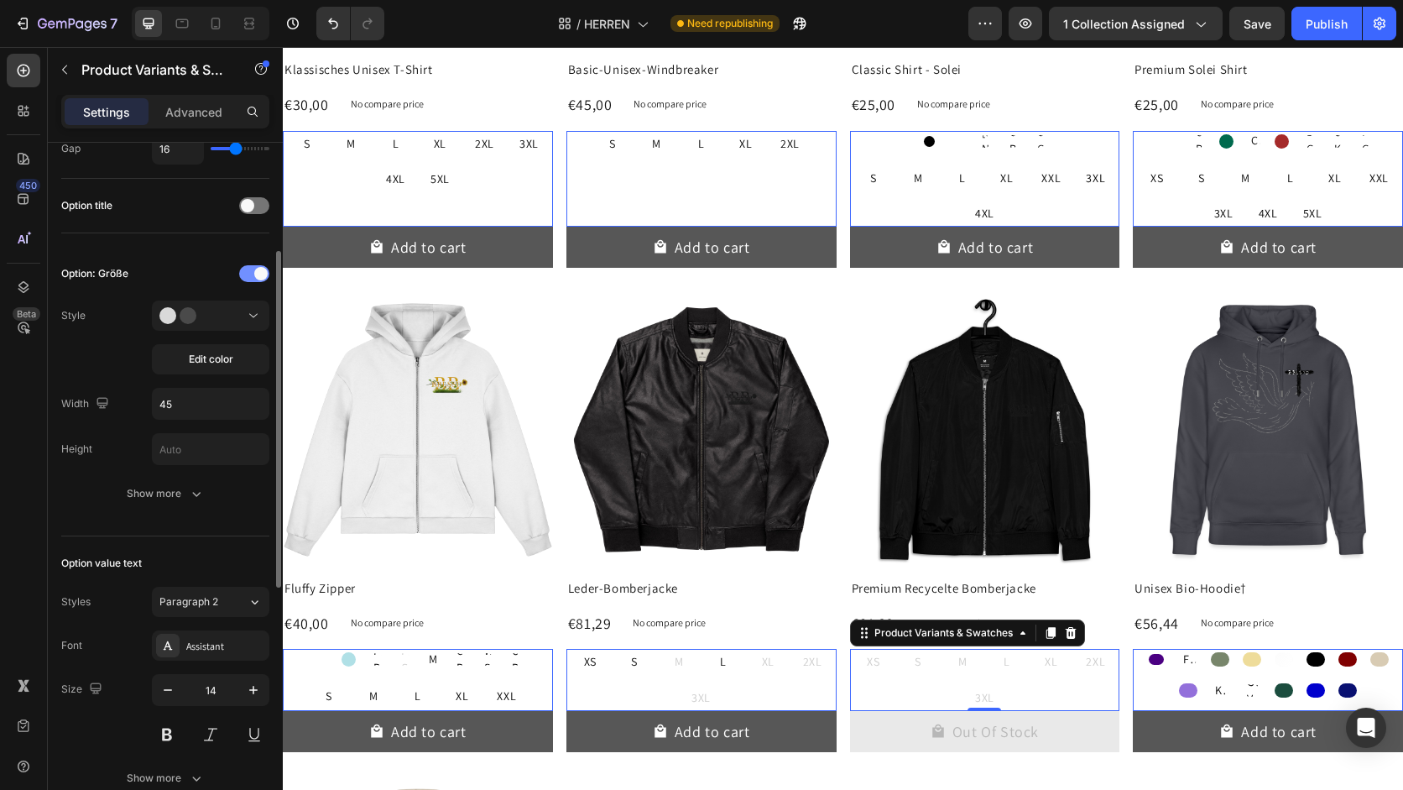
click at [257, 274] on span at bounding box center [260, 273] width 13 height 13
click at [262, 273] on span at bounding box center [260, 273] width 13 height 13
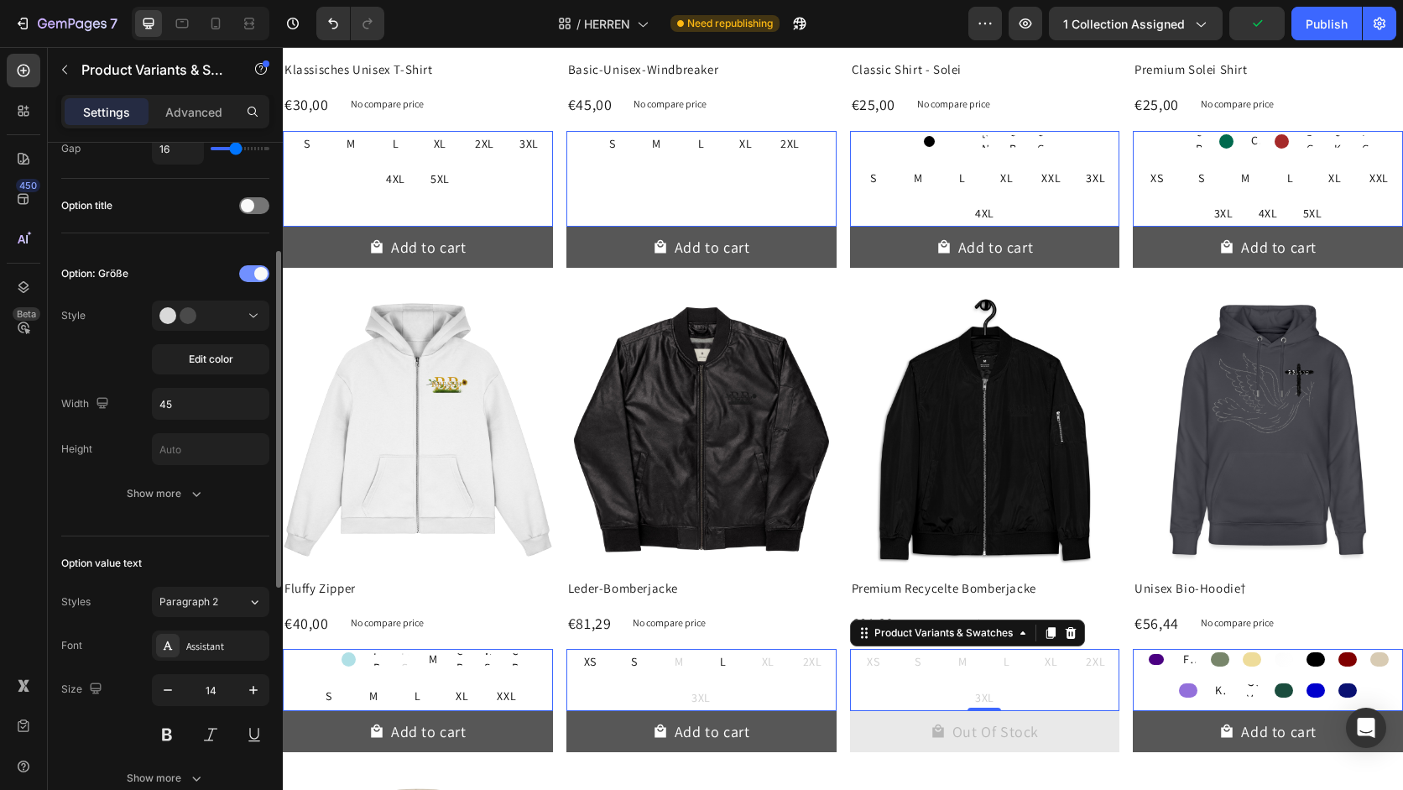
click at [262, 273] on span at bounding box center [260, 273] width 13 height 13
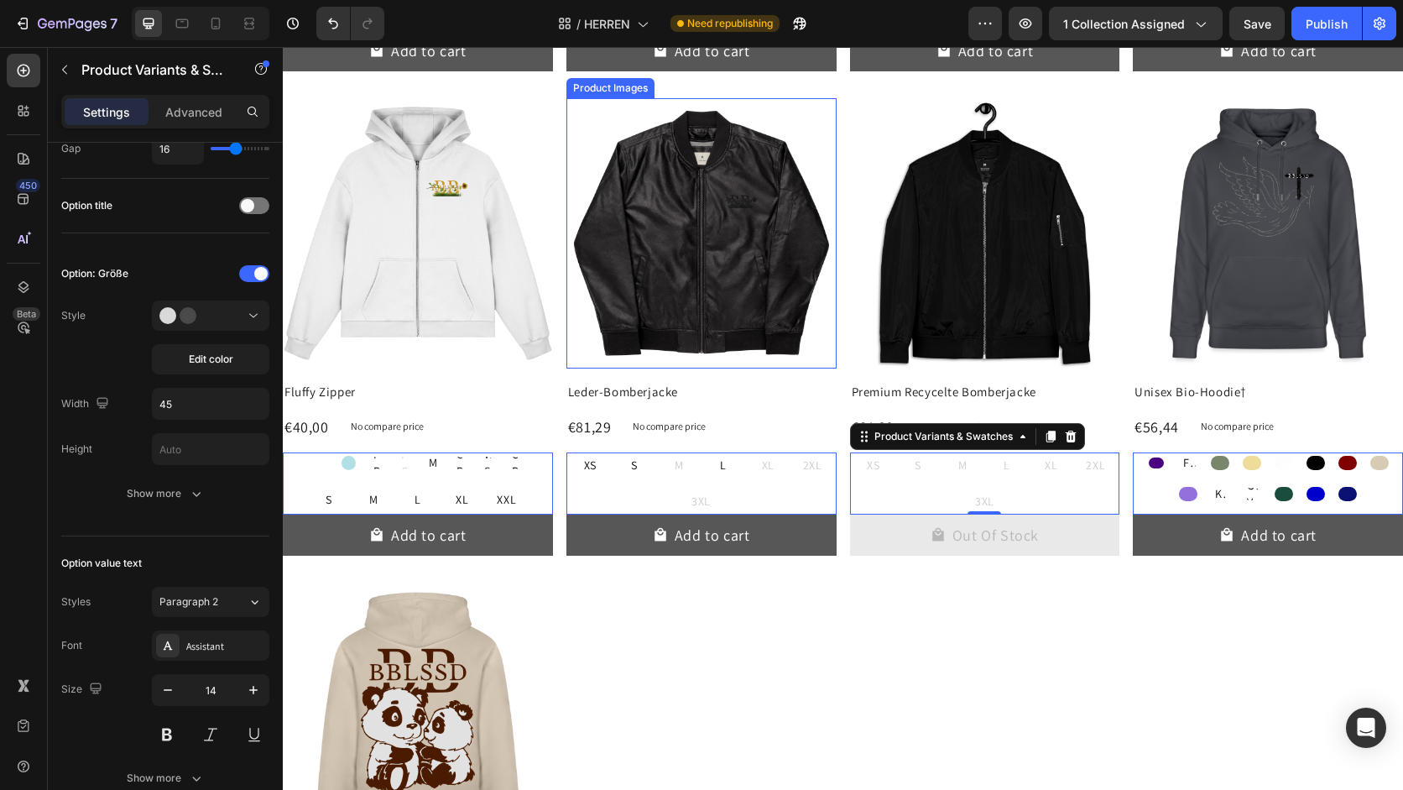
scroll to position [3609, 0]
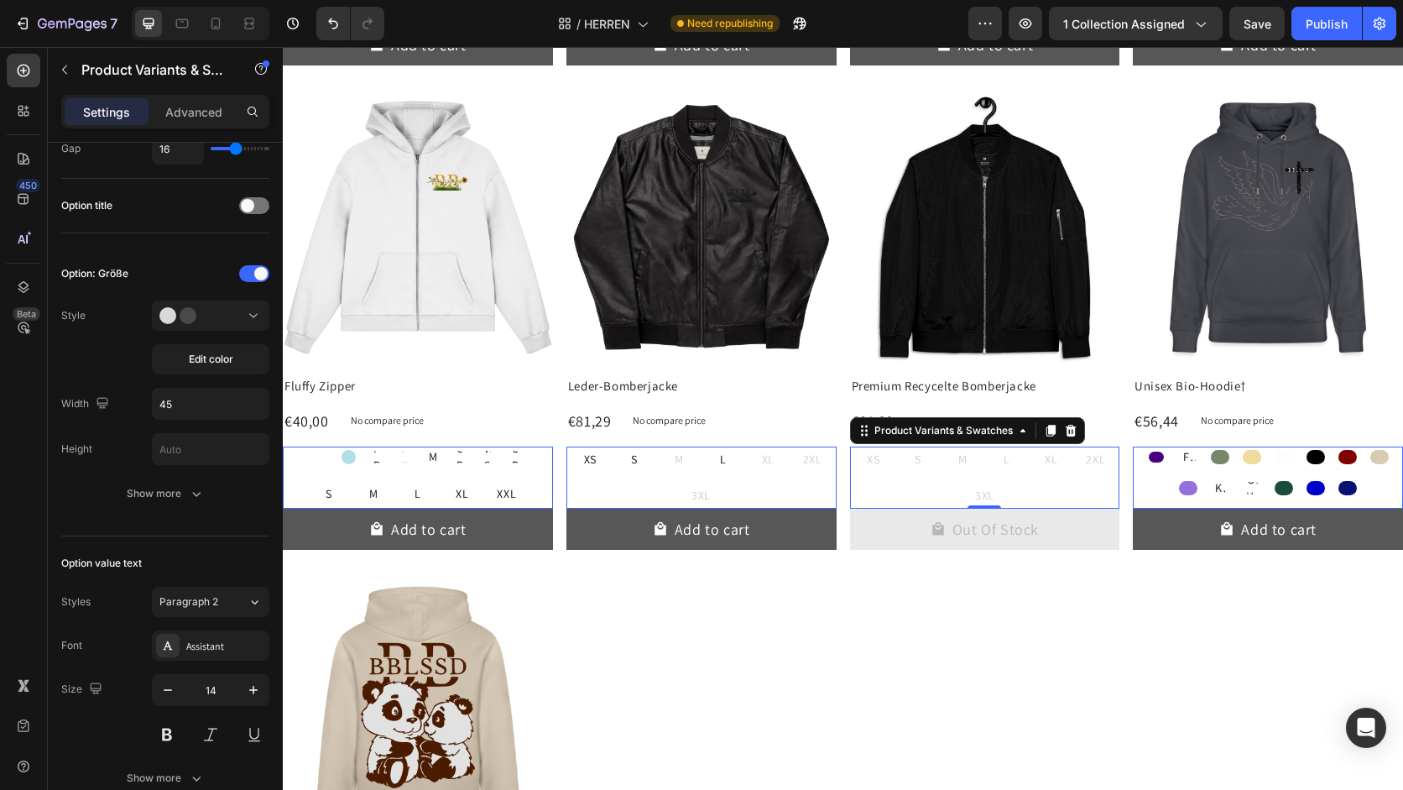
click at [1191, 479] on Traum at bounding box center [1188, 487] width 25 height 21
click at [1188, 477] on input "Lila Traum Lila Traum" at bounding box center [1187, 477] width 1 height 1
radio input "true"
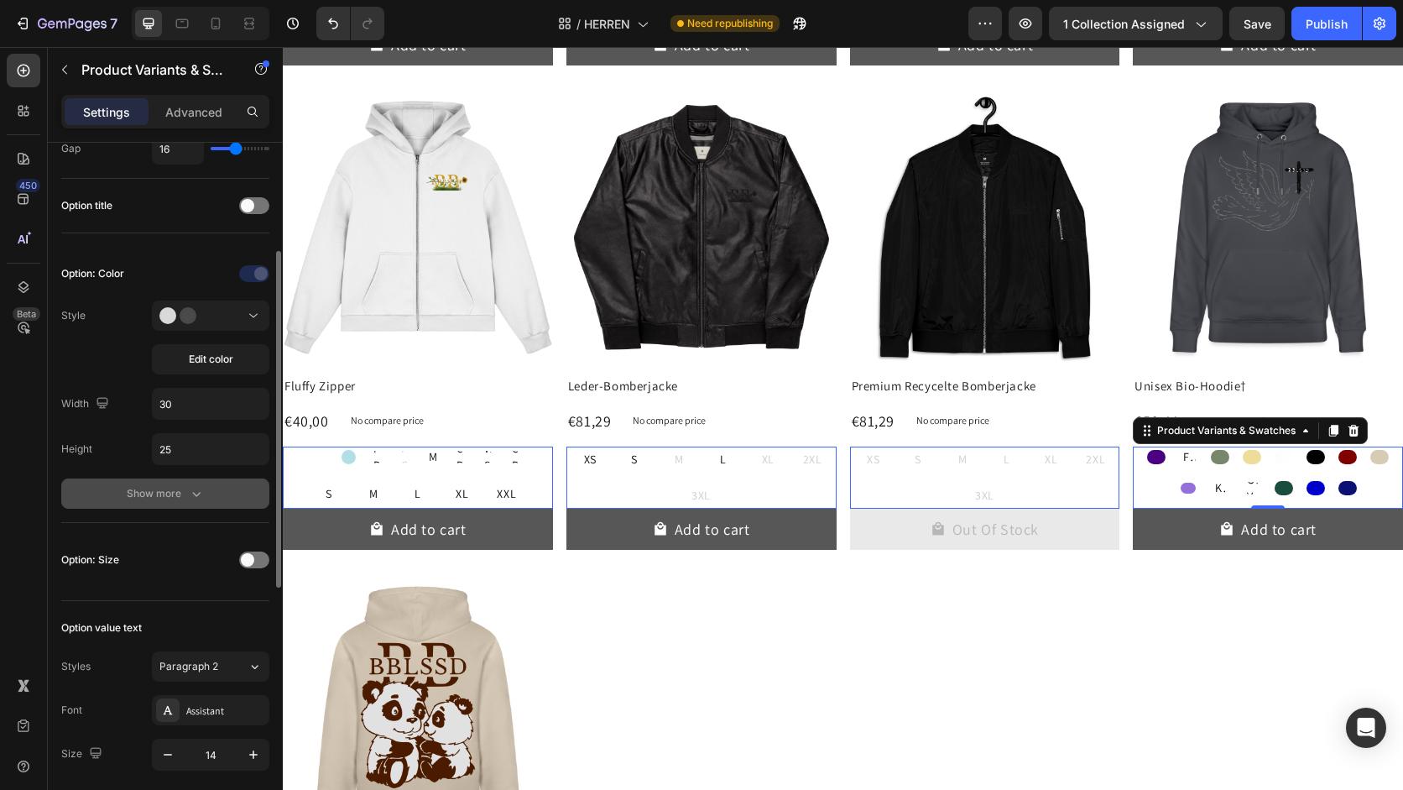
click at [190, 498] on icon "button" at bounding box center [196, 493] width 17 height 17
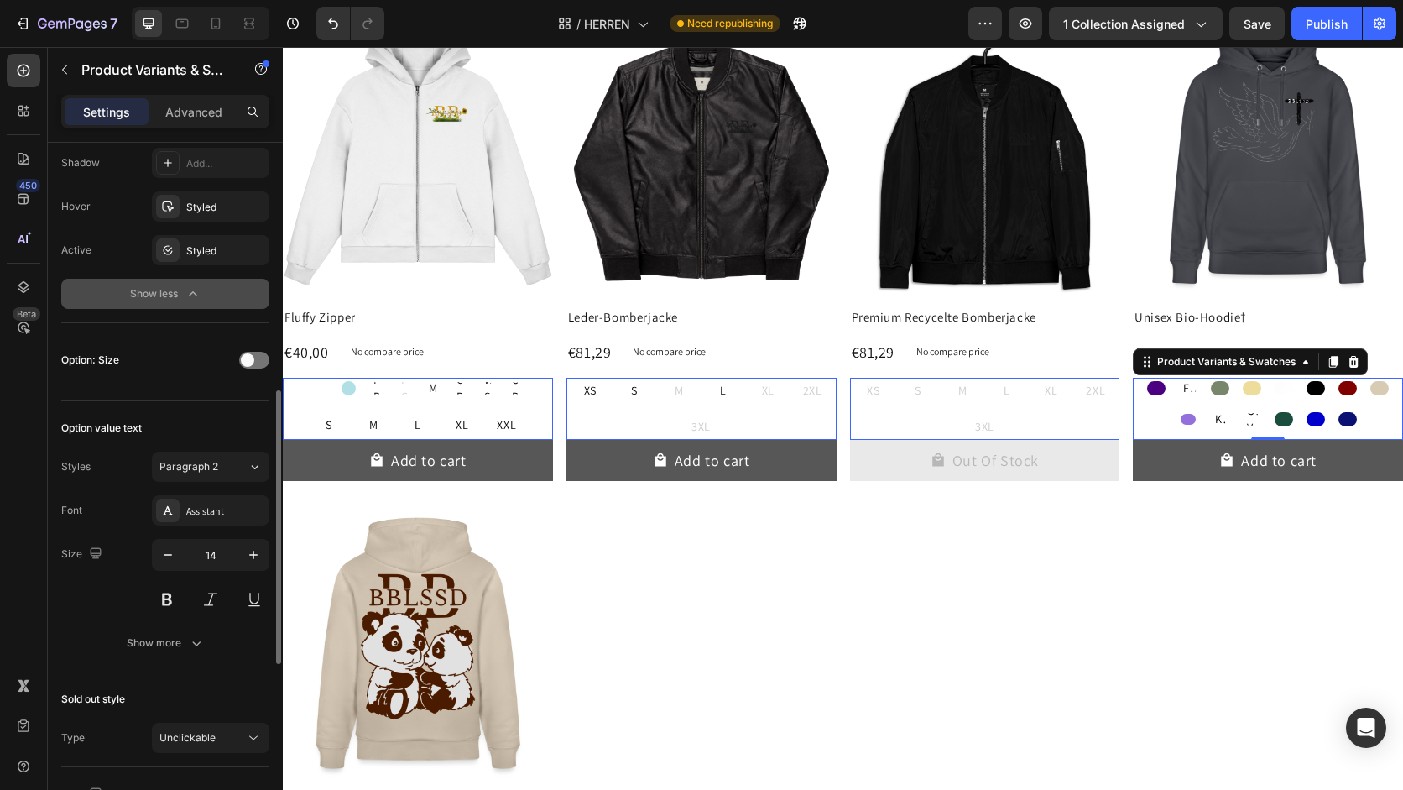
scroll to position [693, 0]
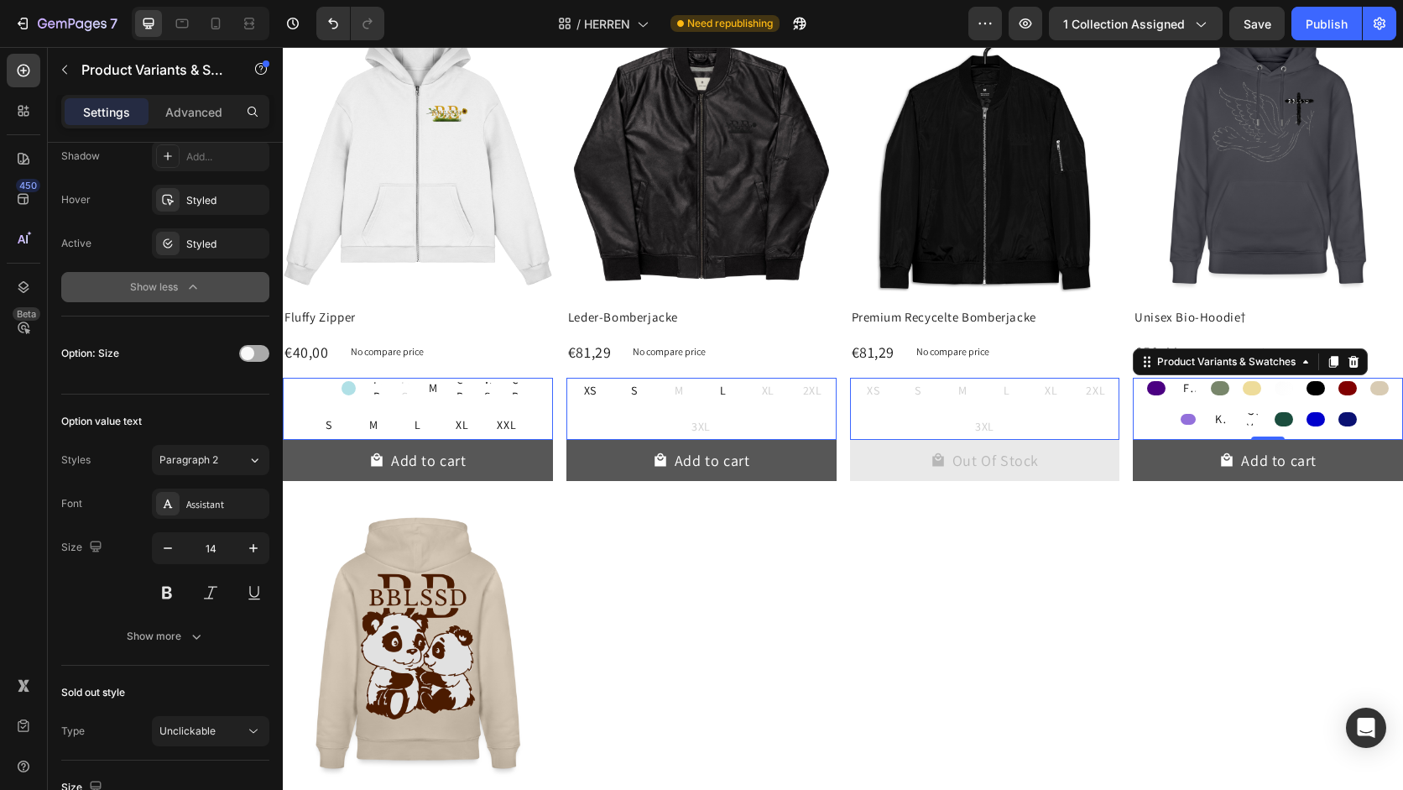
click at [249, 352] on span at bounding box center [247, 353] width 13 height 13
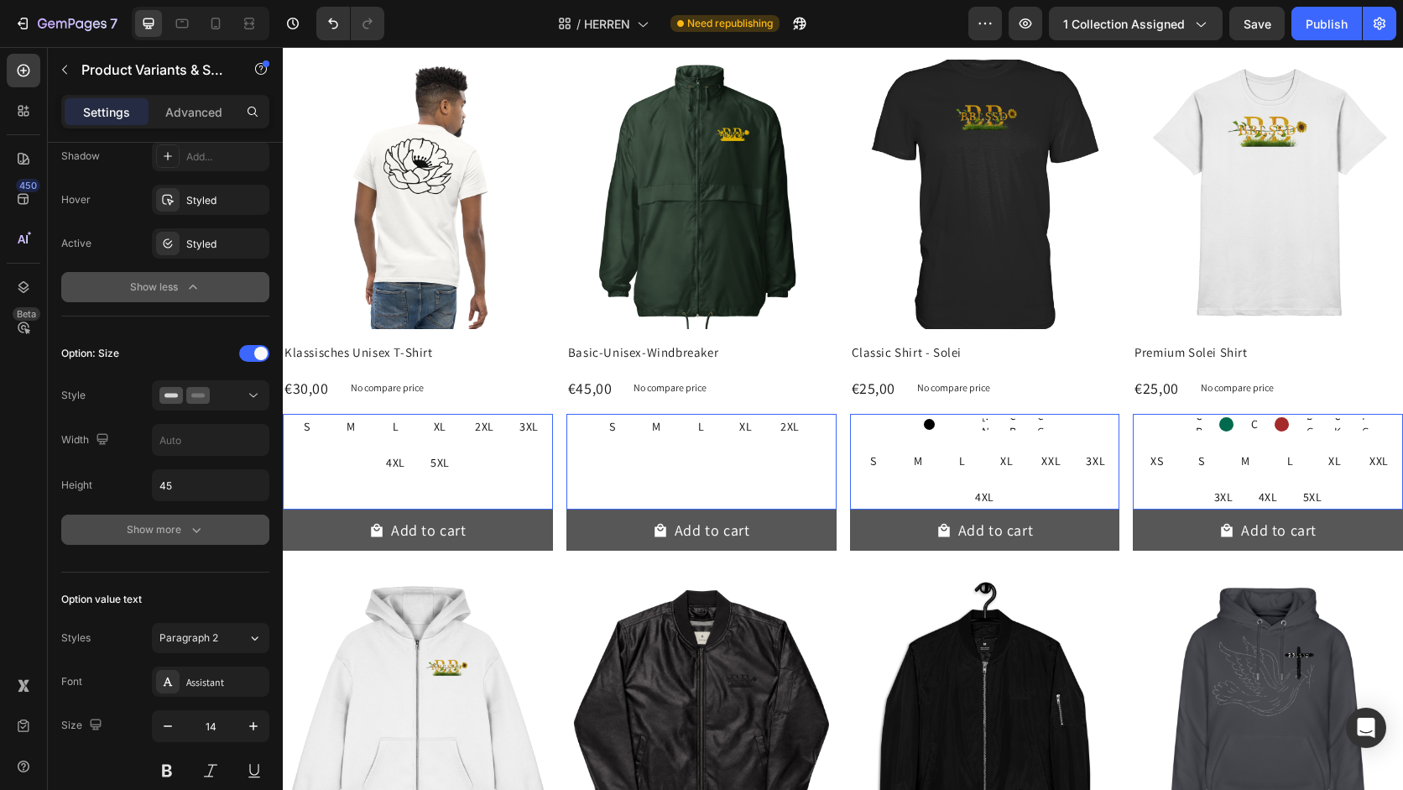
click at [192, 532] on icon "button" at bounding box center [196, 529] width 17 height 17
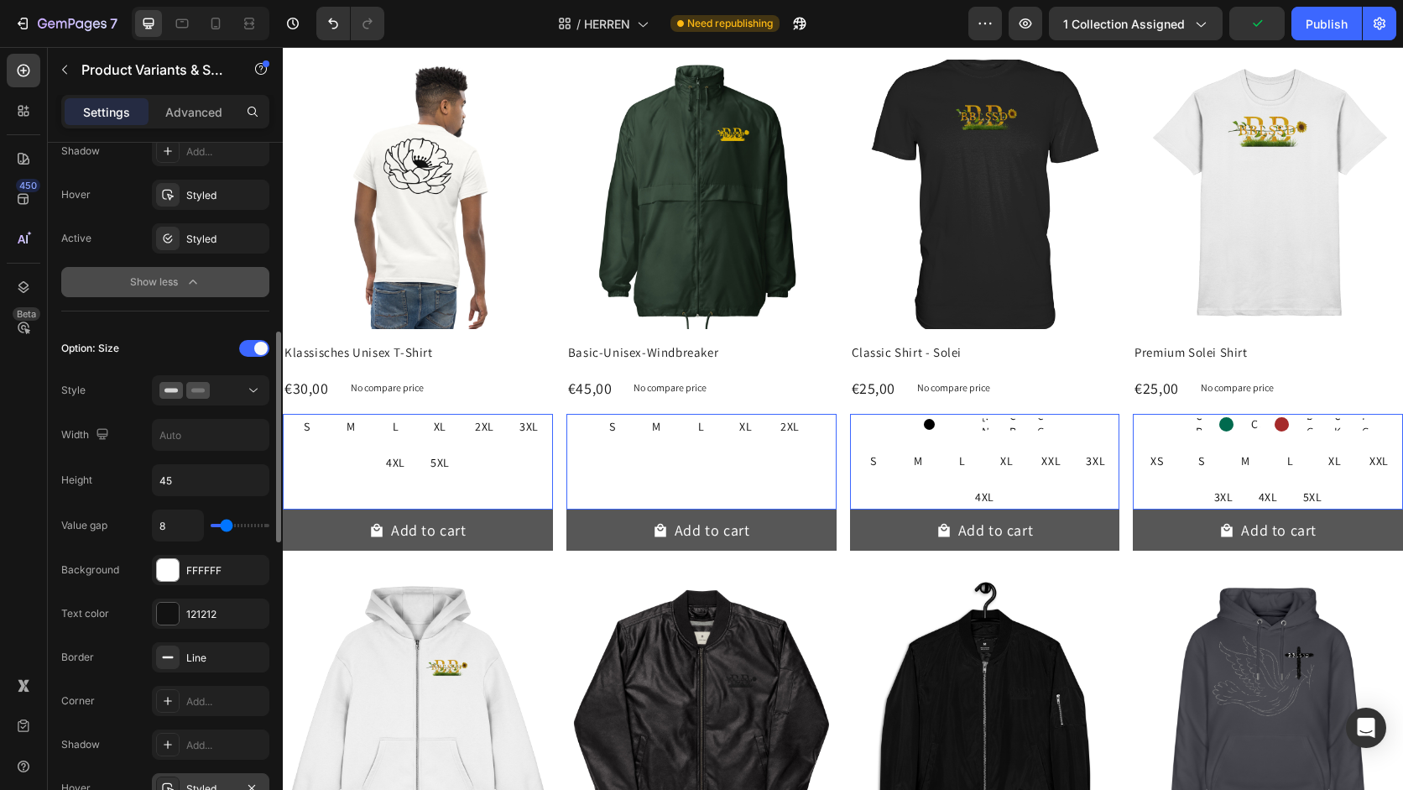
scroll to position [681, 0]
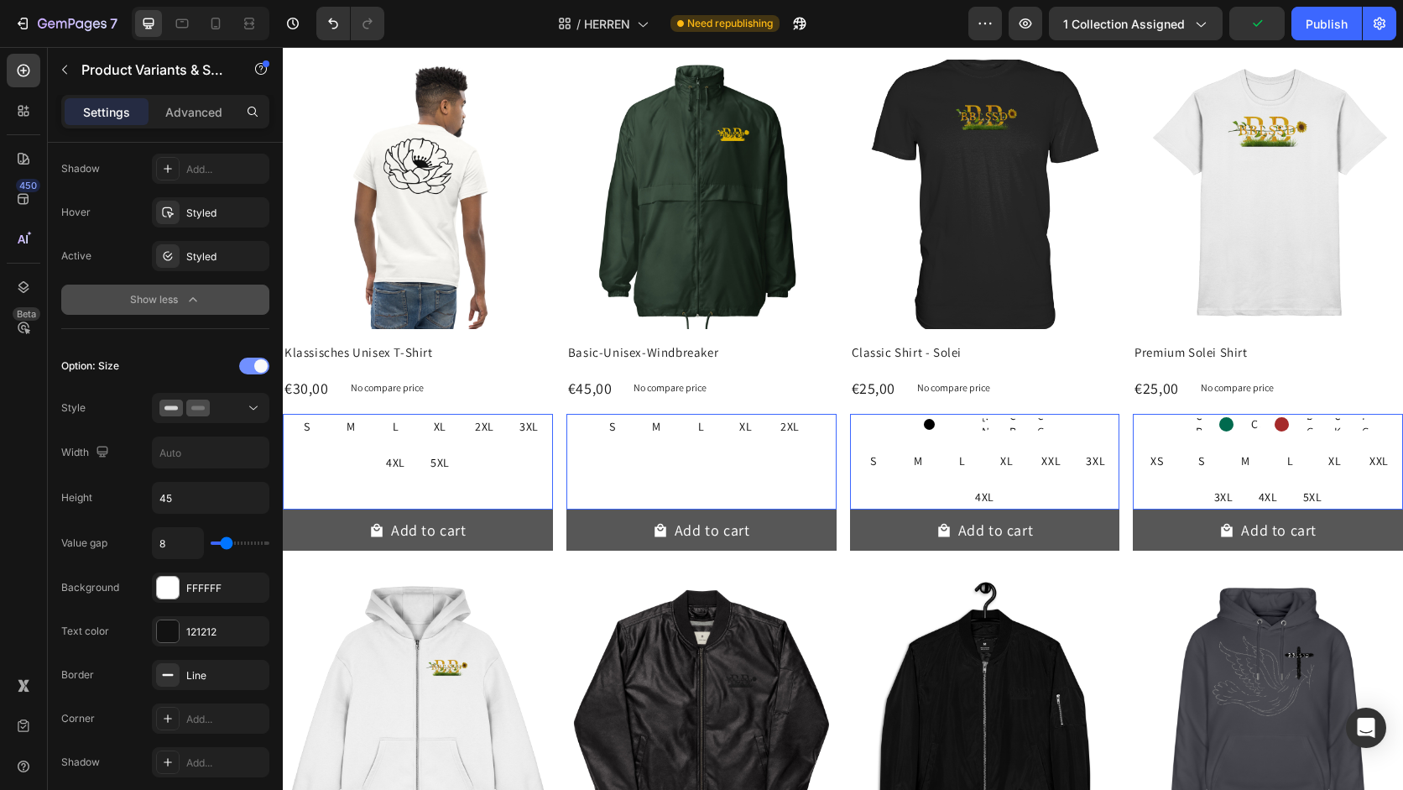
click at [258, 370] on span at bounding box center [260, 365] width 13 height 13
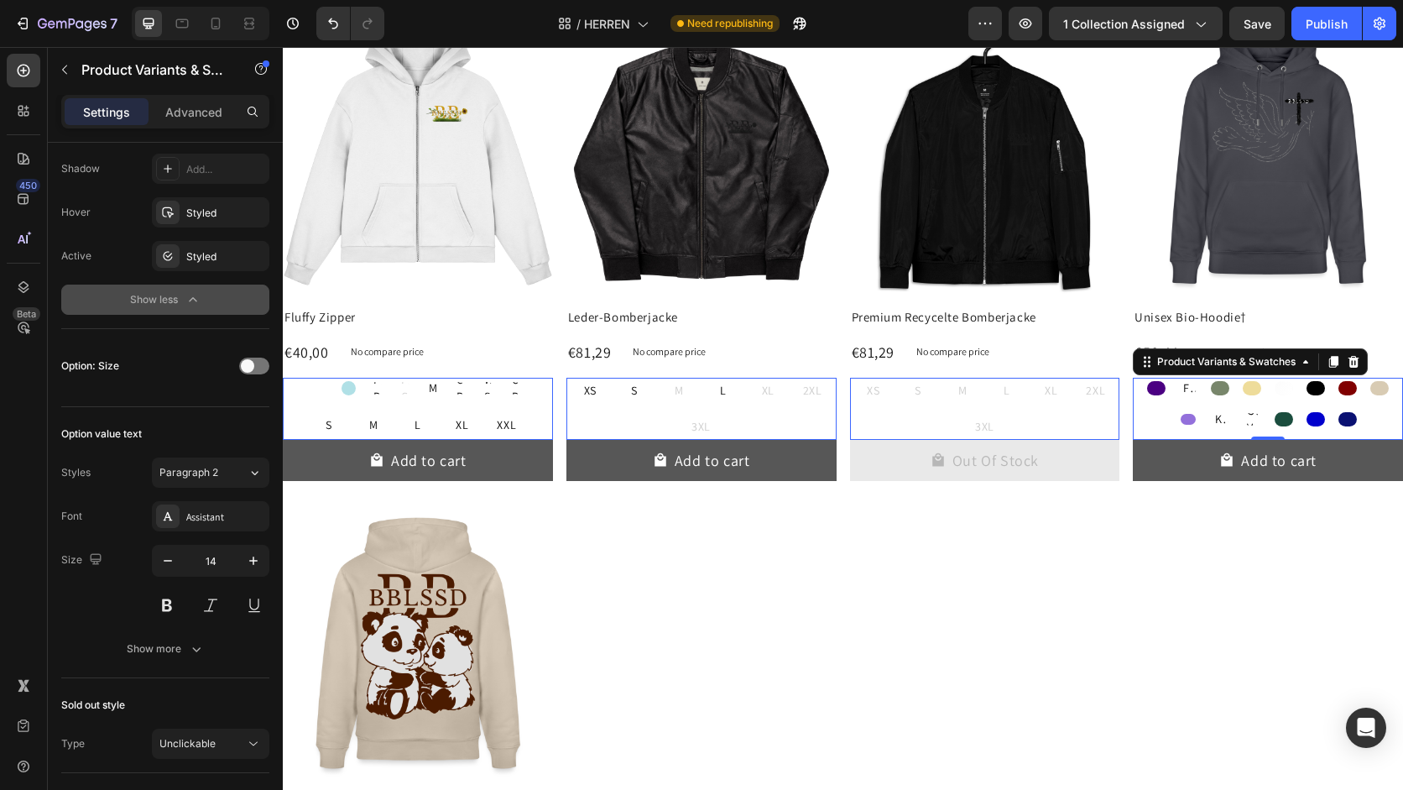
click at [1254, 391] on div at bounding box center [1252, 388] width 18 height 14
click at [1252, 378] on input "Beige Beige" at bounding box center [1251, 377] width 1 height 1
radio input "true"
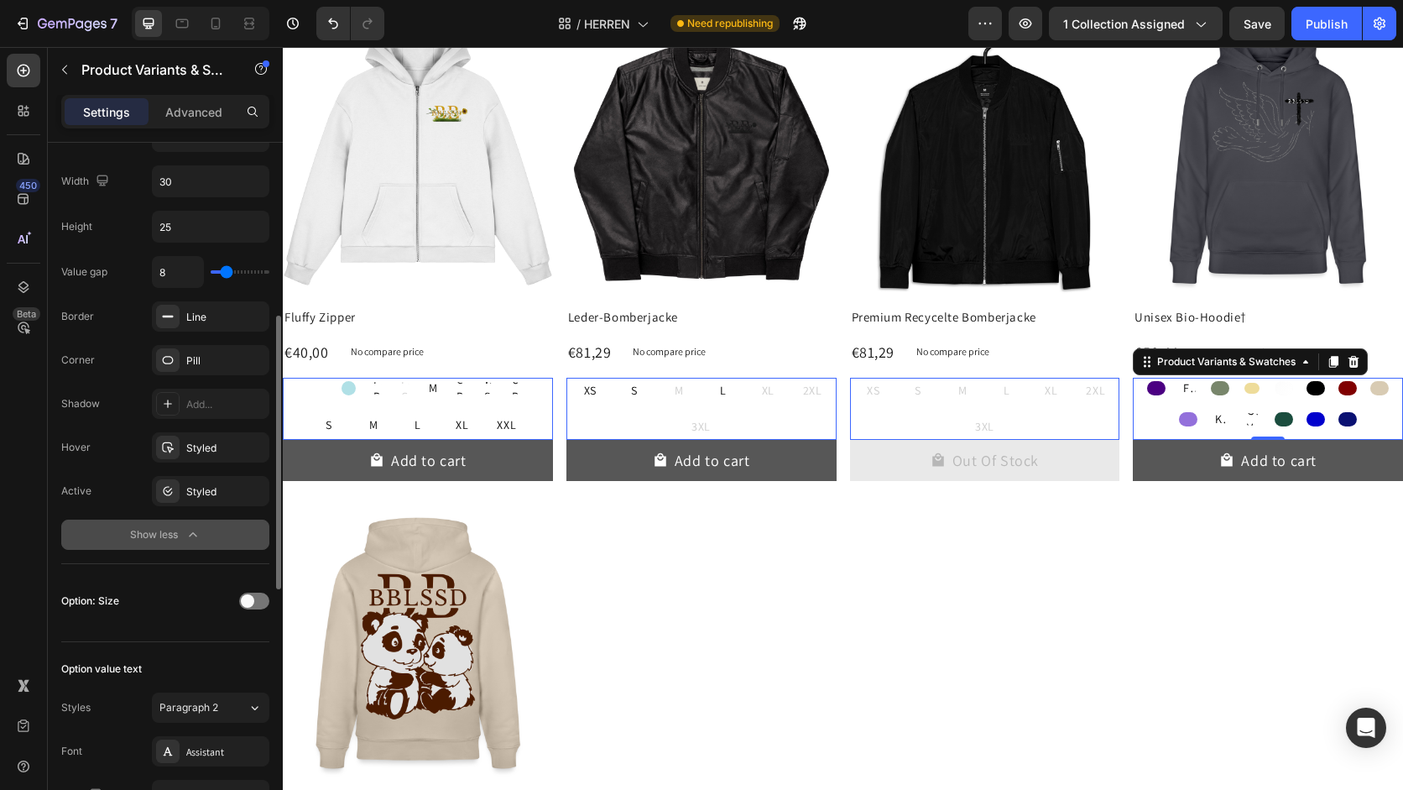
scroll to position [444, 0]
click at [206, 108] on p "Advanced" at bounding box center [193, 112] width 57 height 18
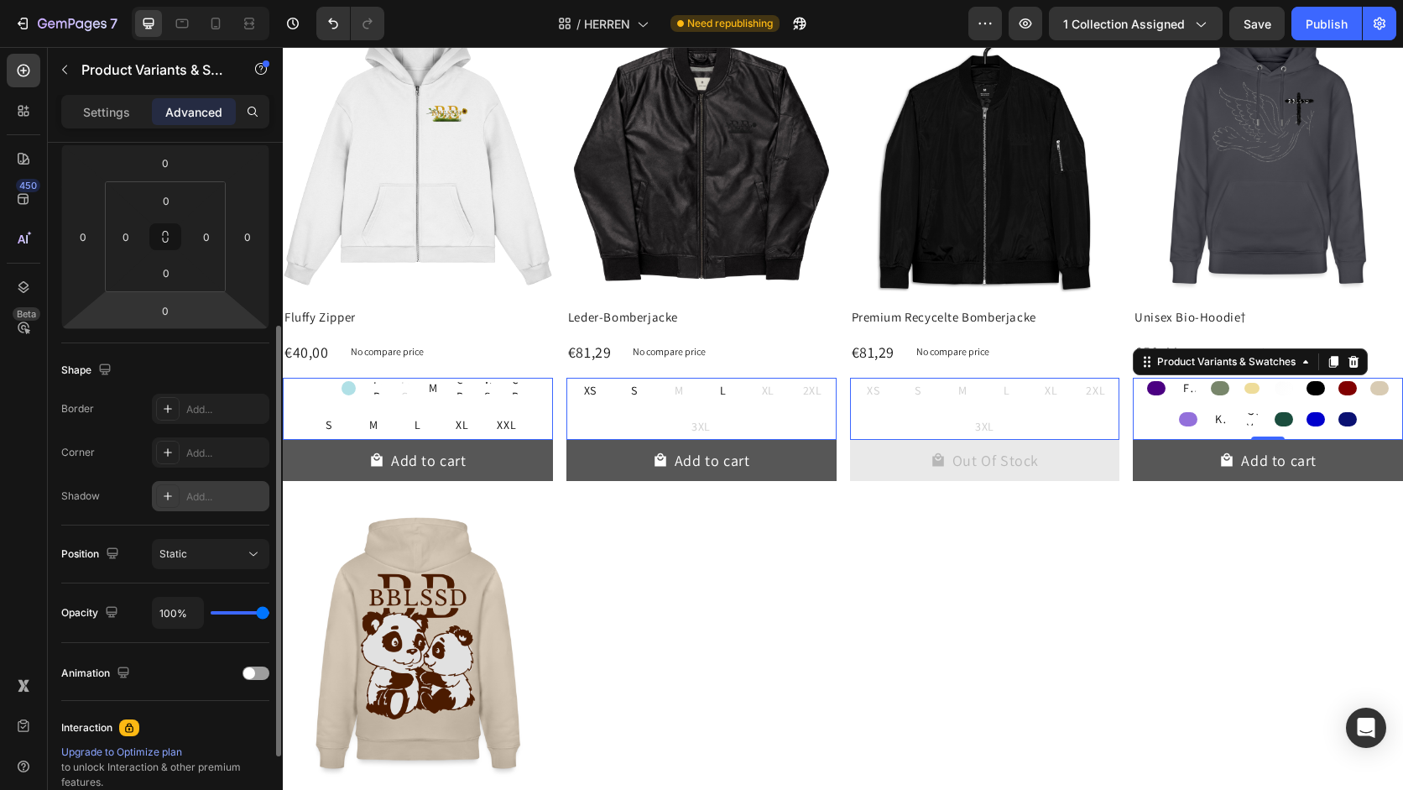
scroll to position [0, 0]
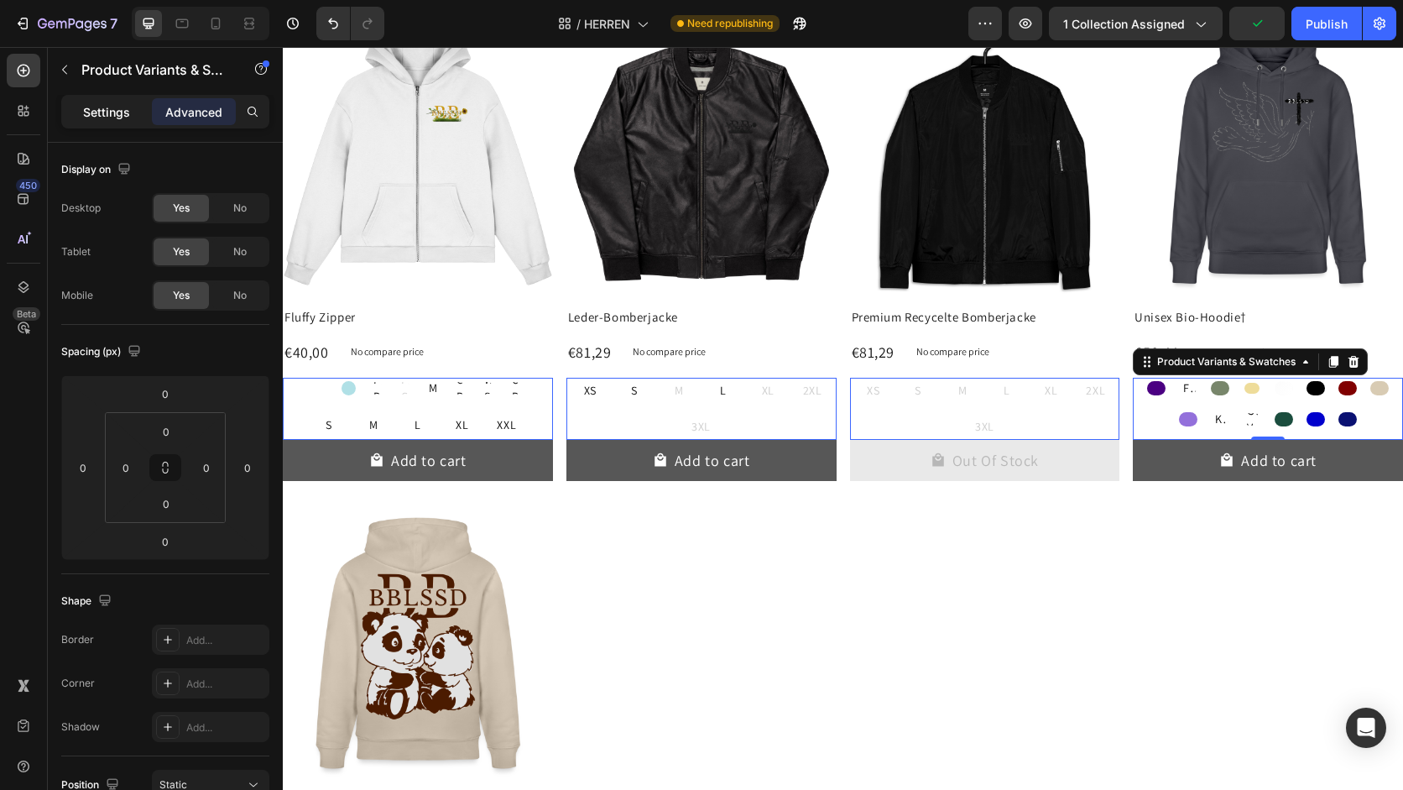
click at [122, 112] on p "Settings" at bounding box center [106, 112] width 47 height 18
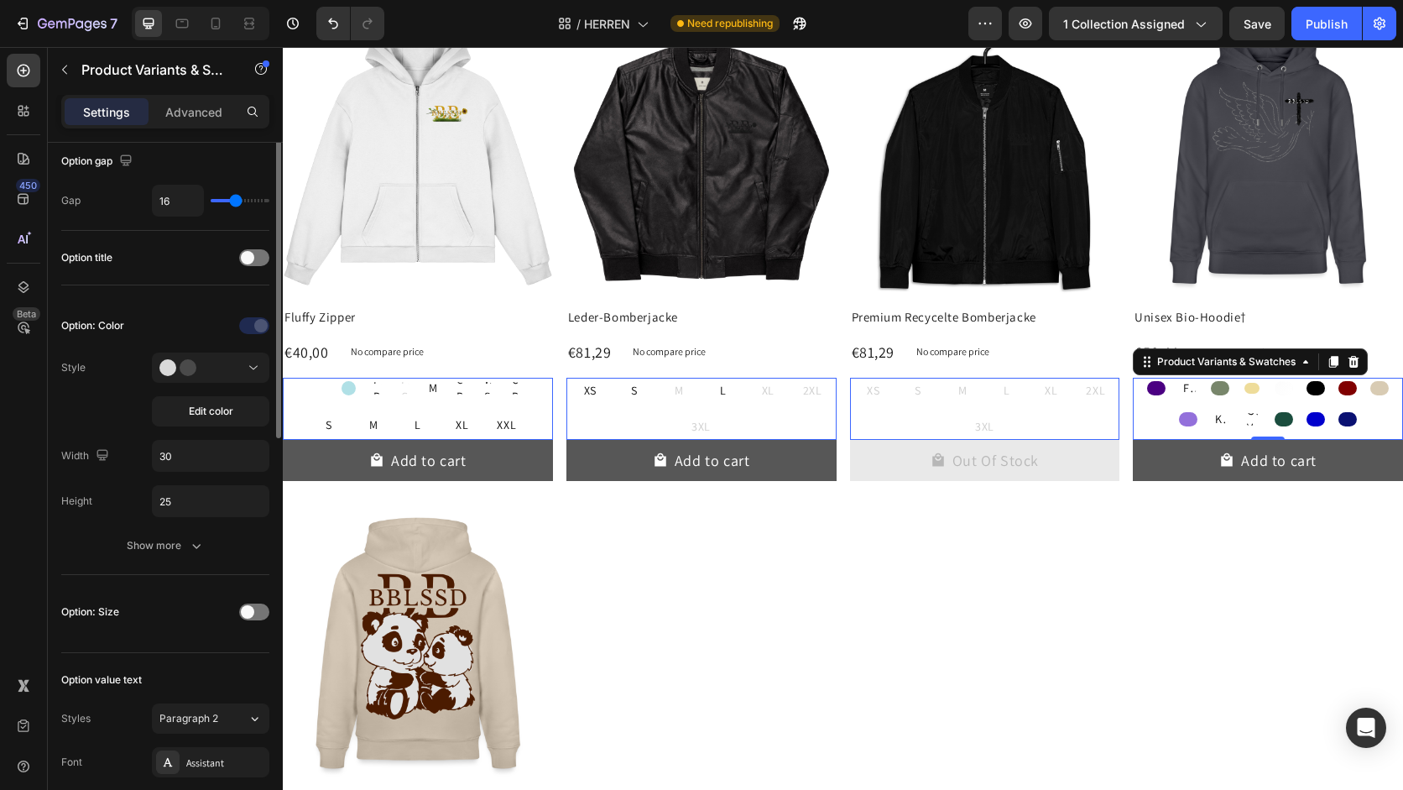
scroll to position [176, 0]
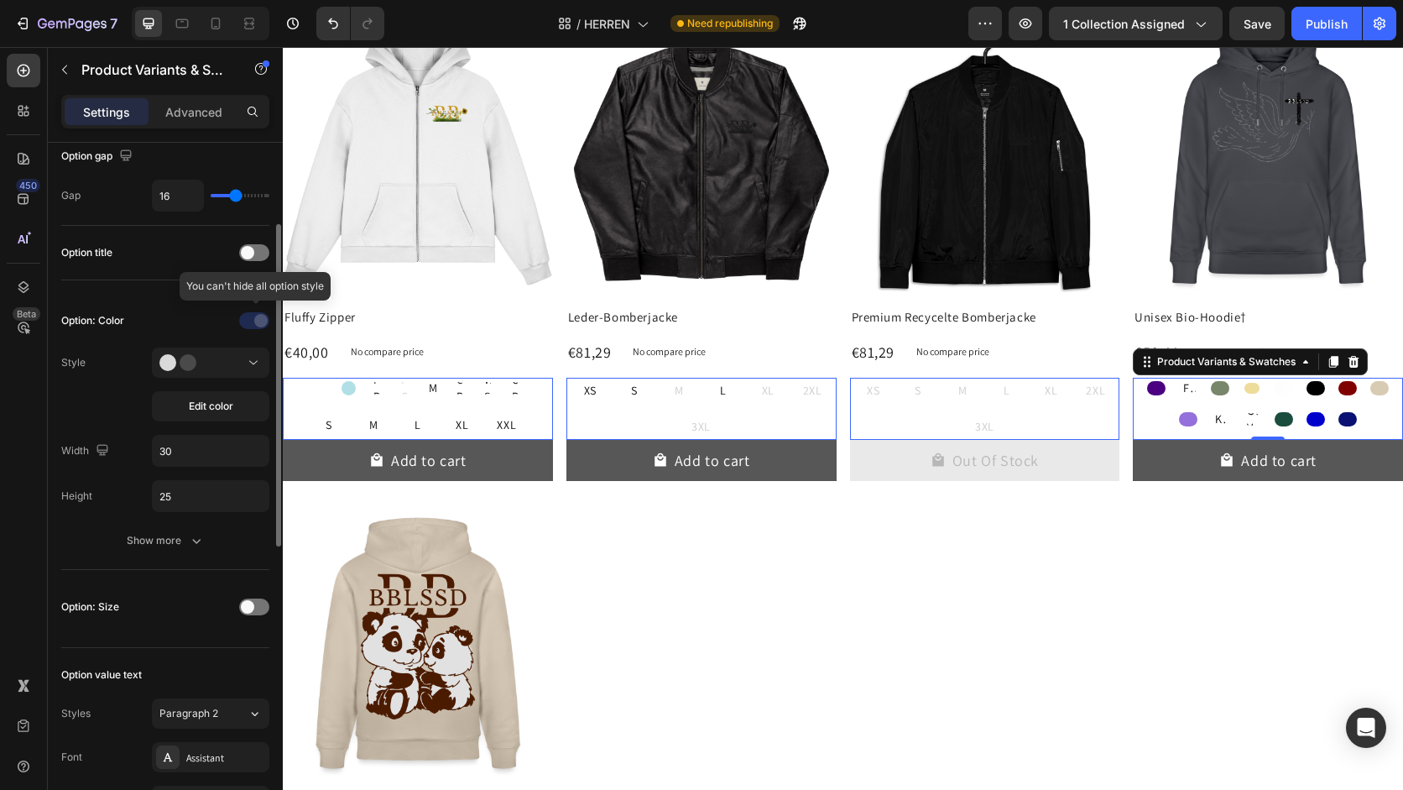
click at [254, 323] on div at bounding box center [255, 320] width 117 height 27
click at [249, 374] on button at bounding box center [210, 362] width 117 height 30
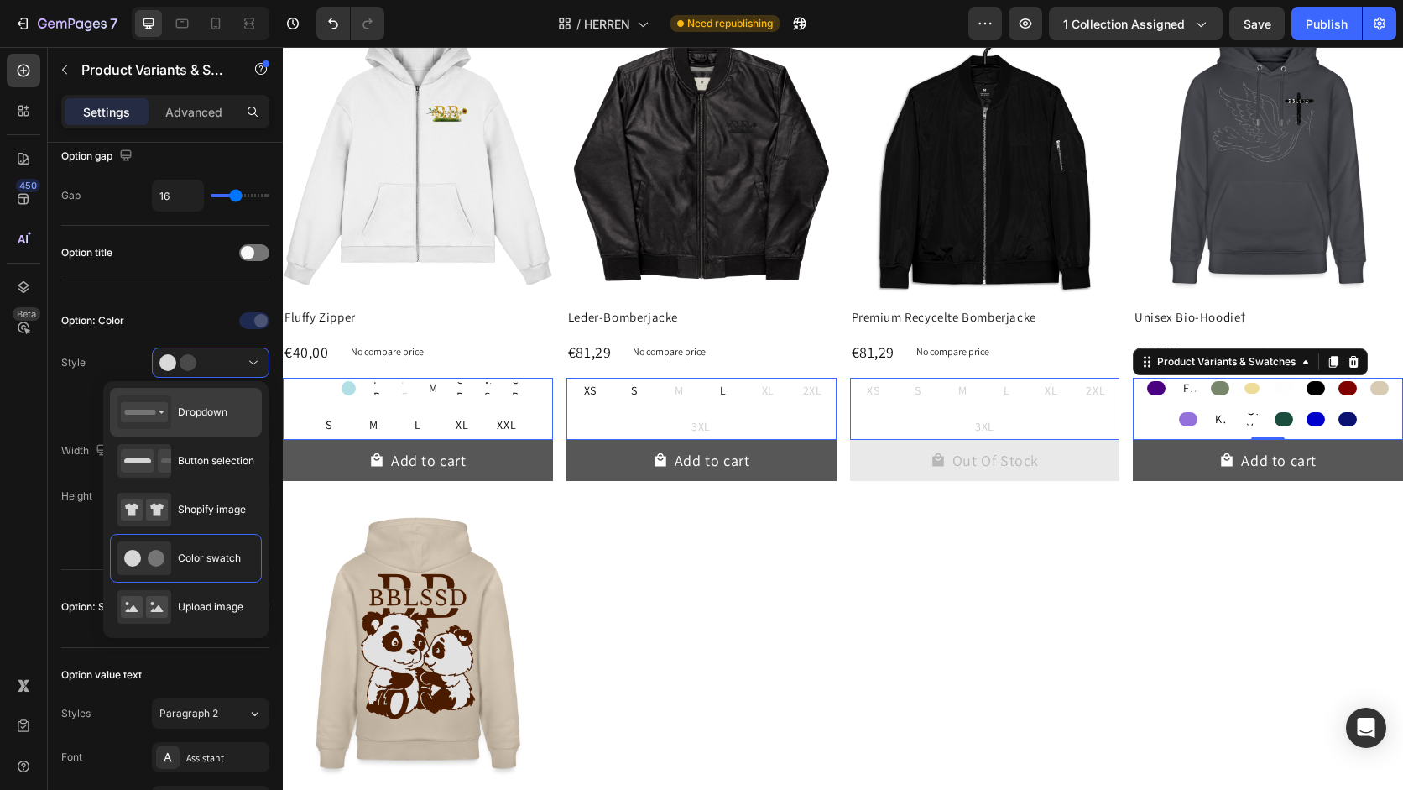
click at [205, 427] on div "Dropdown" at bounding box center [172, 412] width 110 height 34
type input "100%"
type input "45"
select select "OFF WHITE"
select select "Beige"
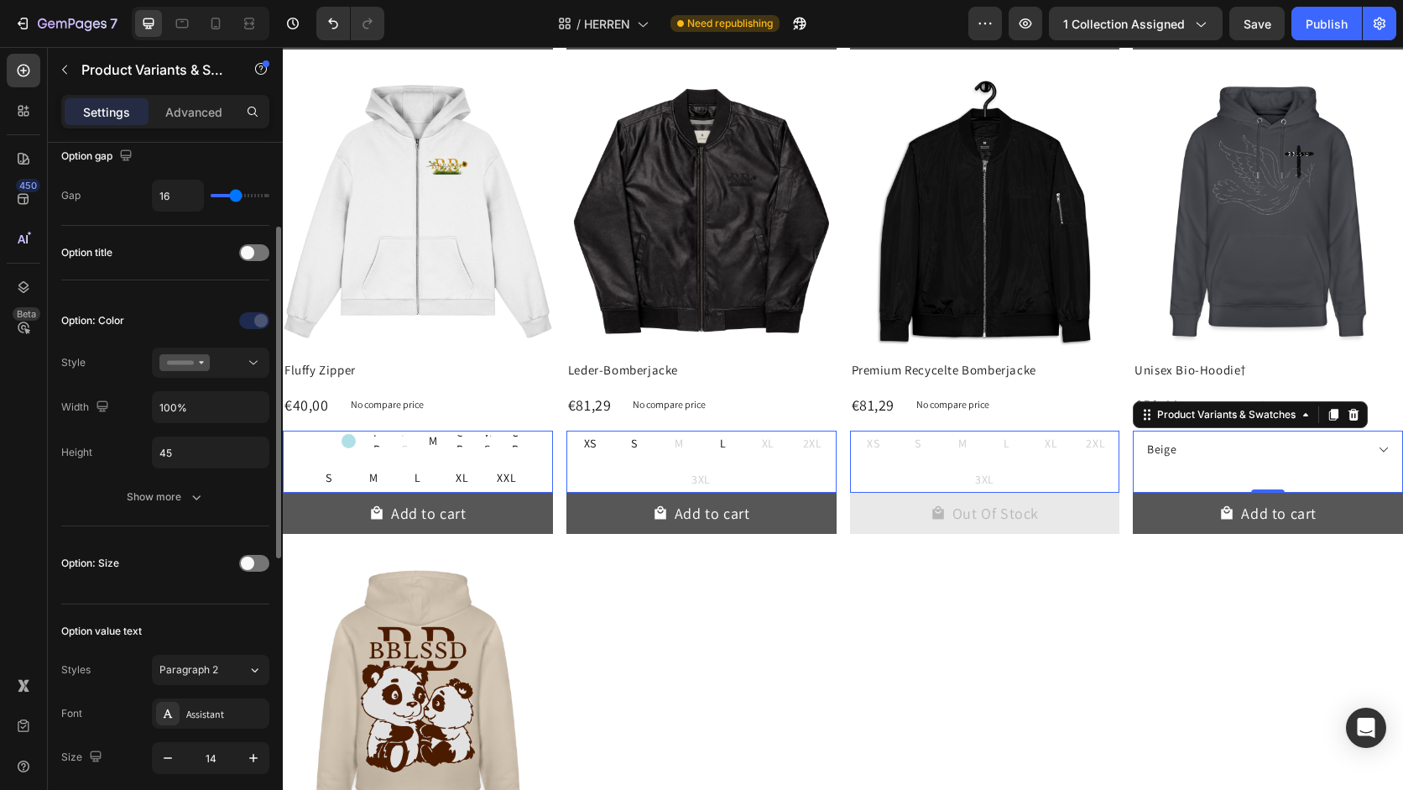
click at [238, 378] on div "Option: Color Style Width 100% Height 45 Show more" at bounding box center [165, 409] width 208 height 205
click at [243, 371] on button at bounding box center [210, 362] width 117 height 30
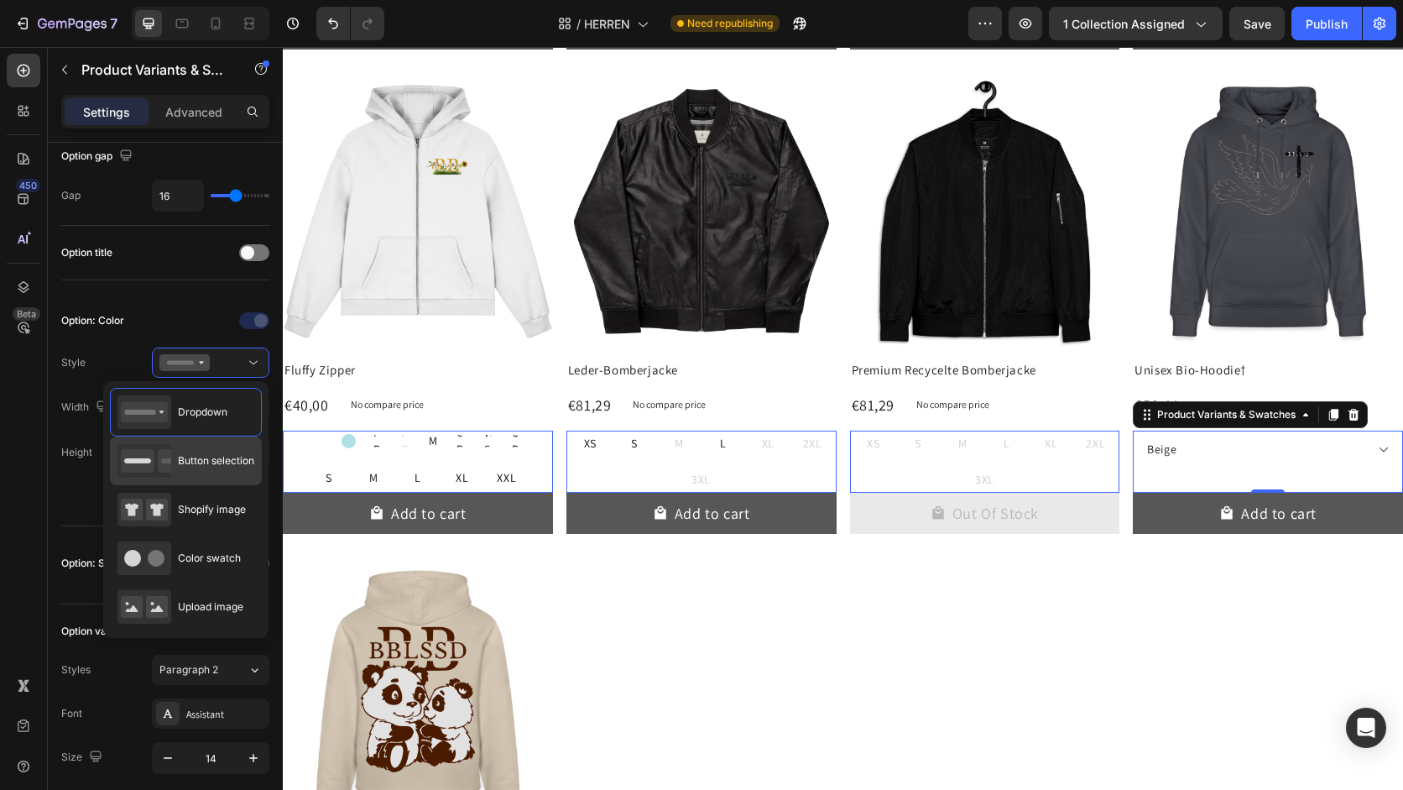
click at [230, 441] on div "Button selection" at bounding box center [186, 460] width 152 height 49
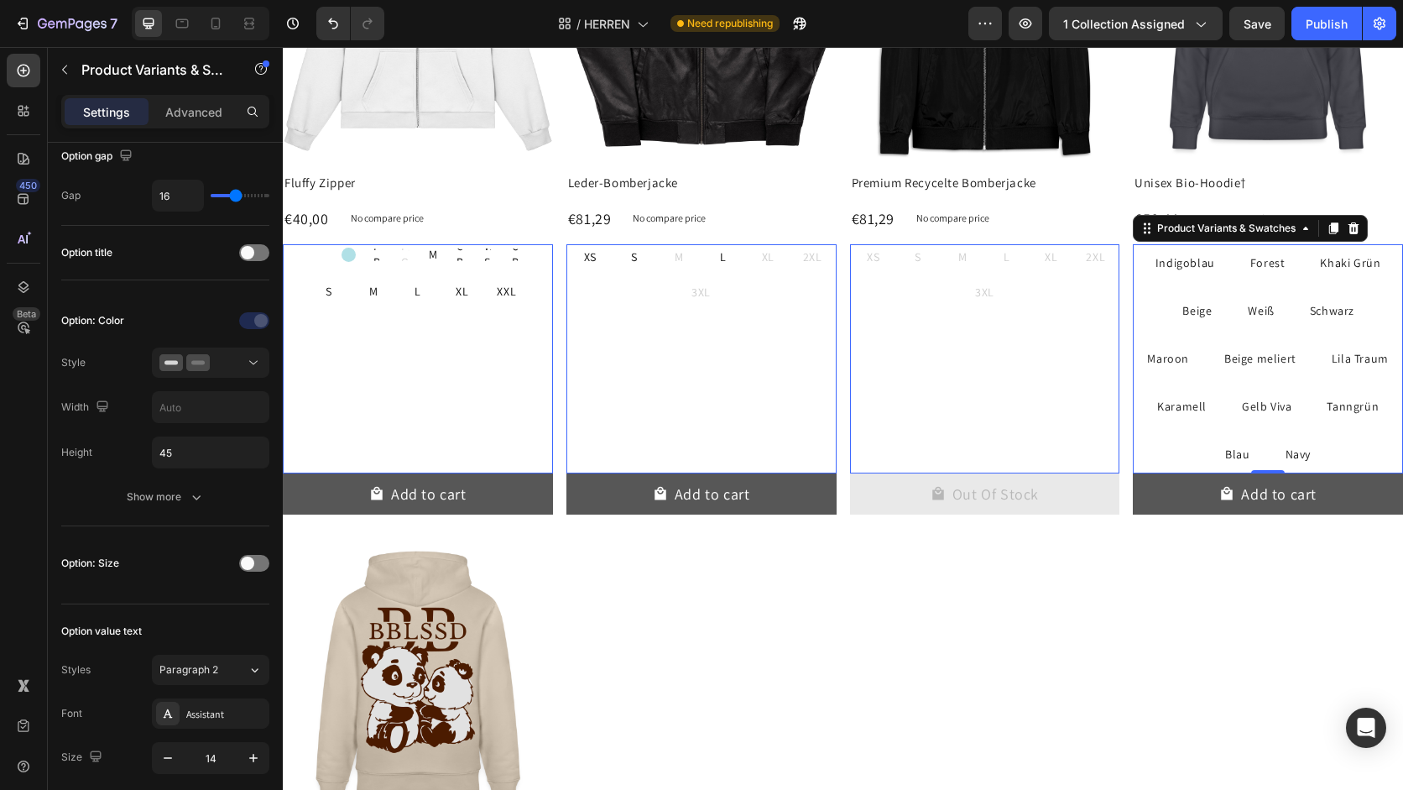
scroll to position [4332, 0]
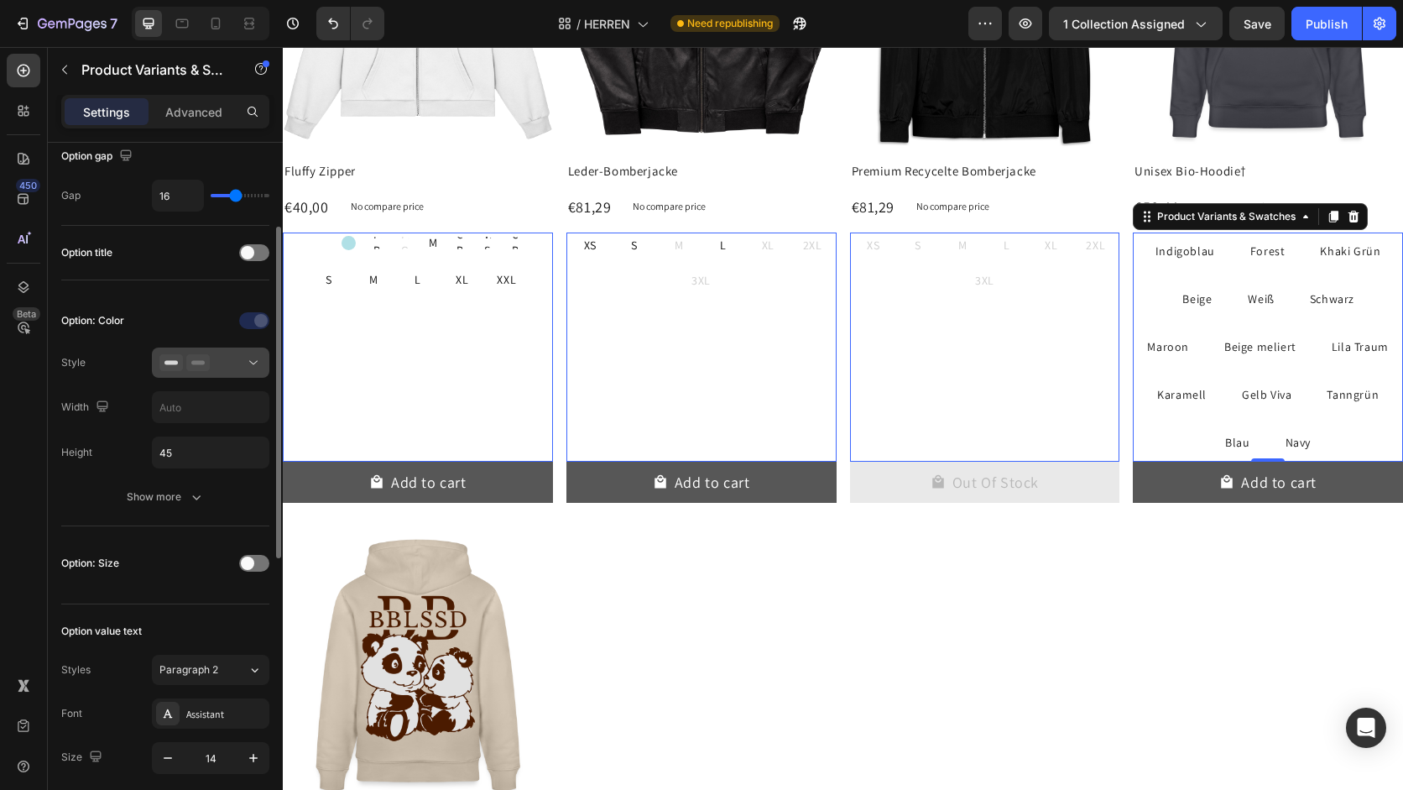
click at [236, 367] on div at bounding box center [210, 362] width 102 height 17
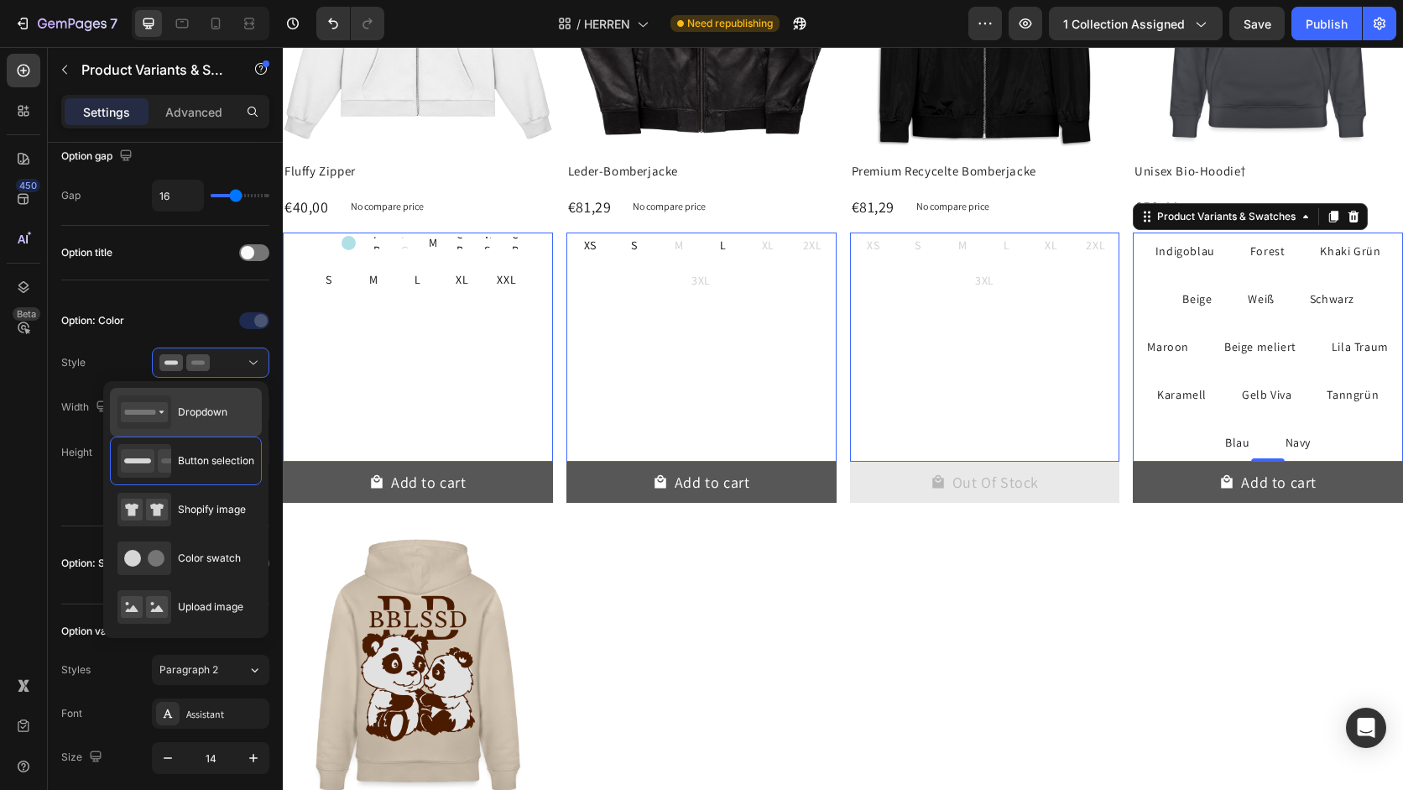
click at [219, 403] on div "Dropdown" at bounding box center [172, 412] width 110 height 34
type input "100%"
select select "OFF WHITE"
select select "Beige"
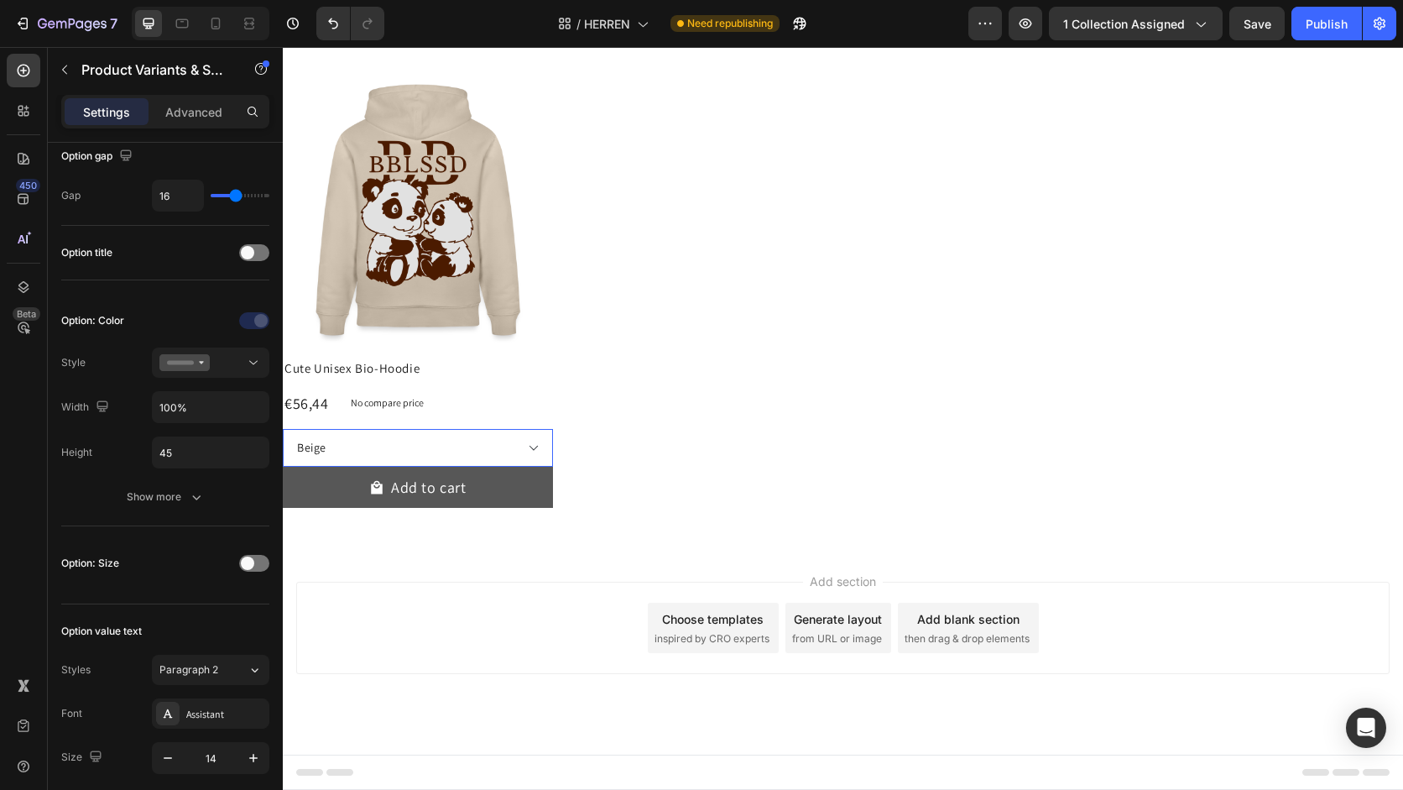
scroll to position [4164, 0]
click at [230, 363] on div at bounding box center [210, 362] width 102 height 17
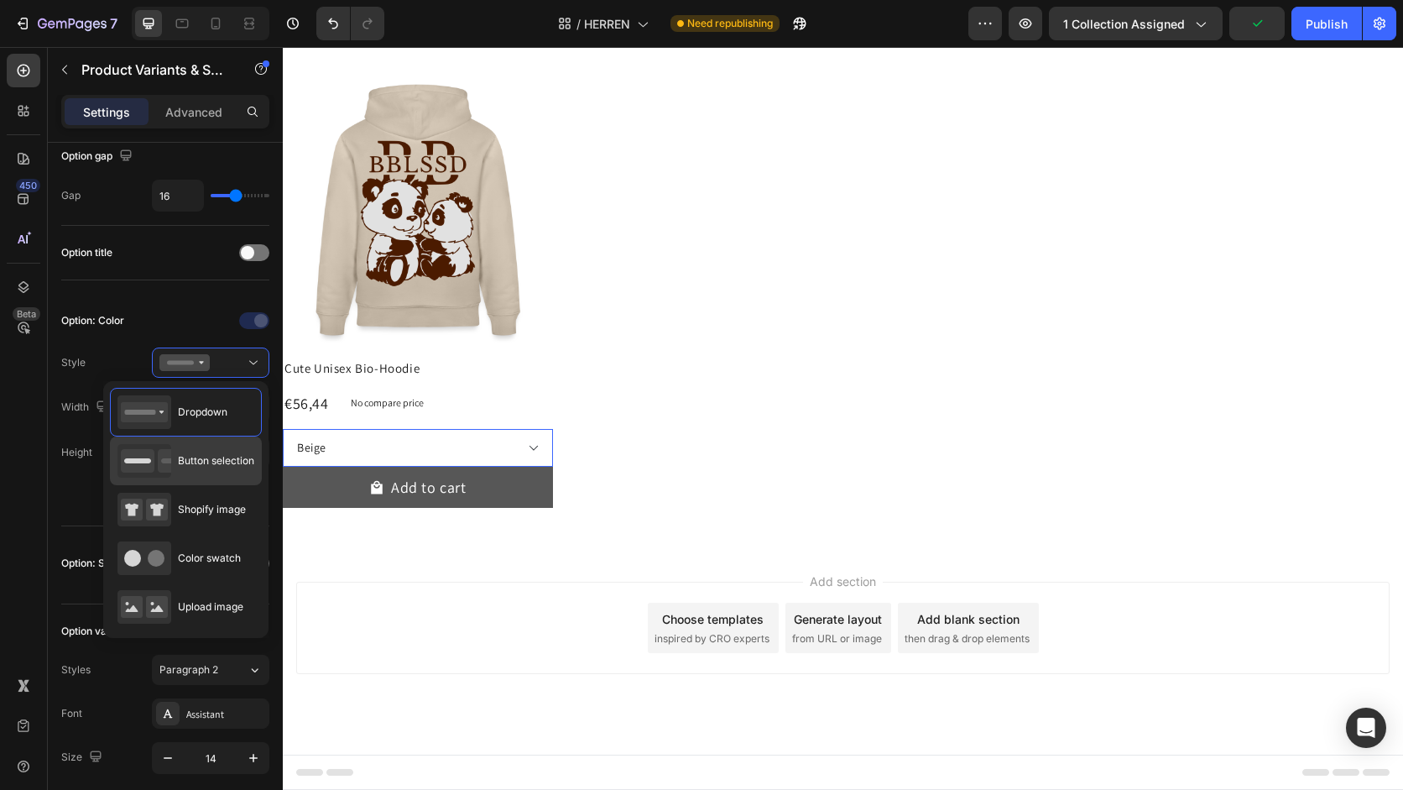
click at [230, 481] on div "Button selection" at bounding box center [186, 460] width 152 height 49
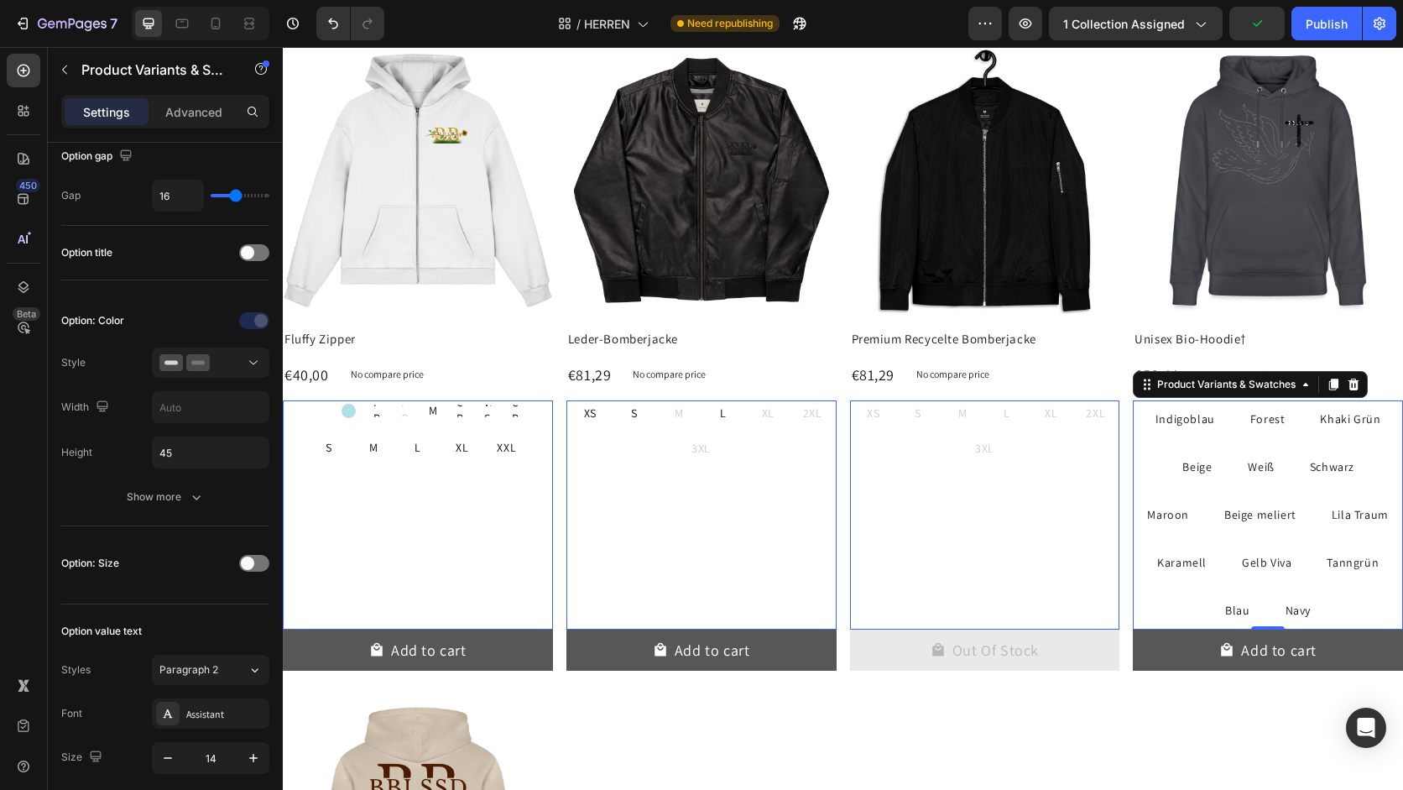
scroll to position [4332, 0]
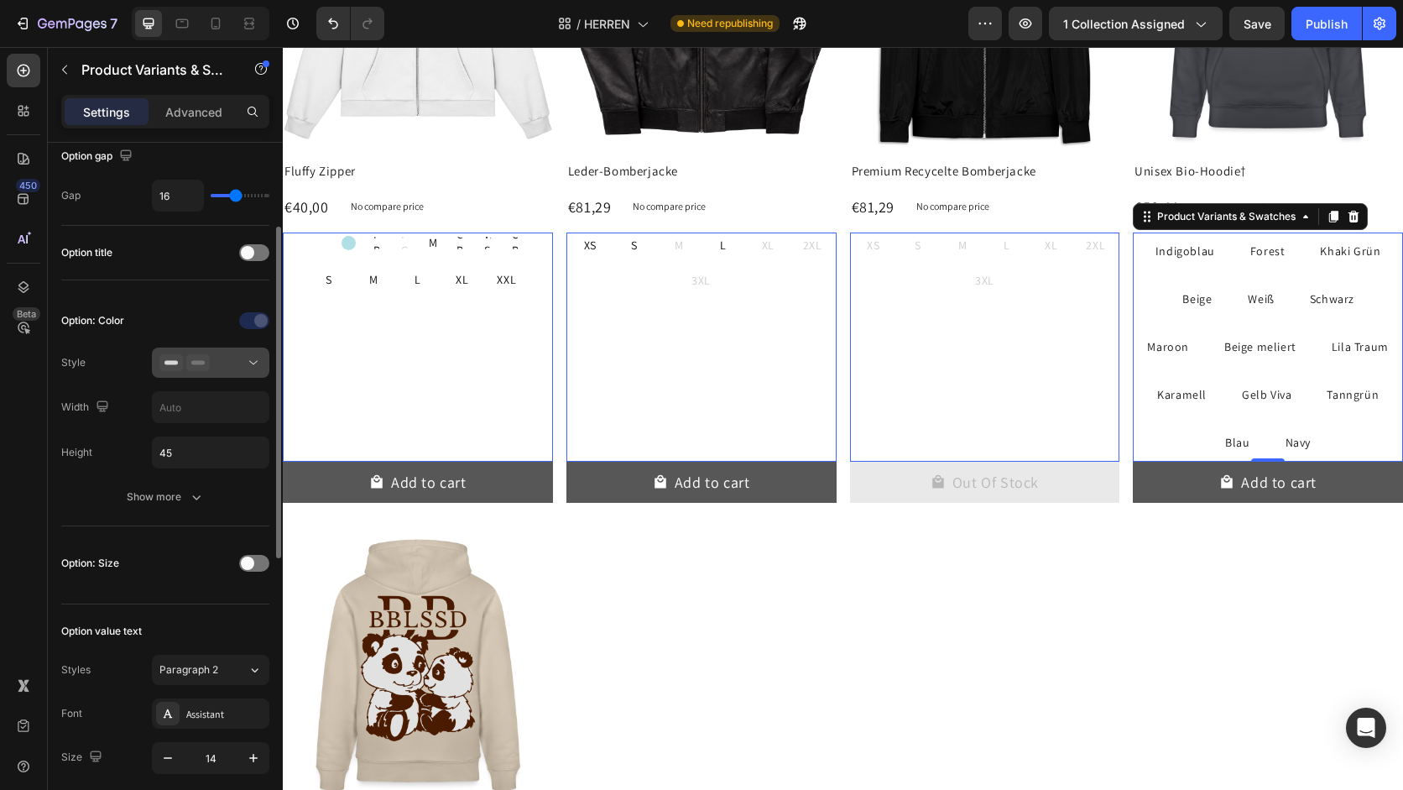
click at [228, 368] on div at bounding box center [210, 362] width 102 height 17
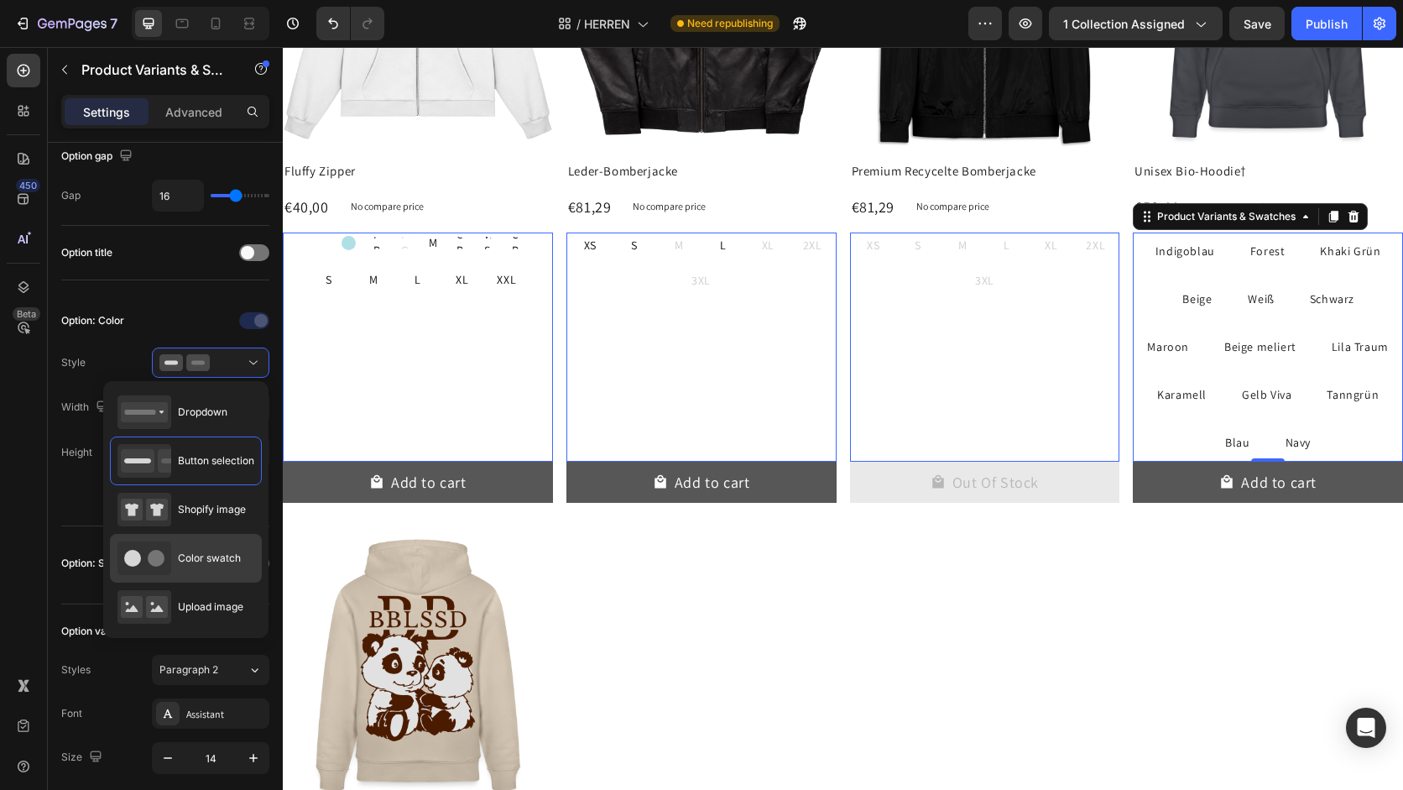
click at [221, 547] on div "Color swatch" at bounding box center [178, 558] width 123 height 34
type input "30"
type input "25"
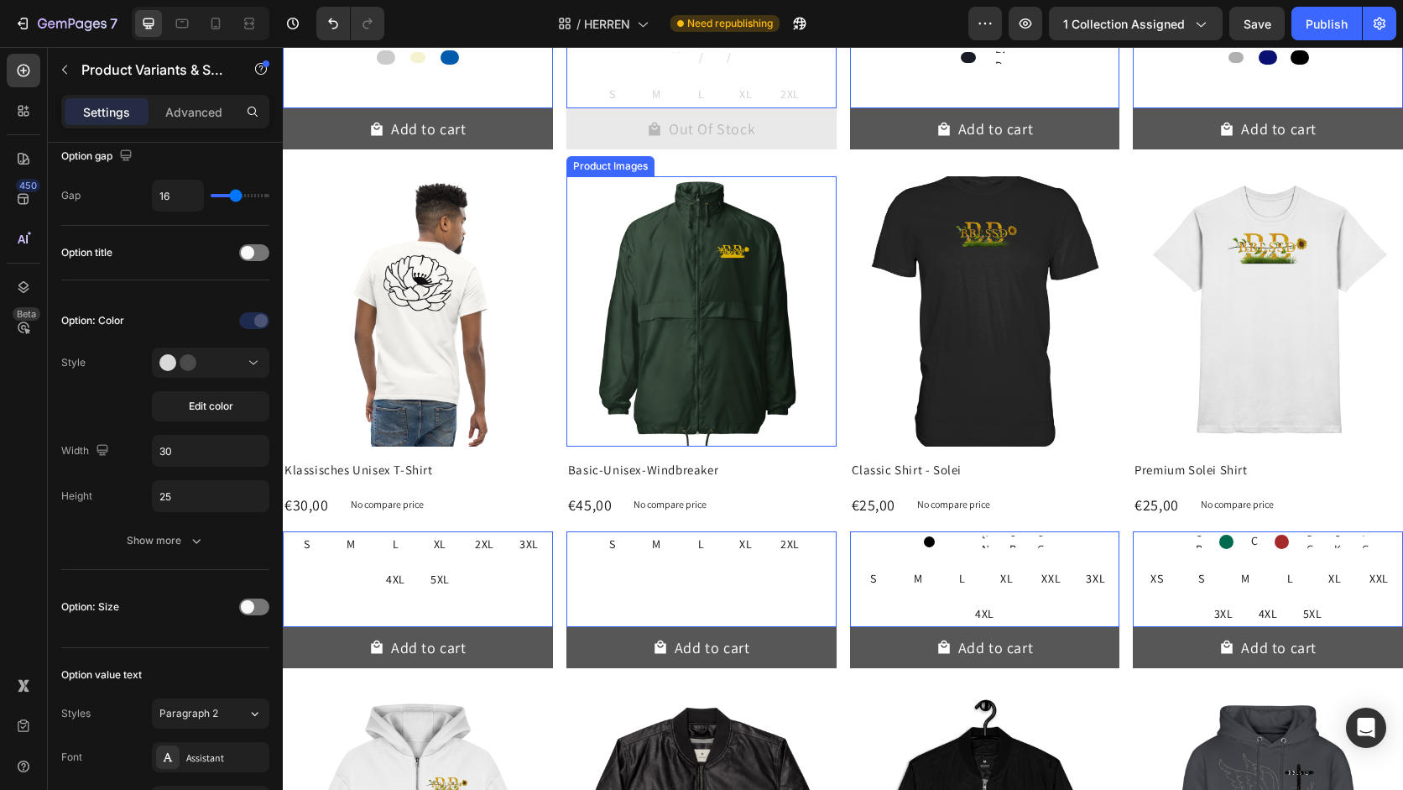
scroll to position [3009, 0]
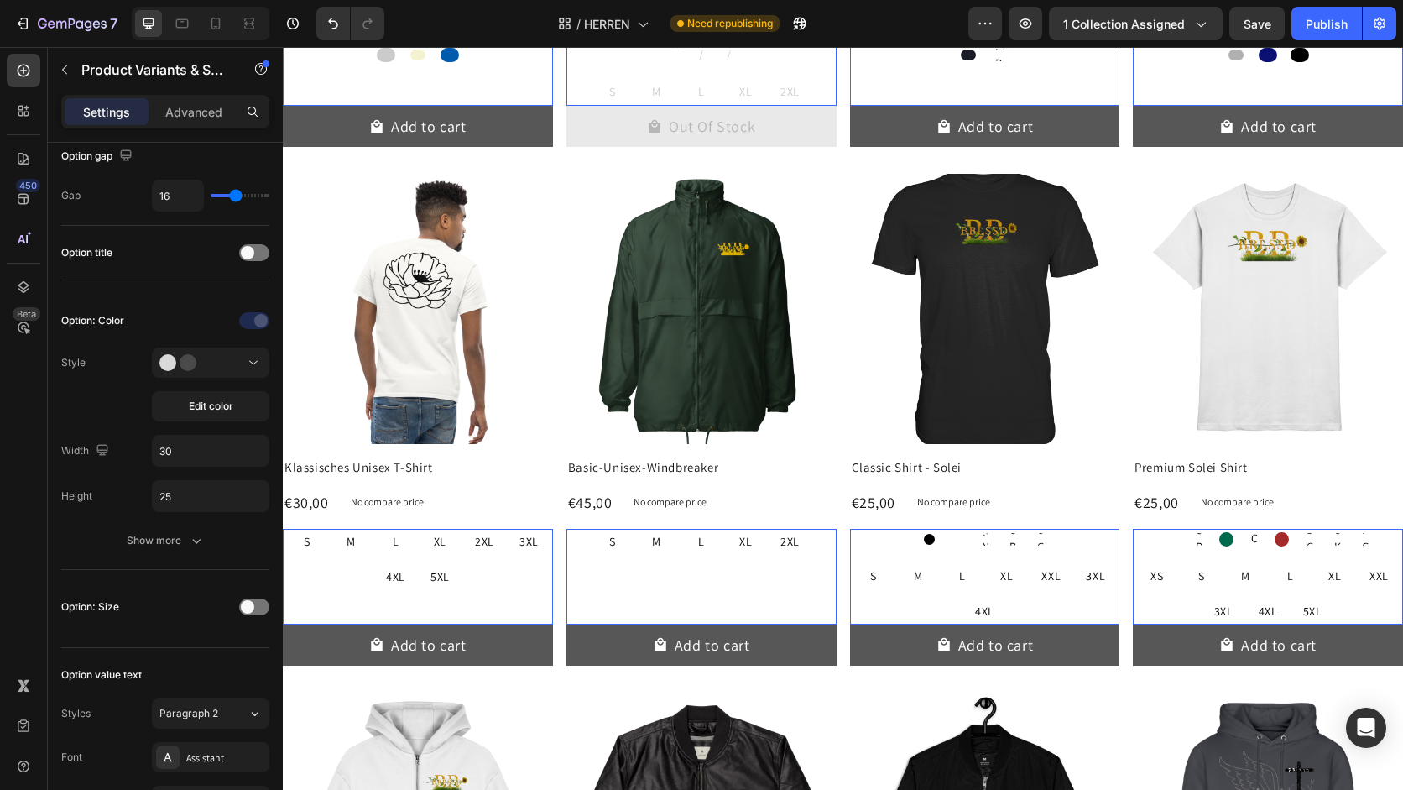
click at [737, 566] on div "S S S M M M L L L XL XL XL 2XL 2XL 2XL Product Variants & Swatches 0" at bounding box center [701, 577] width 270 height 96
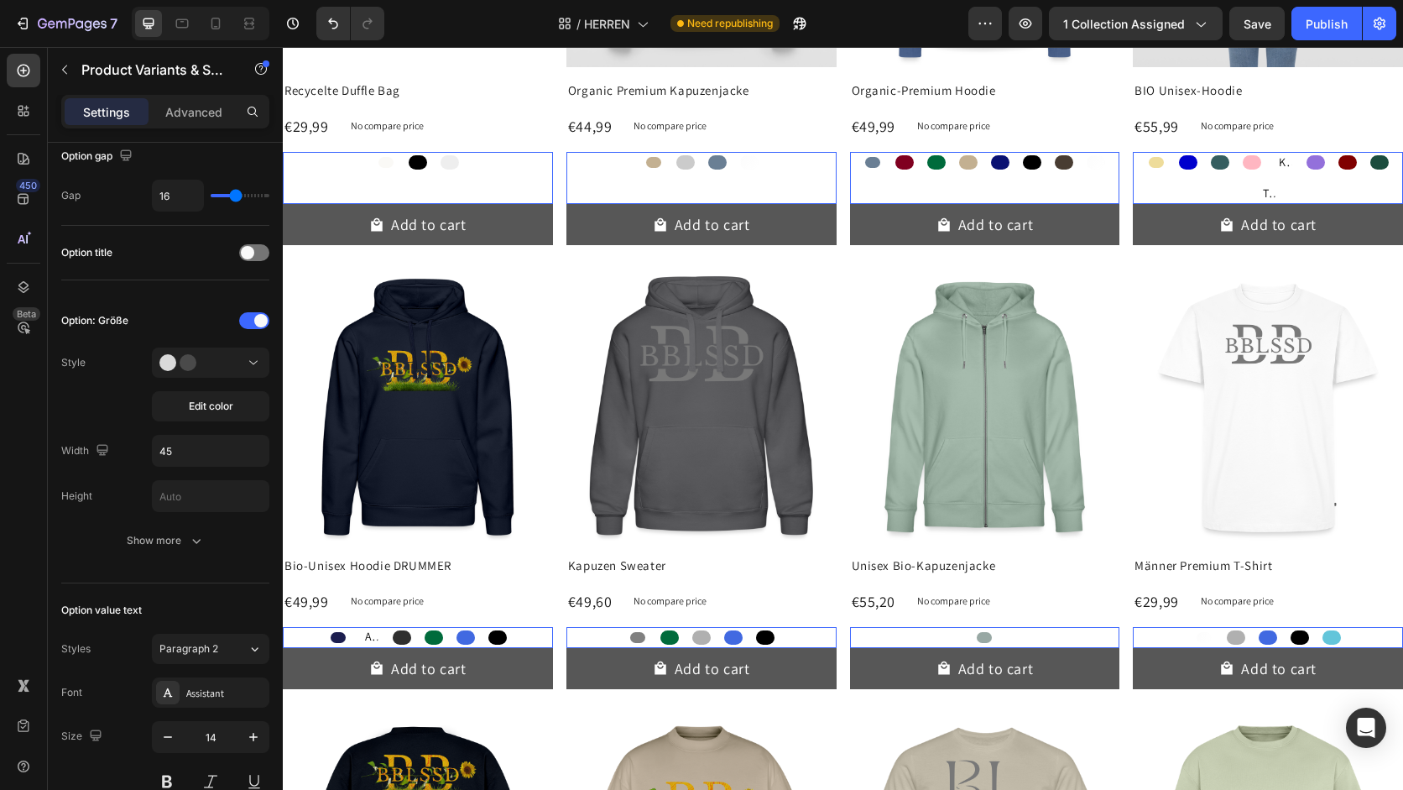
scroll to position [684, 0]
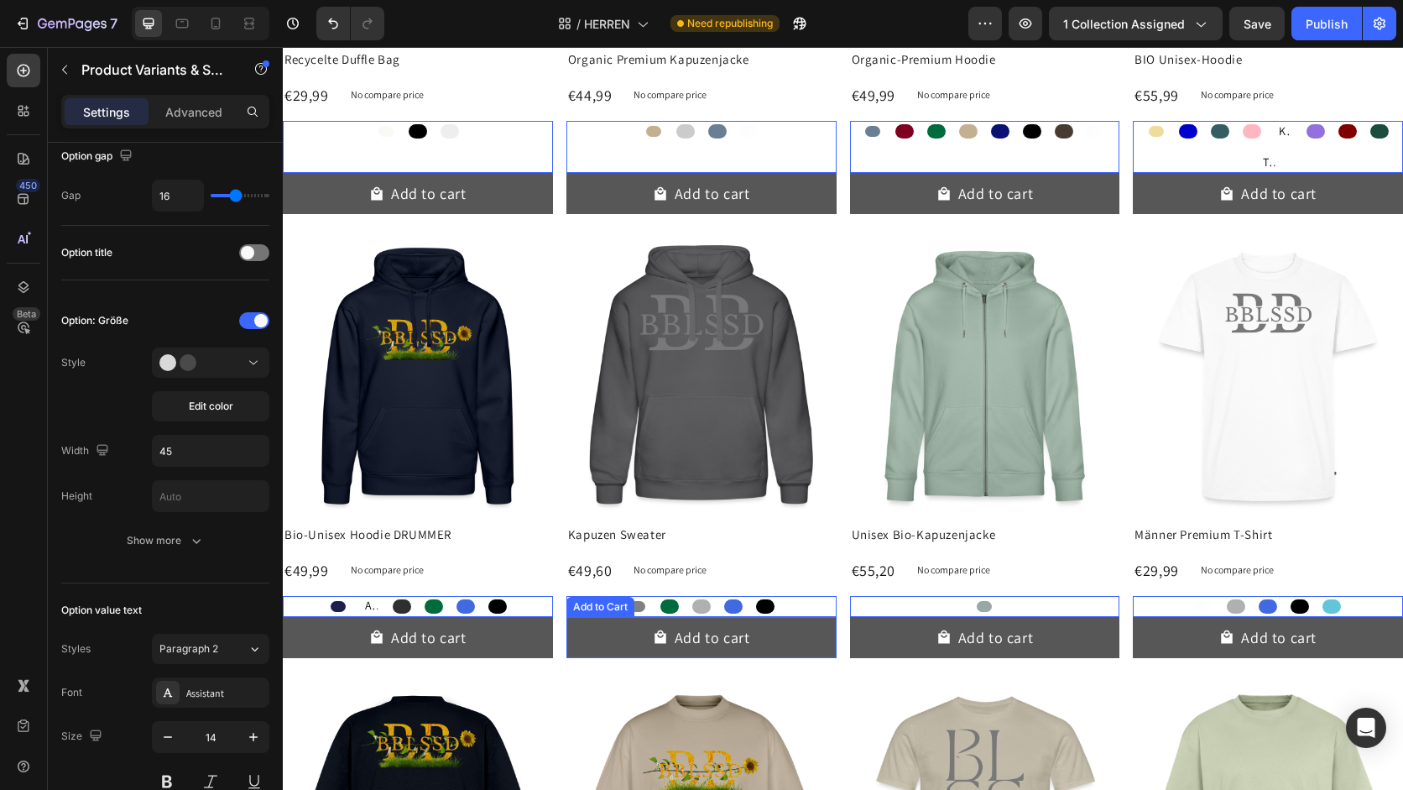
click at [617, 610] on div "Add to Cart" at bounding box center [600, 607] width 68 height 20
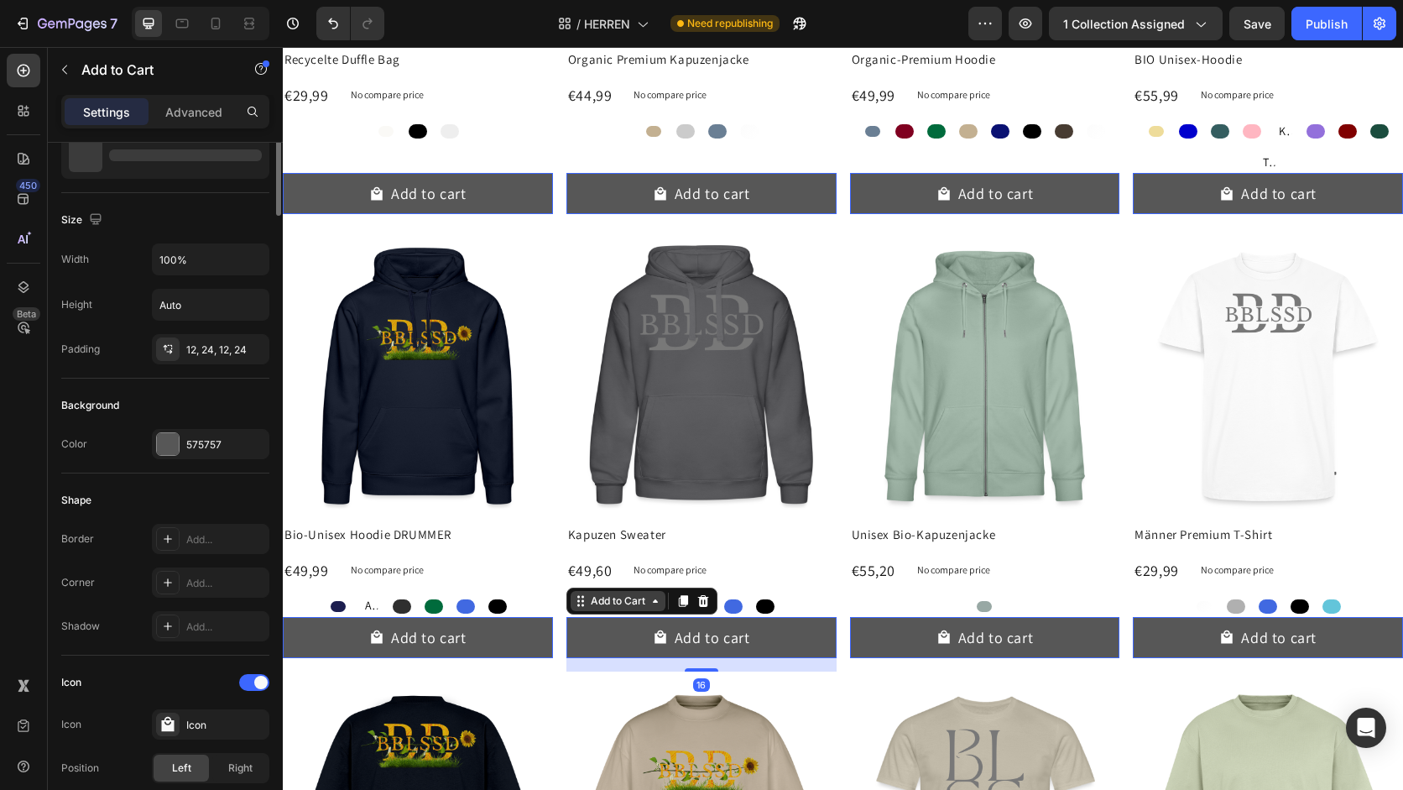
scroll to position [0, 0]
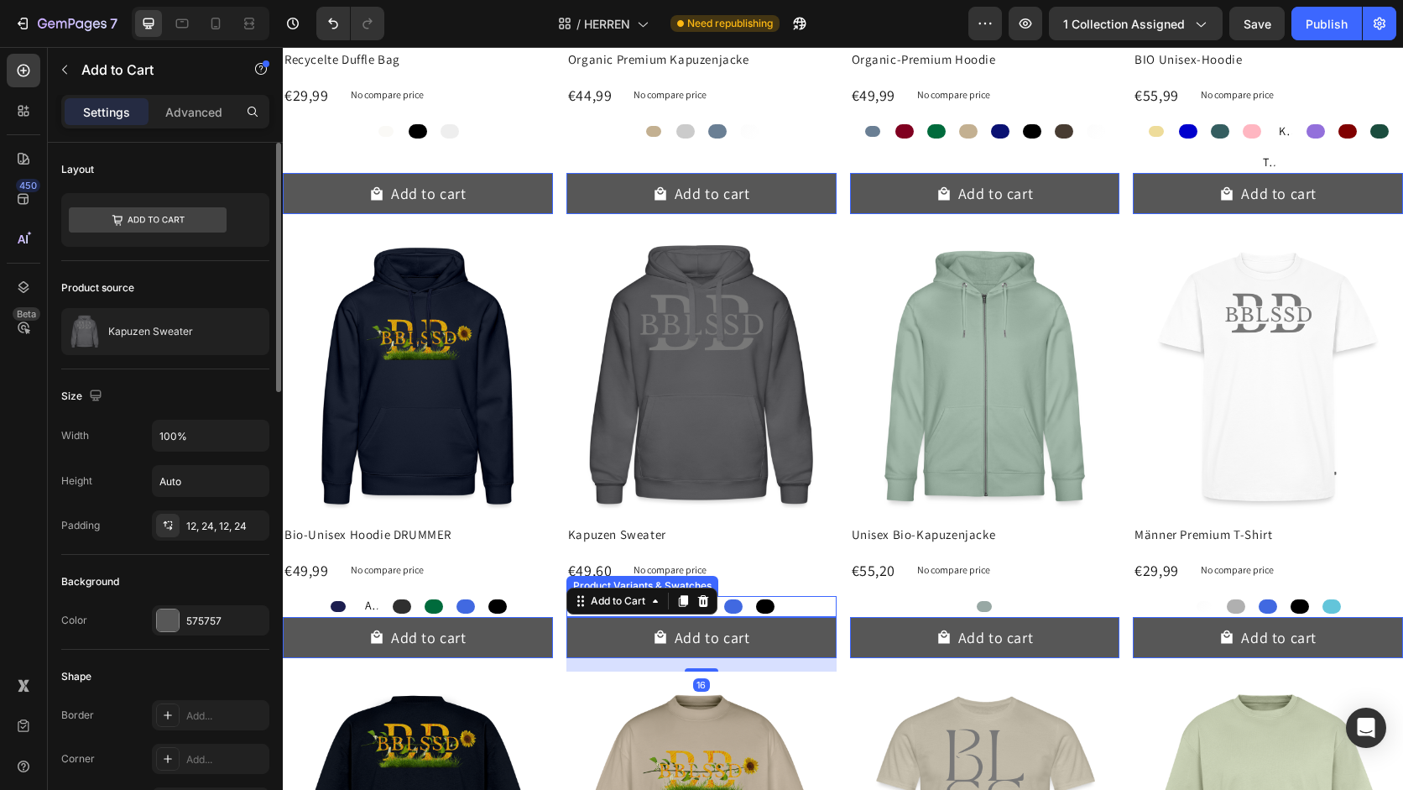
click at [753, 613] on div at bounding box center [765, 606] width 25 height 21
click at [764, 596] on input "Schwarz Schwarz" at bounding box center [764, 595] width 1 height 1
radio input "true"
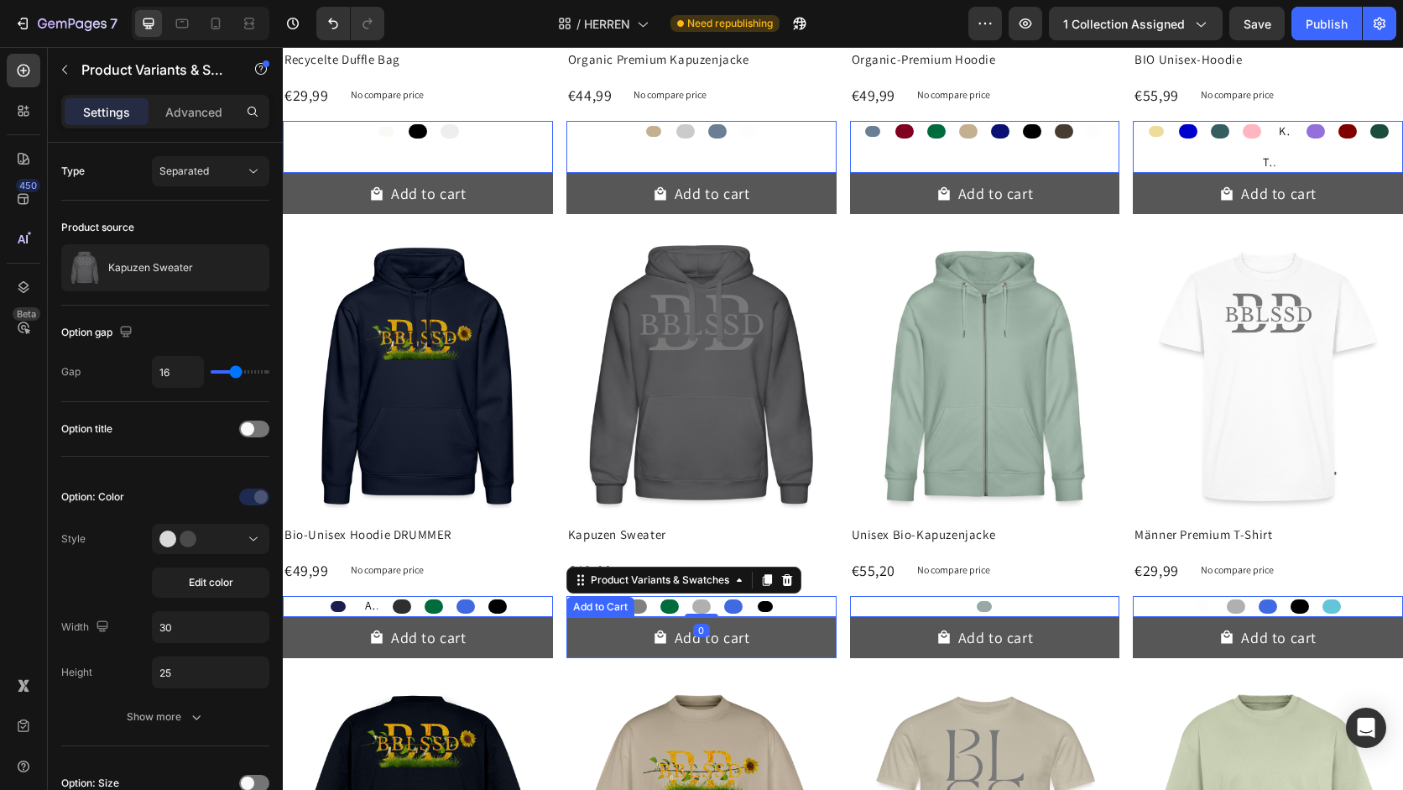
click at [754, 636] on button "Add to cart" at bounding box center [701, 637] width 270 height 41
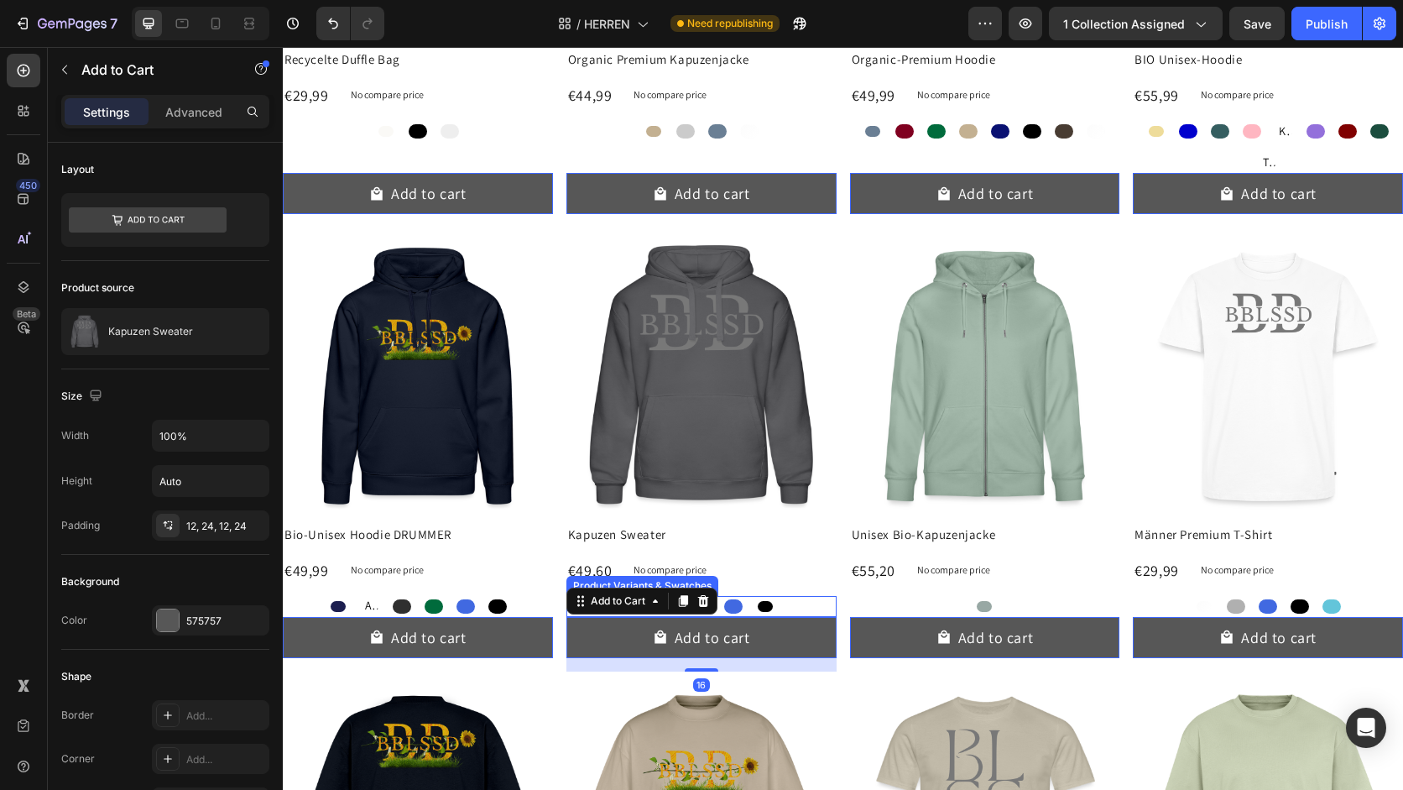
click at [766, 607] on div at bounding box center [765, 606] width 15 height 11
click at [765, 596] on input "Schwarz Schwarz" at bounding box center [764, 595] width 1 height 1
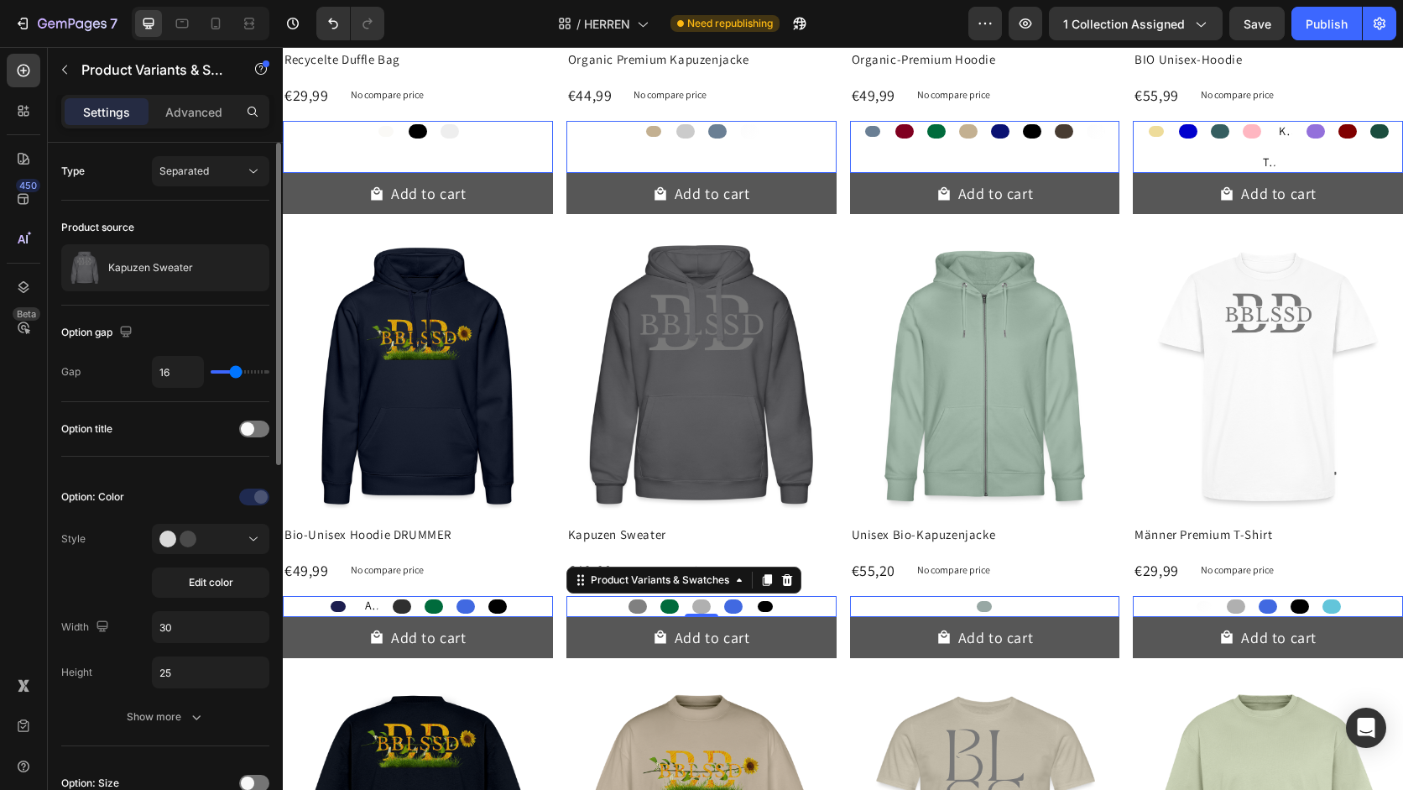
type input "1"
type input "0"
drag, startPoint x: 232, startPoint y: 374, endPoint x: 216, endPoint y: 374, distance: 16.8
click at [216, 373] on input "range" at bounding box center [240, 371] width 59 height 3
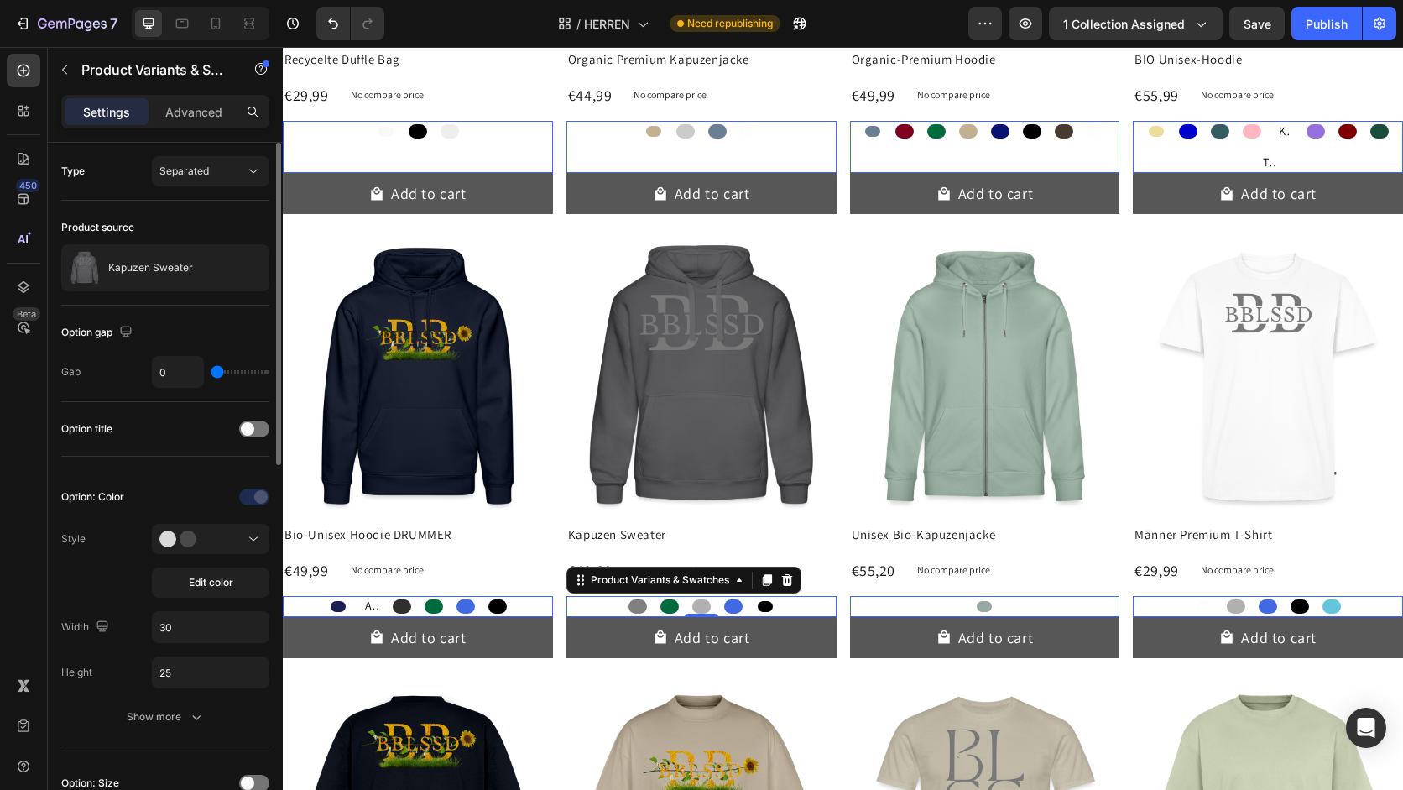
click at [245, 374] on div "0" at bounding box center [210, 372] width 117 height 32
type input "29"
click at [250, 372] on input "range" at bounding box center [240, 371] width 59 height 3
type input "3"
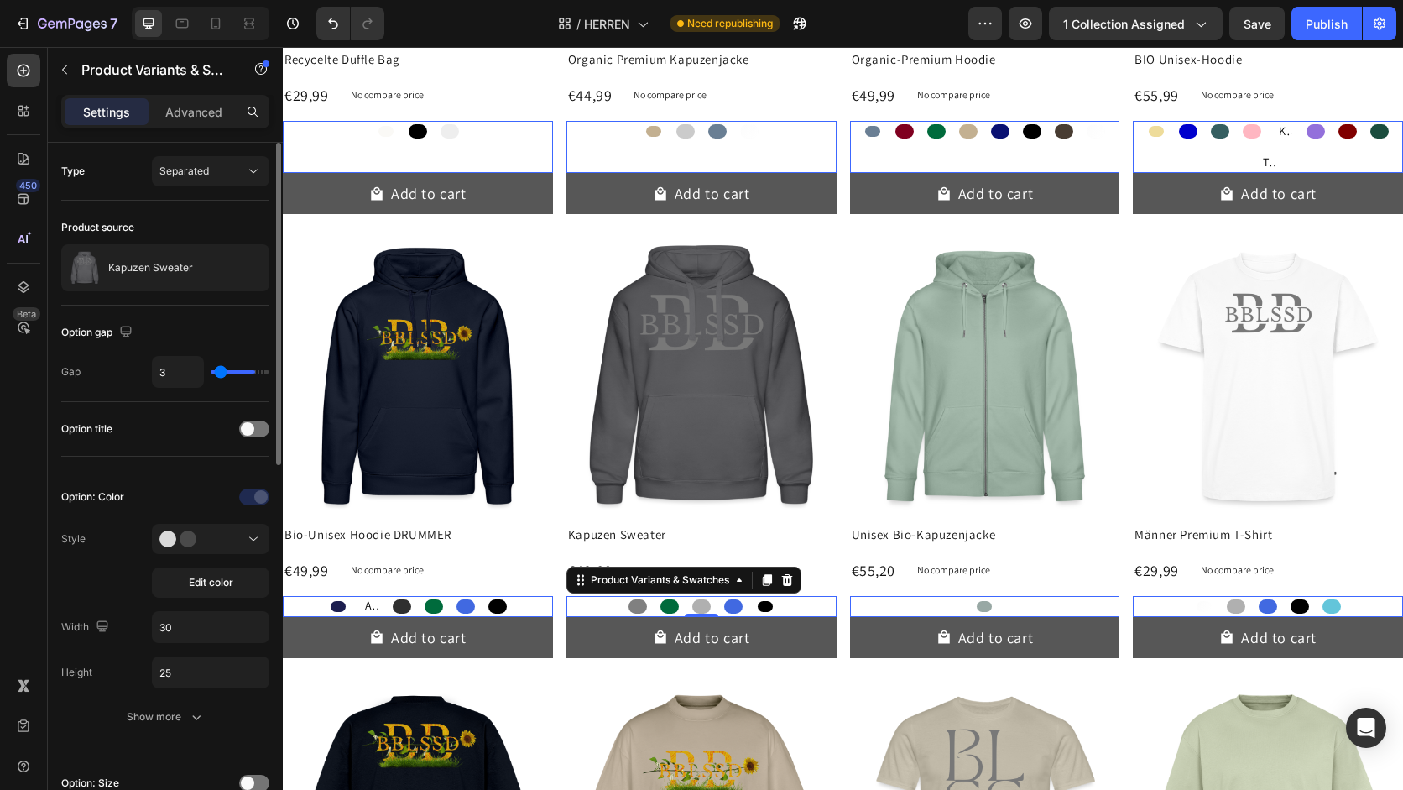
type input "0"
drag, startPoint x: 253, startPoint y: 368, endPoint x: 214, endPoint y: 368, distance: 39.4
type input "0"
click at [214, 370] on input "range" at bounding box center [240, 371] width 59 height 3
click at [256, 425] on div at bounding box center [254, 428] width 30 height 17
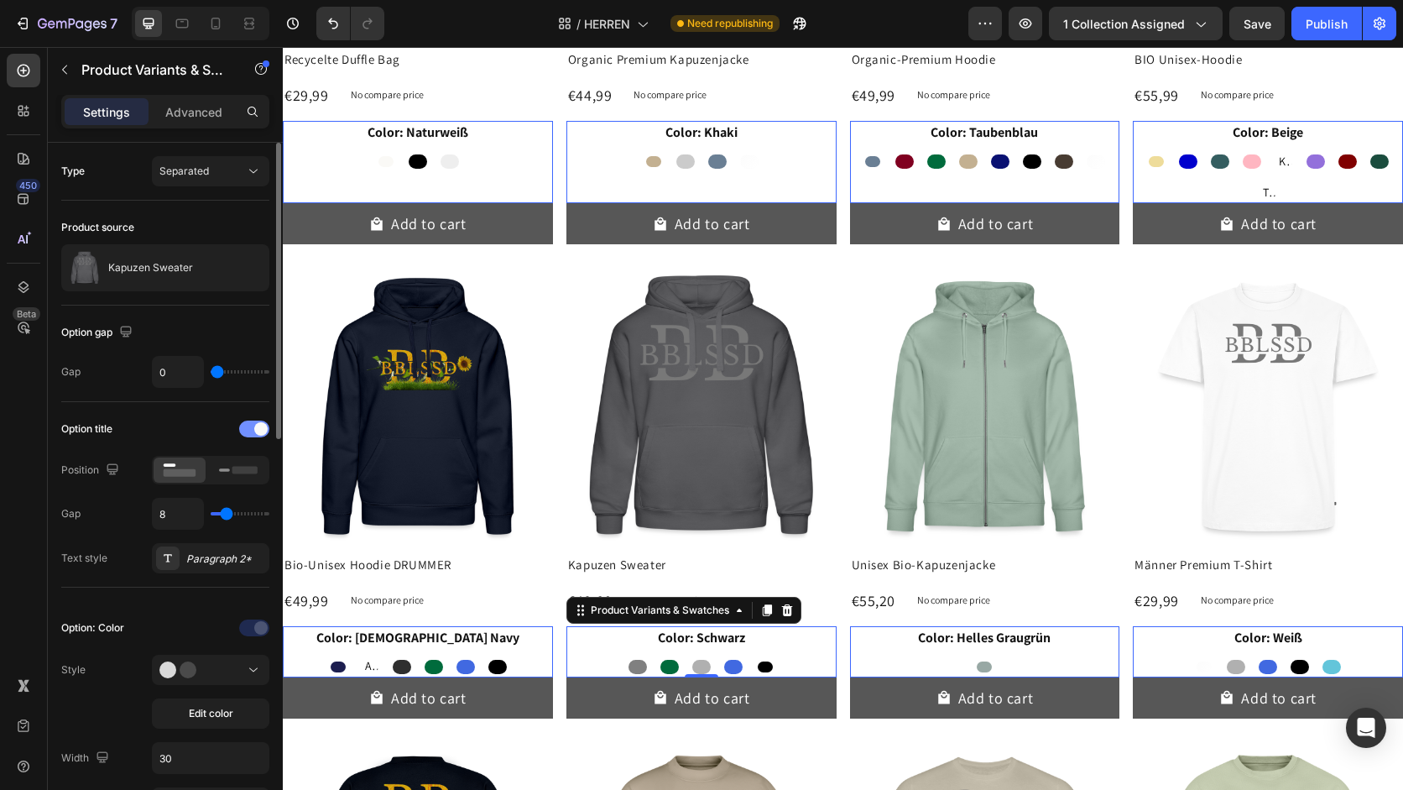
click at [256, 429] on span at bounding box center [260, 428] width 13 height 13
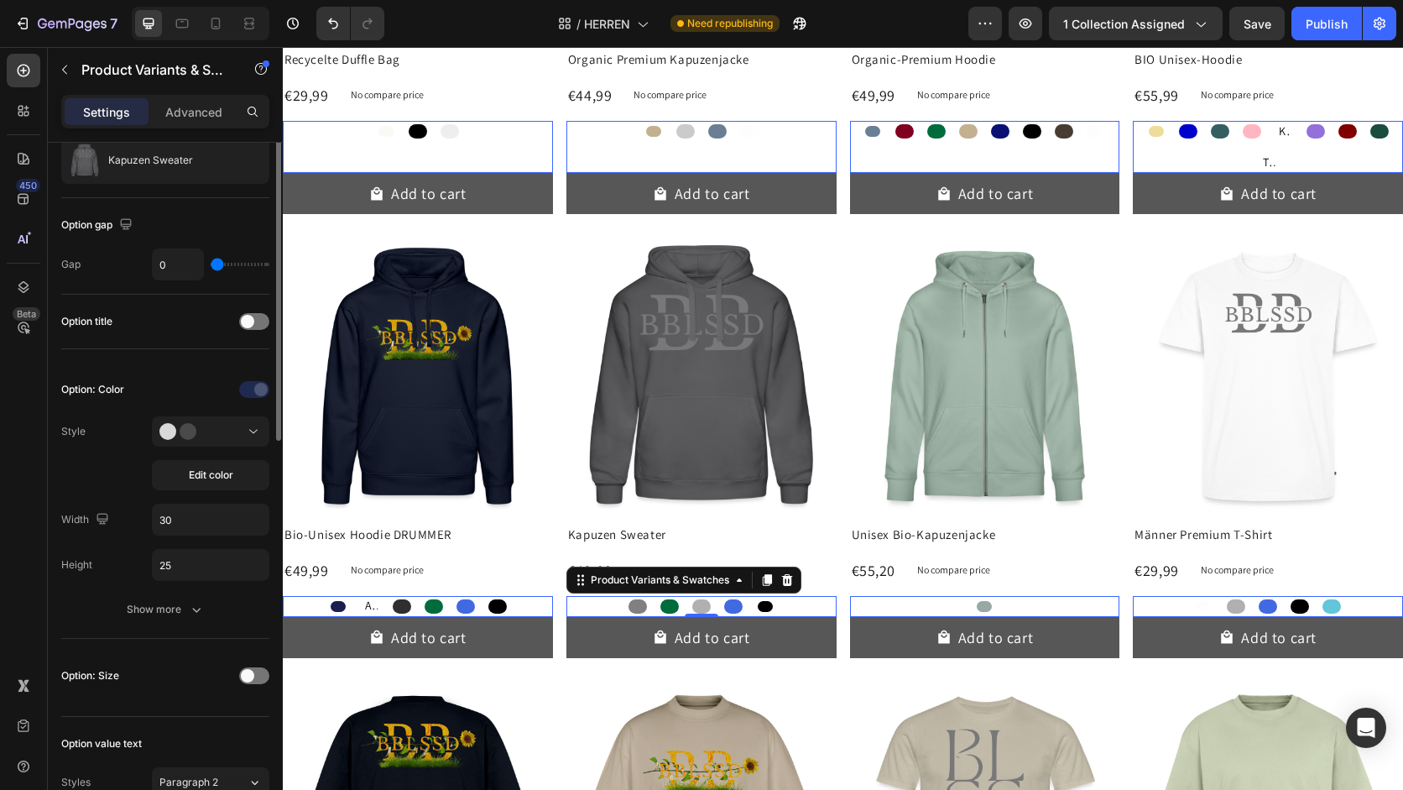
scroll to position [111, 0]
click at [249, 442] on button at bounding box center [210, 428] width 117 height 30
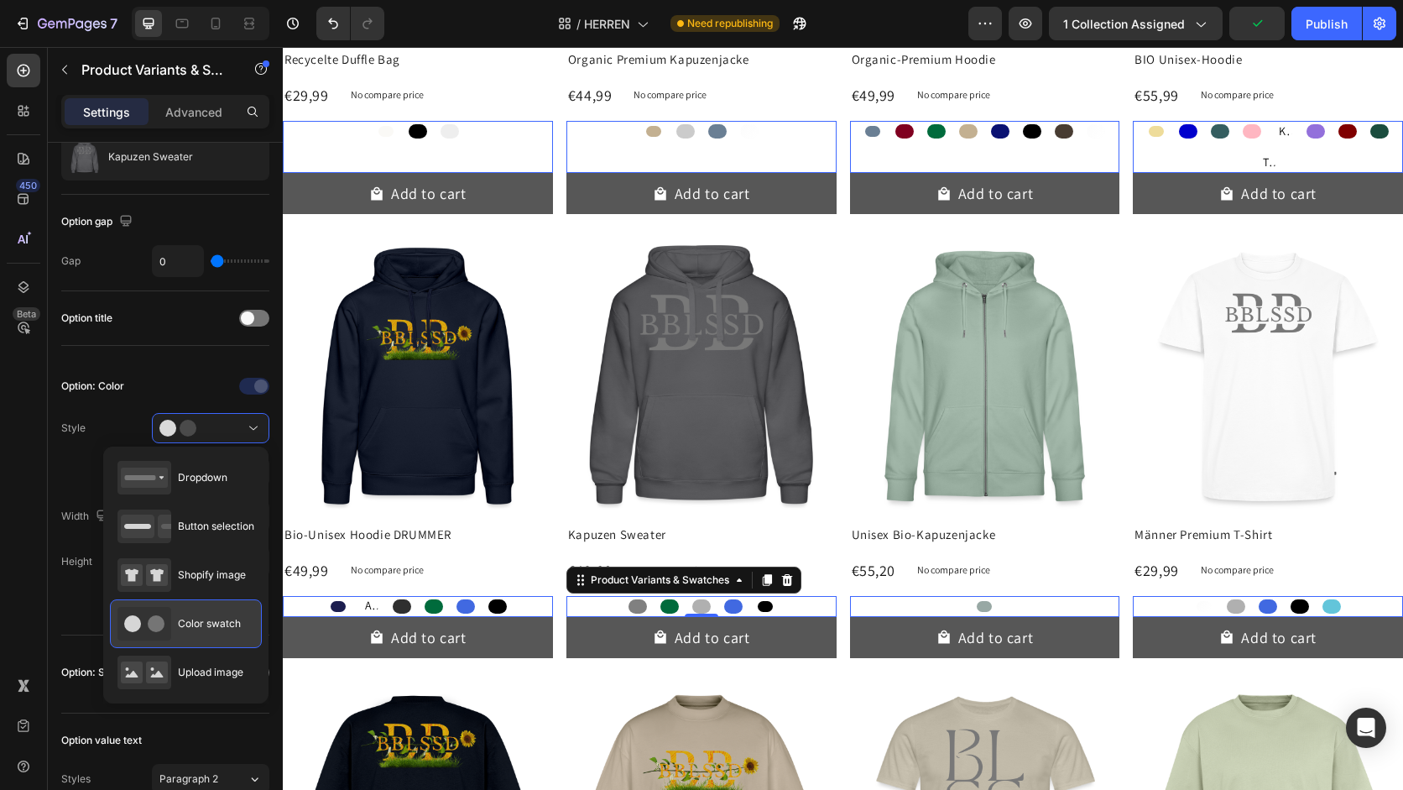
click at [215, 611] on div "Color swatch" at bounding box center [178, 624] width 123 height 34
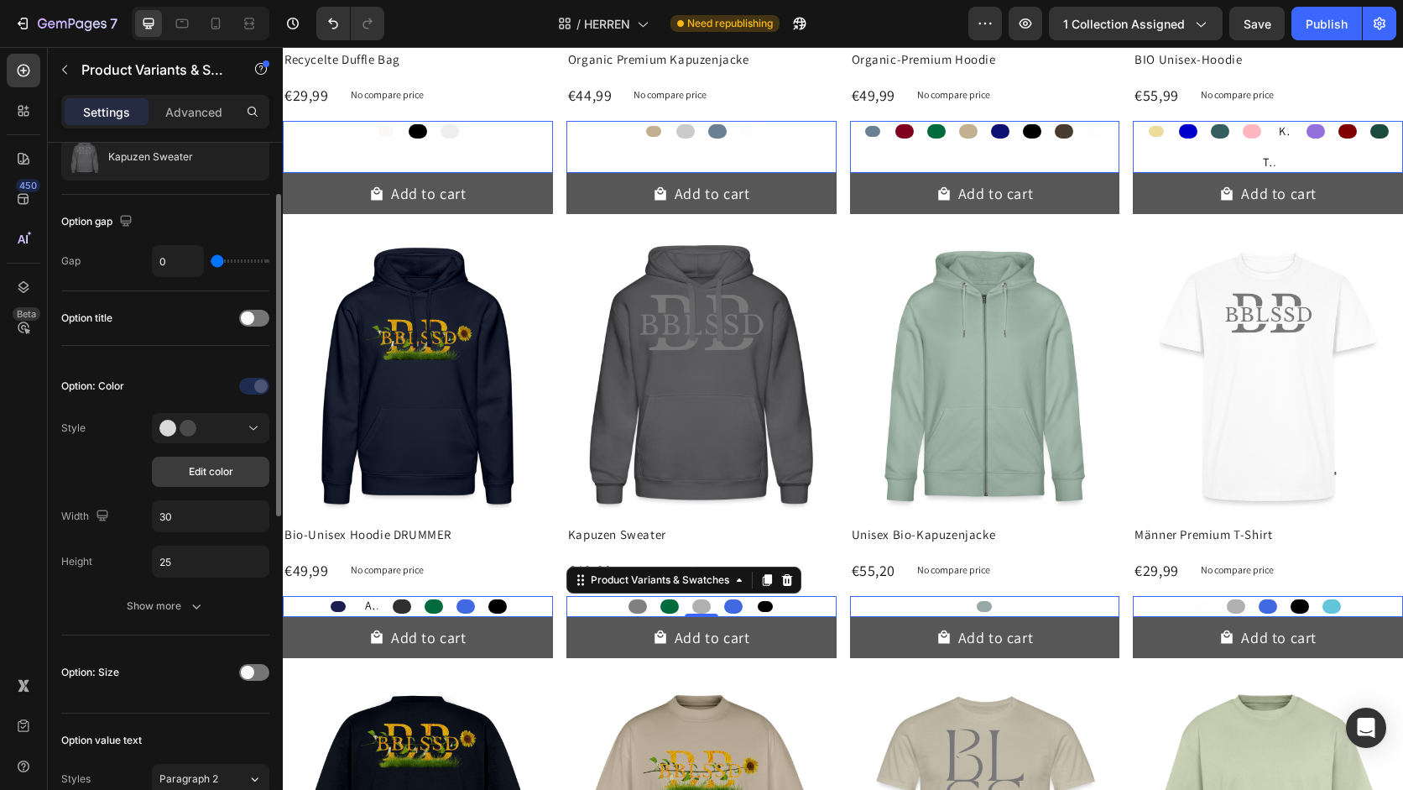
click at [232, 475] on span "Edit color" at bounding box center [211, 471] width 44 height 15
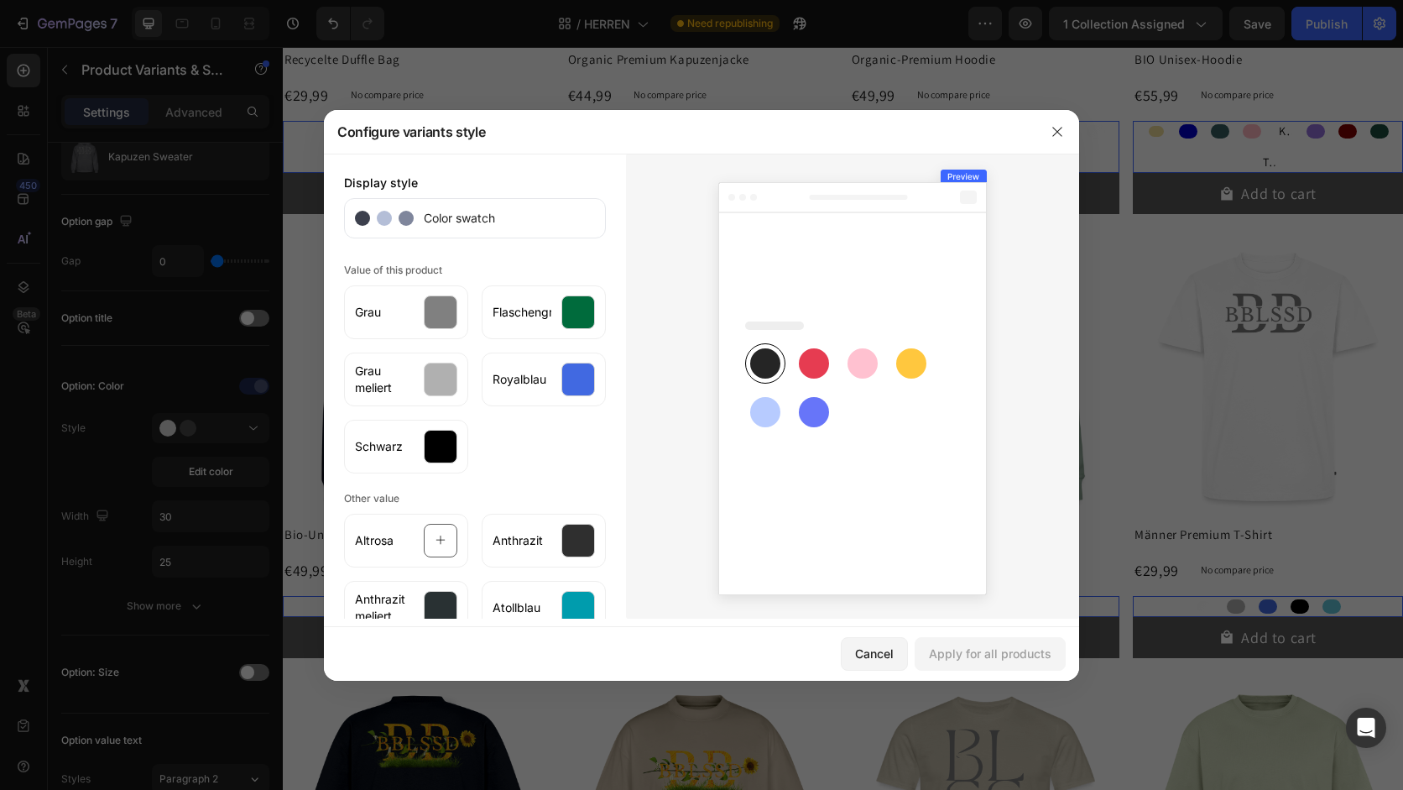
click at [821, 358] on rect at bounding box center [814, 363] width 30 height 30
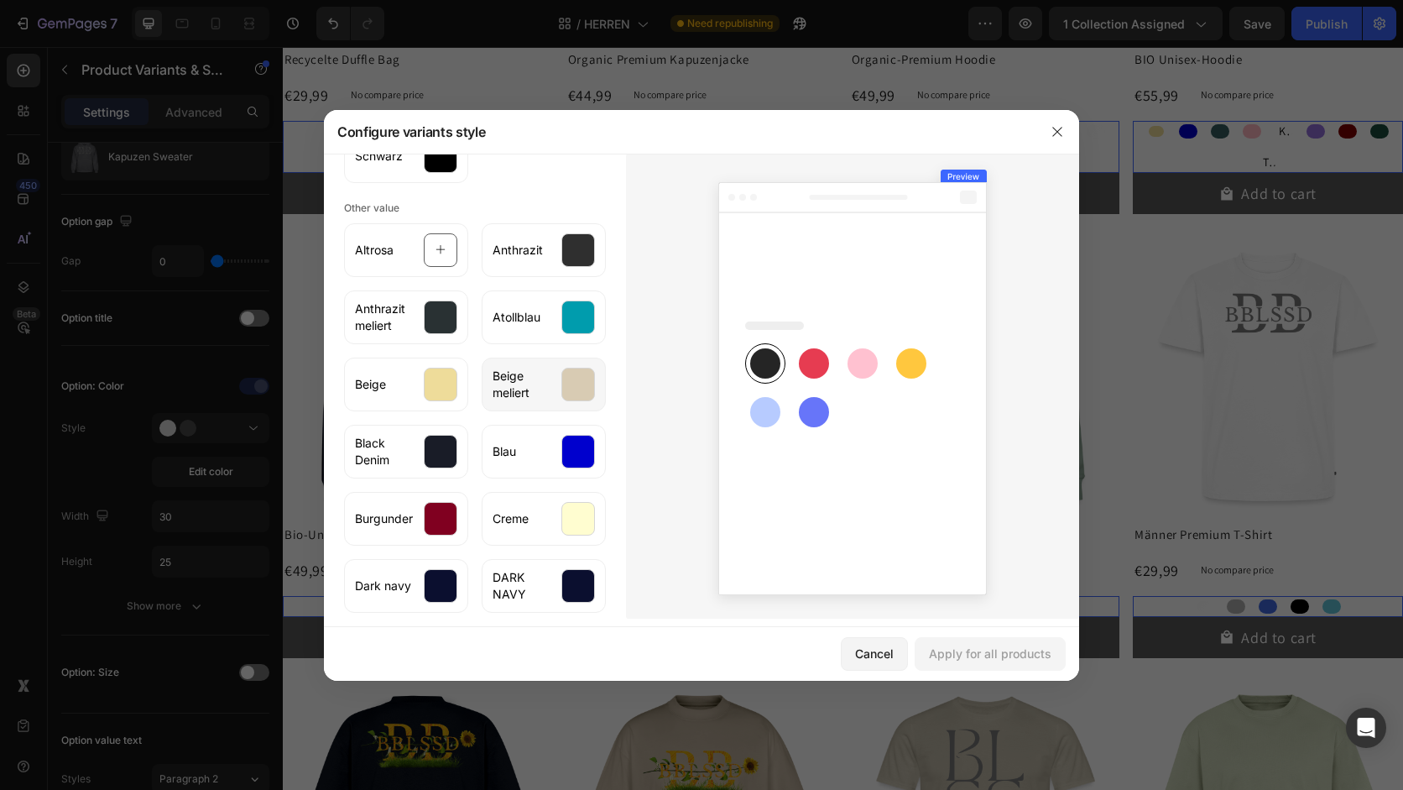
scroll to position [0, 0]
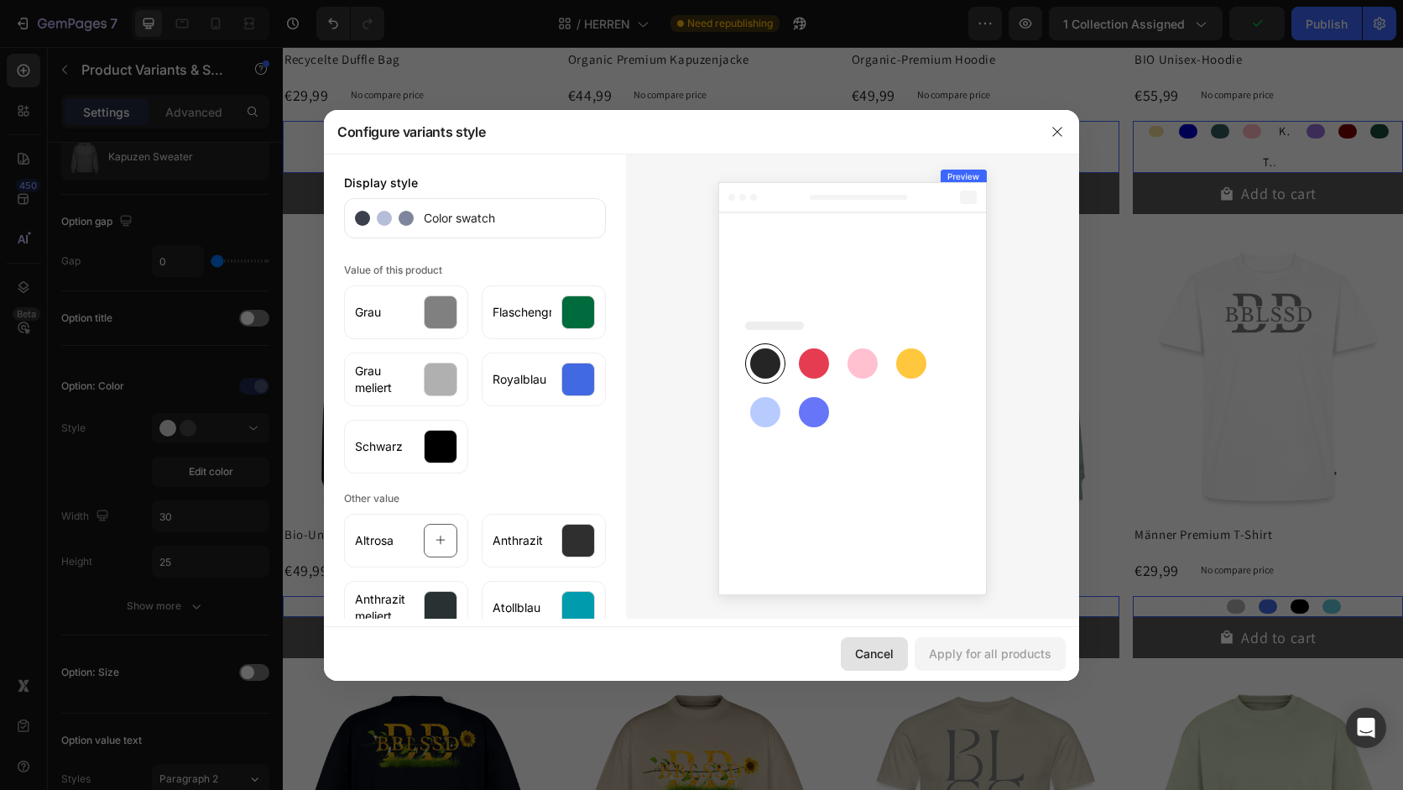
click at [887, 658] on div "Cancel" at bounding box center [874, 653] width 39 height 18
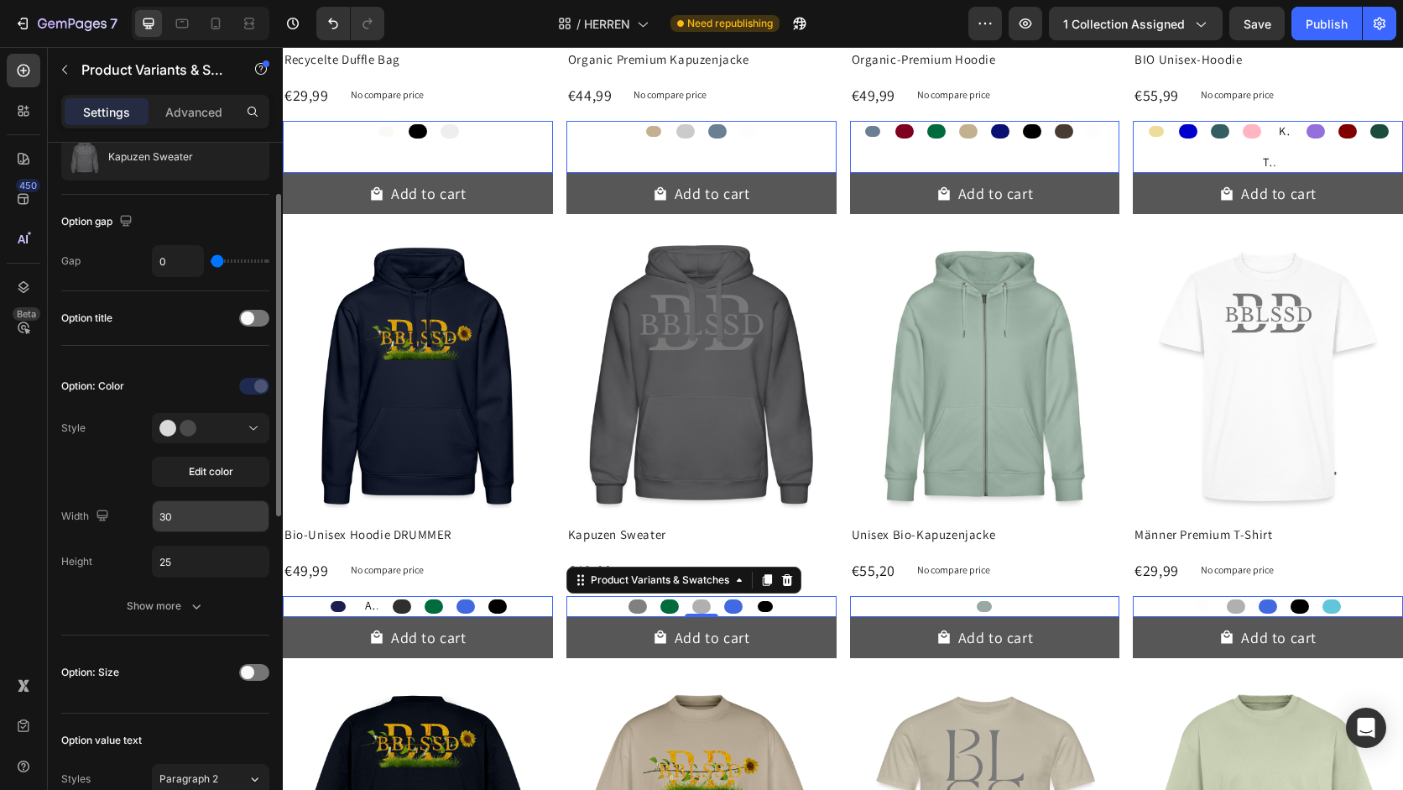
click at [220, 516] on input "30" at bounding box center [211, 516] width 116 height 30
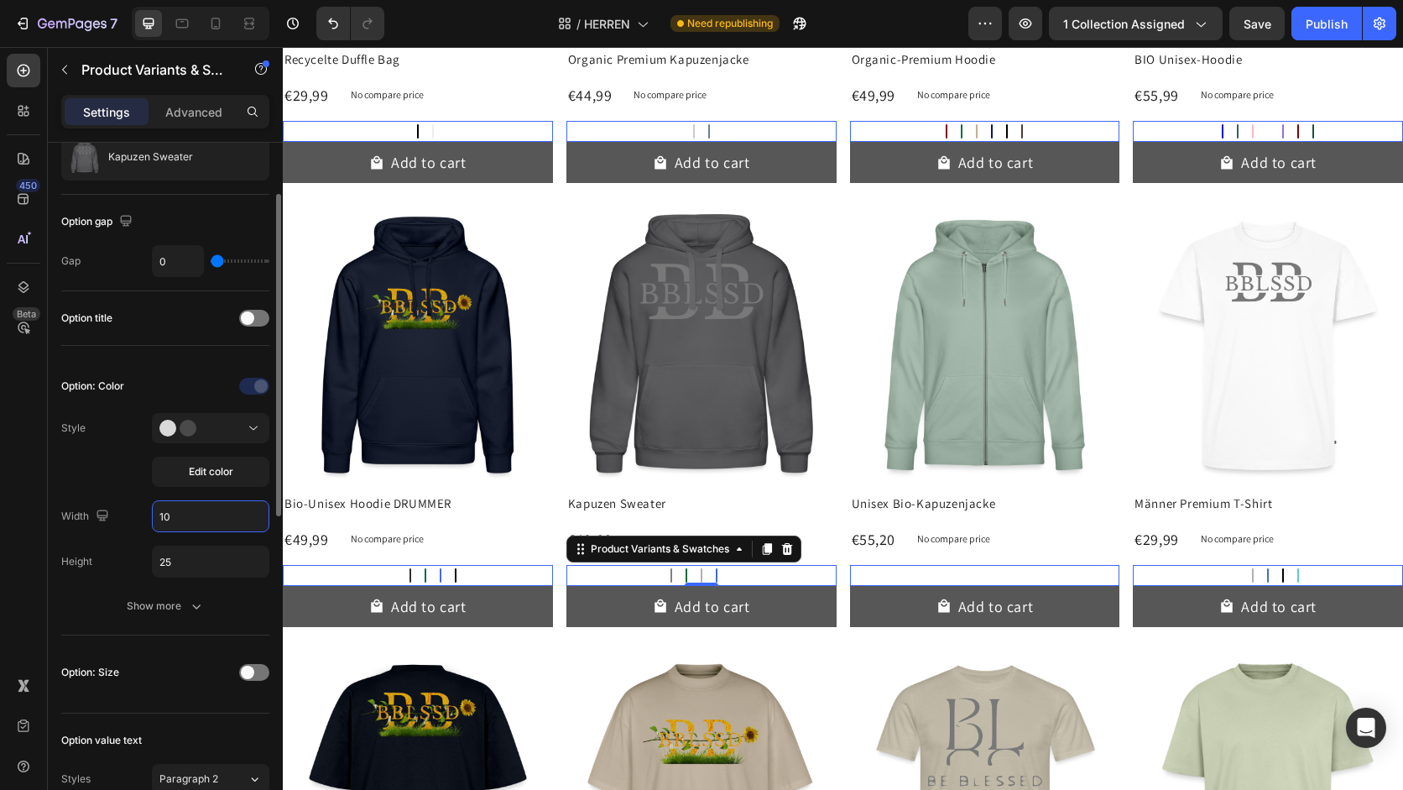
type input "1"
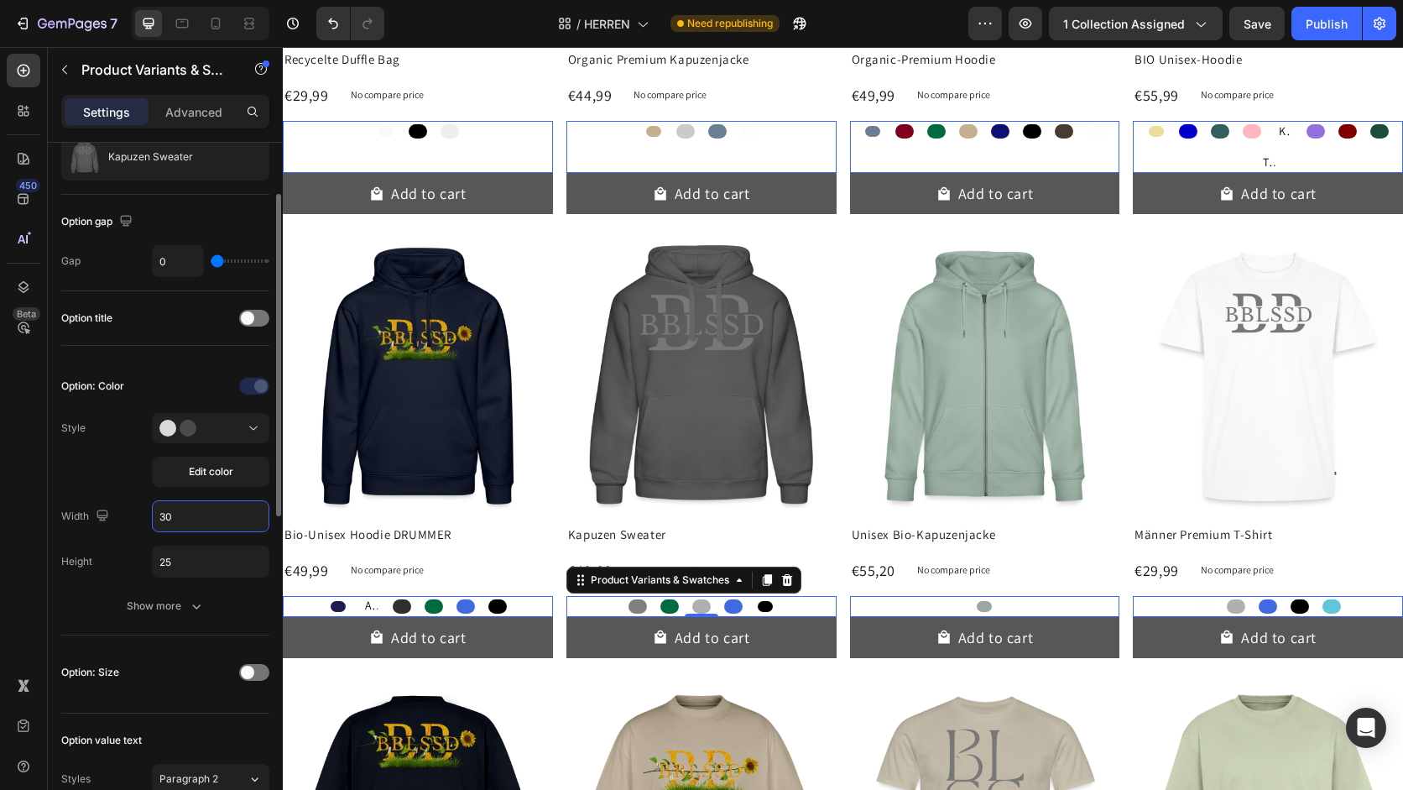
type input "3"
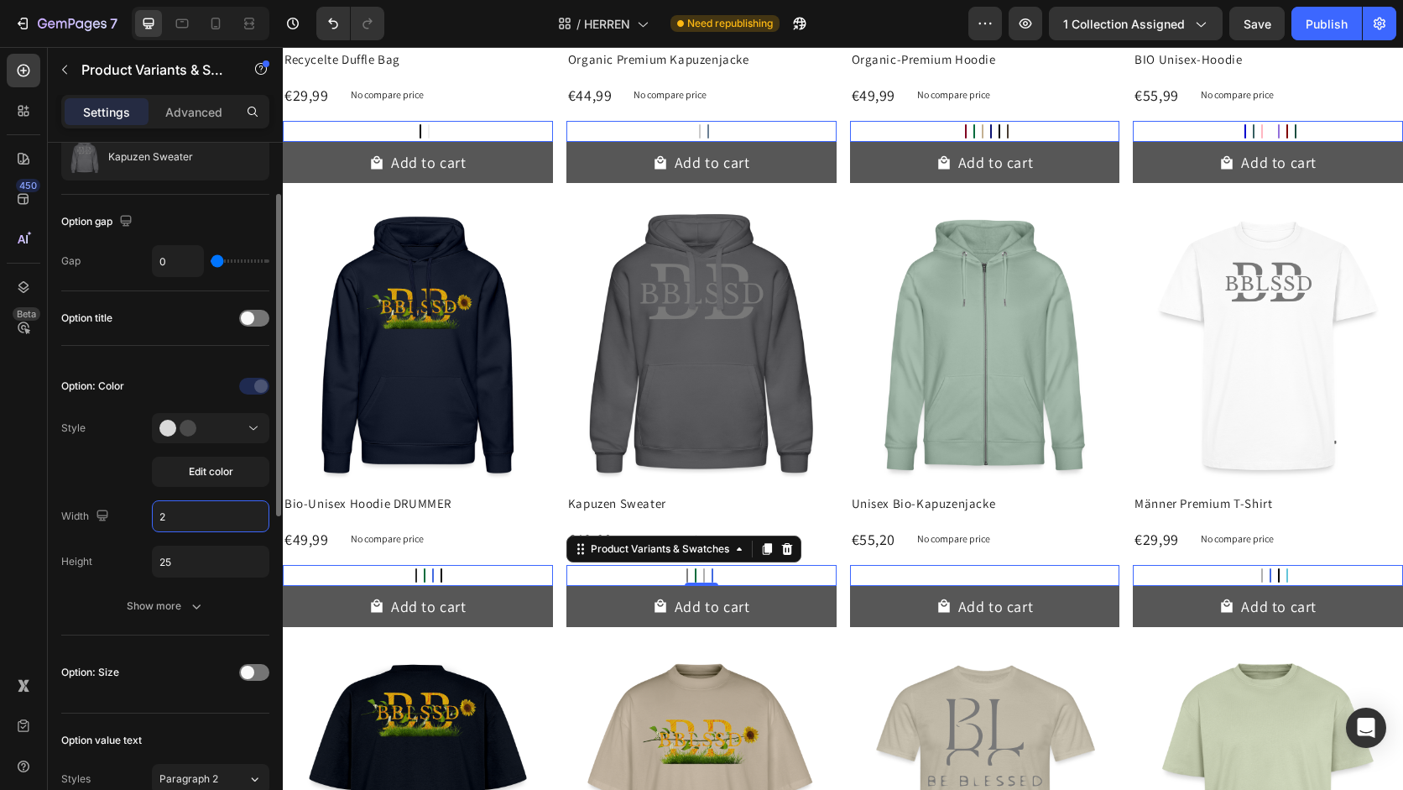
type input "25"
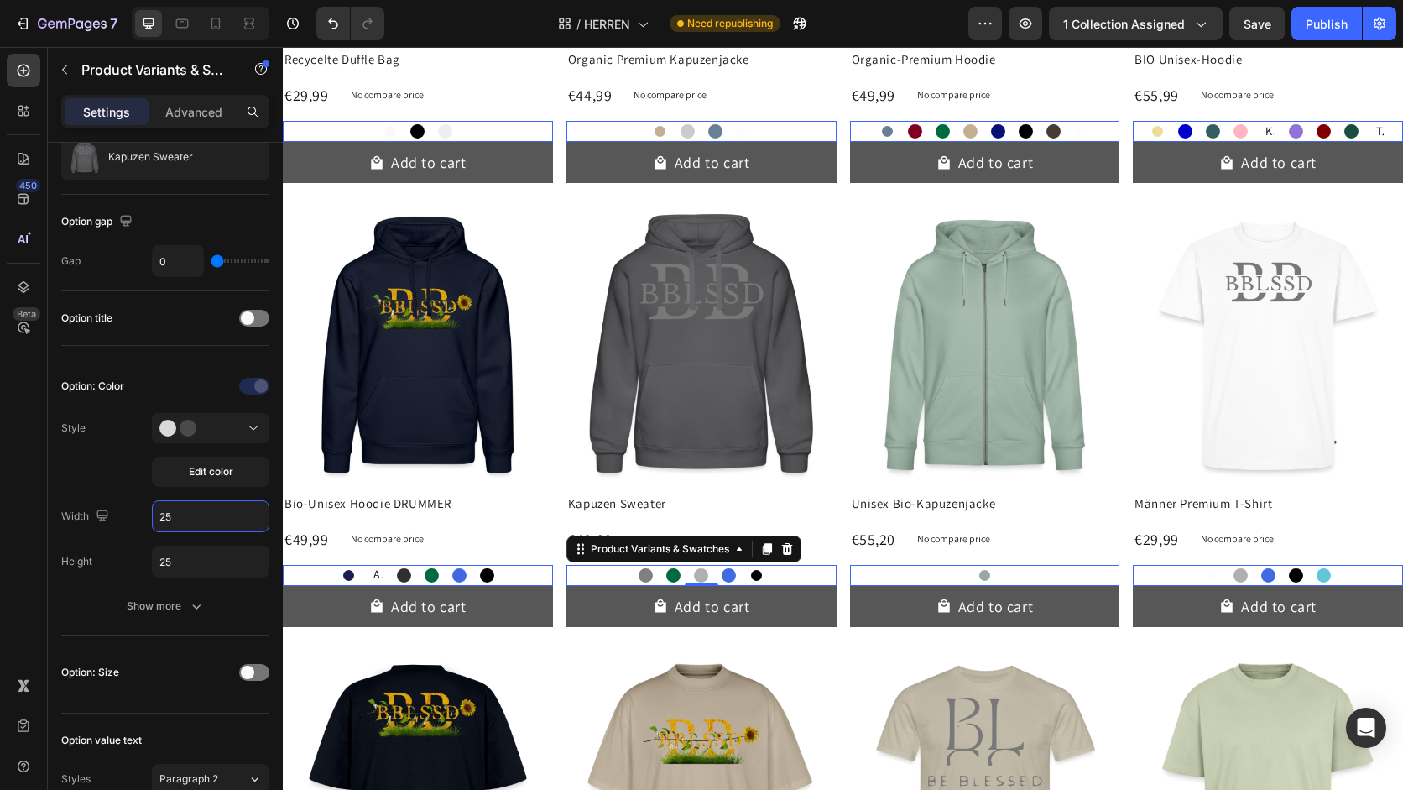
click at [435, 577] on div at bounding box center [432, 575] width 14 height 14
click at [431, 565] on input "Flaschengrün Flaschengrün" at bounding box center [430, 564] width 1 height 1
radio input "true"
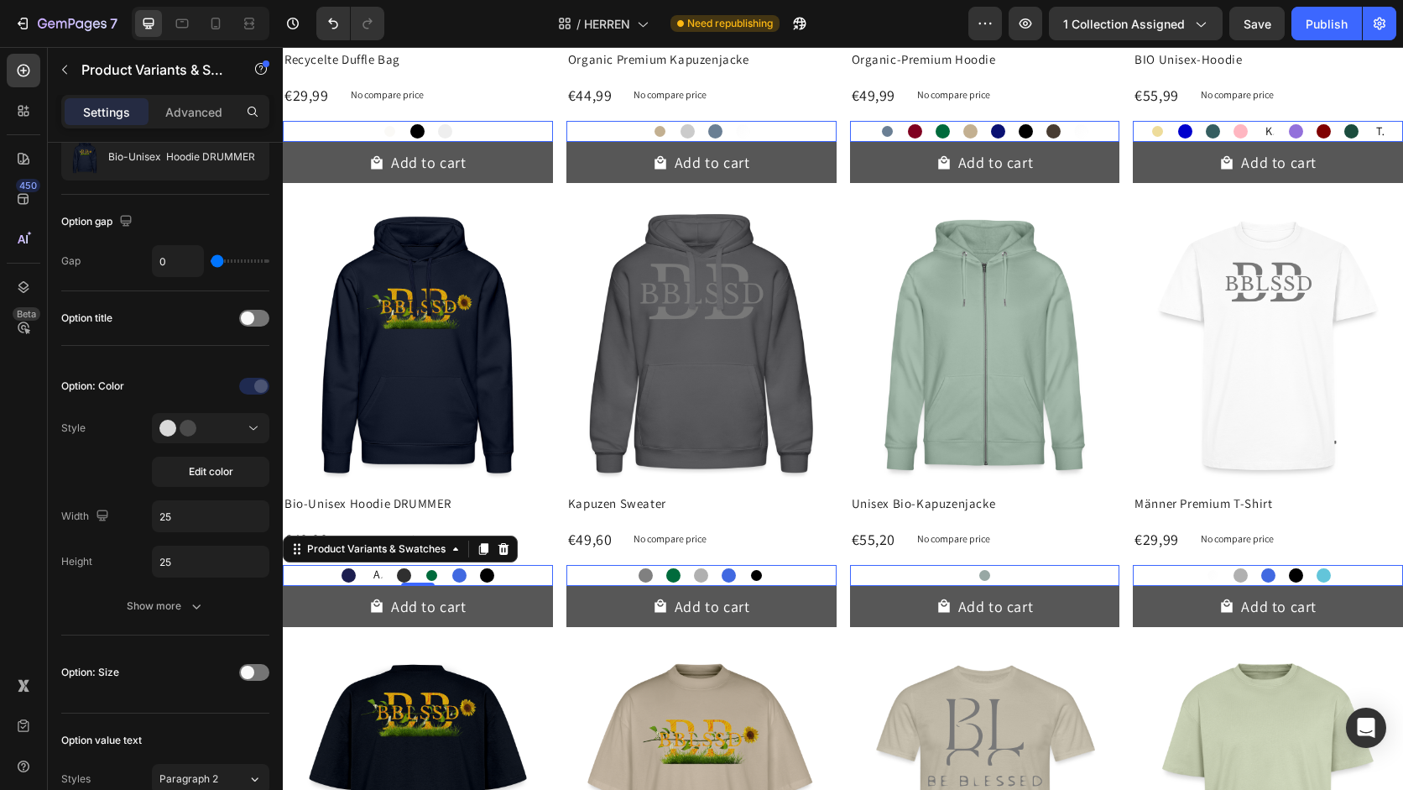
click at [485, 573] on div at bounding box center [487, 575] width 14 height 14
click at [486, 565] on input "Schwarz Schwarz" at bounding box center [486, 564] width 1 height 1
radio input "true"
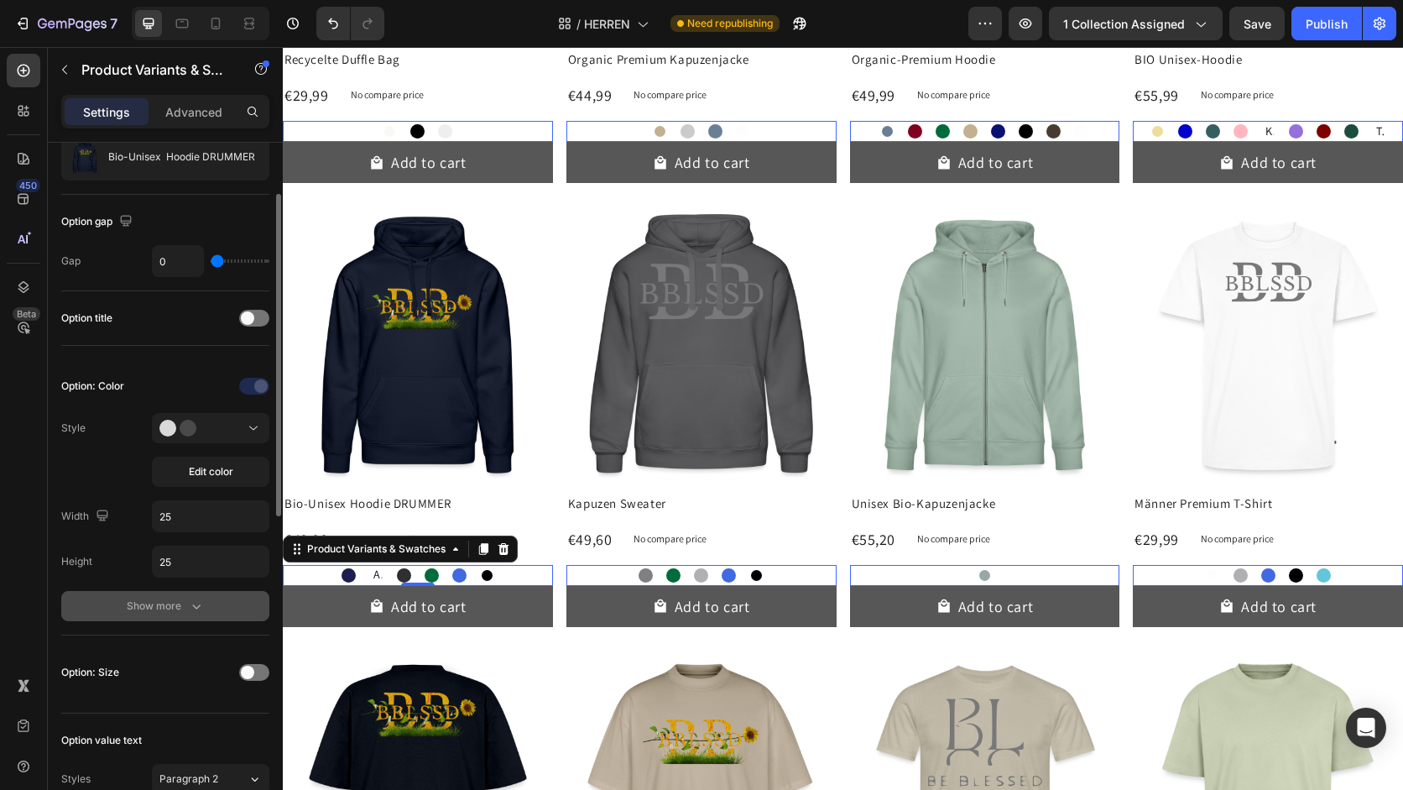
click at [175, 618] on button "Show more" at bounding box center [165, 606] width 208 height 30
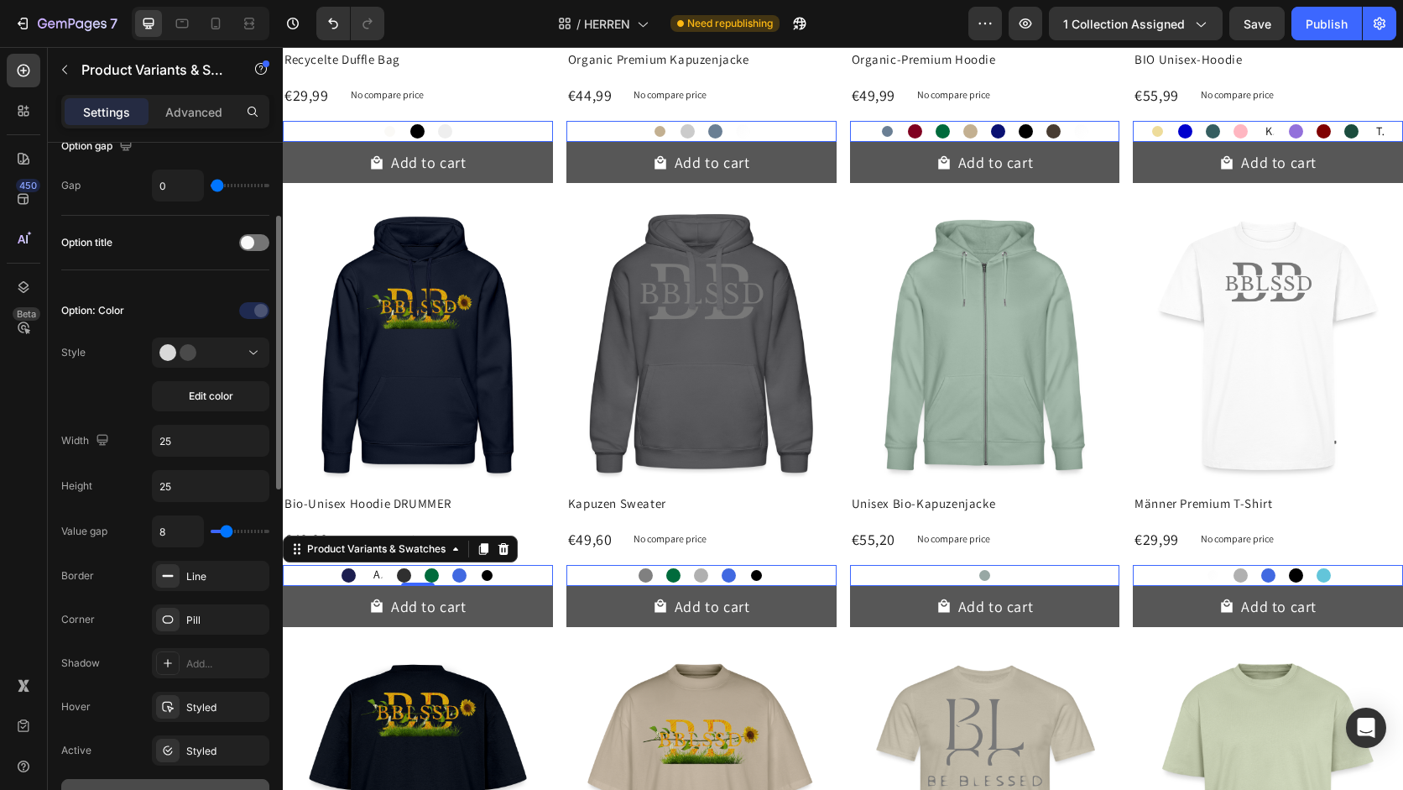
scroll to position [185, 0]
type input "4"
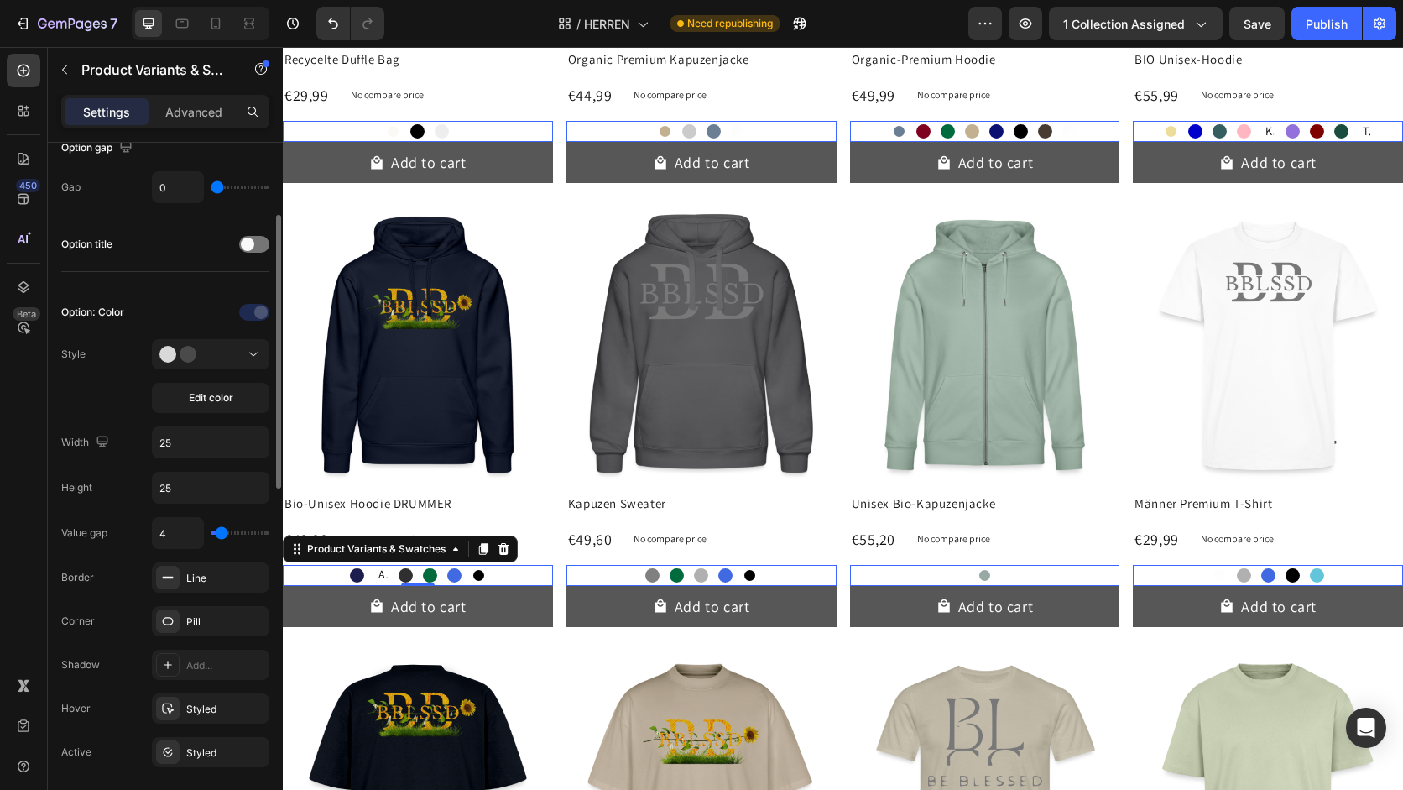
type input "0"
drag, startPoint x: 229, startPoint y: 534, endPoint x: 197, endPoint y: 536, distance: 32.0
type input "0"
click at [211, 535] on input "range" at bounding box center [240, 532] width 59 height 3
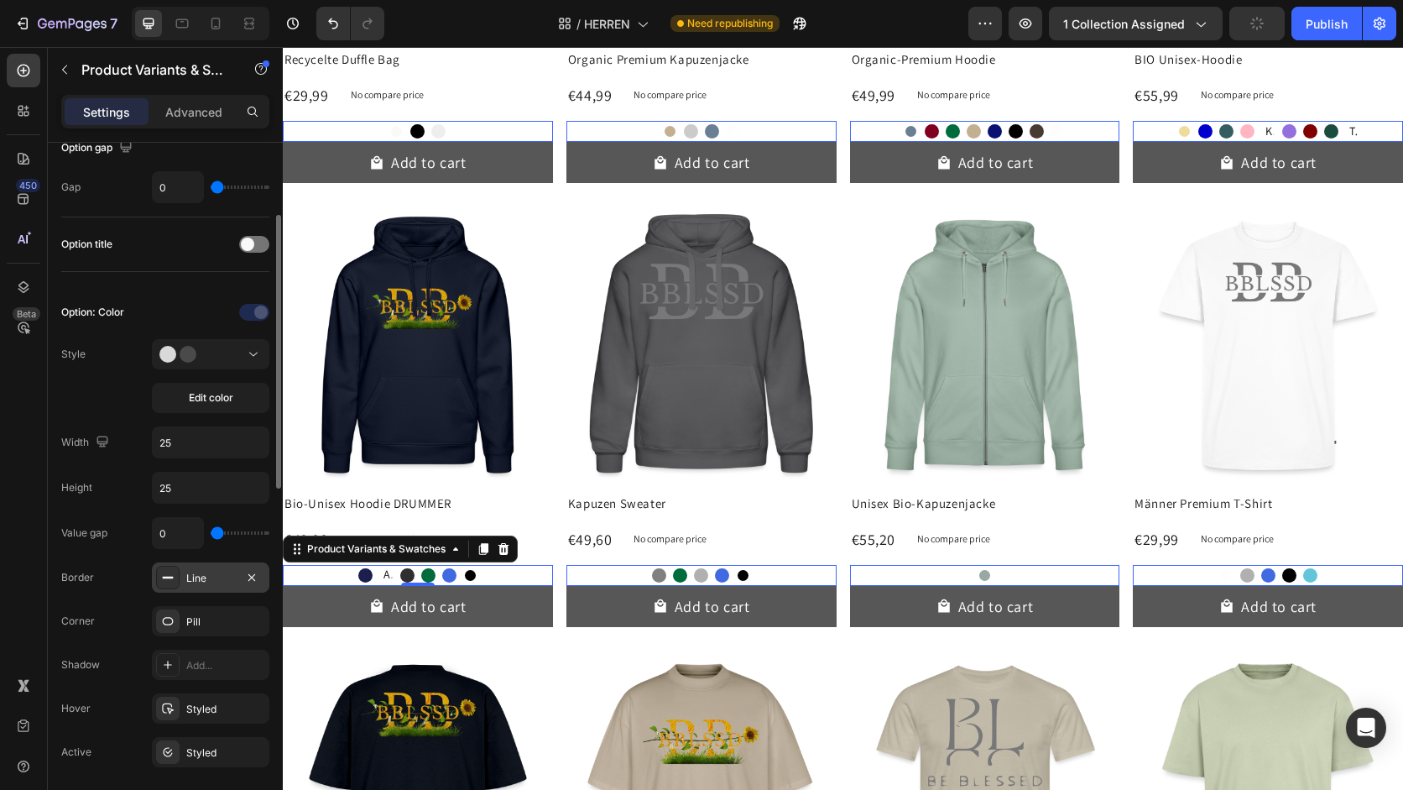
click at [194, 583] on div "Line" at bounding box center [210, 578] width 49 height 15
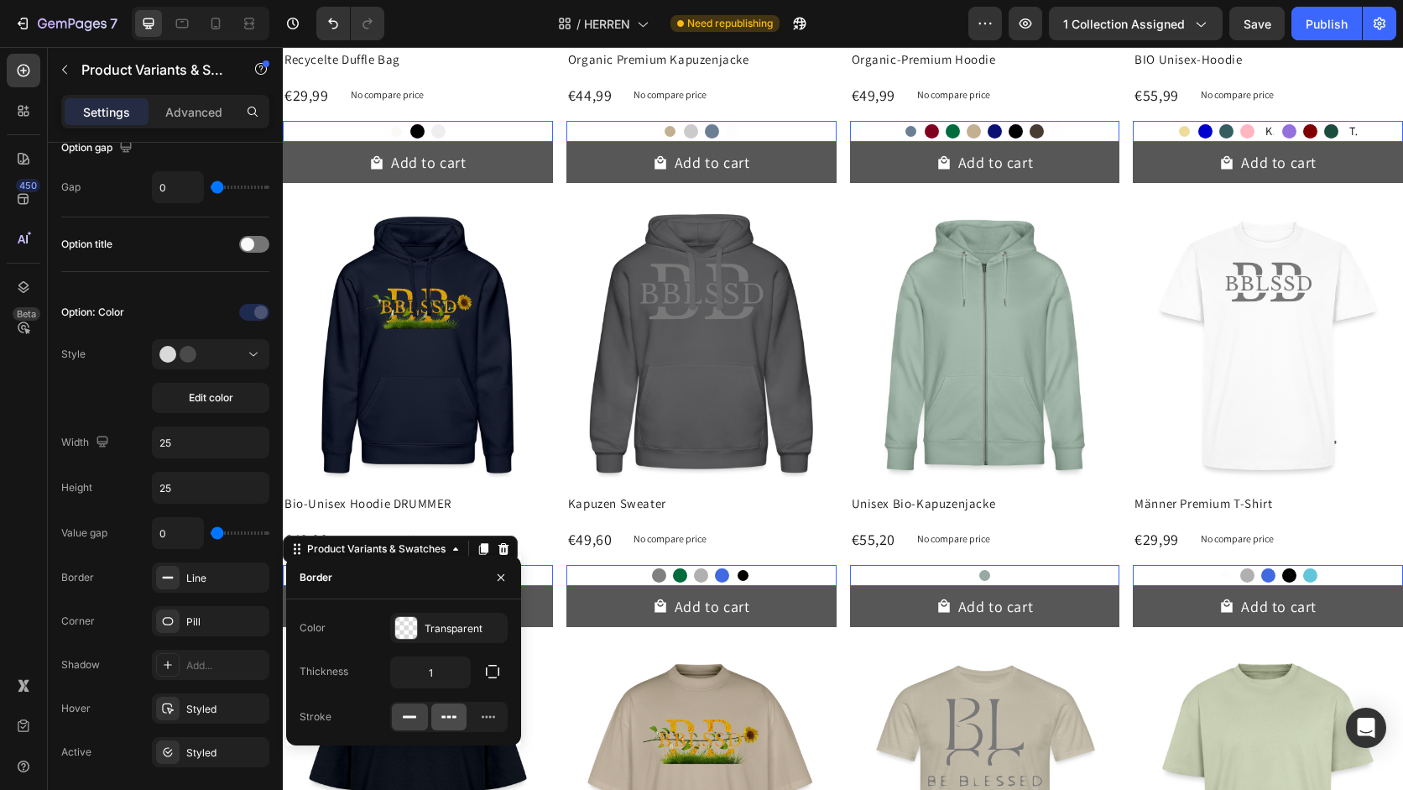
click at [449, 716] on icon at bounding box center [449, 717] width 4 height 3
click at [415, 717] on icon at bounding box center [409, 716] width 17 height 17
click at [240, 617] on div "Pill" at bounding box center [210, 621] width 117 height 30
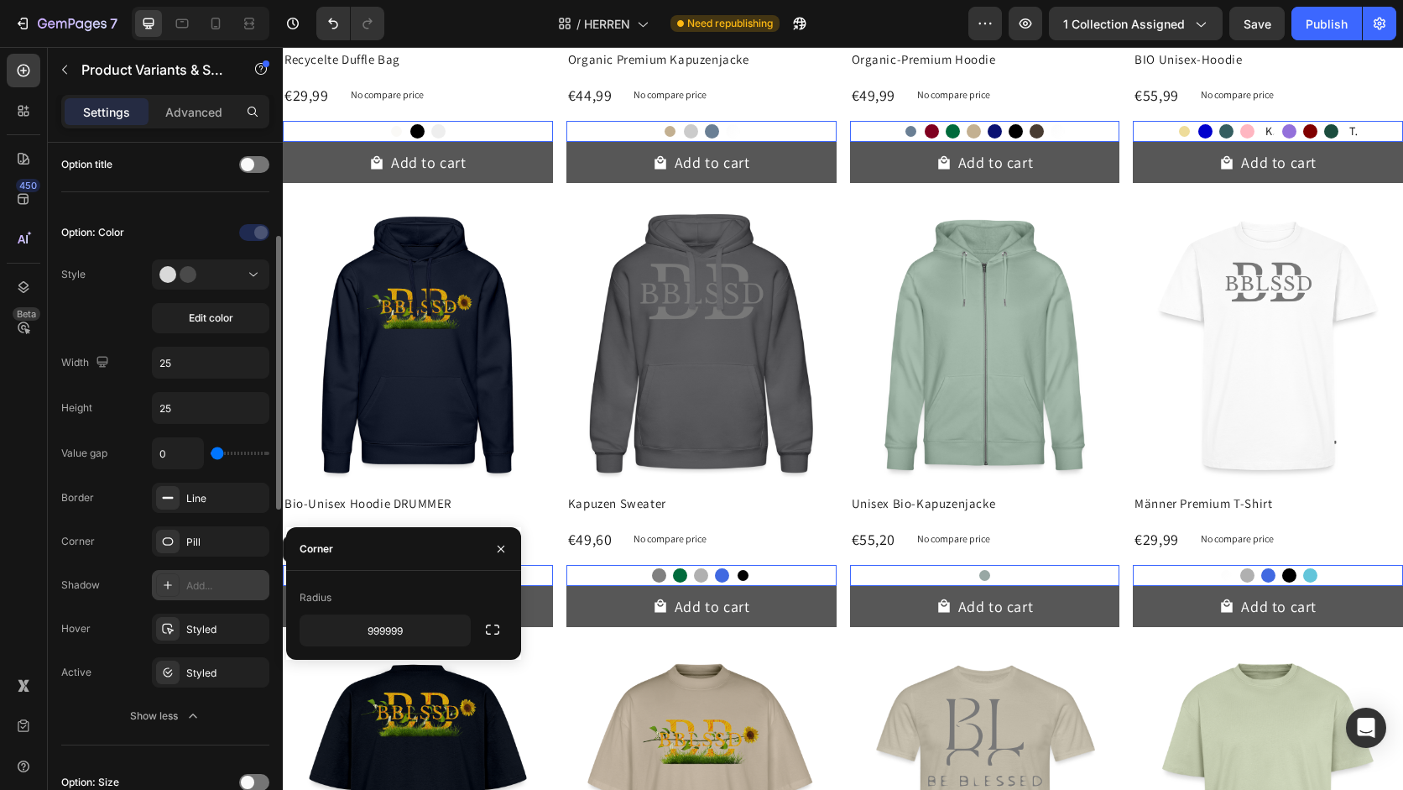
scroll to position [267, 0]
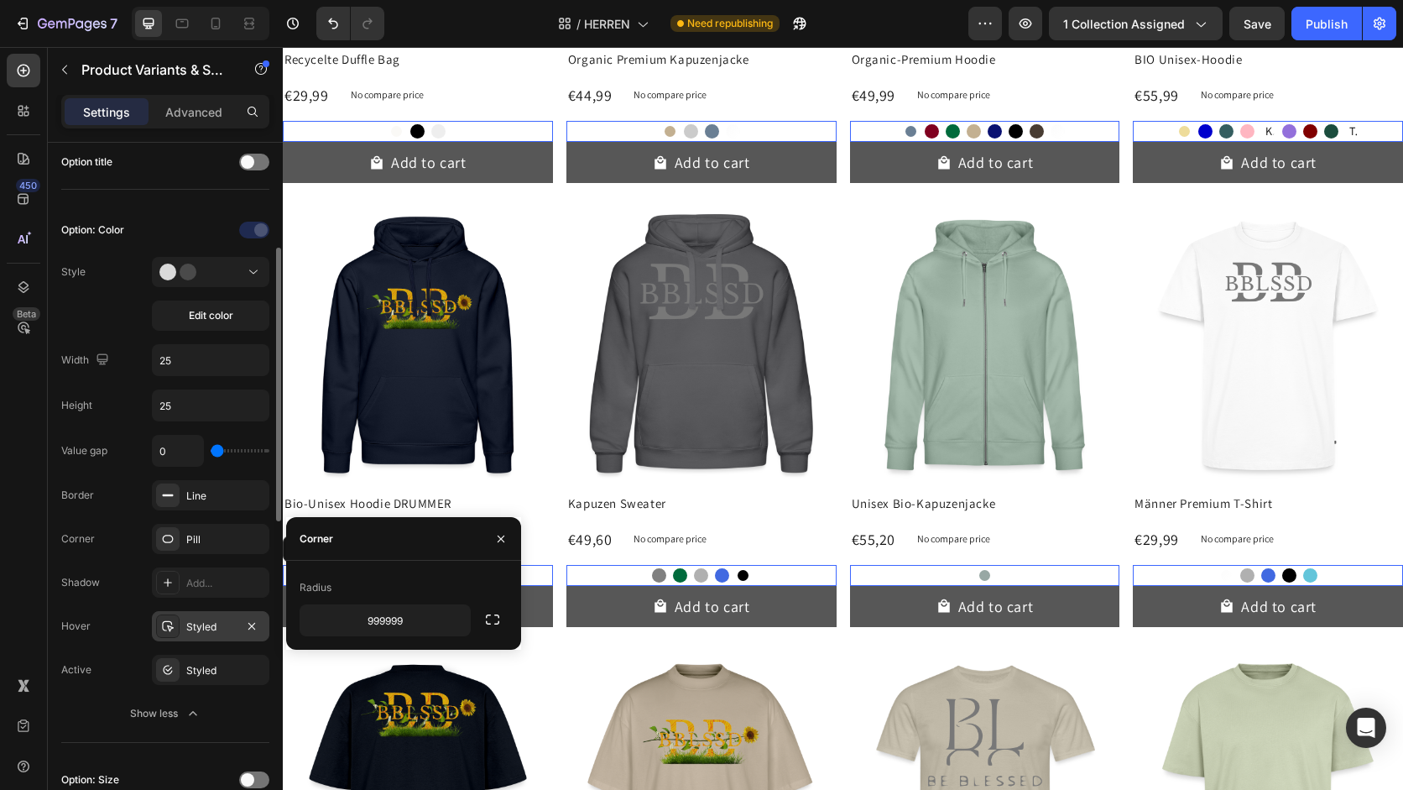
click at [217, 637] on div "Styled" at bounding box center [210, 626] width 117 height 30
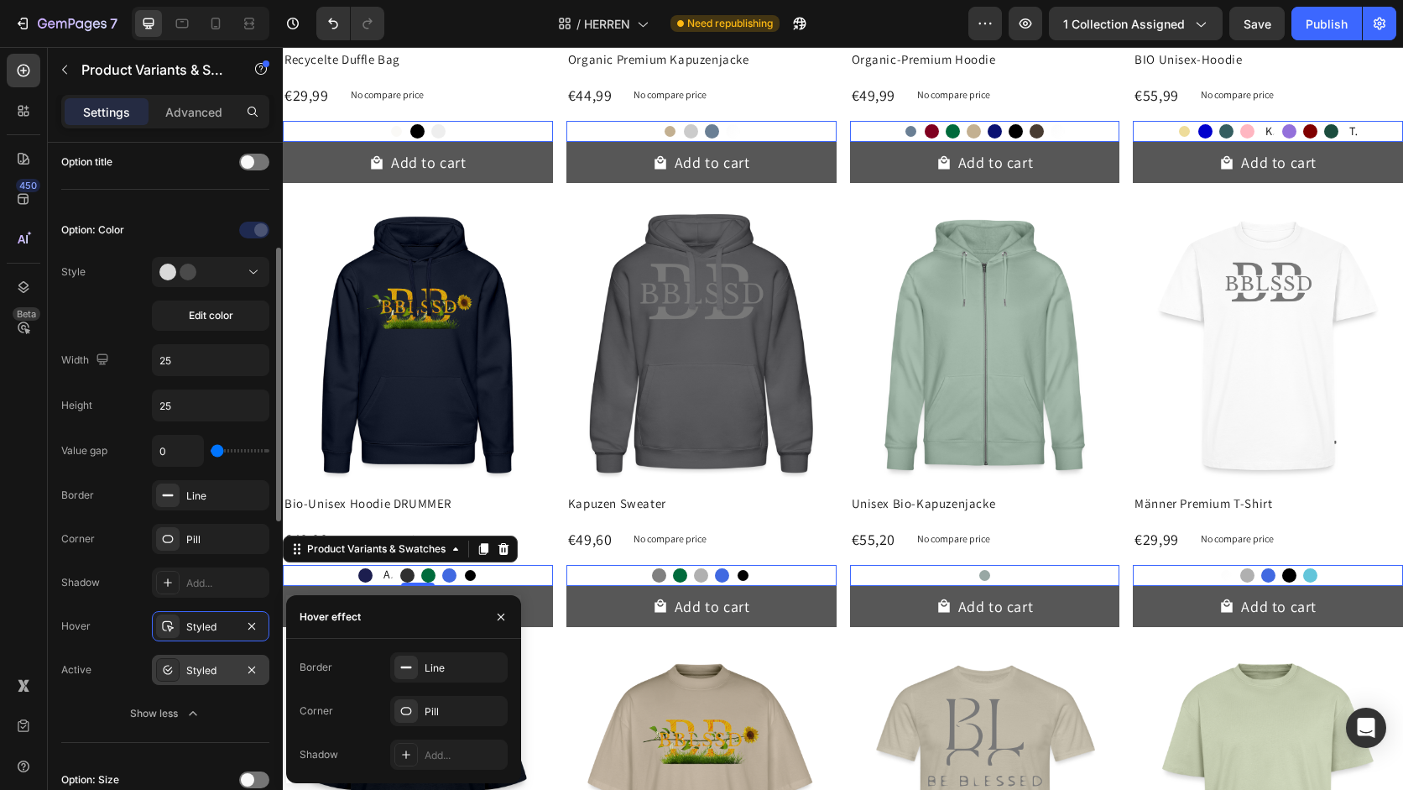
click at [214, 674] on div "Styled" at bounding box center [210, 670] width 49 height 15
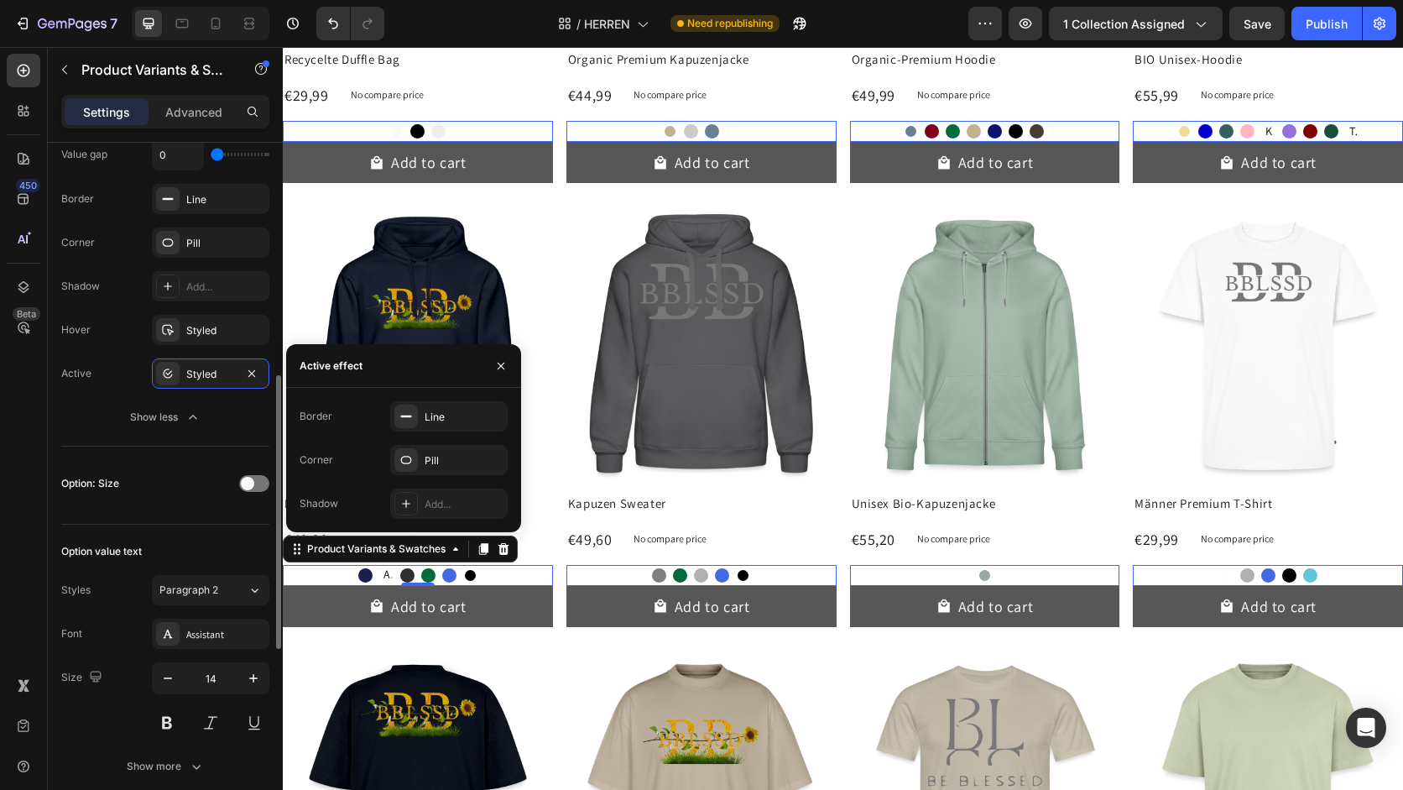
scroll to position [587, 0]
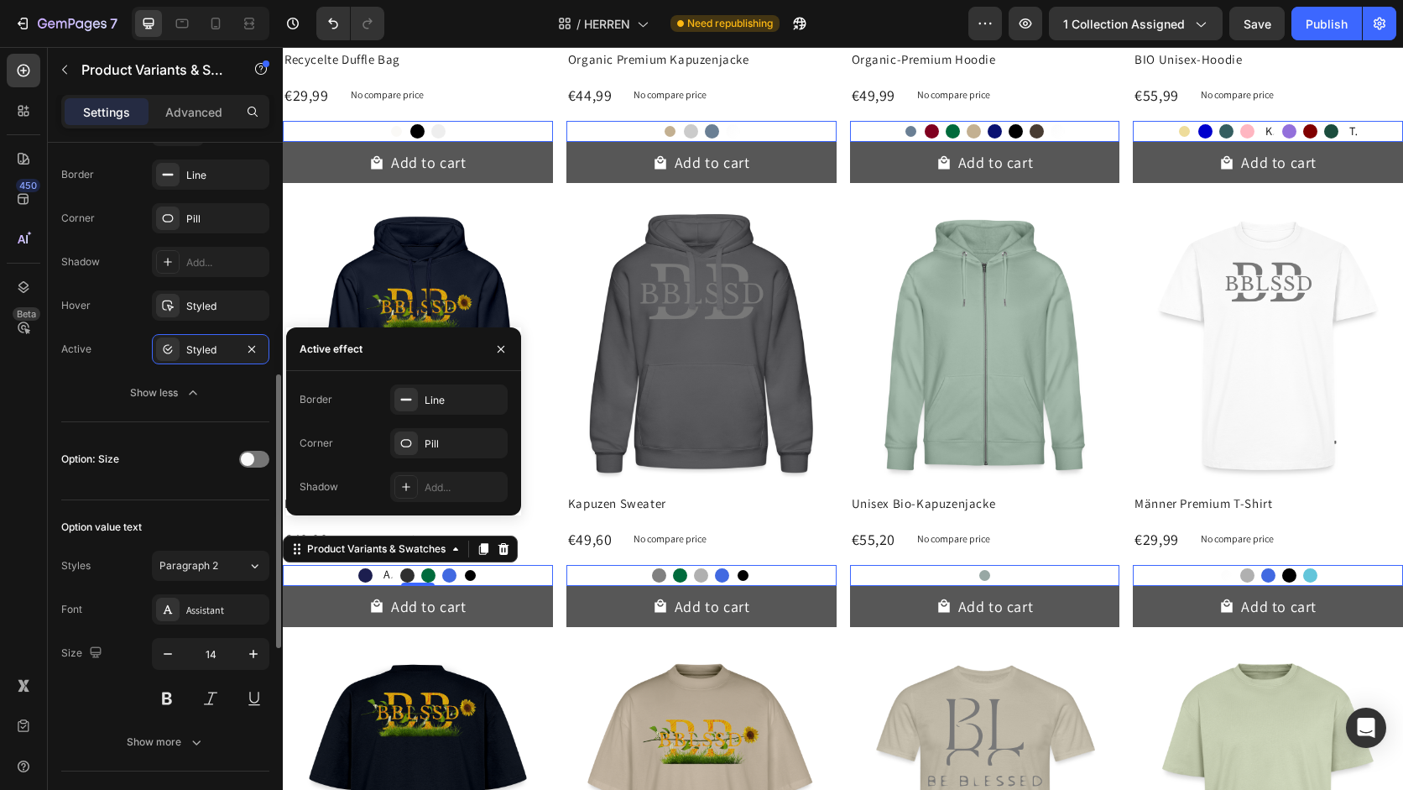
click at [204, 450] on div "Option: Size" at bounding box center [165, 459] width 208 height 27
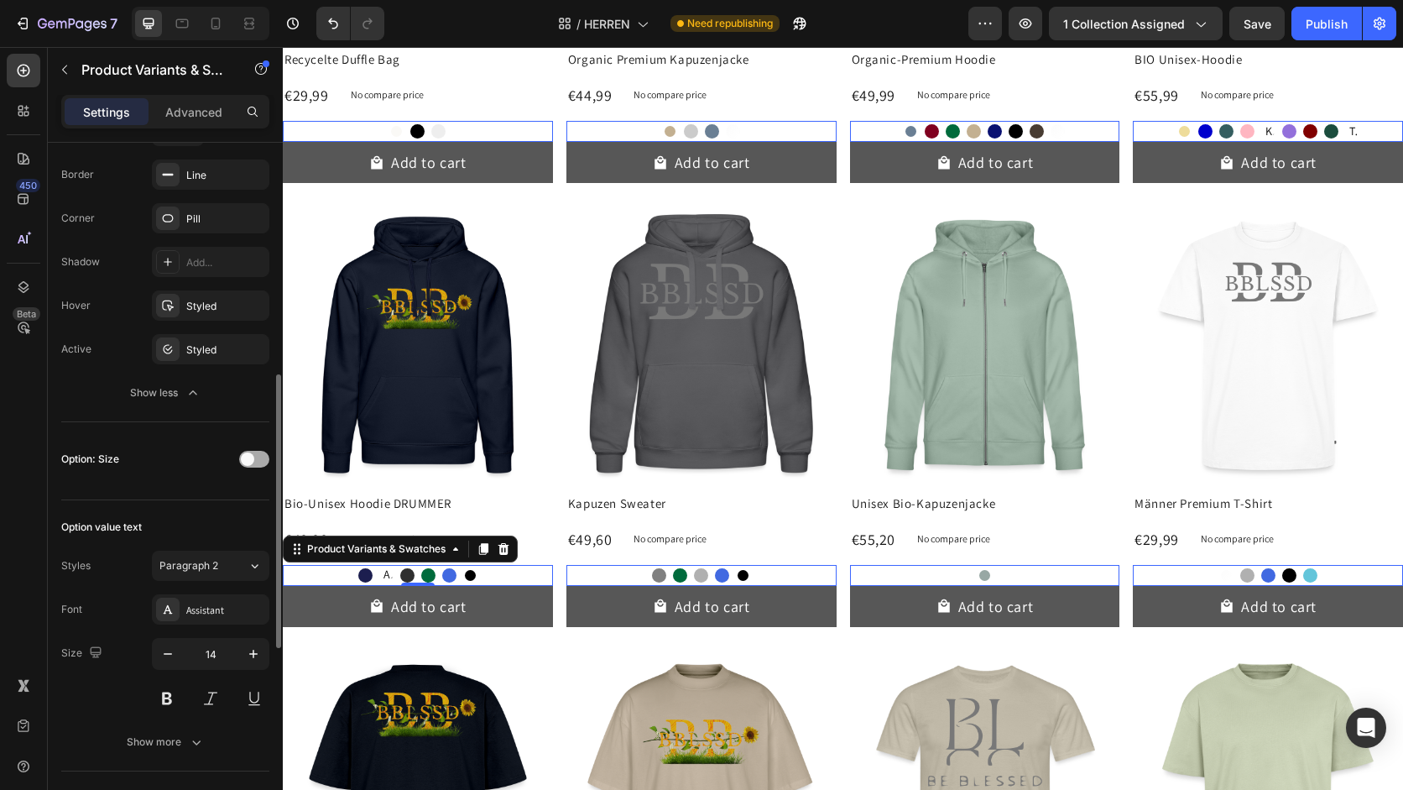
click at [248, 460] on span at bounding box center [247, 458] width 13 height 13
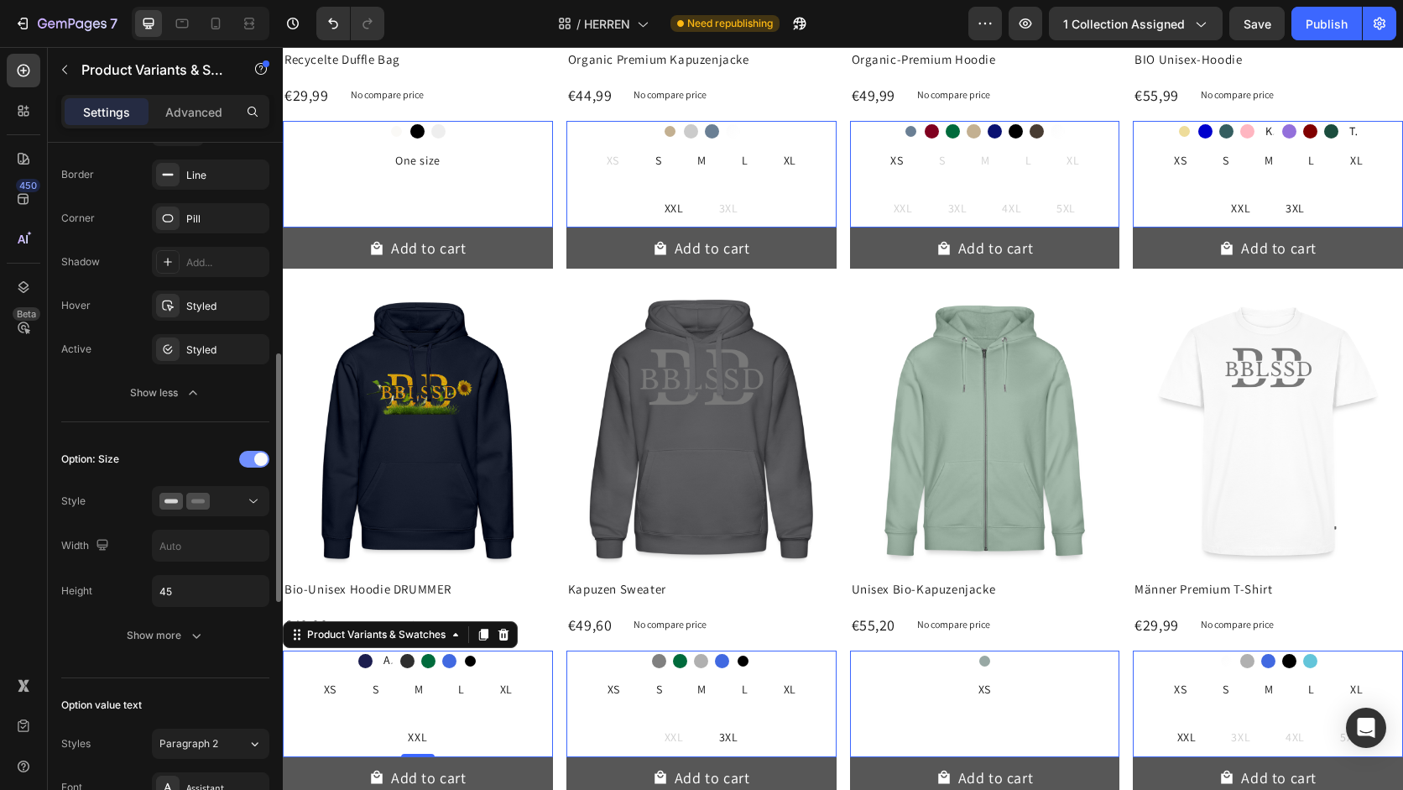
click at [248, 460] on div at bounding box center [254, 459] width 30 height 17
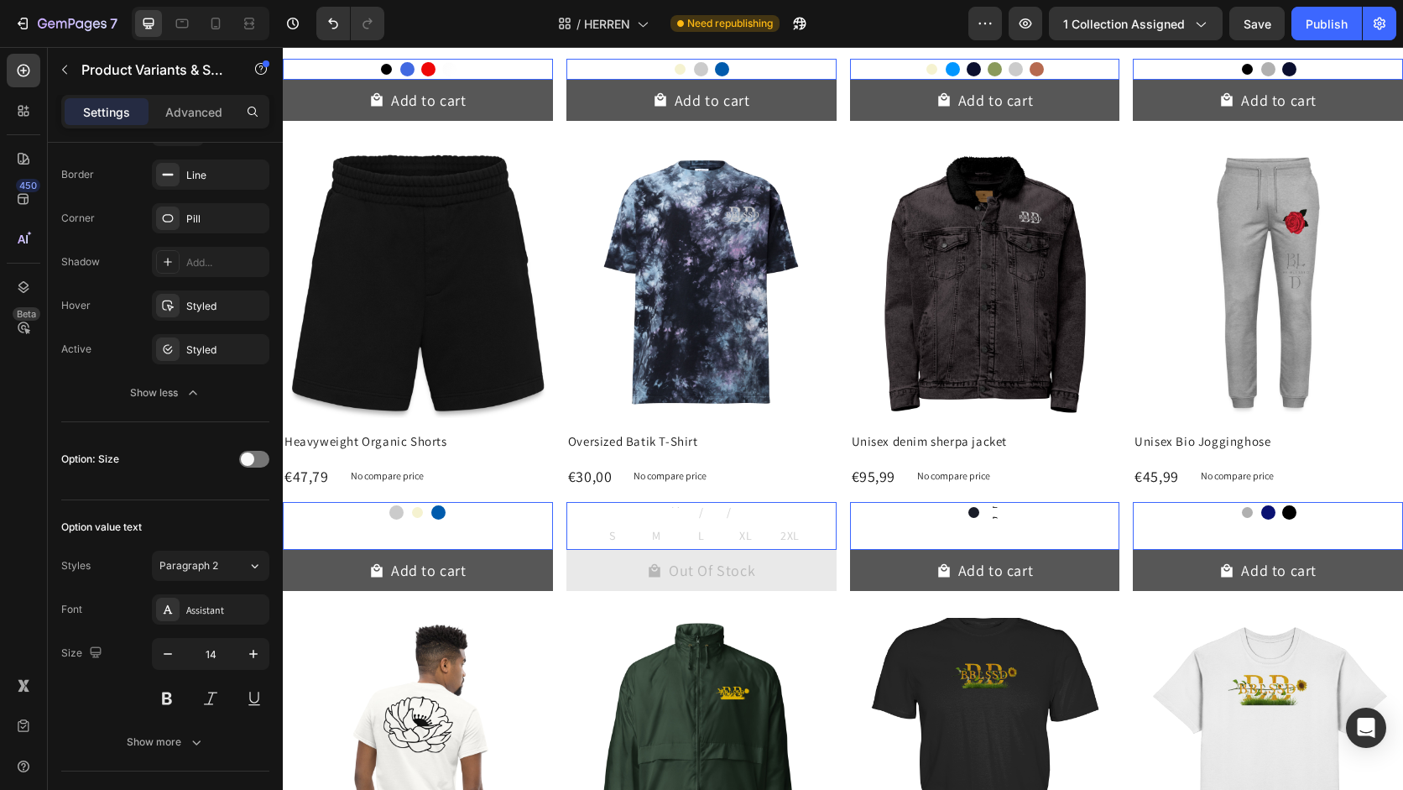
scroll to position [2660, 0]
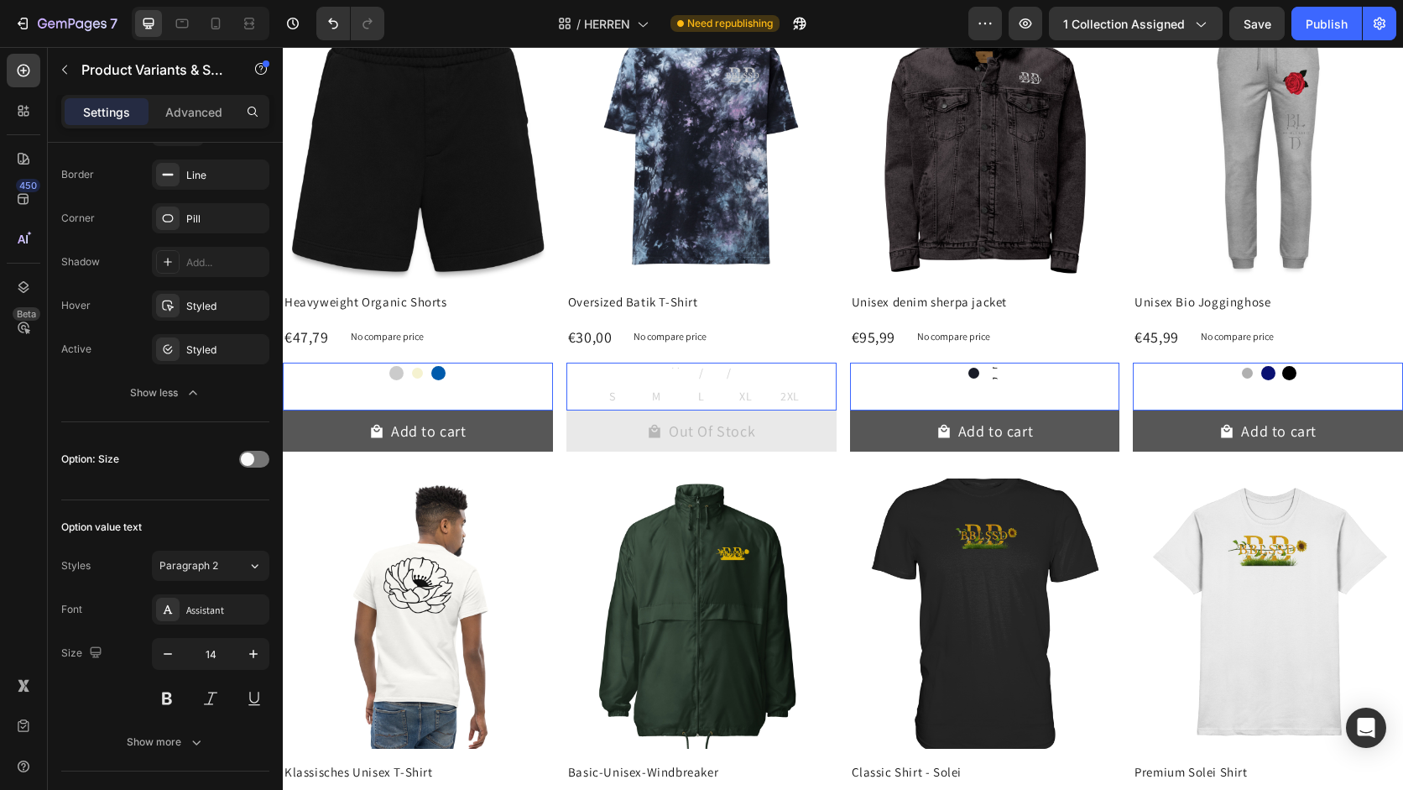
click at [744, 385] on div "S S S M M M L L L XL XL XL 2XL 2XL 2XL" at bounding box center [701, 396] width 270 height 27
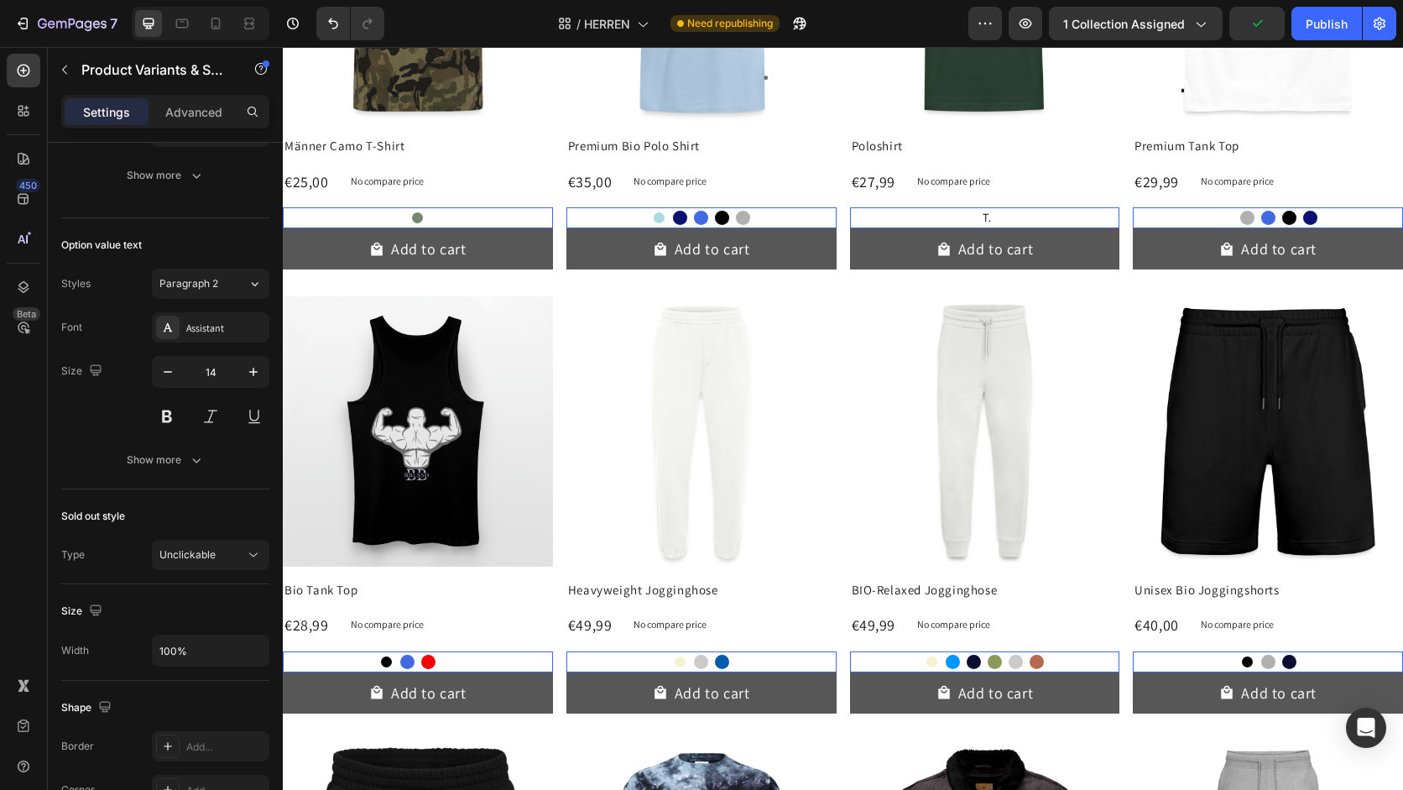
scroll to position [1916, 0]
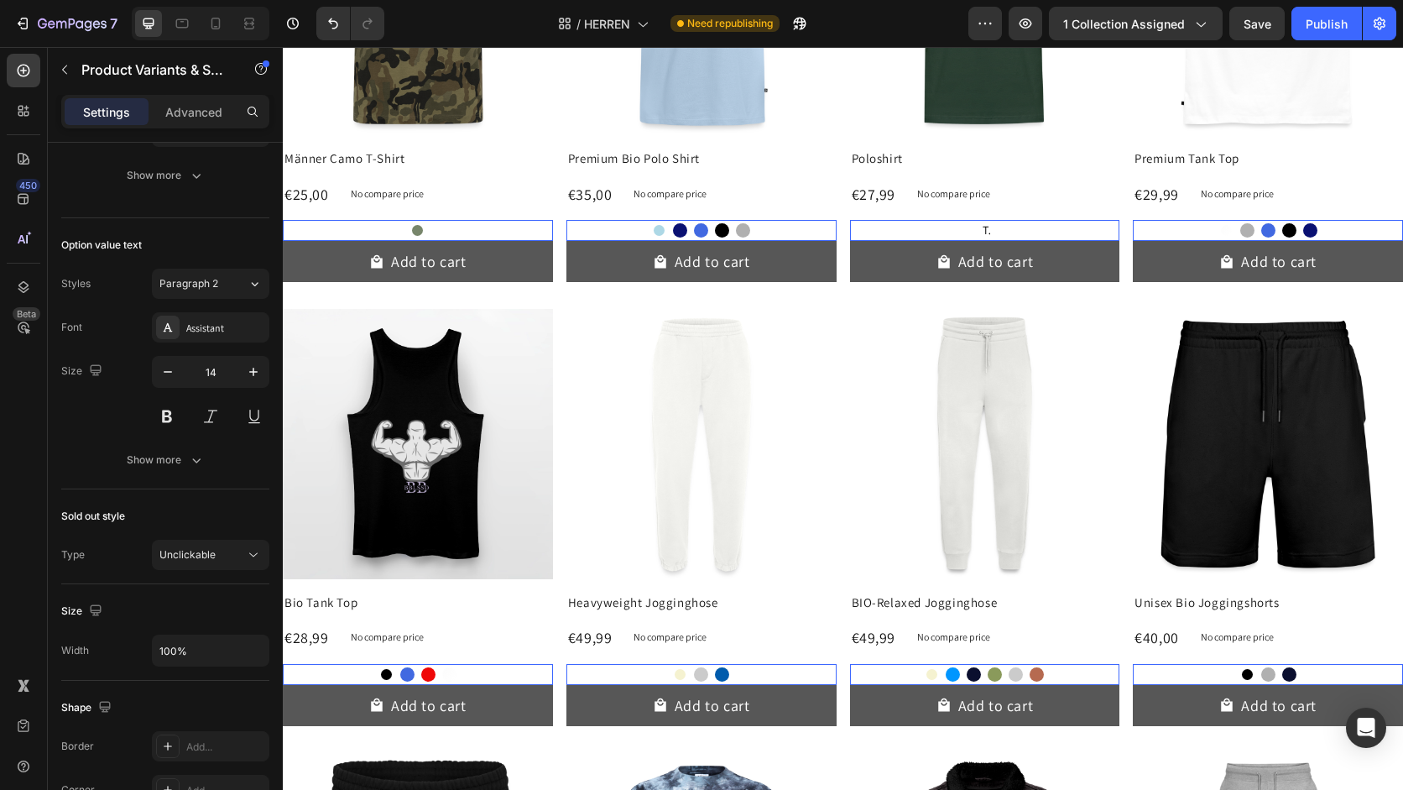
click at [704, 676] on div "OFF WHITE OFF WHITE SOLID BLACK SOLID BLACK Iconic Blue Iconic Blue" at bounding box center [701, 674] width 270 height 21
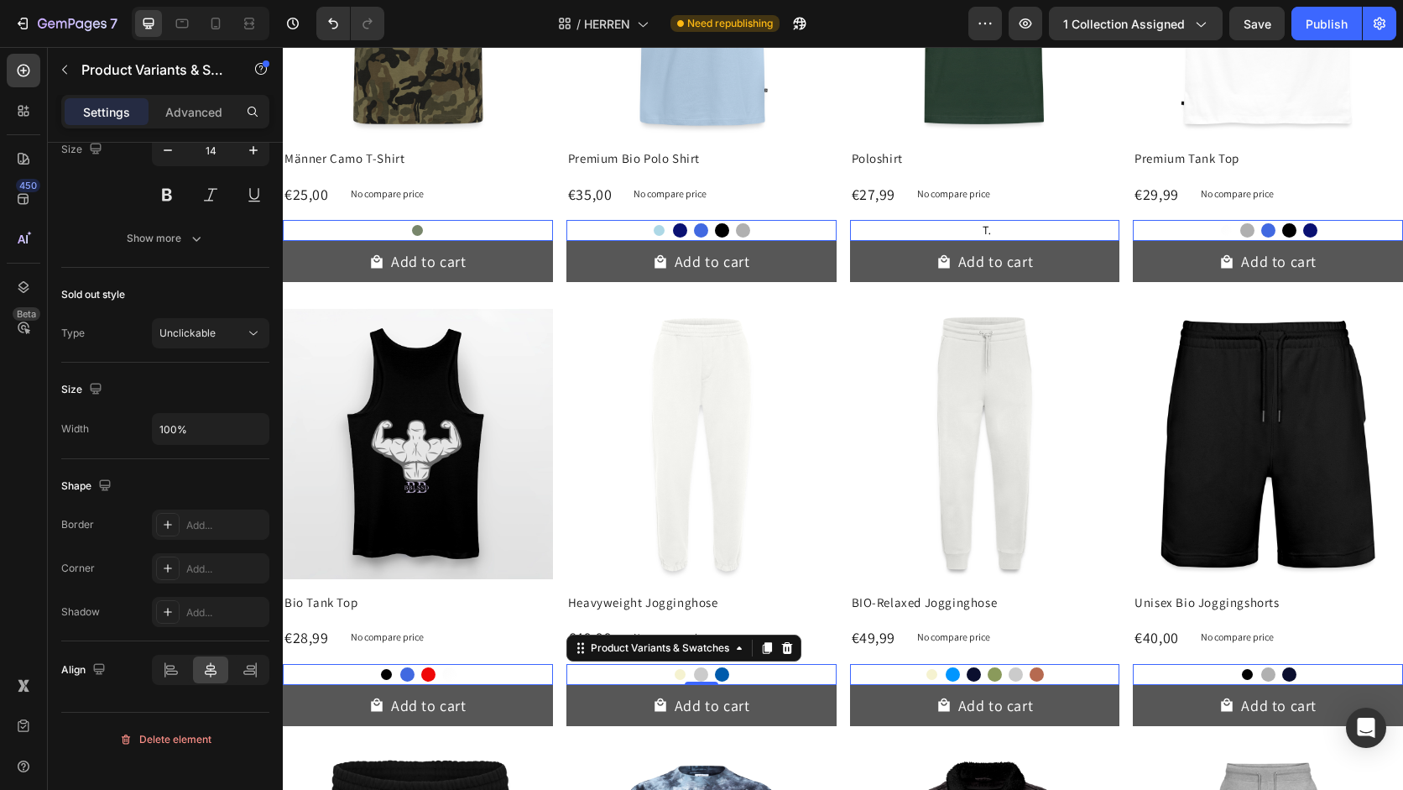
click at [723, 673] on div at bounding box center [722, 674] width 14 height 14
click at [723, 664] on input "Iconic Blue Iconic Blue" at bounding box center [722, 663] width 1 height 1
radio input "true"
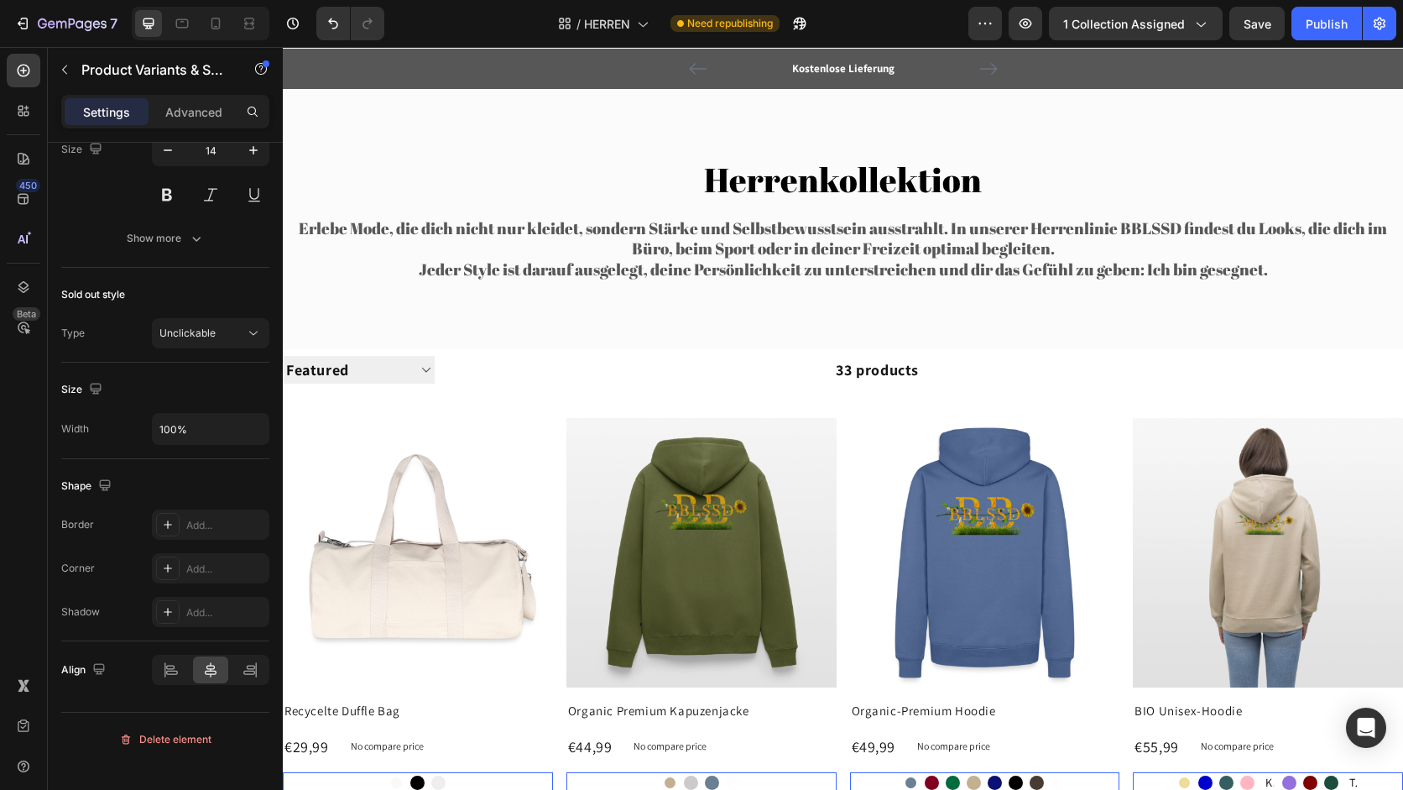
scroll to position [0, 0]
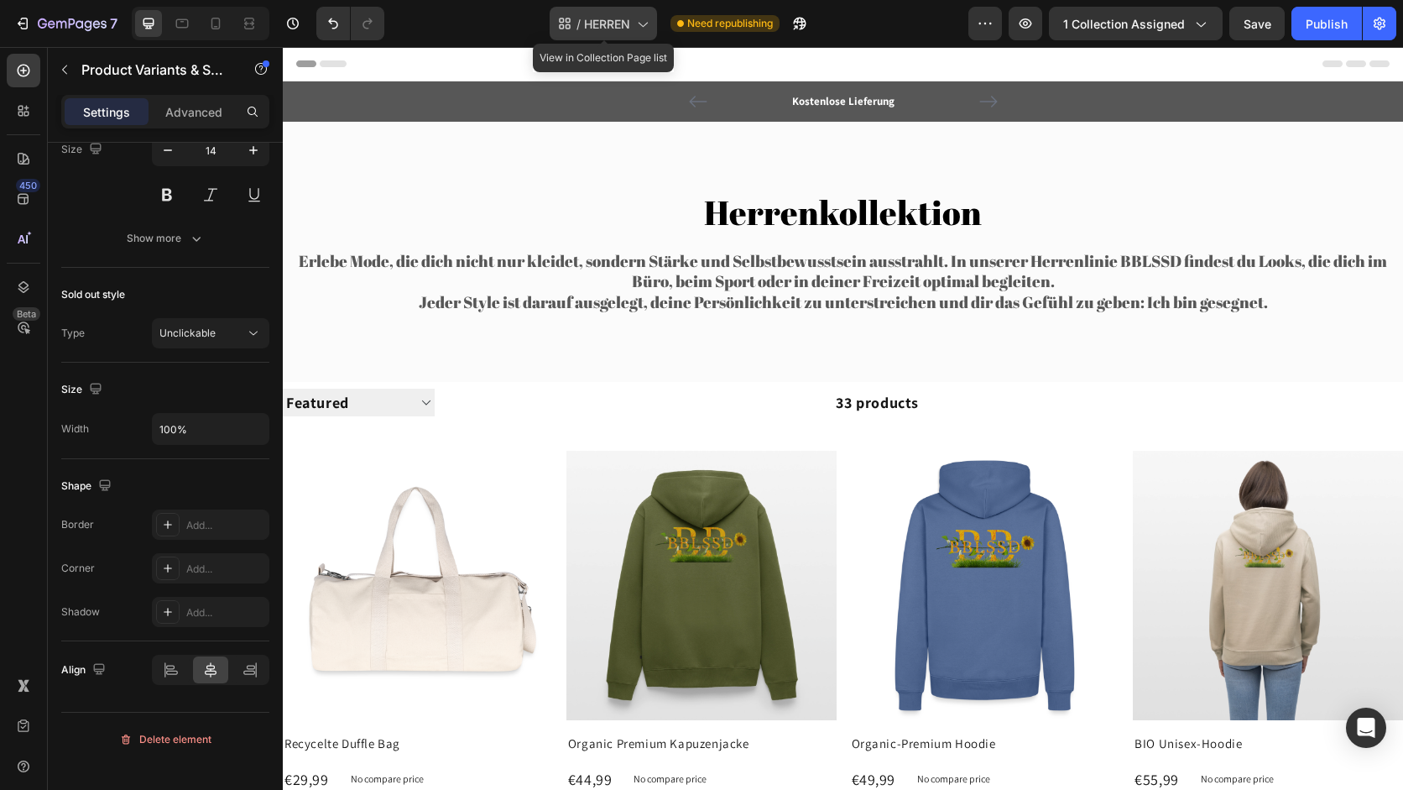
click at [601, 23] on span "HERREN" at bounding box center [607, 24] width 46 height 18
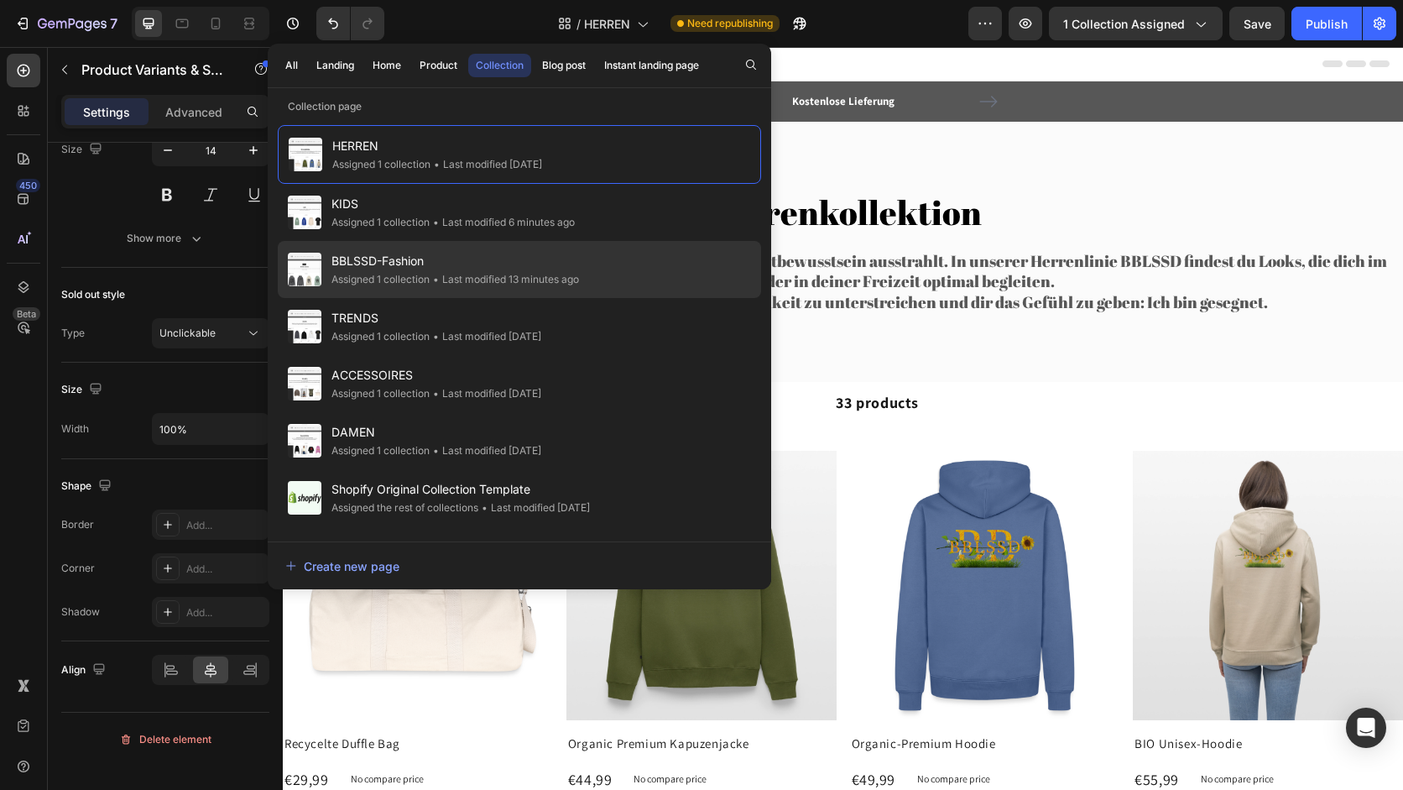
click at [493, 251] on span "BBLSSD-Fashion" at bounding box center [455, 261] width 248 height 20
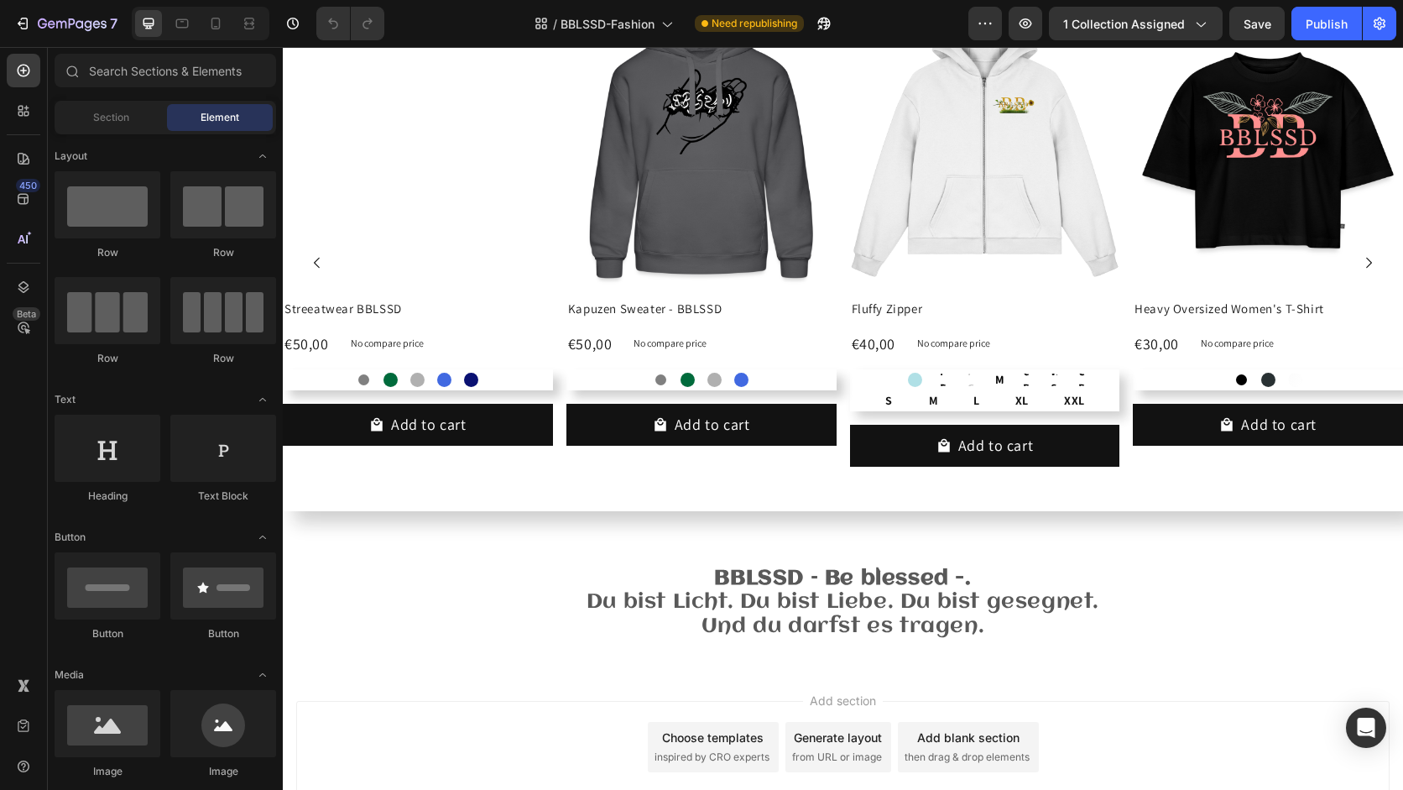
scroll to position [485, 0]
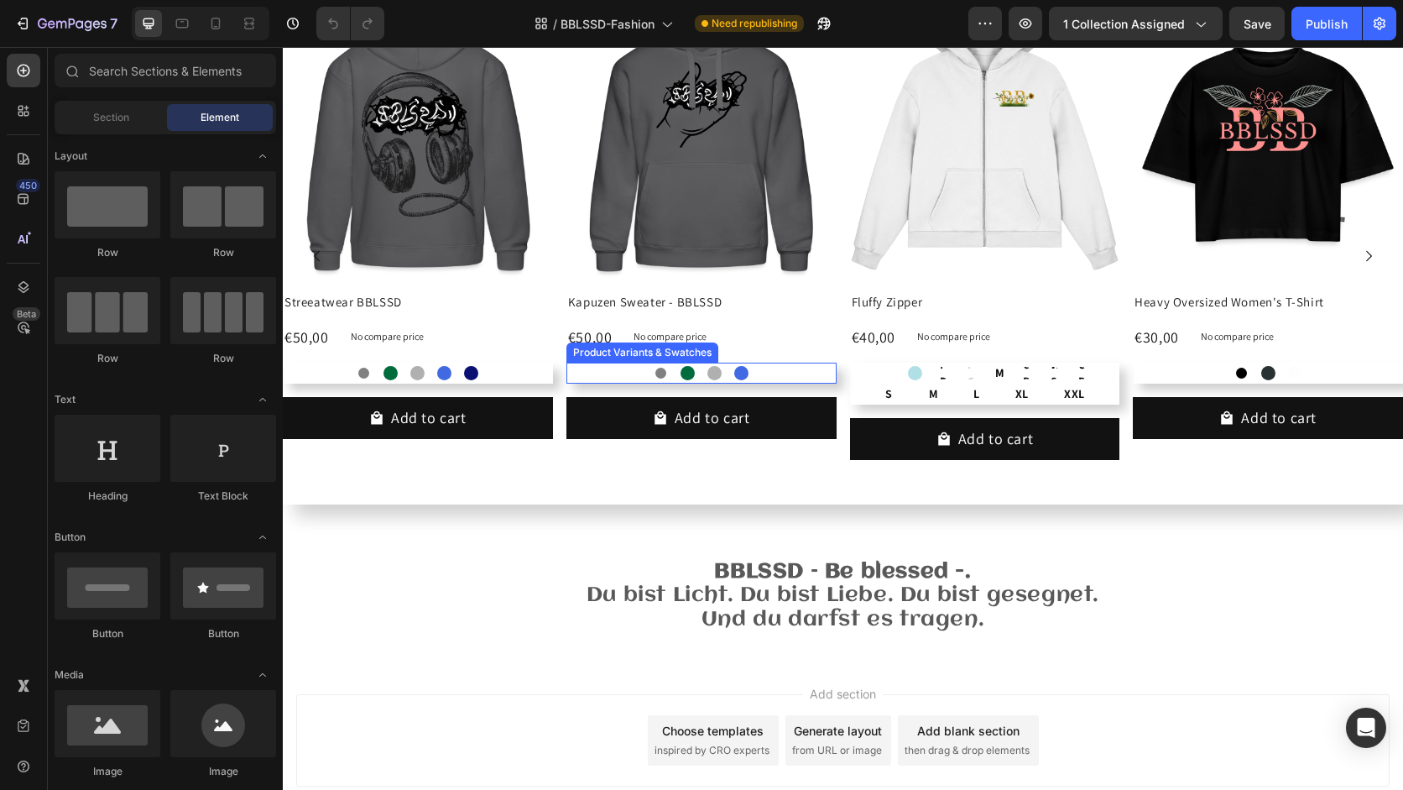
click at [741, 374] on div at bounding box center [741, 373] width 14 height 14
click at [741, 363] on input "Royalblau Royalblau" at bounding box center [741, 362] width 1 height 1
radio input "true"
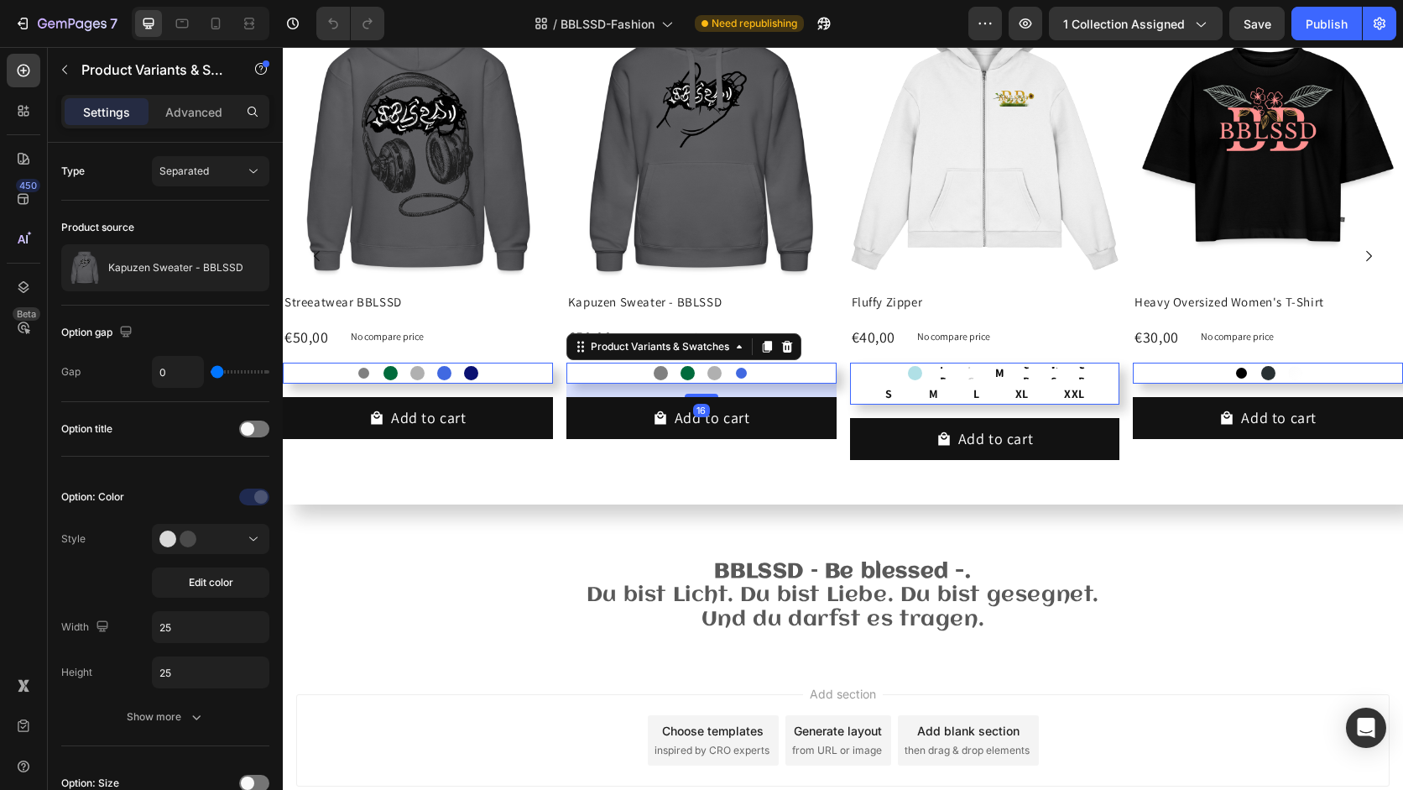
click at [718, 374] on div at bounding box center [714, 373] width 14 height 14
click at [715, 363] on input "Grau meliert Grau meliert" at bounding box center [714, 362] width 1 height 1
radio input "true"
click at [689, 374] on div at bounding box center [688, 373] width 14 height 14
click at [688, 363] on input "Flaschengrün Flaschengrün" at bounding box center [687, 362] width 1 height 1
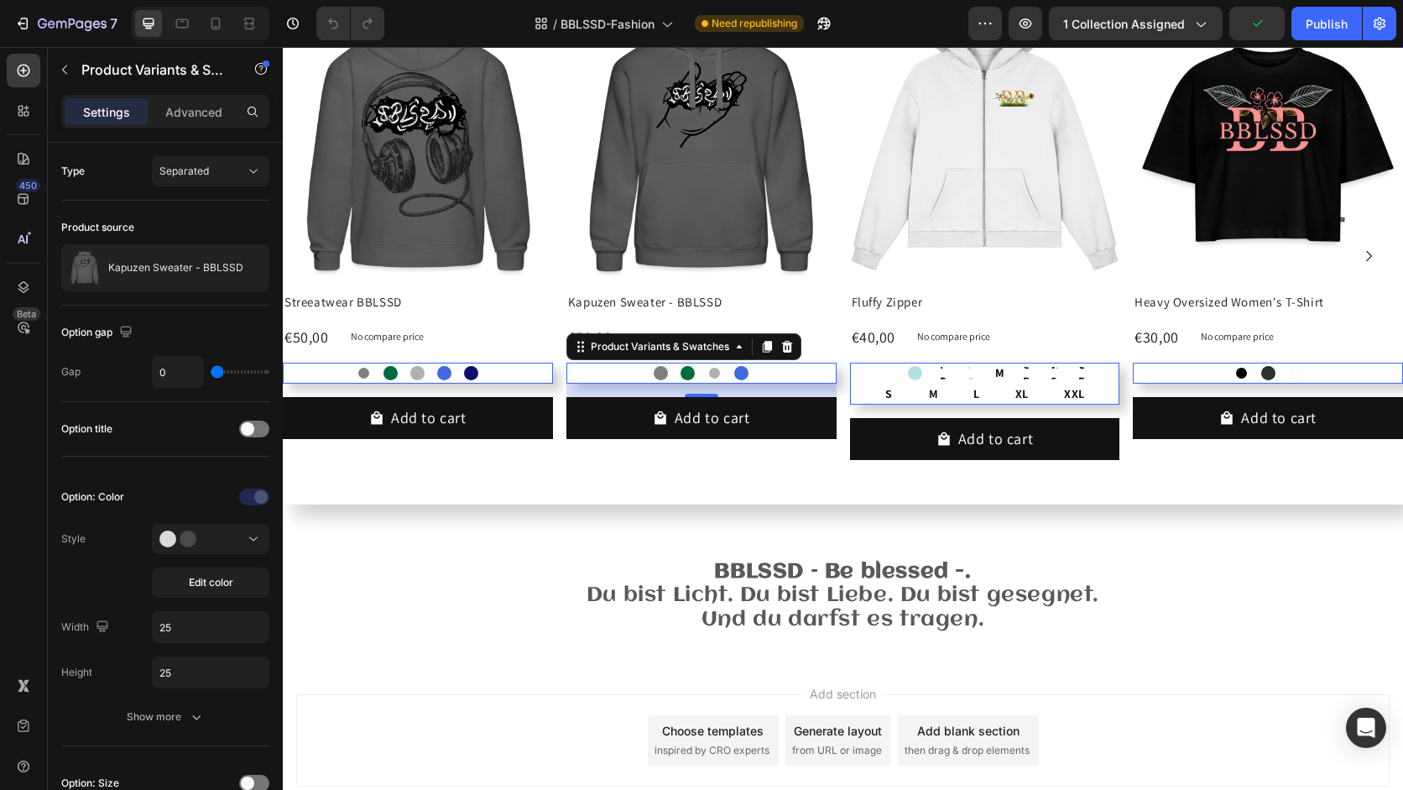
radio input "true"
click at [747, 377] on div at bounding box center [741, 373] width 21 height 21
click at [742, 363] on input "Royalblau Royalblau" at bounding box center [741, 362] width 1 height 1
radio input "true"
click at [912, 373] on div at bounding box center [915, 373] width 14 height 14
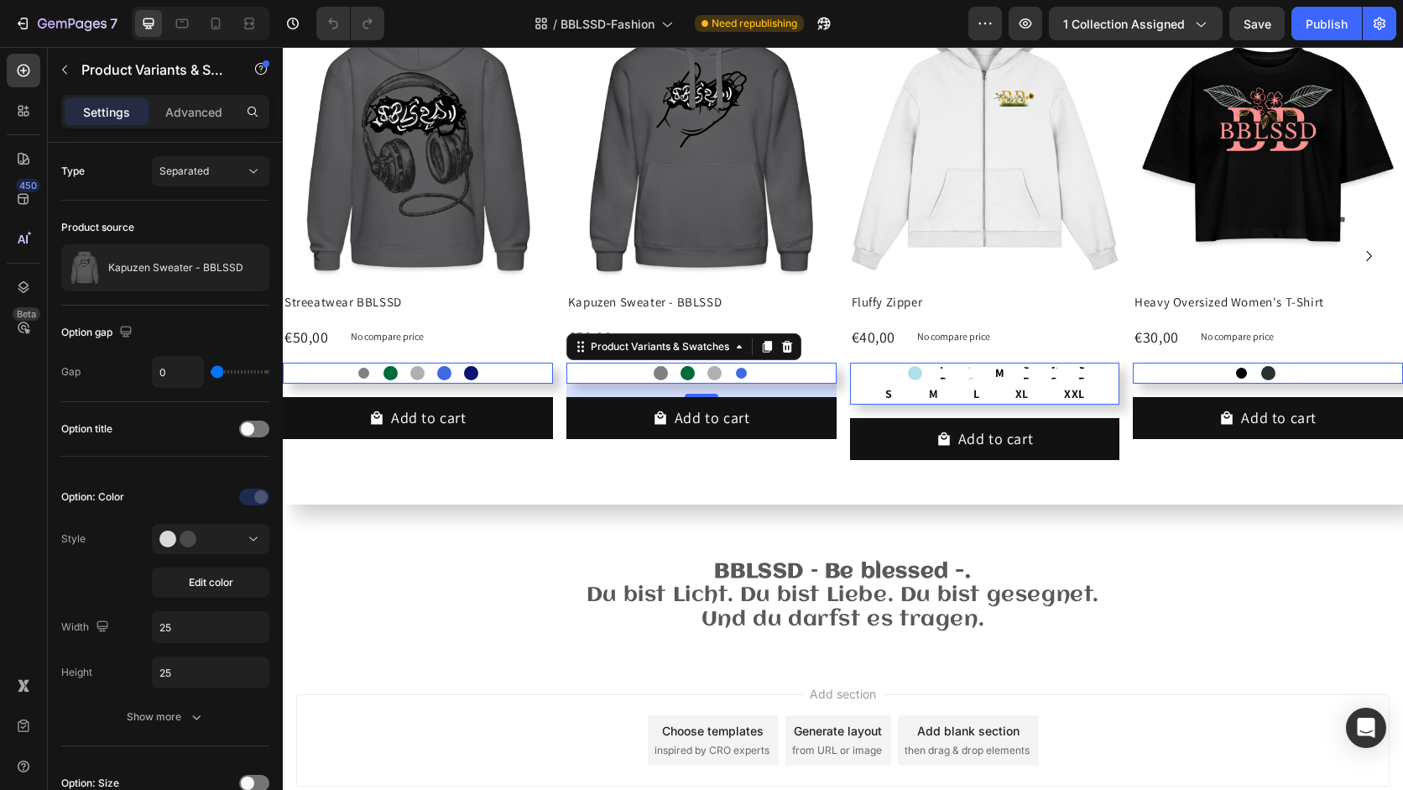
click at [915, 363] on input "Powder Blue Powder Blue" at bounding box center [915, 362] width 1 height 1
radio input "true"
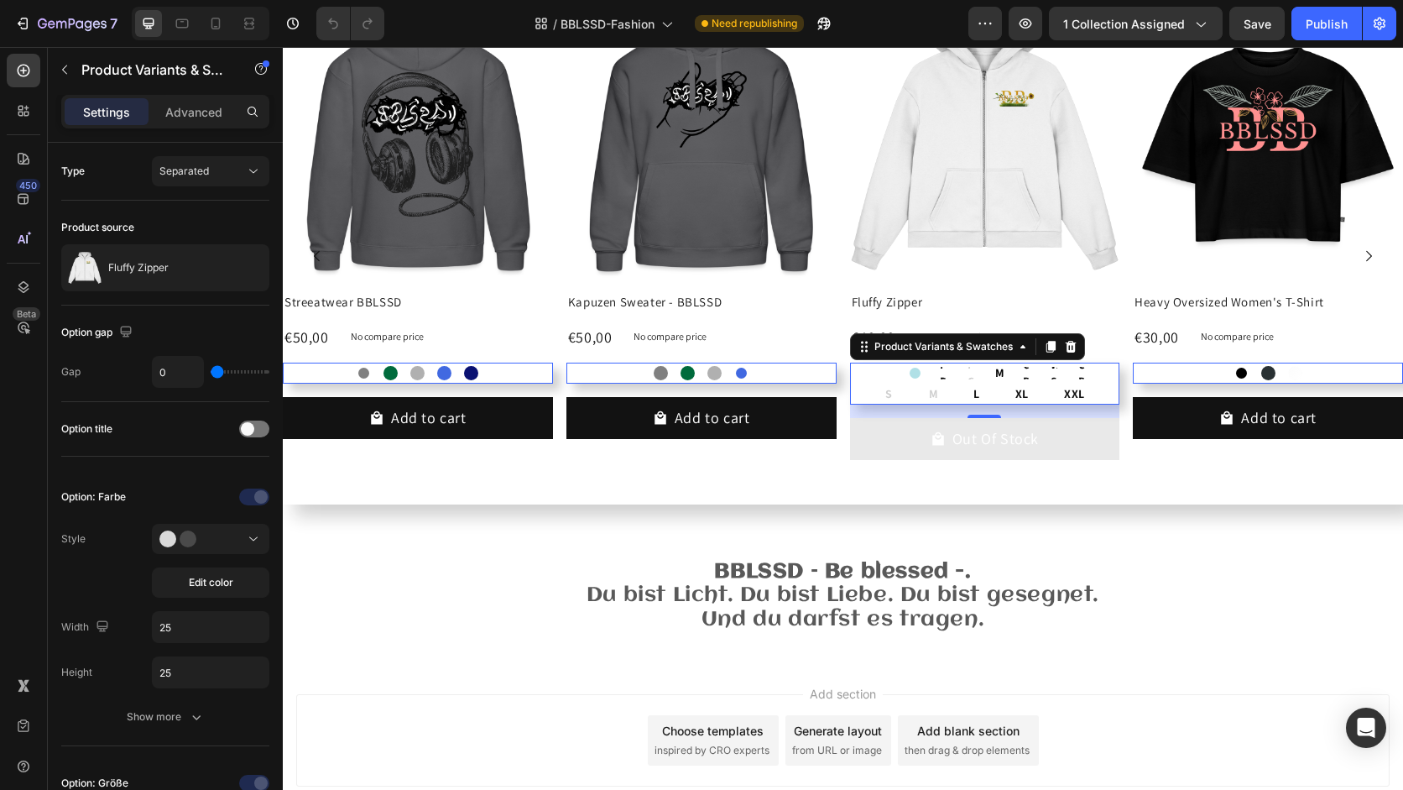
click at [1246, 377] on div at bounding box center [1241, 373] width 21 height 21
click at [1241, 363] on input "Schwarz Schwarz" at bounding box center [1240, 362] width 1 height 1
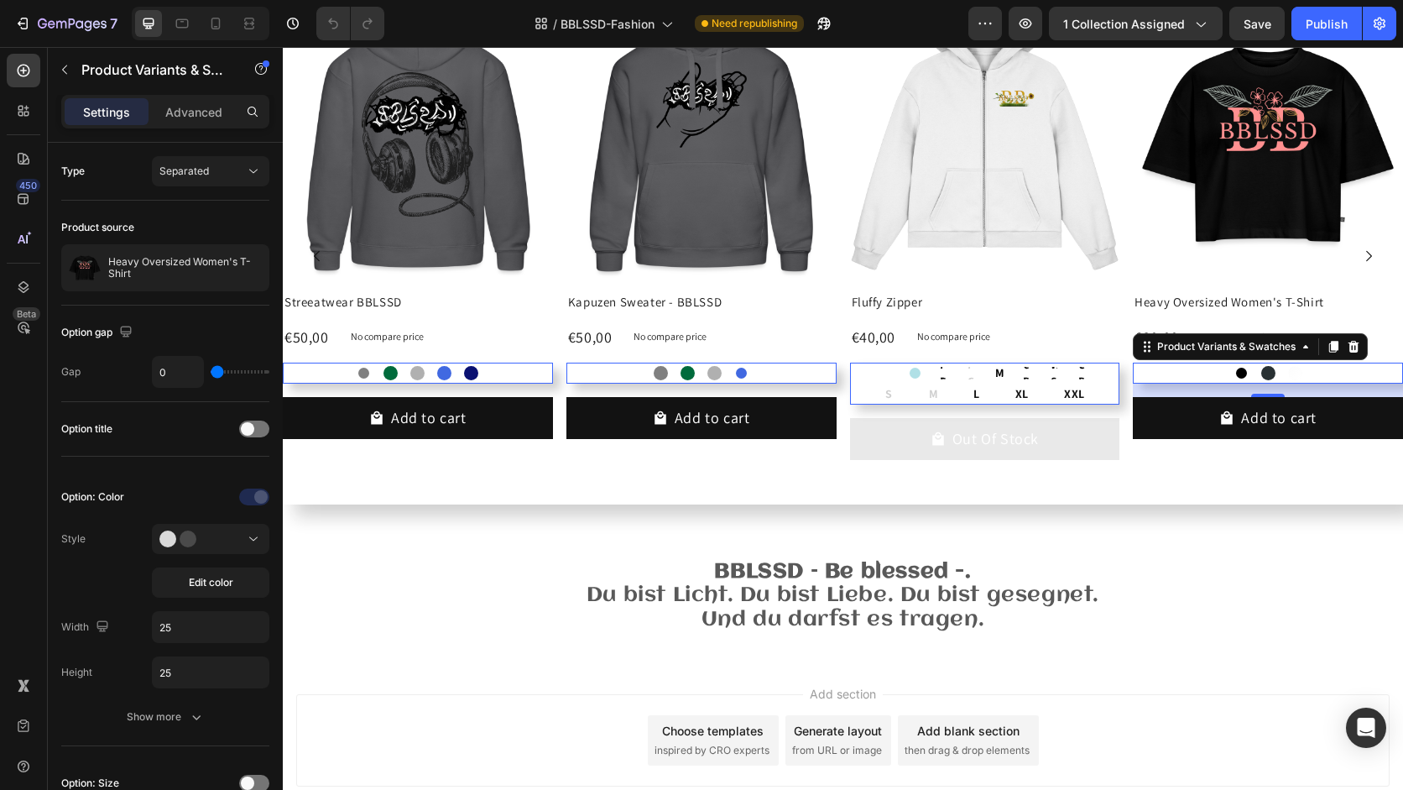
click at [1265, 372] on div at bounding box center [1268, 373] width 14 height 14
click at [1267, 363] on input "Anthrazit meliert Anthrazit meliert" at bounding box center [1267, 362] width 1 height 1
radio input "true"
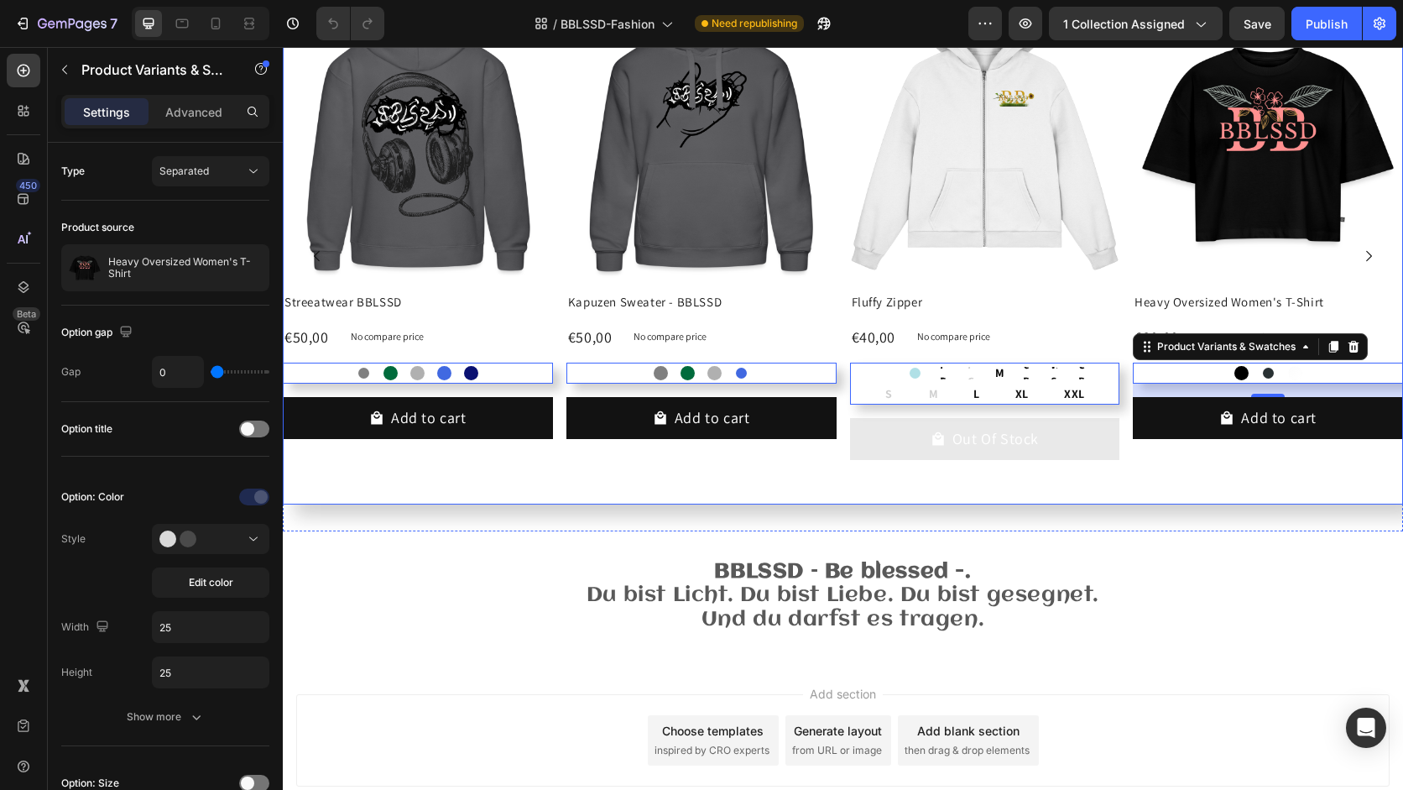
click at [1373, 260] on icon "Carousel Next Arrow" at bounding box center [1368, 255] width 15 height 15
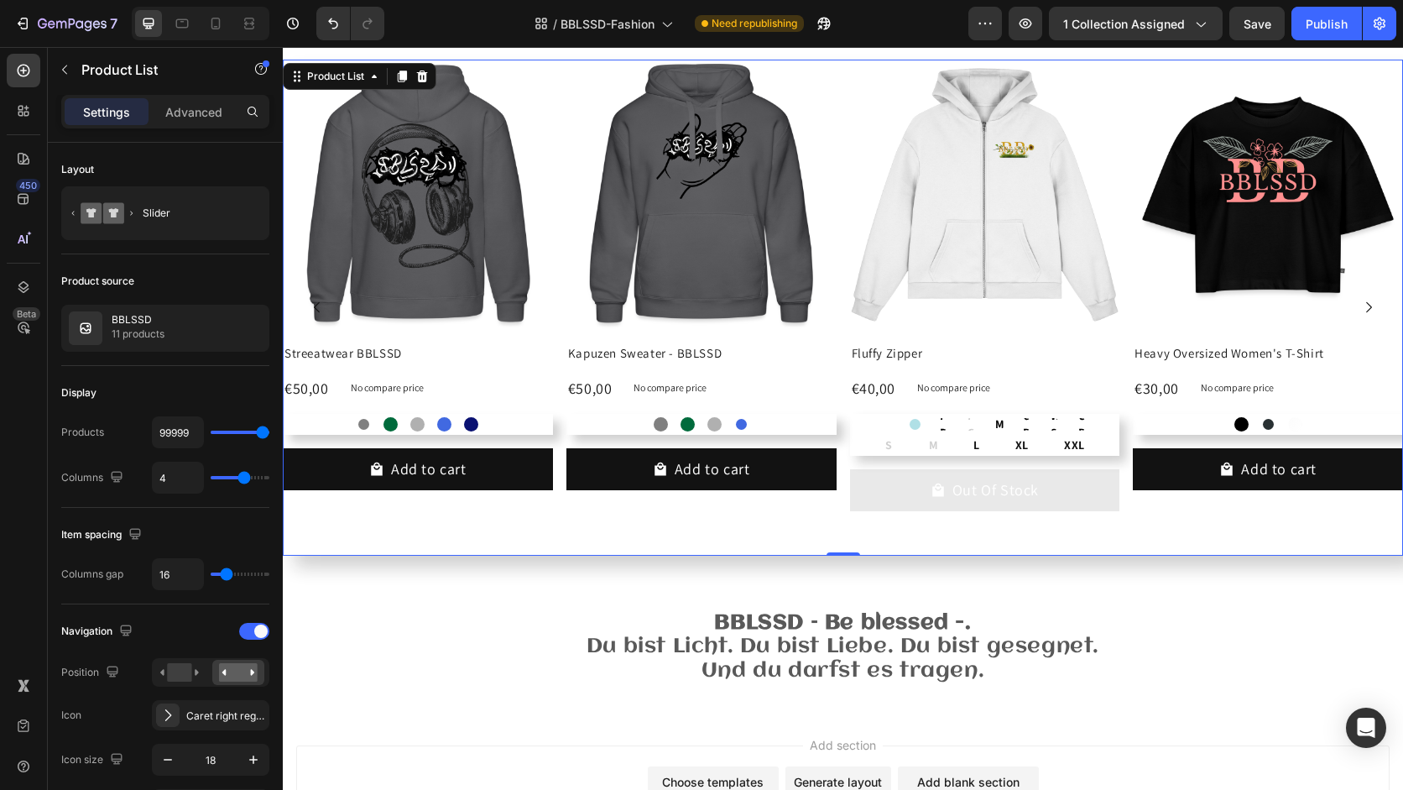
scroll to position [433, 0]
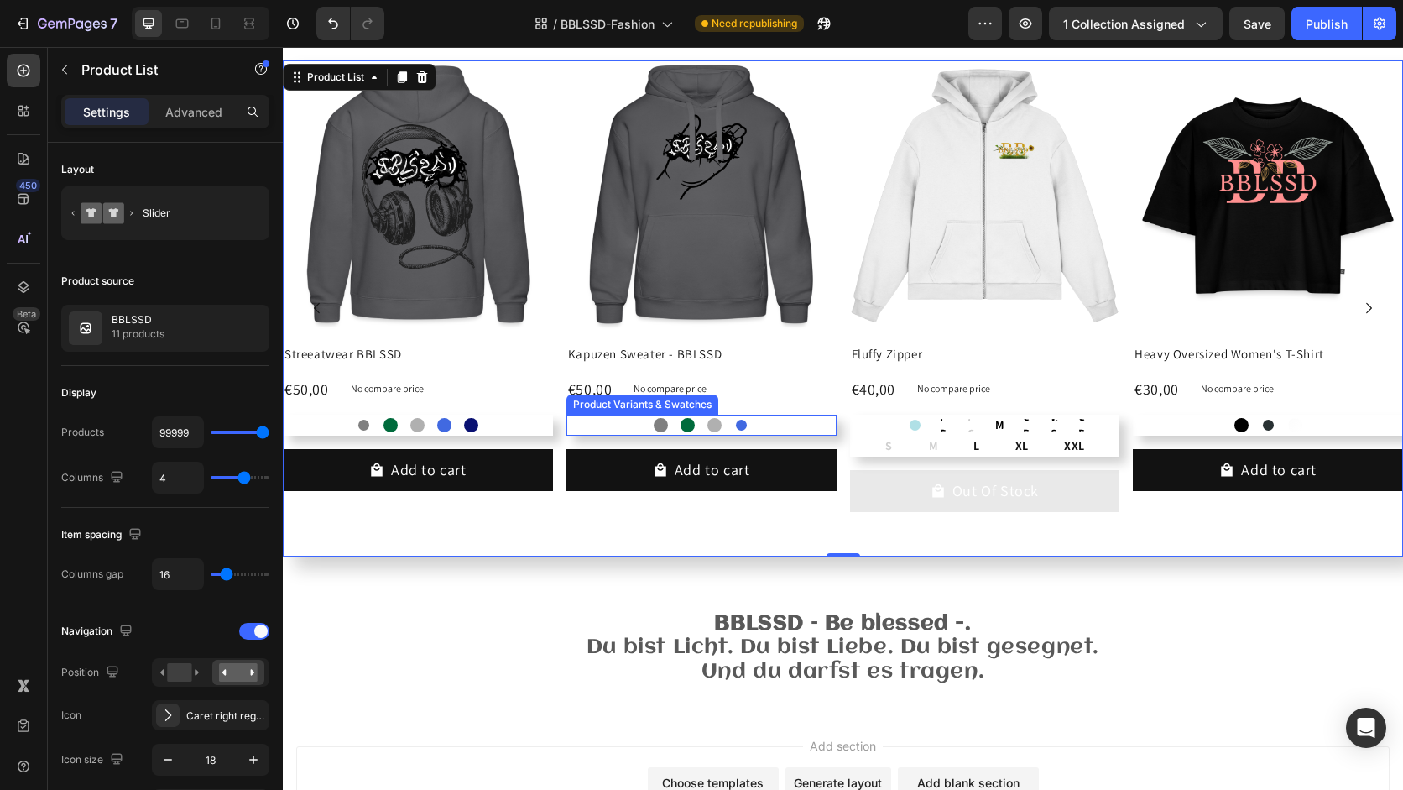
click at [618, 420] on div "Grau Grau Flaschengrün Flaschengrün Grau meliert Grau meliert Royalblau Royalbl…" at bounding box center [701, 425] width 270 height 21
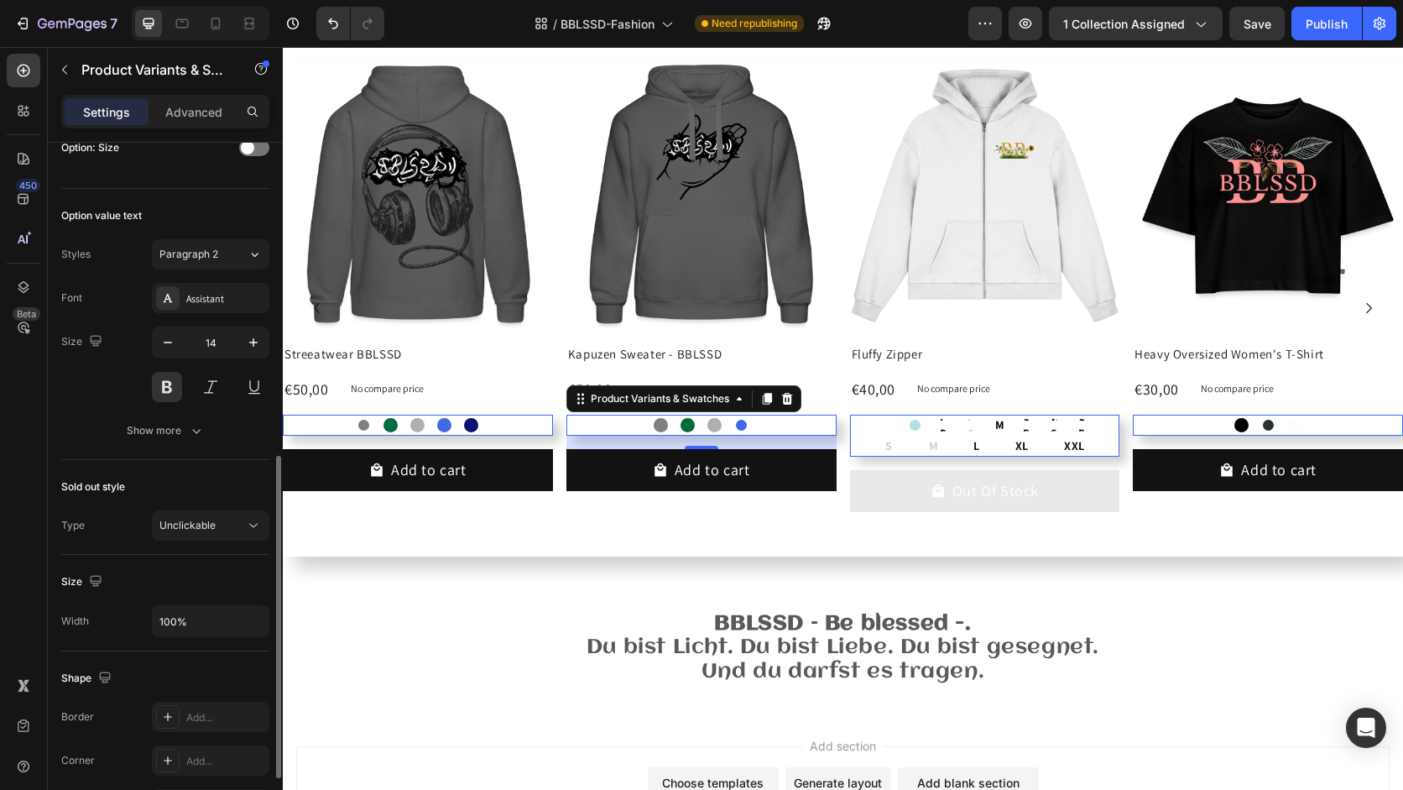
scroll to position [648, 0]
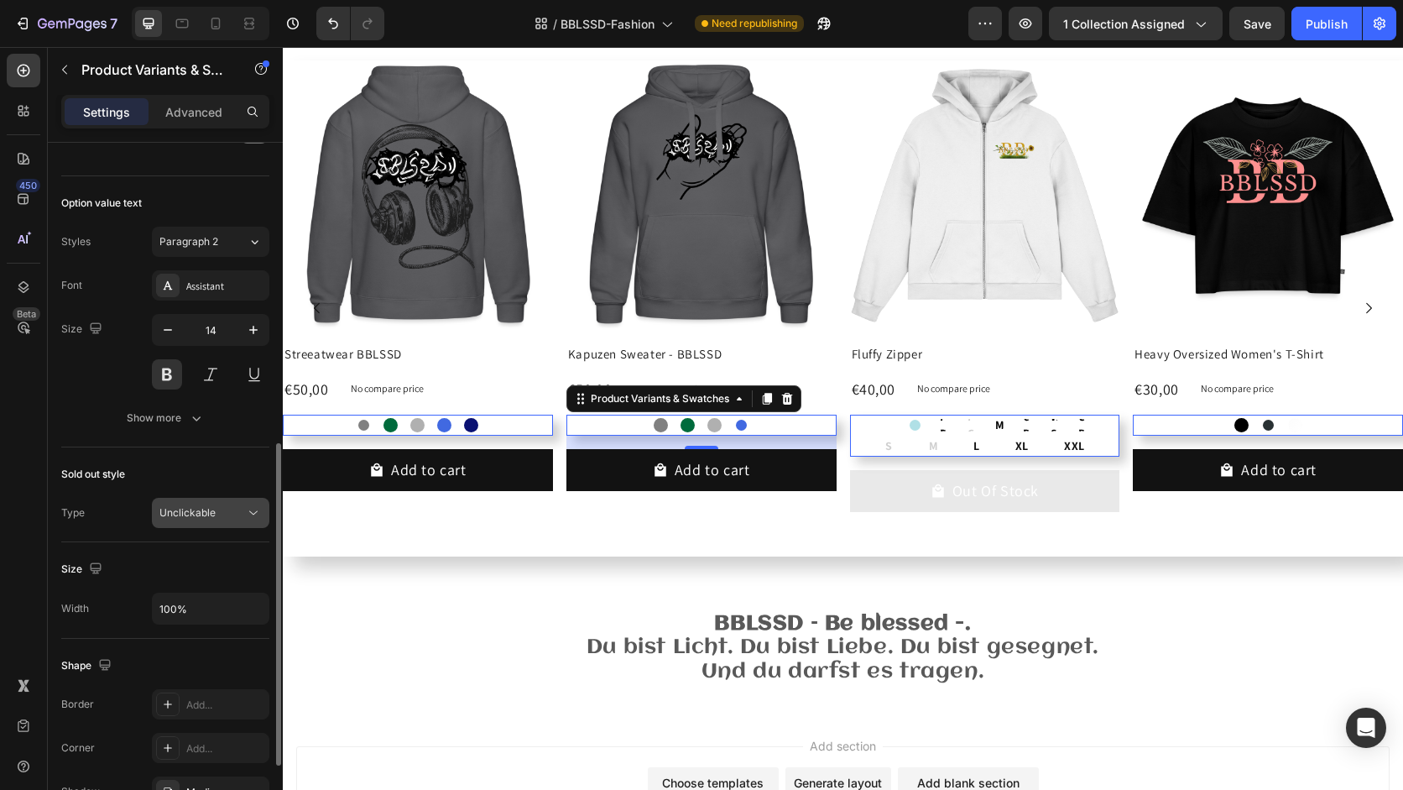
click at [173, 504] on div "Unclickable" at bounding box center [210, 512] width 102 height 17
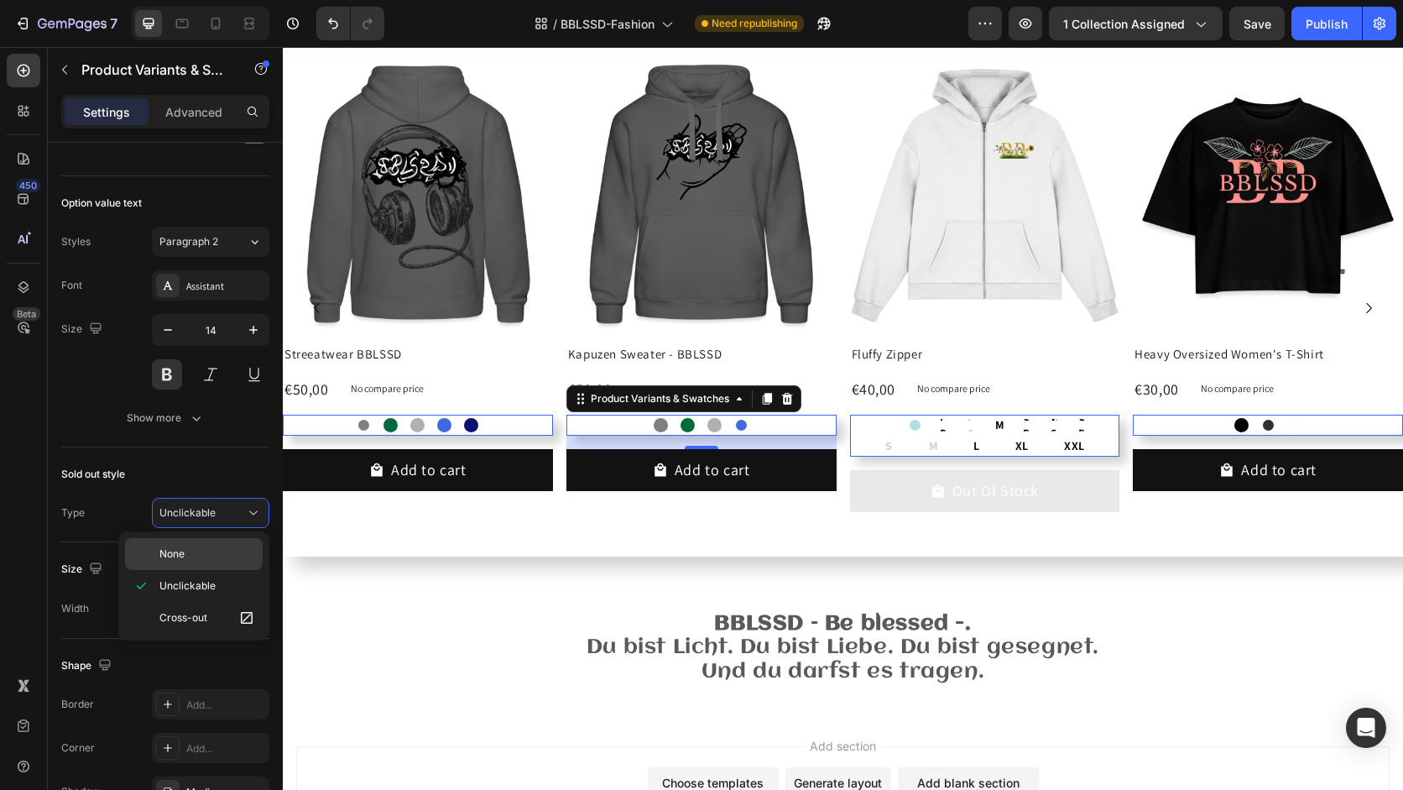
click at [182, 548] on span "None" at bounding box center [171, 553] width 25 height 15
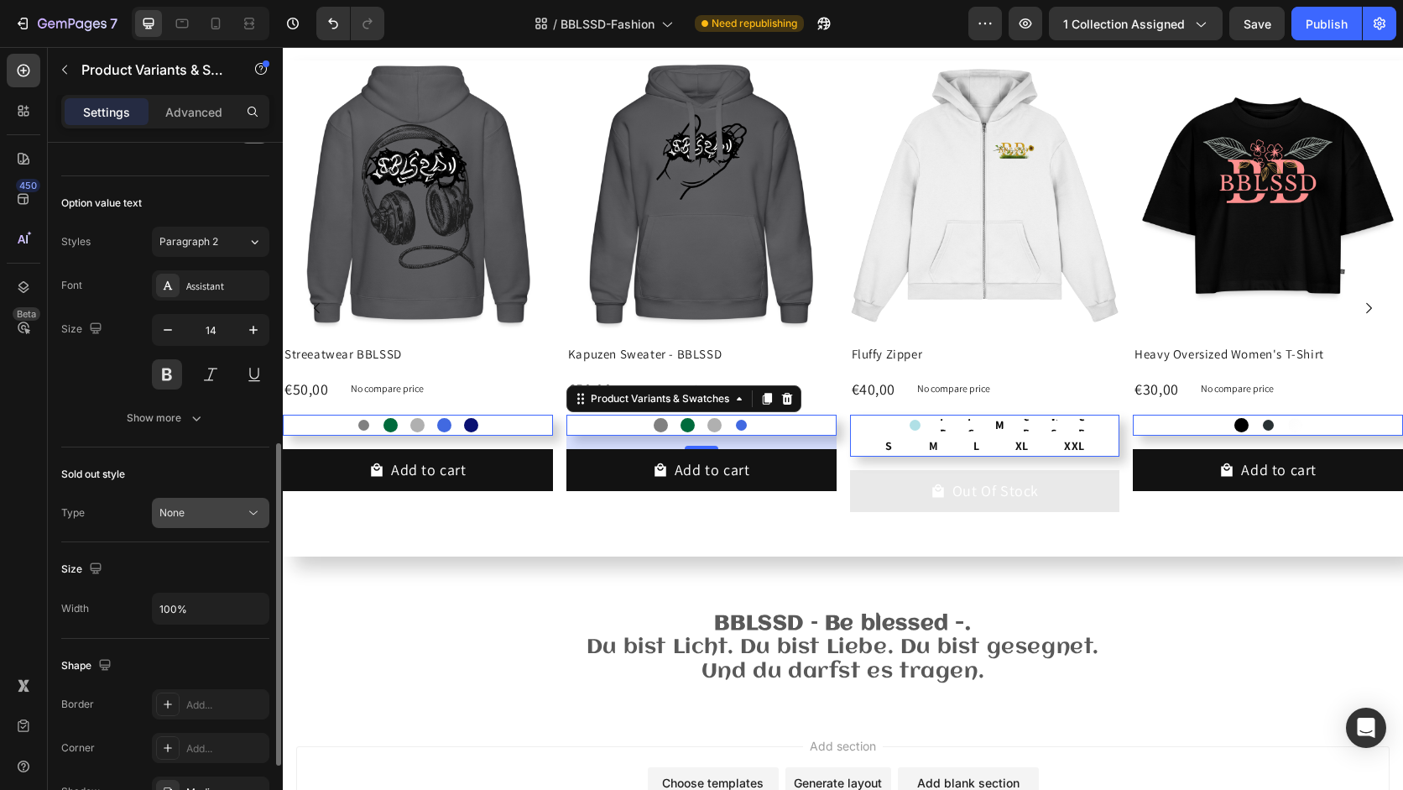
click at [199, 517] on div "None" at bounding box center [202, 512] width 86 height 15
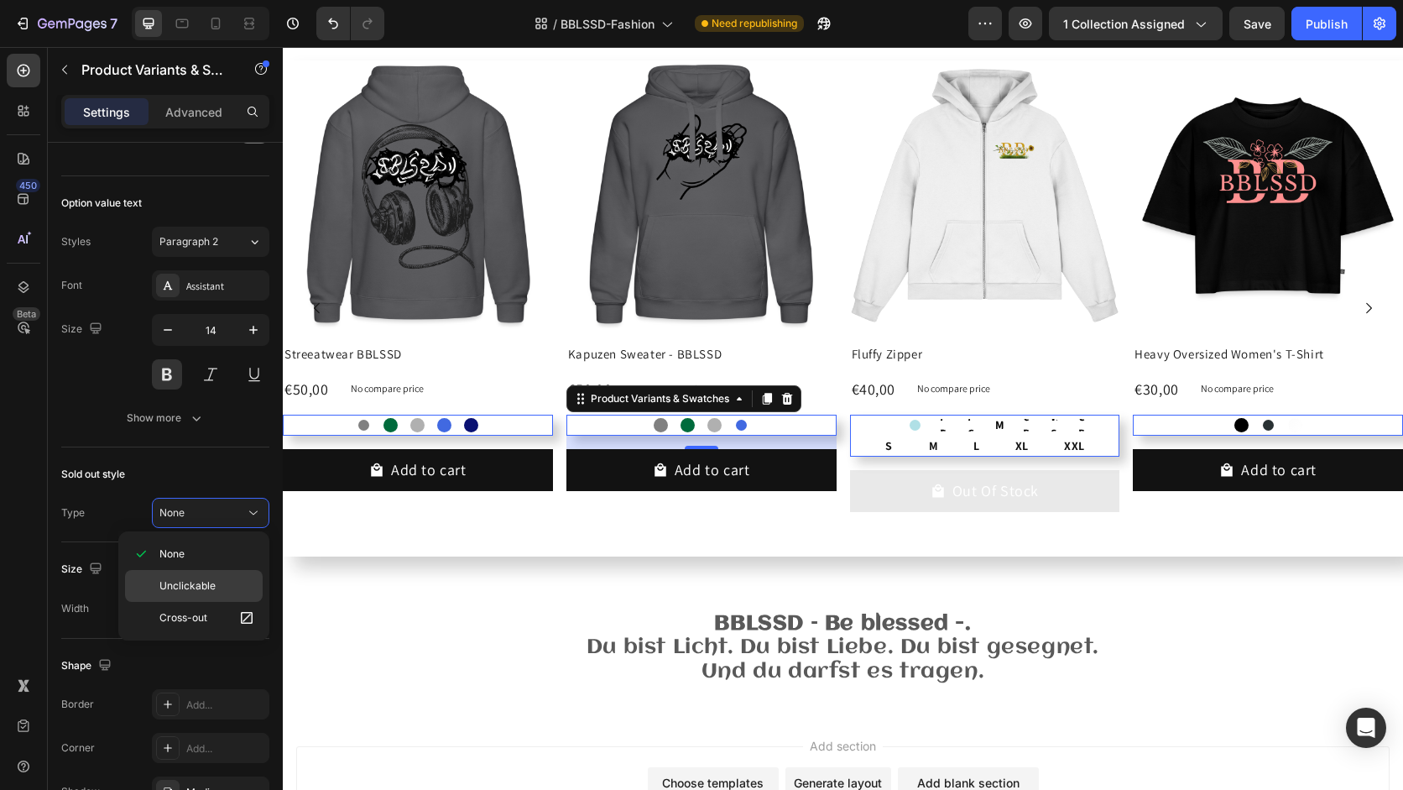
click at [201, 578] on span "Unclickable" at bounding box center [187, 585] width 56 height 15
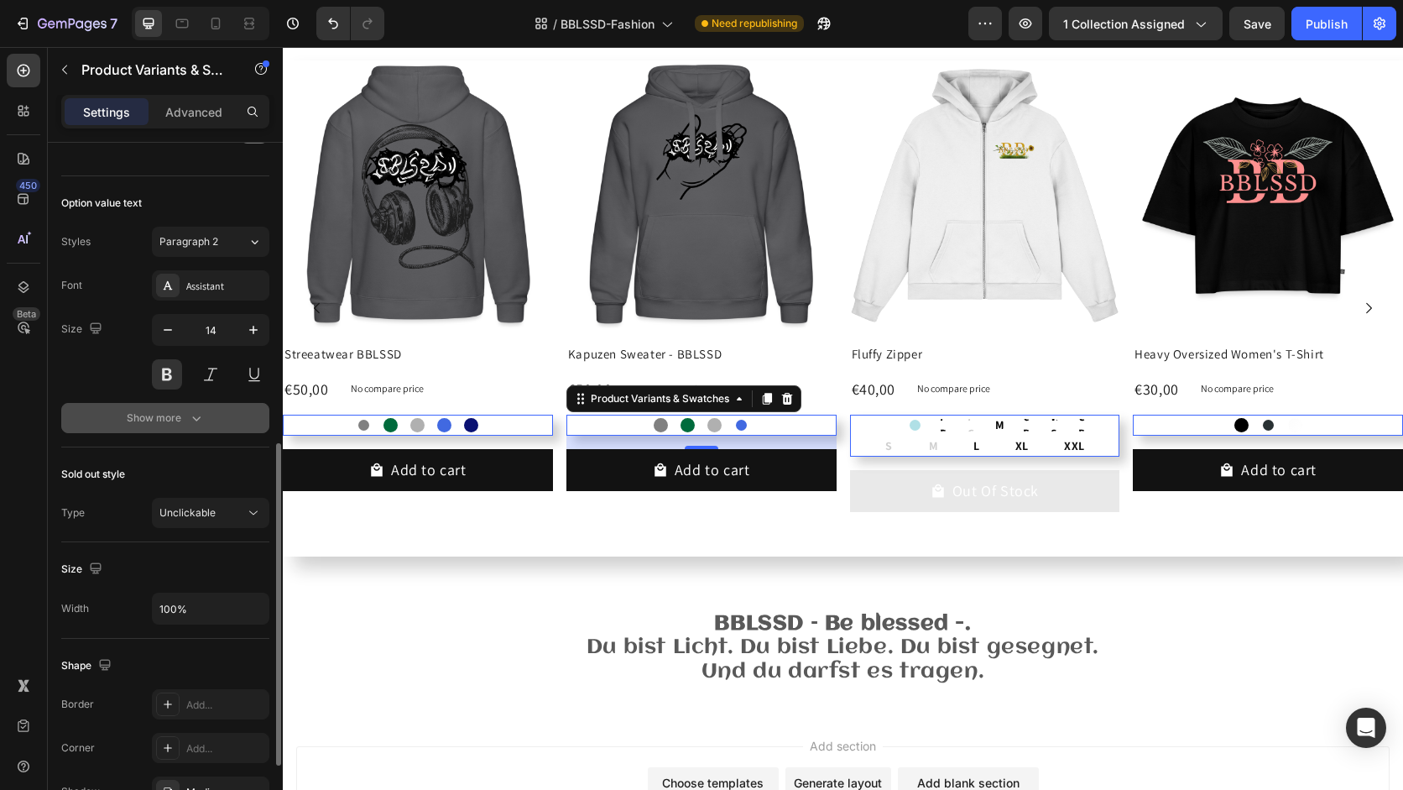
click at [184, 415] on div "Show more" at bounding box center [166, 418] width 78 height 17
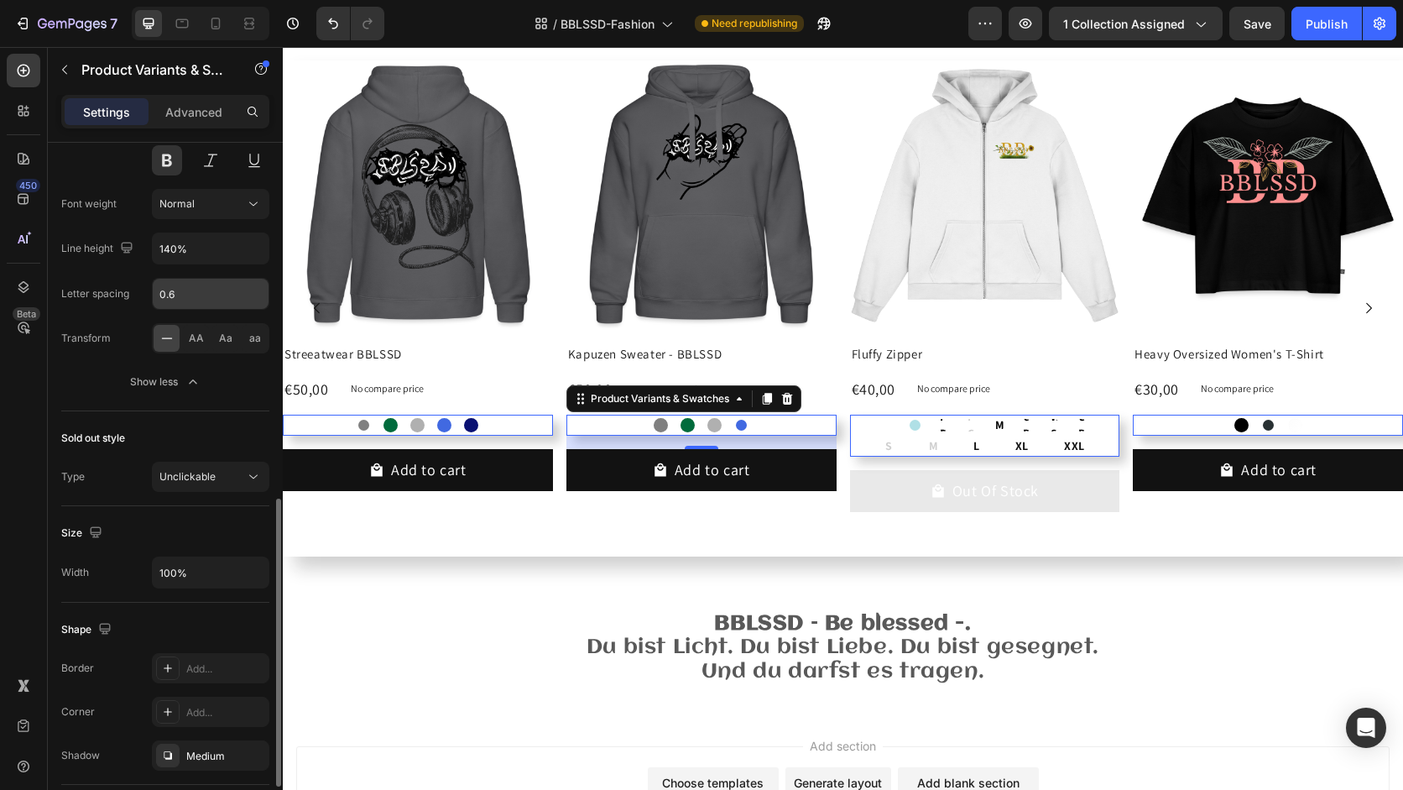
scroll to position [861, 0]
click at [189, 476] on span "Unclickable" at bounding box center [187, 477] width 56 height 13
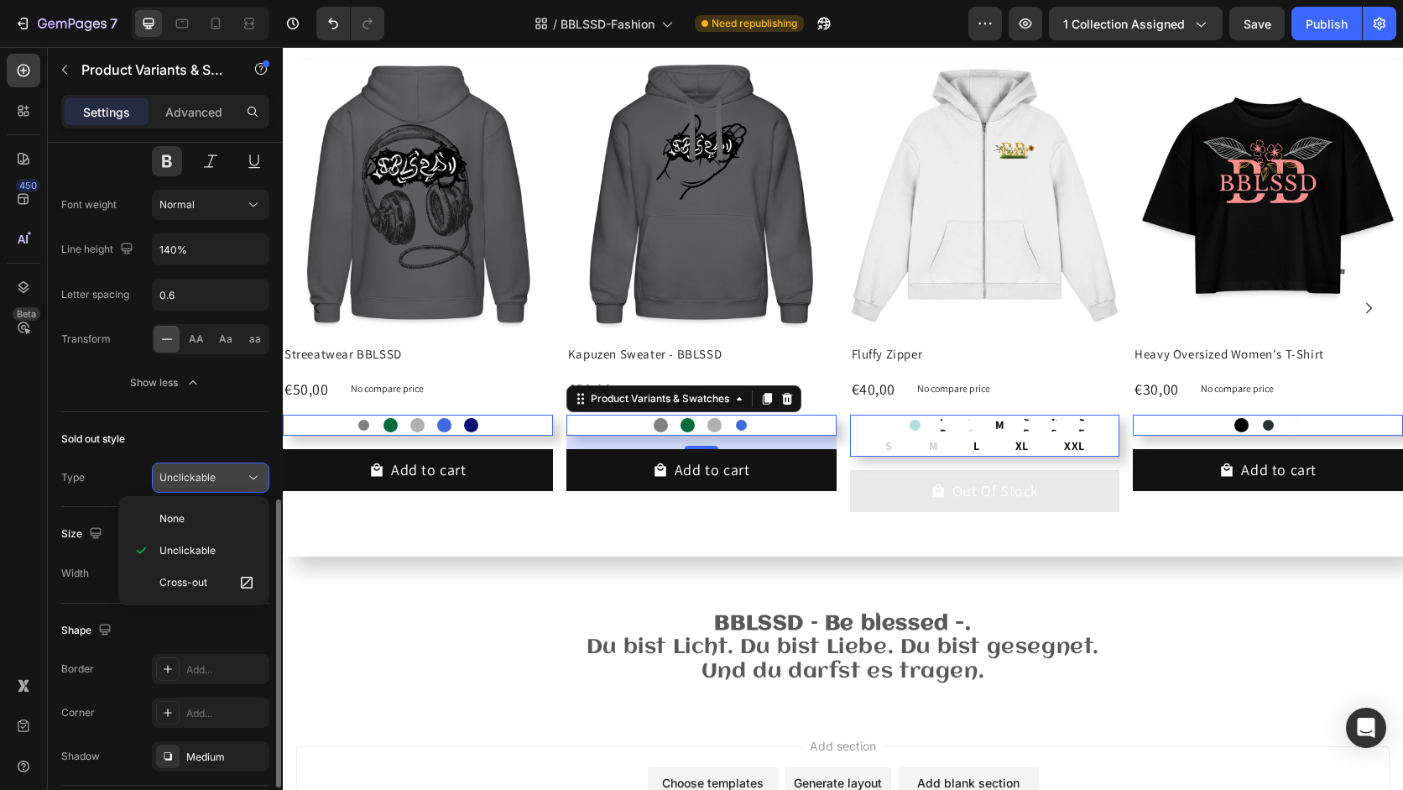
click at [189, 476] on span "Unclickable" at bounding box center [187, 477] width 56 height 13
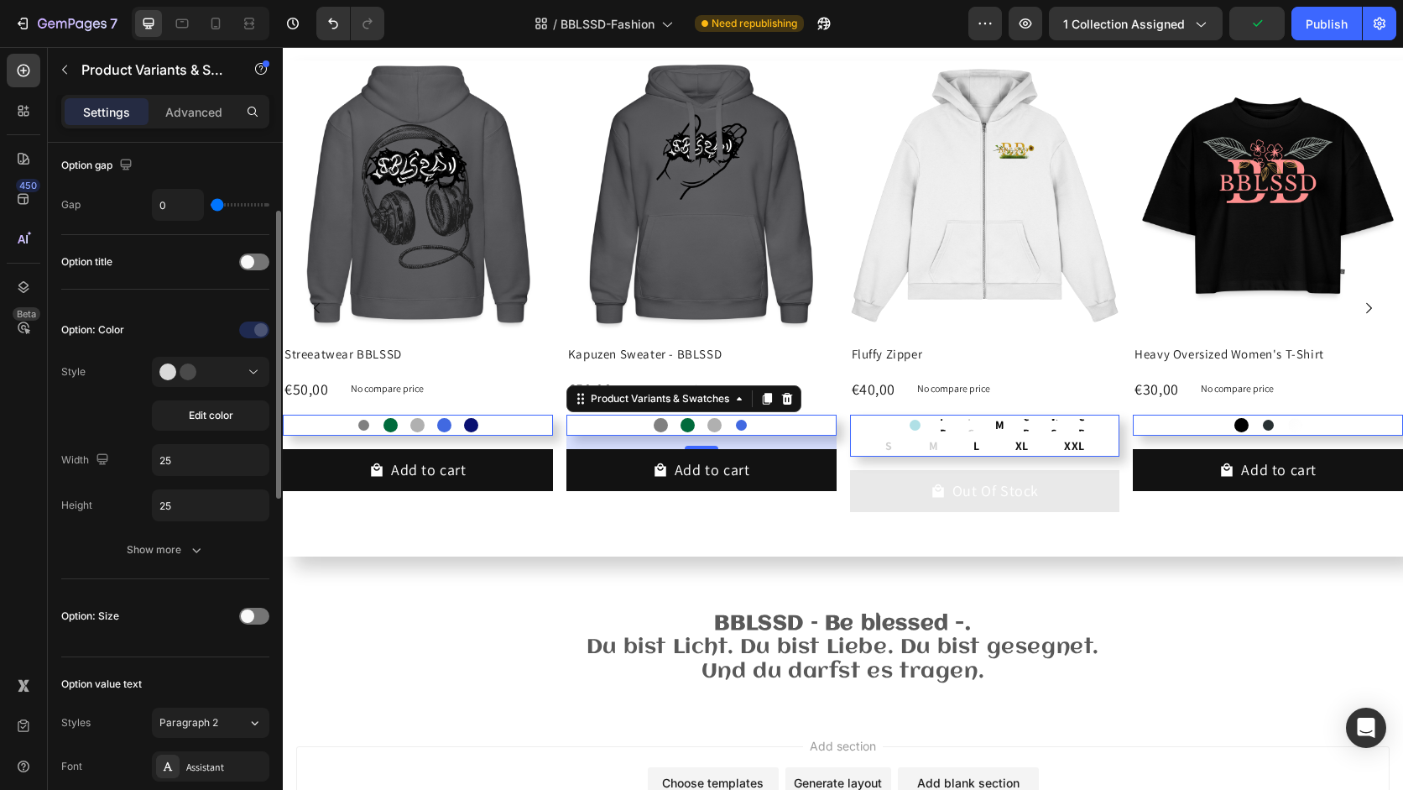
scroll to position [166, 0]
click at [170, 556] on div "Show more" at bounding box center [166, 550] width 78 height 17
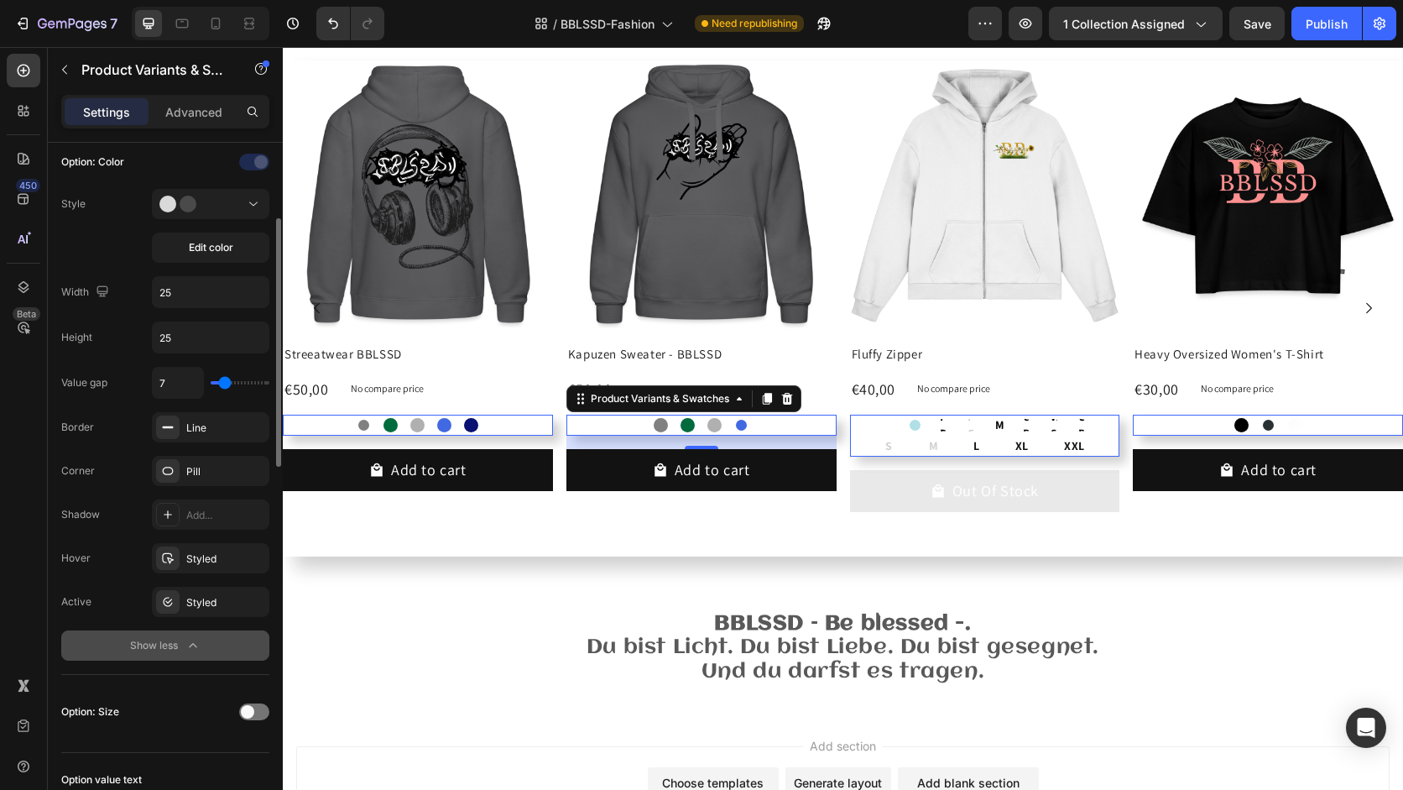
scroll to position [354, 0]
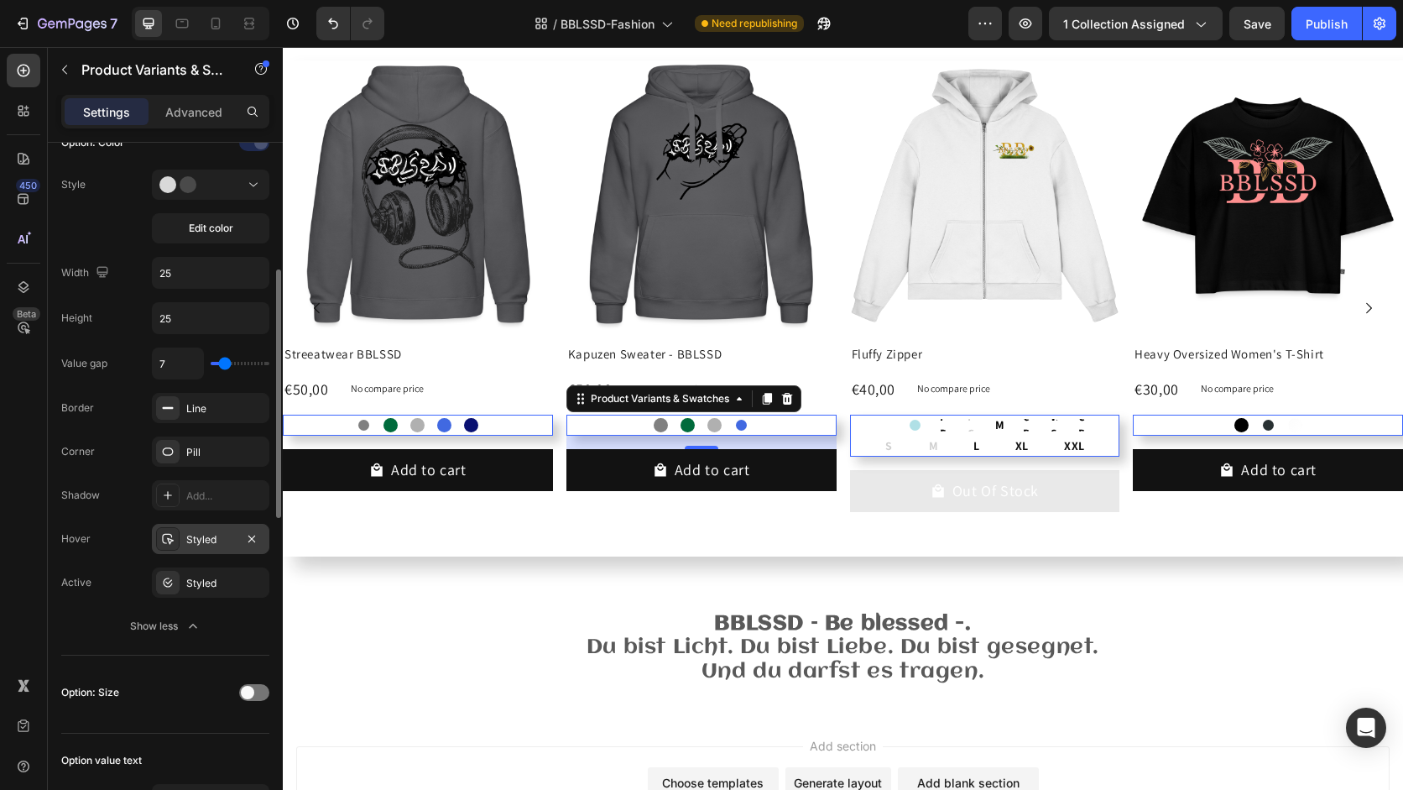
click at [204, 535] on div "Styled" at bounding box center [210, 539] width 49 height 15
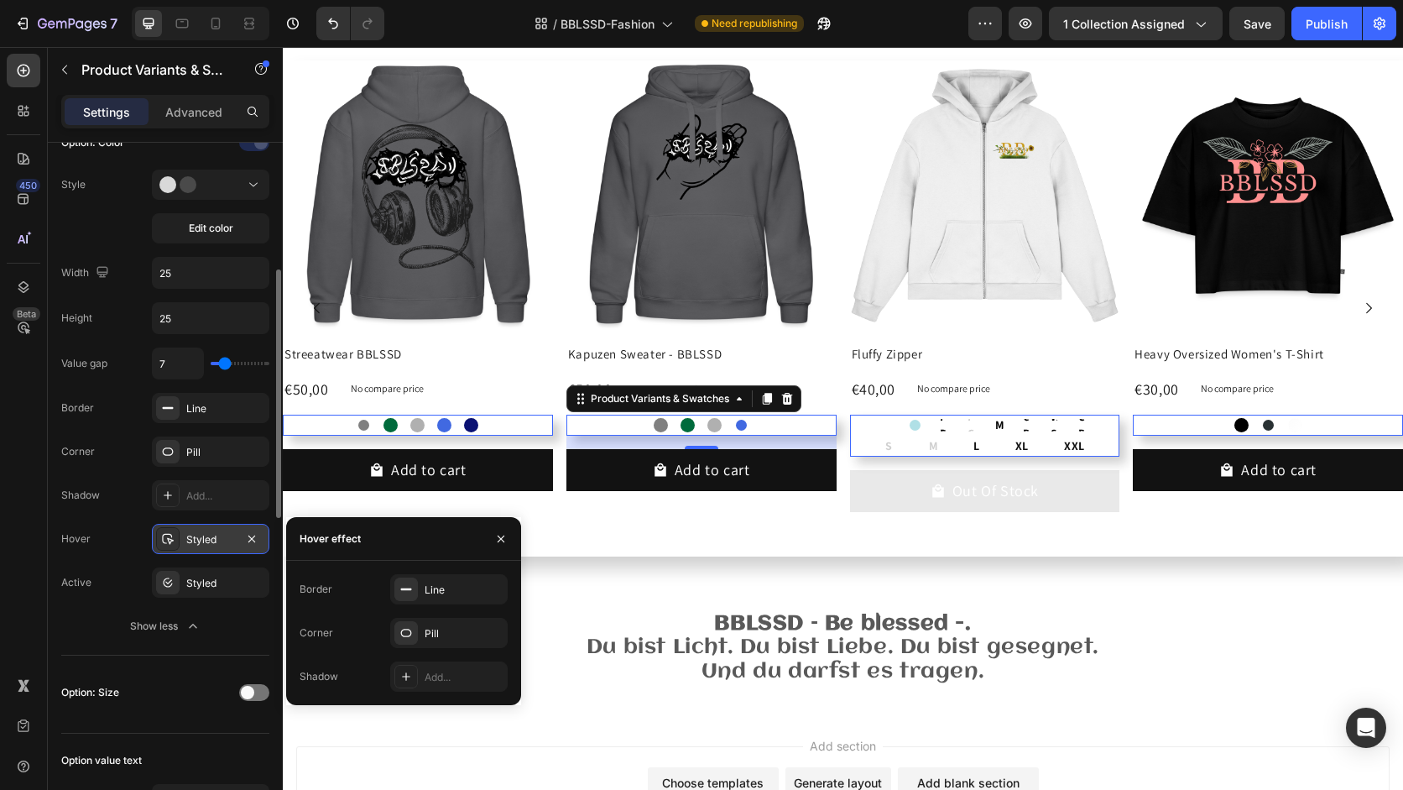
click at [204, 535] on div "Styled" at bounding box center [210, 539] width 49 height 15
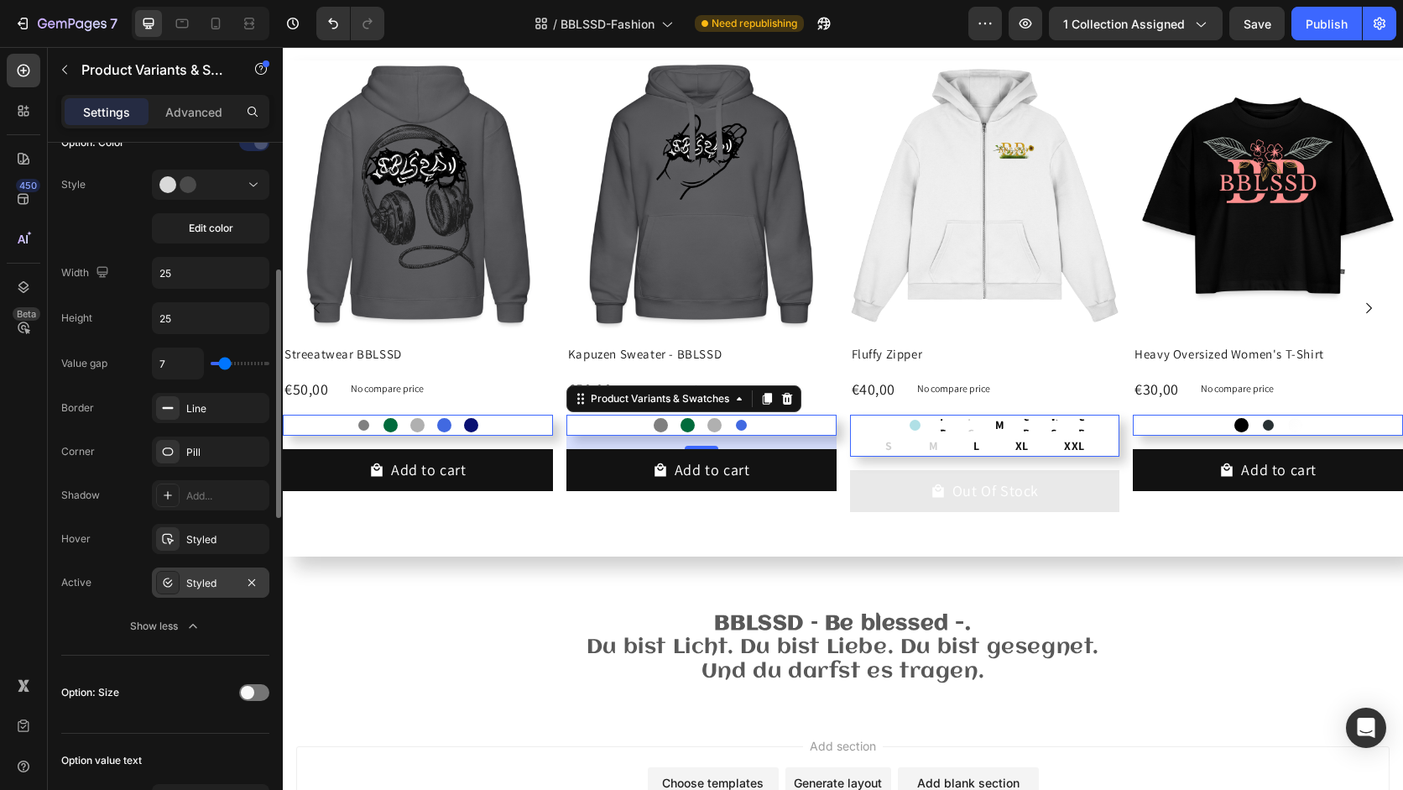
click at [203, 576] on div "Styled" at bounding box center [210, 583] width 49 height 15
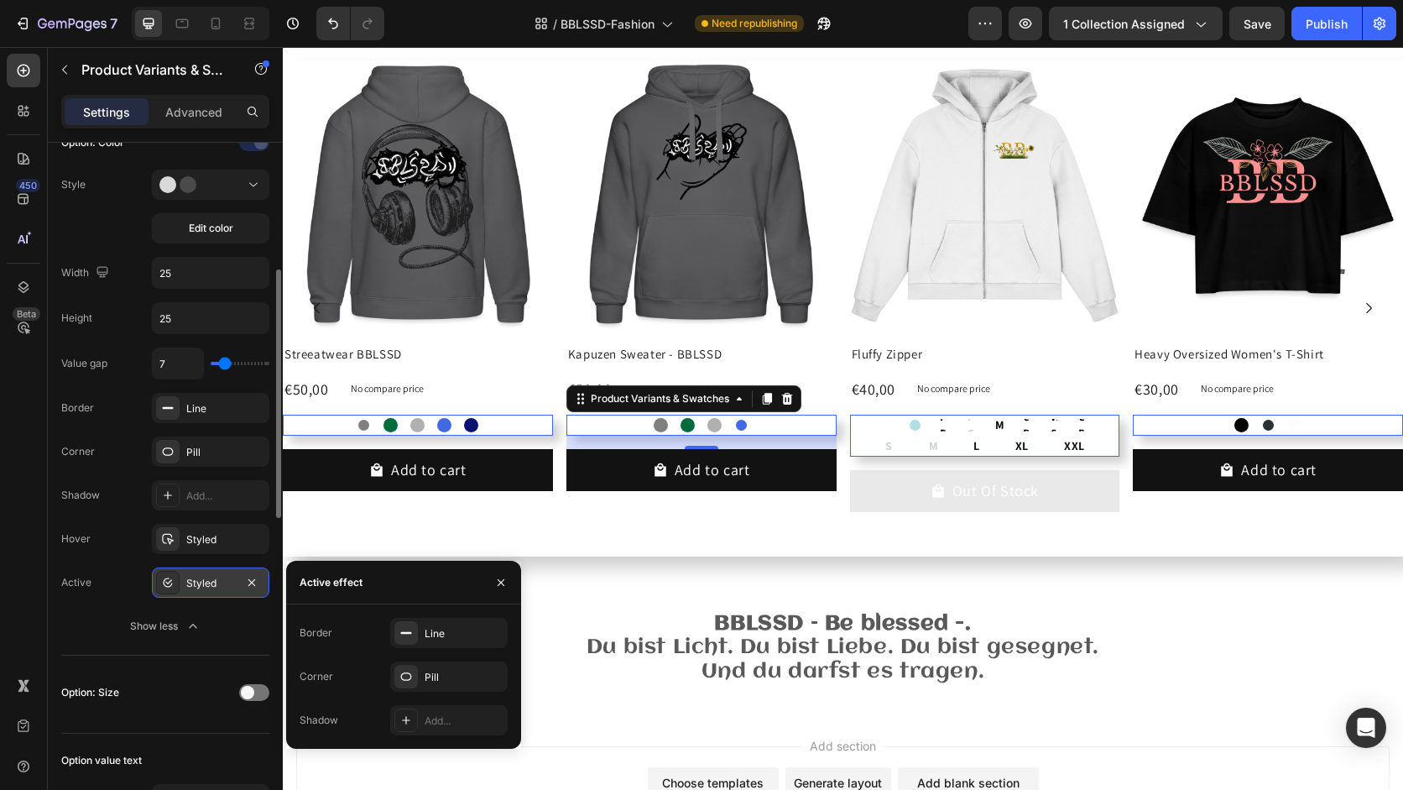
click at [203, 576] on div "Styled" at bounding box center [210, 583] width 49 height 15
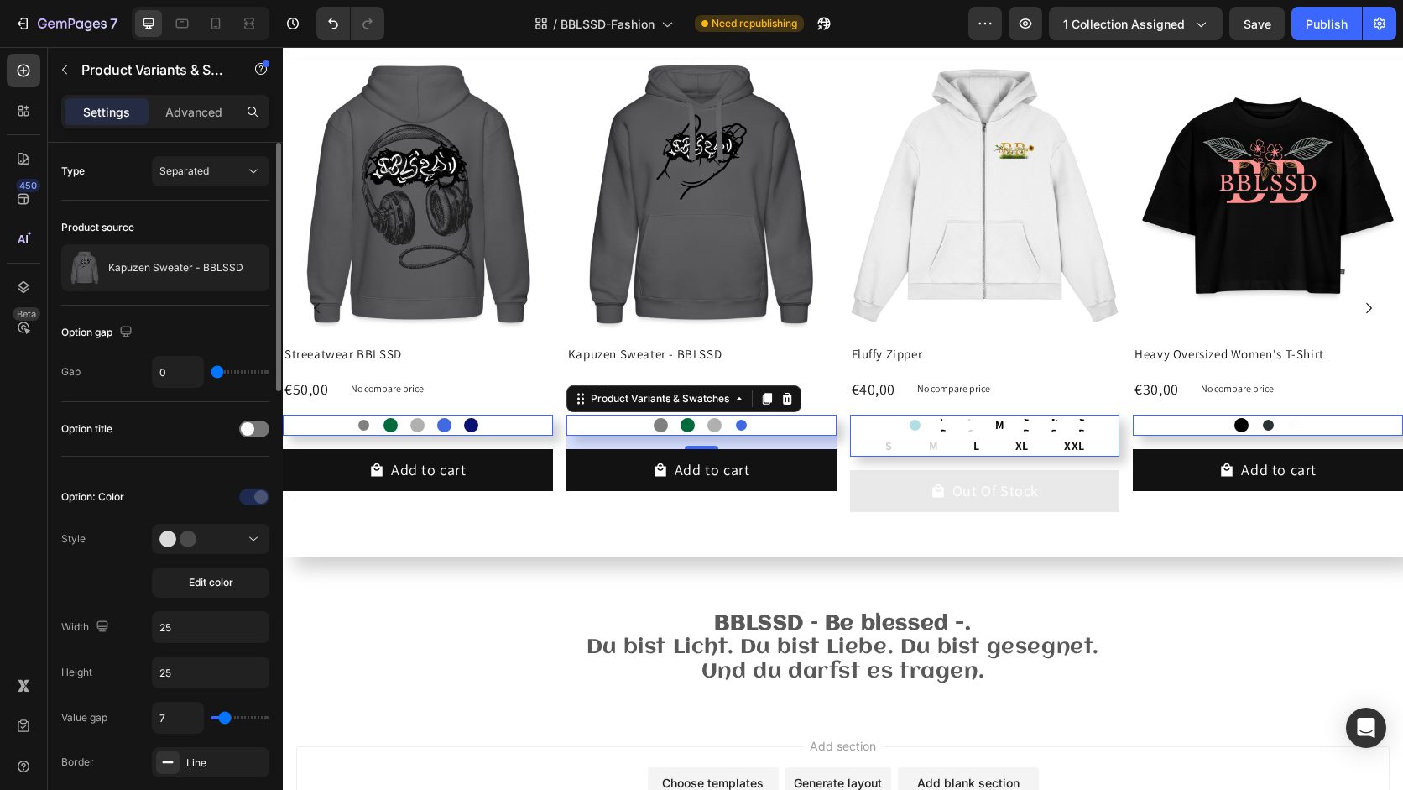
scroll to position [0, 0]
click at [222, 181] on button "Separated" at bounding box center [210, 171] width 117 height 30
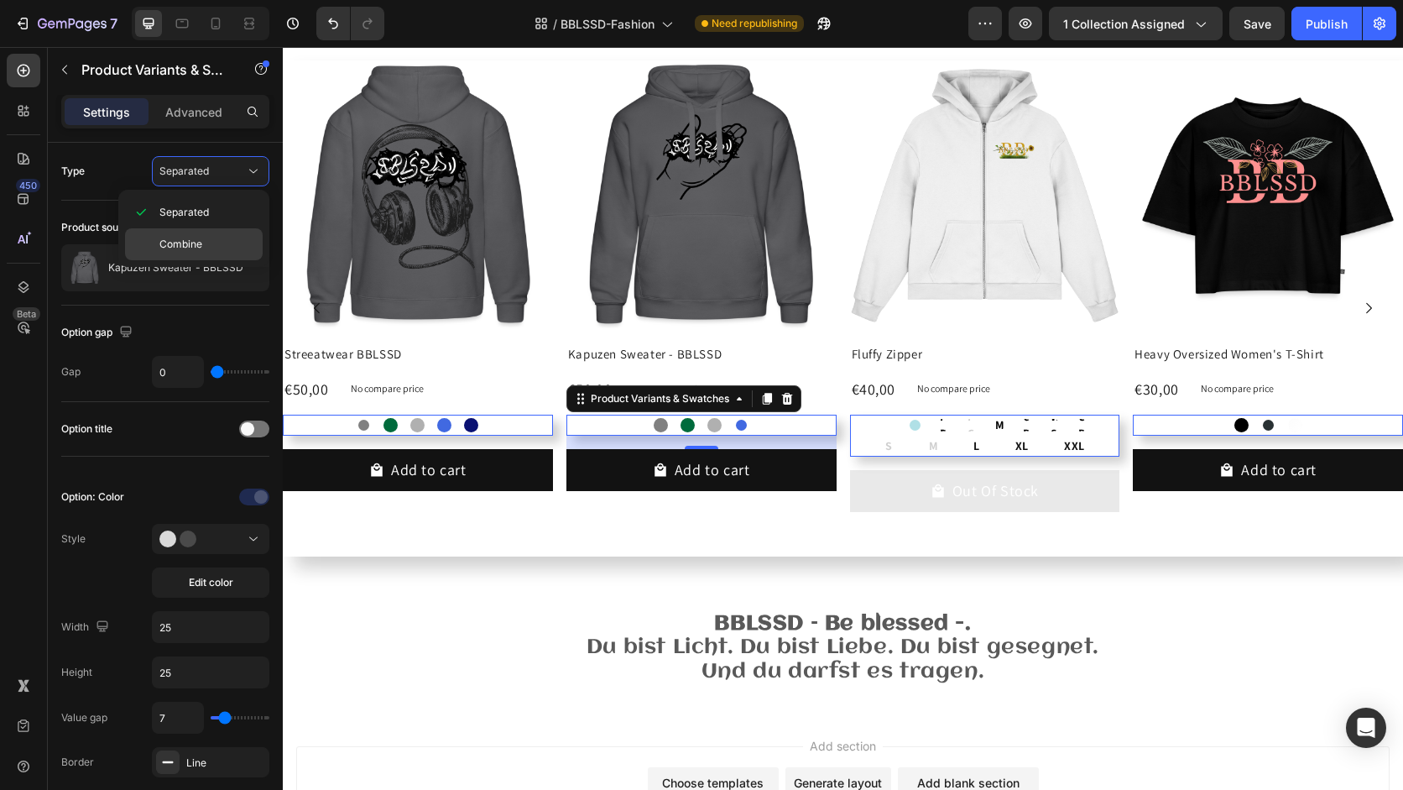
click at [214, 239] on p "Combine" at bounding box center [207, 244] width 96 height 15
select select "584511016490304418"
select select "583667456547029900"
select select "583553701966119552"
select select "581210765949076447"
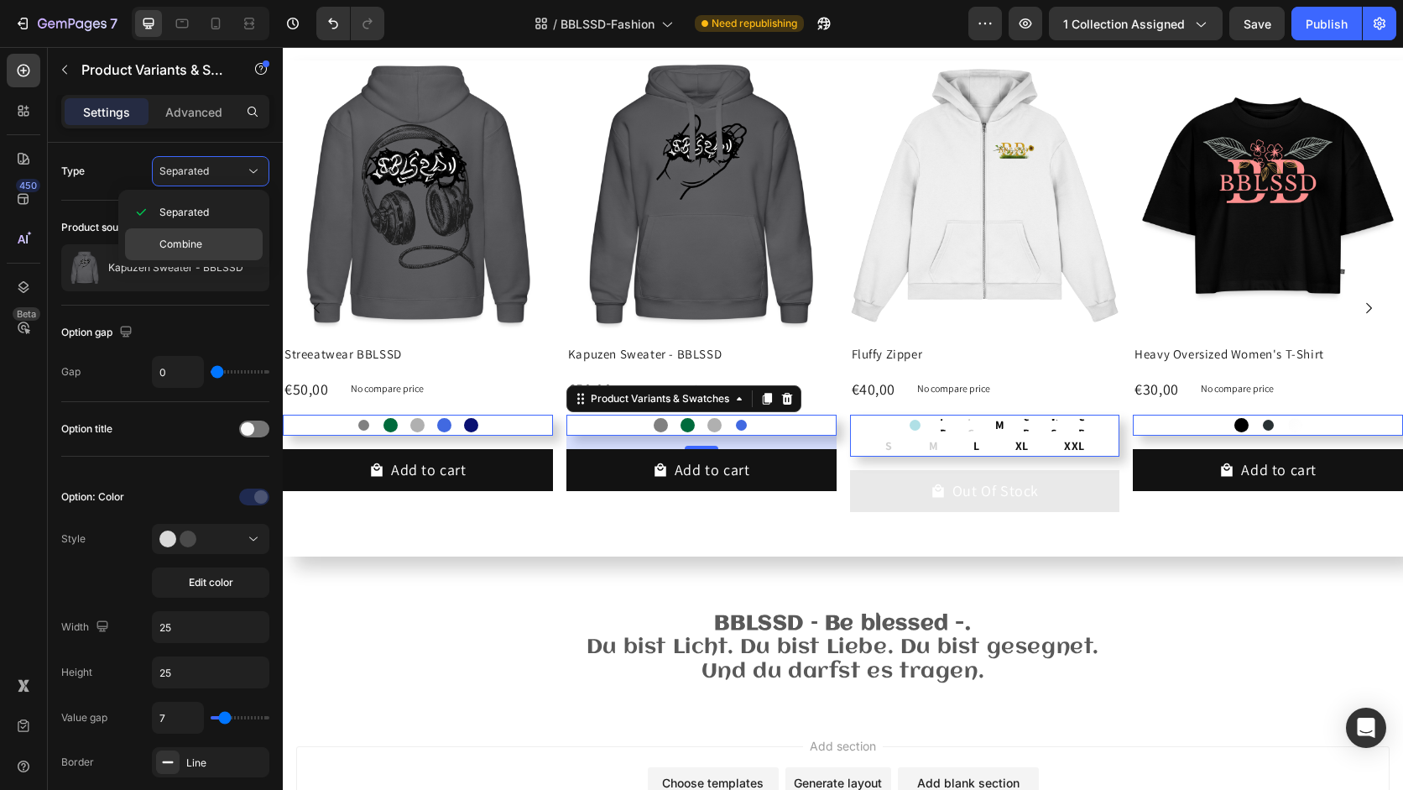
select select "581209755224179219"
select select "581664753673110254"
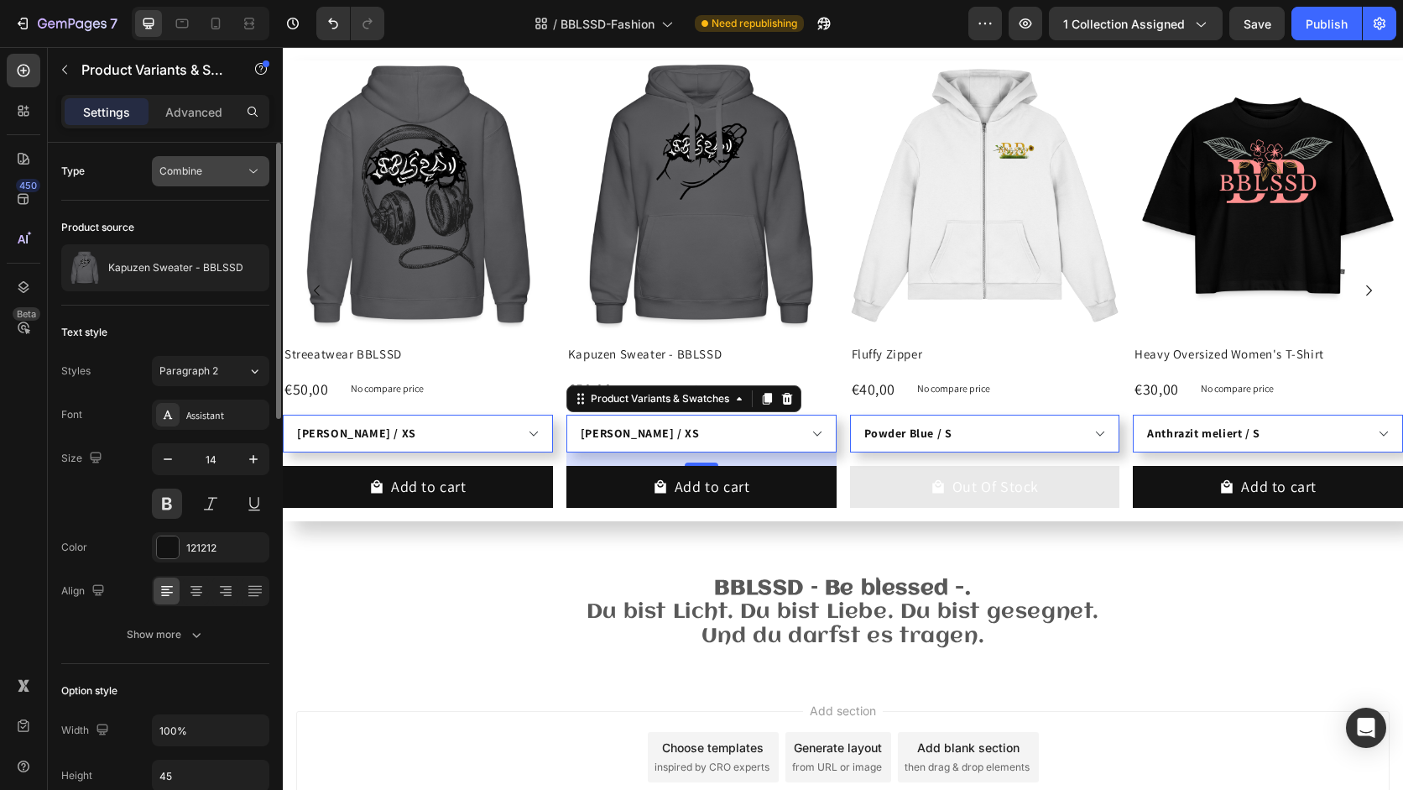
click at [229, 157] on button "Combine" at bounding box center [210, 171] width 117 height 30
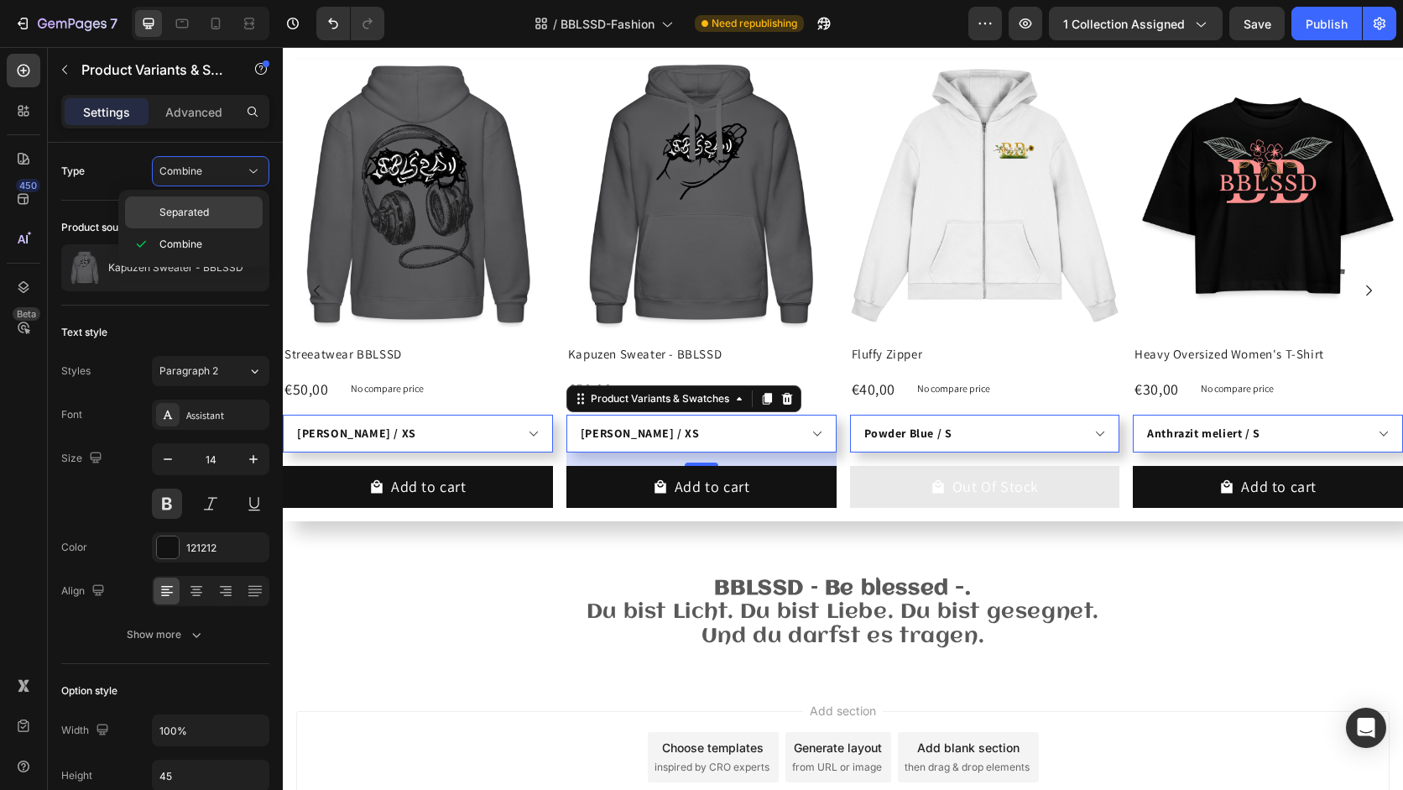
click at [227, 211] on p "Separated" at bounding box center [207, 212] width 96 height 15
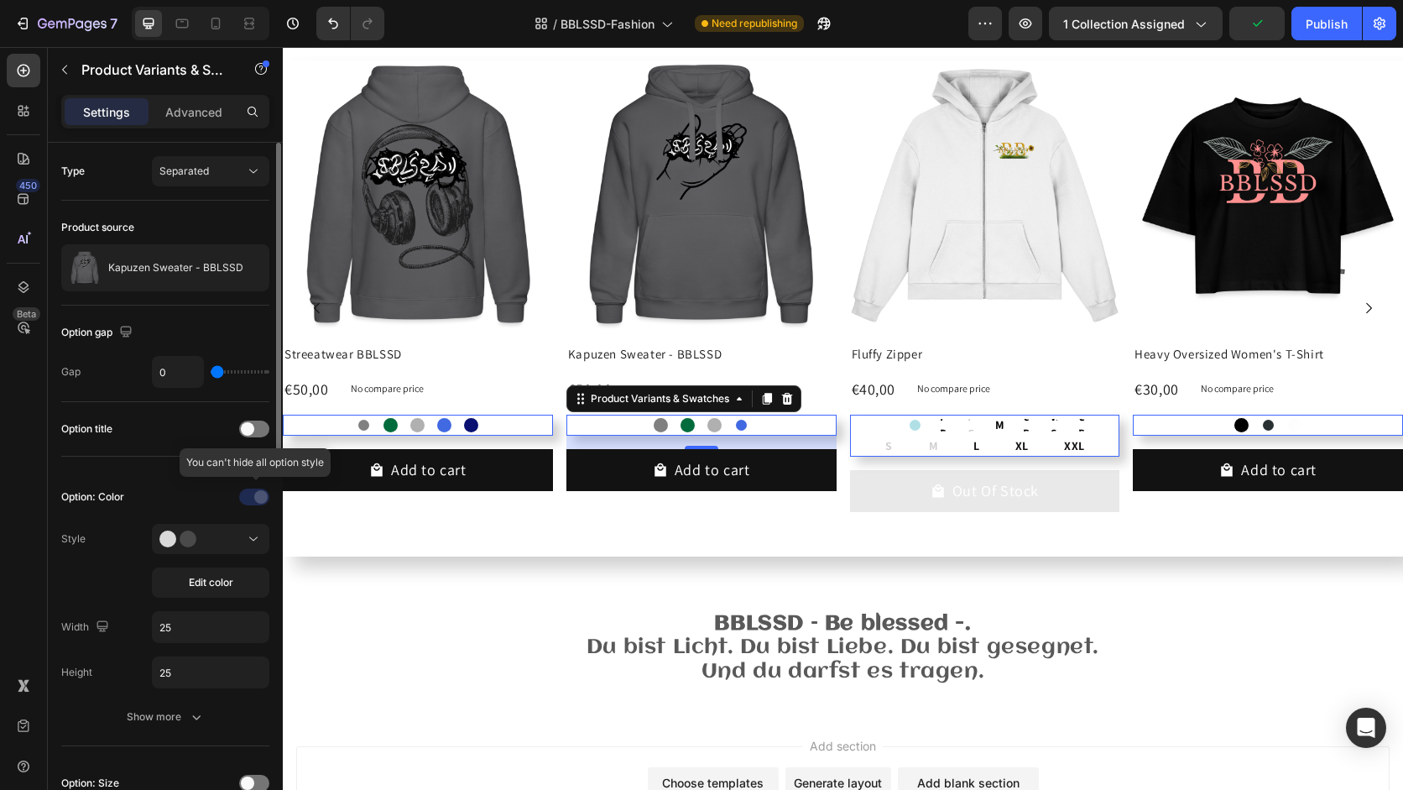
click at [255, 499] on div at bounding box center [255, 496] width 117 height 27
click at [1051, 426] on span "White Sand" at bounding box center [1053, 425] width 13 height 33
click at [1053, 415] on input "White Sand White Sand White Sand" at bounding box center [1053, 414] width 1 height 1
radio input "true"
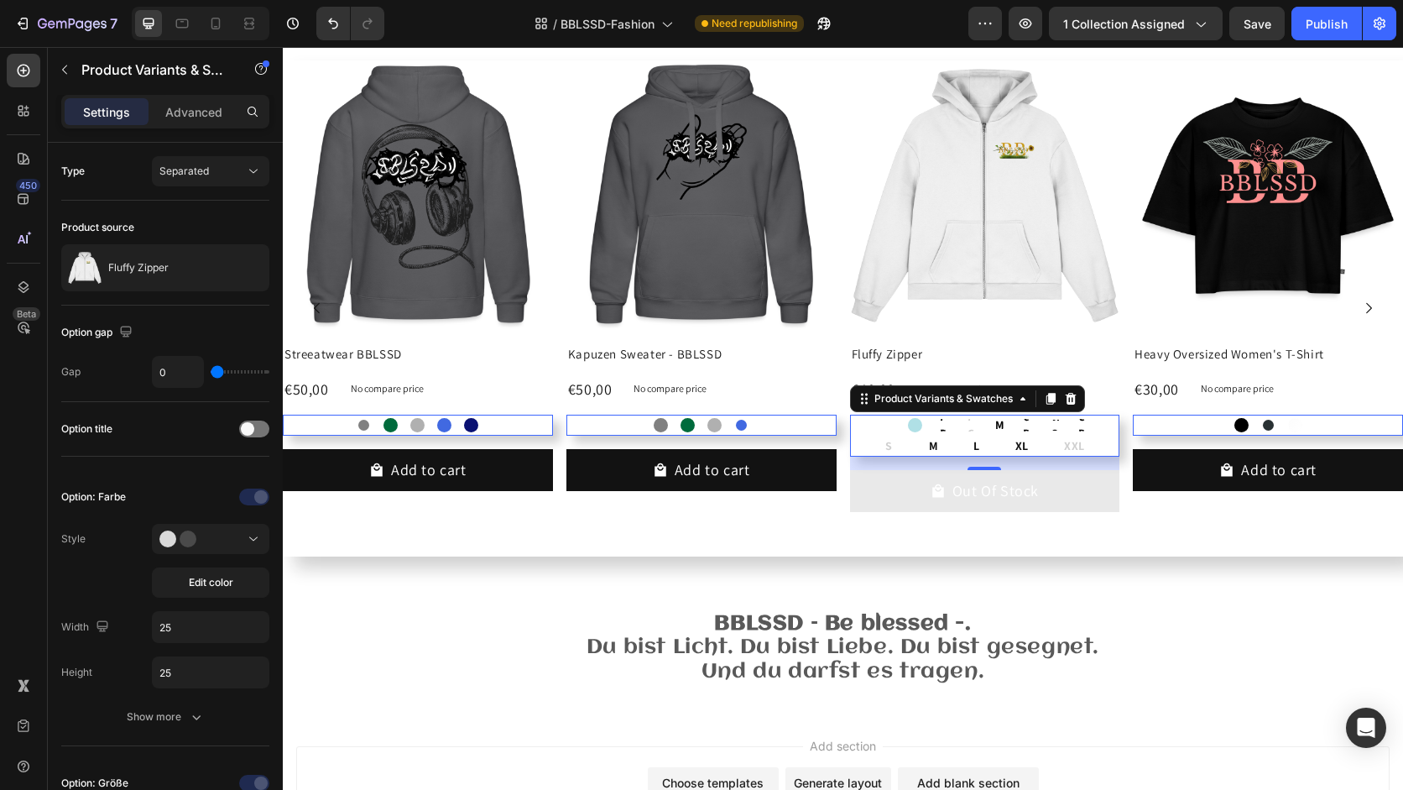
click at [1094, 429] on div "White White Powder Blue Powder Blue Plum Purple Plum Purple Plum Purple Pale Ol…" at bounding box center [985, 425] width 270 height 21
click at [997, 435] on div "Magnet" at bounding box center [998, 425] width 21 height 21
click at [998, 415] on input "Magnet Magnet Magnet" at bounding box center [998, 414] width 1 height 1
radio input "true"
click at [743, 425] on div at bounding box center [741, 425] width 11 height 11
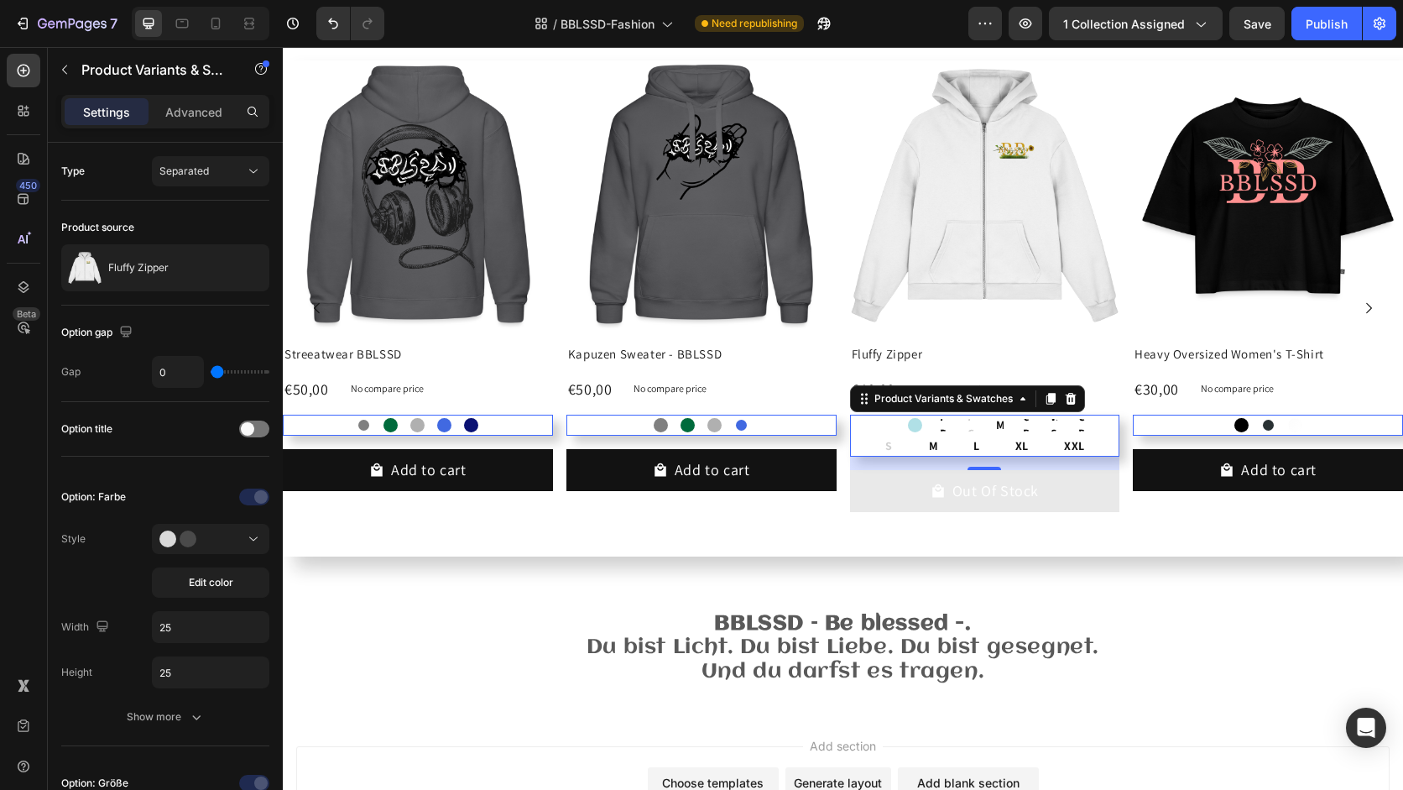
click at [742, 415] on input "Royalblau Royalblau" at bounding box center [741, 414] width 1 height 1
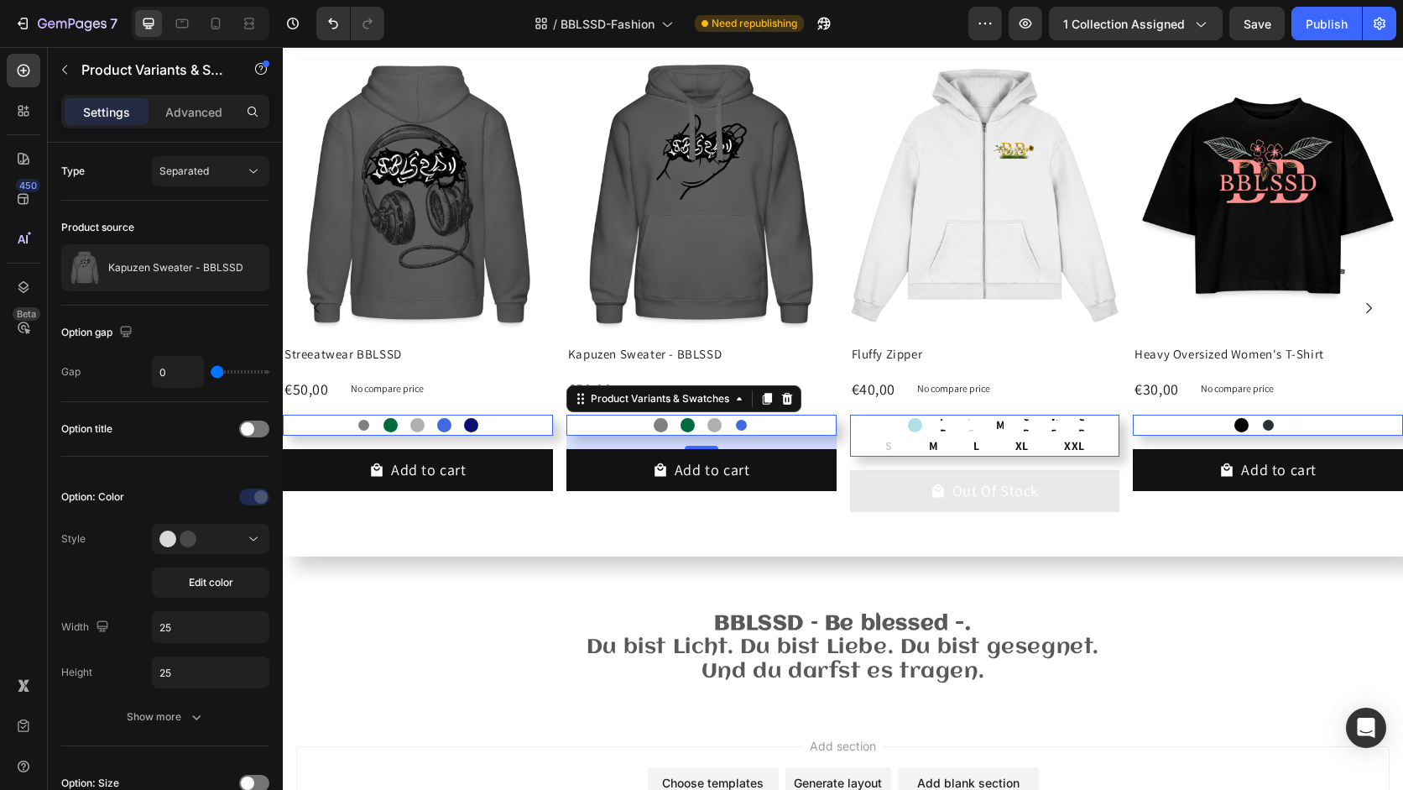
click at [664, 424] on div at bounding box center [661, 425] width 14 height 14
click at [661, 415] on input "Grau Grau" at bounding box center [660, 414] width 1 height 1
radio input "true"
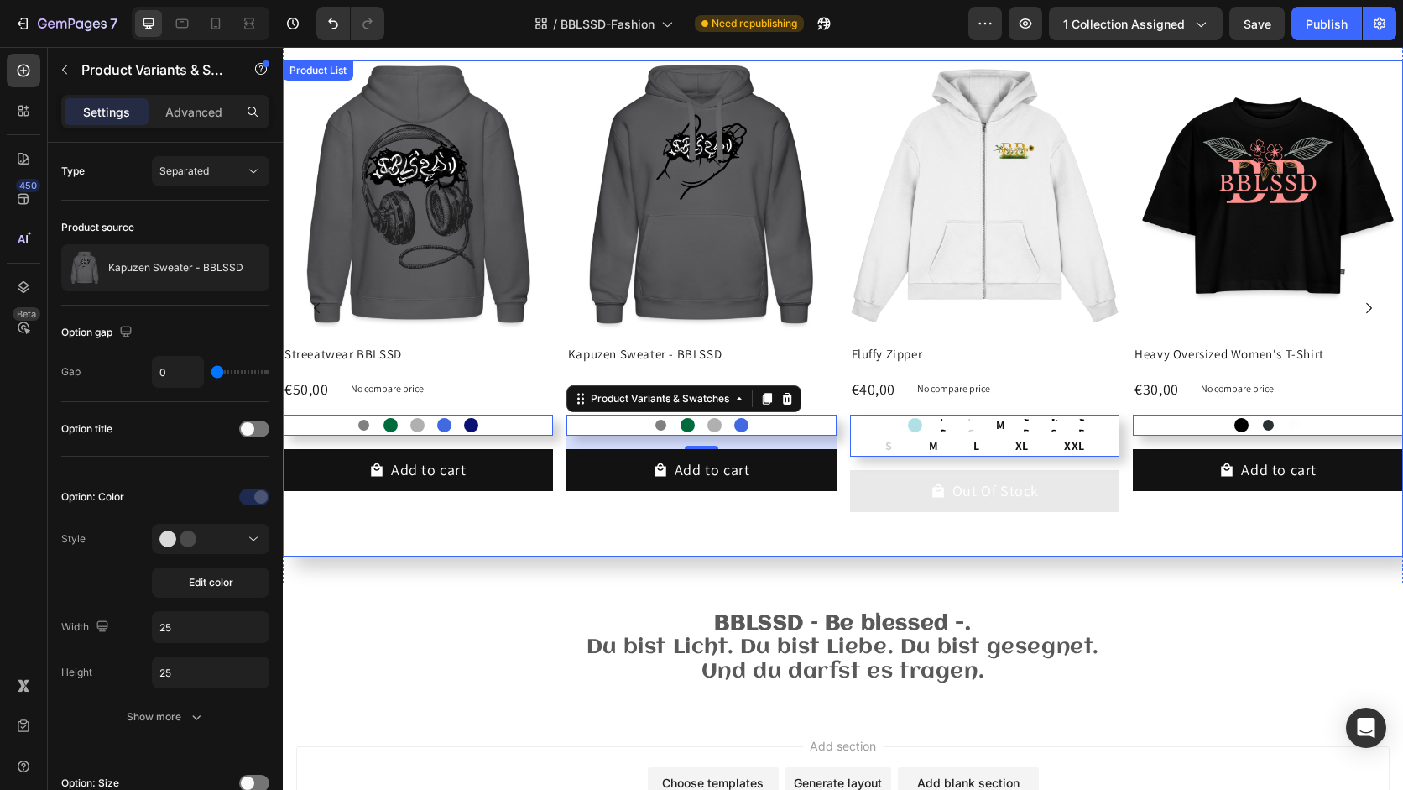
click at [624, 524] on div "Product Images Kapuzen Sweater - BBLSSD Product Title €50,00 Product Price Prod…" at bounding box center [701, 308] width 270 height 496
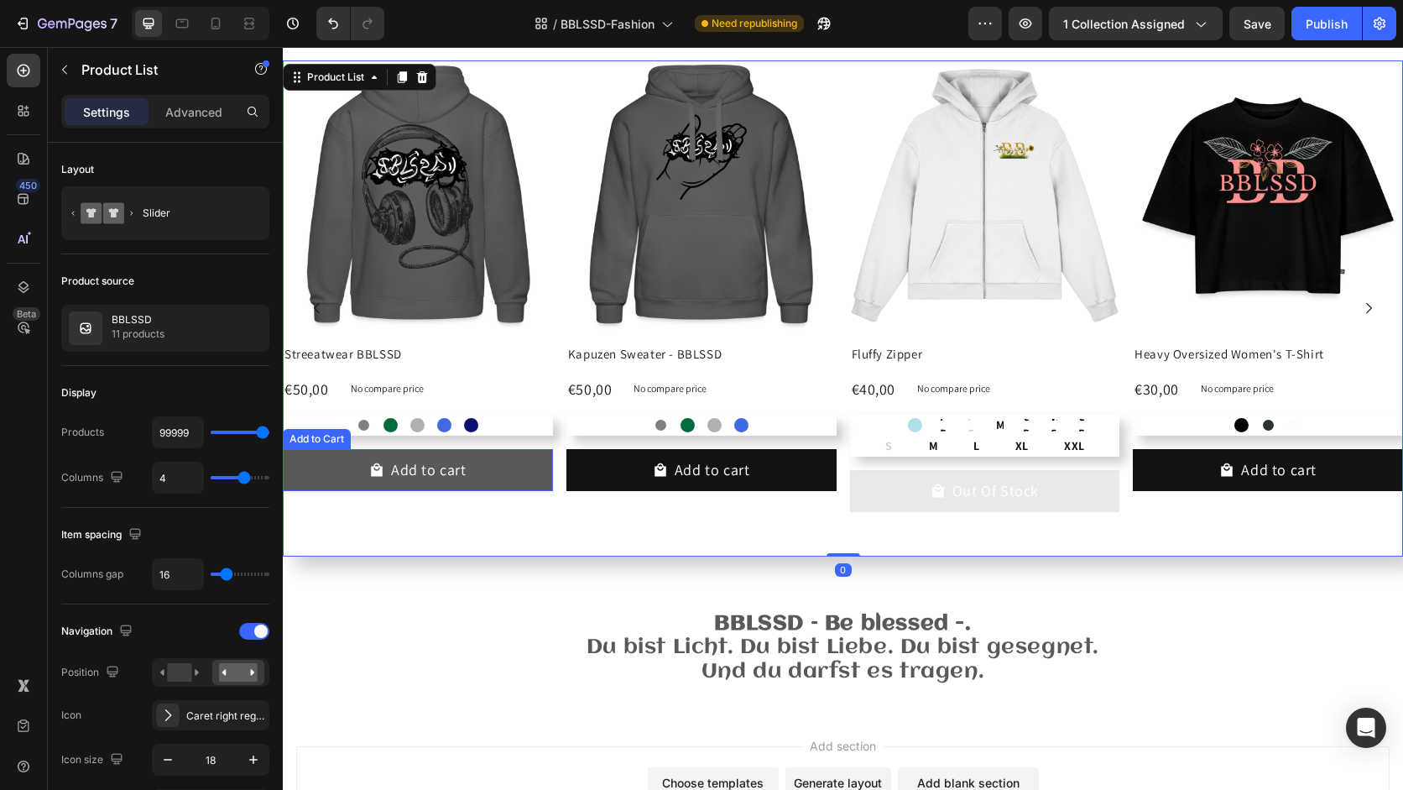
click at [486, 471] on button "Add to cart" at bounding box center [418, 469] width 270 height 41
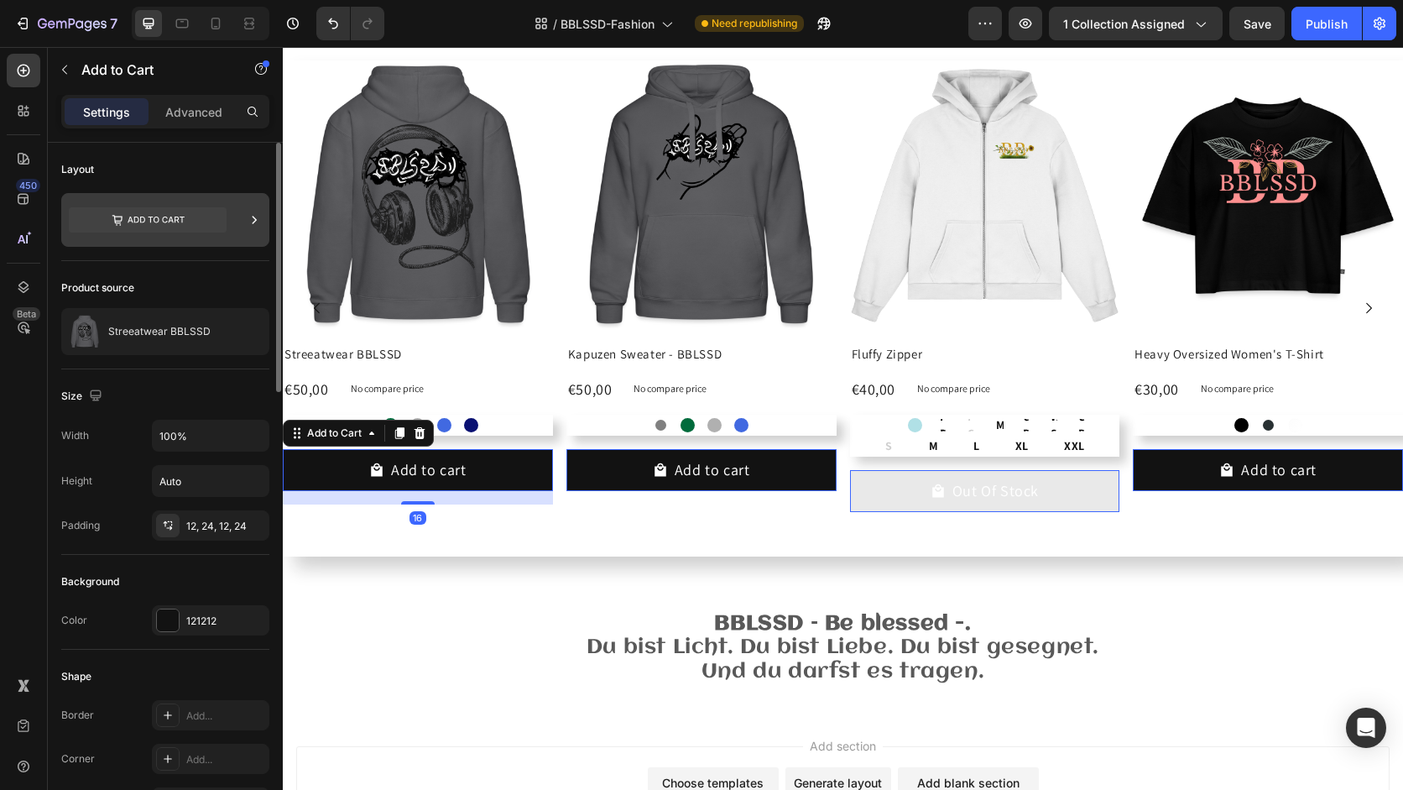
click at [150, 220] on icon at bounding box center [156, 220] width 57 height 7
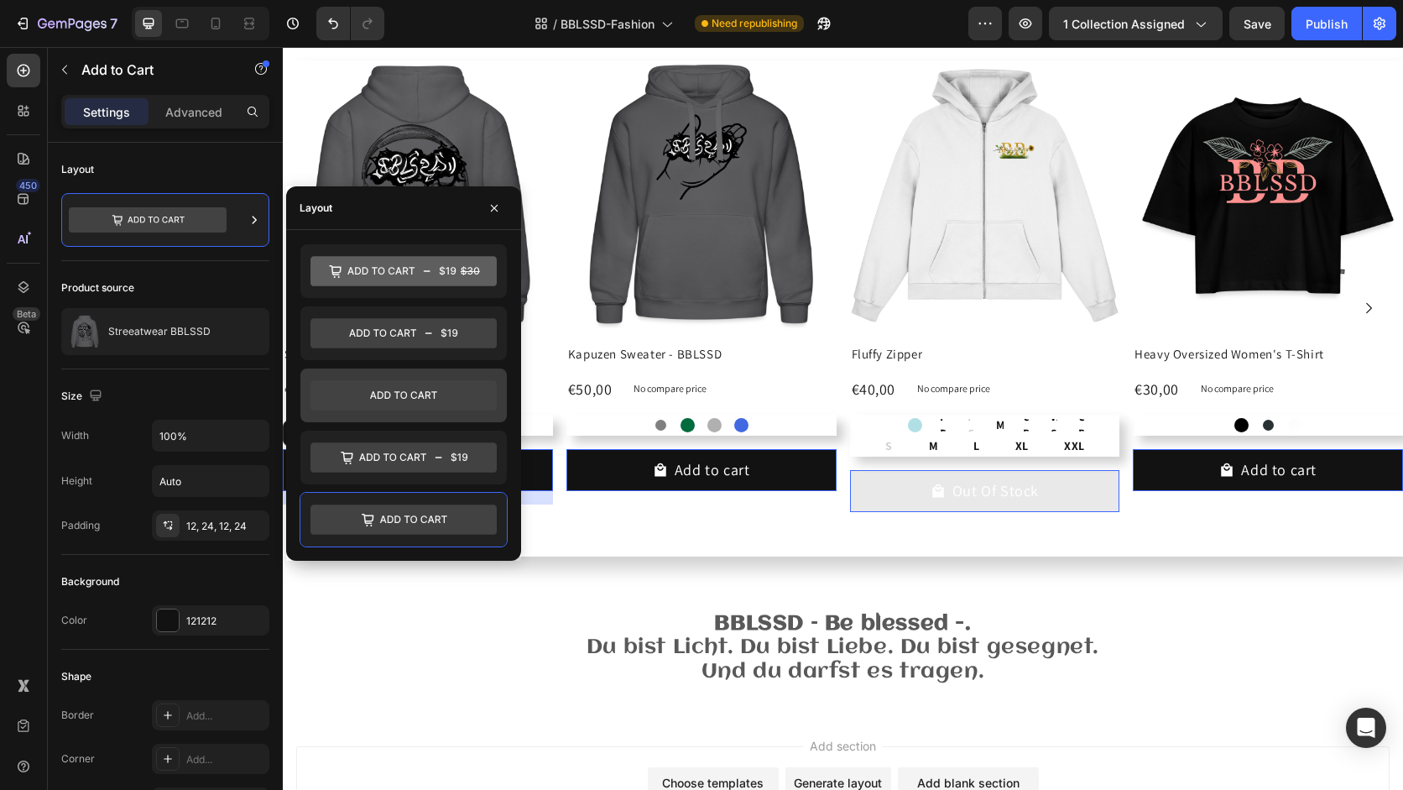
click at [429, 399] on icon at bounding box center [403, 395] width 186 height 30
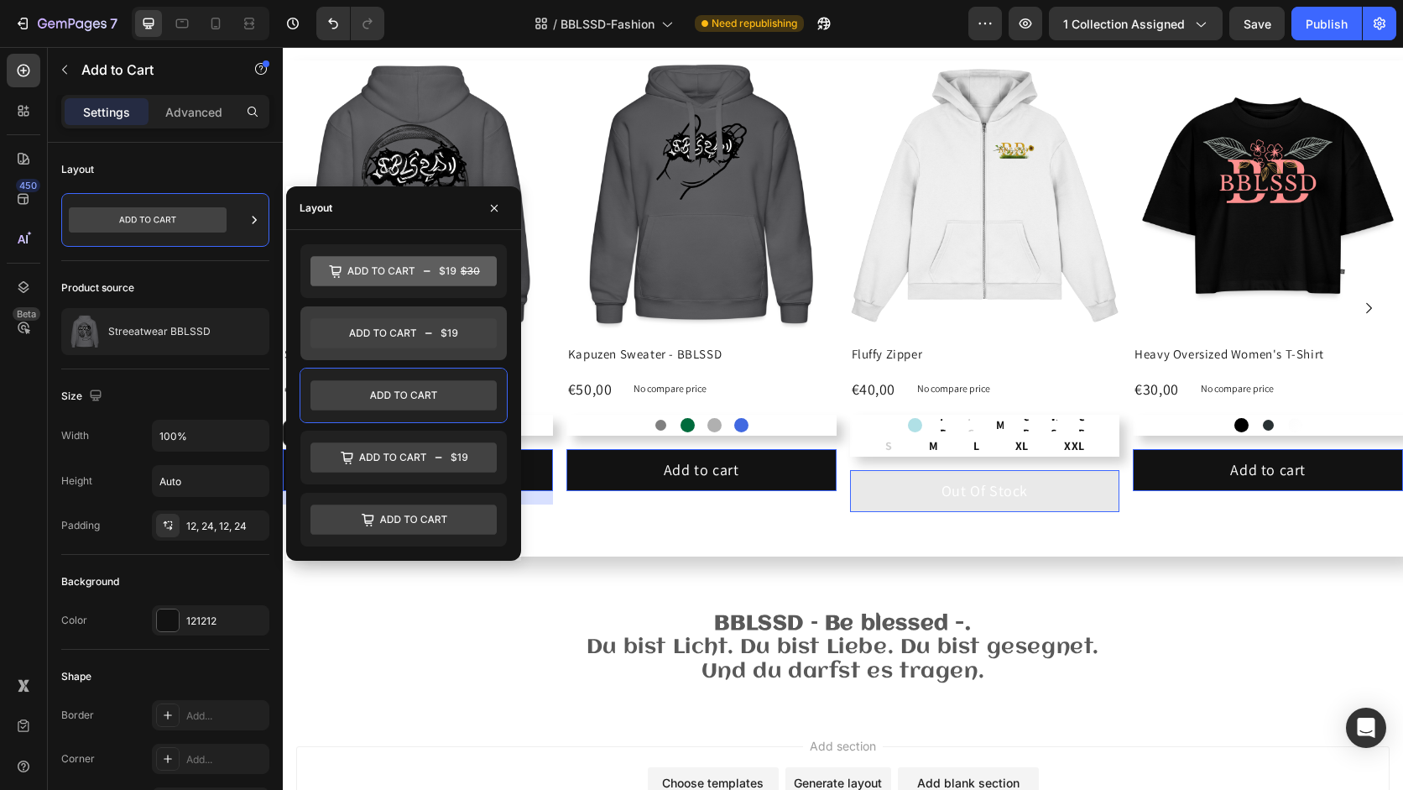
click at [432, 347] on icon at bounding box center [403, 333] width 186 height 30
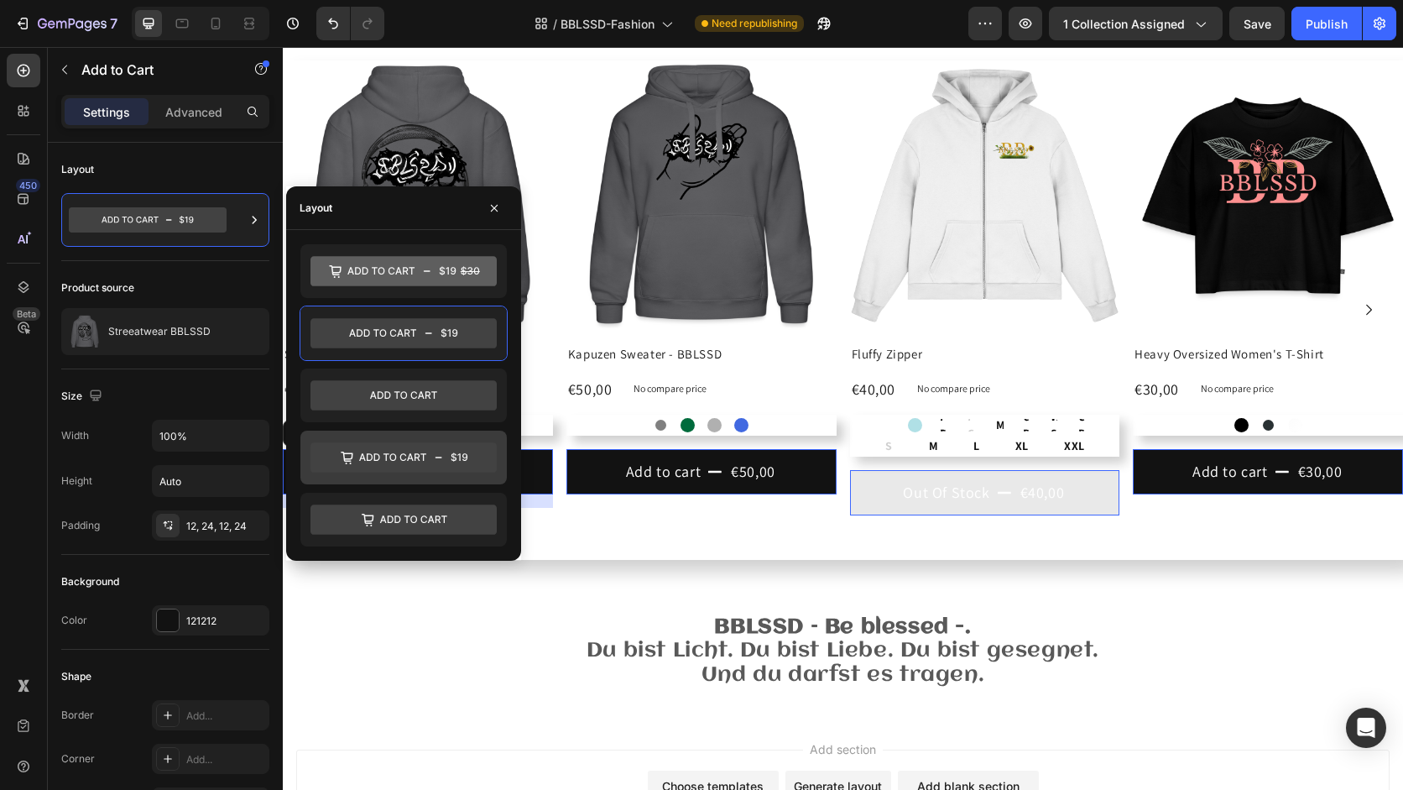
click at [424, 441] on icon at bounding box center [403, 458] width 186 height 34
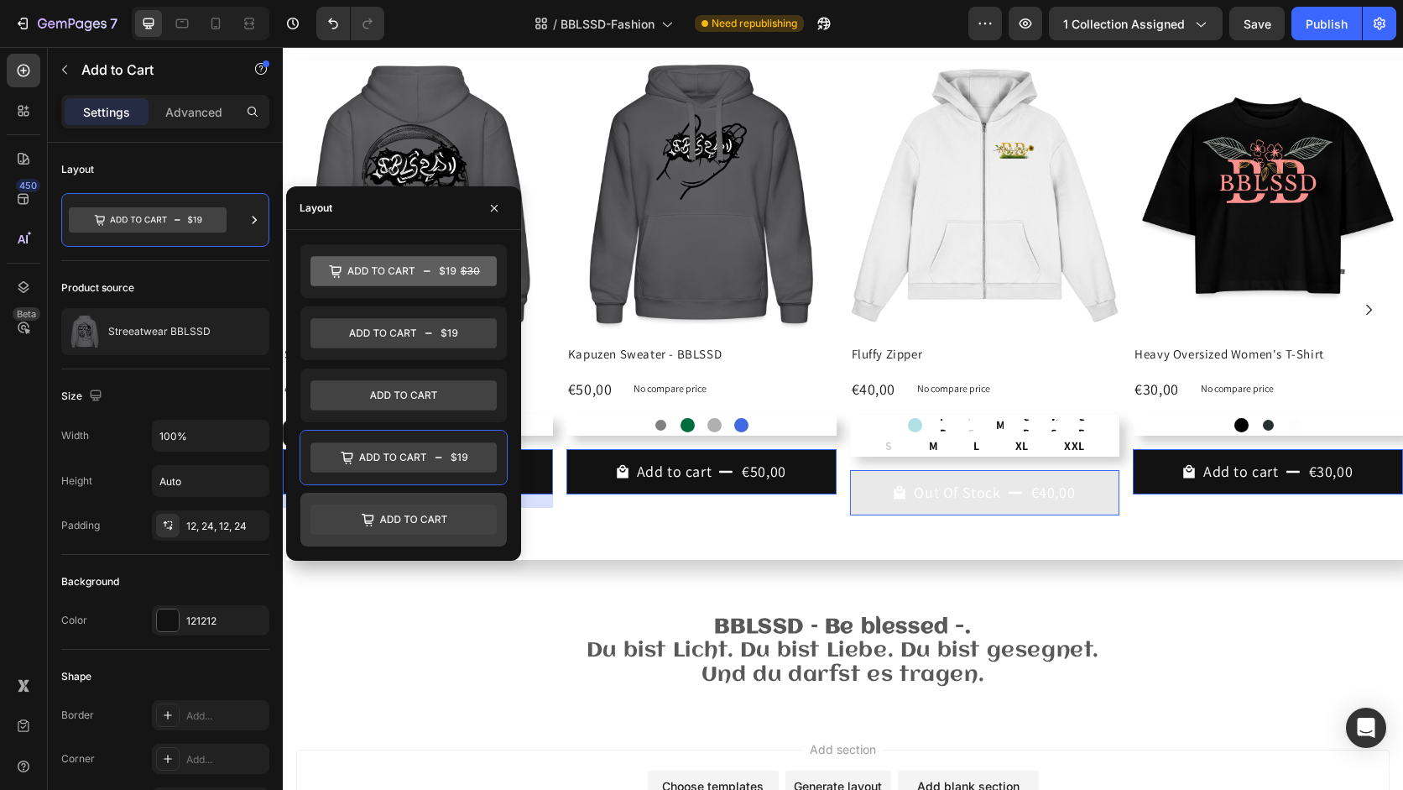
click at [422, 516] on icon at bounding box center [413, 519] width 67 height 8
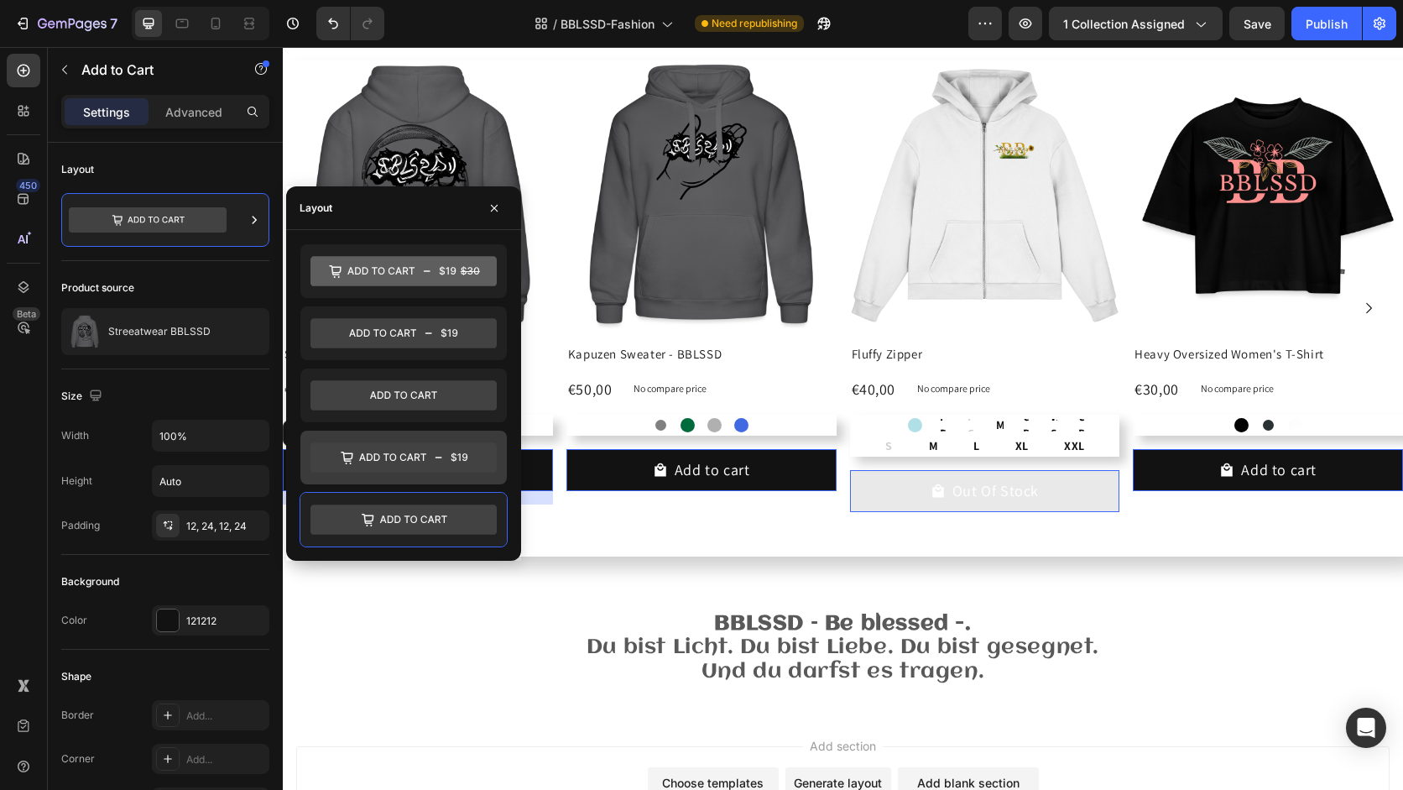
click at [433, 462] on icon at bounding box center [403, 457] width 186 height 30
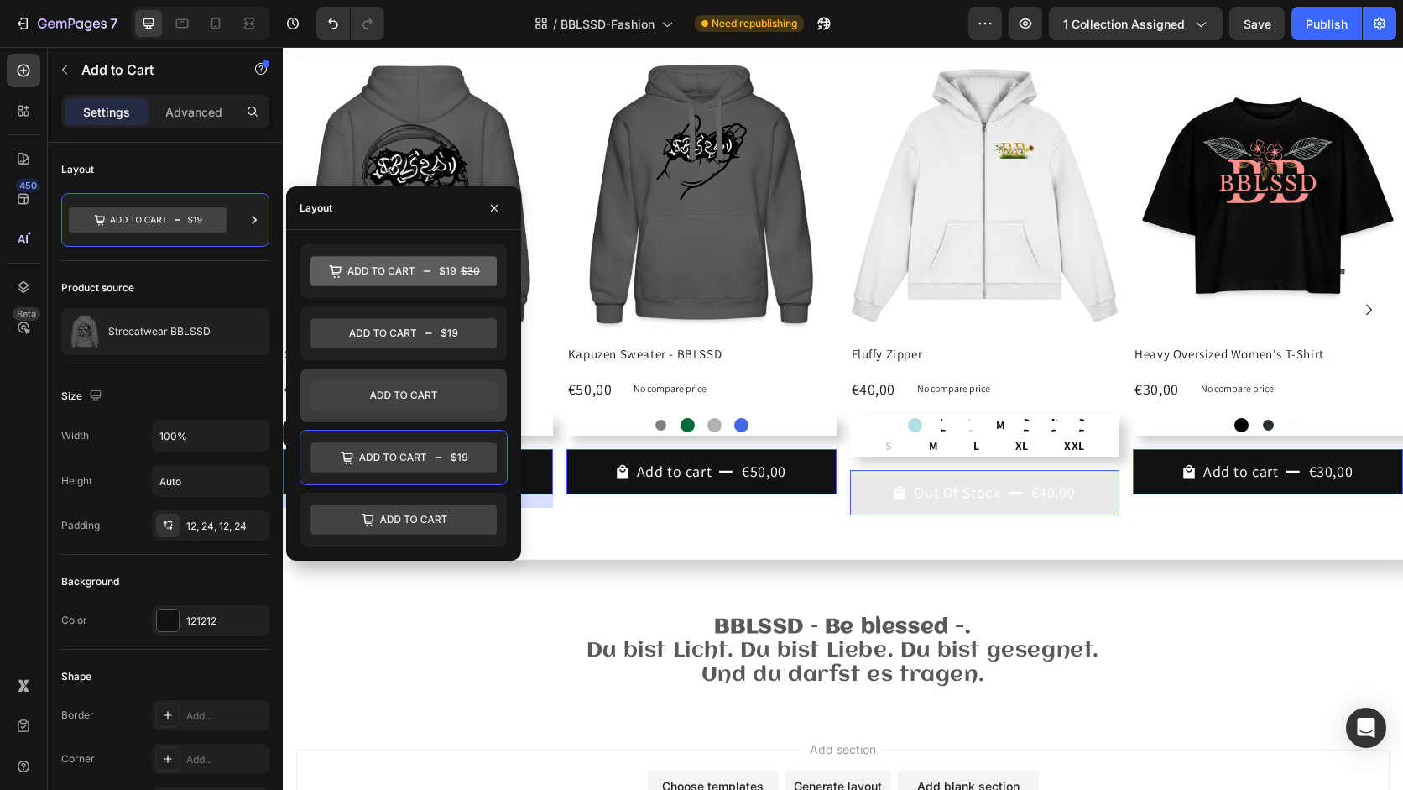
click at [438, 403] on icon at bounding box center [403, 395] width 186 height 30
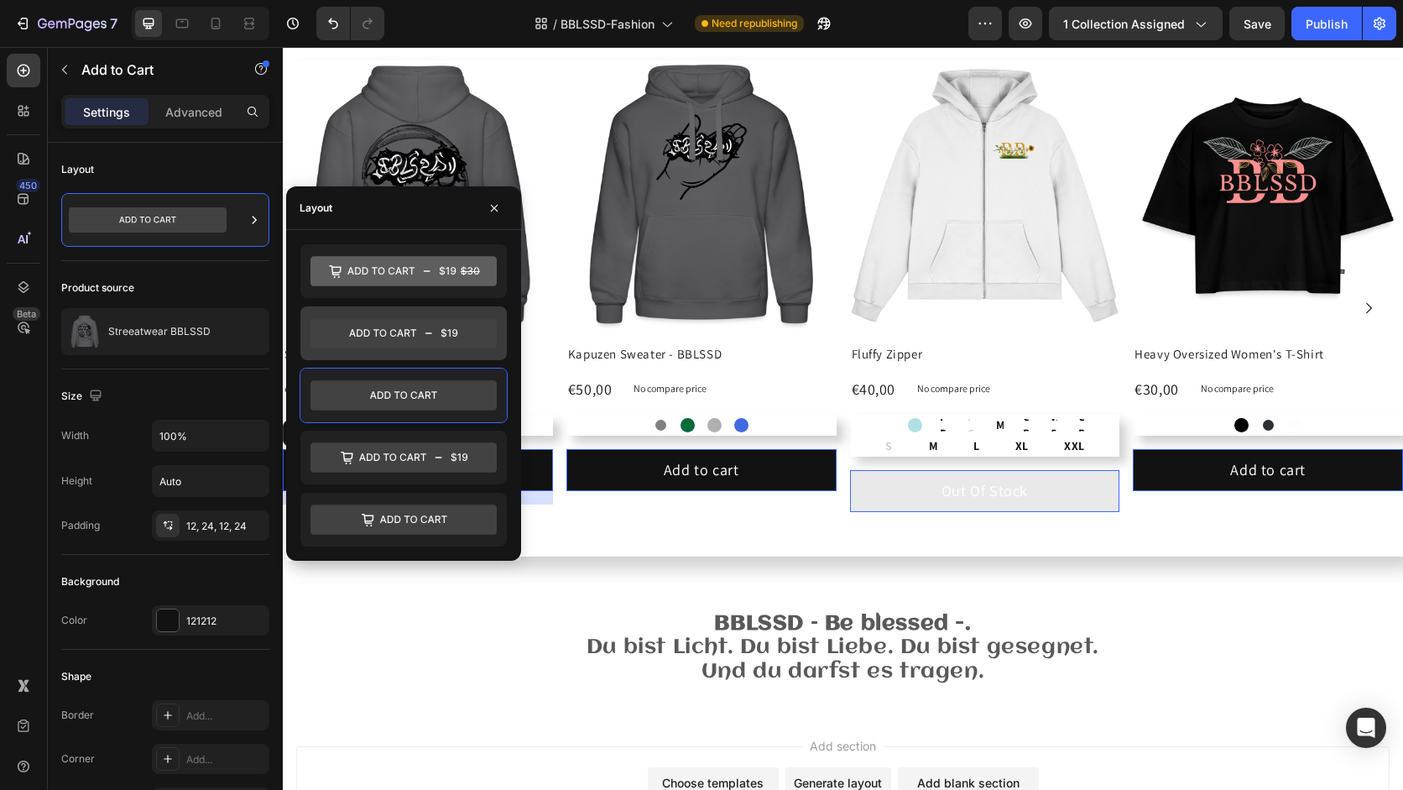
click at [449, 339] on icon at bounding box center [403, 333] width 186 height 30
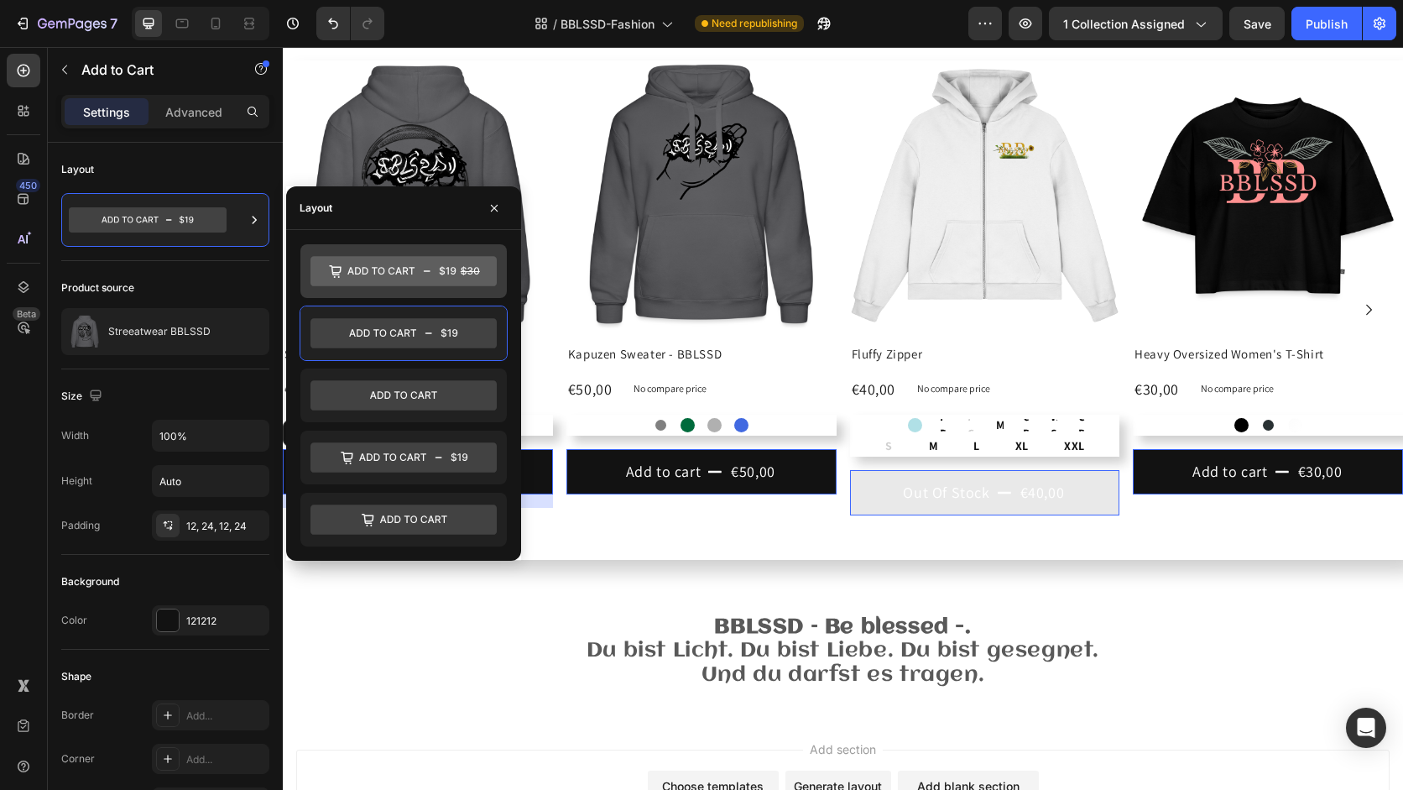
click at [444, 281] on icon at bounding box center [403, 271] width 186 height 30
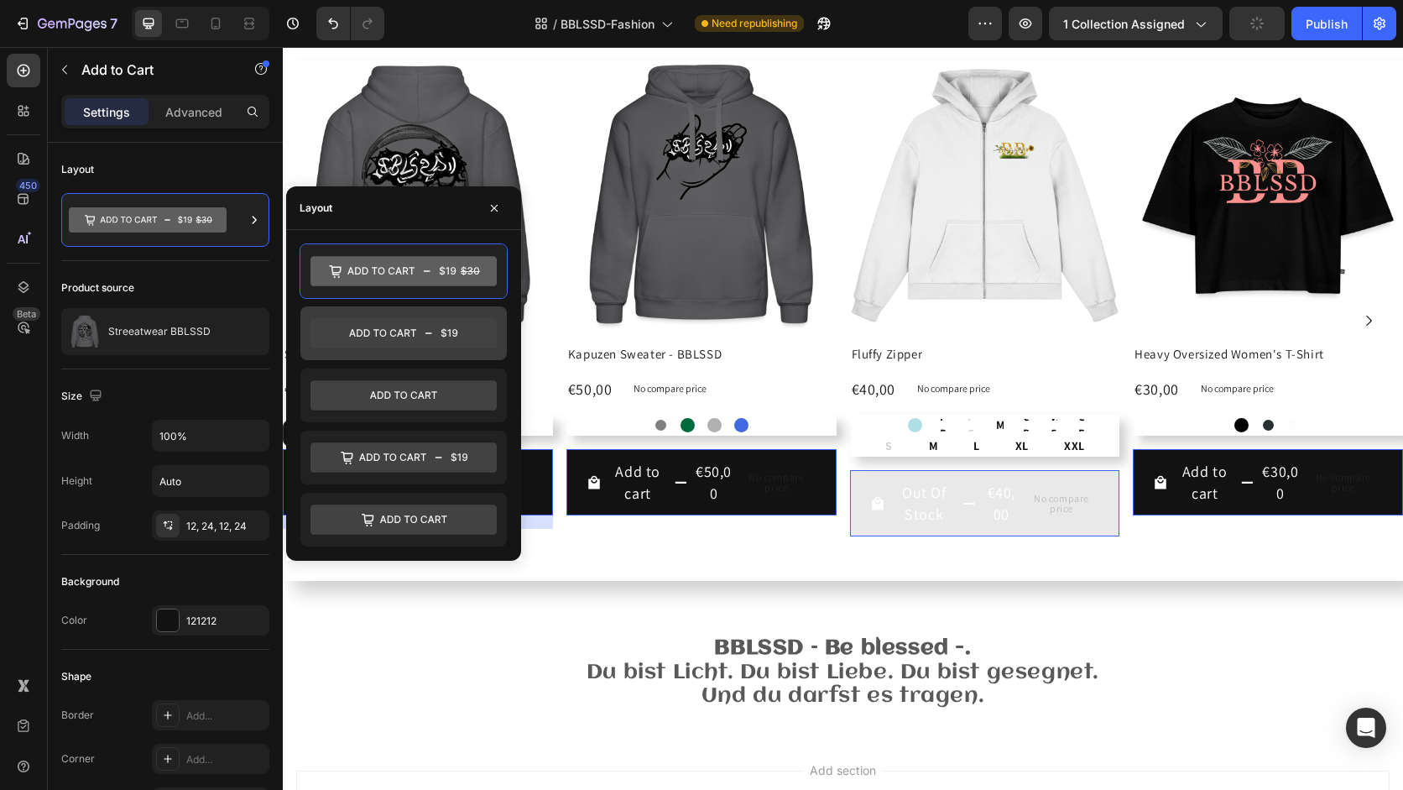
click at [449, 329] on icon at bounding box center [449, 332] width 17 height 9
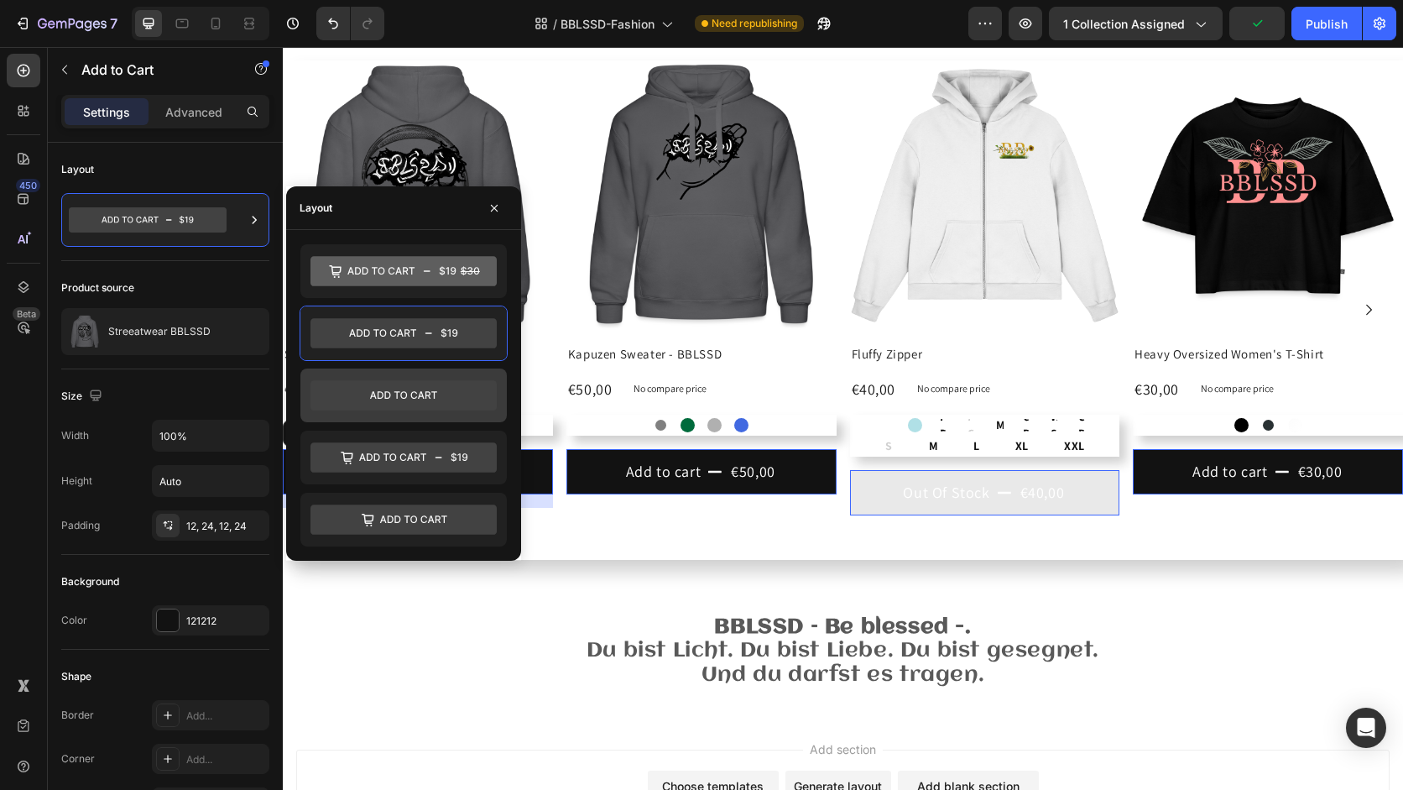
click at [439, 394] on icon at bounding box center [403, 395] width 186 height 30
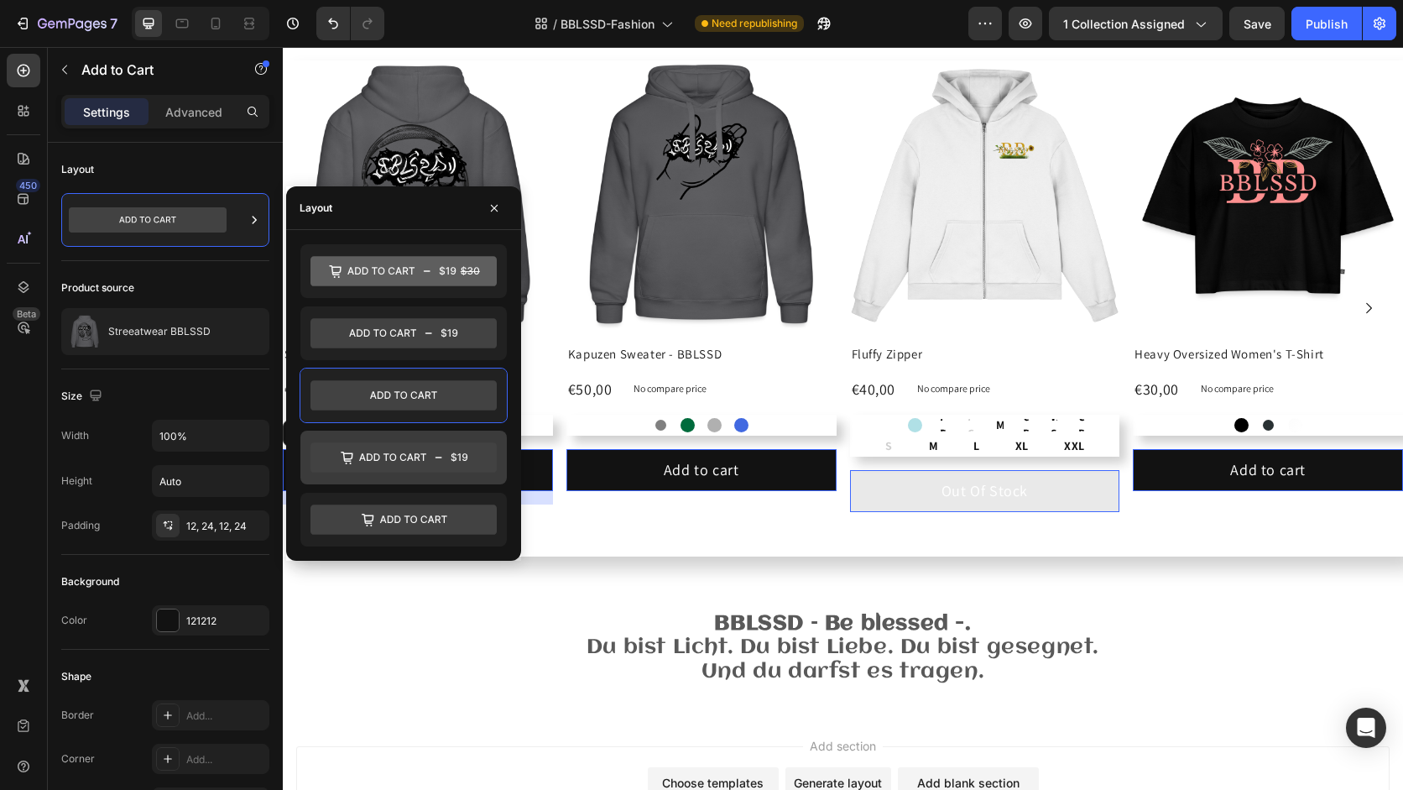
click at [427, 450] on icon at bounding box center [403, 457] width 186 height 30
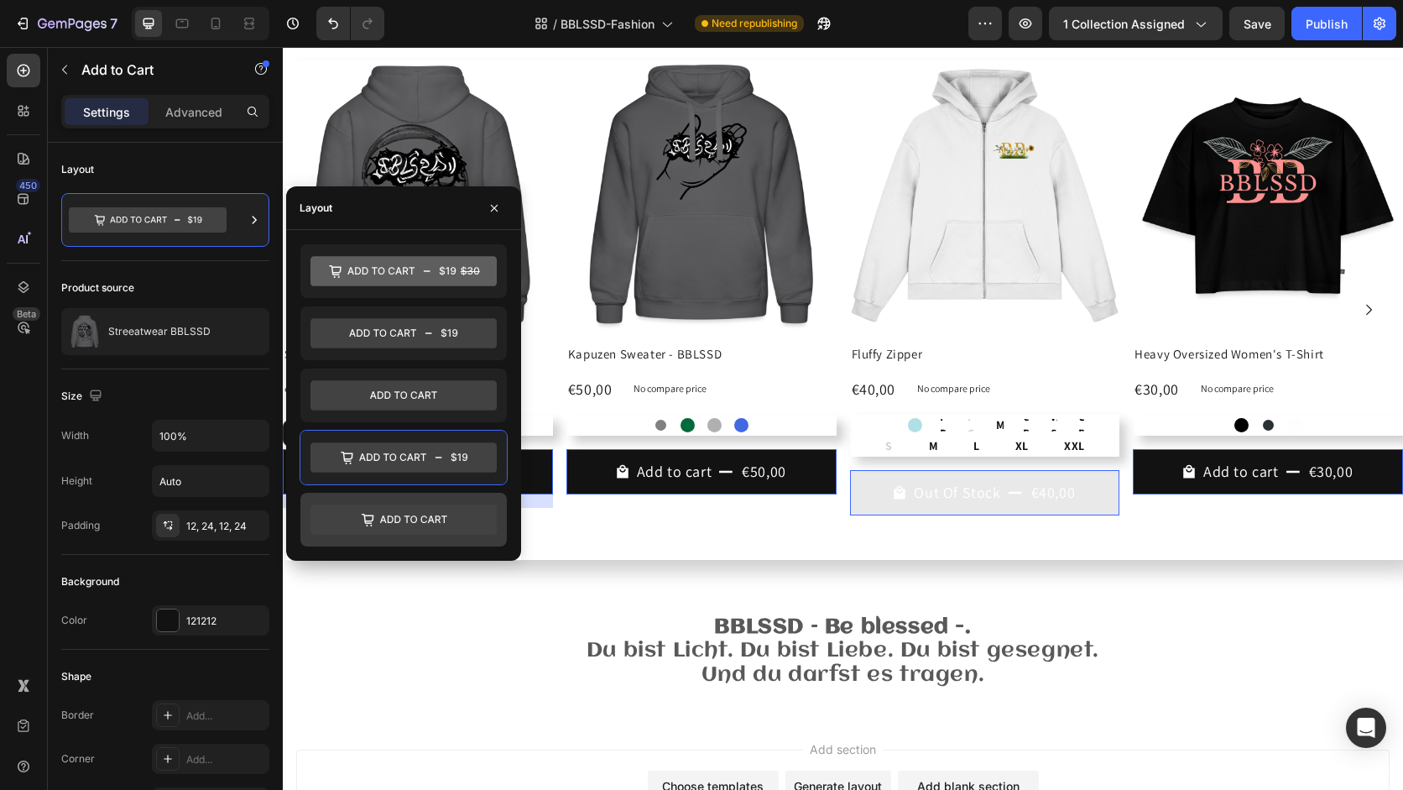
click at [429, 520] on icon at bounding box center [413, 519] width 67 height 8
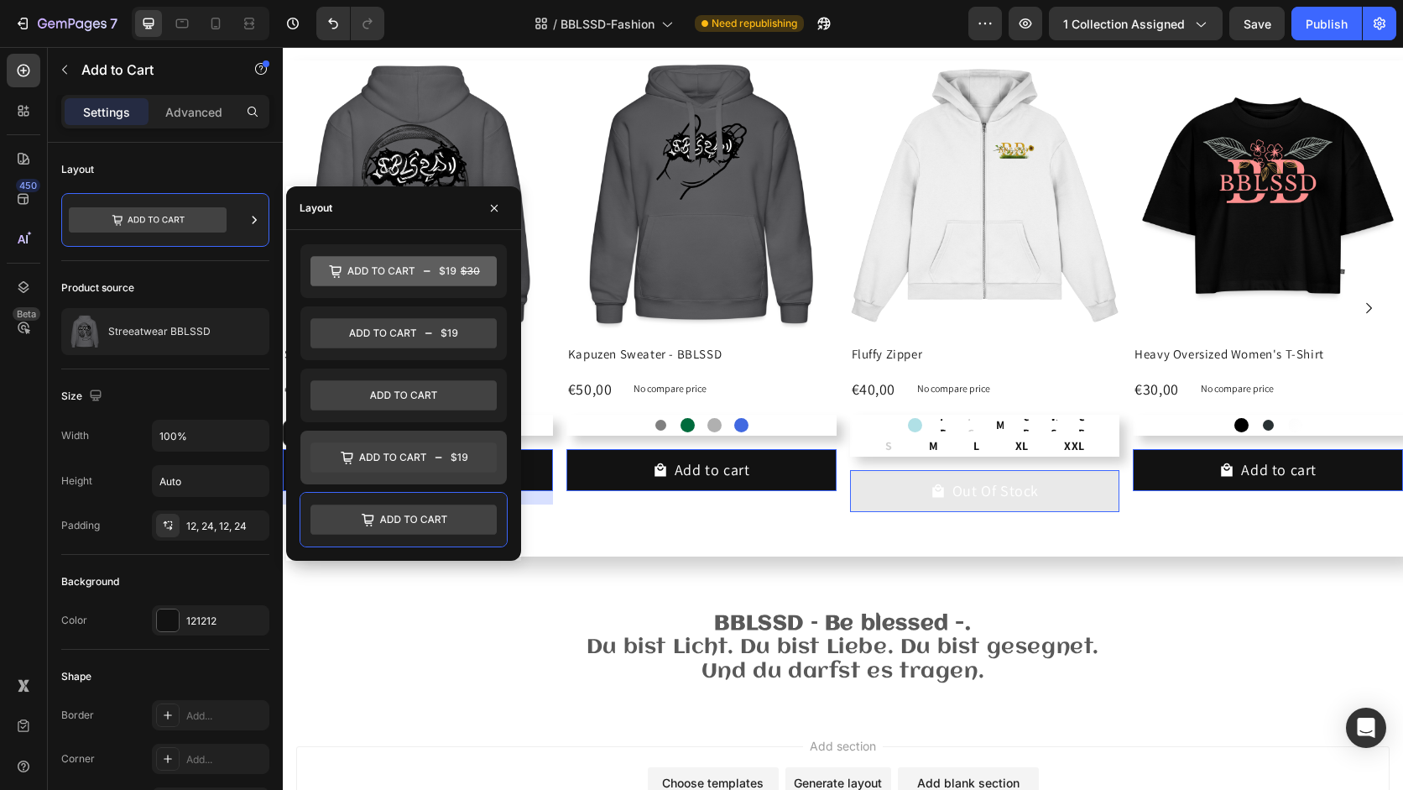
click at [428, 463] on icon at bounding box center [403, 457] width 186 height 30
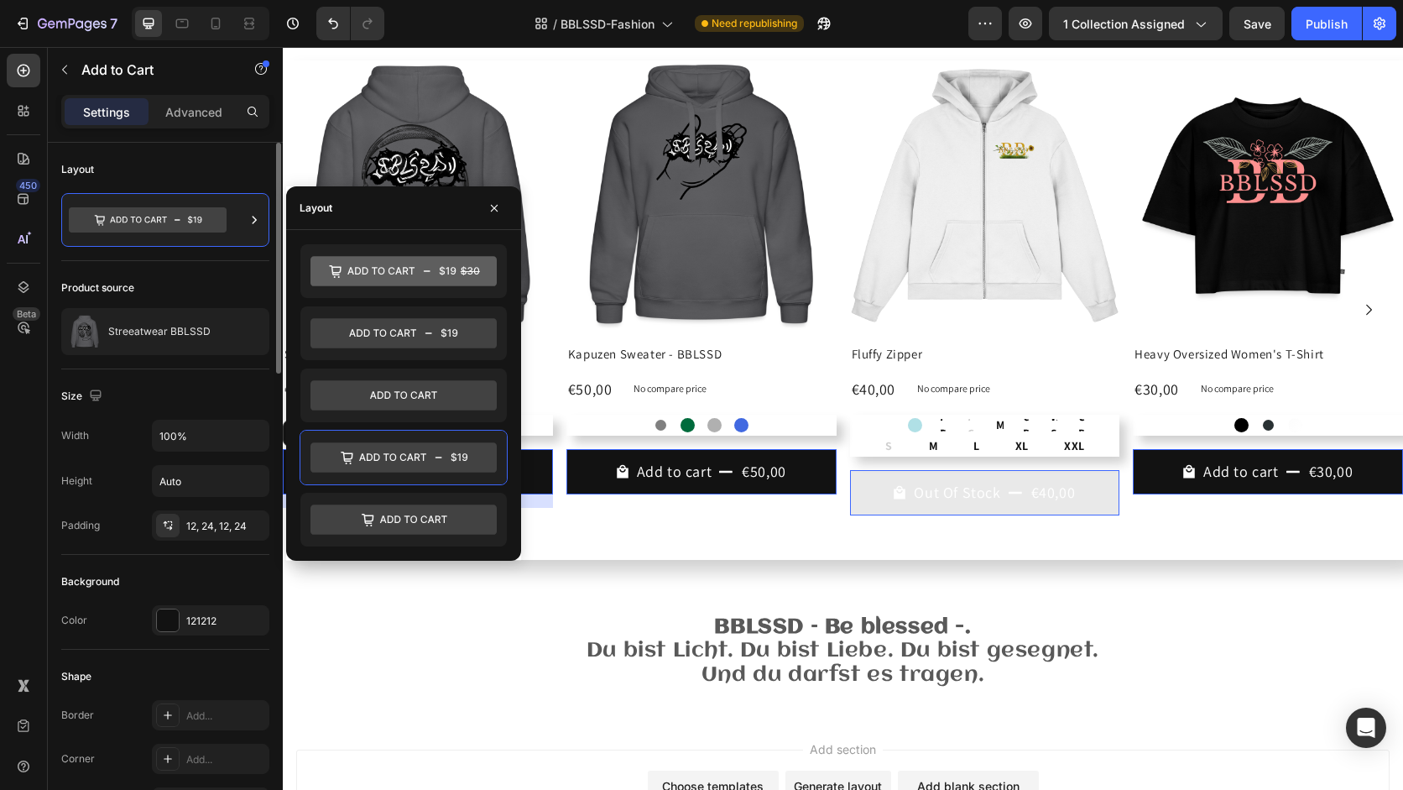
click at [233, 389] on div "Size" at bounding box center [165, 396] width 208 height 27
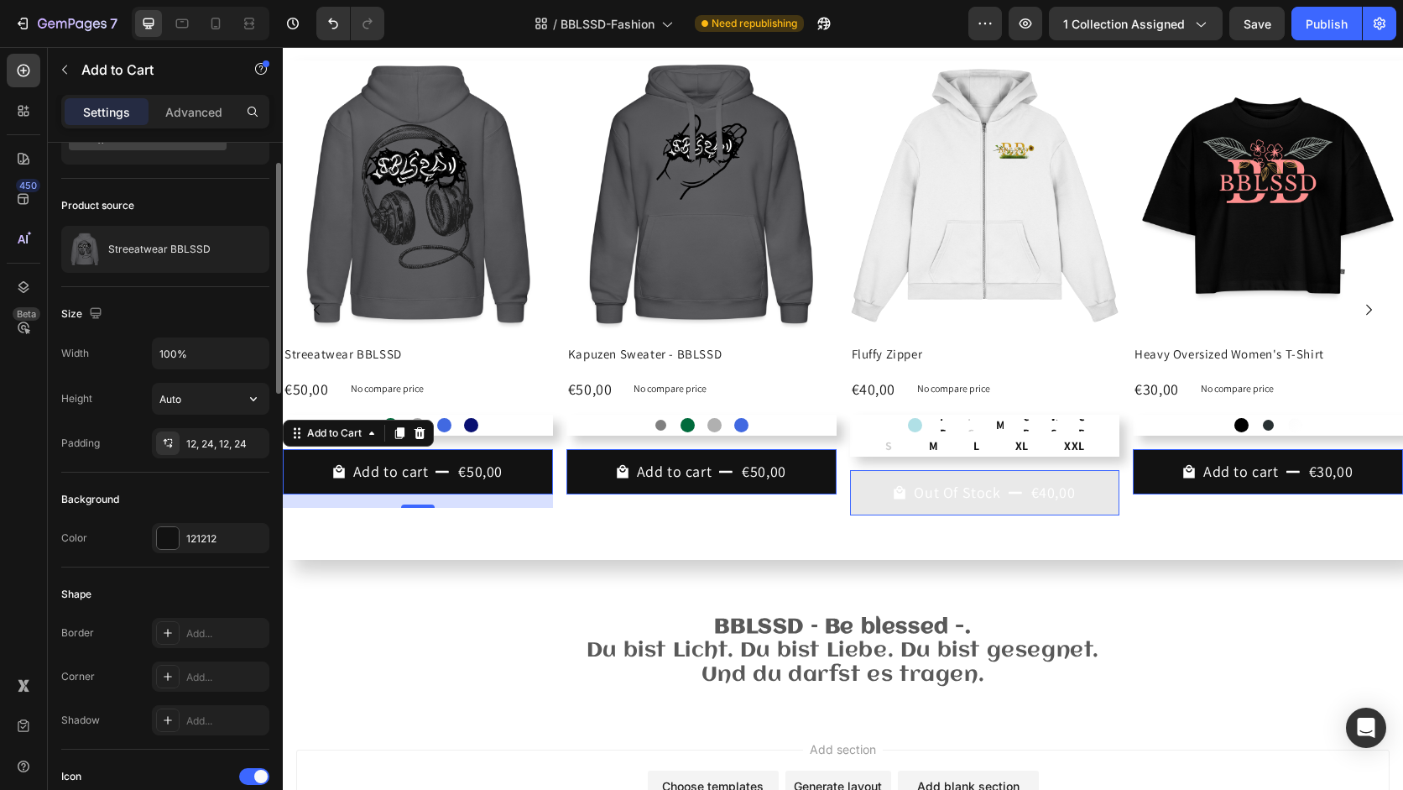
scroll to position [99, 0]
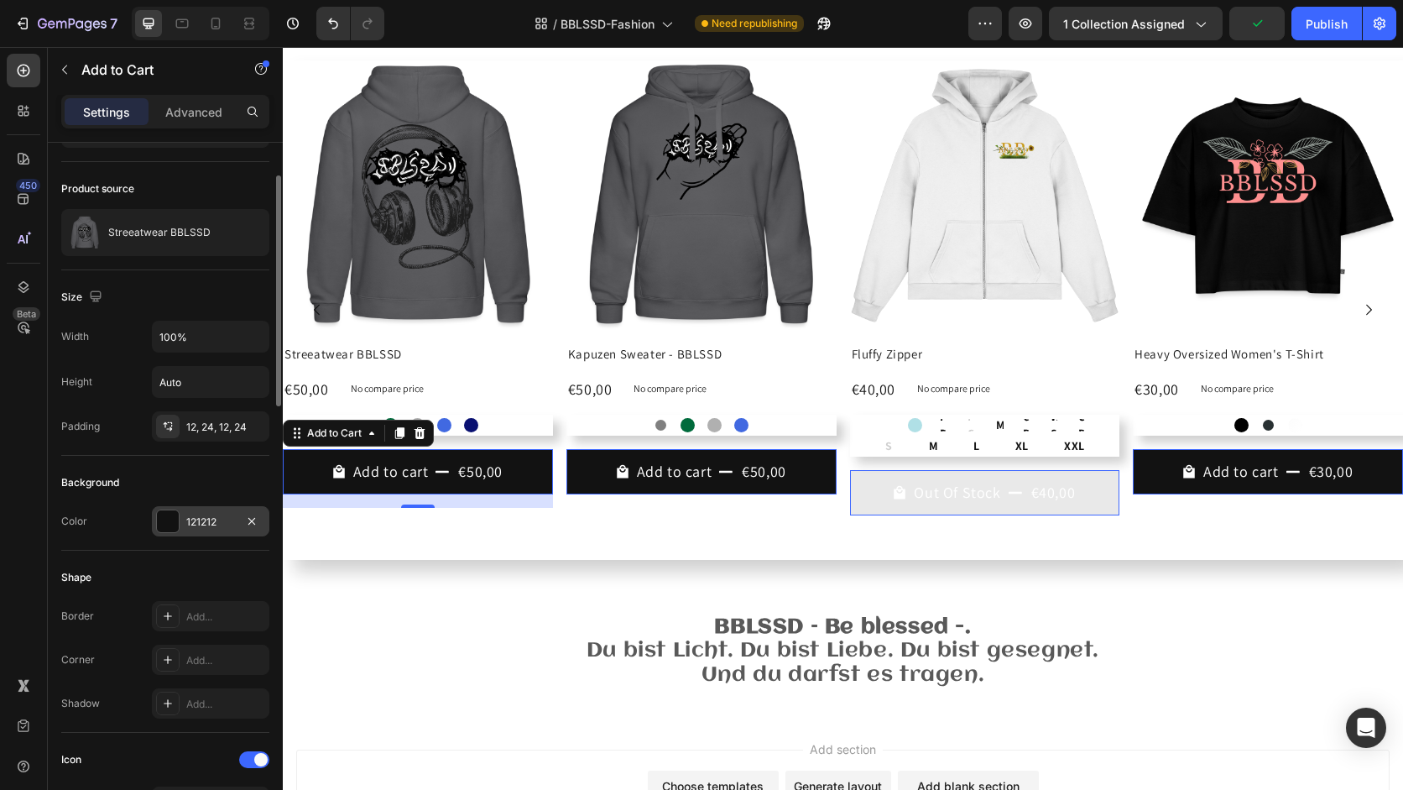
click at [215, 521] on div "121212" at bounding box center [210, 521] width 49 height 15
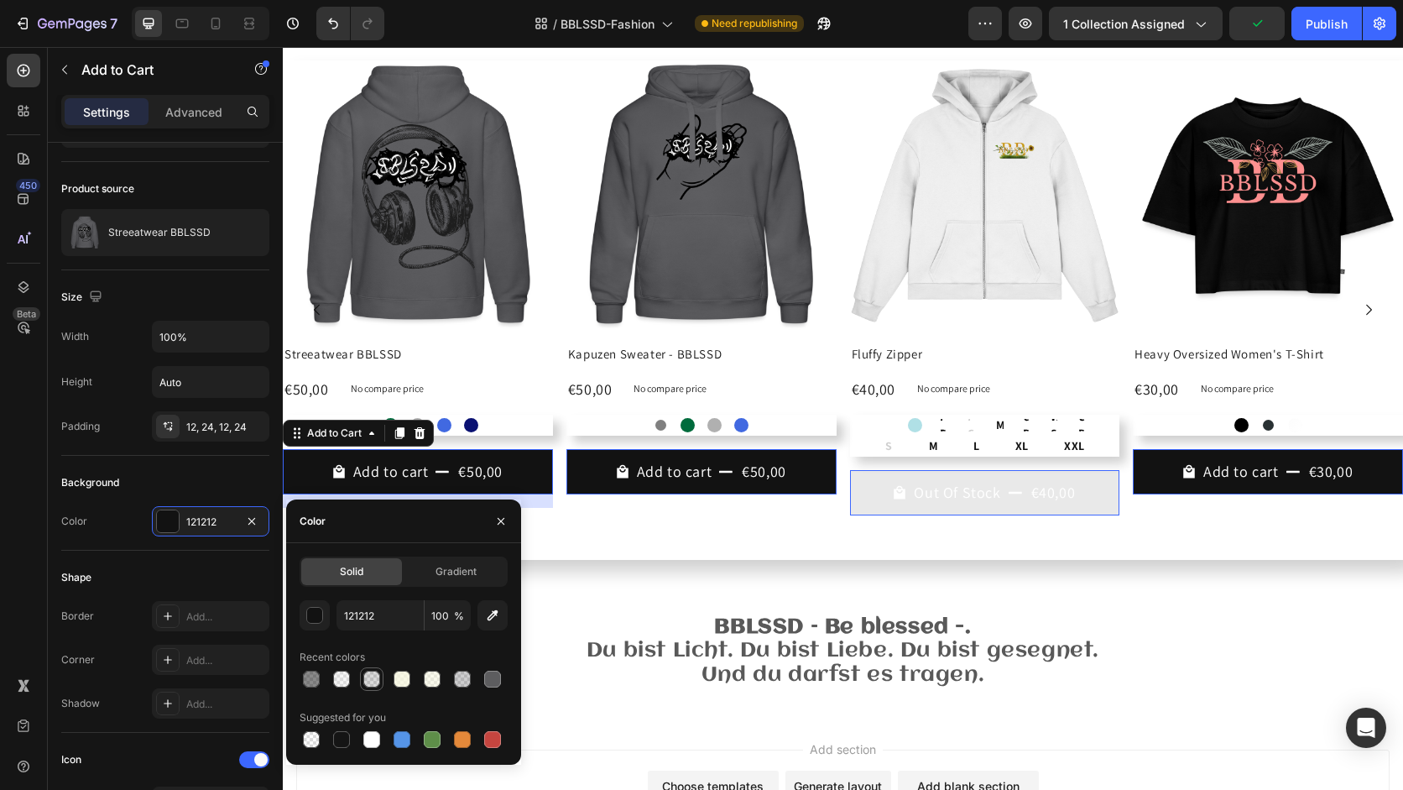
click at [374, 671] on div at bounding box center [371, 678] width 17 height 17
type input "575757"
type input "22"
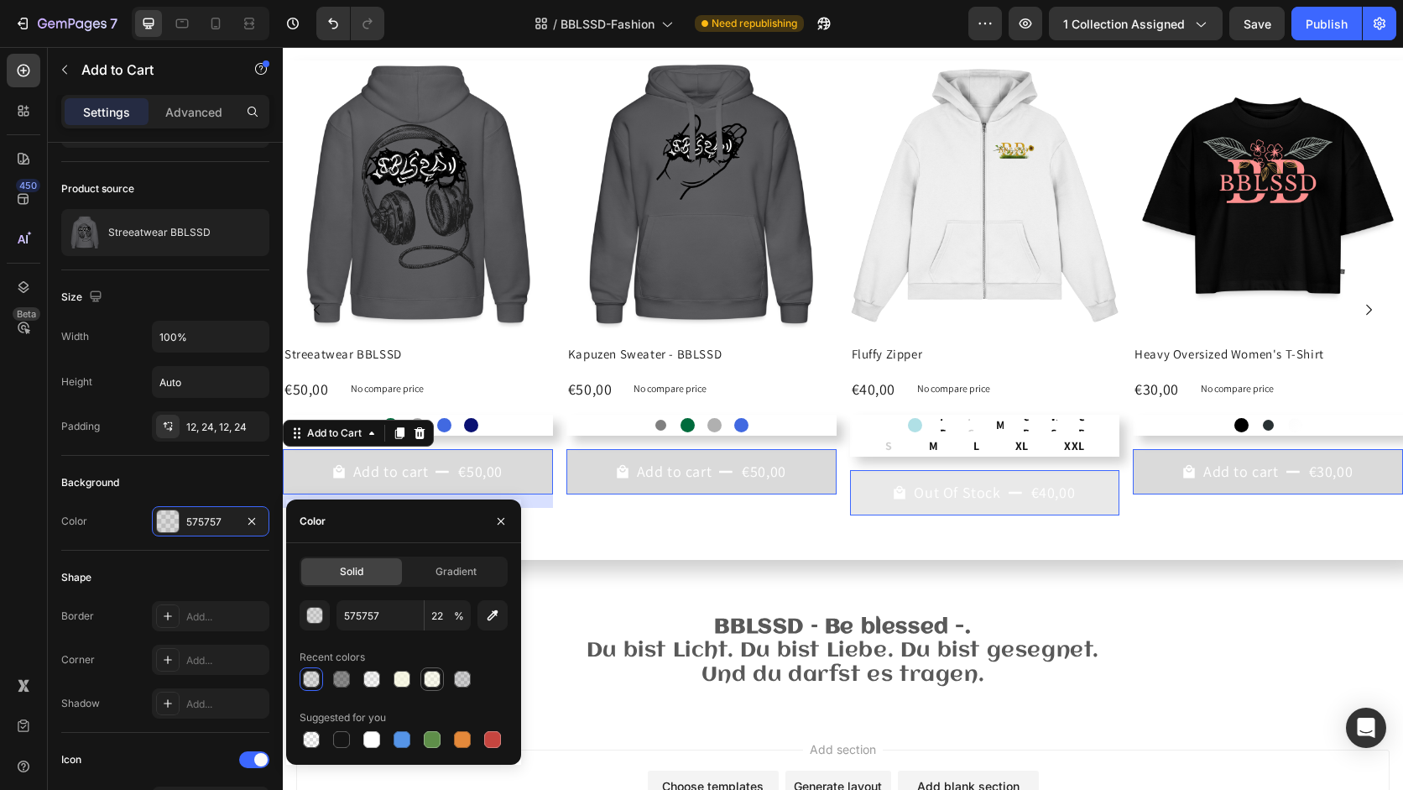
click at [442, 682] on div at bounding box center [431, 678] width 23 height 23
type input "F5F5DC"
type input "50"
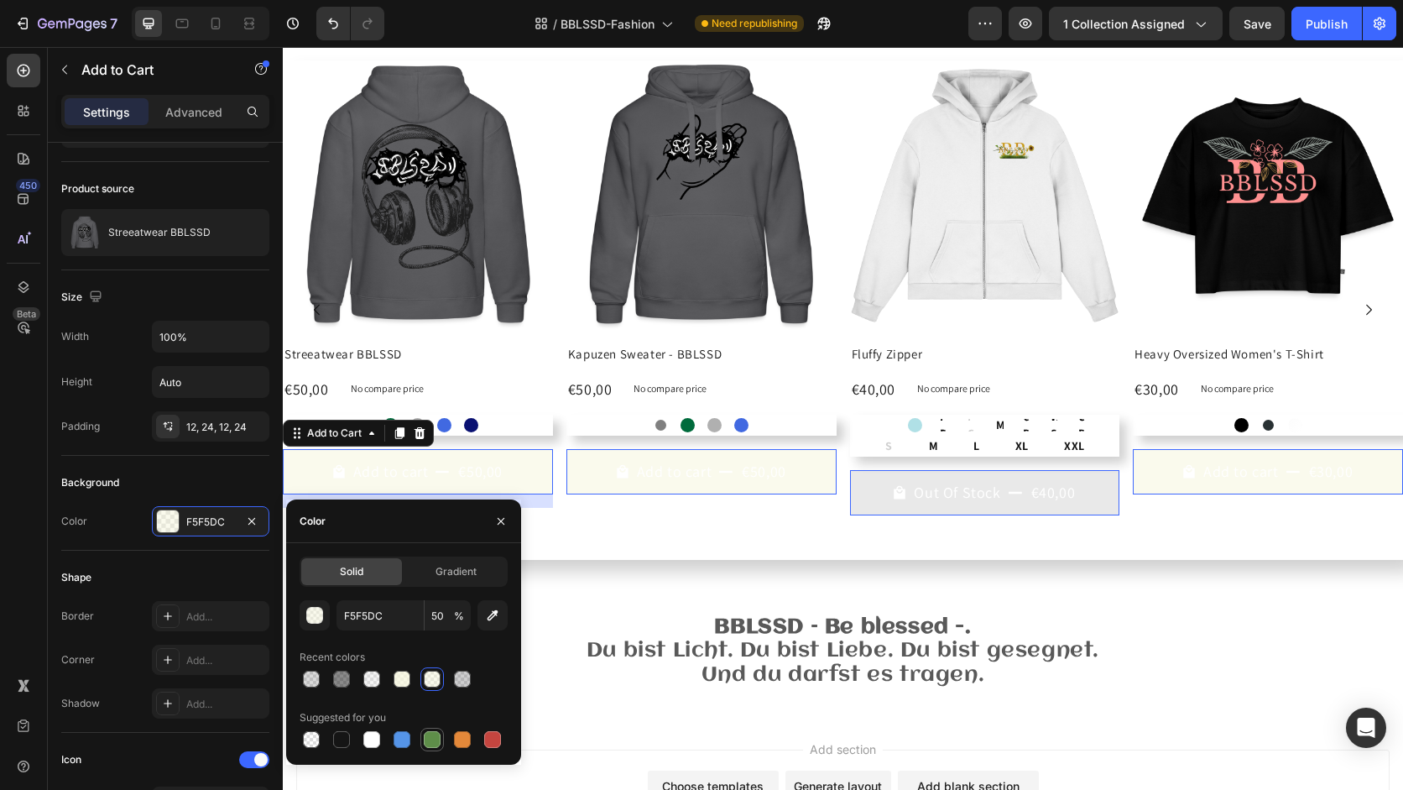
click at [434, 743] on div at bounding box center [432, 739] width 17 height 17
type input "5E8E49"
type input "100"
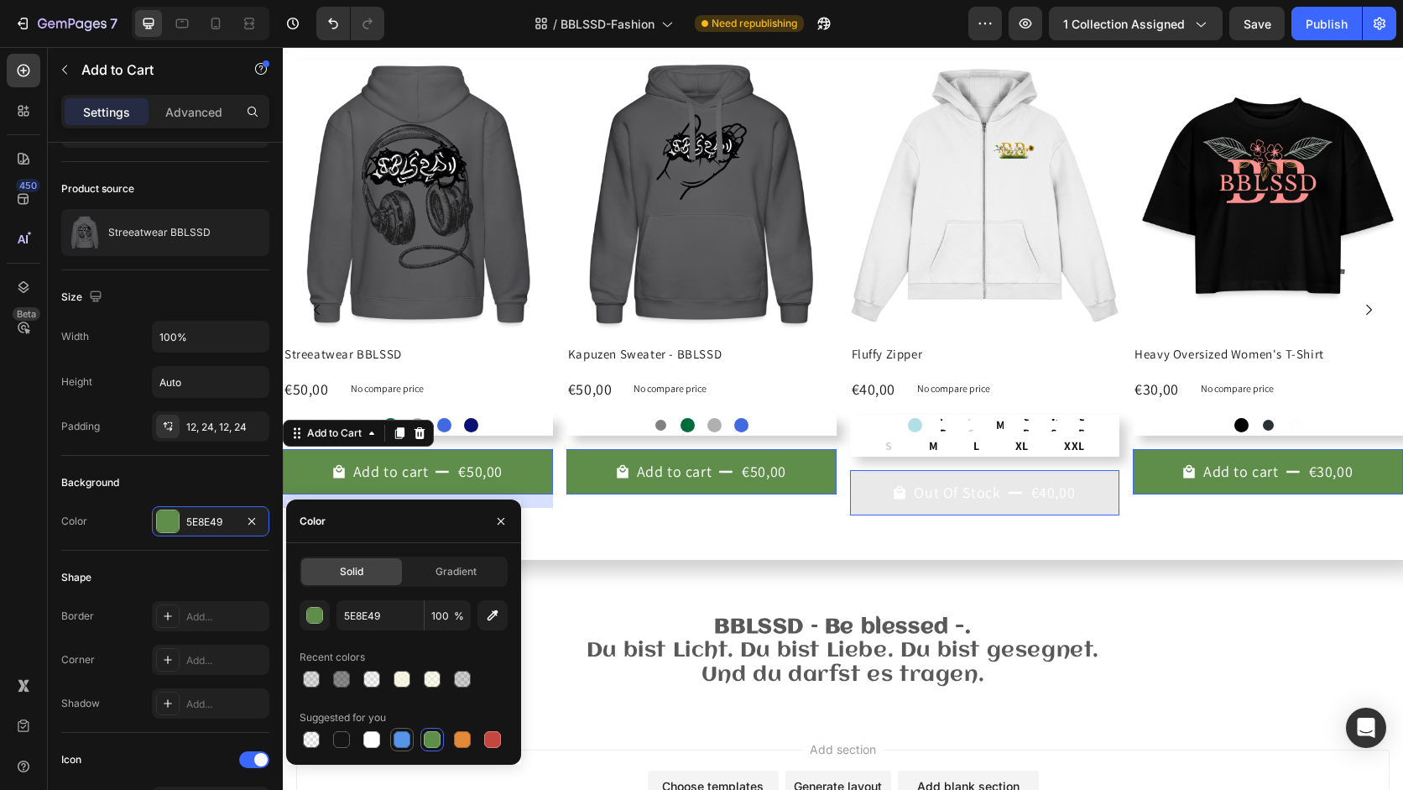
click at [400, 740] on div at bounding box center [402, 739] width 17 height 17
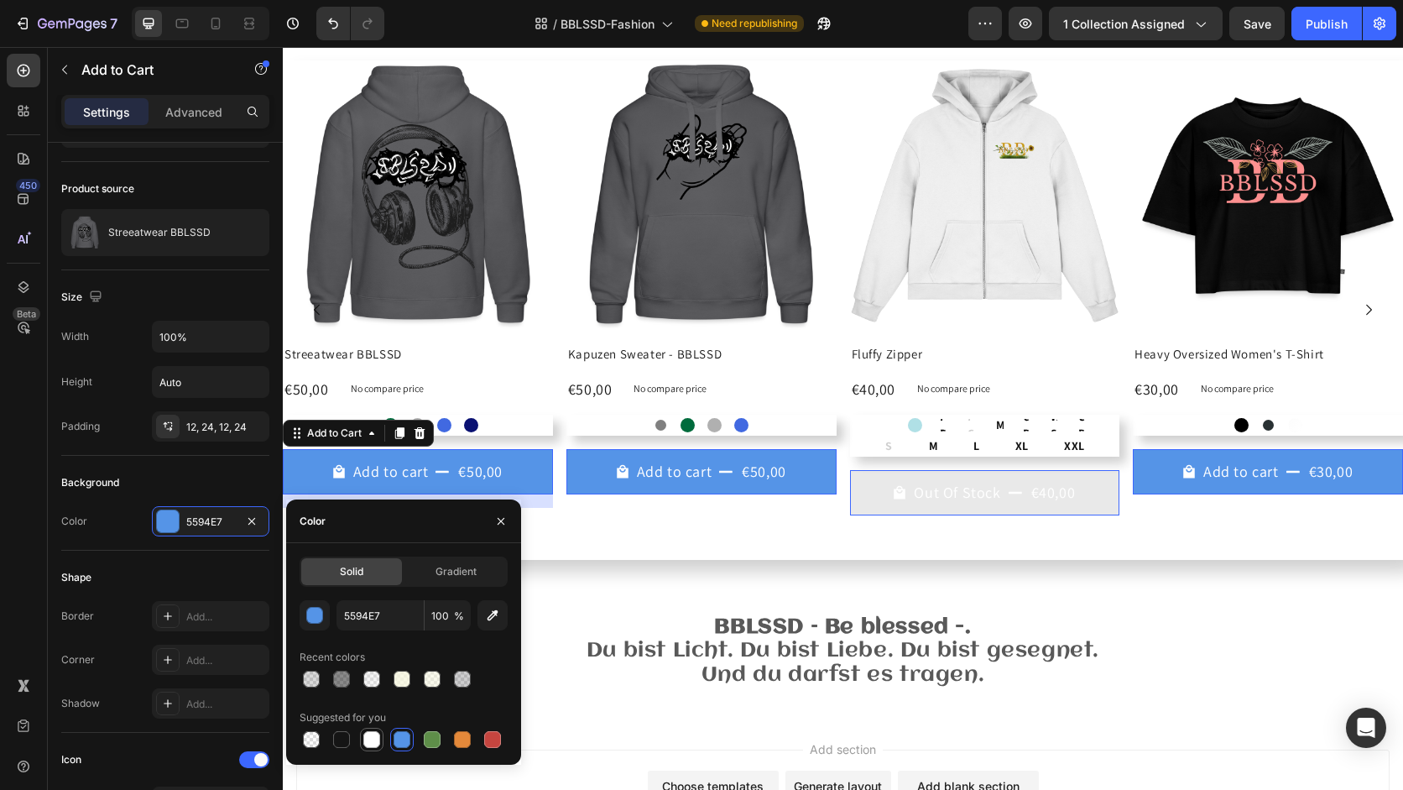
click at [383, 741] on div at bounding box center [371, 739] width 23 height 23
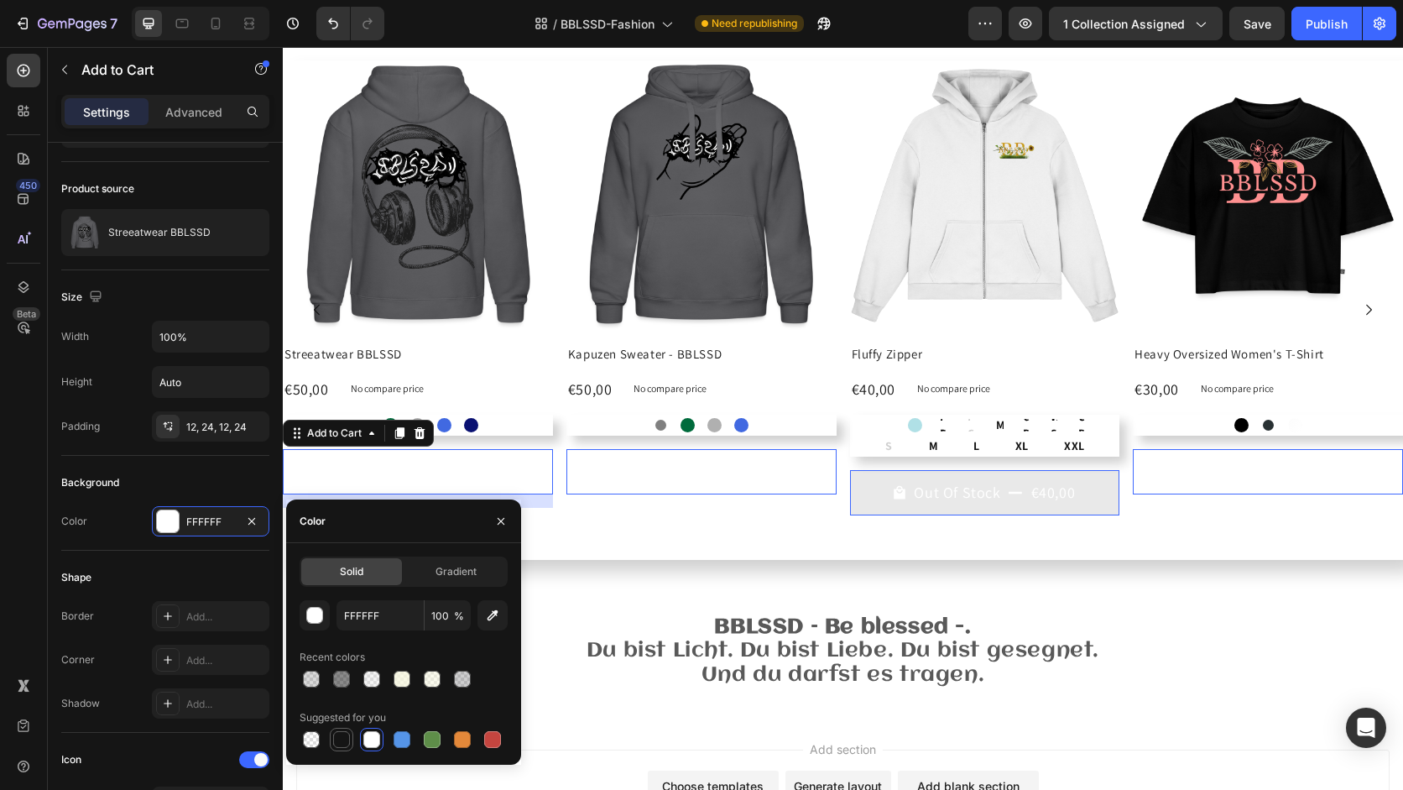
click at [343, 740] on div at bounding box center [341, 739] width 17 height 17
type input "151515"
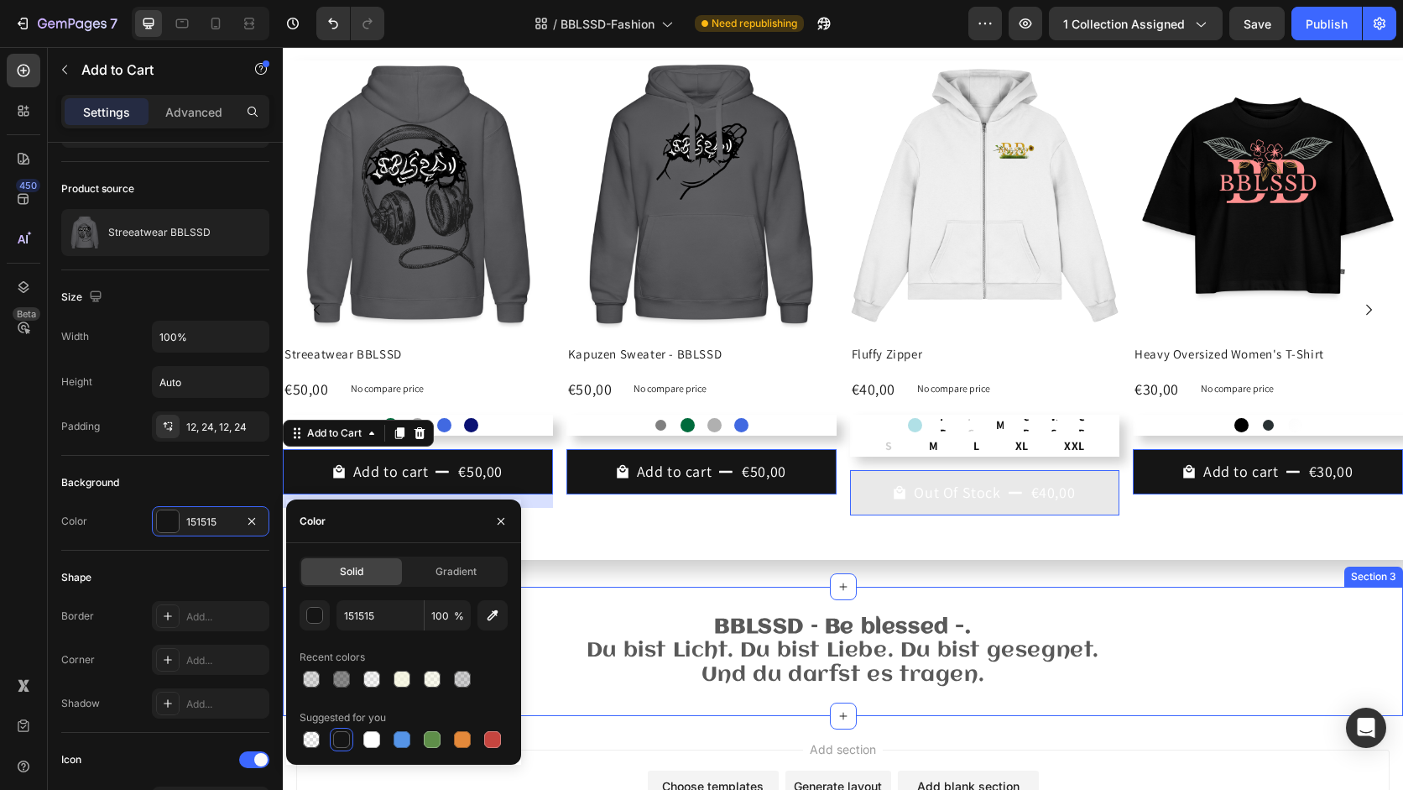
click at [634, 702] on div "BBLSSD – Be blessed -. Du bist Licht. Du bist Liebe. Du bist gesegnet. Und du d…" at bounding box center [843, 651] width 1120 height 129
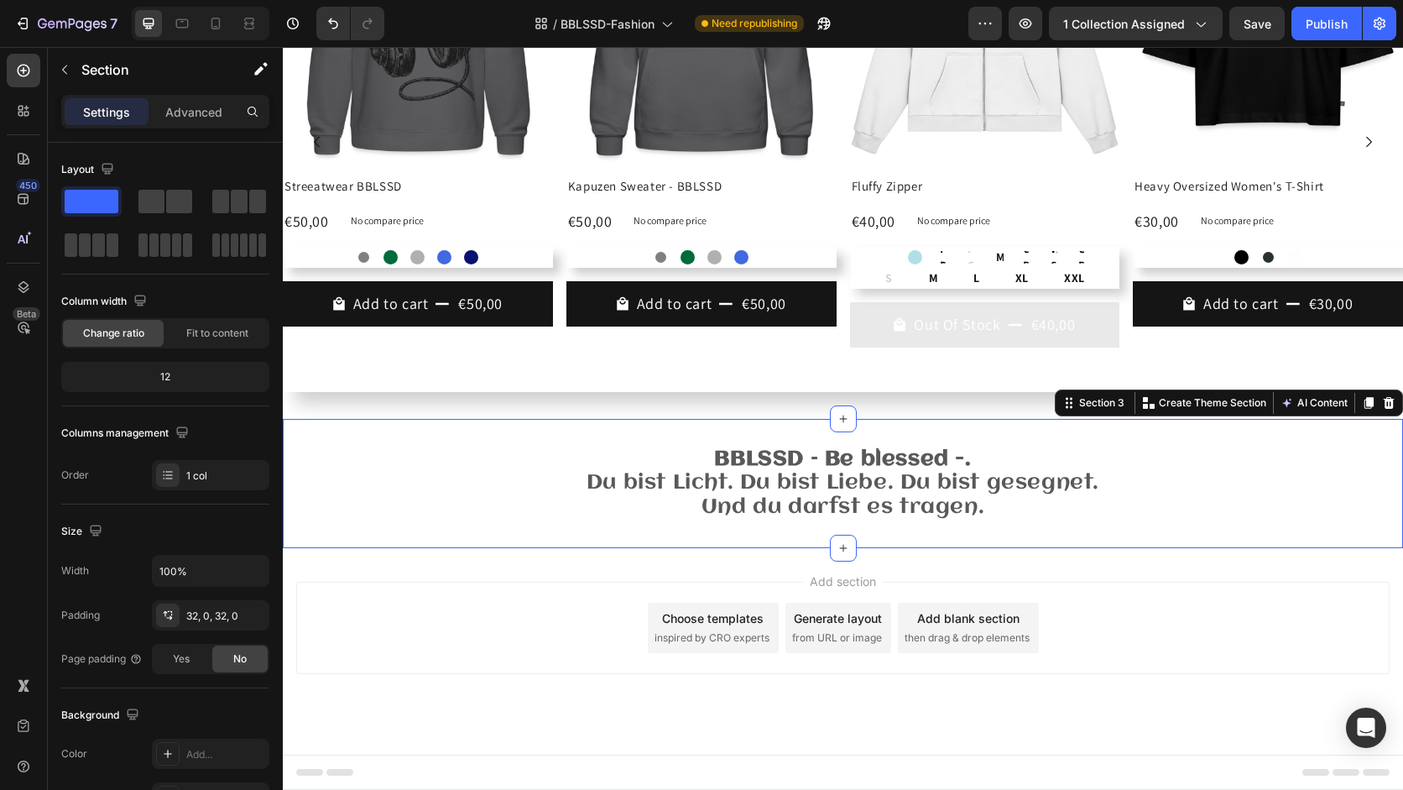
scroll to position [599, 0]
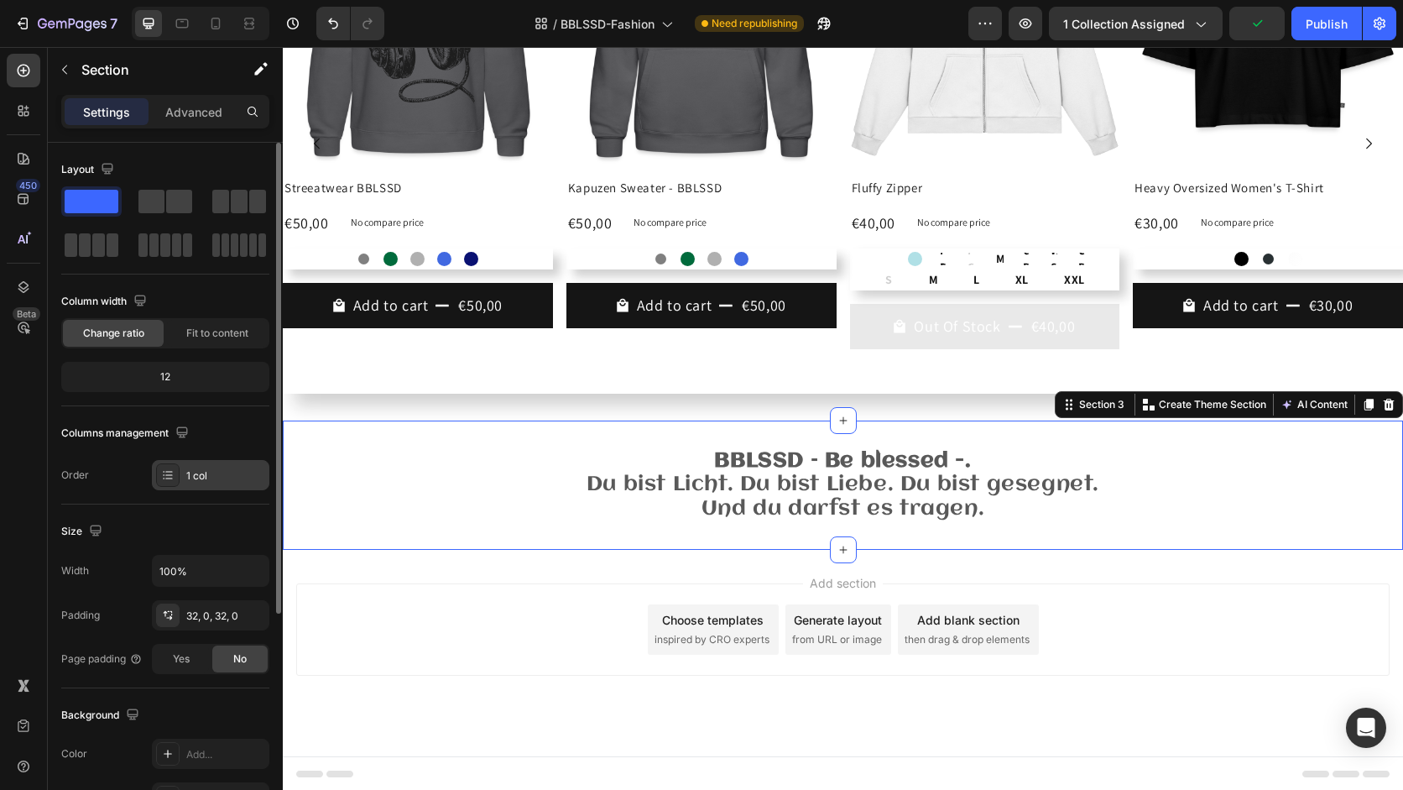
click at [215, 467] on div "1 col" at bounding box center [210, 475] width 117 height 30
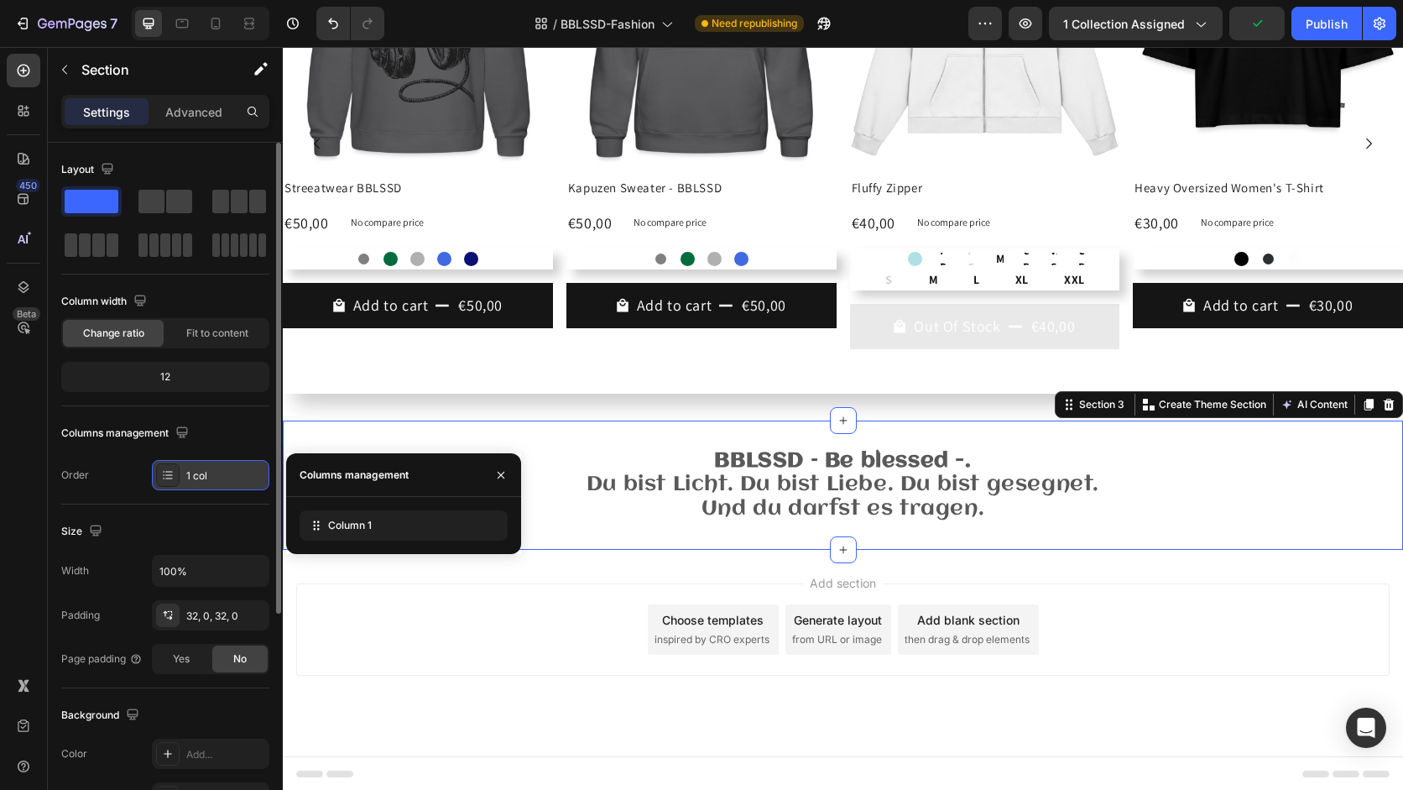
click at [215, 467] on div "1 col" at bounding box center [210, 475] width 117 height 30
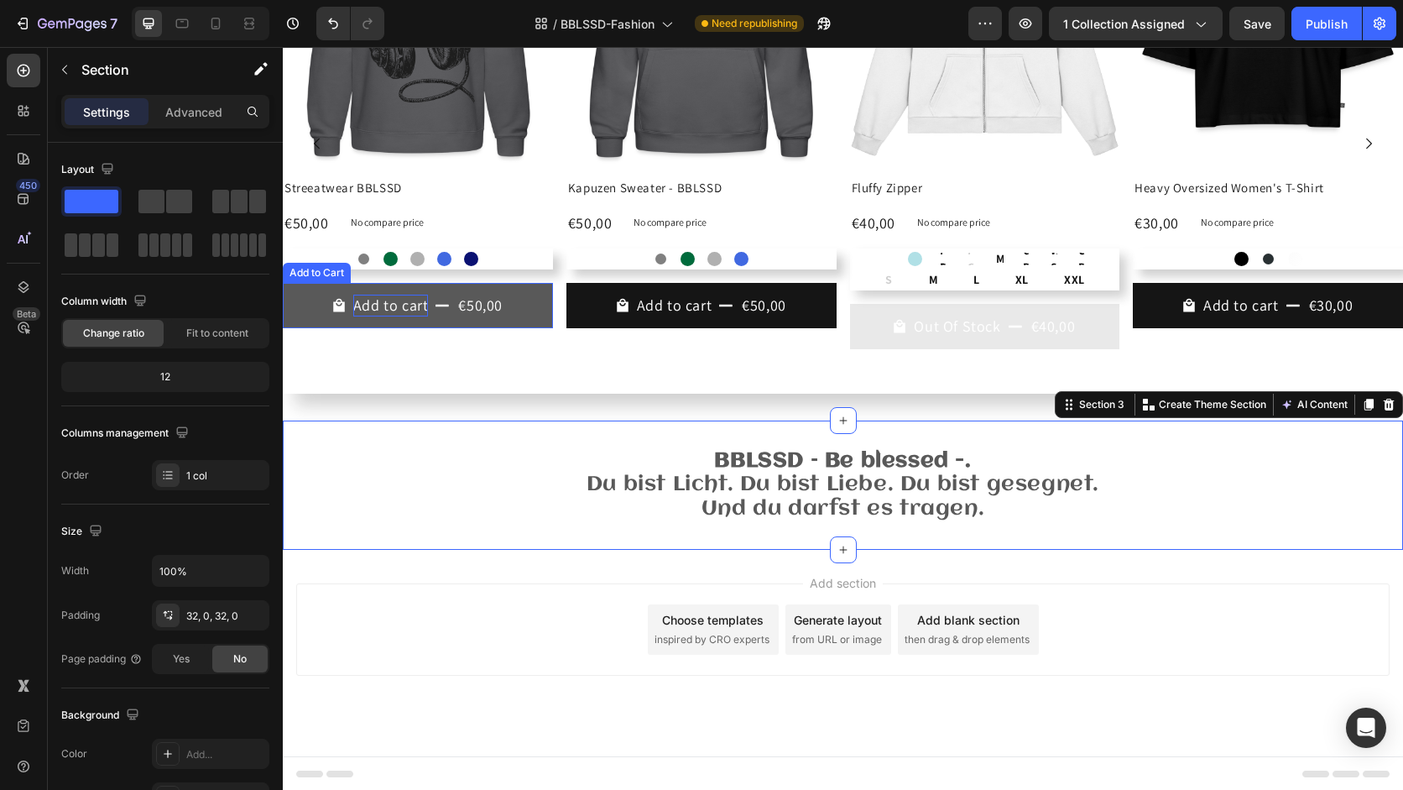
click at [377, 295] on div "Add to cart" at bounding box center [391, 305] width 76 height 21
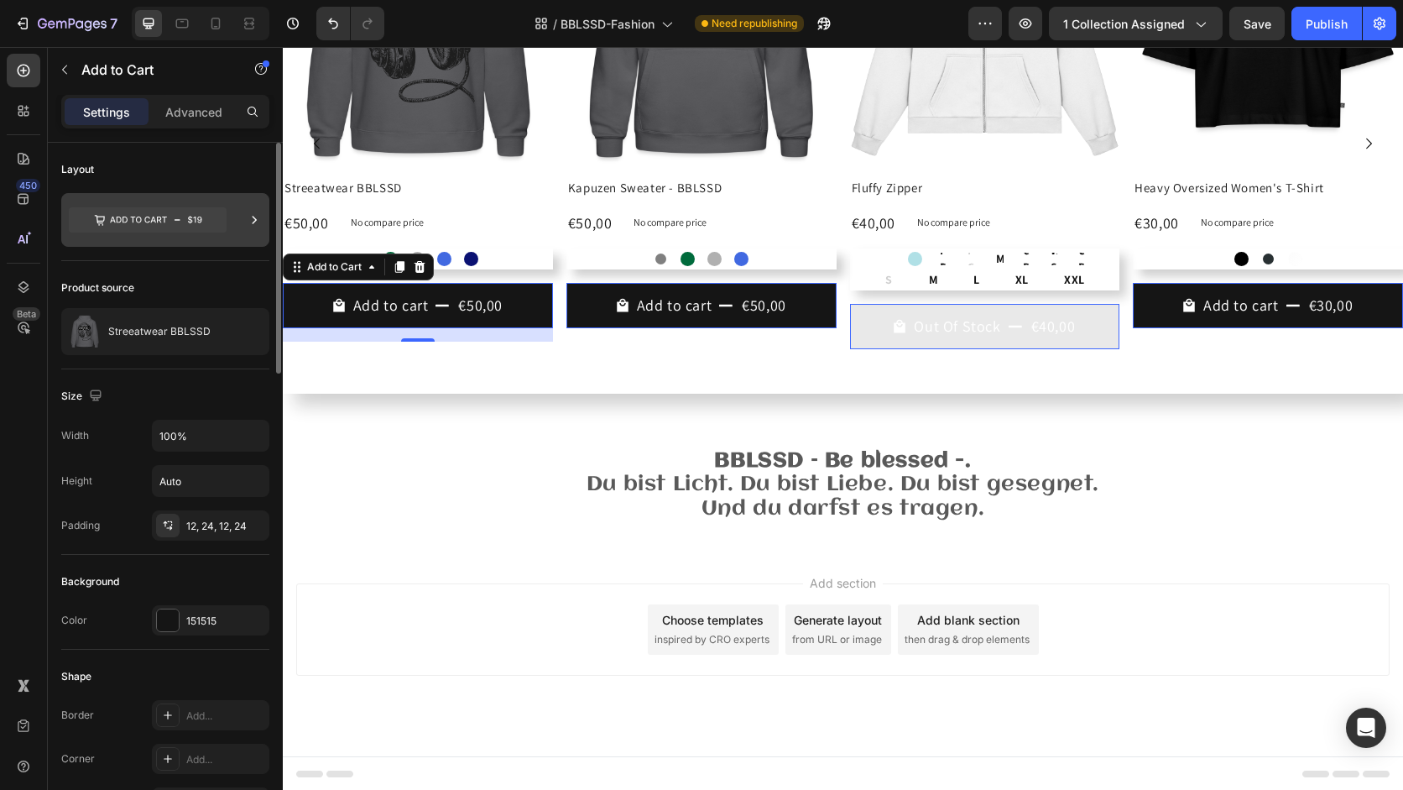
click at [231, 223] on div at bounding box center [165, 220] width 208 height 54
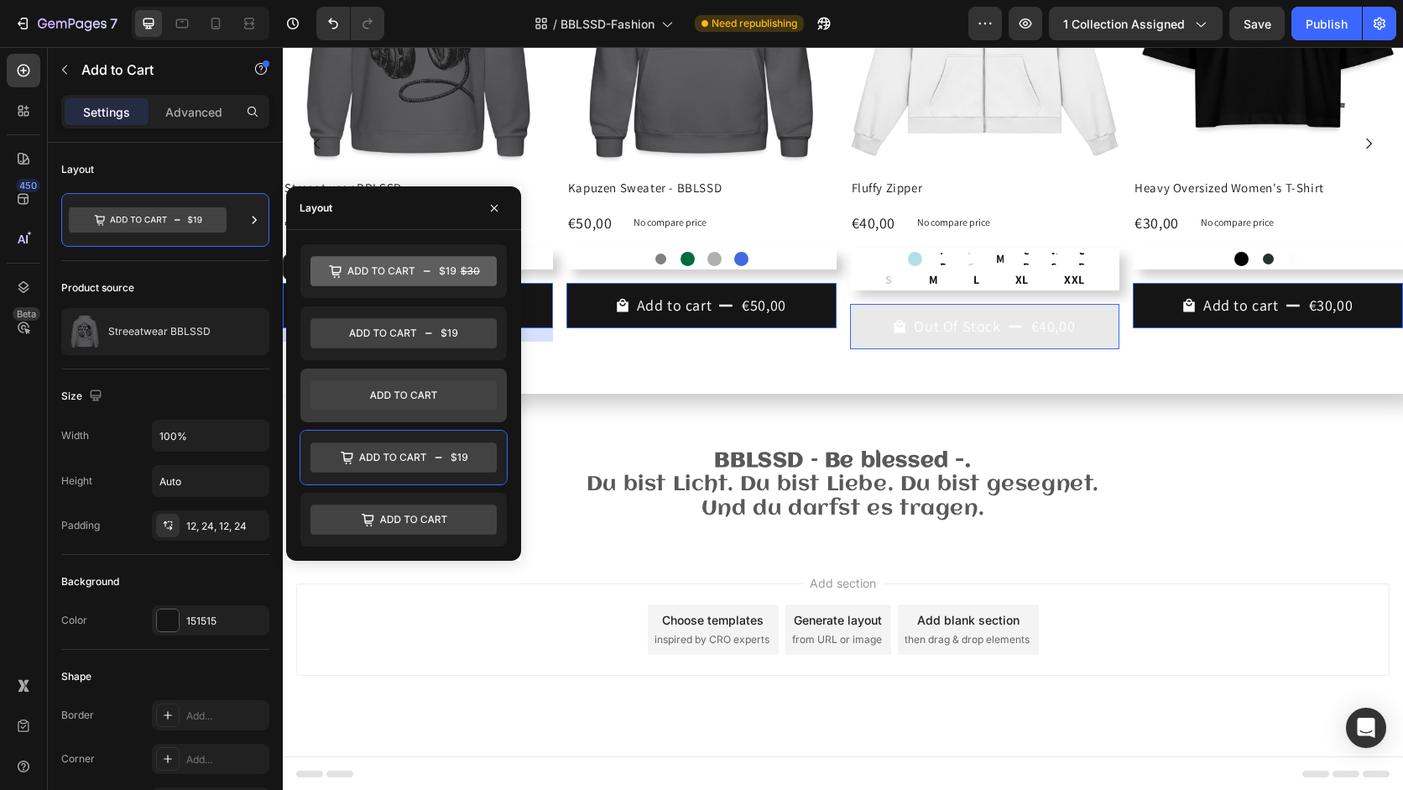
click at [420, 401] on icon at bounding box center [403, 395] width 186 height 30
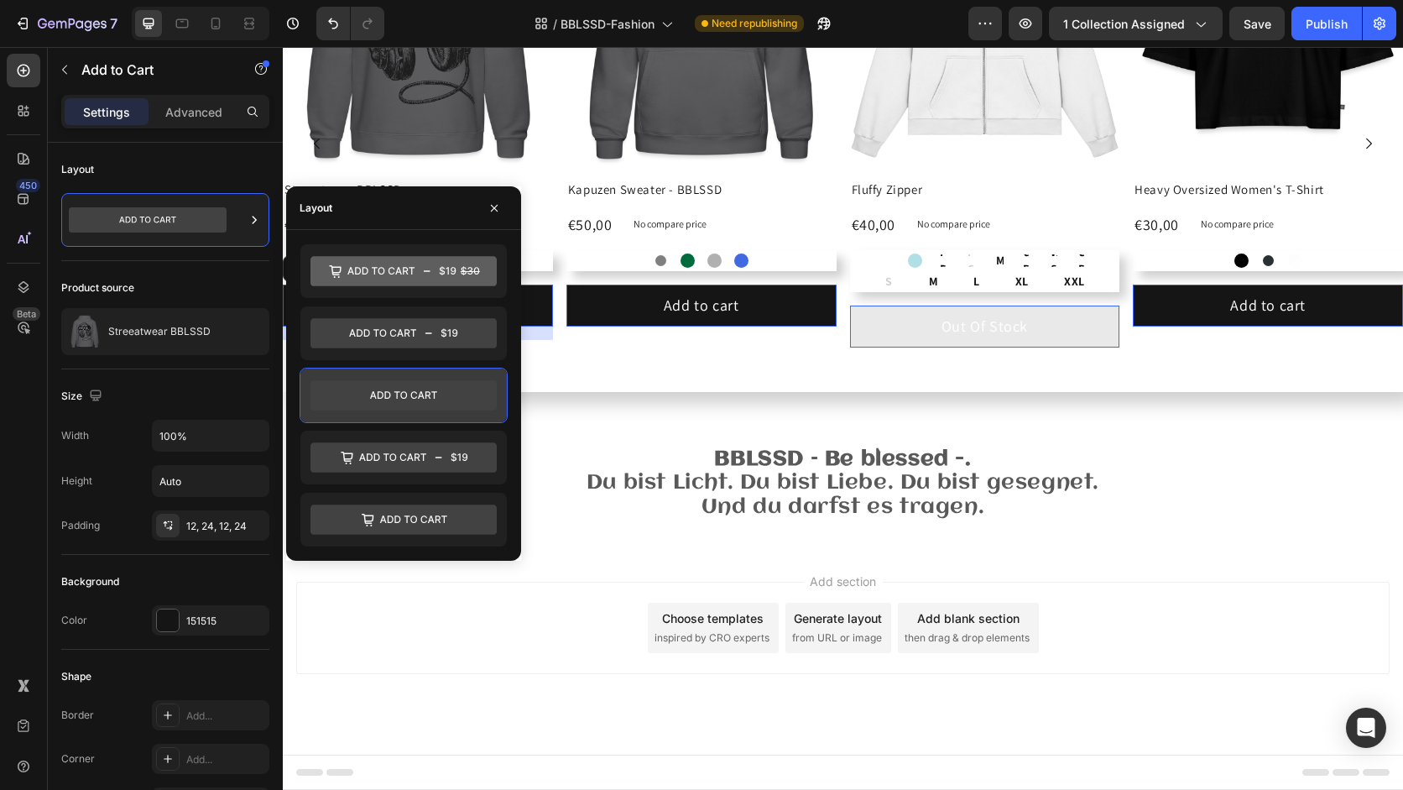
scroll to position [597, 0]
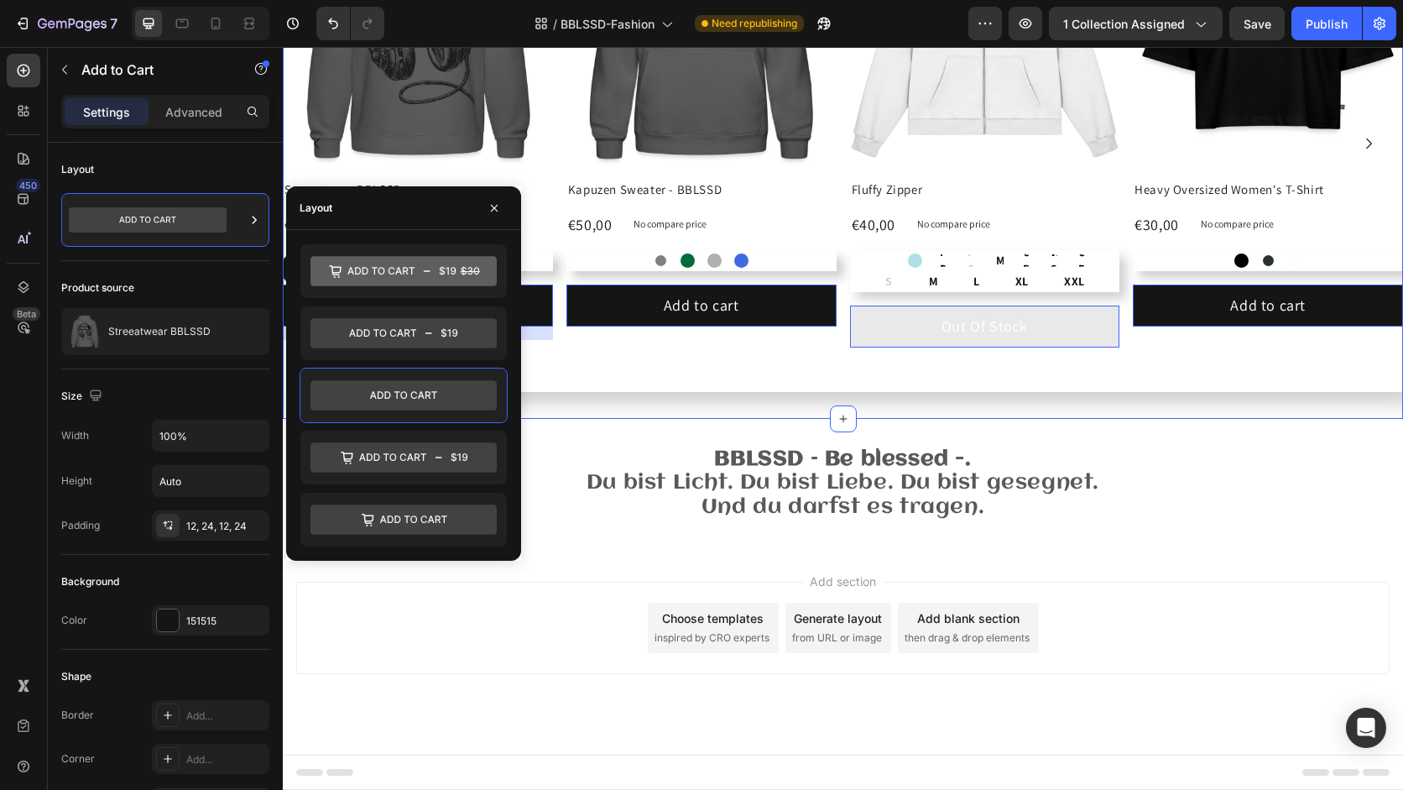
click at [578, 404] on div "Product Images Streeatwear BBLSSD Product Title €50,00 Product Price Product Pr…" at bounding box center [843, 144] width 1120 height 550
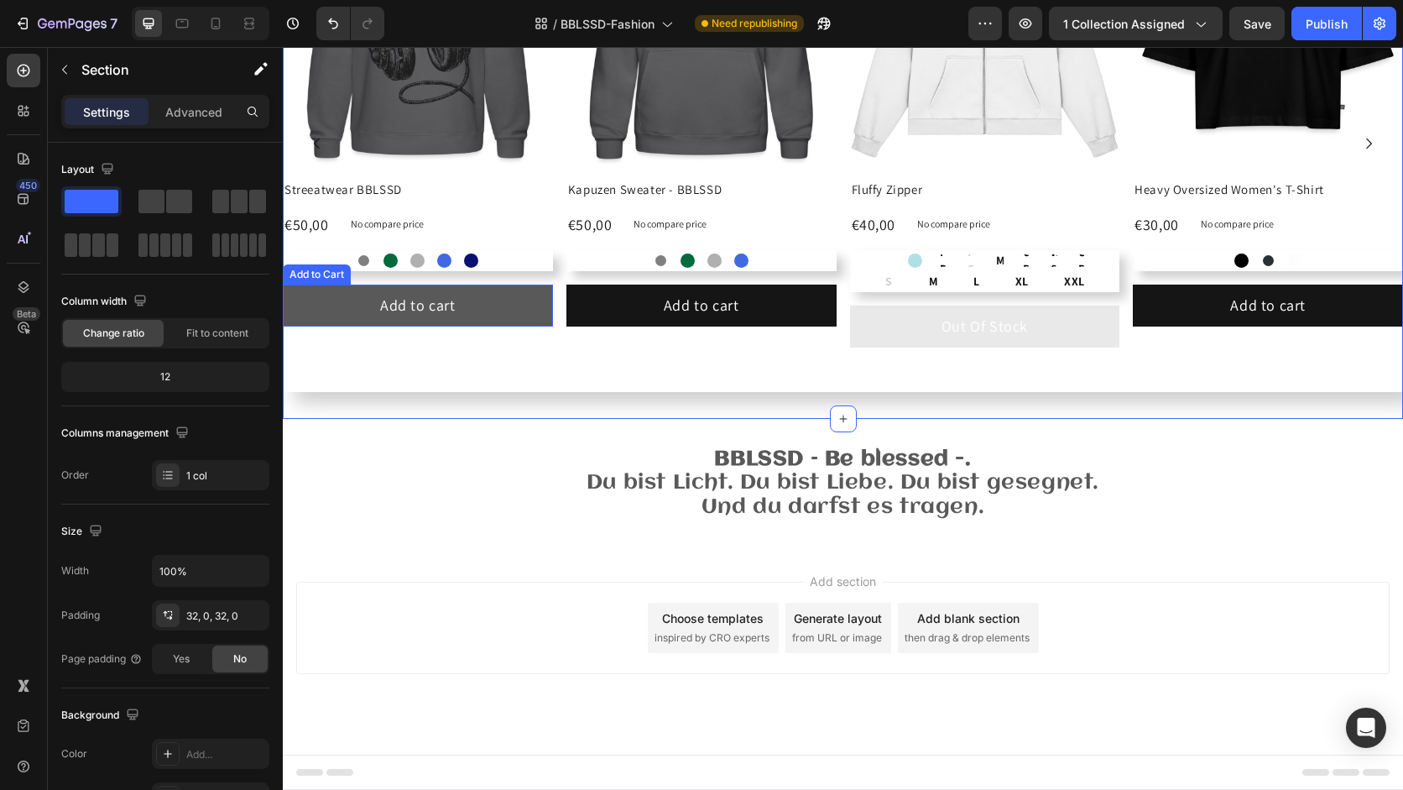
click at [425, 290] on button "Add to cart" at bounding box center [418, 304] width 270 height 41
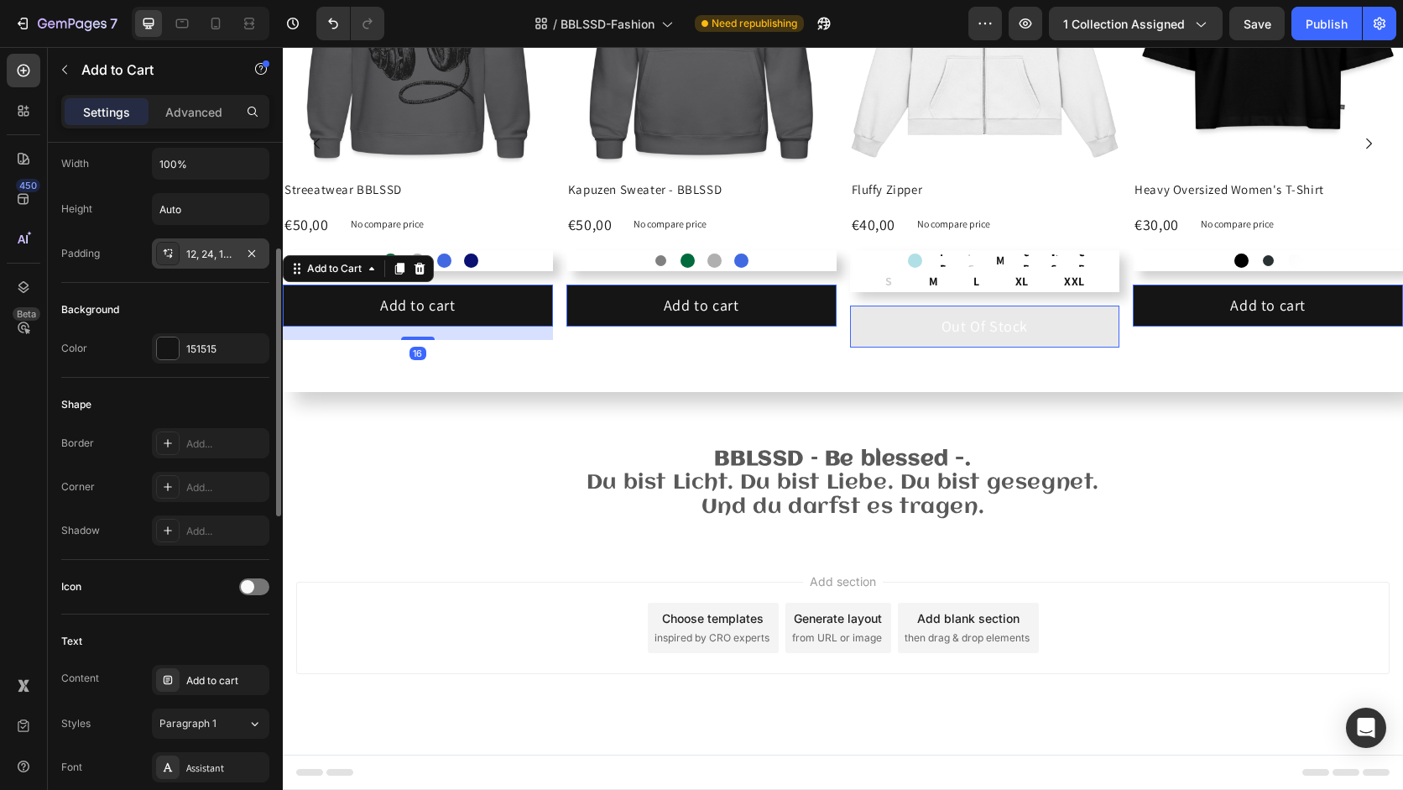
scroll to position [275, 0]
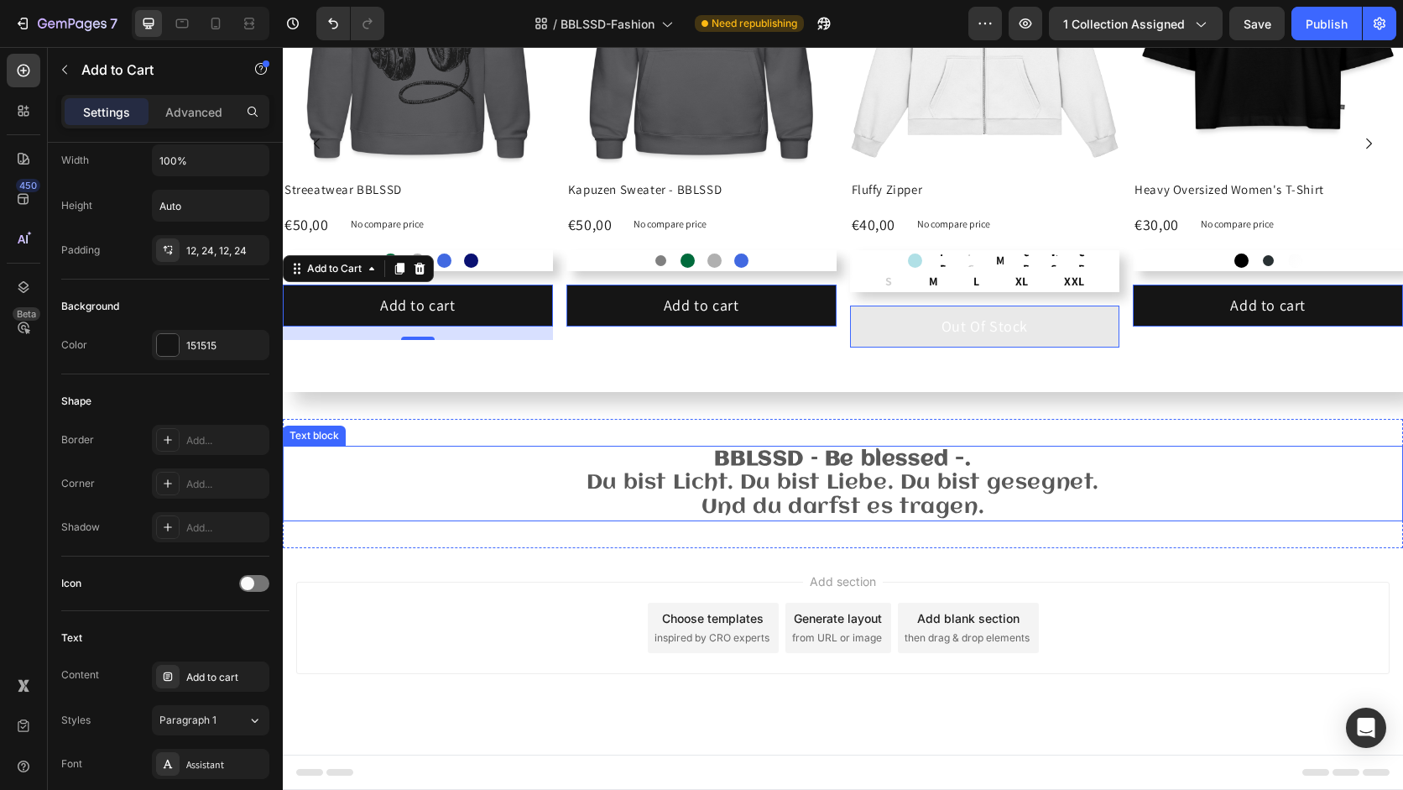
click at [764, 495] on p "BBLSSD – Be blessed -. Du bist Licht. Du bist Liebe. Du bist gesegnet. Und du d…" at bounding box center [842, 483] width 1117 height 72
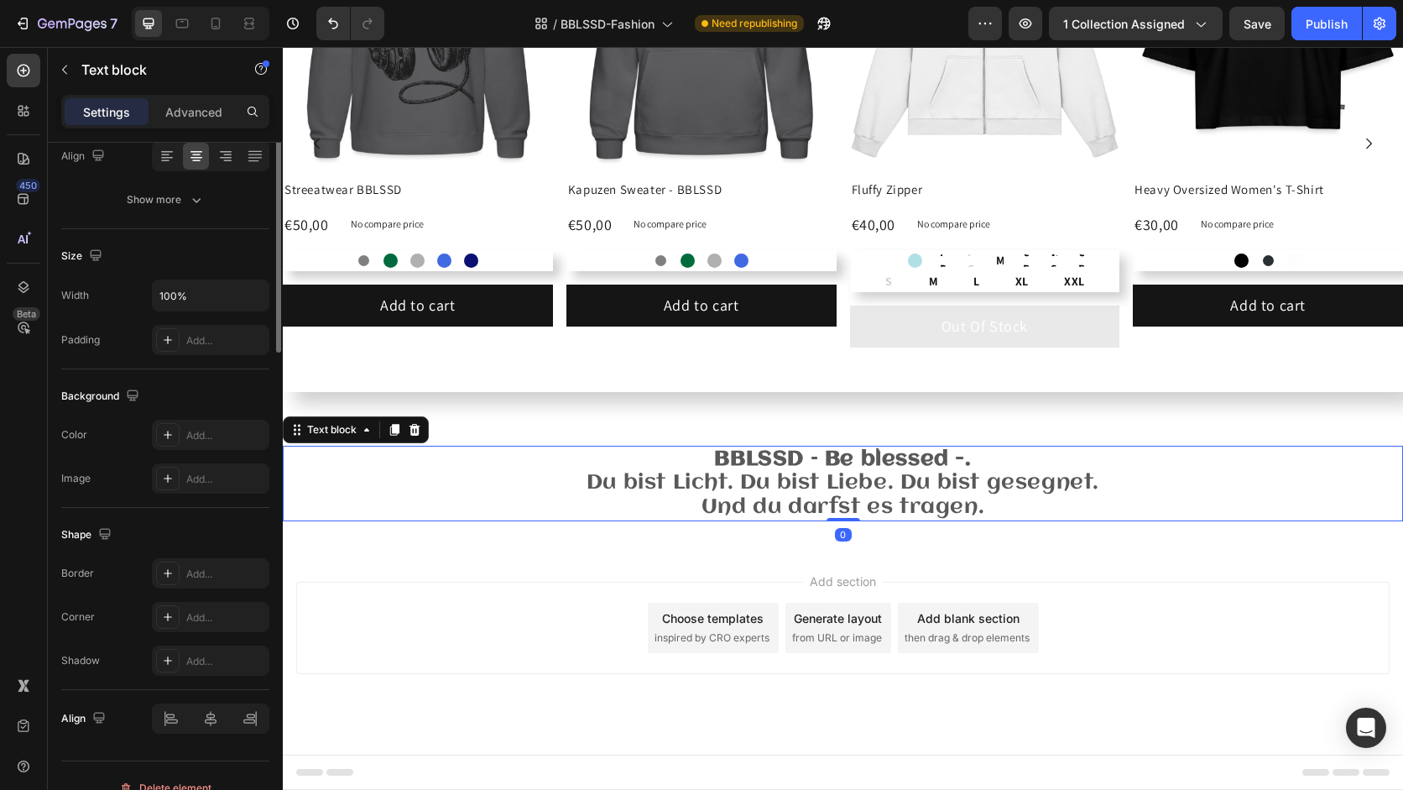
scroll to position [0, 0]
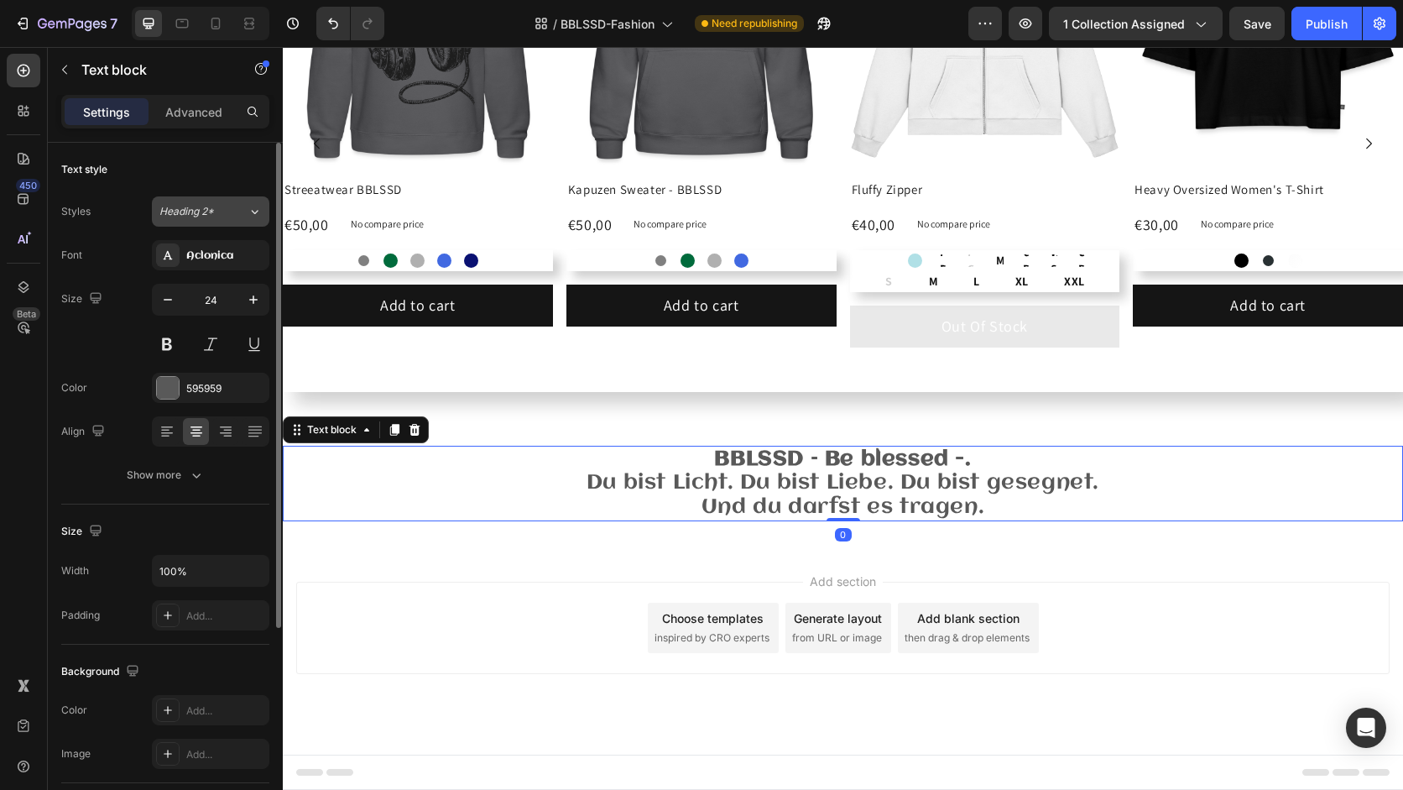
click at [210, 217] on span "Heading 2*" at bounding box center [186, 211] width 55 height 15
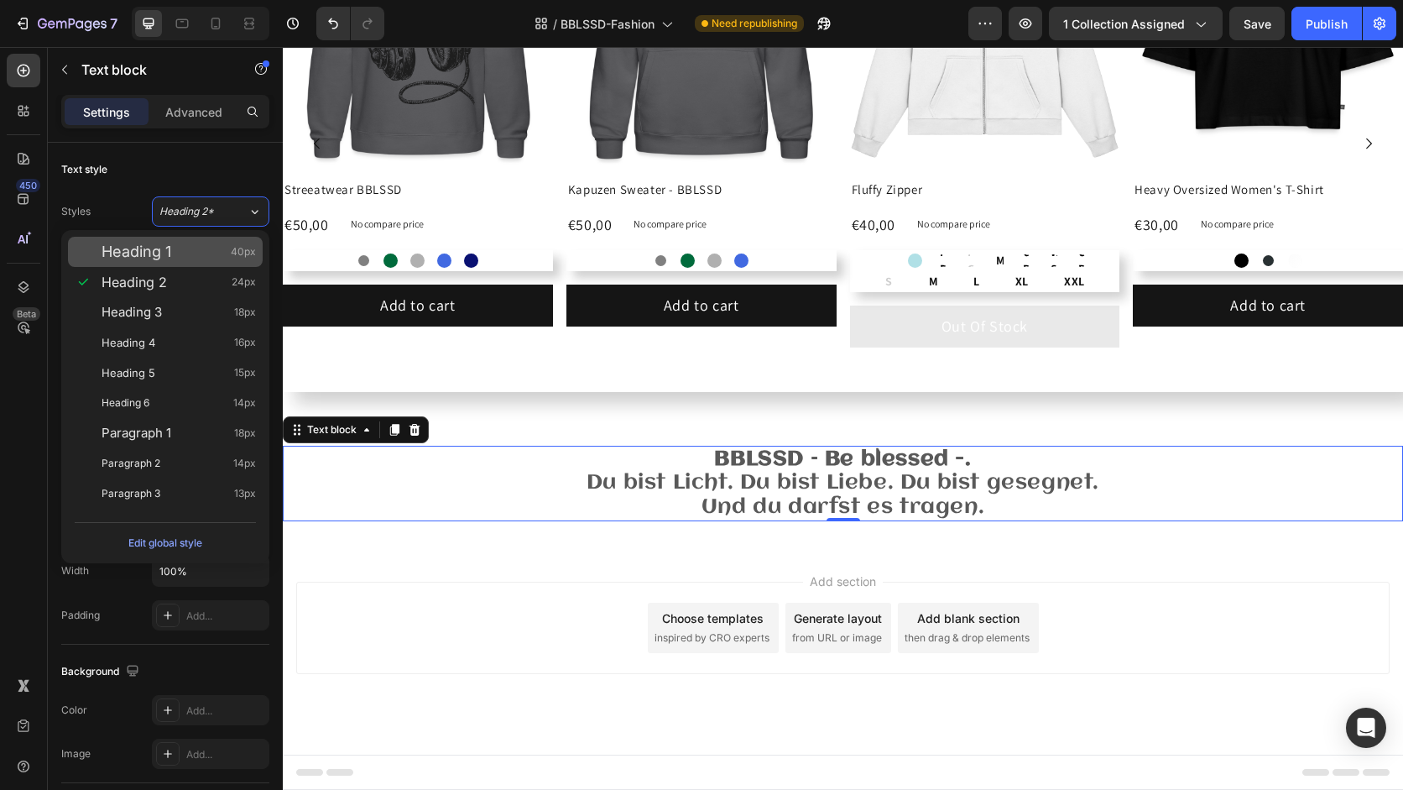
click at [201, 249] on div "Heading 1 40px" at bounding box center [179, 251] width 154 height 17
type input "40"
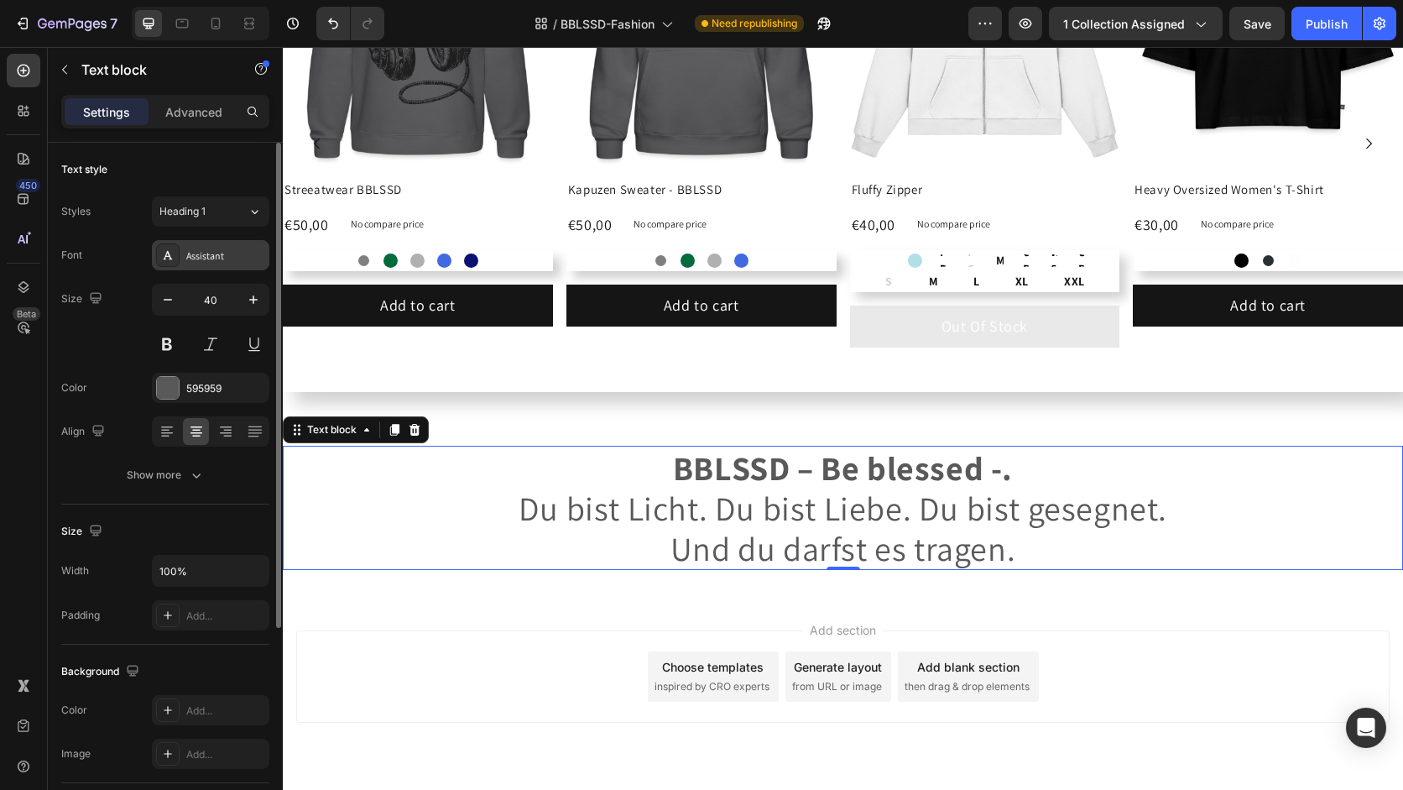
click at [200, 248] on div "Assistant" at bounding box center [225, 255] width 79 height 15
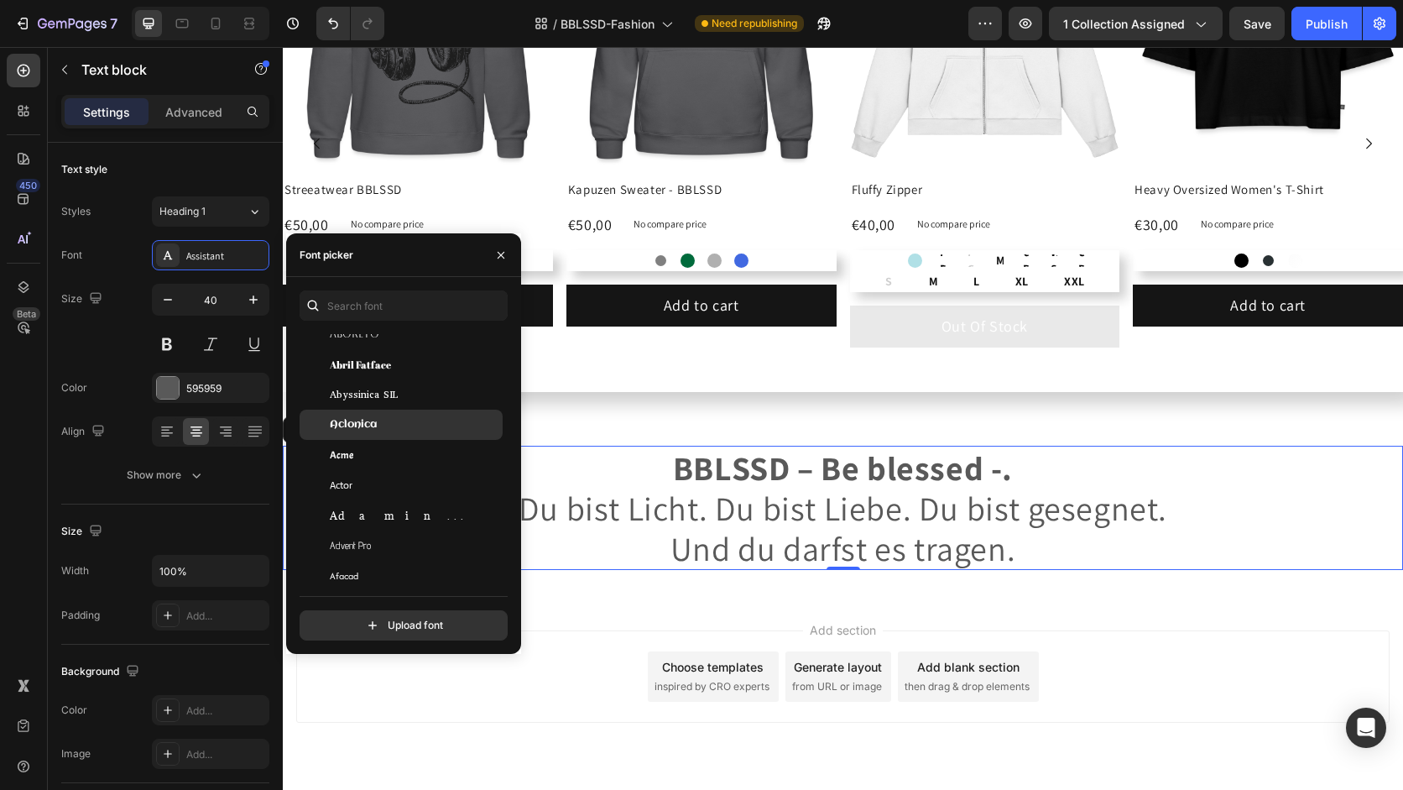
scroll to position [428, 0]
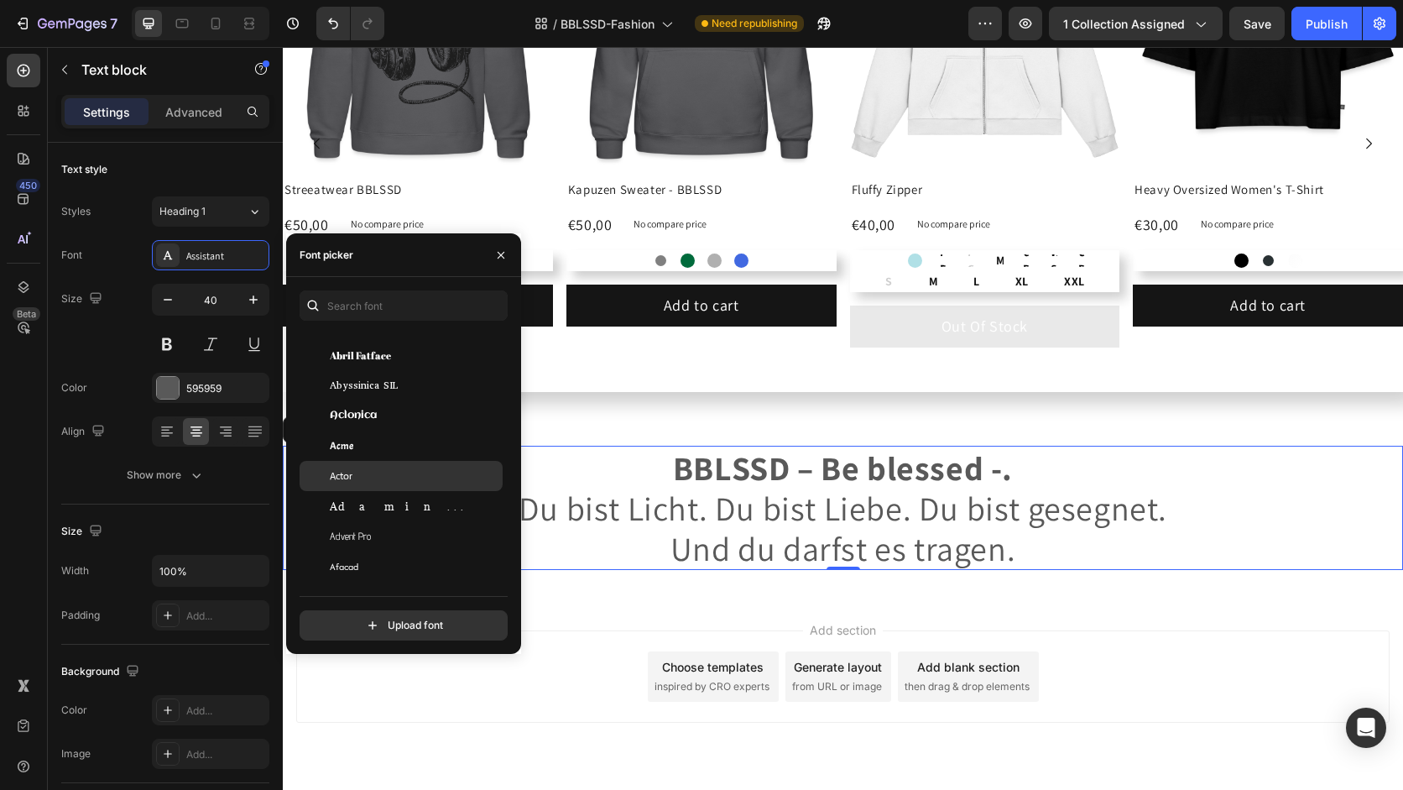
click at [383, 472] on div "Actor" at bounding box center [415, 475] width 170 height 15
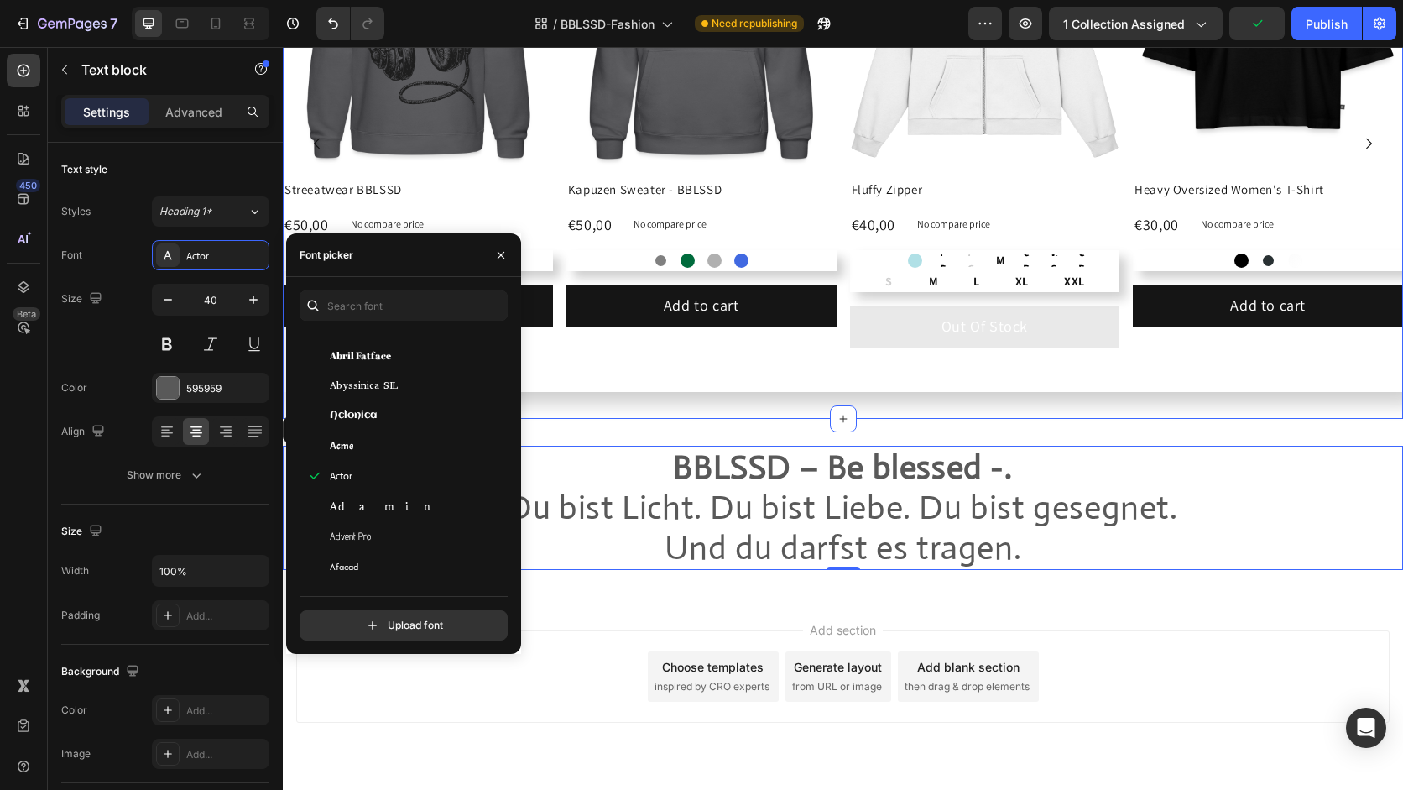
click at [603, 396] on div "Product Images Streeatwear BBLSSD Product Title €50,00 Product Price Product Pr…" at bounding box center [843, 144] width 1120 height 550
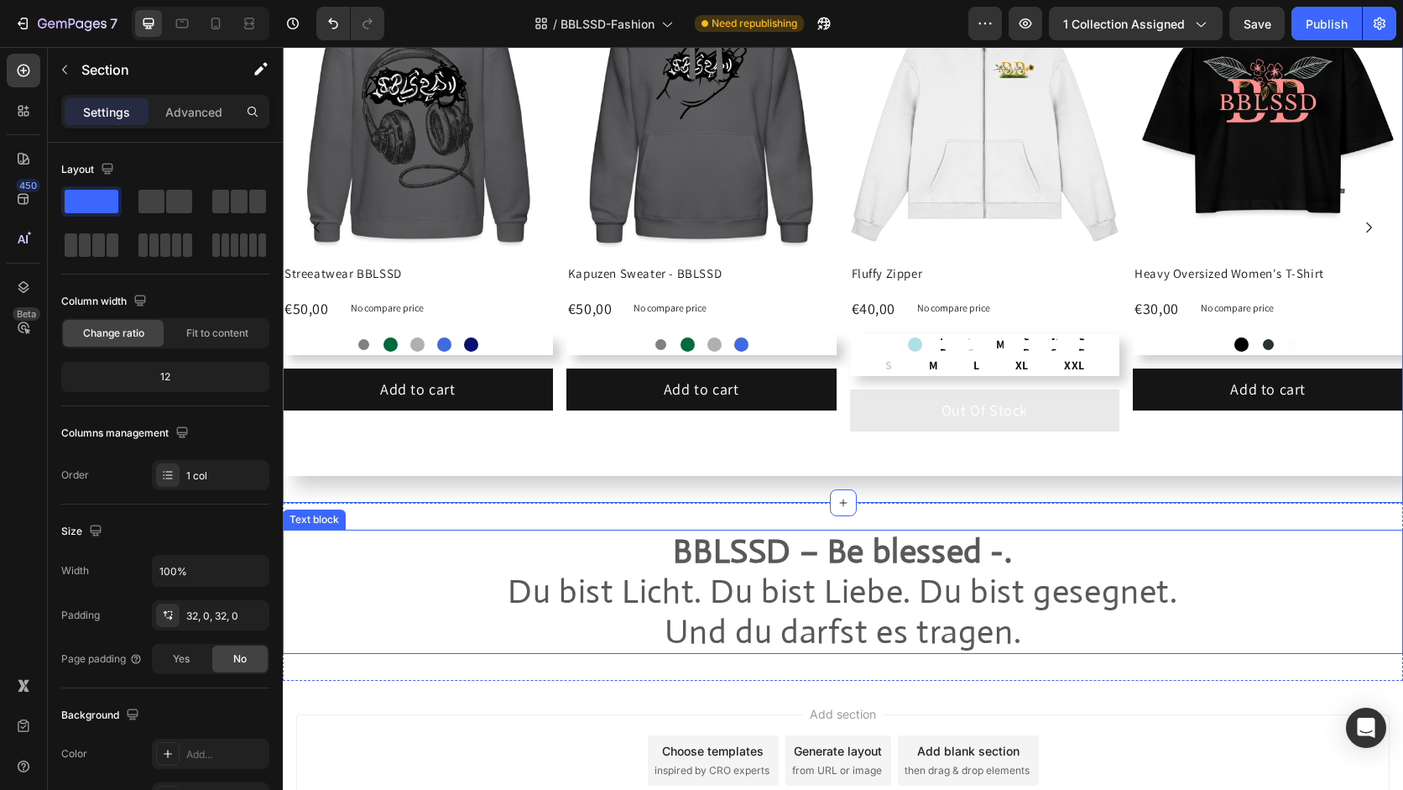
scroll to position [0, 0]
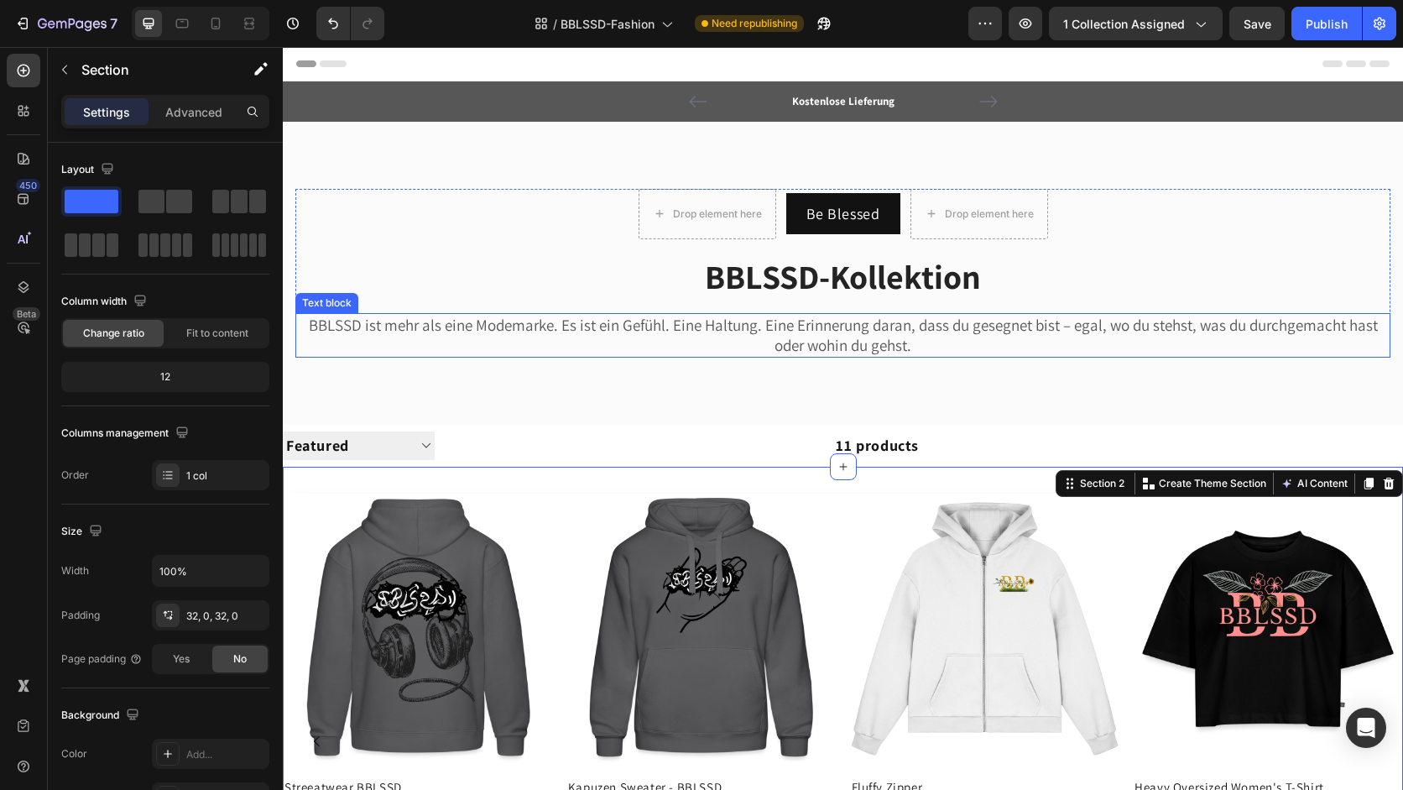
click at [608, 317] on p "BBLSSD ist mehr als eine Modemarke. Es ist ein Gefühl. Eine Haltung. Eine Erinn…" at bounding box center [843, 335] width 1092 height 41
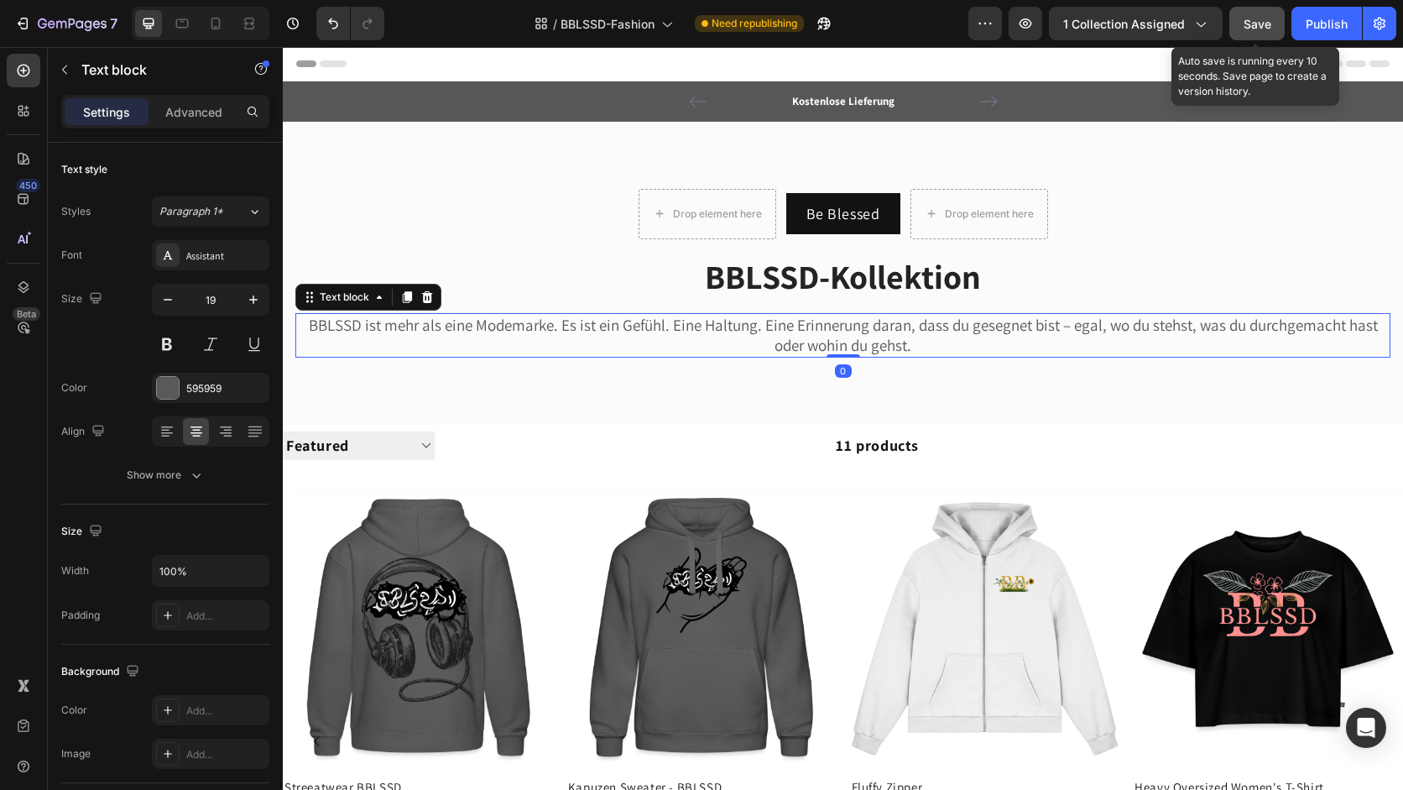
click at [1264, 17] on span "Save" at bounding box center [1258, 24] width 28 height 14
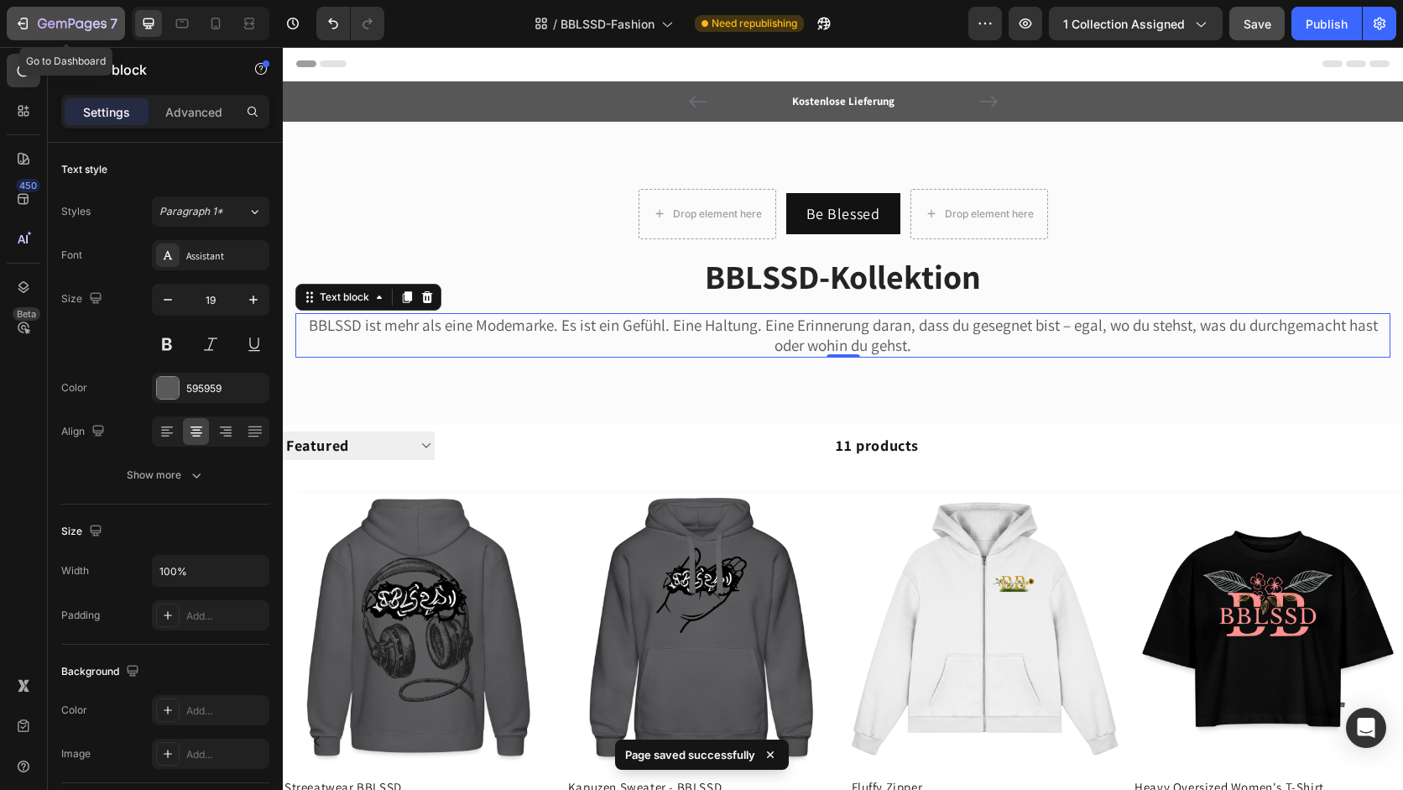
click at [67, 18] on icon "button" at bounding box center [72, 25] width 69 height 14
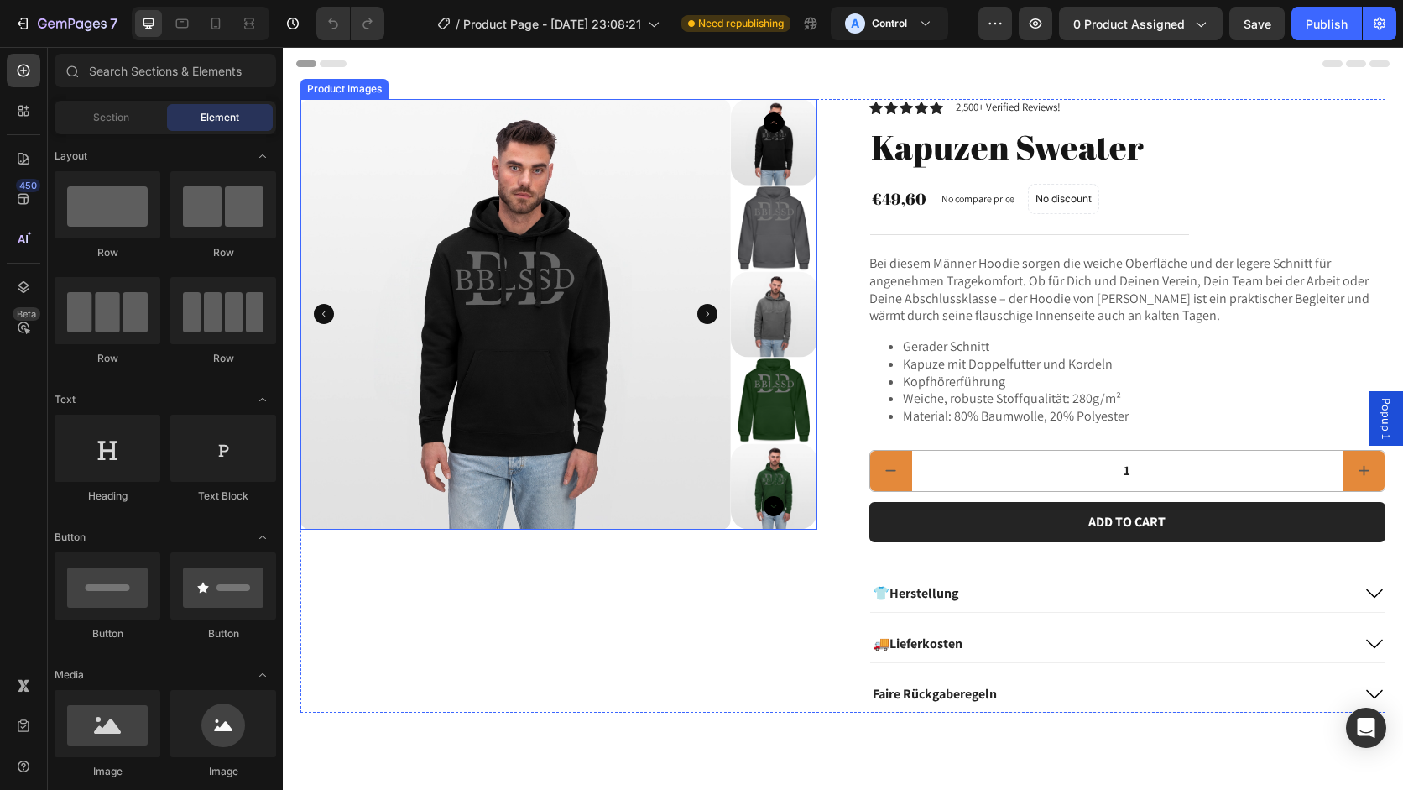
click at [705, 316] on icon "Carousel Next Arrow" at bounding box center [707, 314] width 20 height 20
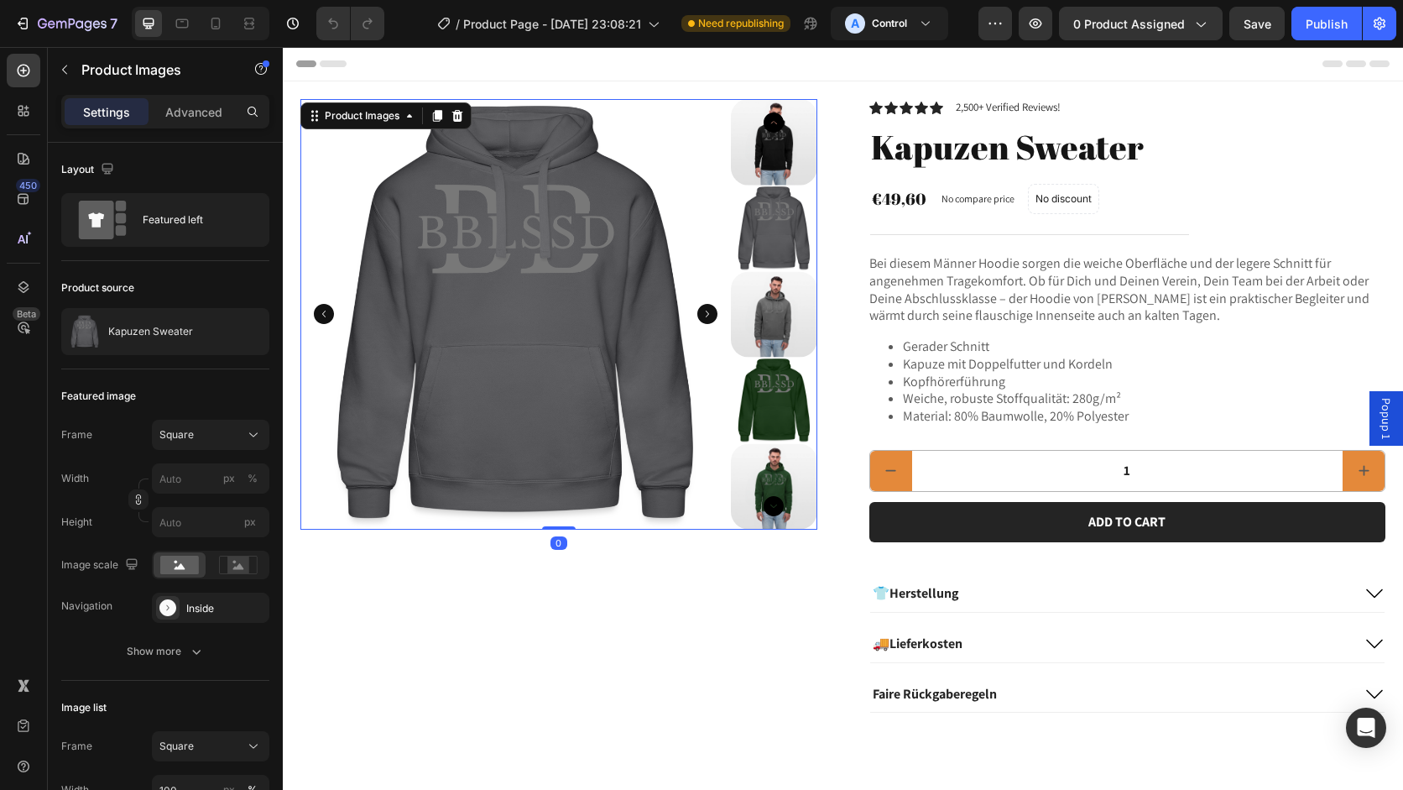
click at [705, 316] on icon "Carousel Next Arrow" at bounding box center [707, 314] width 20 height 20
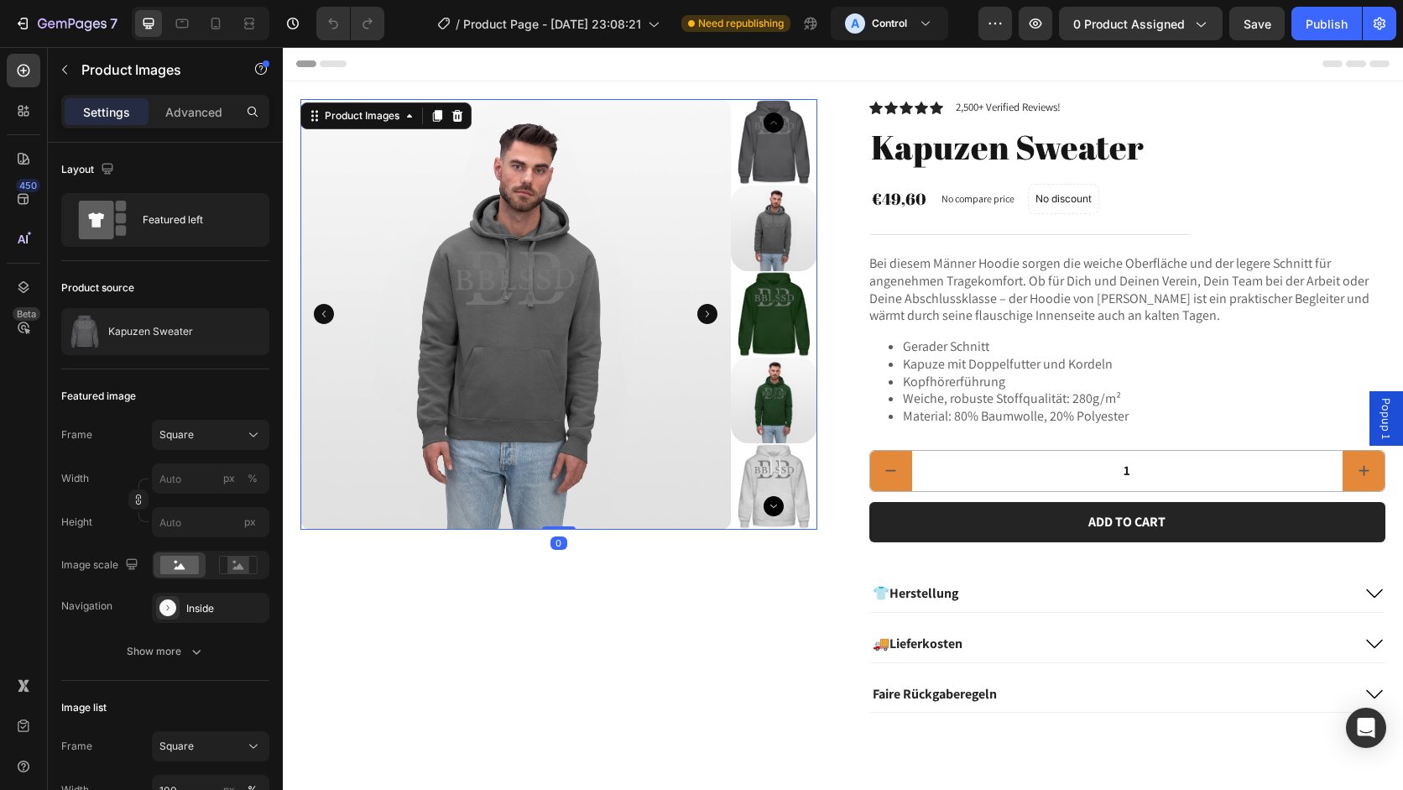
click at [705, 316] on icon "Carousel Next Arrow" at bounding box center [707, 314] width 20 height 20
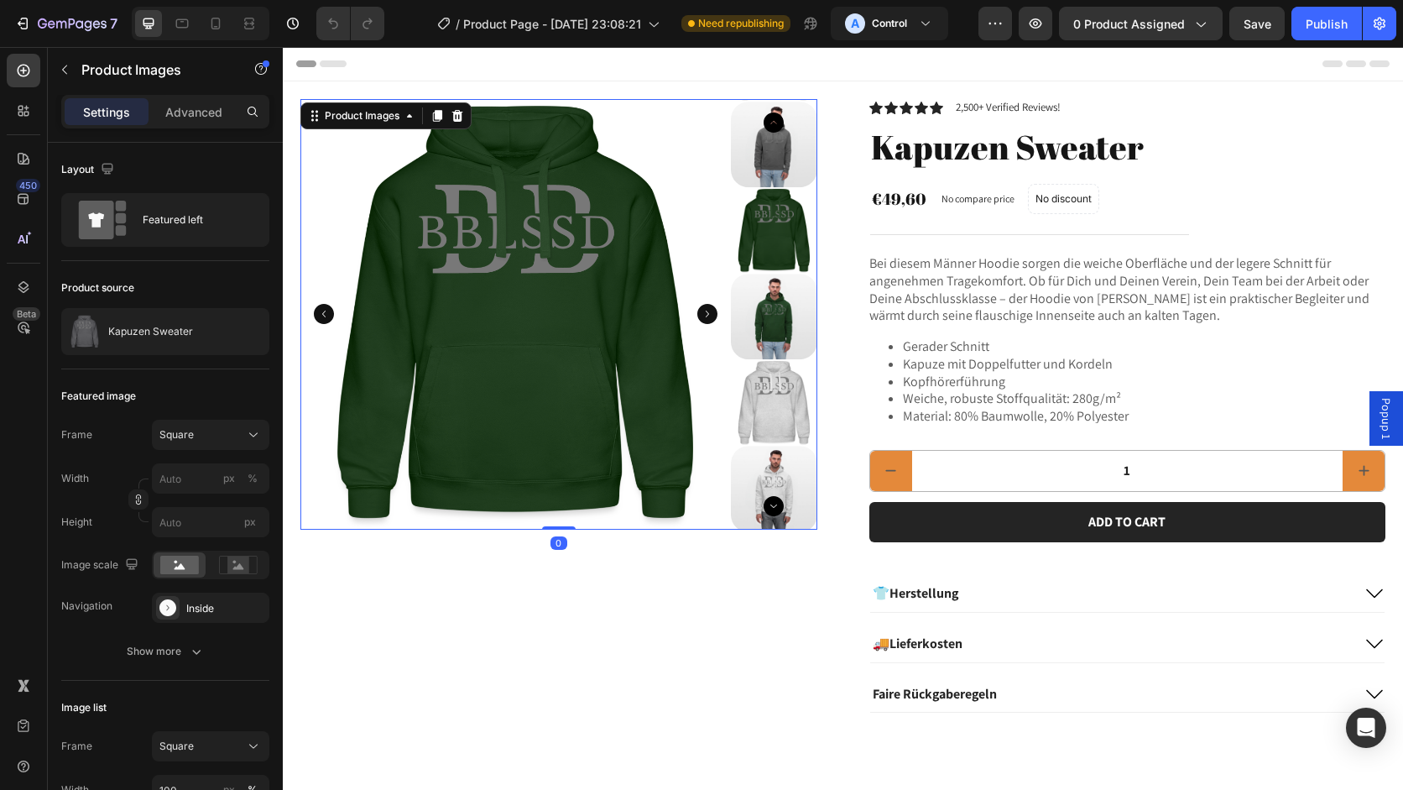
click at [705, 316] on icon "Carousel Next Arrow" at bounding box center [707, 314] width 20 height 20
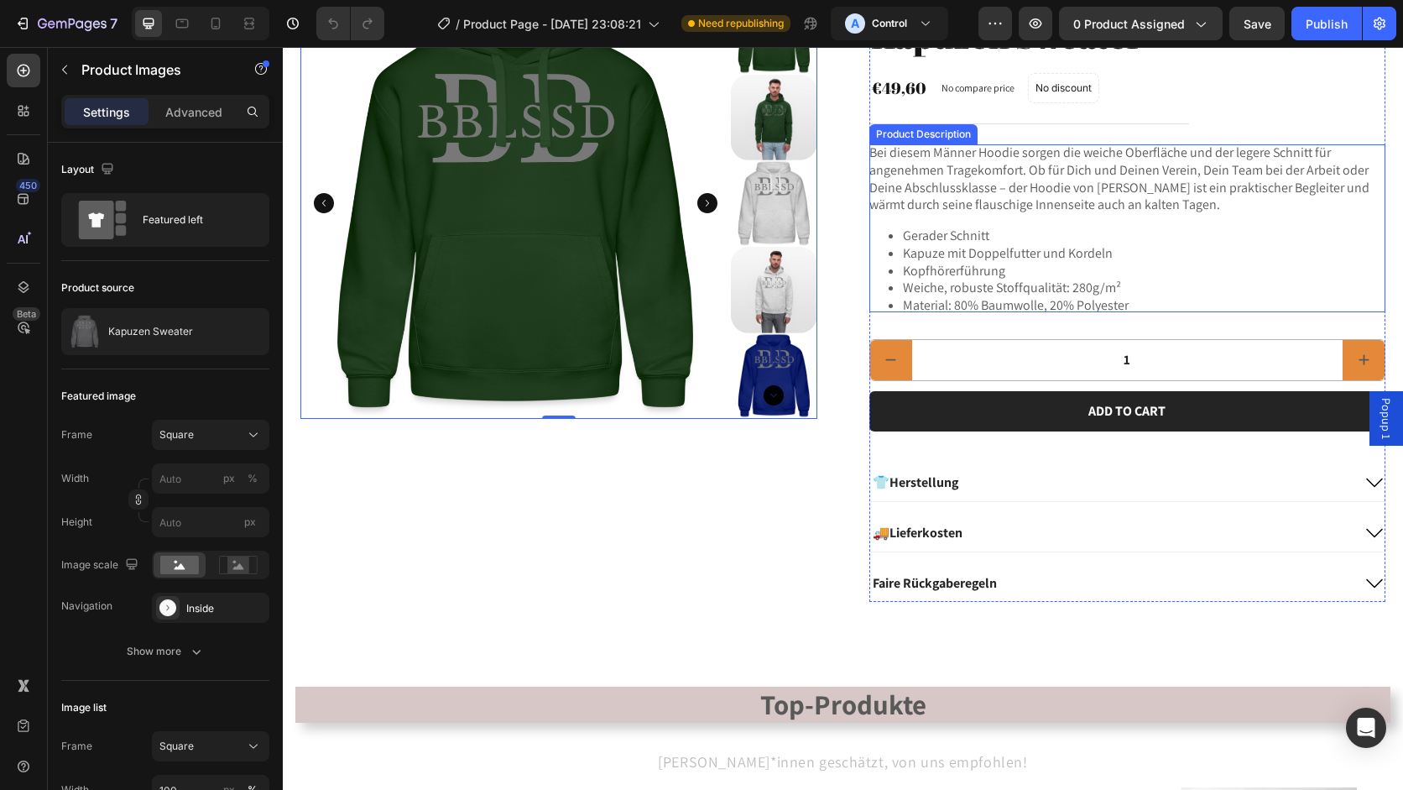
scroll to position [135, 0]
